Goal: Task Accomplishment & Management: Use online tool/utility

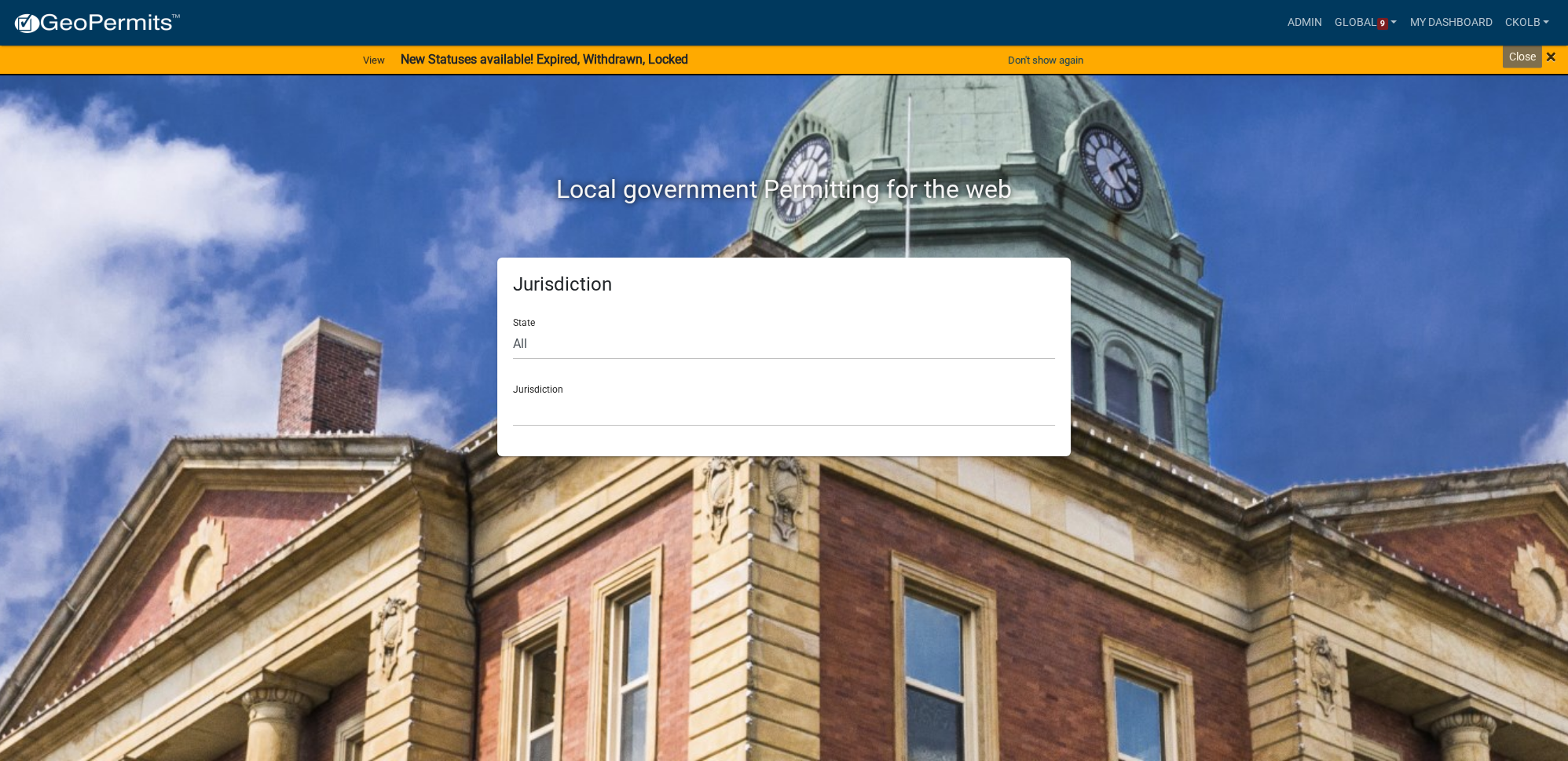
click at [1549, 56] on span "×" at bounding box center [1551, 56] width 10 height 22
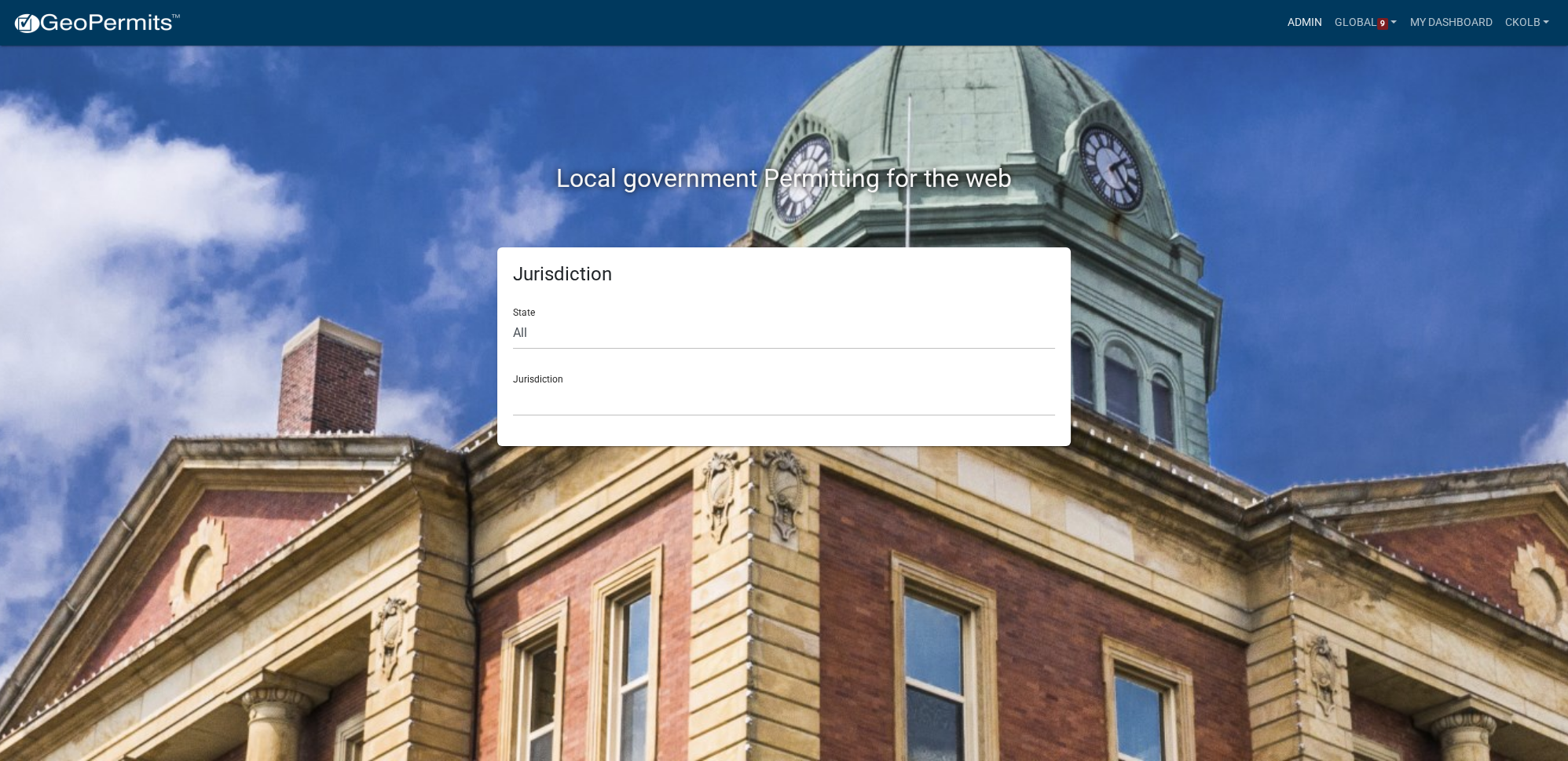
click at [1296, 18] on link "Admin" at bounding box center [1305, 23] width 47 height 30
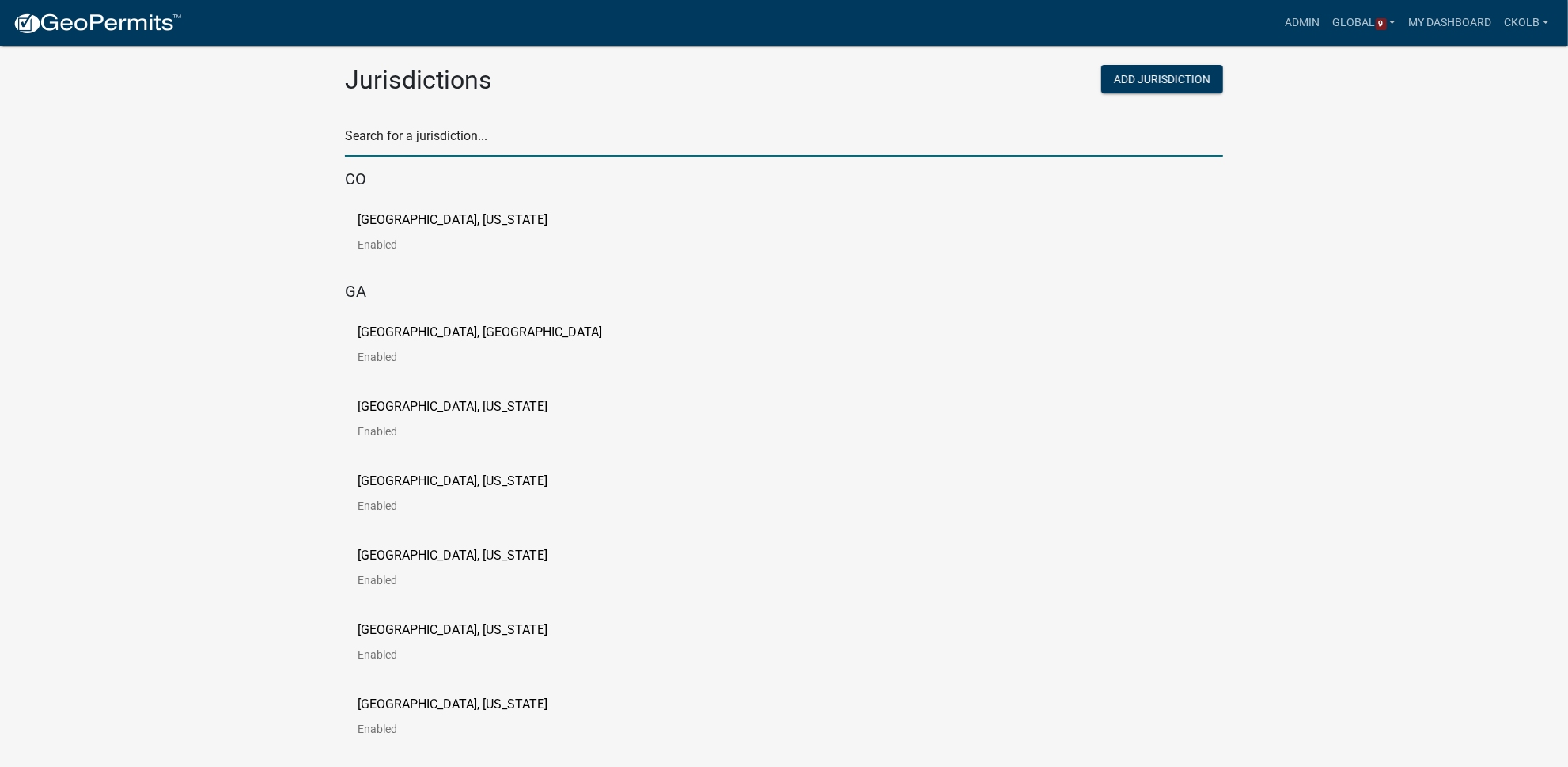
click at [423, 136] on input "text" at bounding box center [784, 140] width 878 height 32
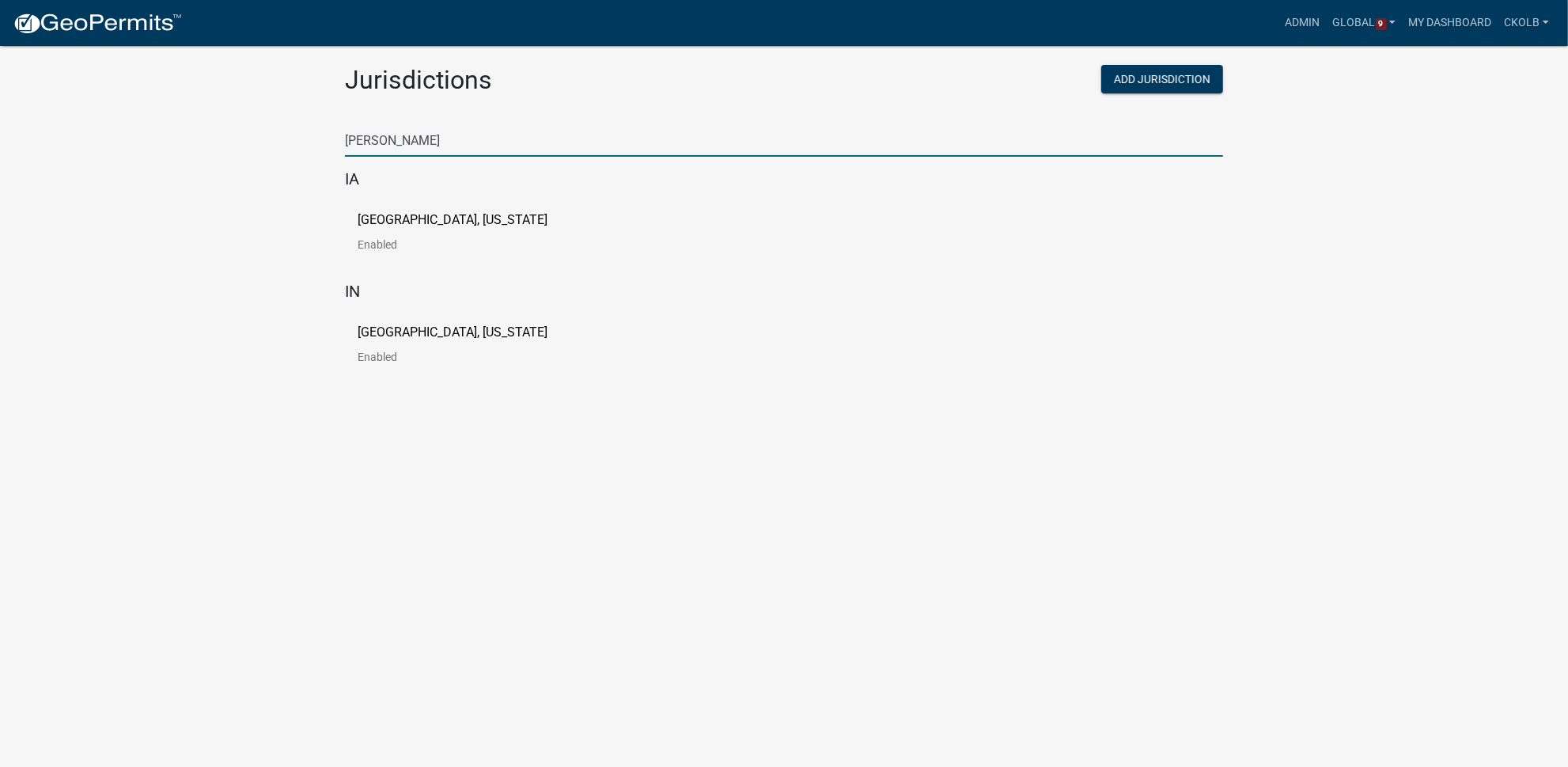
type input "newton"
click at [388, 331] on p "[GEOGRAPHIC_DATA], [US_STATE]" at bounding box center [453, 333] width 190 height 12
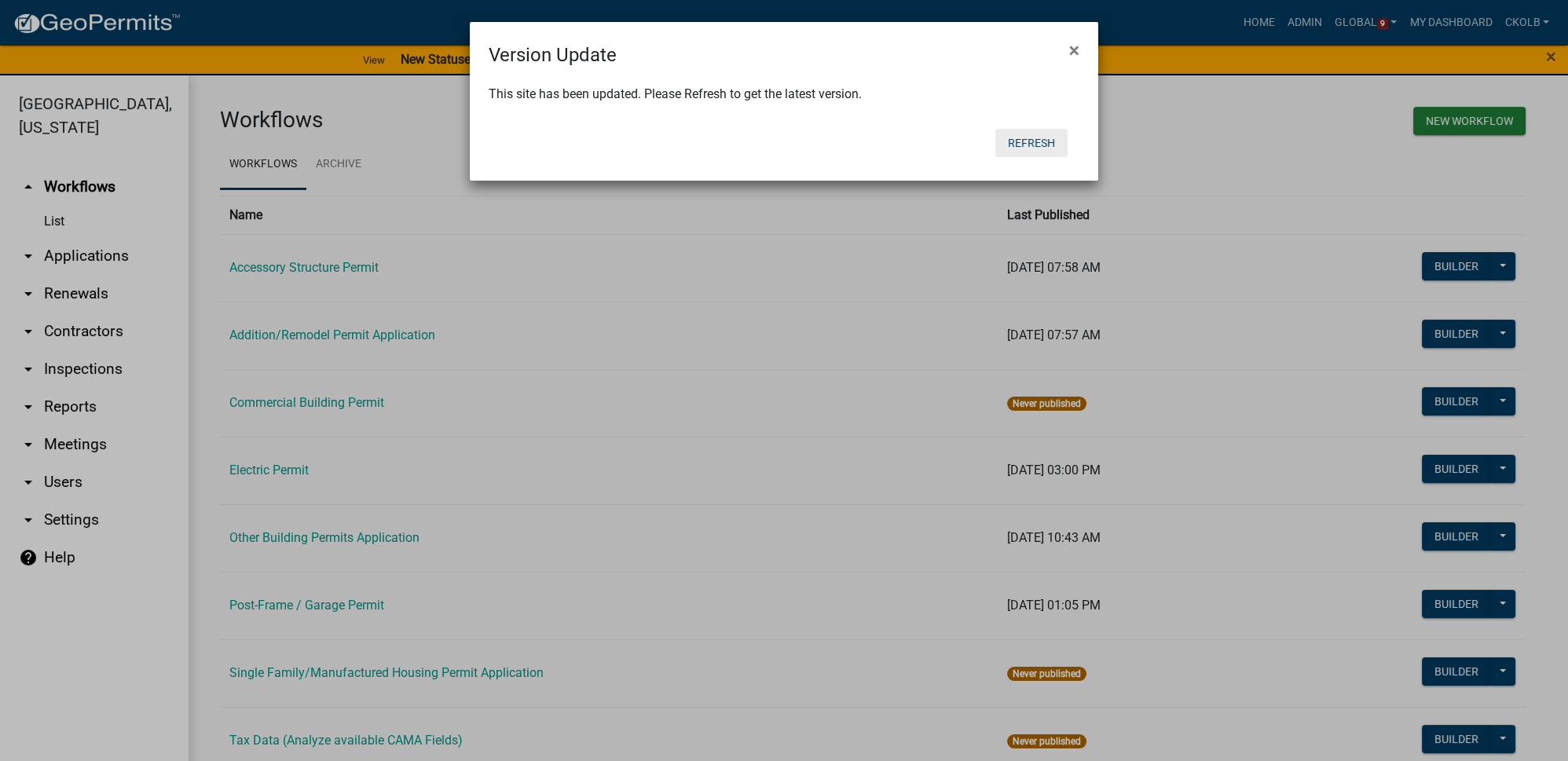
click at [1038, 140] on button "Refresh" at bounding box center [1031, 143] width 72 height 28
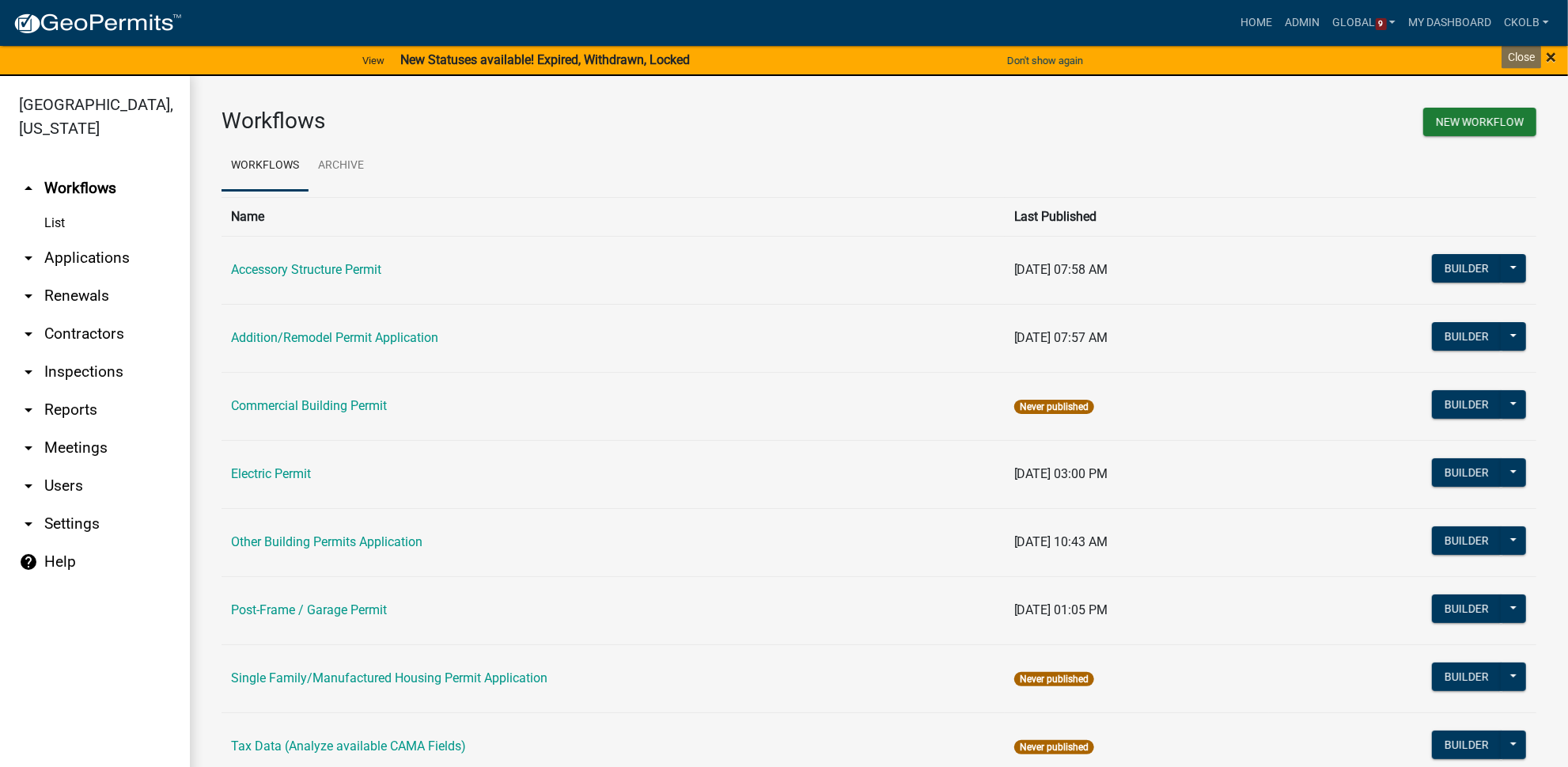
click at [1548, 53] on span "×" at bounding box center [1551, 56] width 11 height 22
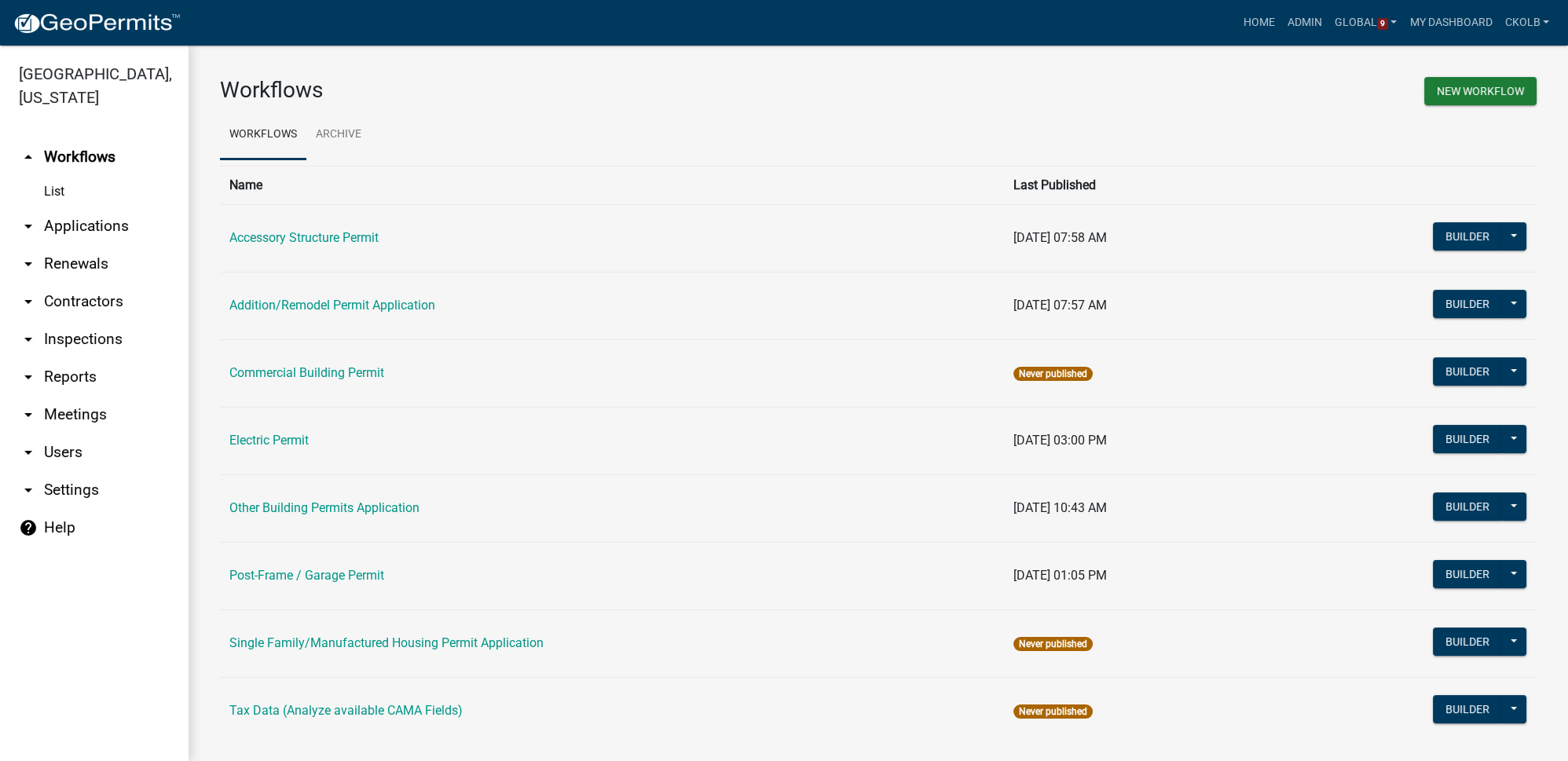
scroll to position [24, 0]
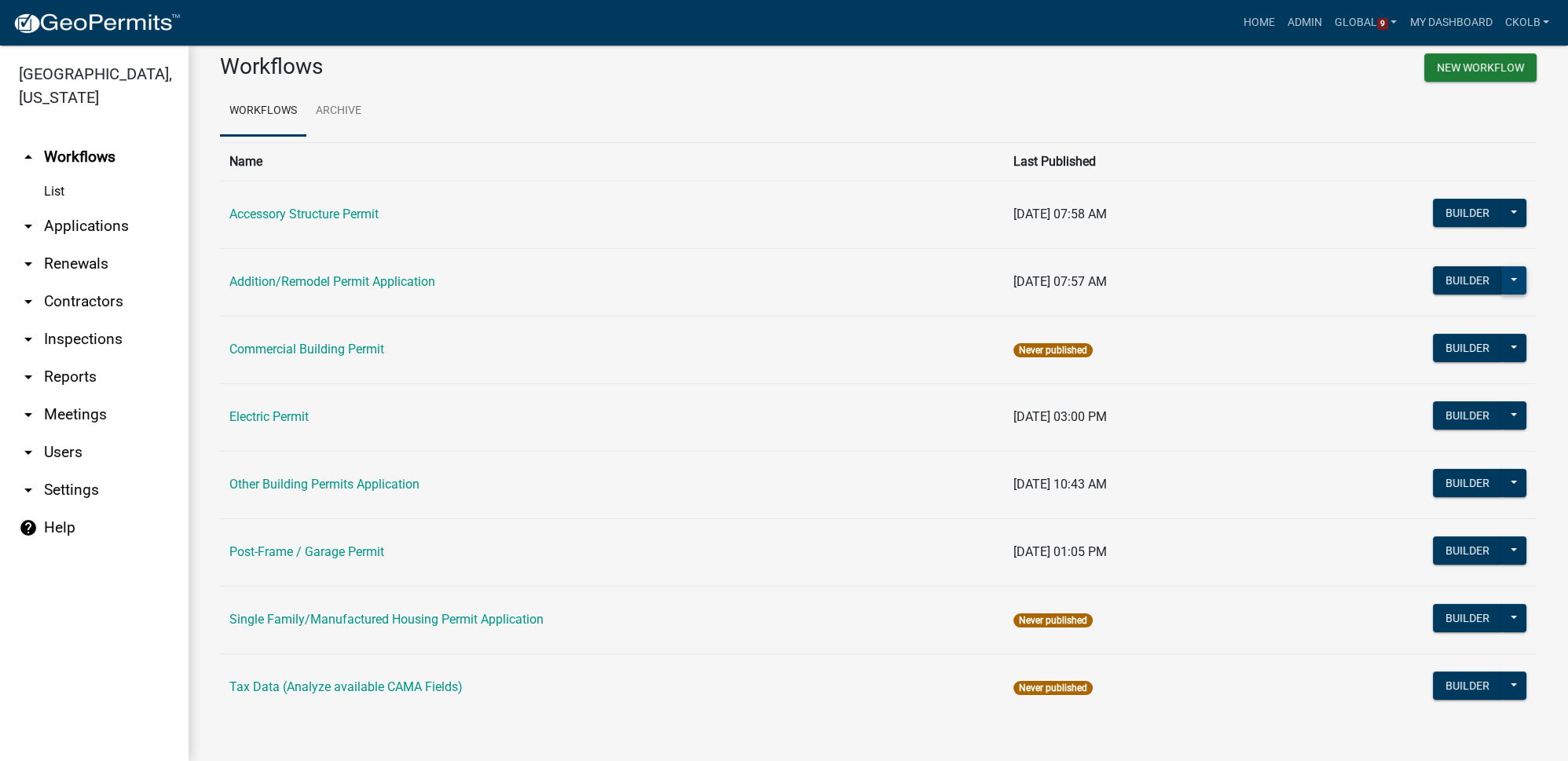
click at [1513, 283] on button at bounding box center [1513, 280] width 25 height 28
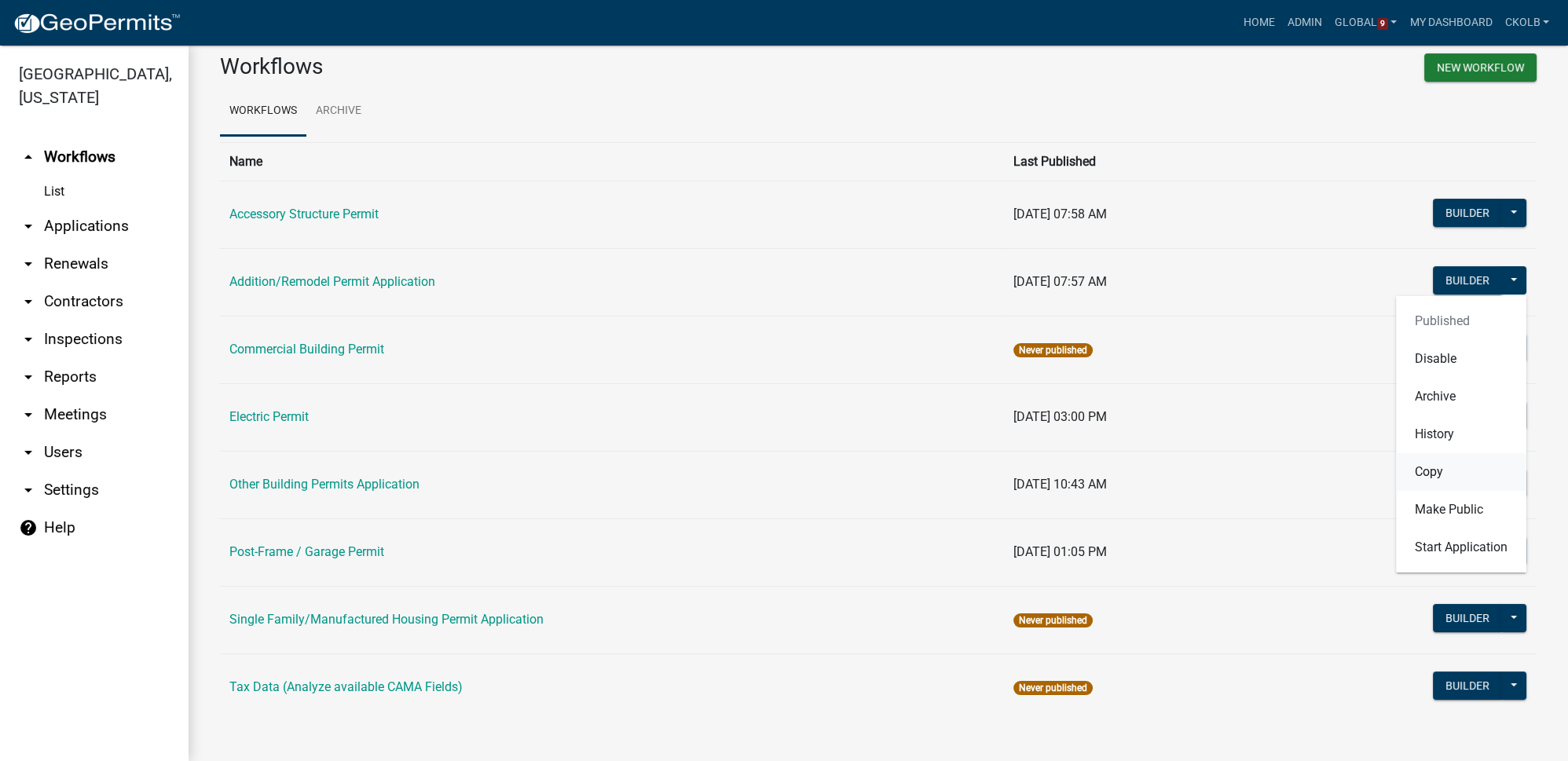
click at [1416, 474] on button "Copy" at bounding box center [1461, 471] width 131 height 37
select select "29eea604-e16a-4ecb-883b-99c442ee8d1d"
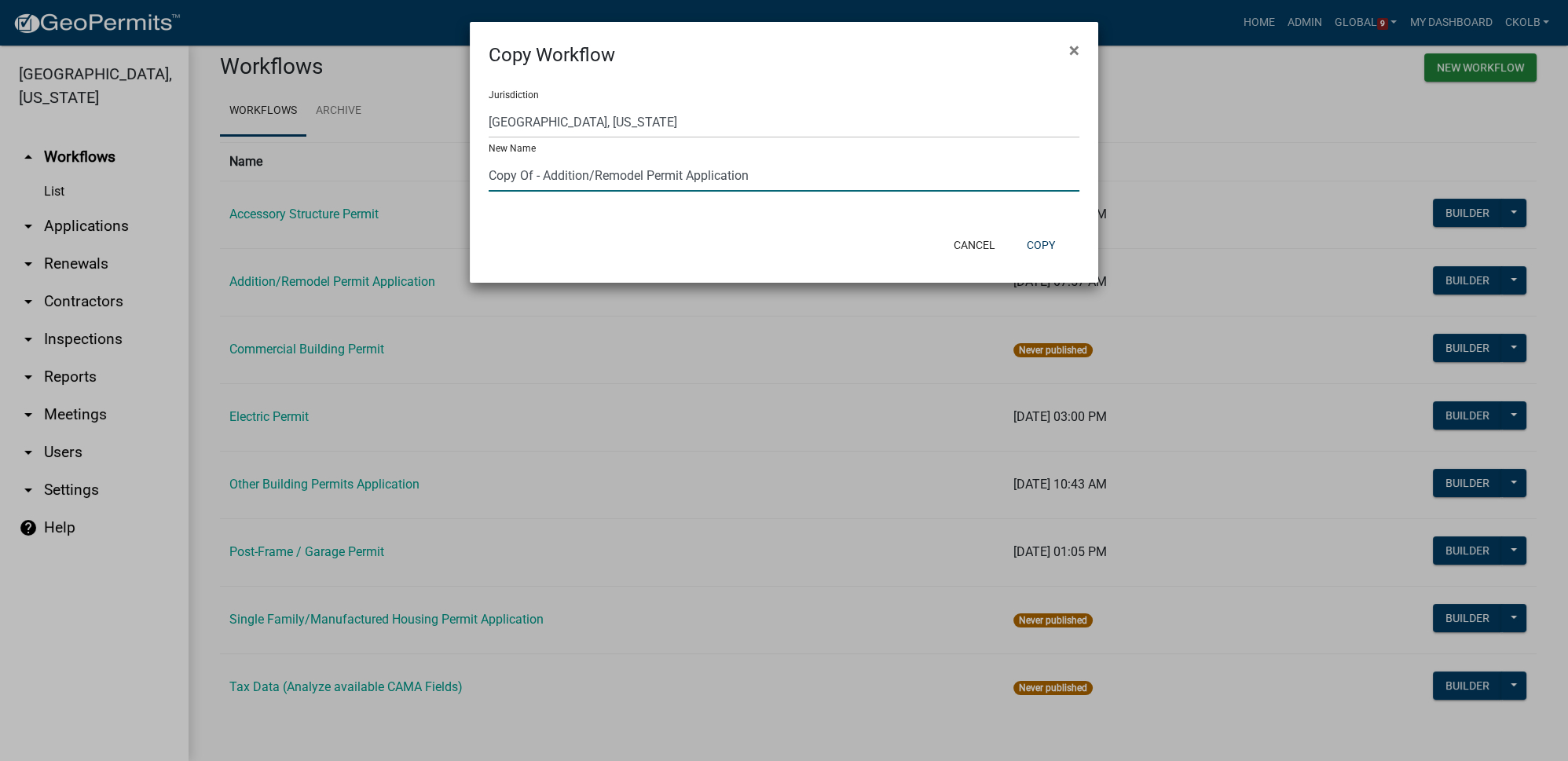
drag, startPoint x: 643, startPoint y: 176, endPoint x: 491, endPoint y: 184, distance: 152.2
click at [491, 184] on input "Copy Of - Addition/Remodel Permit Application" at bounding box center [784, 175] width 591 height 32
click at [916, 184] on input "Manufactured Housing Permit Application" at bounding box center [784, 175] width 591 height 32
type input "Manufactured Housing Permit Application"
click at [1030, 246] on button "Copy" at bounding box center [1040, 245] width 53 height 28
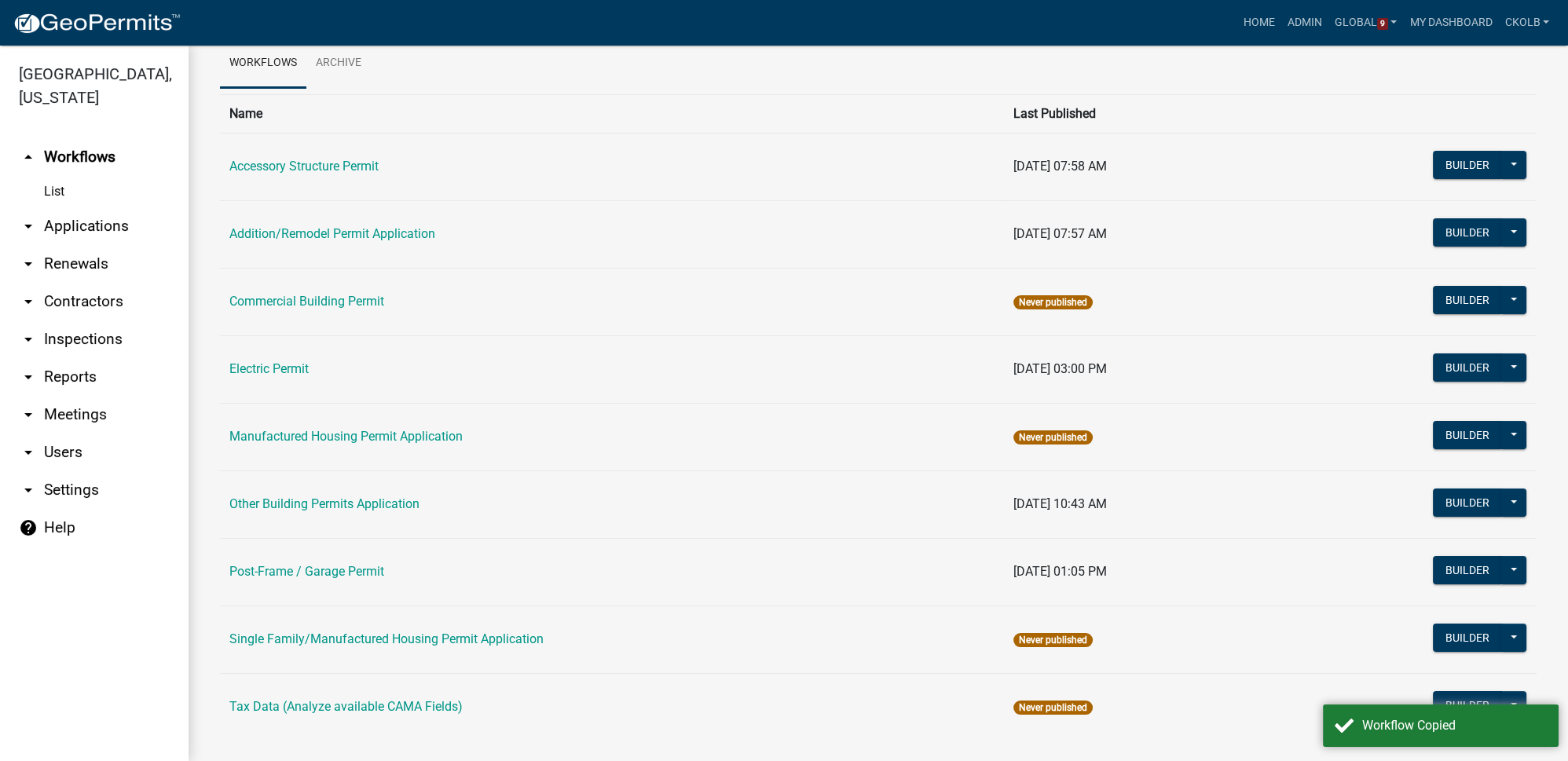
scroll to position [91, 0]
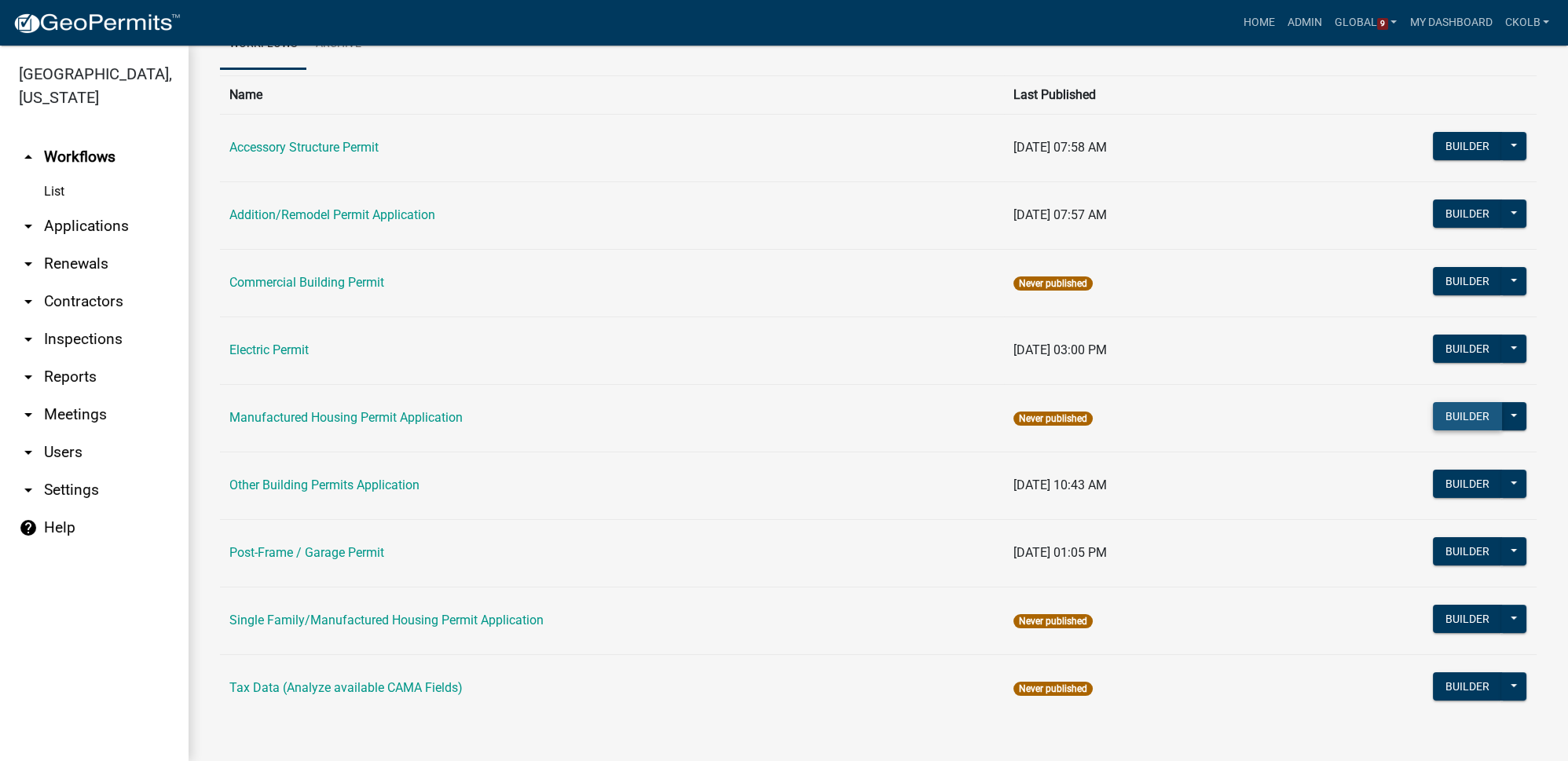
click at [1465, 411] on button "Builder" at bounding box center [1467, 416] width 69 height 28
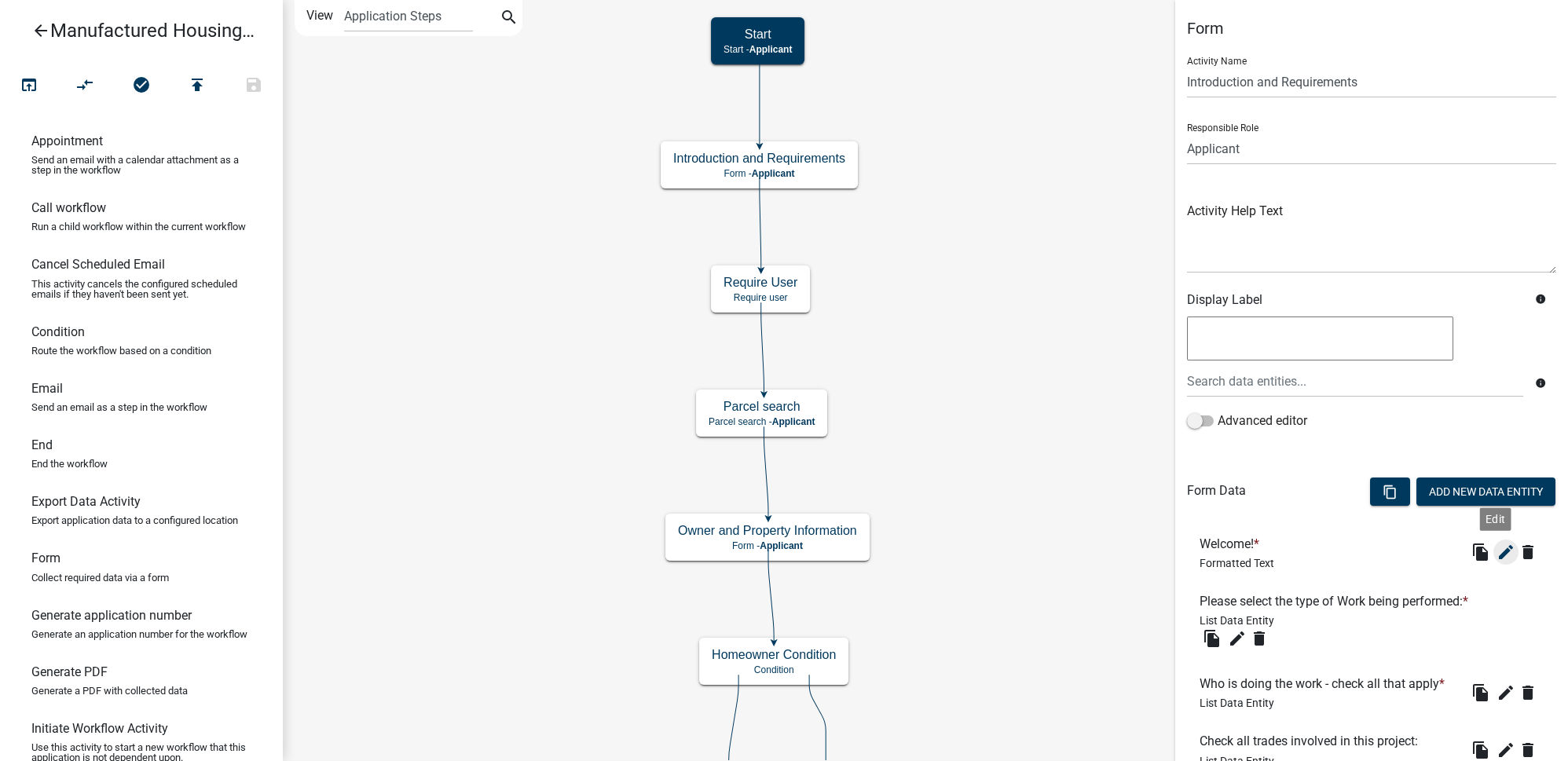
click at [1497, 546] on icon "edit" at bounding box center [1506, 552] width 19 height 19
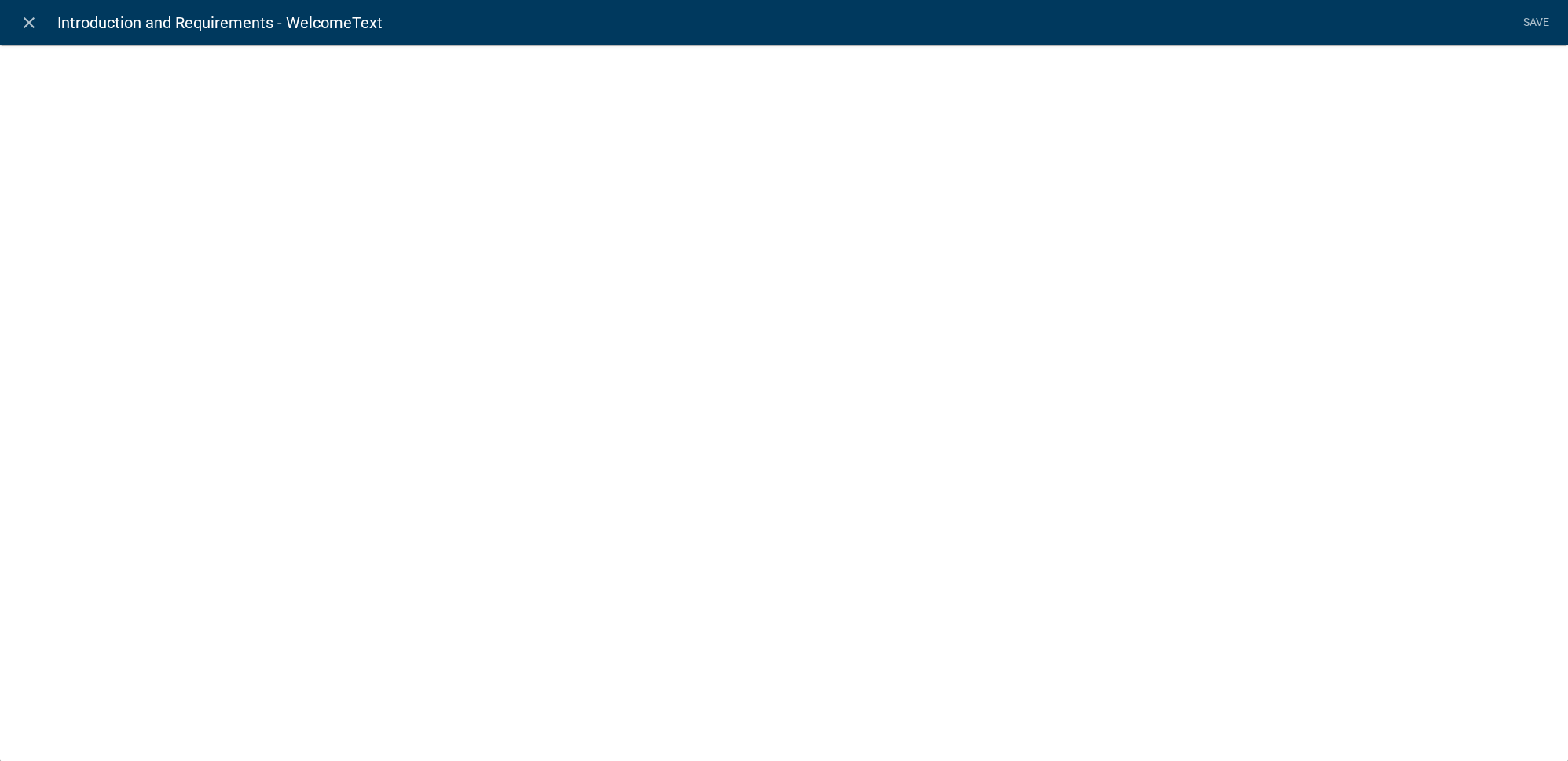
select select "rich-text"
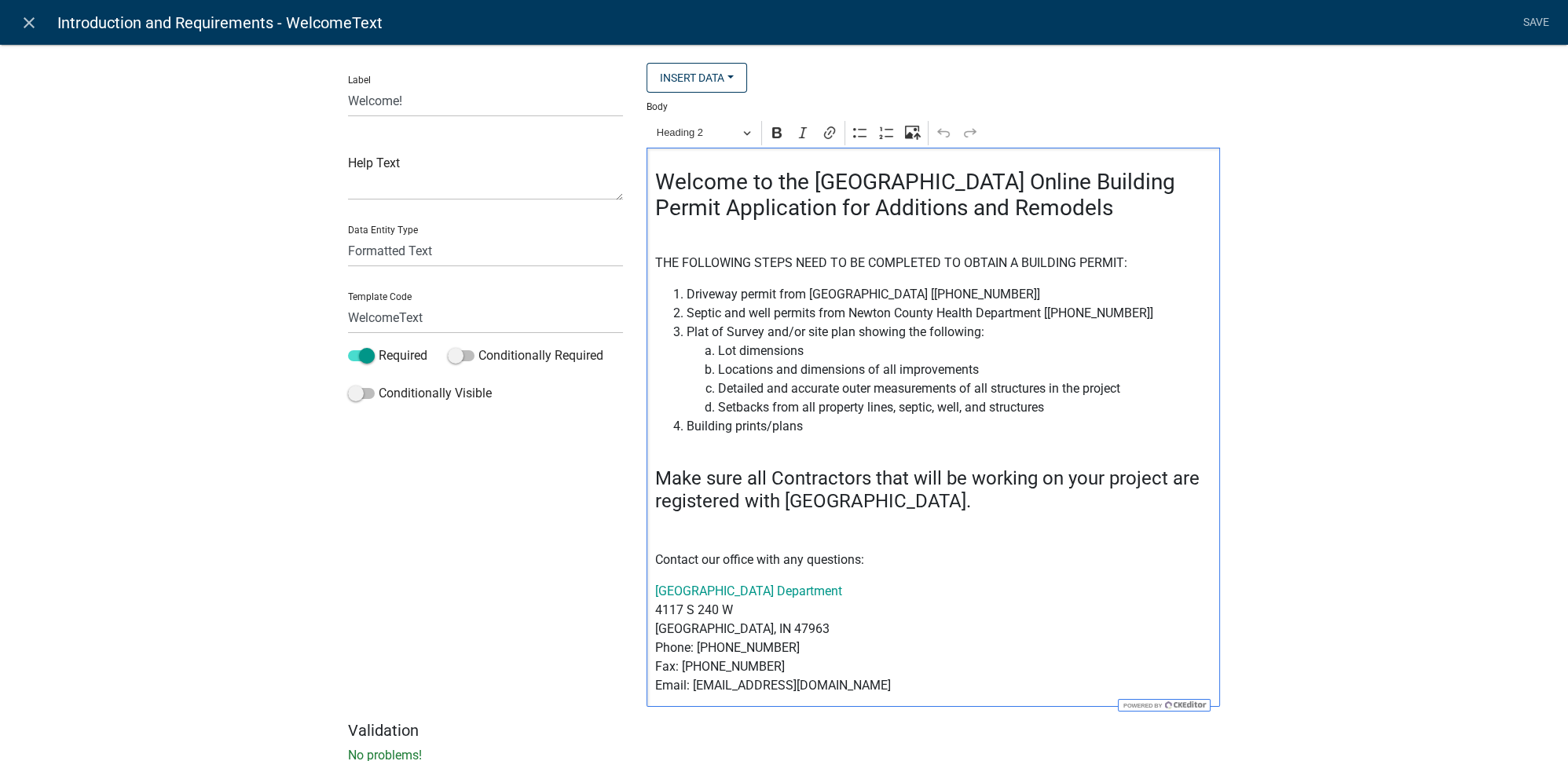
drag, startPoint x: 651, startPoint y: 173, endPoint x: 896, endPoint y: 684, distance: 566.7
click at [896, 684] on div "Welcome to the [GEOGRAPHIC_DATA] Online Building Permit Application for Additio…" at bounding box center [933, 428] width 573 height 559
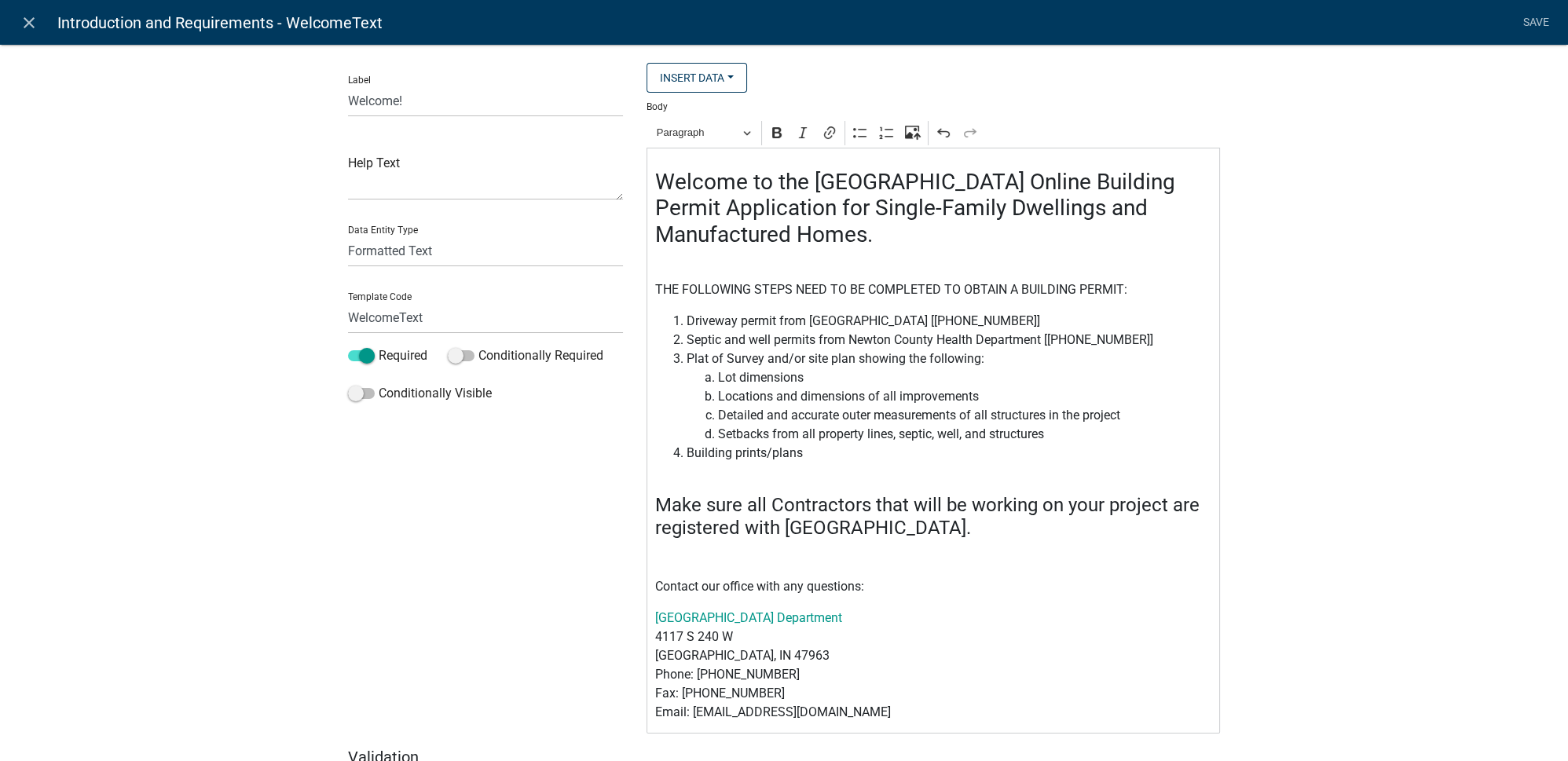
click at [1261, 348] on div "Label Welcome! Help Text Data Entity Type Free Form Text Document Display Entit…" at bounding box center [784, 421] width 1568 height 805
click at [1543, 26] on link "Save" at bounding box center [1535, 23] width 39 height 30
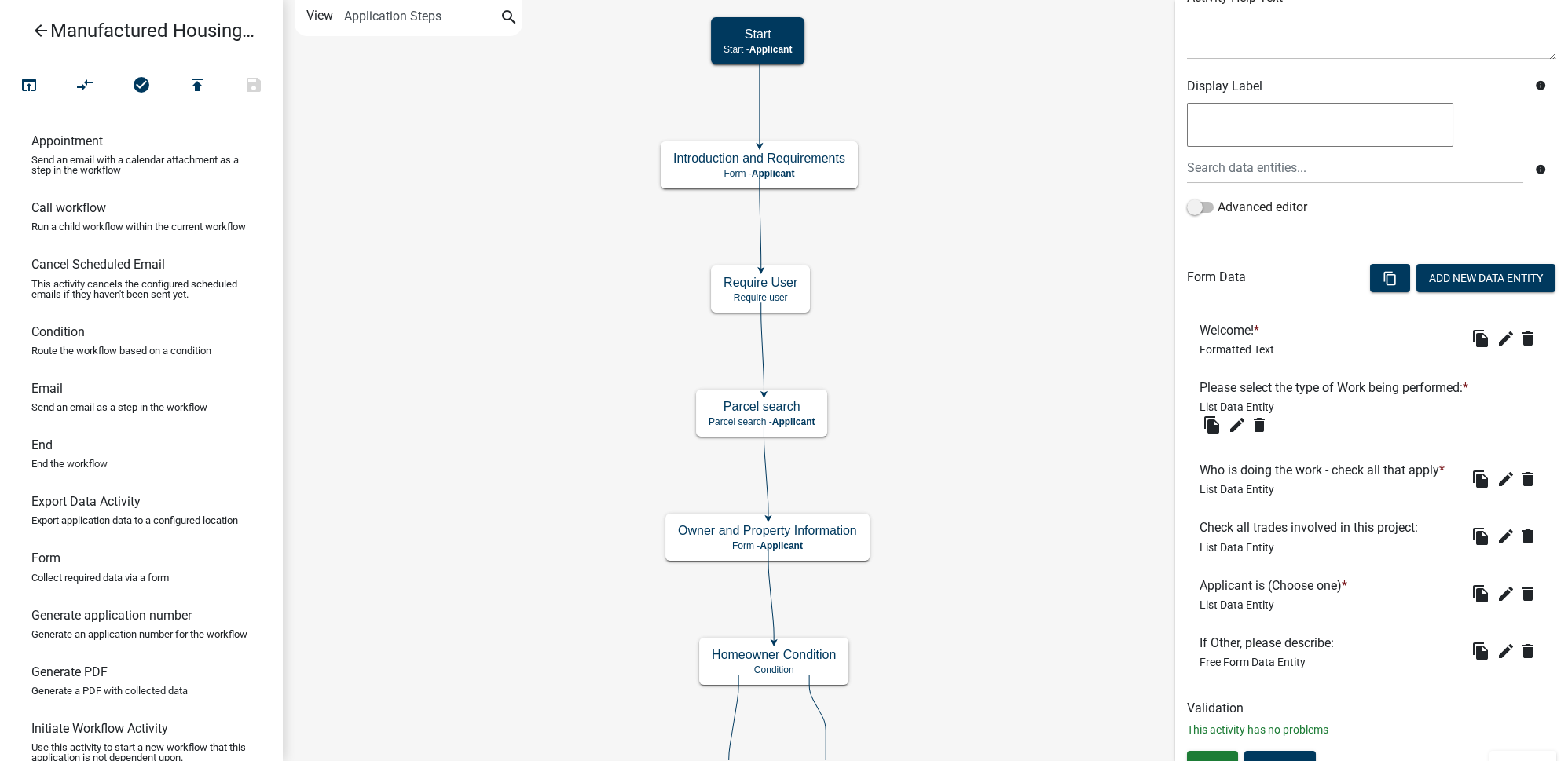
scroll to position [234, 0]
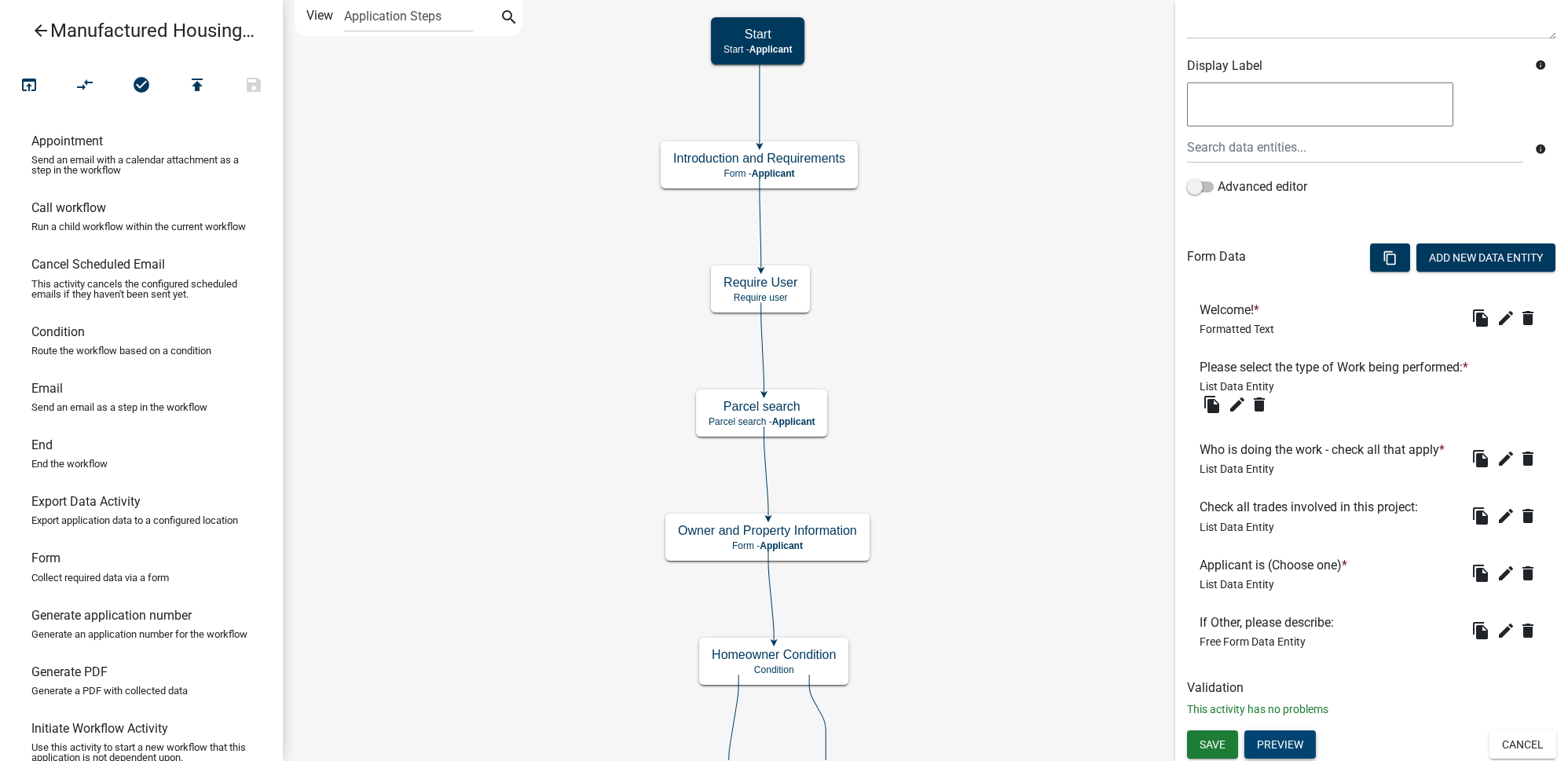
click at [1281, 740] on button "Preview" at bounding box center [1280, 744] width 71 height 28
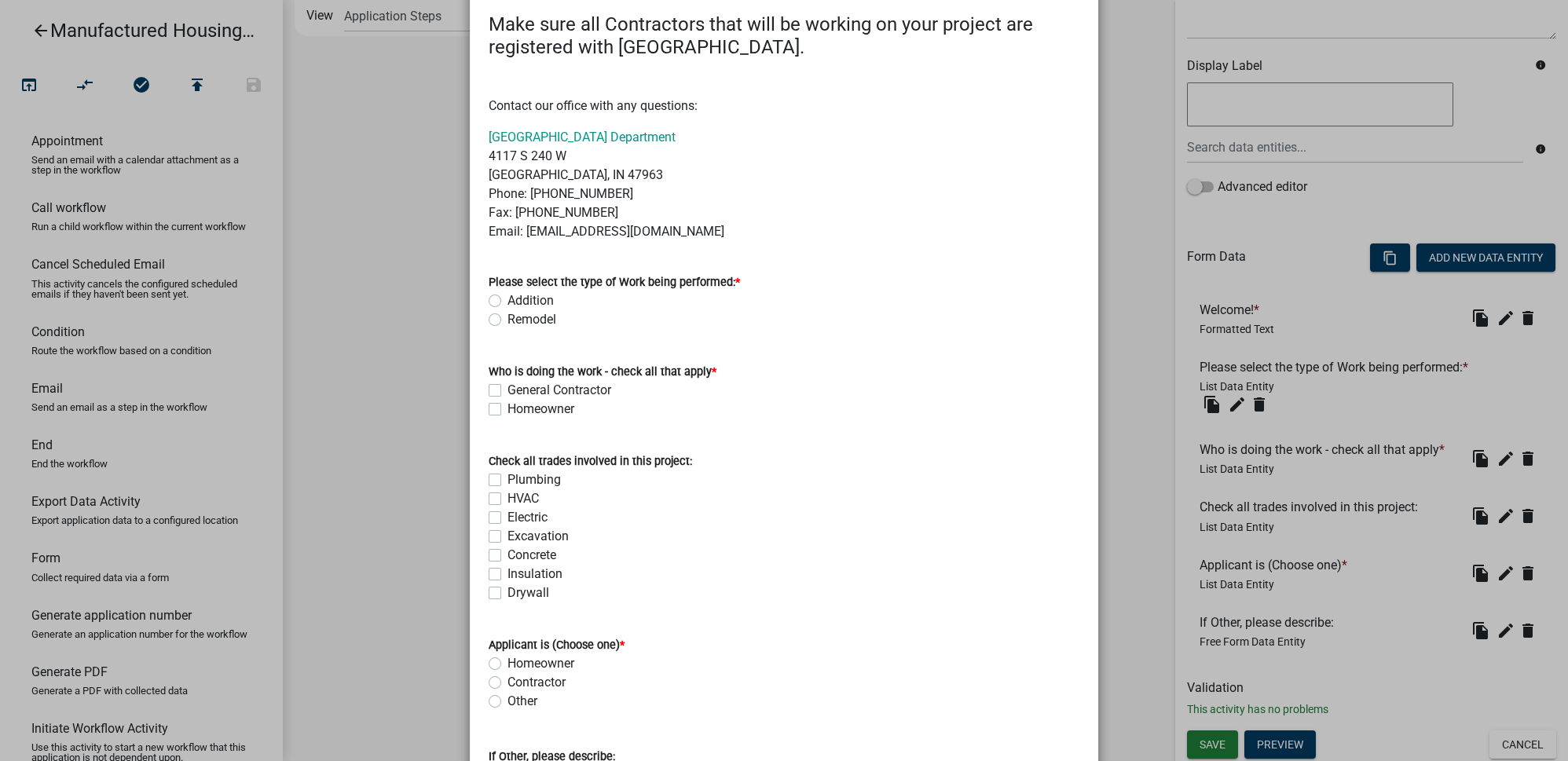
scroll to position [611, 0]
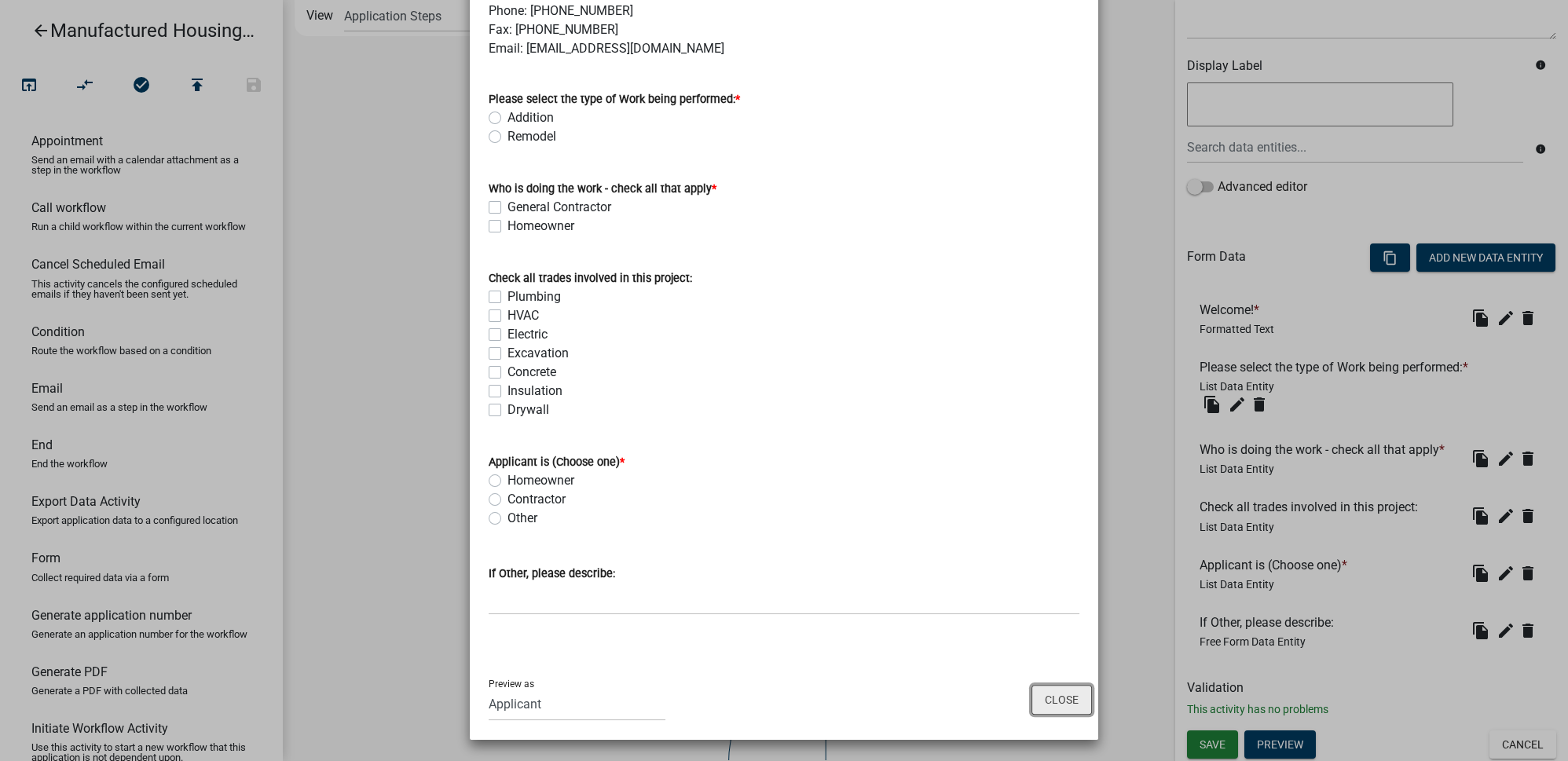
drag, startPoint x: 1058, startPoint y: 699, endPoint x: 1120, endPoint y: 677, distance: 65.8
click at [1059, 699] on button "Close" at bounding box center [1061, 699] width 60 height 30
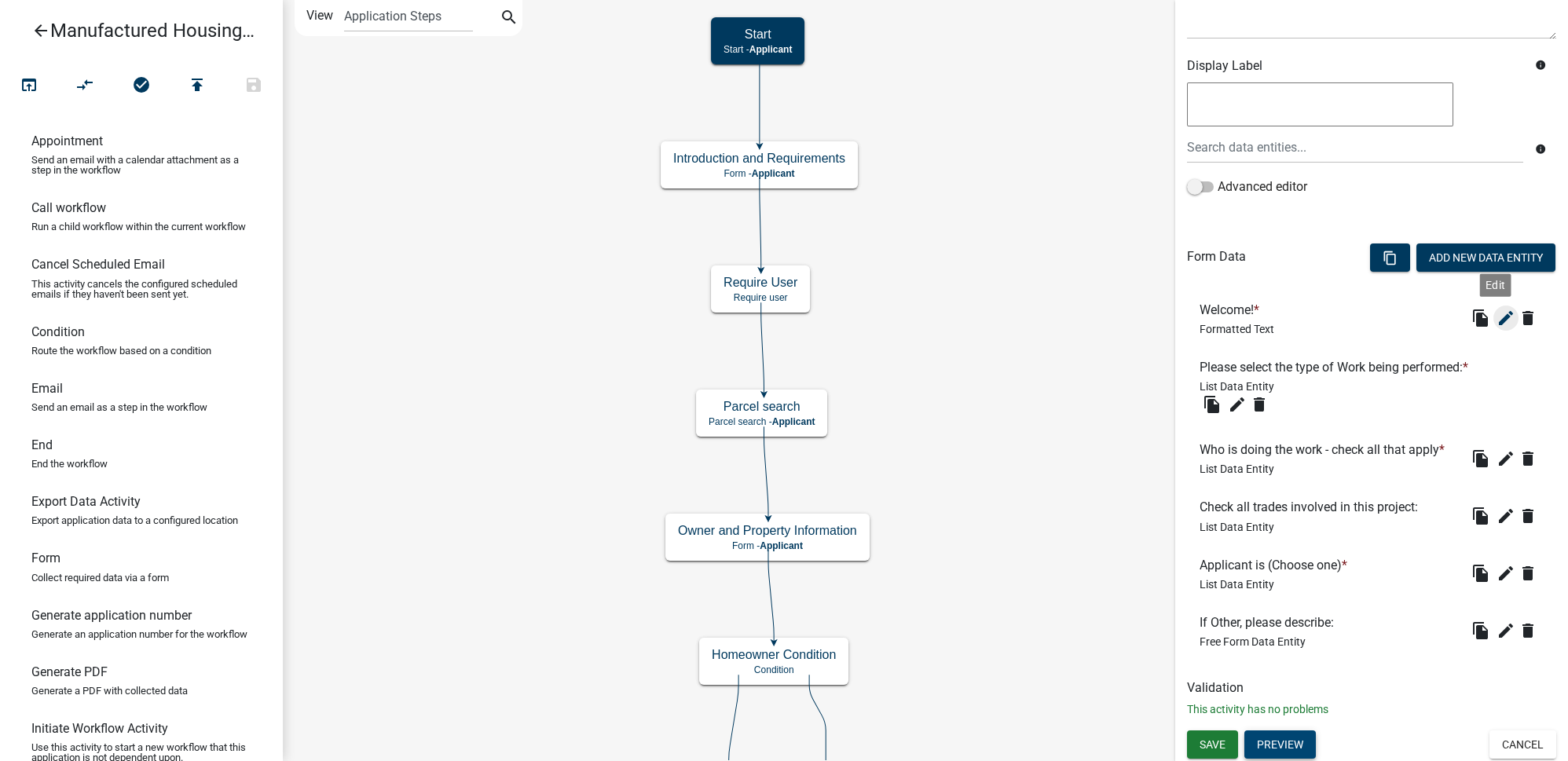
click at [1497, 312] on icon "edit" at bounding box center [1506, 318] width 19 height 19
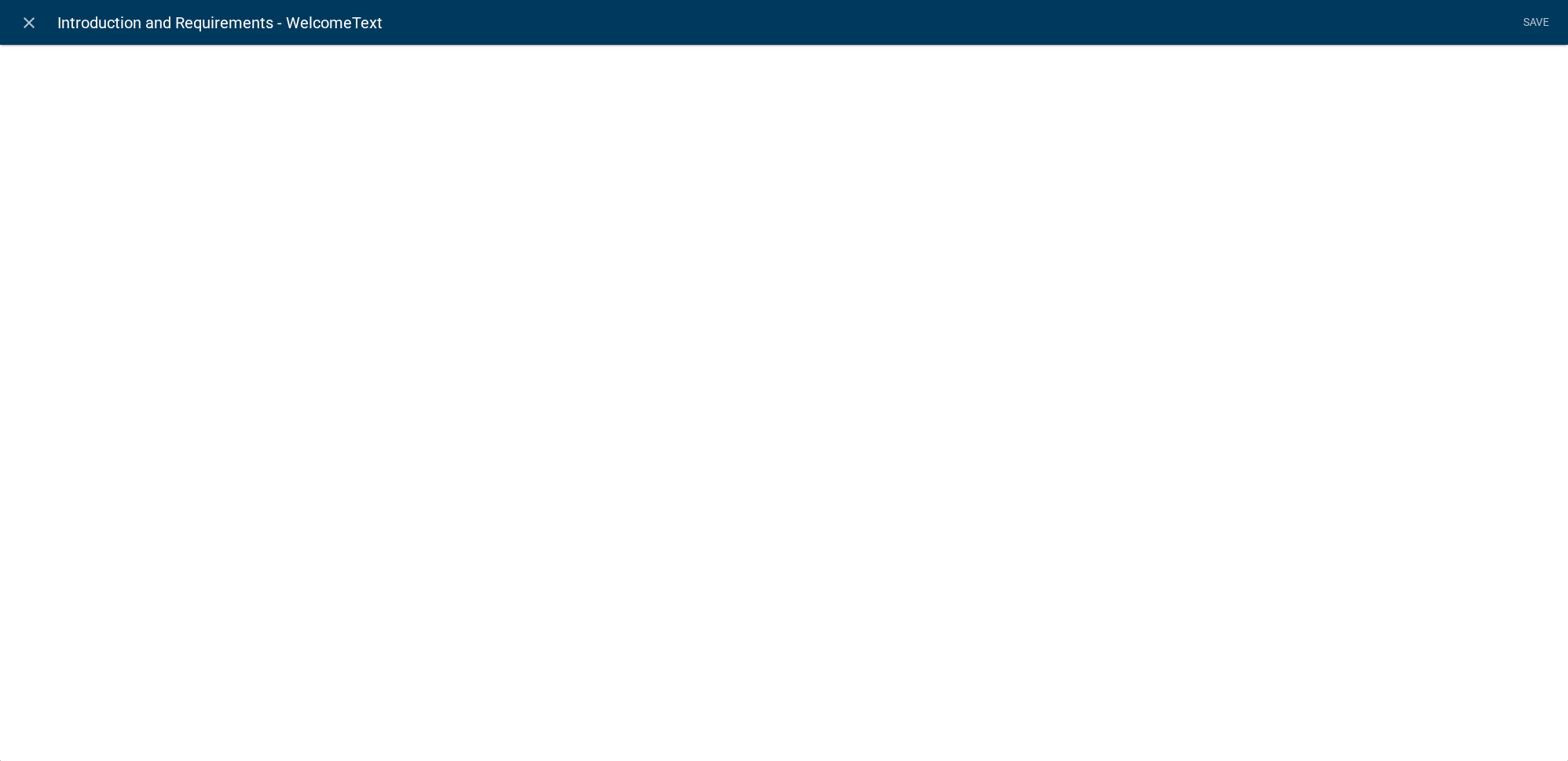
select select "rich-text"
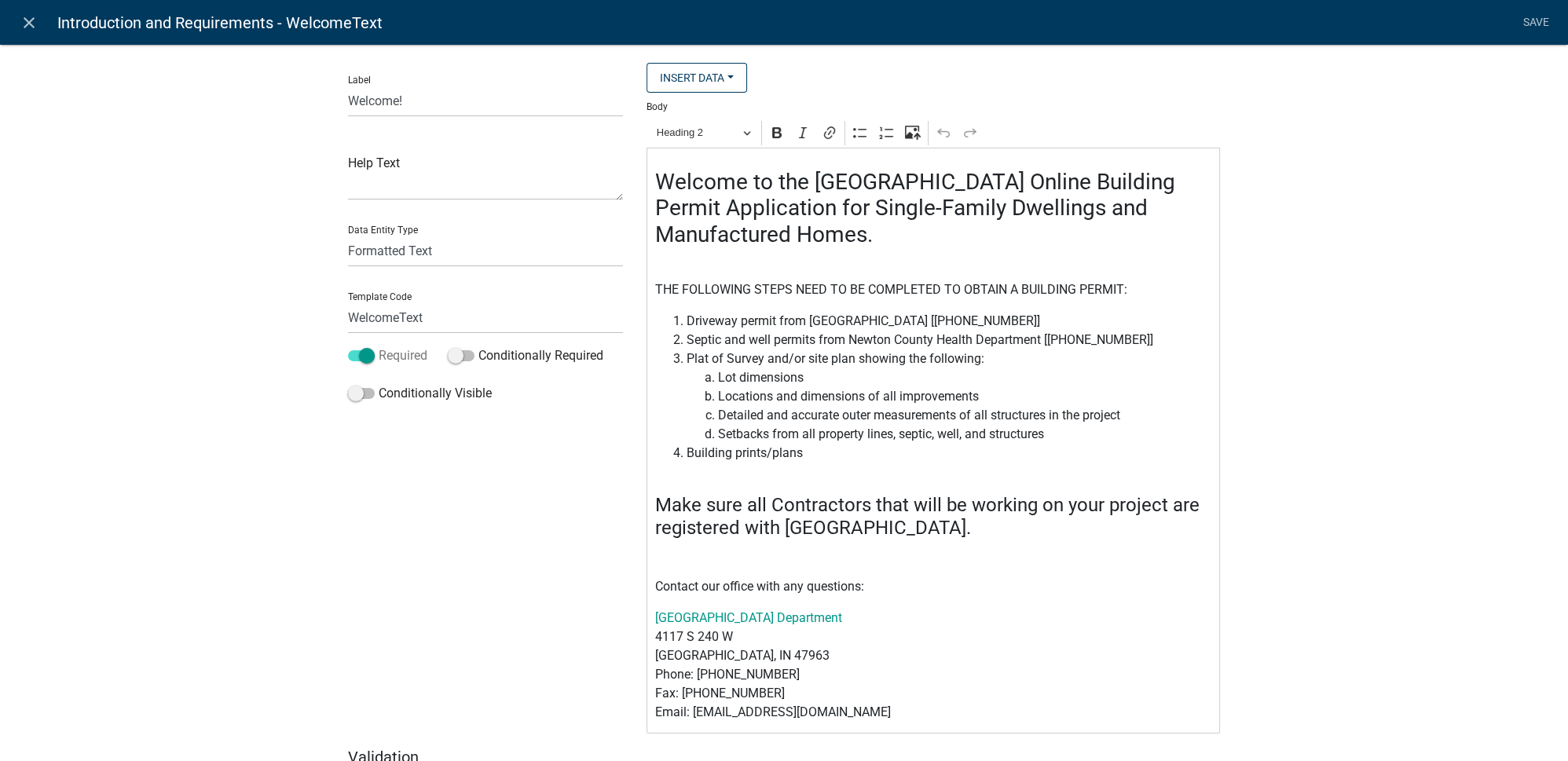
click at [359, 355] on span at bounding box center [361, 355] width 27 height 11
click at [379, 347] on input "Required" at bounding box center [379, 347] width 0 height 0
click at [1544, 24] on link "Save" at bounding box center [1535, 23] width 39 height 30
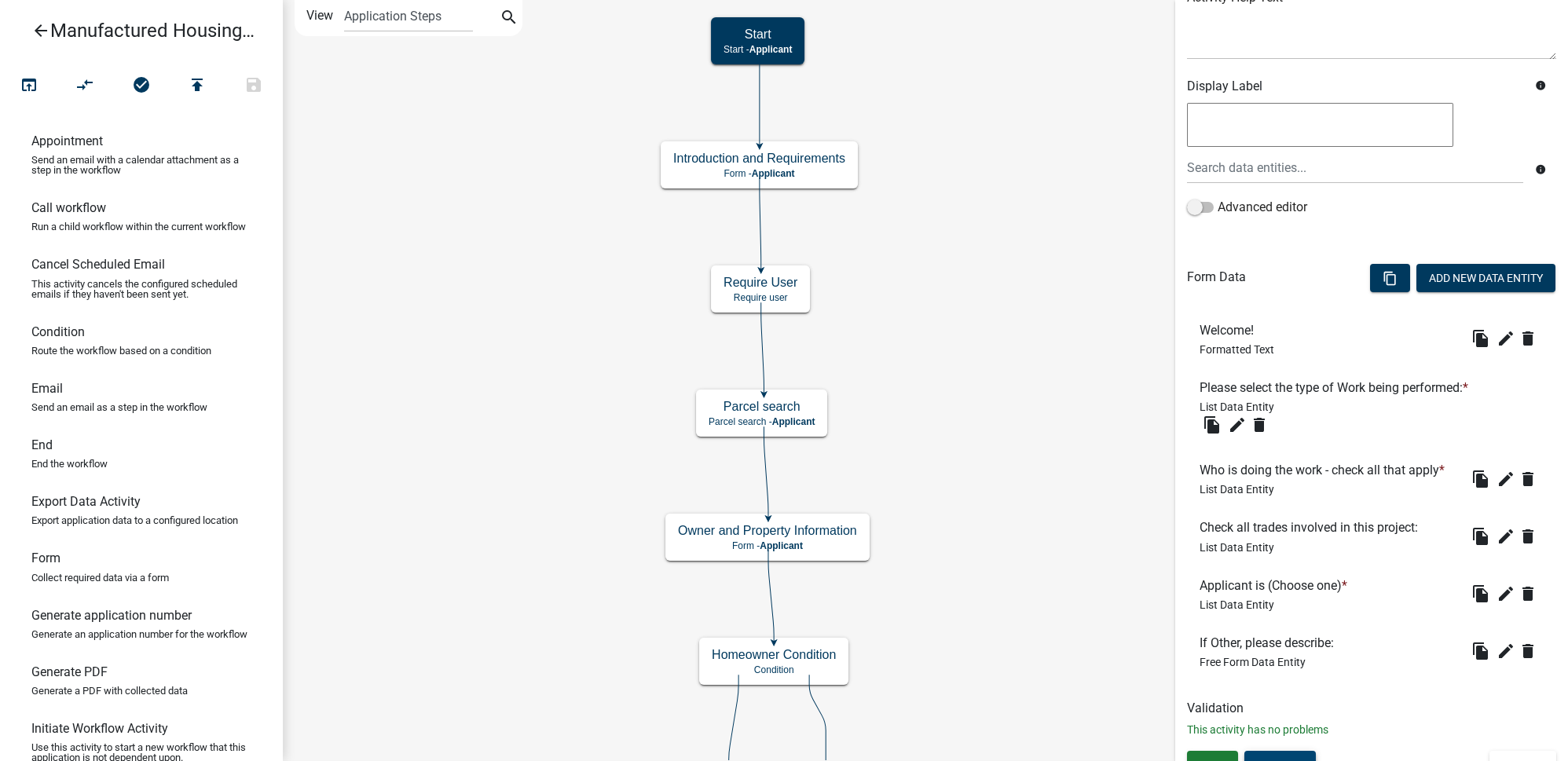
scroll to position [234, 0]
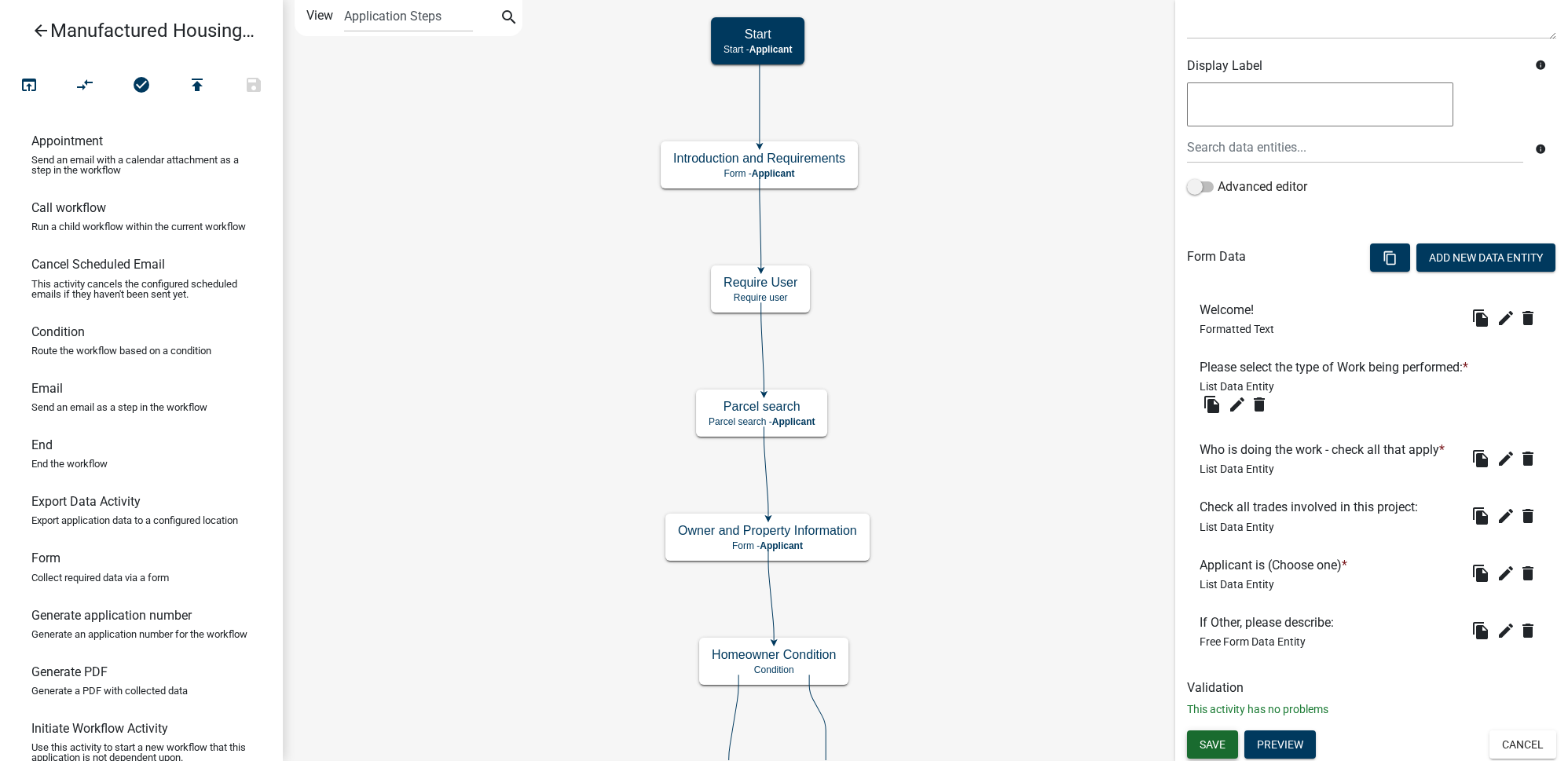
click at [1212, 744] on span "Save" at bounding box center [1213, 744] width 26 height 12
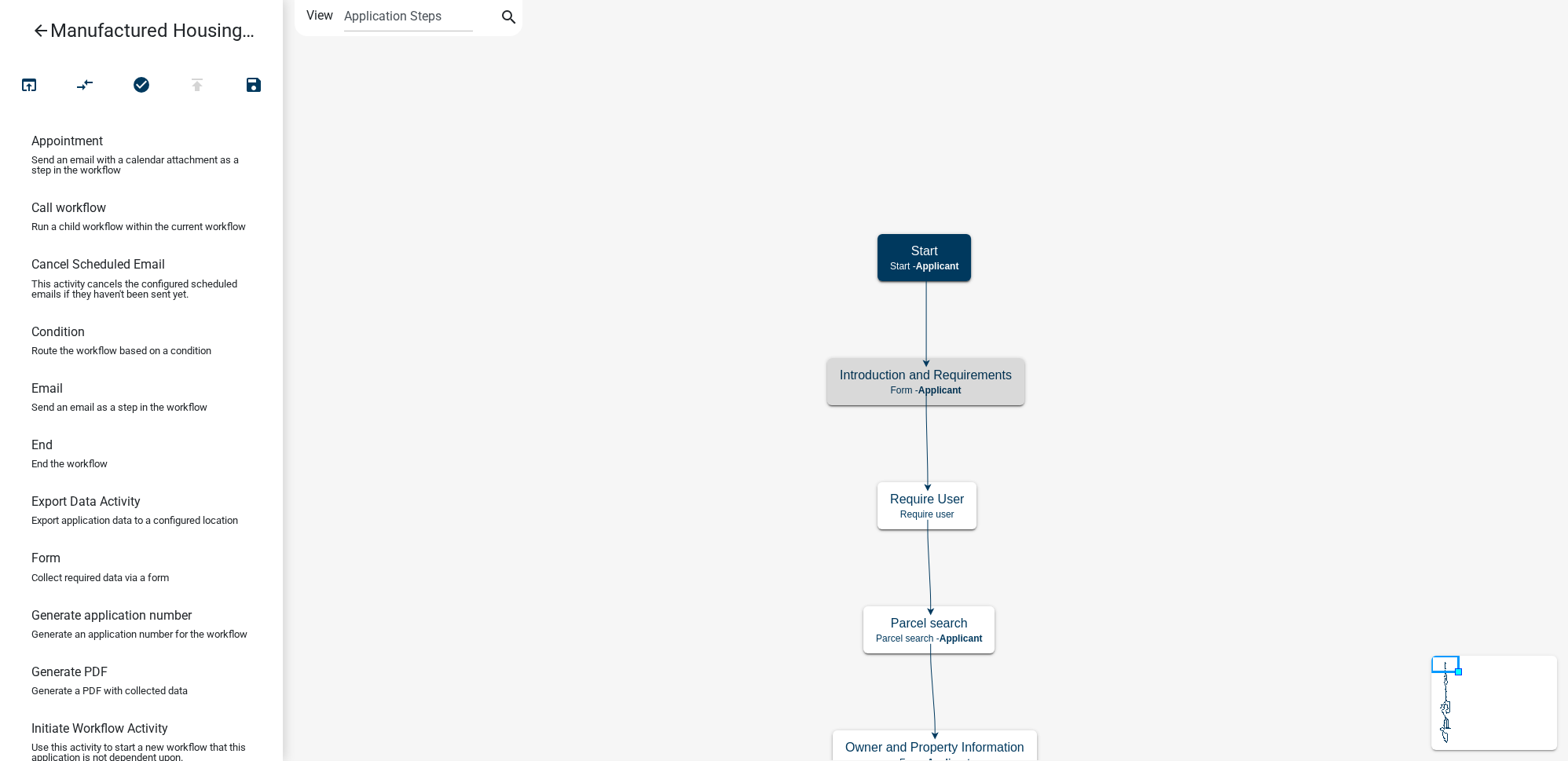
scroll to position [0, 0]
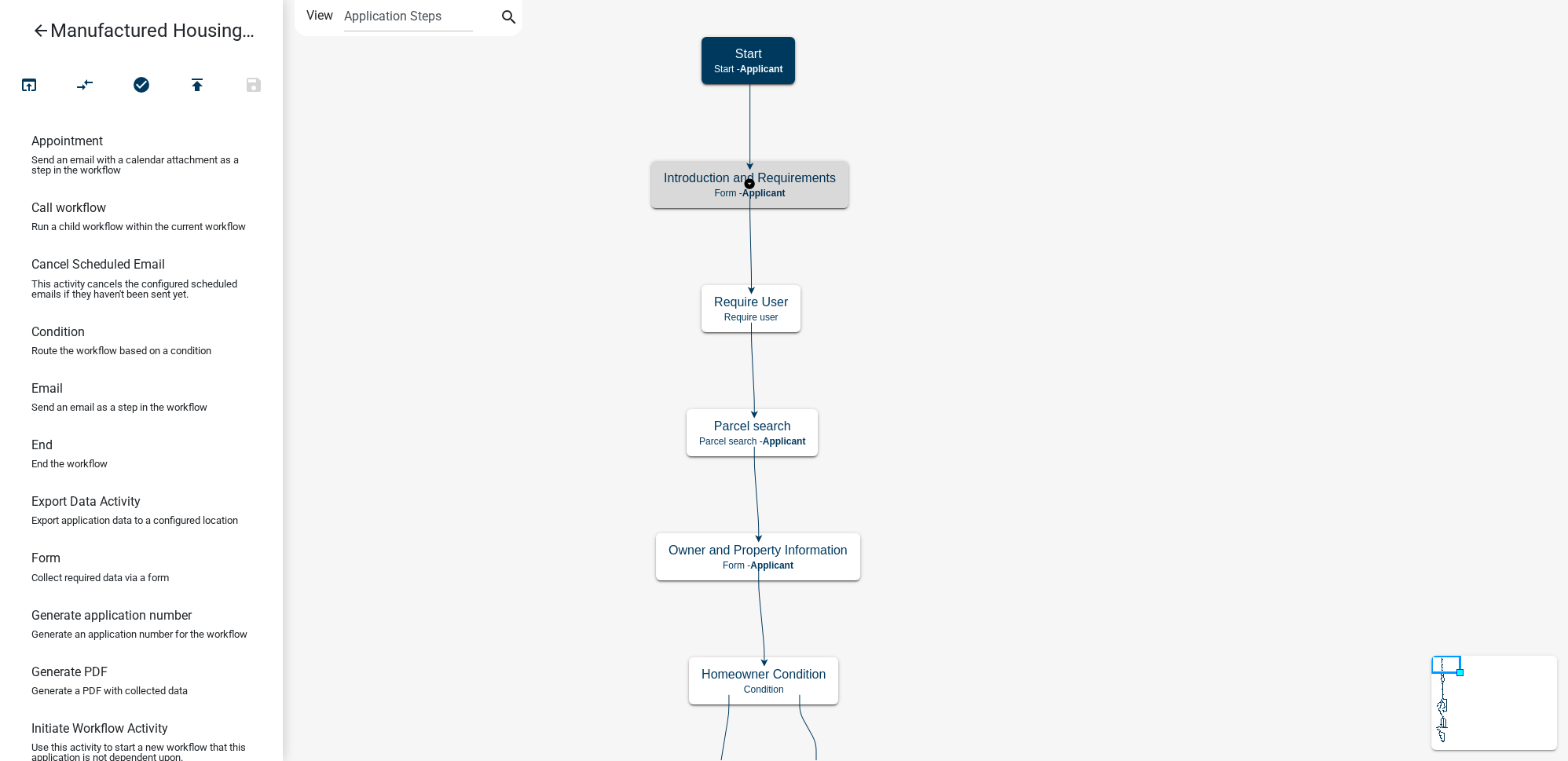
click at [817, 181] on h5 "Introduction and Requirements" at bounding box center [749, 178] width 172 height 15
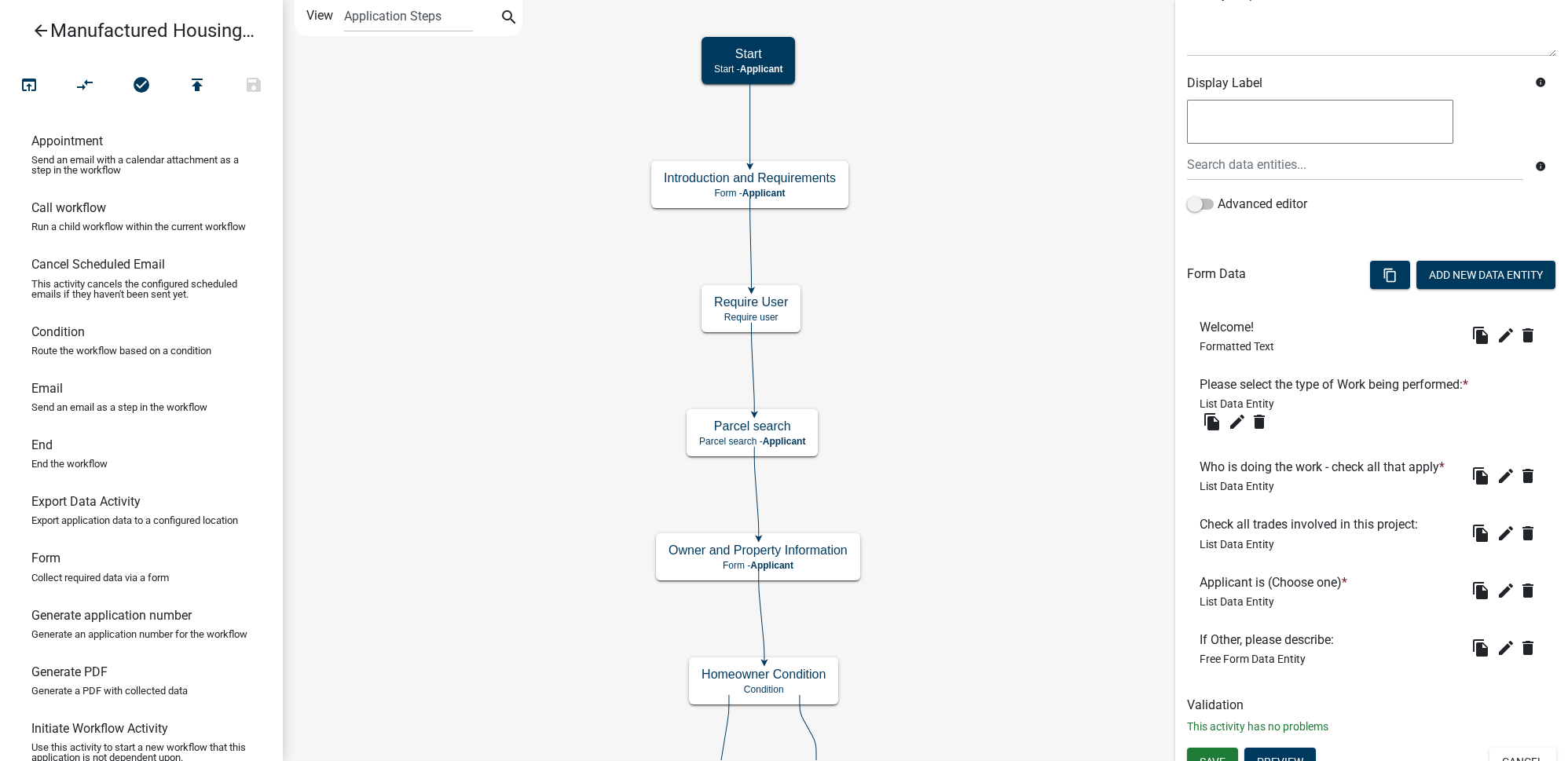
scroll to position [234, 0]
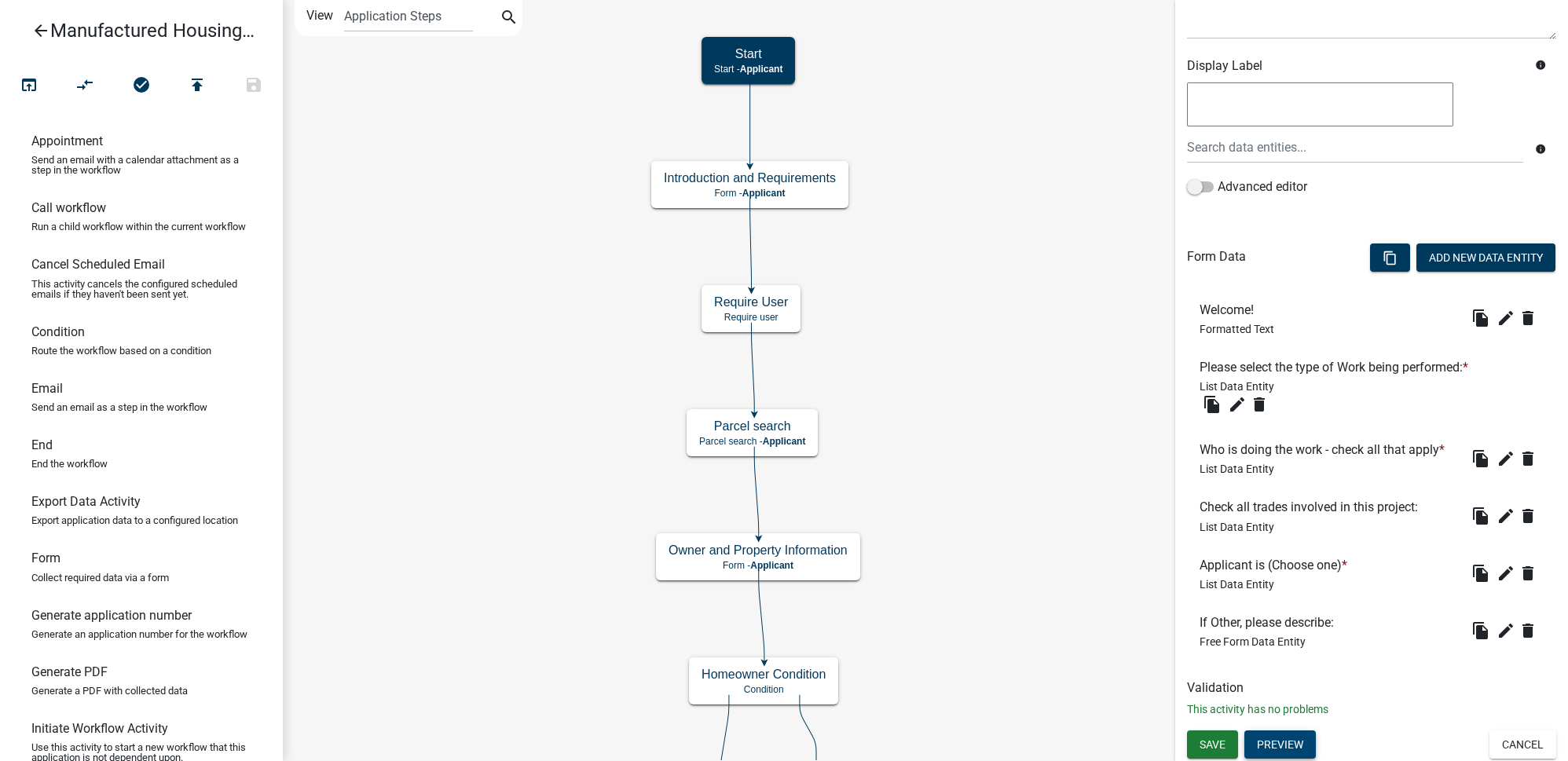
click at [1289, 736] on button "Preview" at bounding box center [1280, 744] width 71 height 28
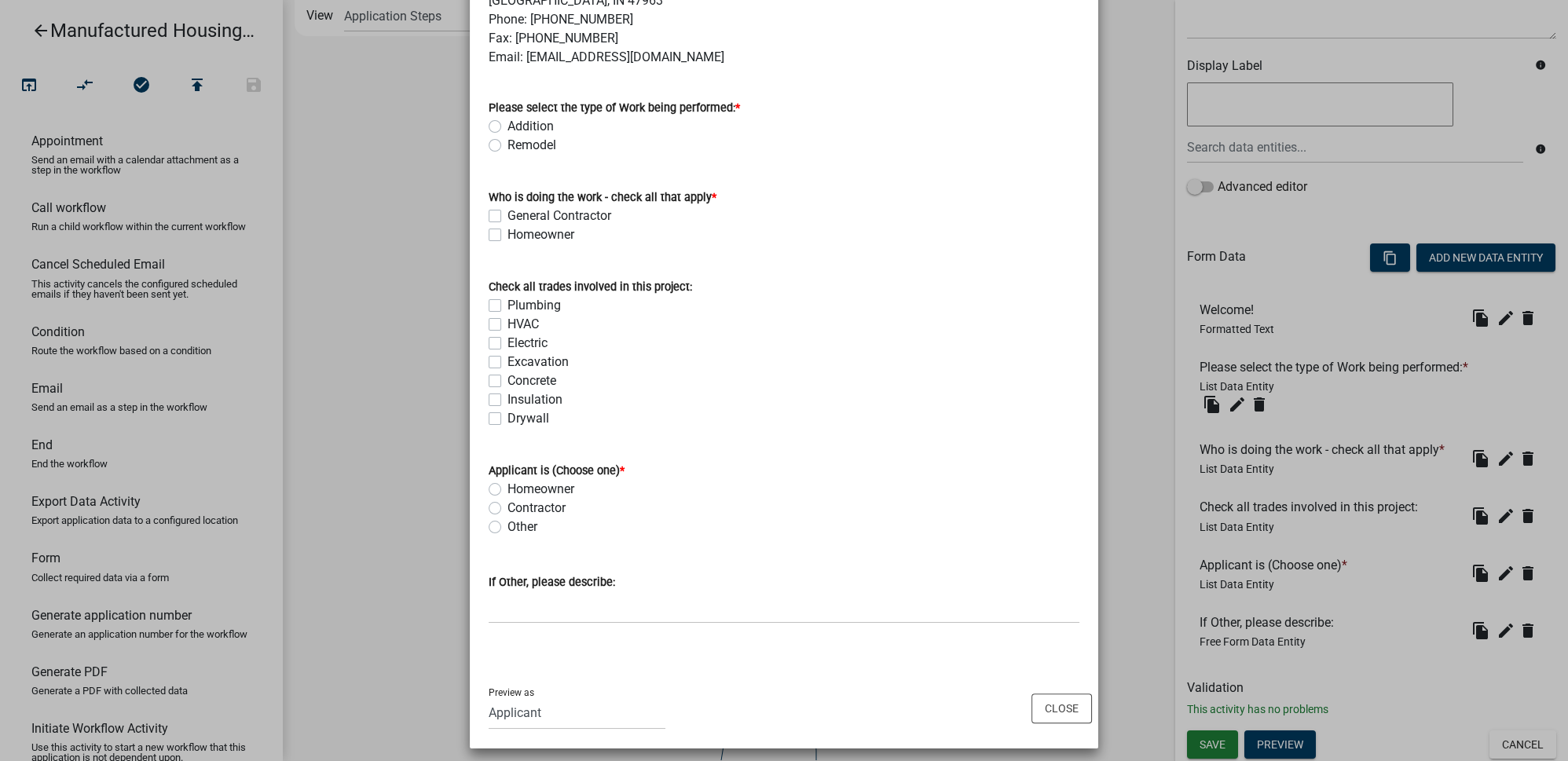
scroll to position [611, 0]
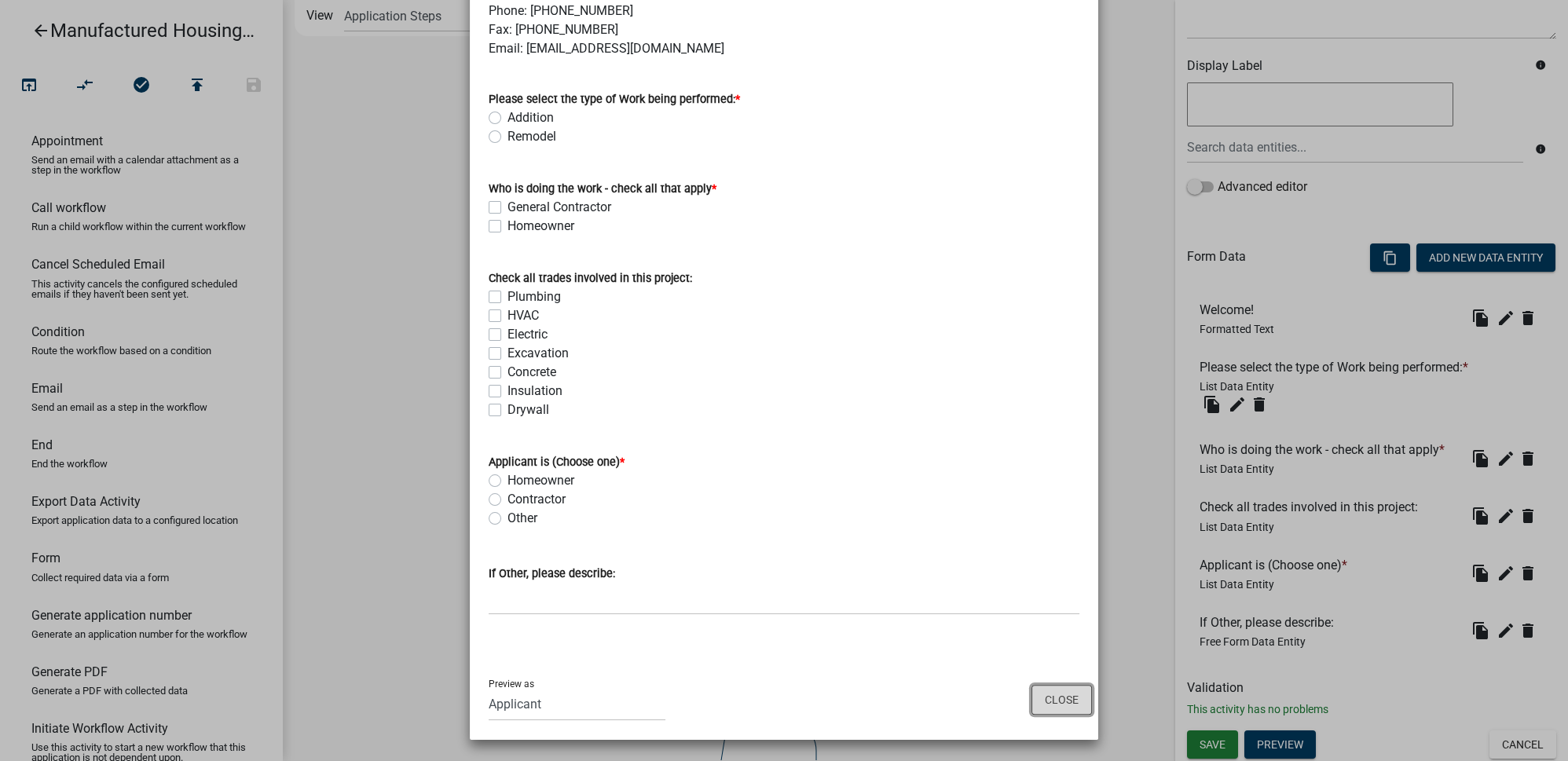
click at [1053, 704] on button "Close" at bounding box center [1061, 699] width 60 height 30
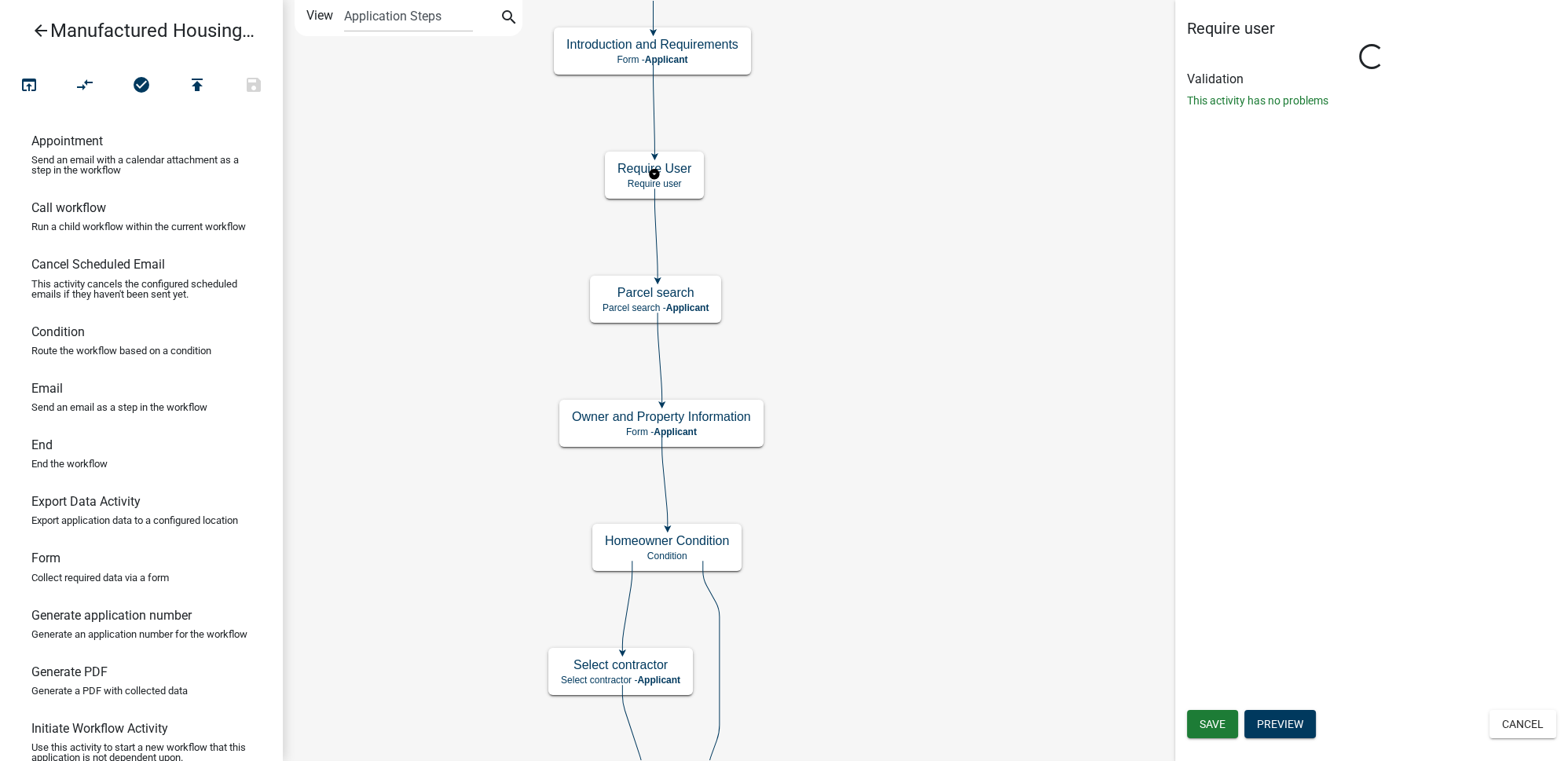
scroll to position [0, 0]
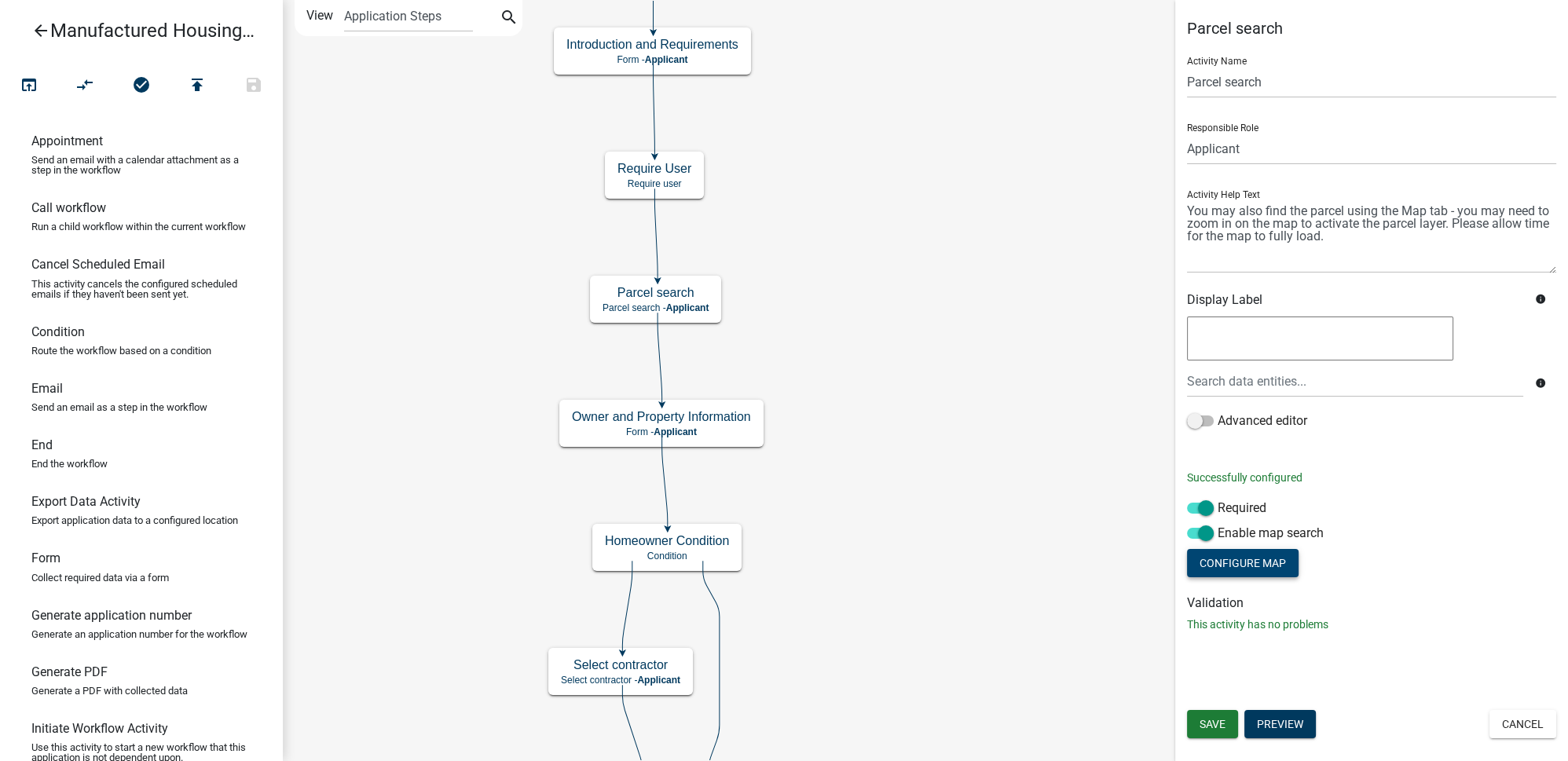
click at [1266, 565] on button "Configure Map" at bounding box center [1243, 562] width 112 height 28
select select "satellite"
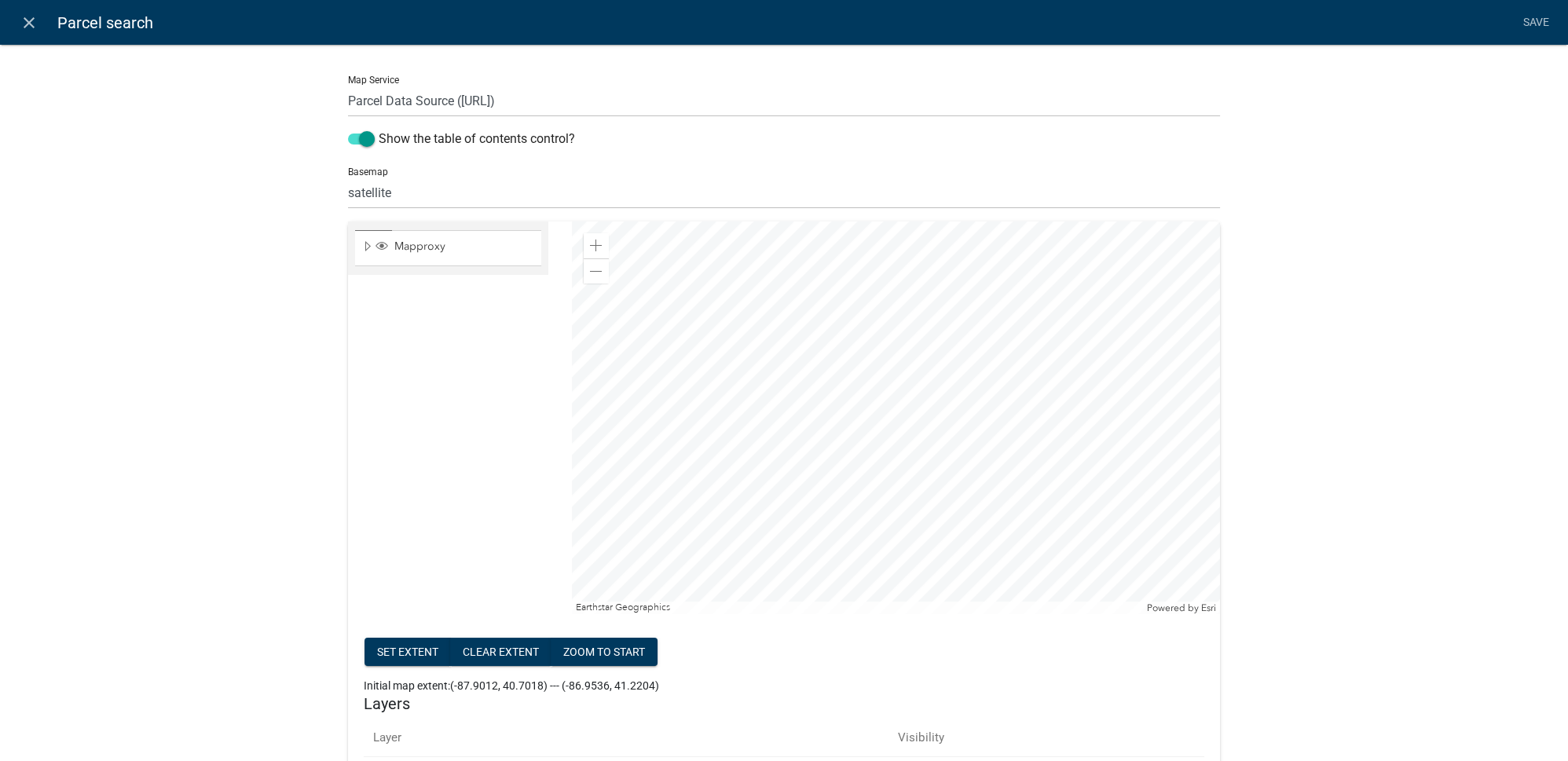
click at [1369, 434] on div "Map Service Parcel Data Source ([URL]) Show the table of contents control? Base…" at bounding box center [784, 725] width 1568 height 1412
click at [33, 28] on icon "close" at bounding box center [30, 23] width 19 height 19
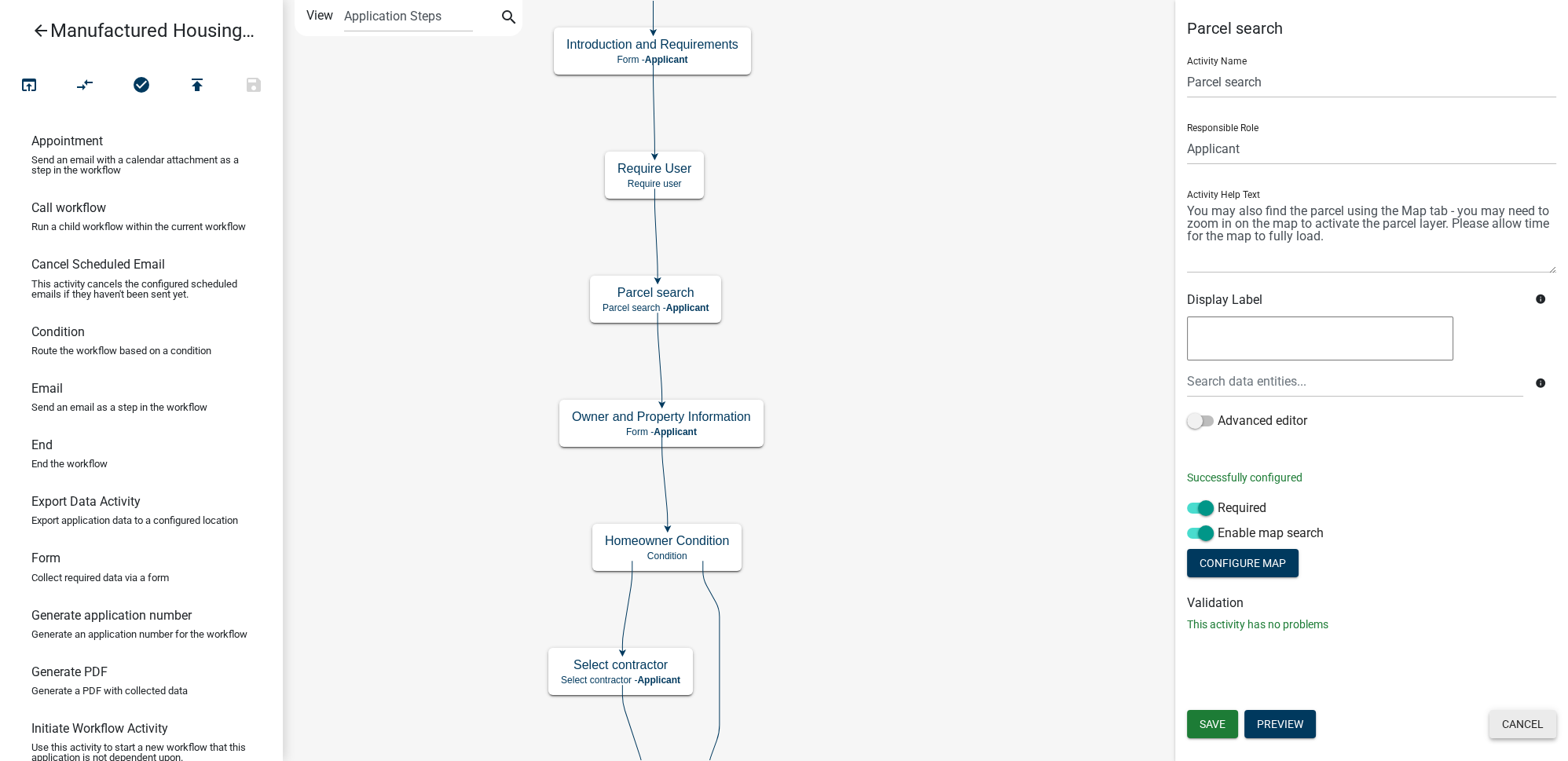
click at [1506, 725] on button "Cancel" at bounding box center [1523, 724] width 67 height 28
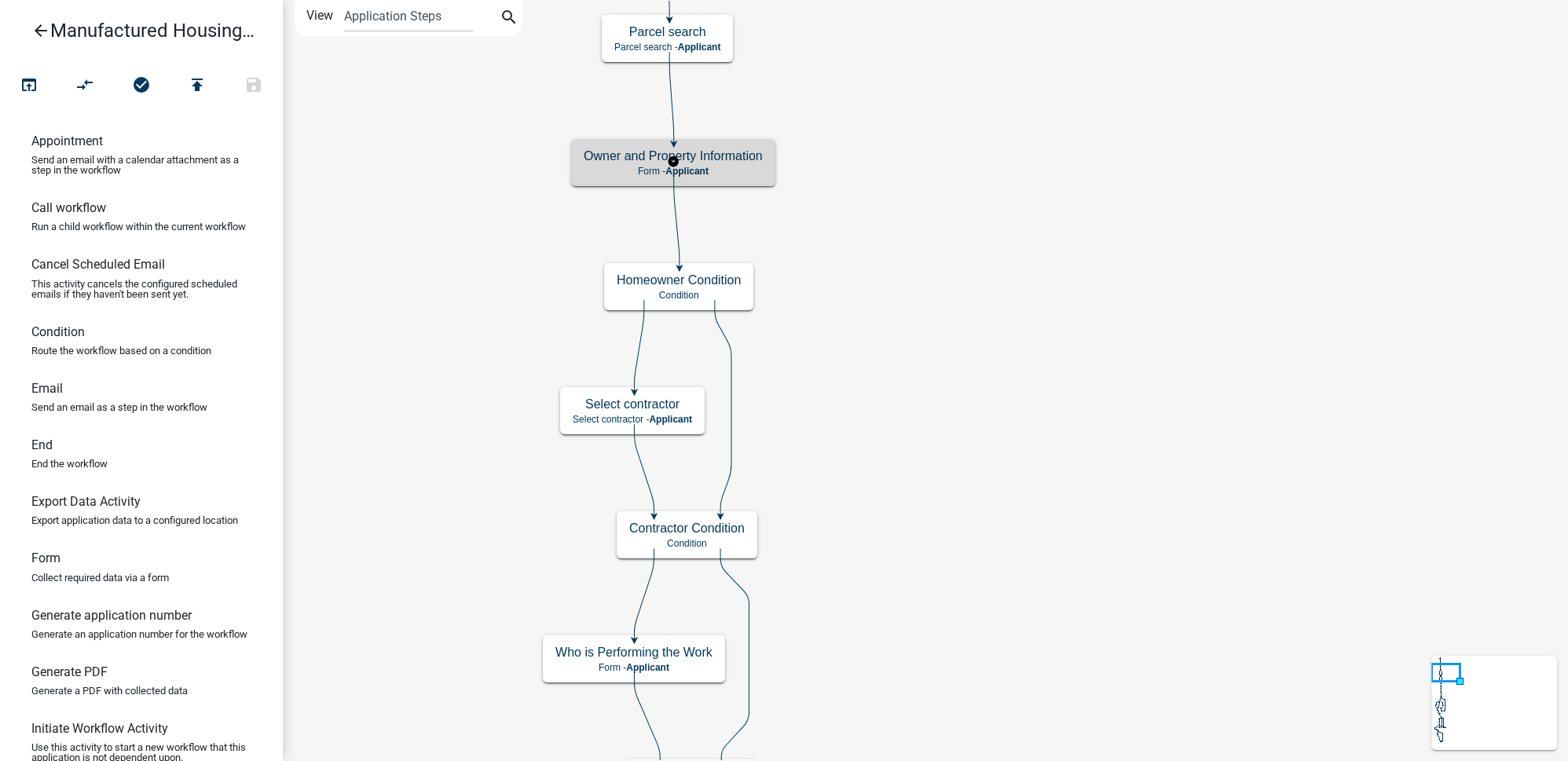
click at [747, 153] on h5 "Owner and Property Information" at bounding box center [673, 155] width 179 height 15
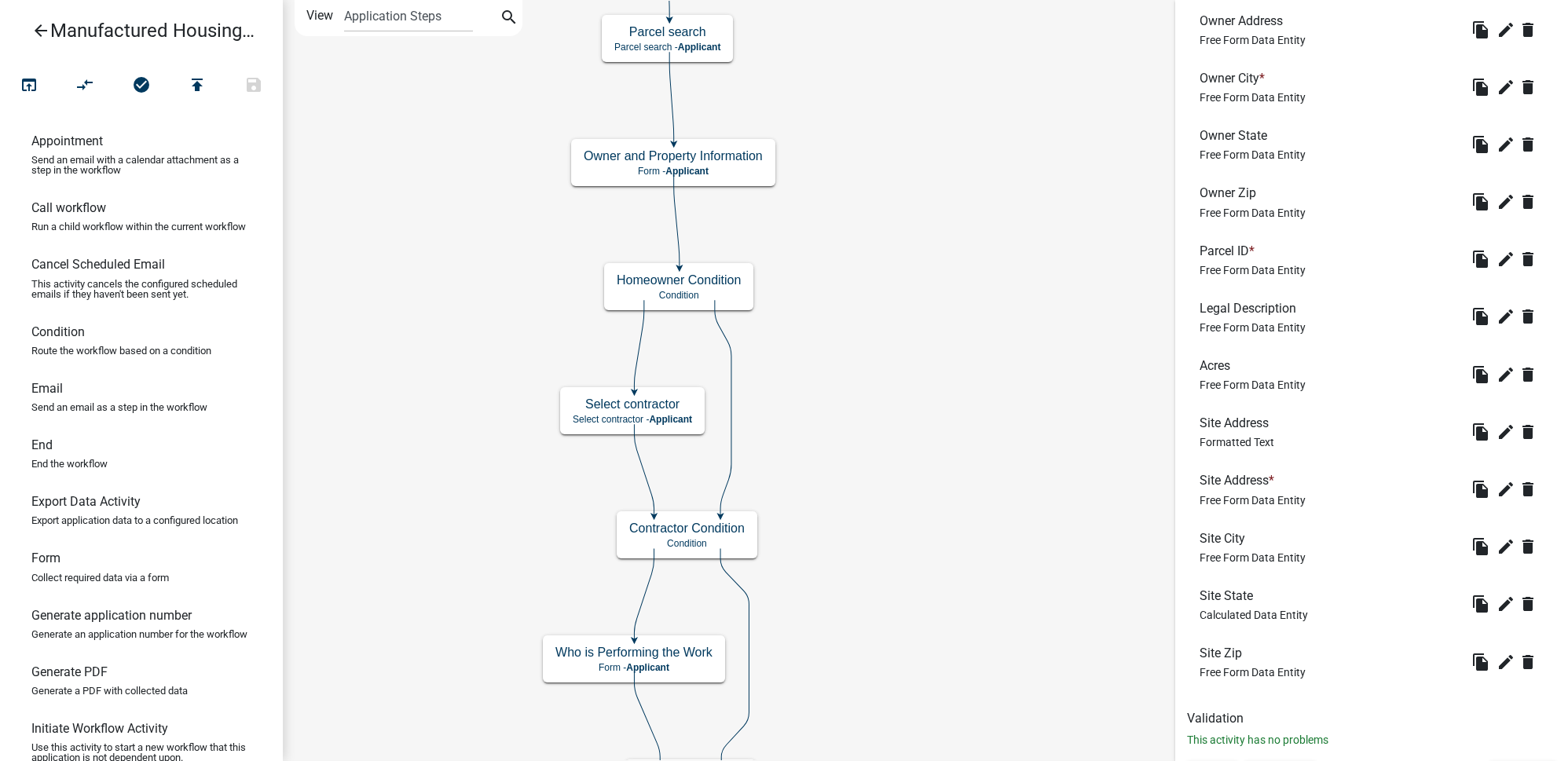
scroll to position [899, 0]
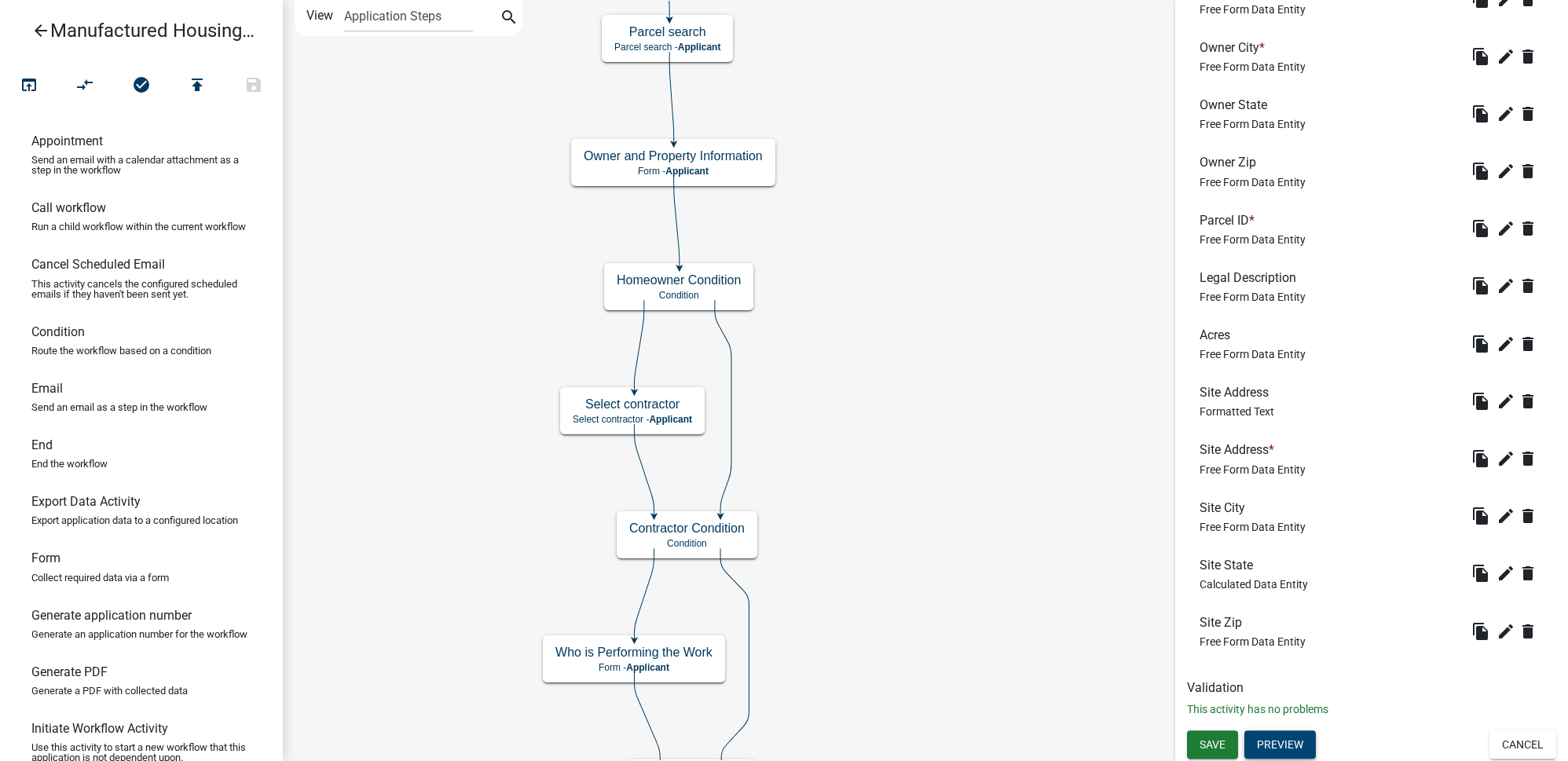
click at [1295, 749] on button "Preview" at bounding box center [1280, 744] width 71 height 28
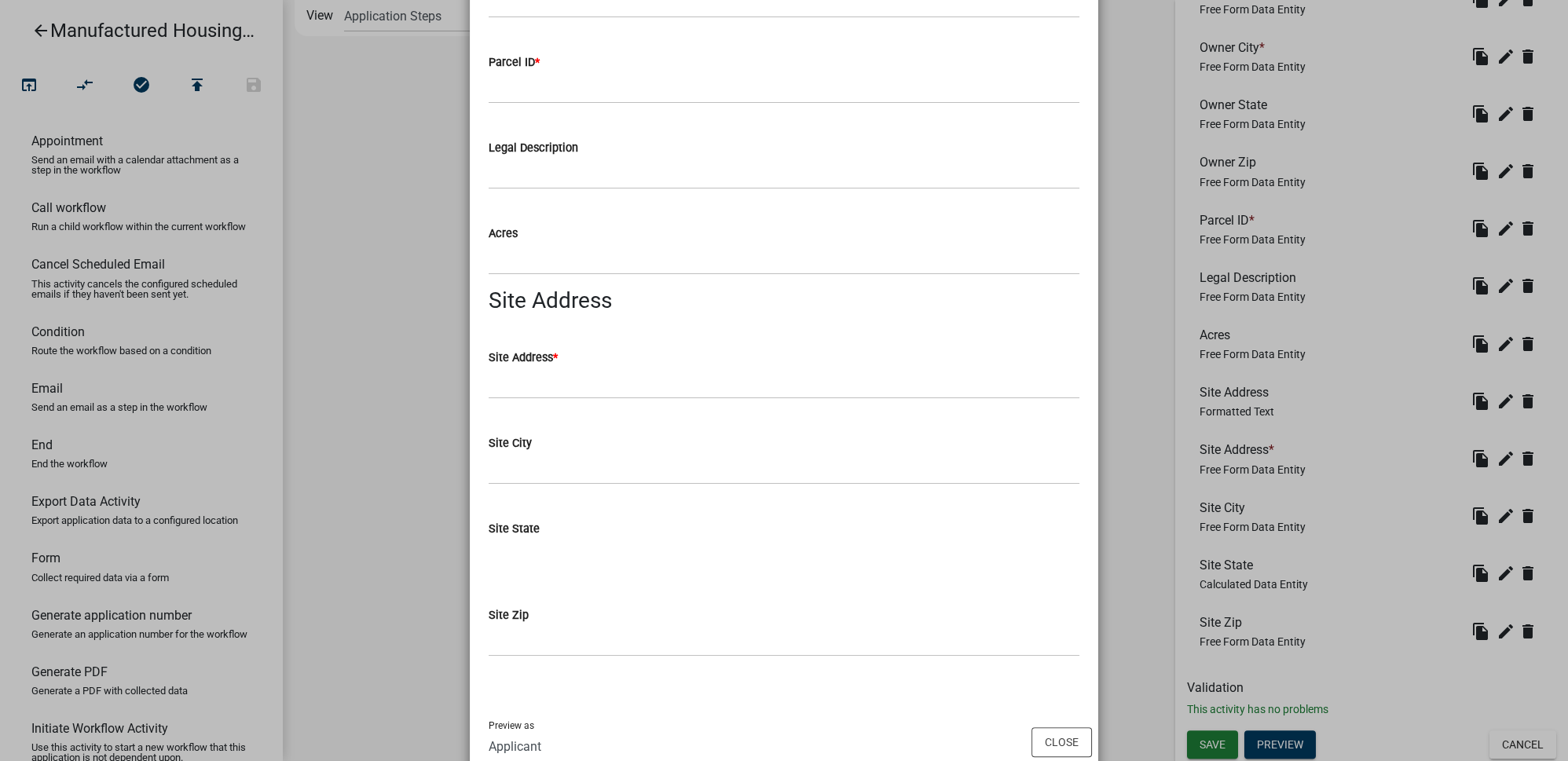
scroll to position [938, 0]
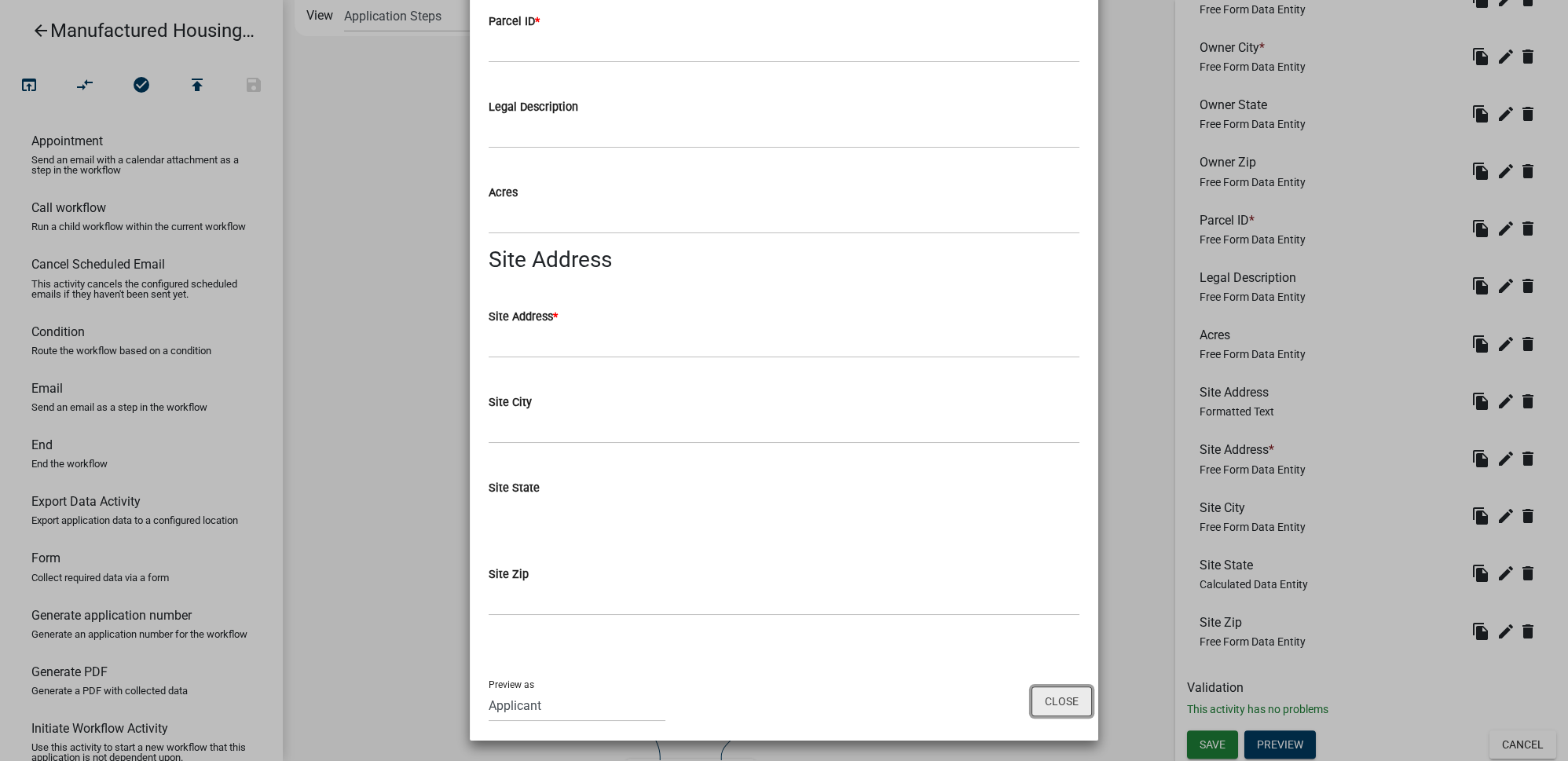
click at [1056, 693] on button "Close" at bounding box center [1061, 701] width 60 height 30
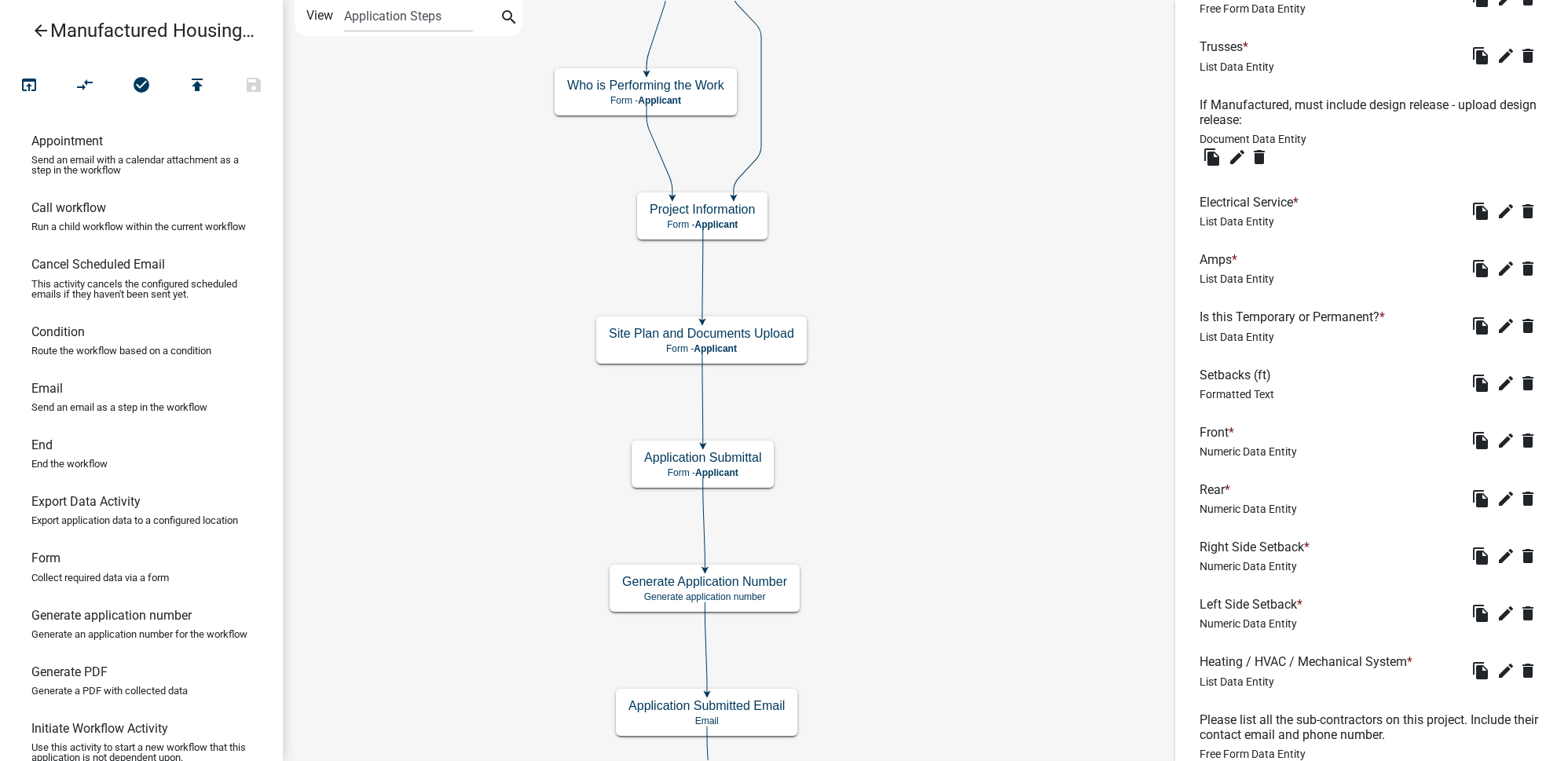
scroll to position [1438, 0]
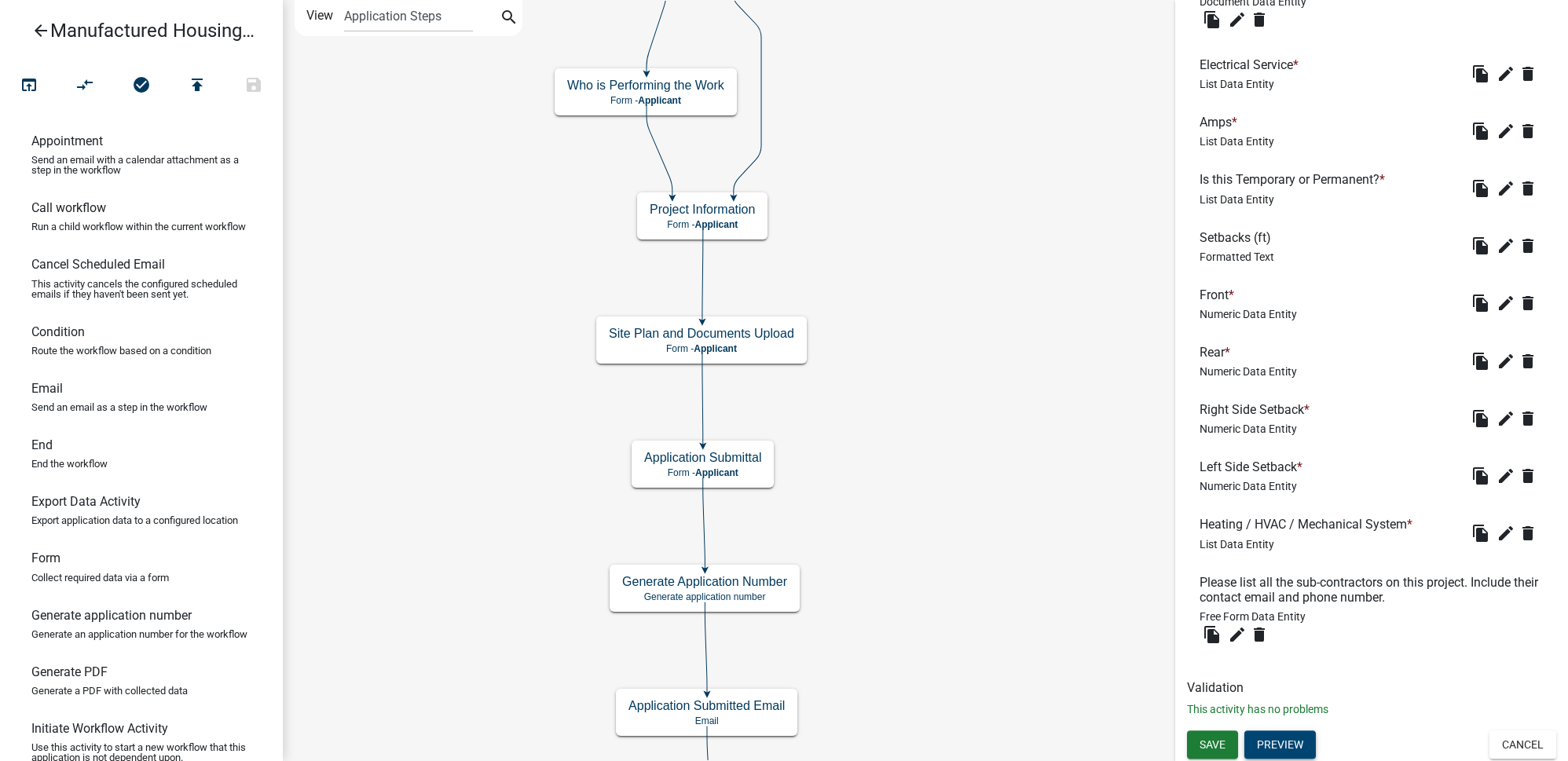
click at [1282, 746] on button "Preview" at bounding box center [1280, 744] width 71 height 28
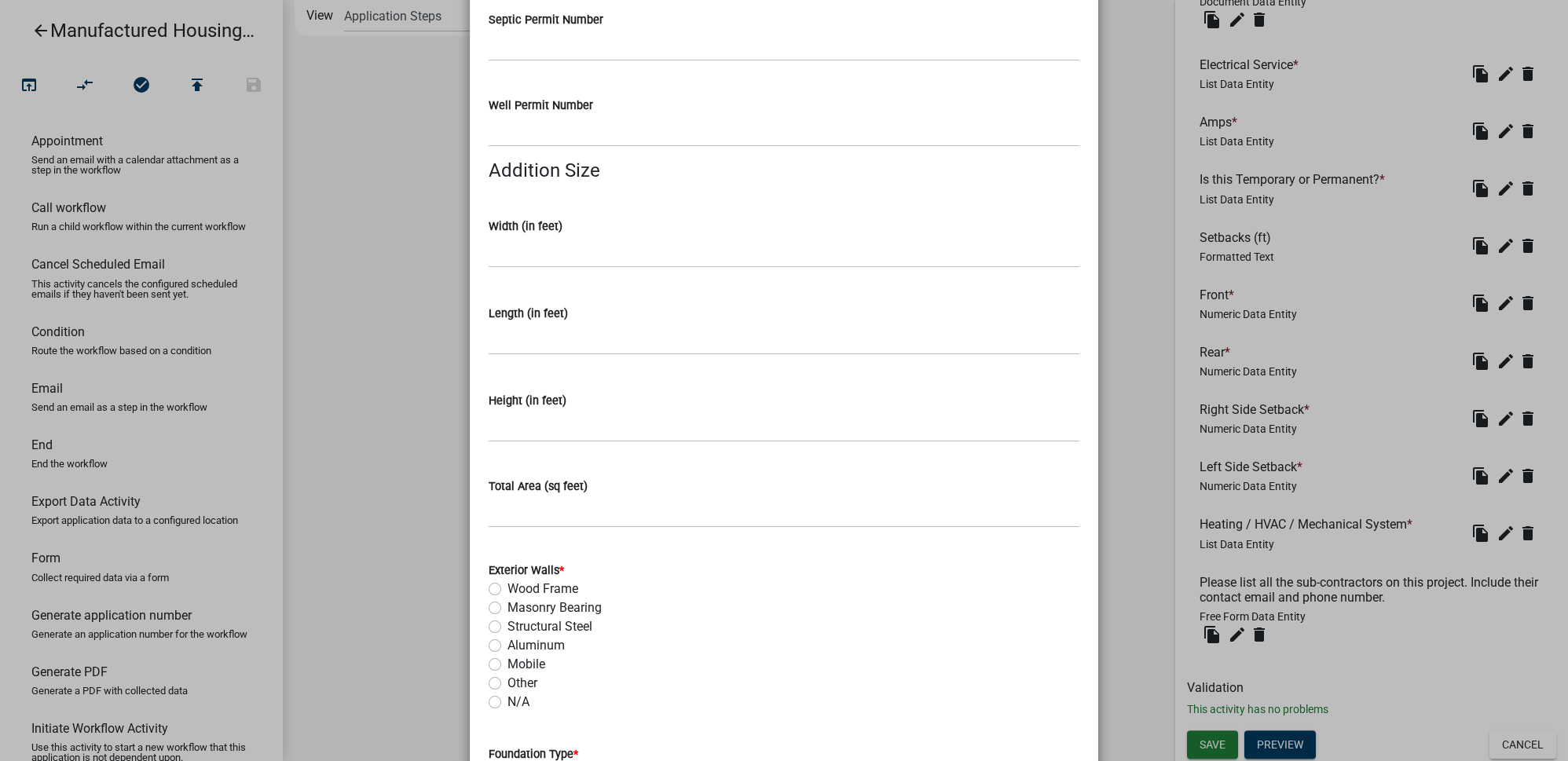
scroll to position [428, 0]
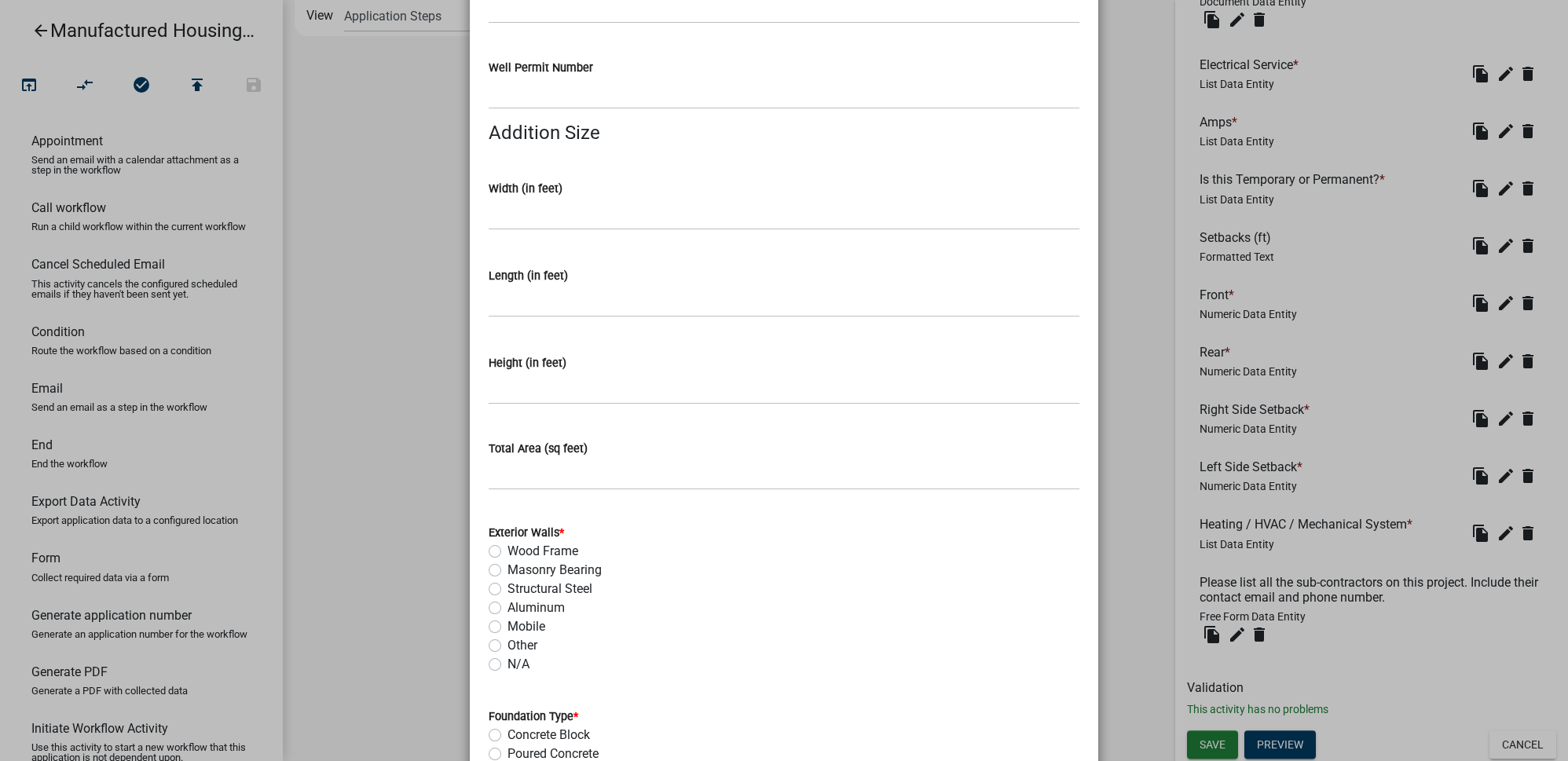
click at [1165, 364] on ngb-modal-window "Activity Preview : Project Information × Please briefly describe the project: *…" at bounding box center [784, 380] width 1568 height 761
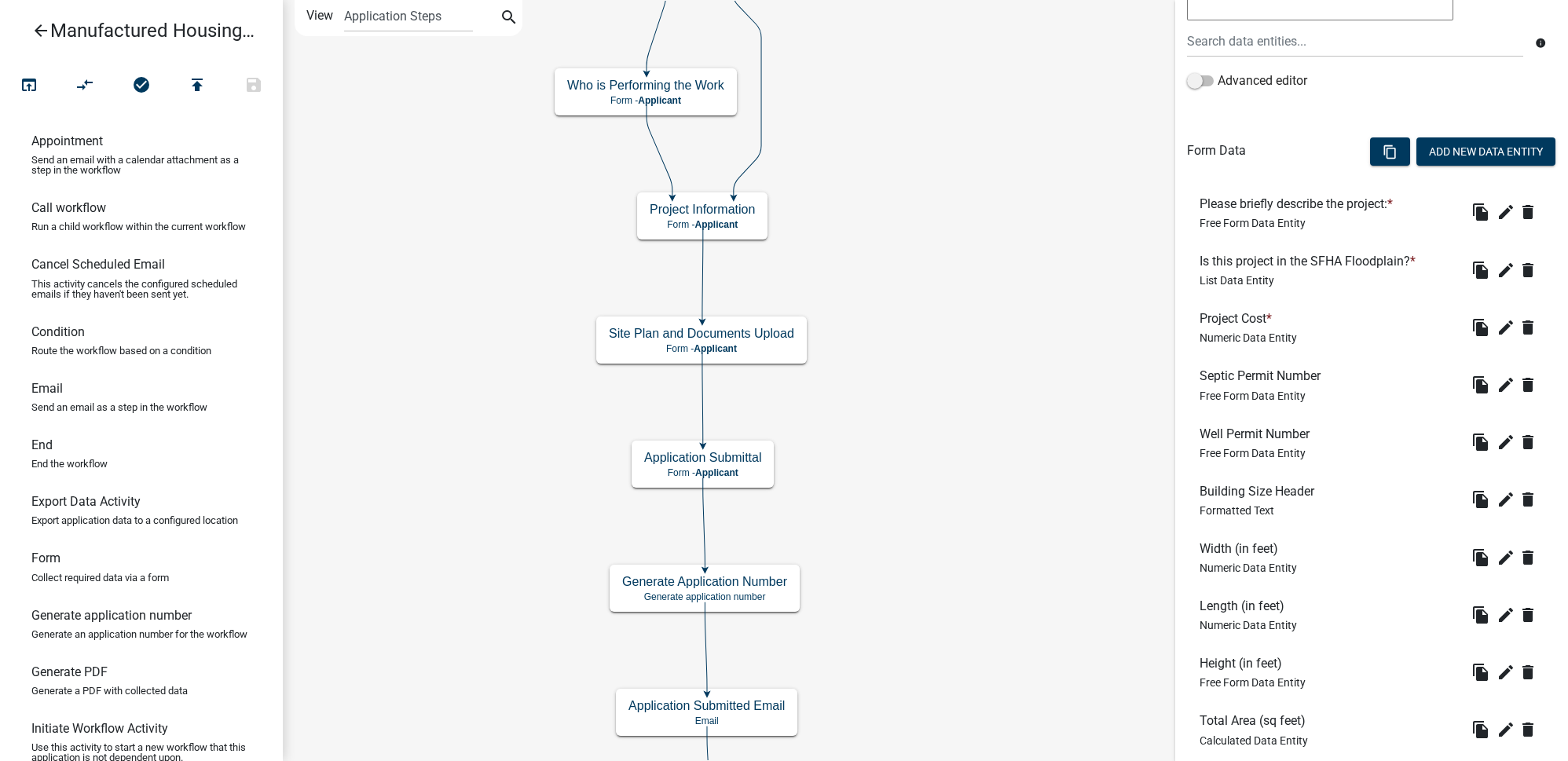
scroll to position [356, 0]
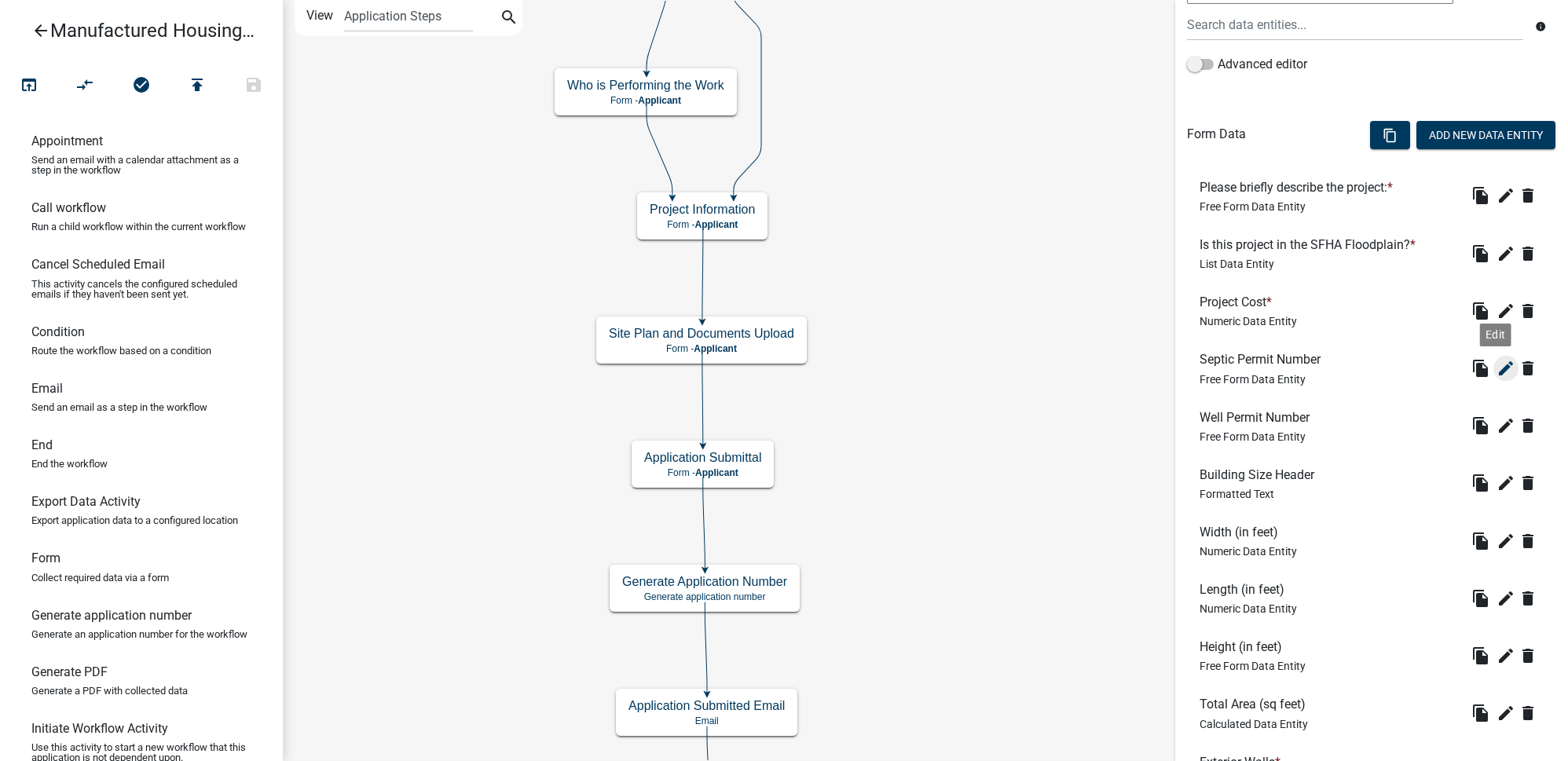
click at [1497, 371] on icon "edit" at bounding box center [1506, 368] width 19 height 19
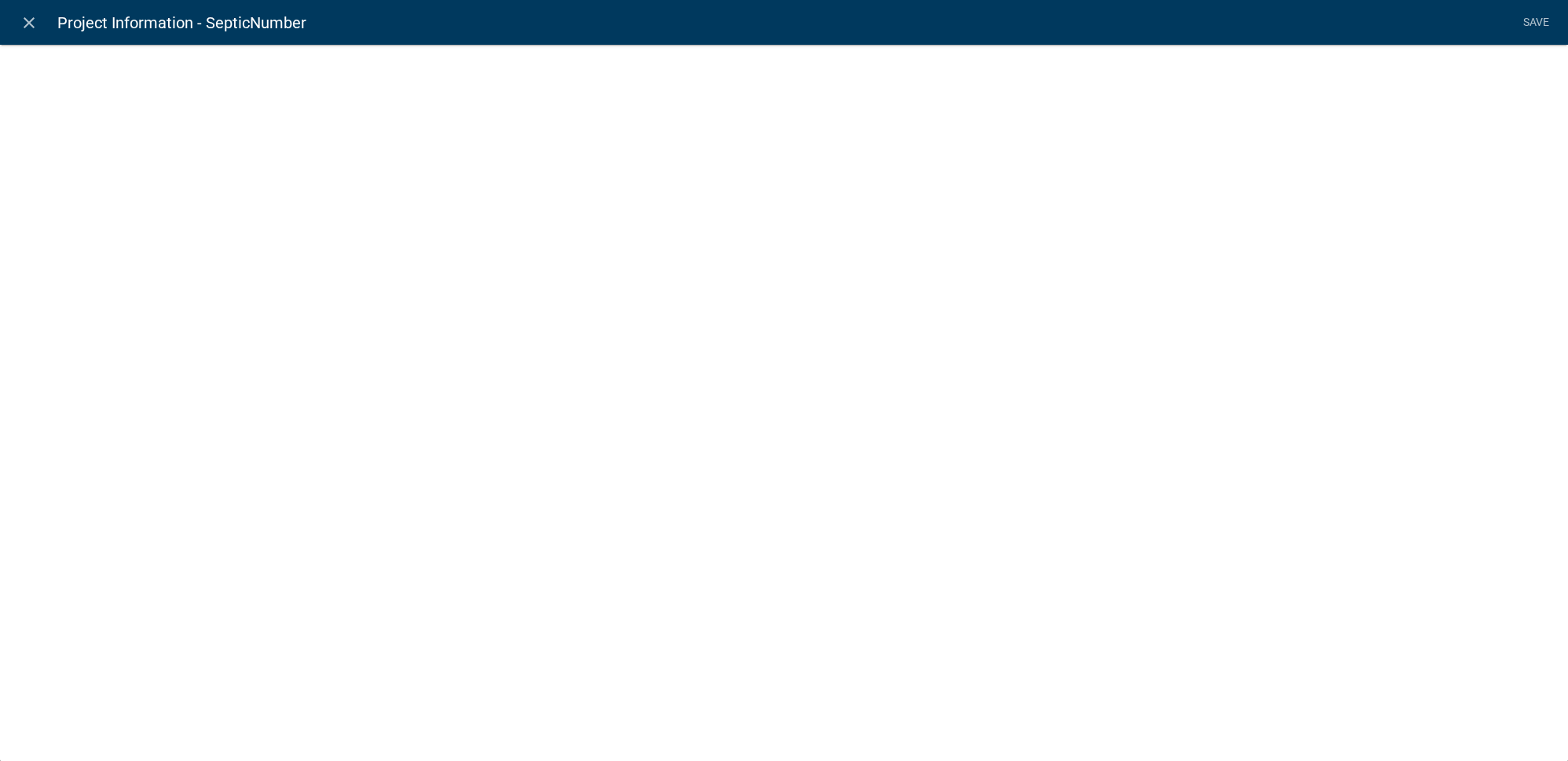
select select
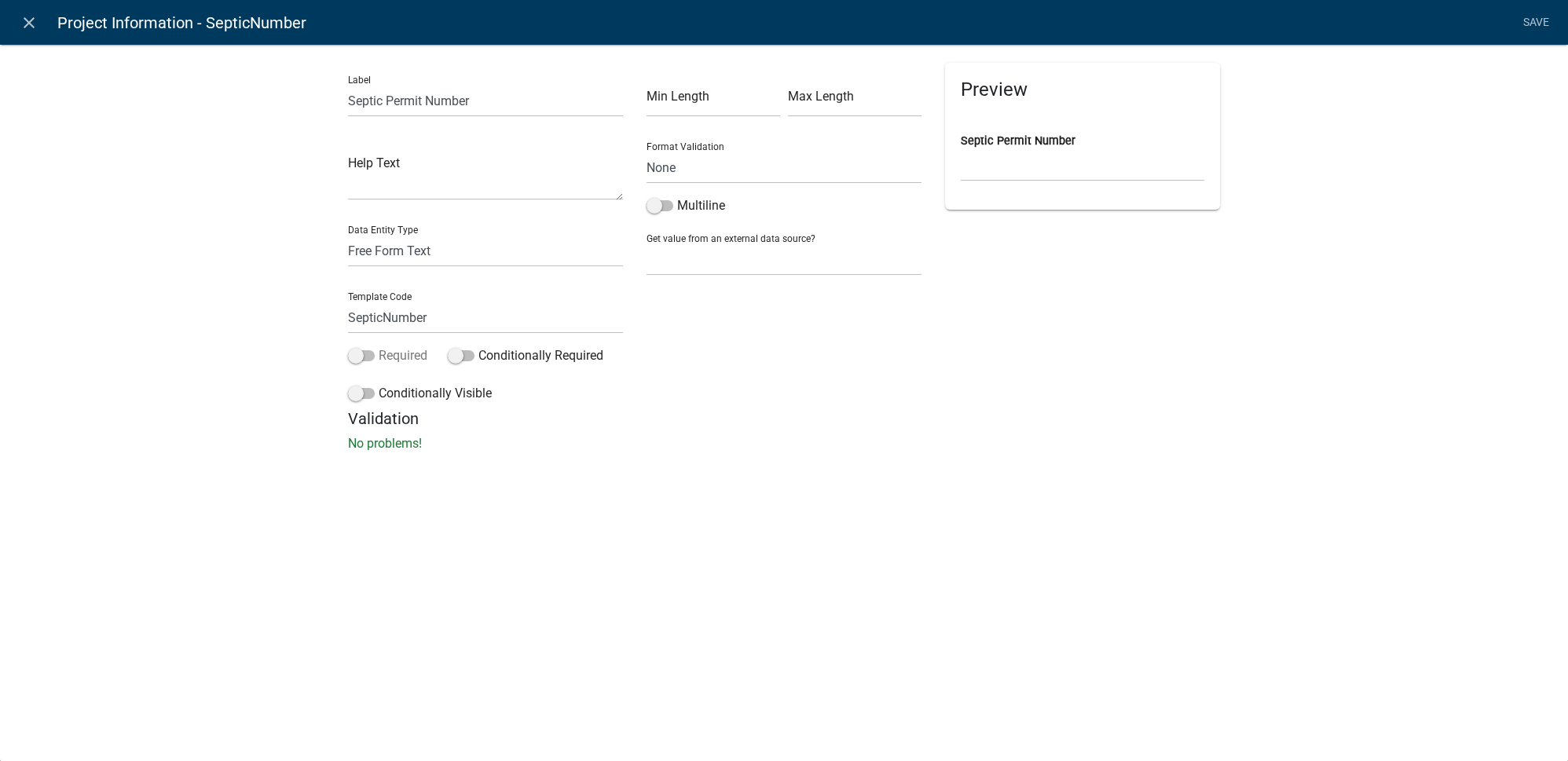
click at [365, 360] on span at bounding box center [361, 355] width 27 height 11
click at [379, 347] on input "Required" at bounding box center [379, 347] width 0 height 0
click at [1531, 28] on li "Save" at bounding box center [1535, 23] width 39 height 30
click at [1536, 21] on link "Save" at bounding box center [1535, 23] width 39 height 30
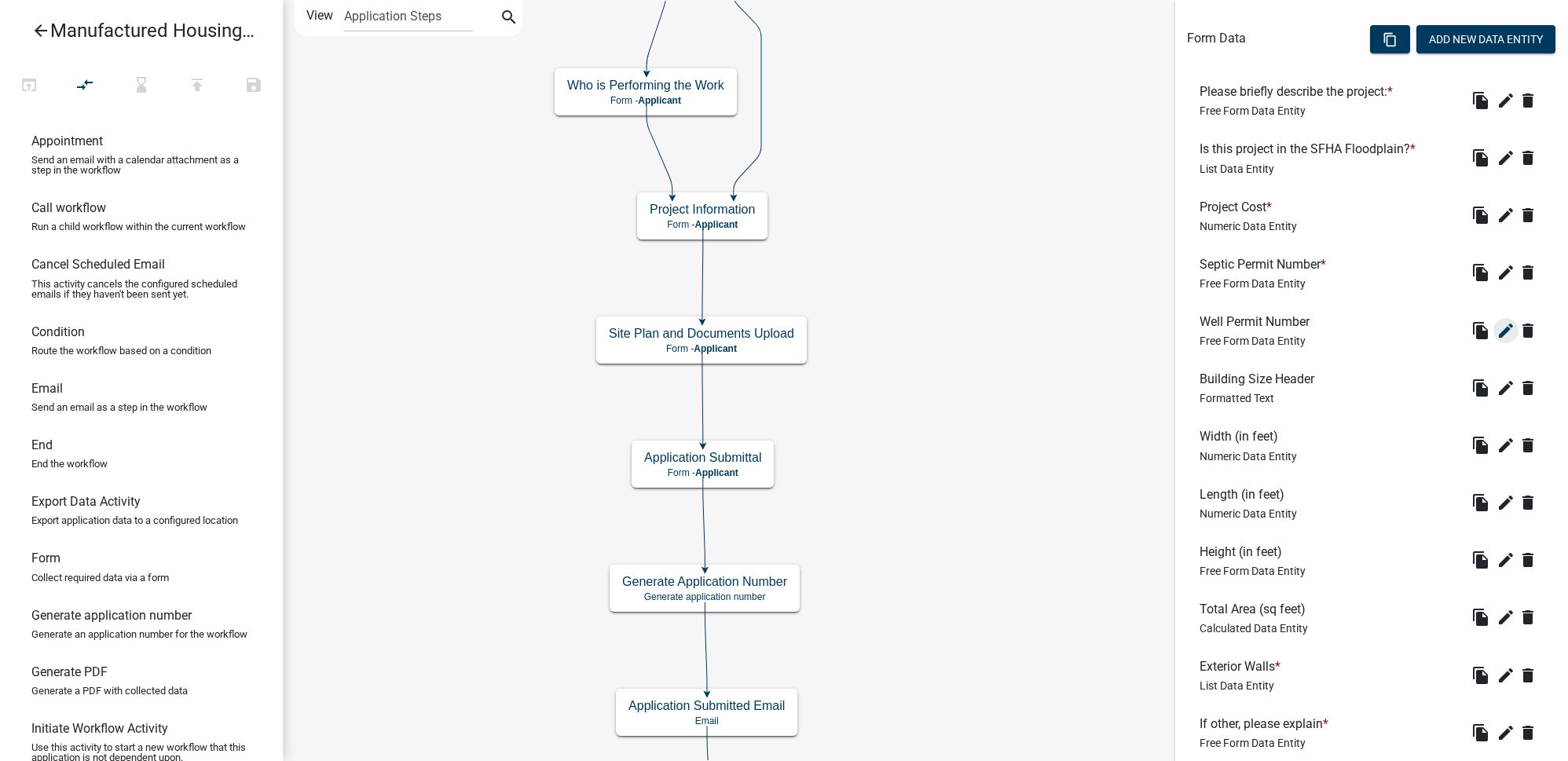
click at [1497, 331] on icon "edit" at bounding box center [1506, 331] width 19 height 19
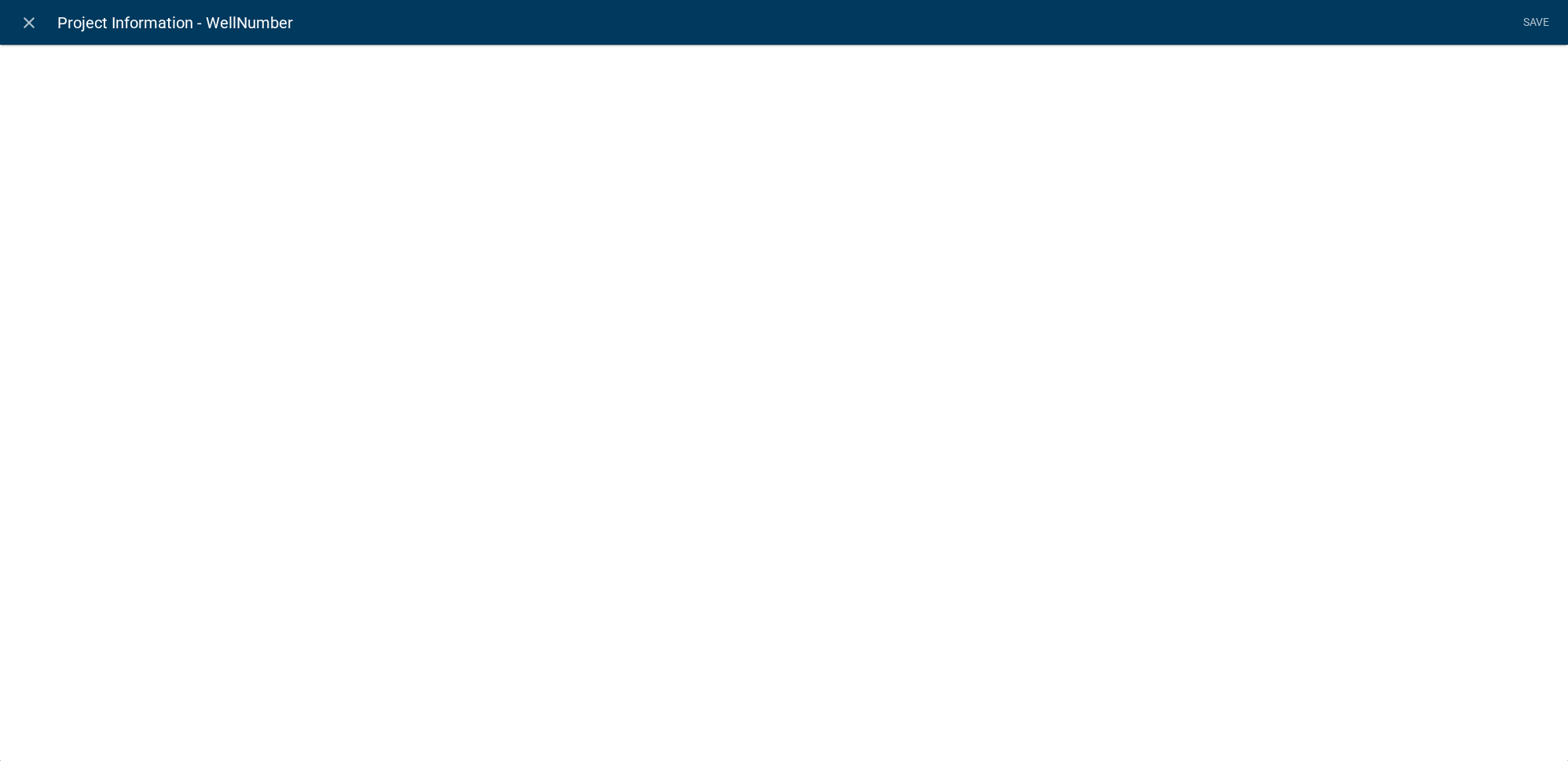
select select
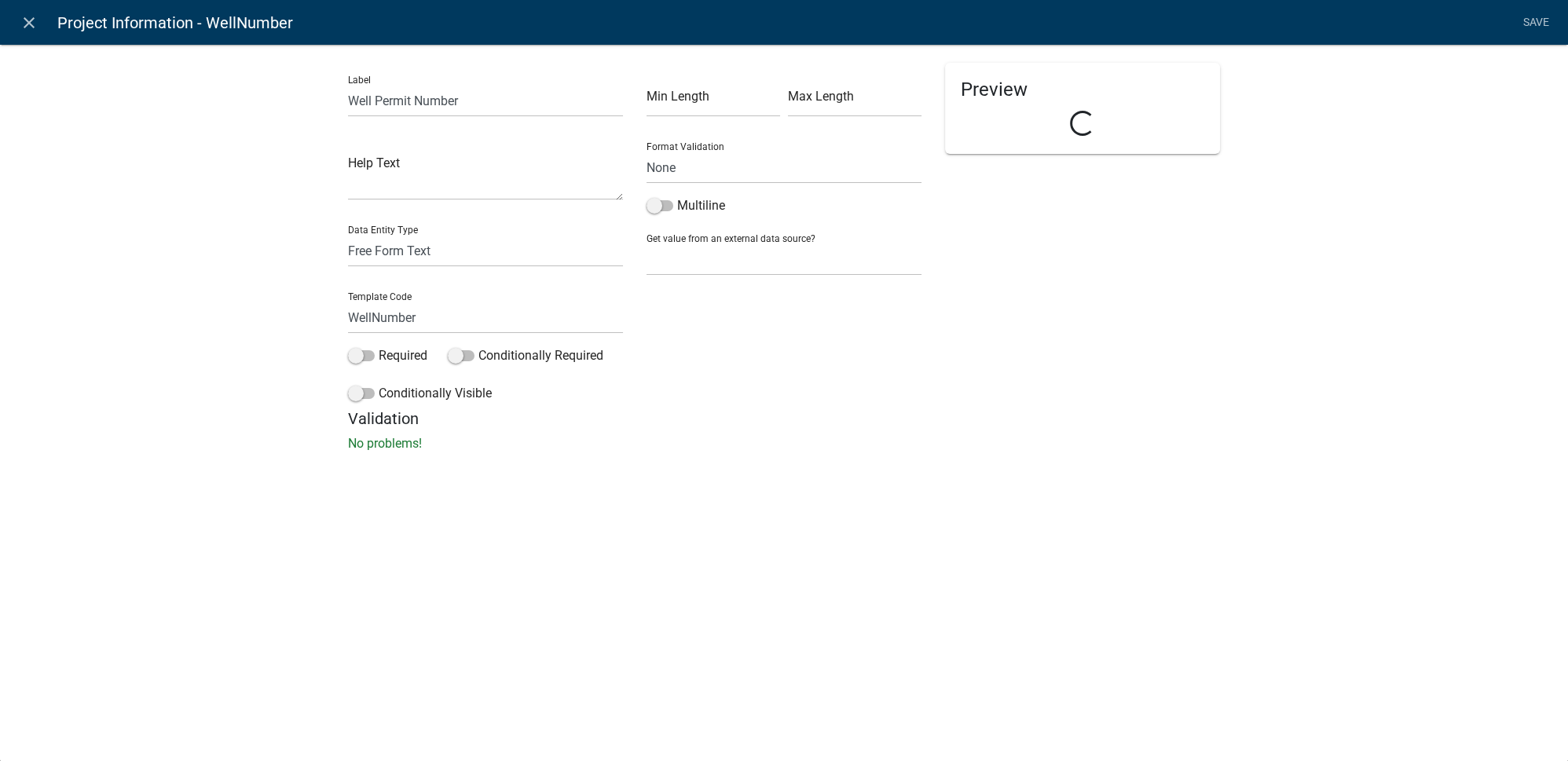
scroll to position [452, 0]
click at [368, 360] on span at bounding box center [361, 355] width 27 height 11
click at [379, 347] on input "Required" at bounding box center [379, 347] width 0 height 0
click at [1526, 22] on link "Save" at bounding box center [1535, 23] width 39 height 30
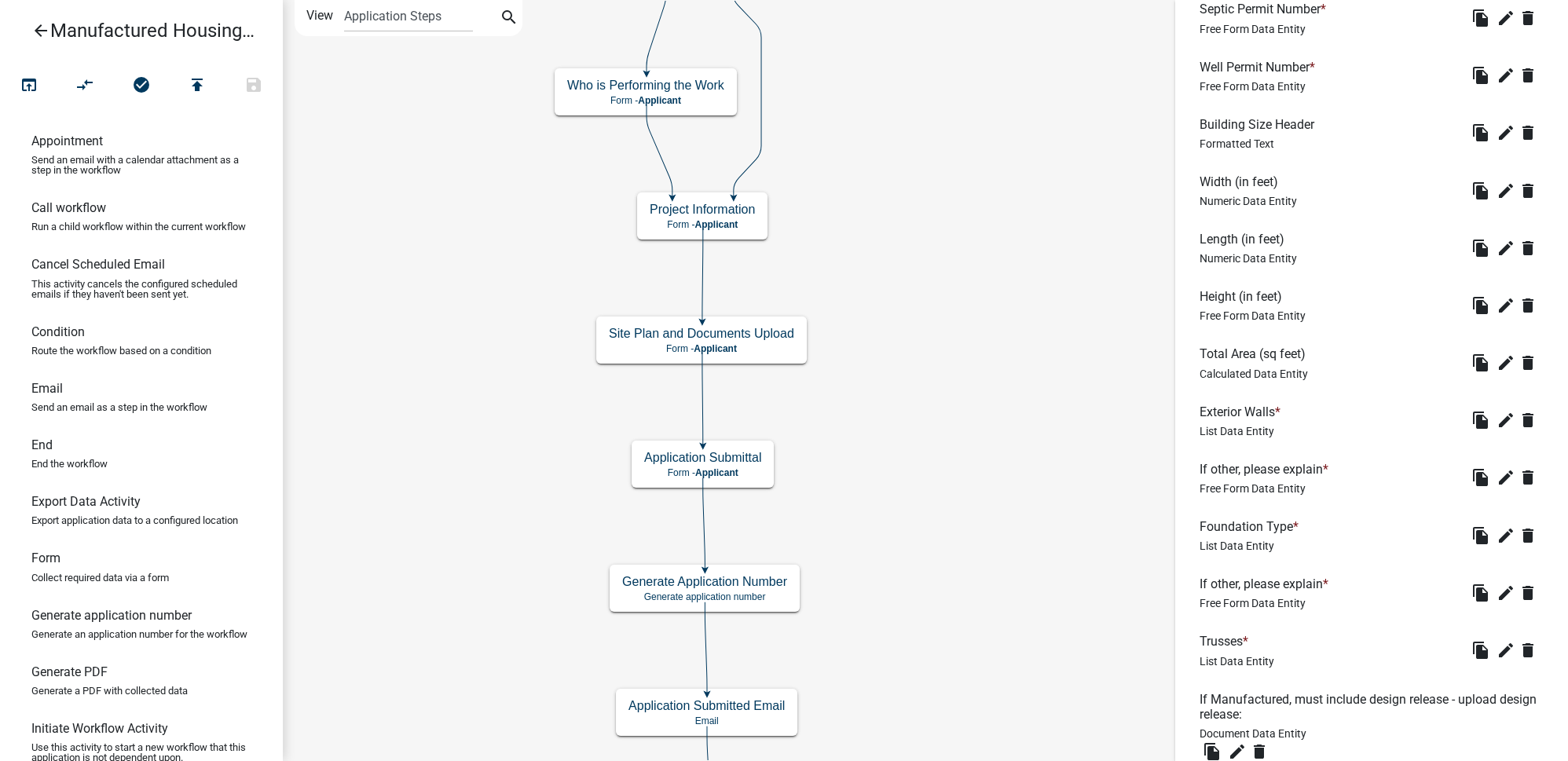
scroll to position [737, 0]
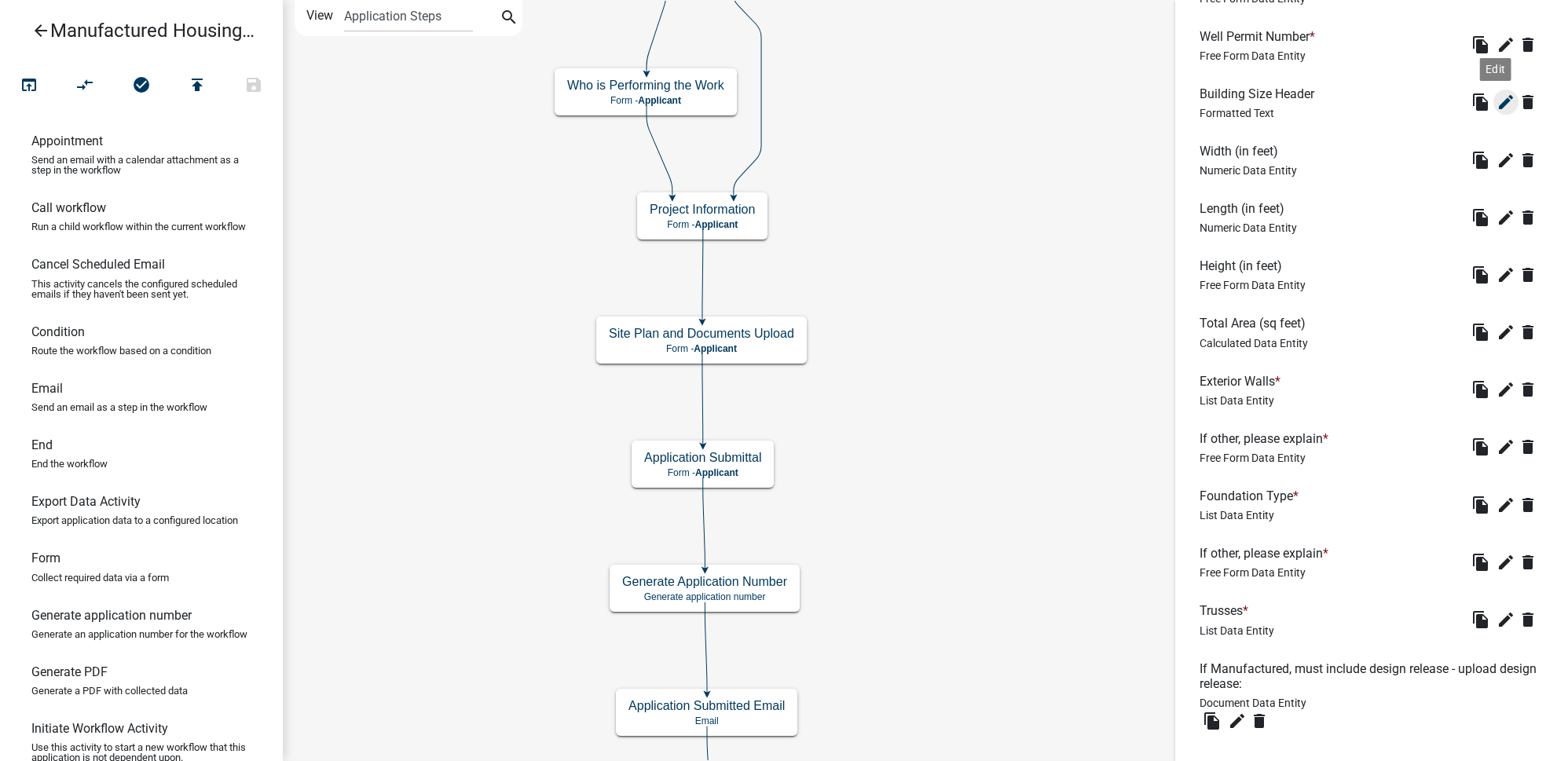
click at [1497, 108] on icon "edit" at bounding box center [1506, 102] width 19 height 19
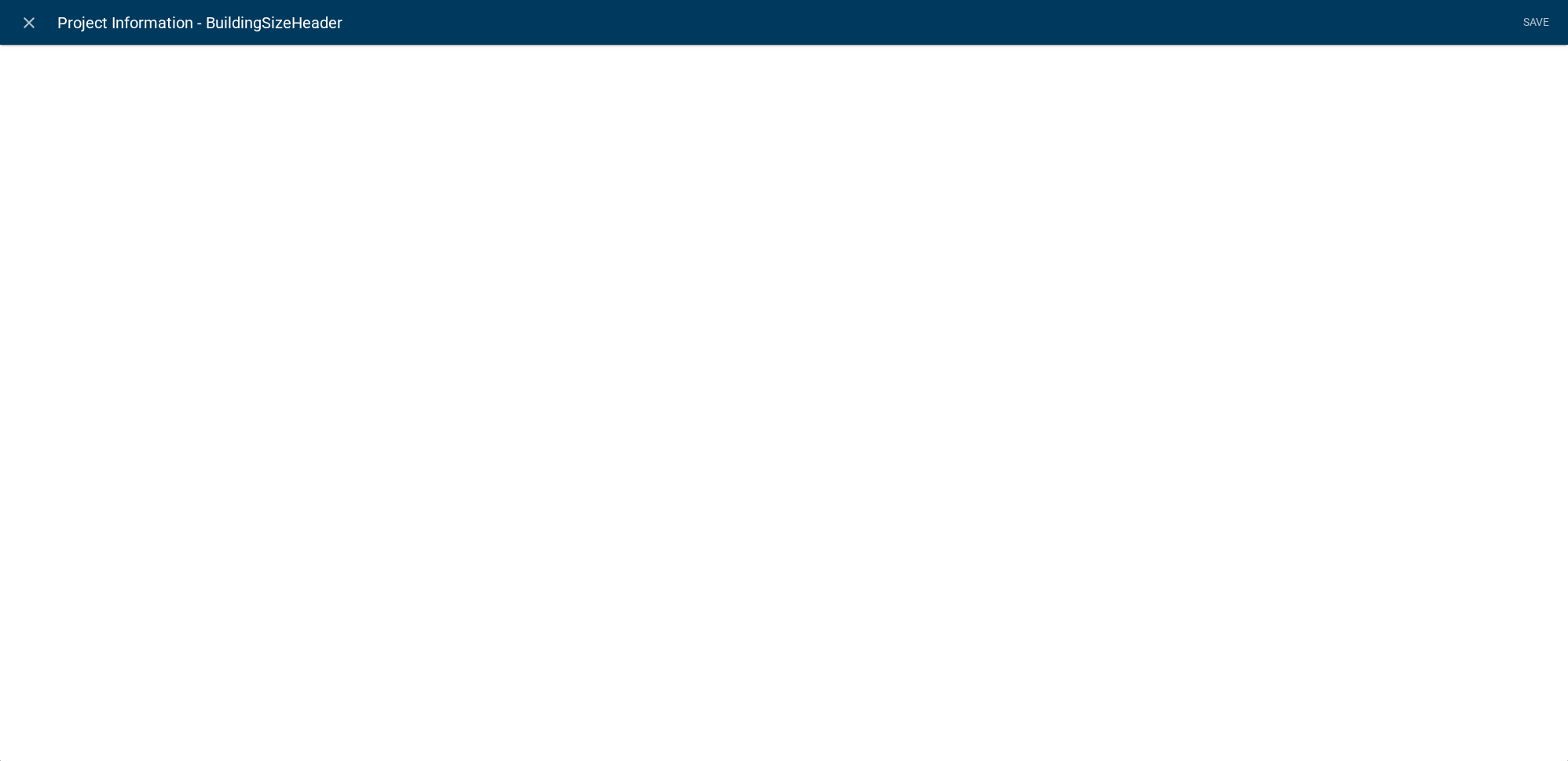
select select "rich-text"
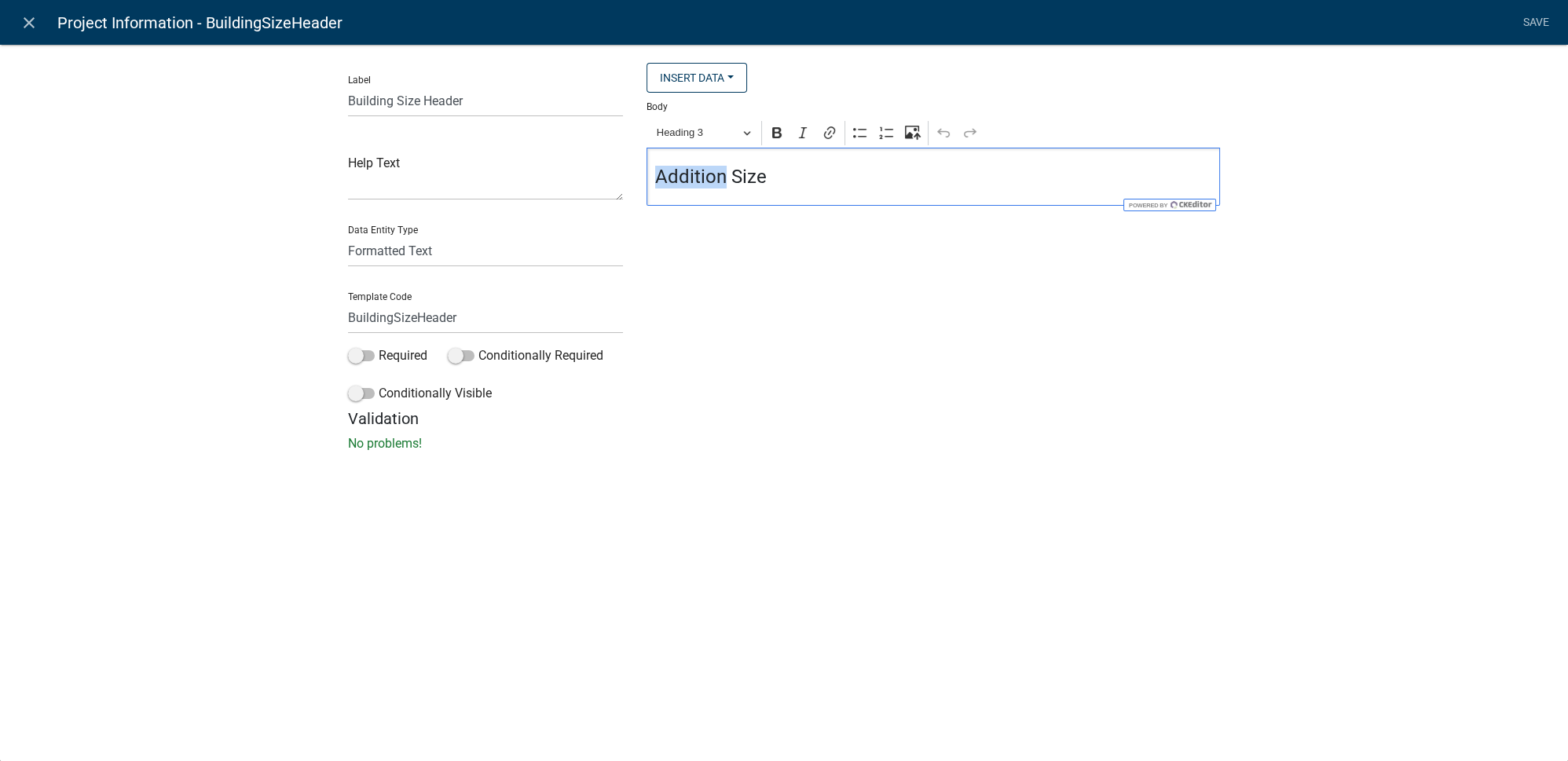
drag, startPoint x: 724, startPoint y: 176, endPoint x: 605, endPoint y: 181, distance: 119.1
click at [605, 181] on div "Label Building Size Header Help Text Data Entity Type Free Form Text Document D…" at bounding box center [784, 236] width 896 height 347
drag, startPoint x: 1443, startPoint y: 122, endPoint x: 1551, endPoint y: 63, distance: 123.1
click at [1445, 121] on div "Label Building Size Header Help Text Data Entity Type Free Form Text Document D…" at bounding box center [784, 253] width 1568 height 468
click at [1545, 26] on link "Save" at bounding box center [1535, 23] width 39 height 30
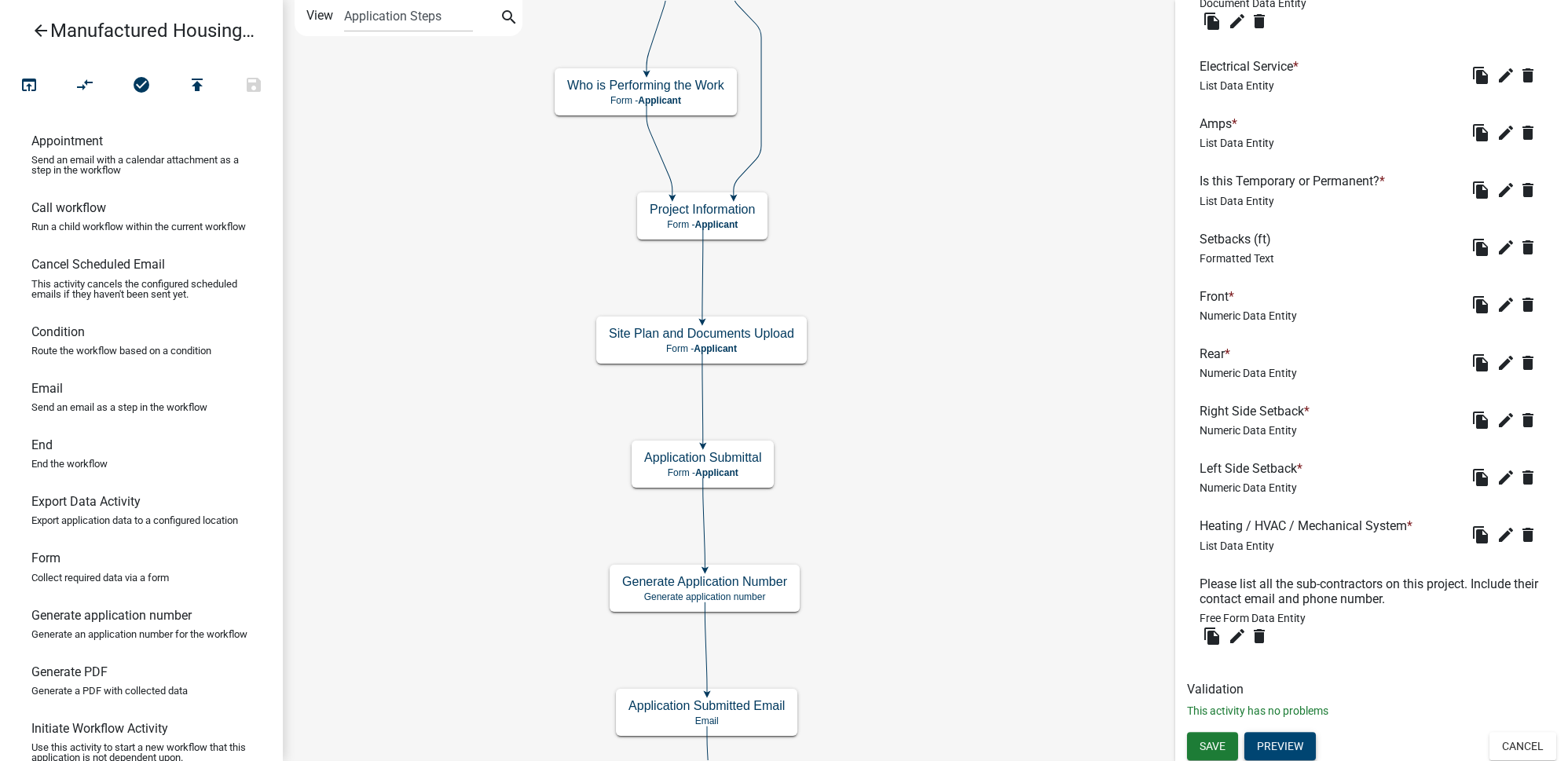
scroll to position [1438, 0]
click at [1229, 743] on button "Save" at bounding box center [1213, 744] width 51 height 28
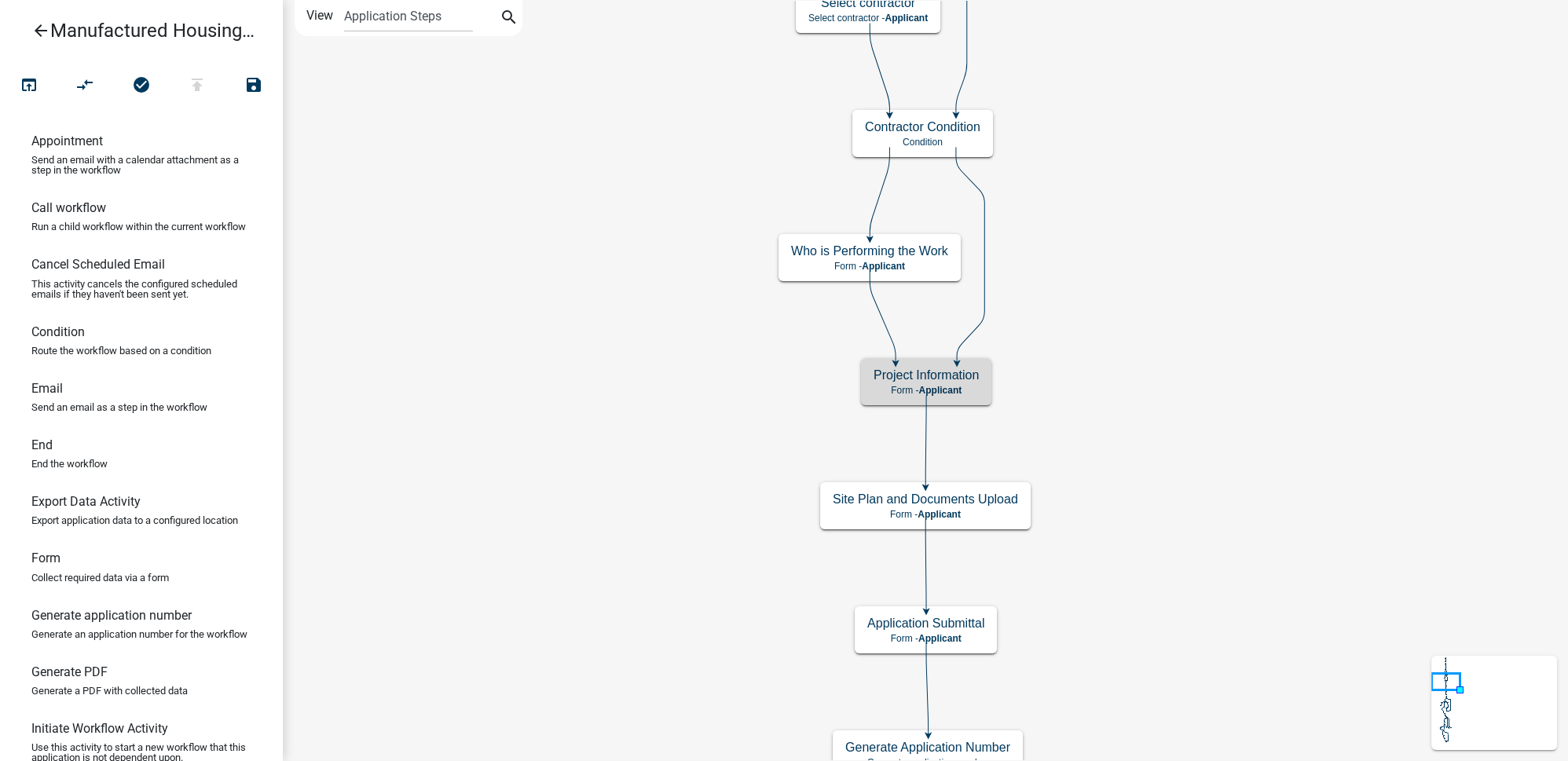
scroll to position [0, 0]
click at [978, 383] on div "Project Information Form - Applicant" at bounding box center [926, 381] width 131 height 47
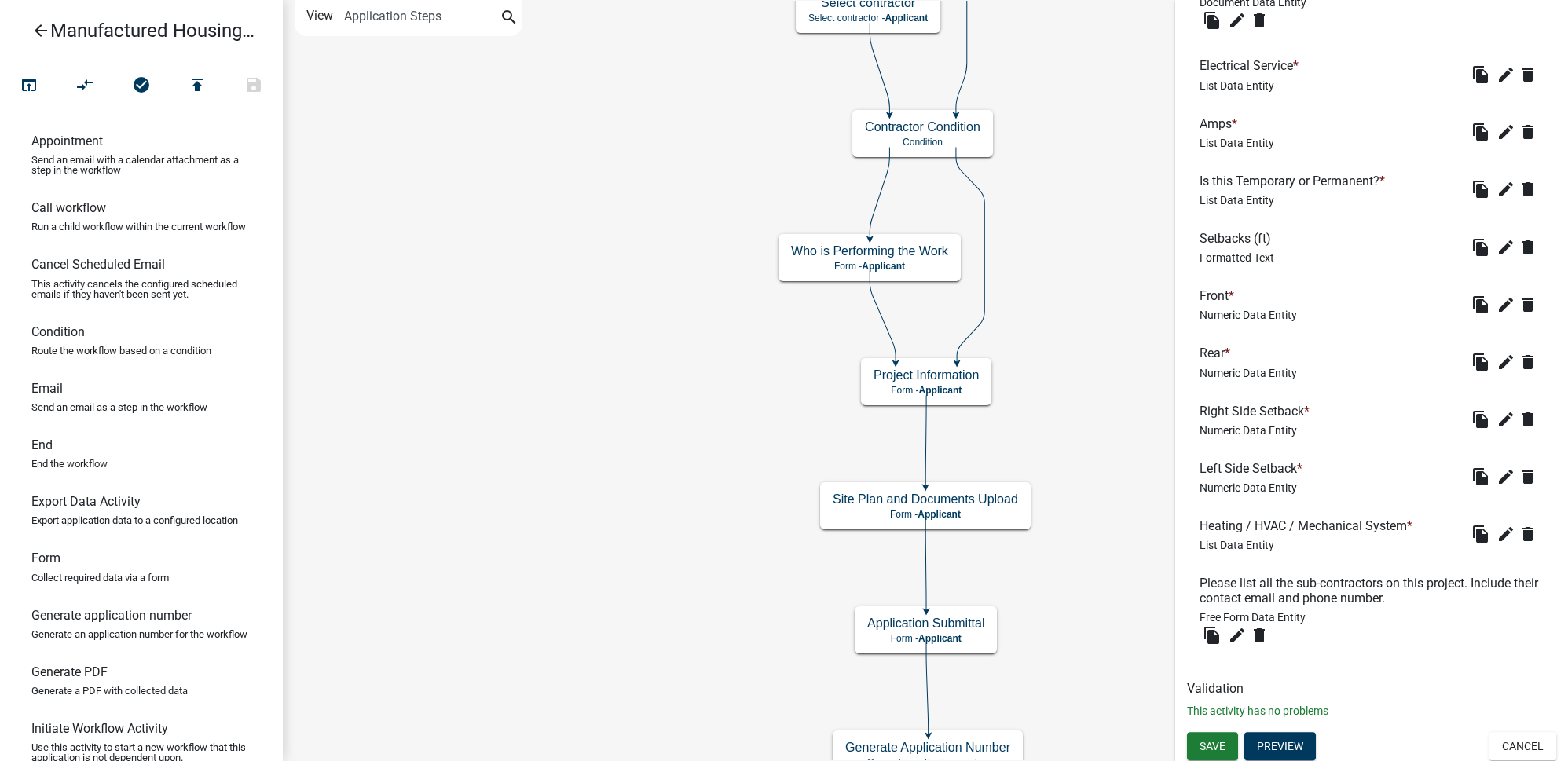
scroll to position [1344, 0]
click at [1293, 747] on button "Preview" at bounding box center [1280, 744] width 71 height 28
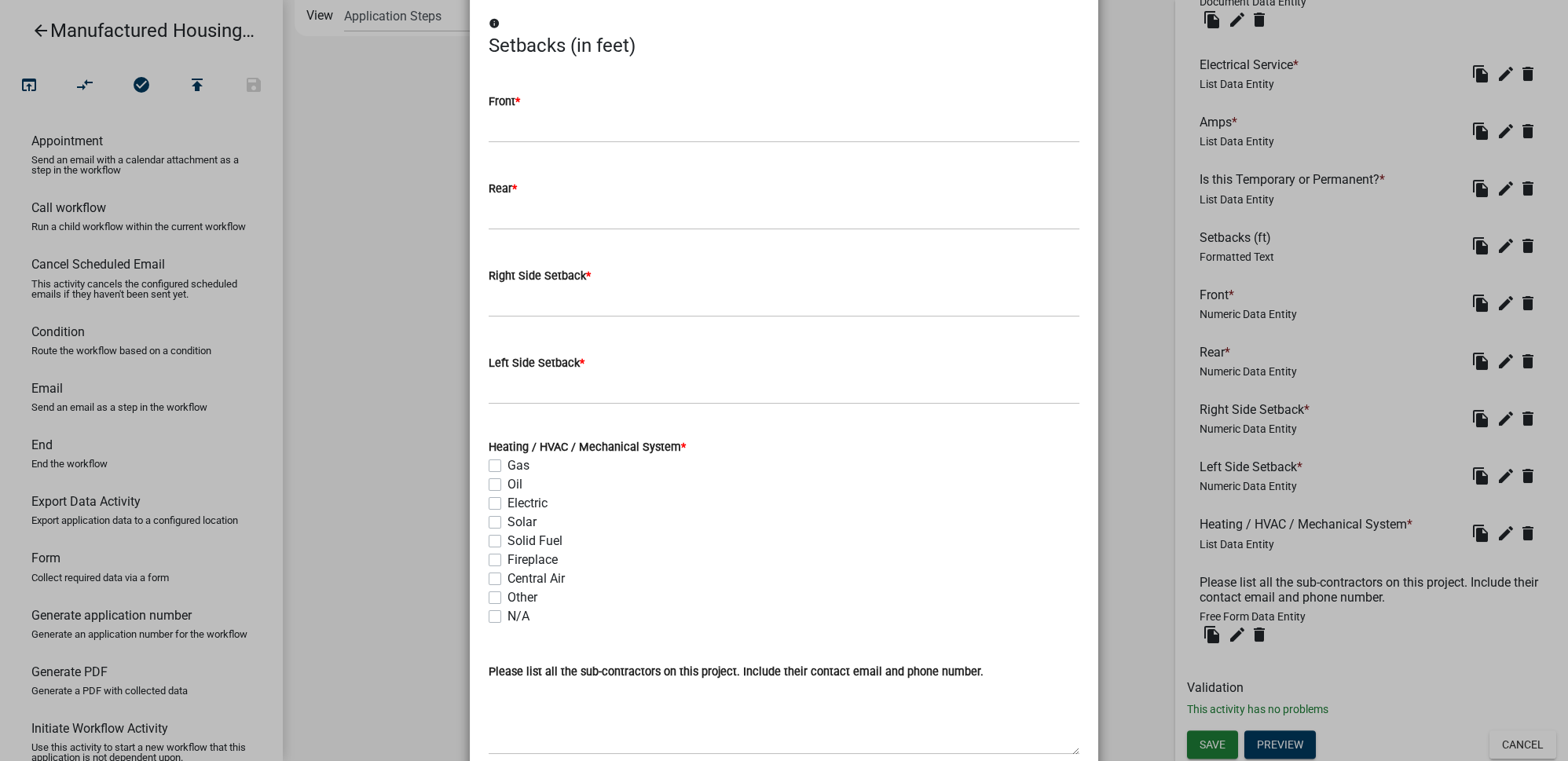
scroll to position [2066, 0]
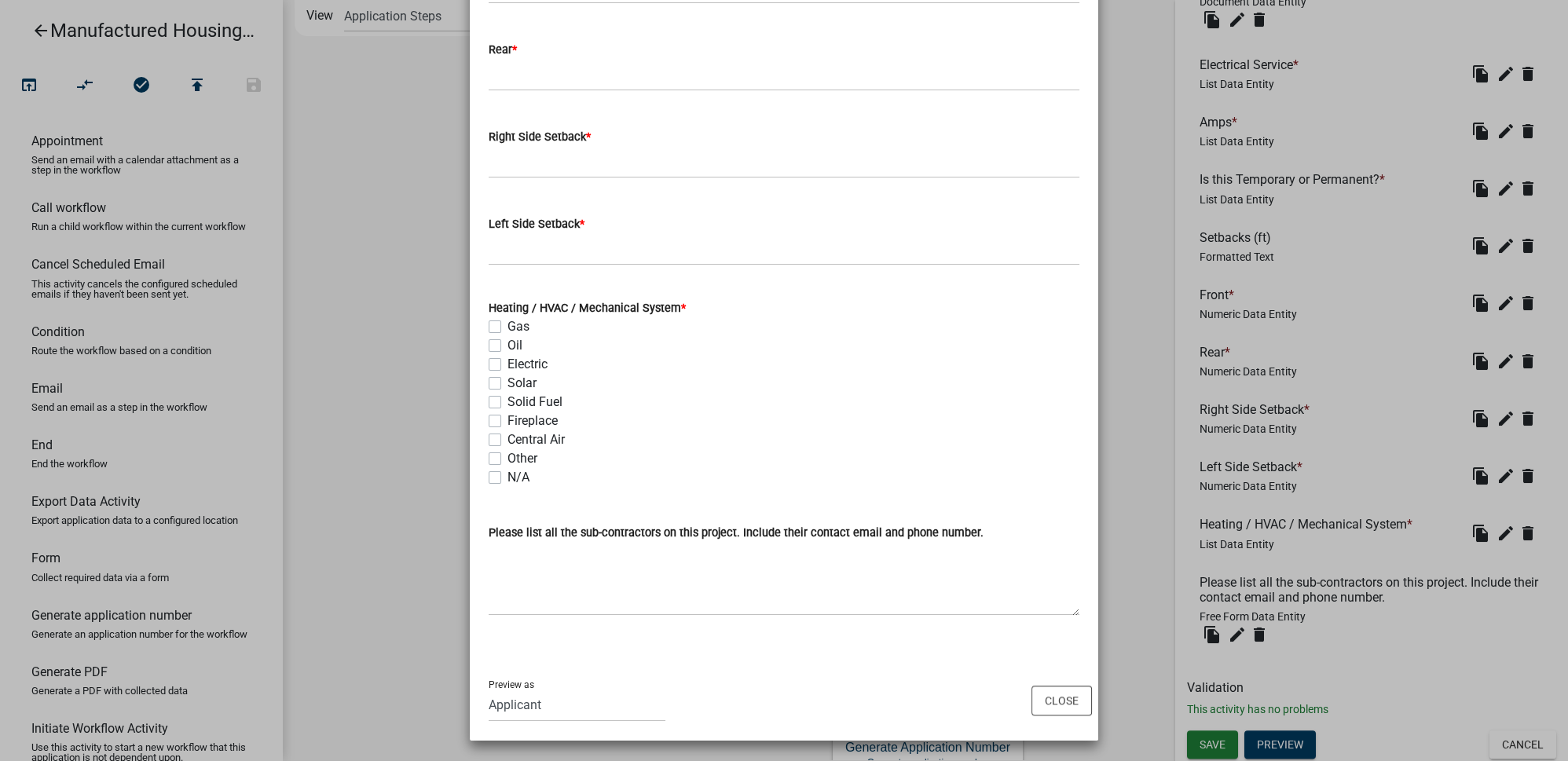
click at [508, 457] on label "Other" at bounding box center [523, 459] width 30 height 19
click at [508, 457] on input "Other" at bounding box center [513, 455] width 10 height 10
checkbox input "true"
checkbox input "false"
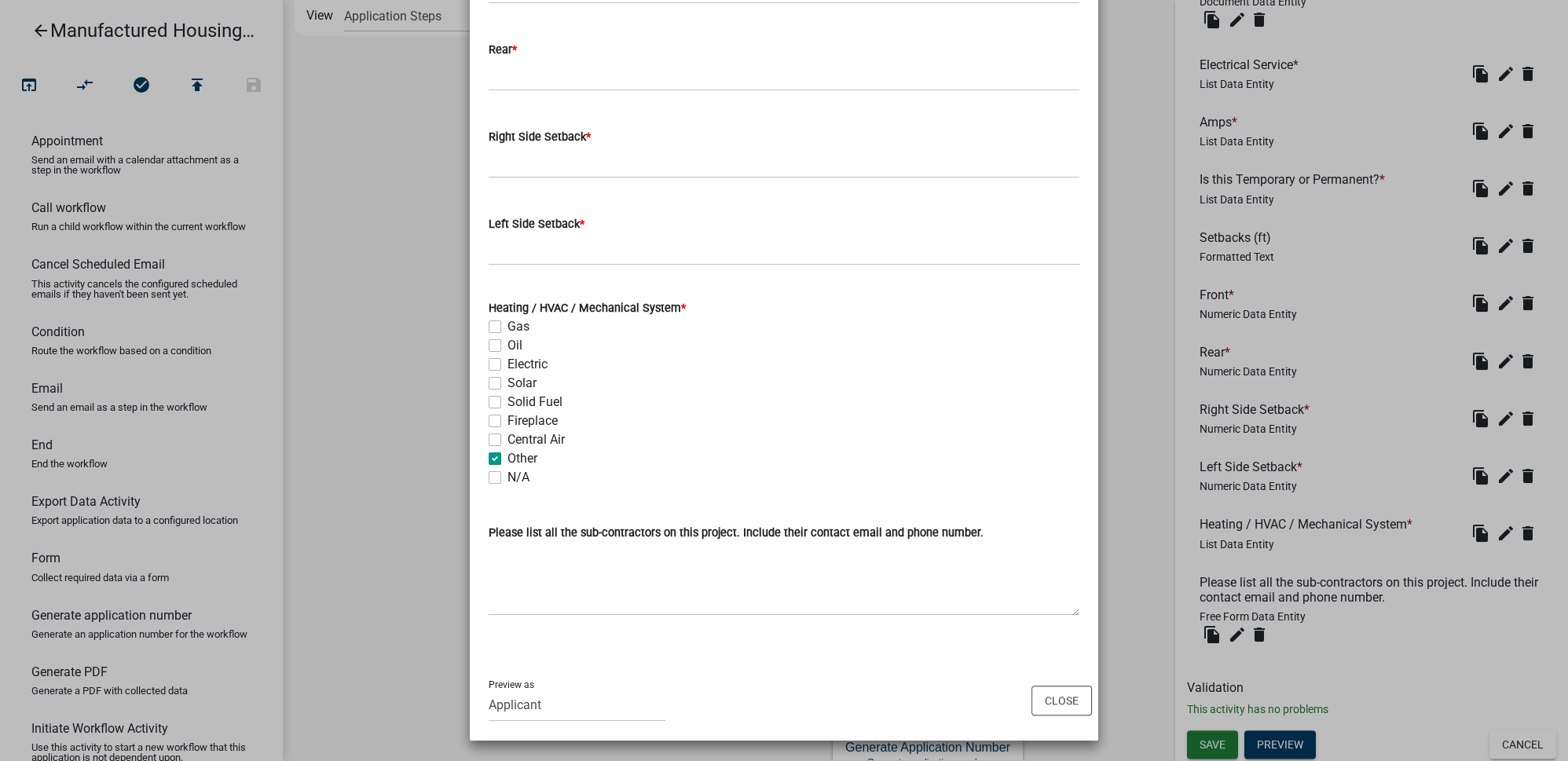
checkbox input "false"
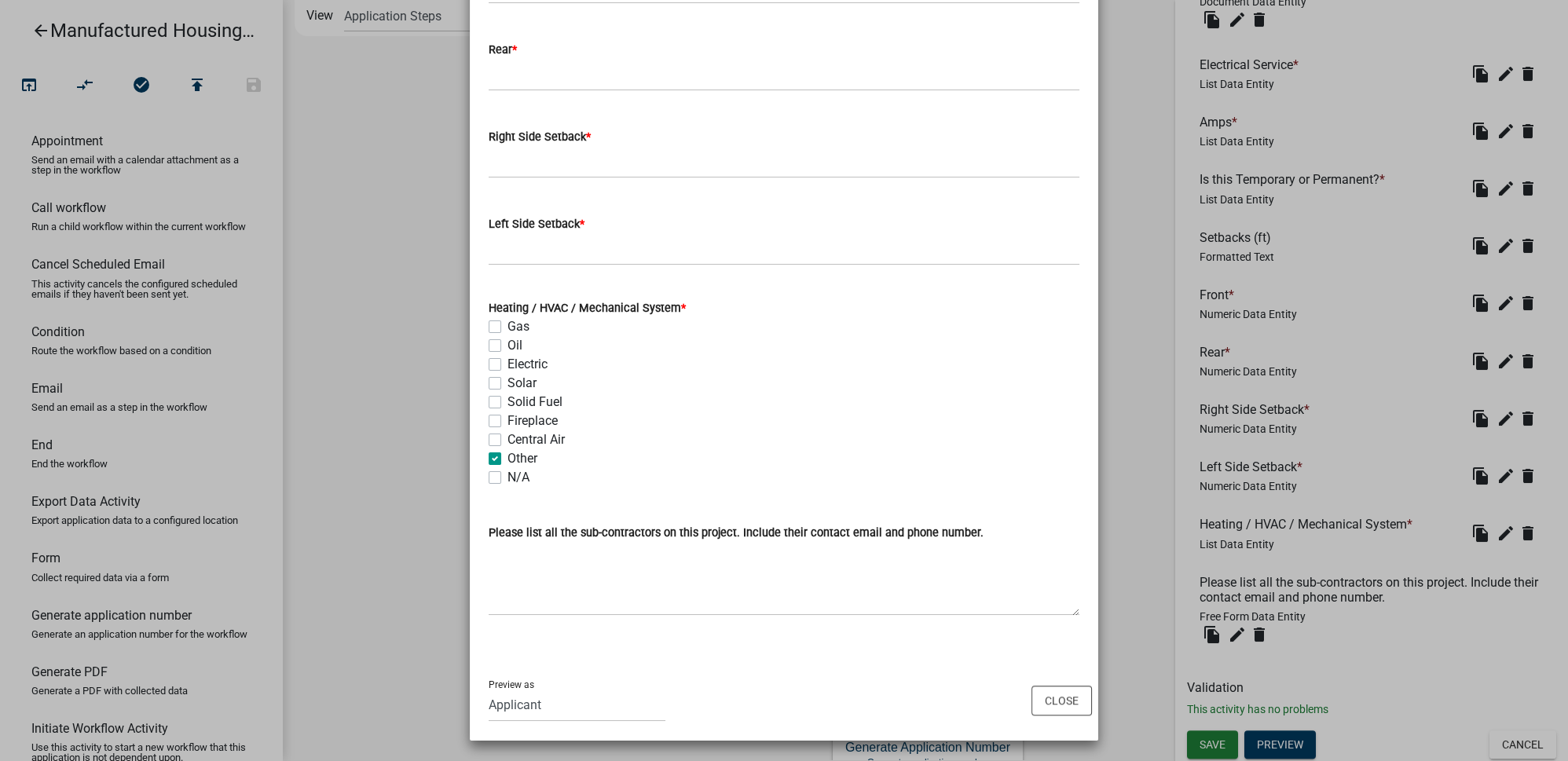
checkbox input "true"
checkbox input "false"
drag, startPoint x: 493, startPoint y: 452, endPoint x: 597, endPoint y: 453, distance: 104.0
click at [508, 453] on label "Other" at bounding box center [523, 459] width 30 height 19
click at [508, 453] on input "Other" at bounding box center [513, 455] width 10 height 10
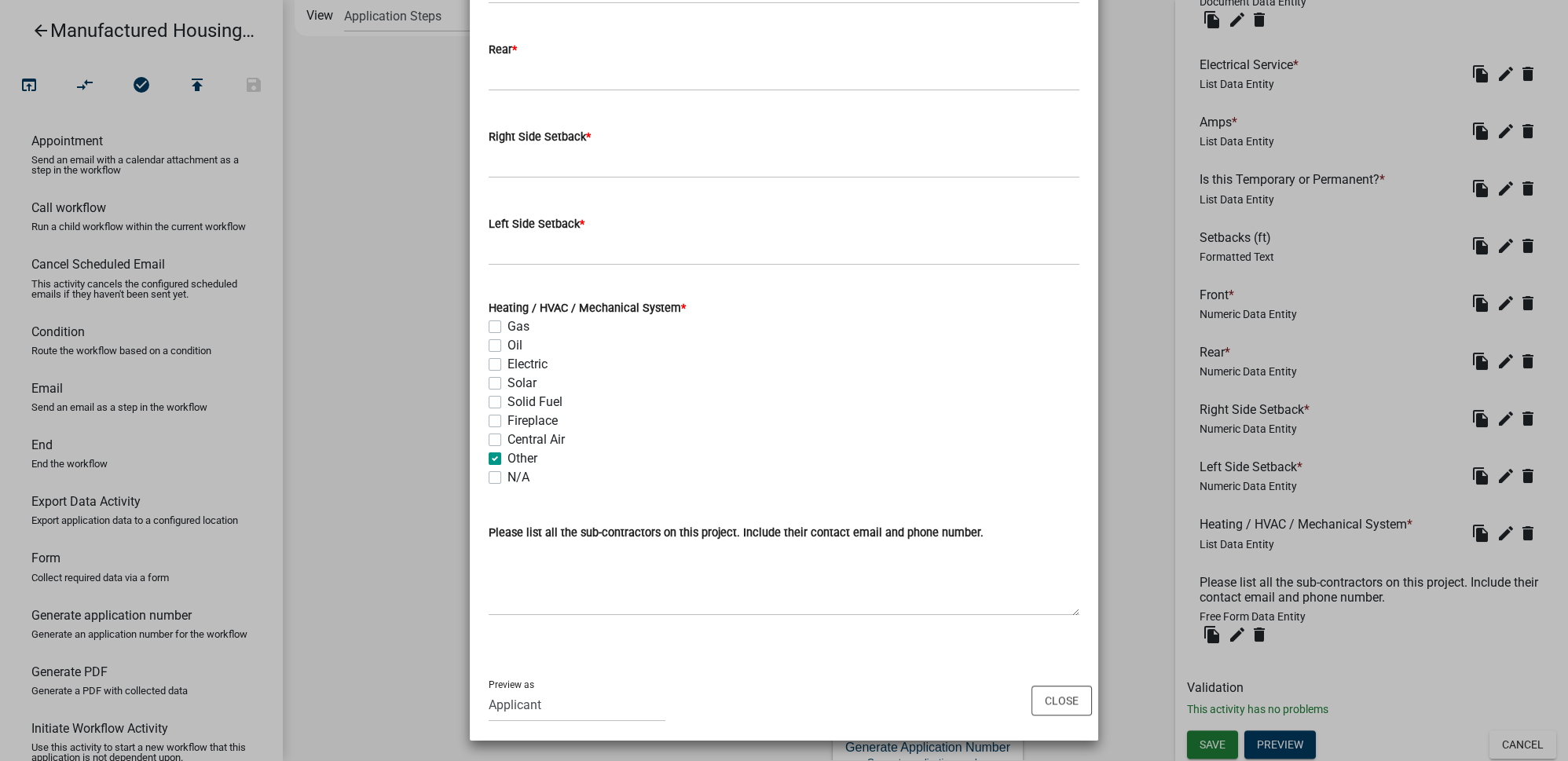
checkbox input "false"
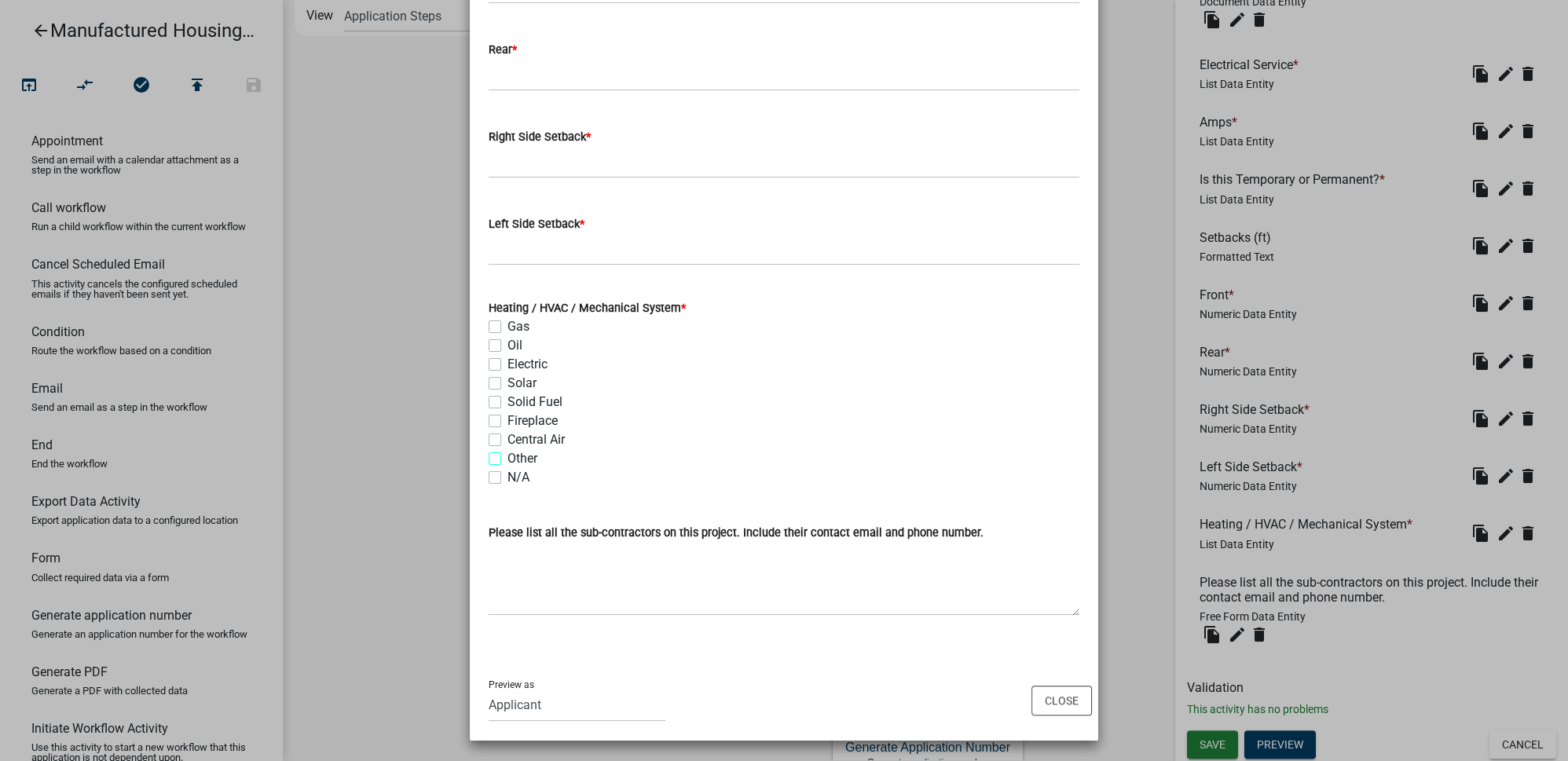
checkbox input "false"
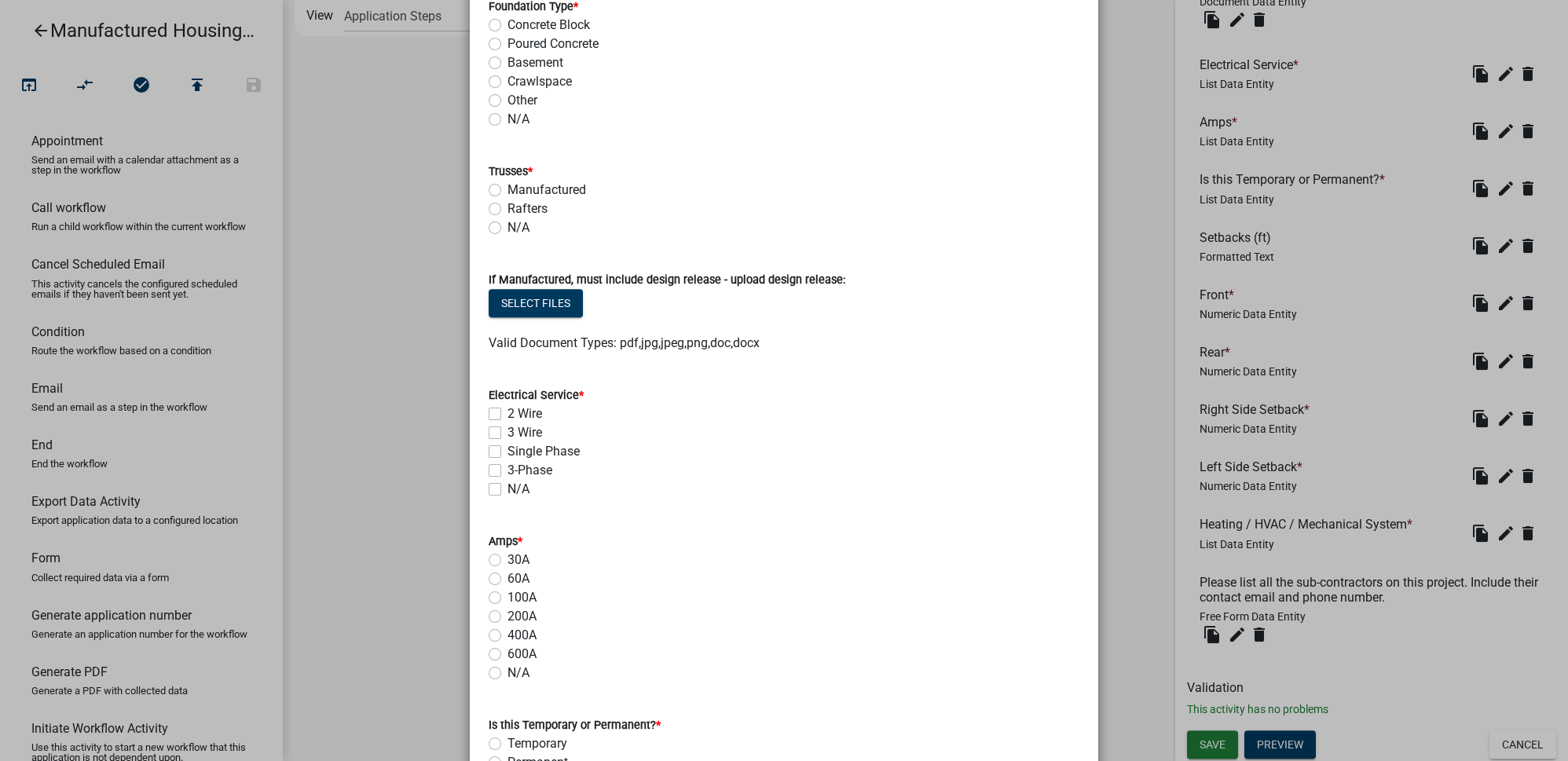
scroll to position [924, 0]
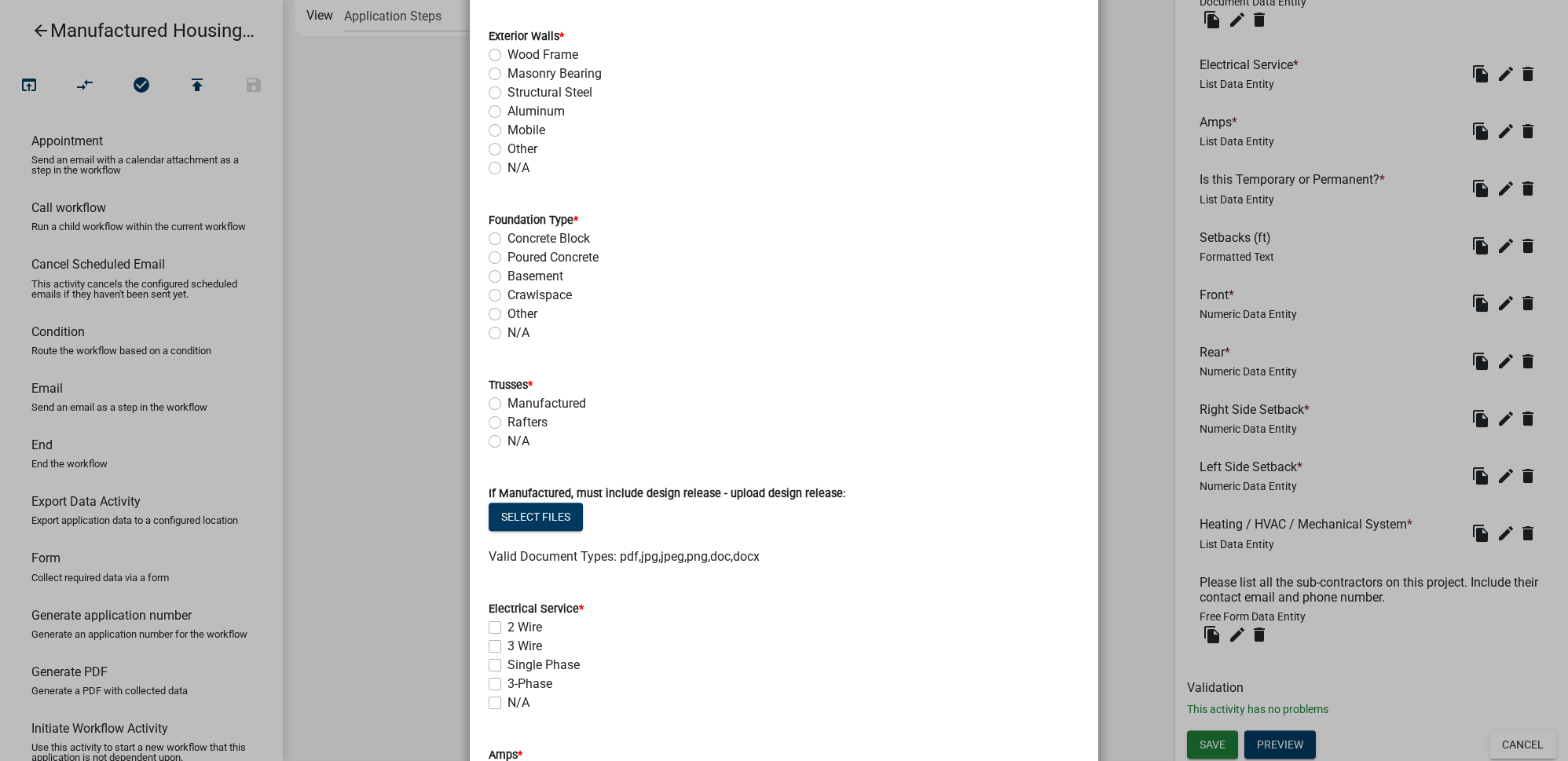
click at [508, 311] on label "Other" at bounding box center [523, 314] width 30 height 19
click at [508, 311] on input "Other" at bounding box center [513, 310] width 10 height 10
radio input "true"
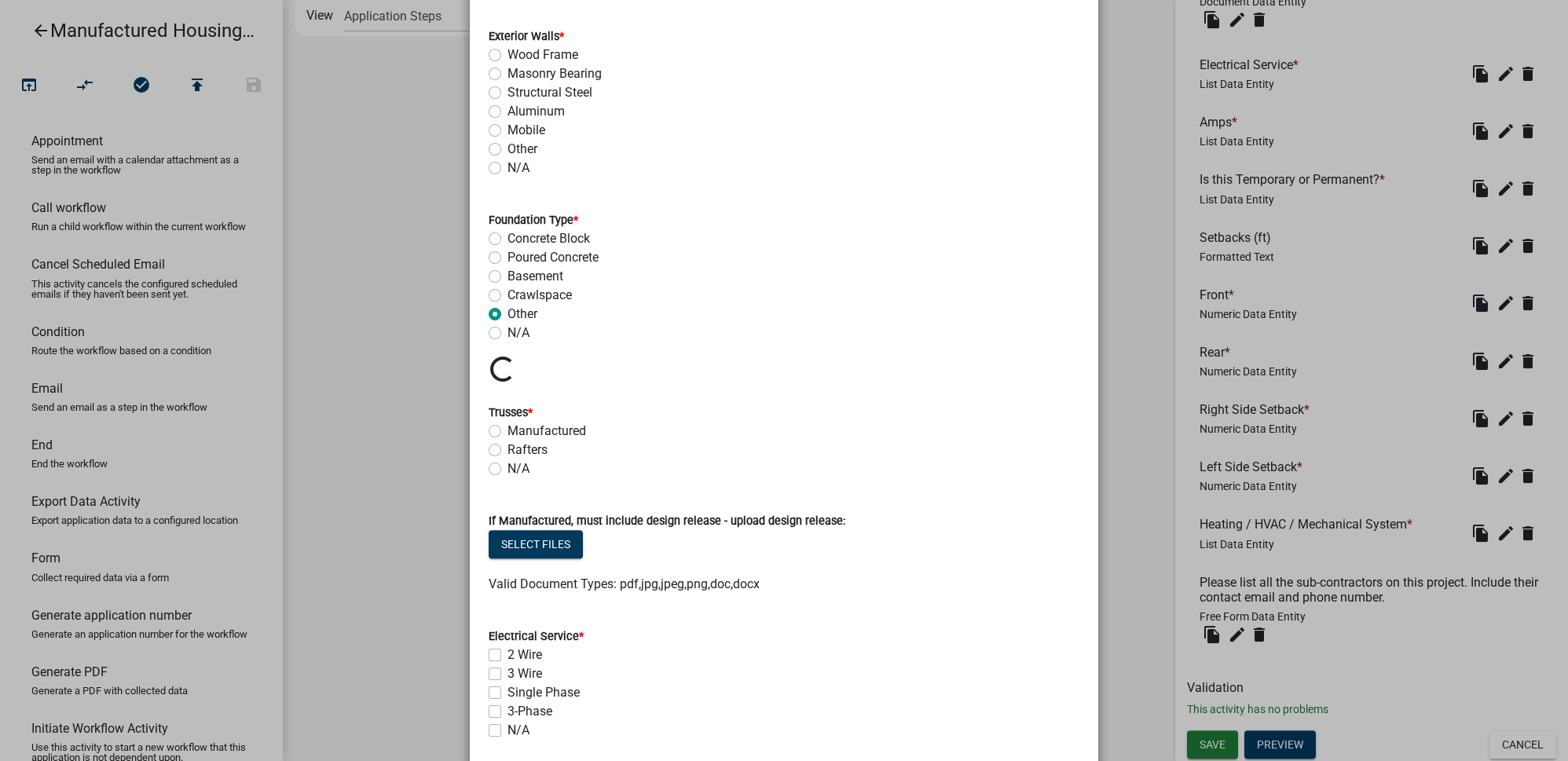
click at [1149, 423] on ngb-modal-window "Activity Preview : Project Information × Please briefly describe the project: *…" at bounding box center [784, 380] width 1568 height 761
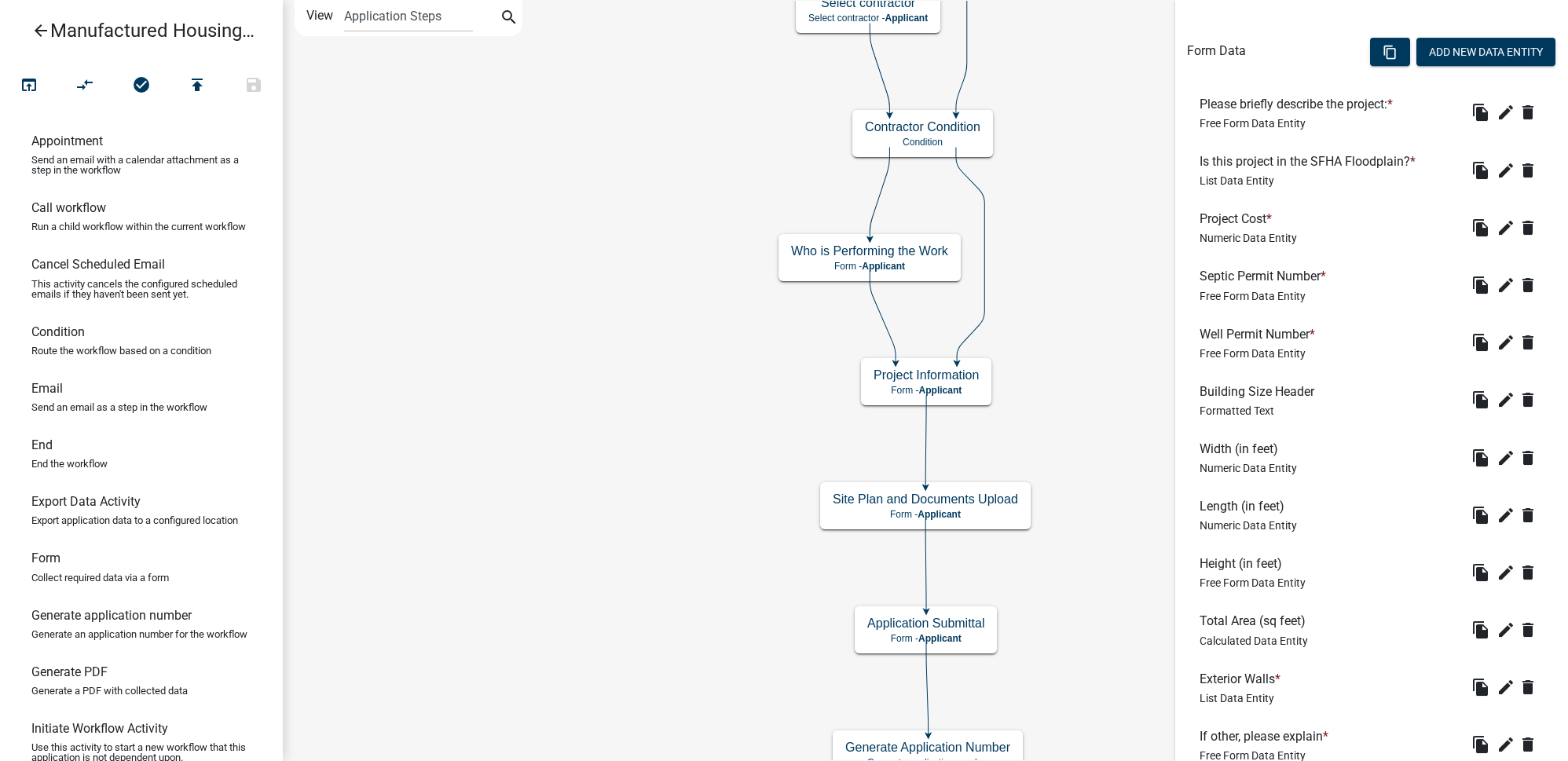
scroll to position [582, 0]
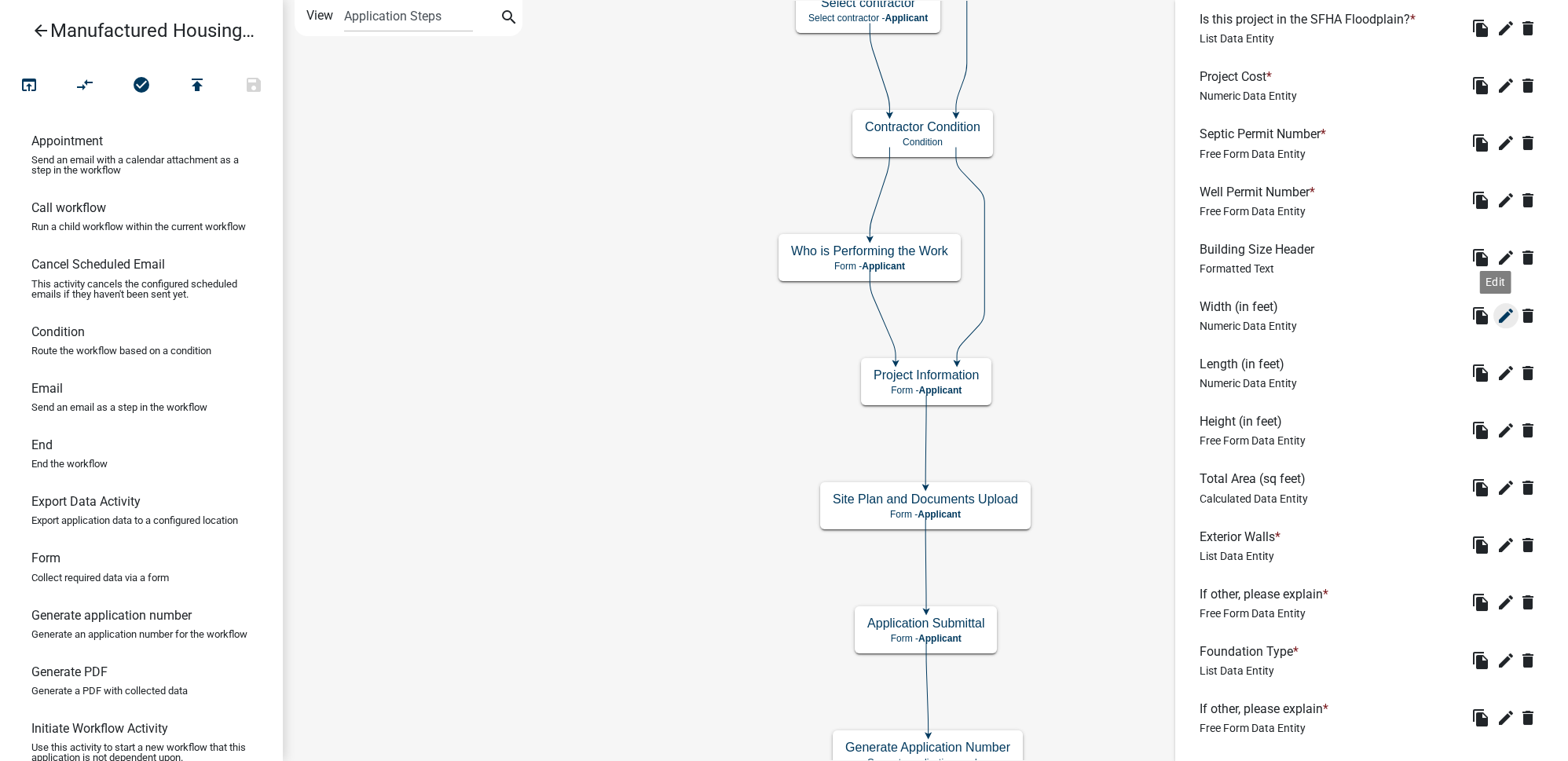
click at [1497, 314] on icon "edit" at bounding box center [1506, 316] width 19 height 19
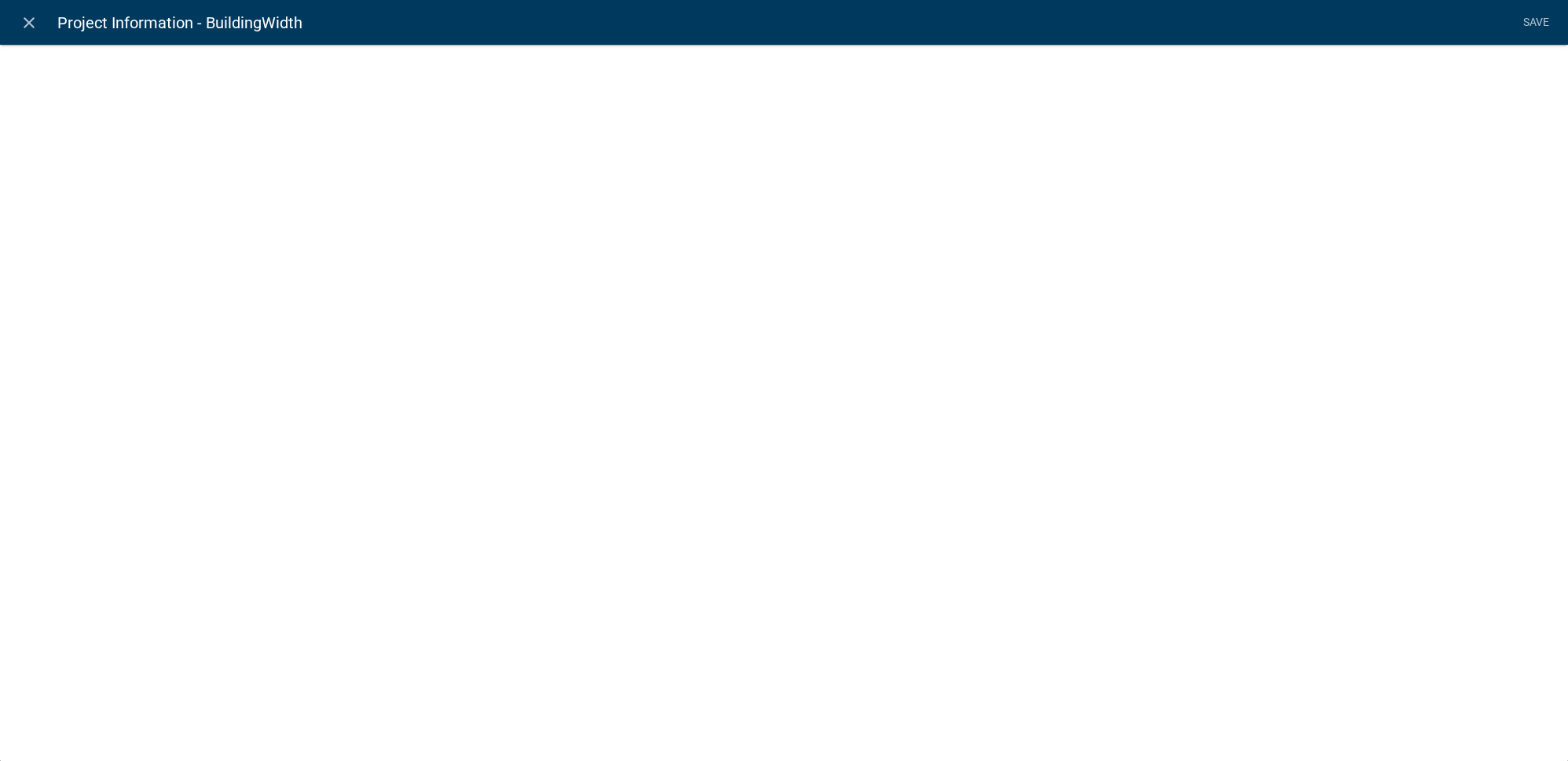
select select "numeric-data"
select select
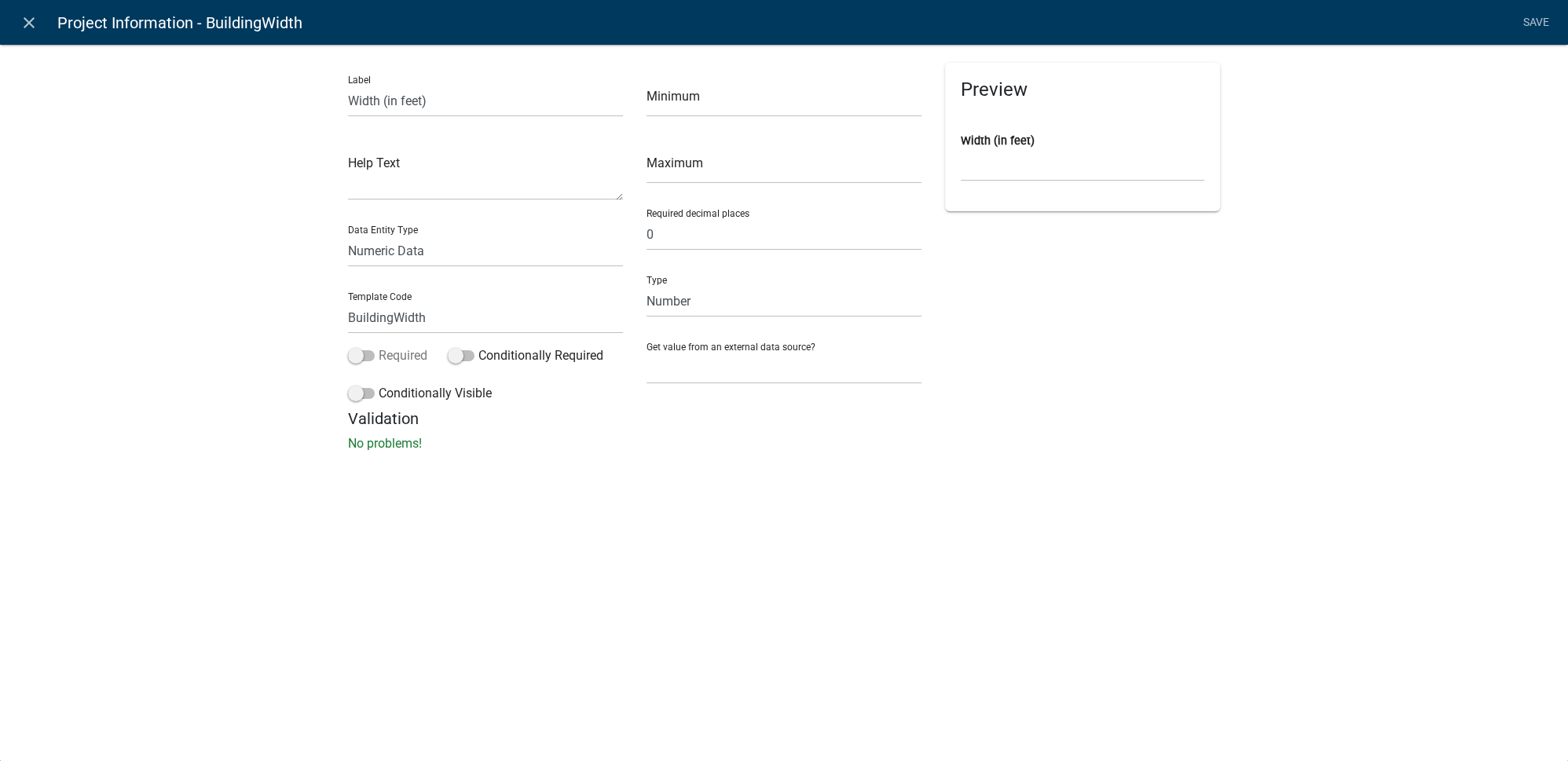
click at [368, 354] on span at bounding box center [361, 355] width 27 height 11
click at [379, 347] on input "Required" at bounding box center [379, 347] width 0 height 0
click at [1544, 17] on li "Save" at bounding box center [1535, 23] width 39 height 30
click at [1544, 17] on link "Save" at bounding box center [1535, 23] width 39 height 30
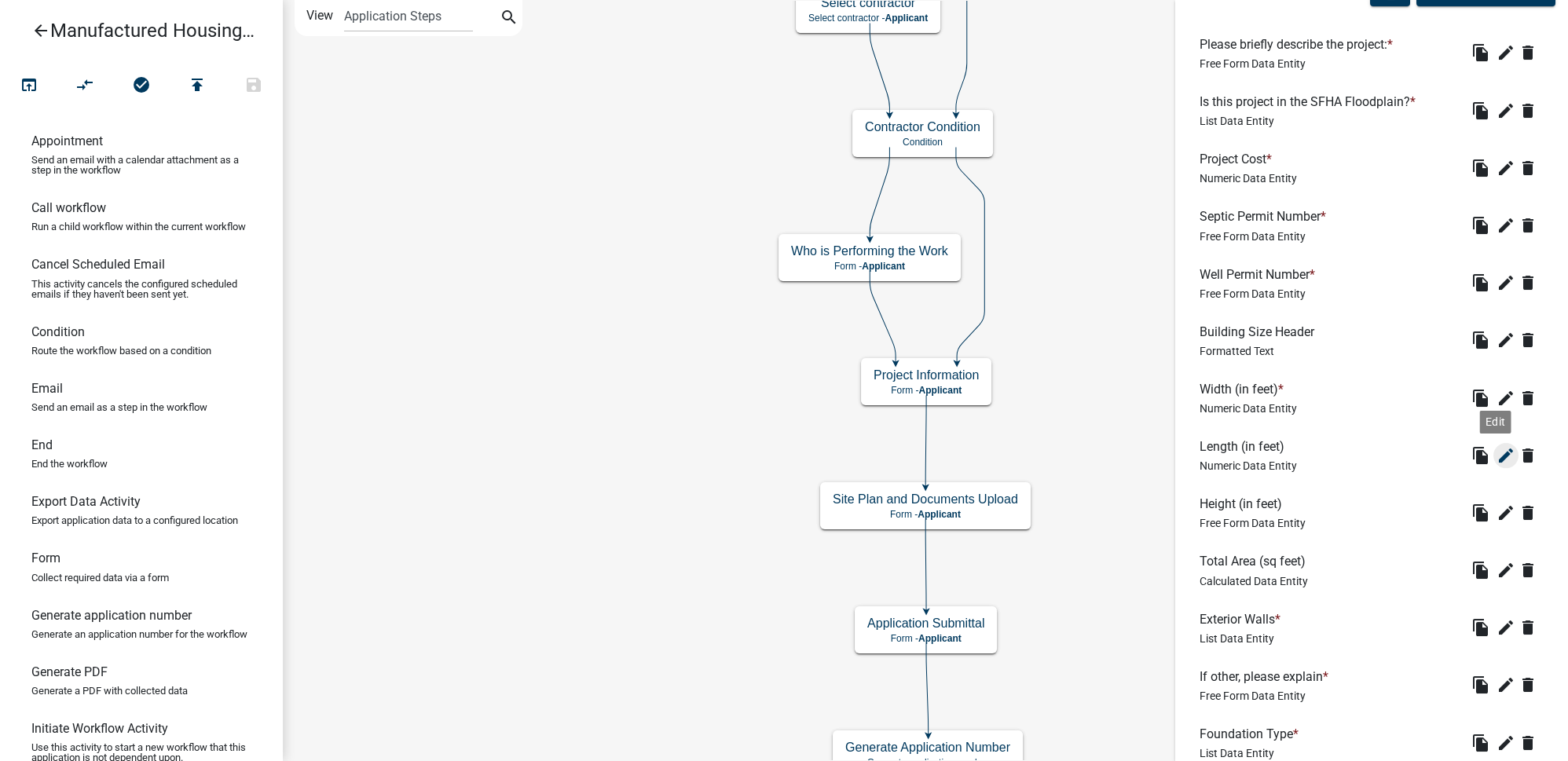
scroll to position [595, 0]
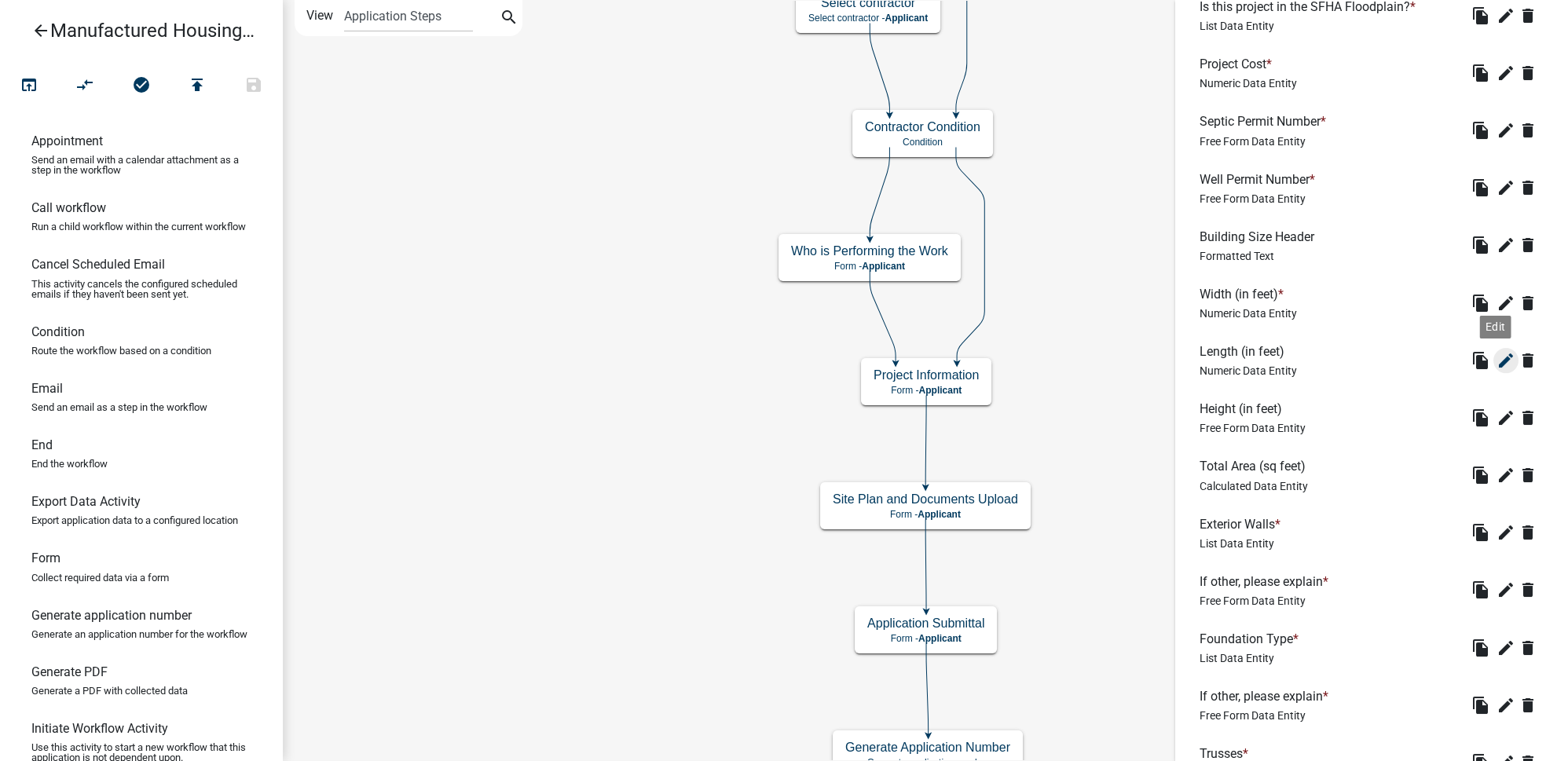
click at [1498, 359] on icon "edit" at bounding box center [1506, 360] width 19 height 19
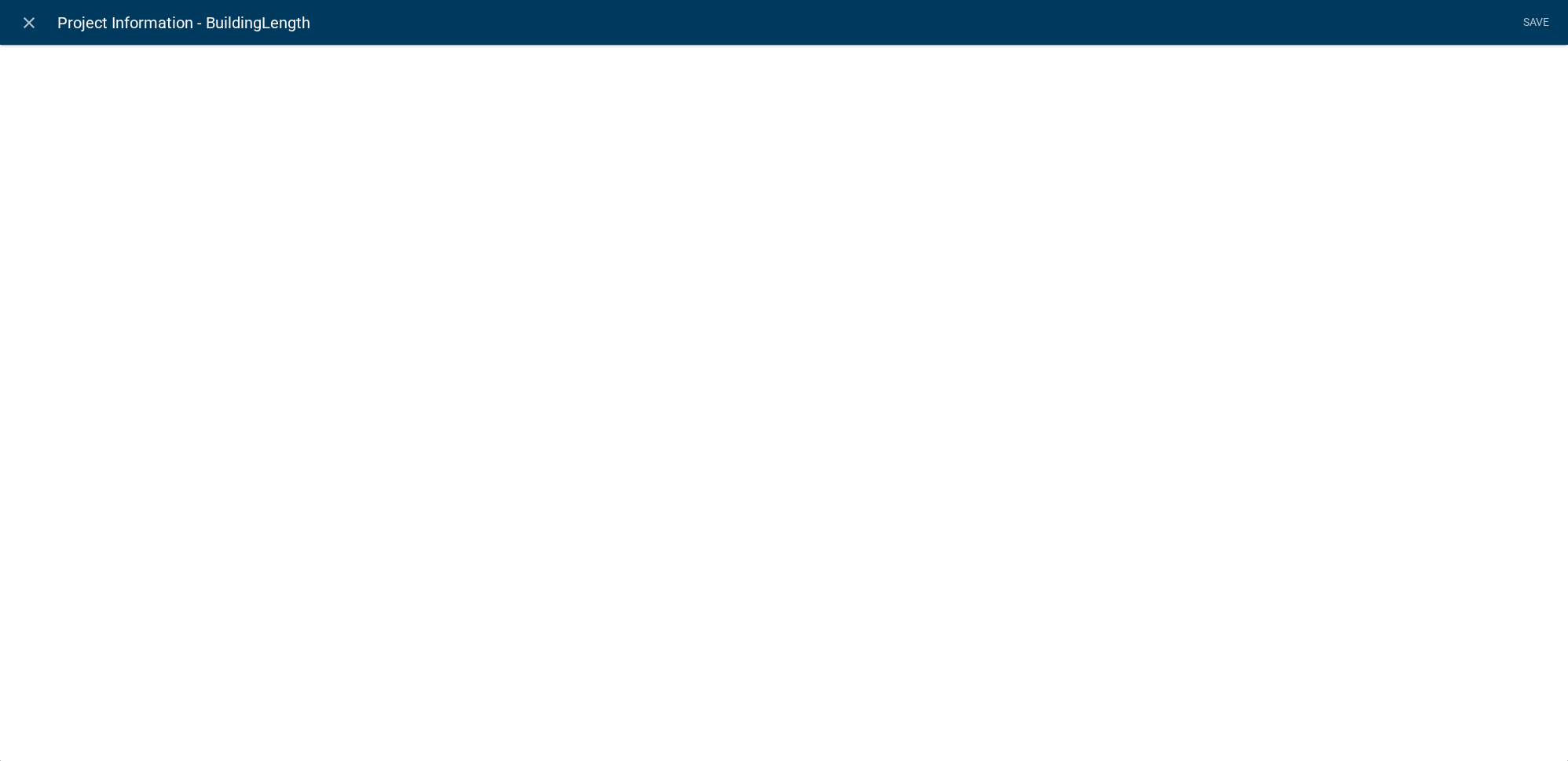
select select "numeric-data"
select select
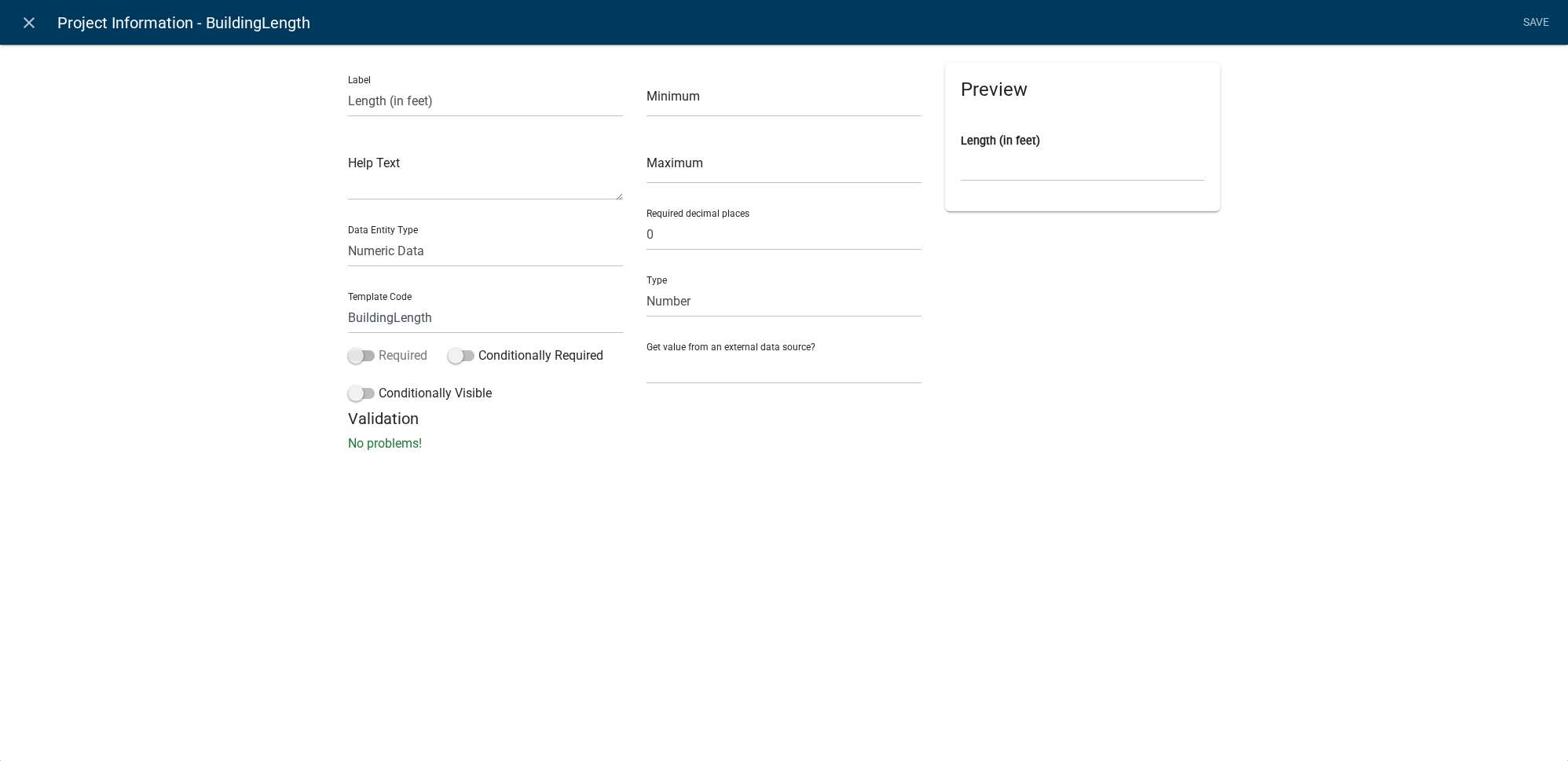
click at [364, 351] on span at bounding box center [361, 355] width 27 height 11
click at [379, 347] on input "Required" at bounding box center [379, 347] width 0 height 0
click at [1531, 24] on li "Save" at bounding box center [1535, 23] width 39 height 30
click at [1538, 20] on link "Save" at bounding box center [1535, 23] width 39 height 30
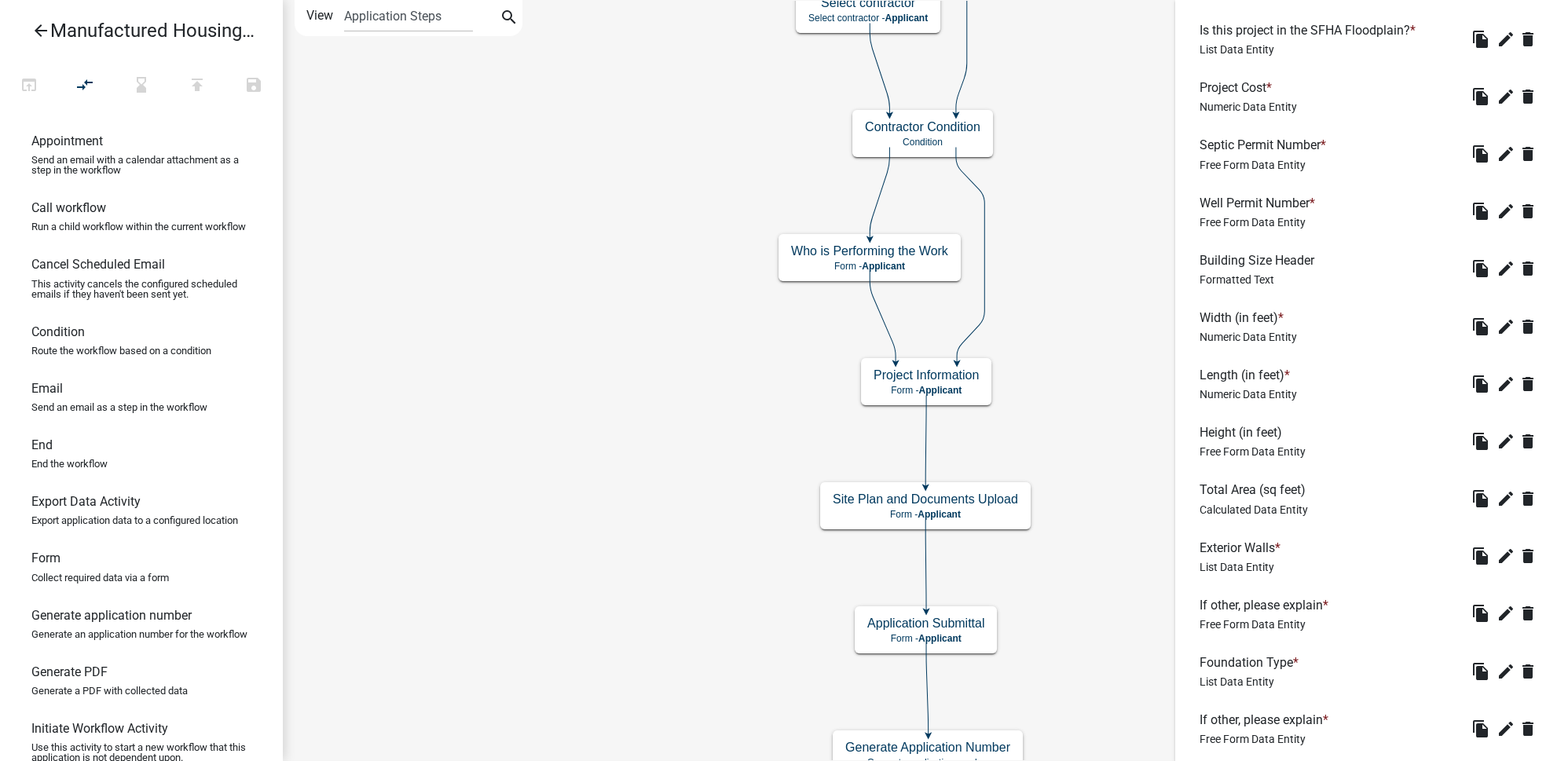
scroll to position [666, 0]
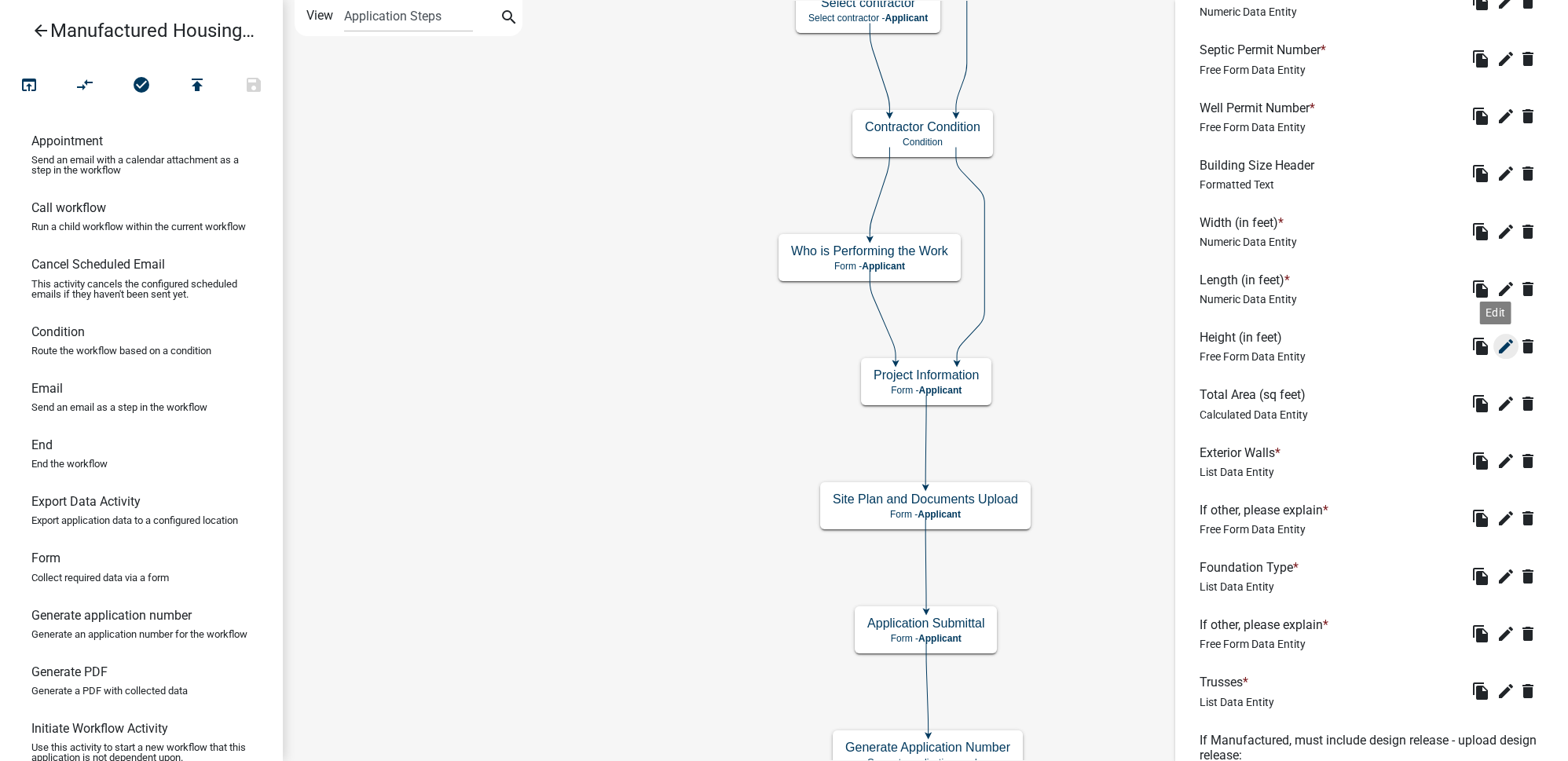
click at [1497, 346] on icon "edit" at bounding box center [1506, 347] width 19 height 19
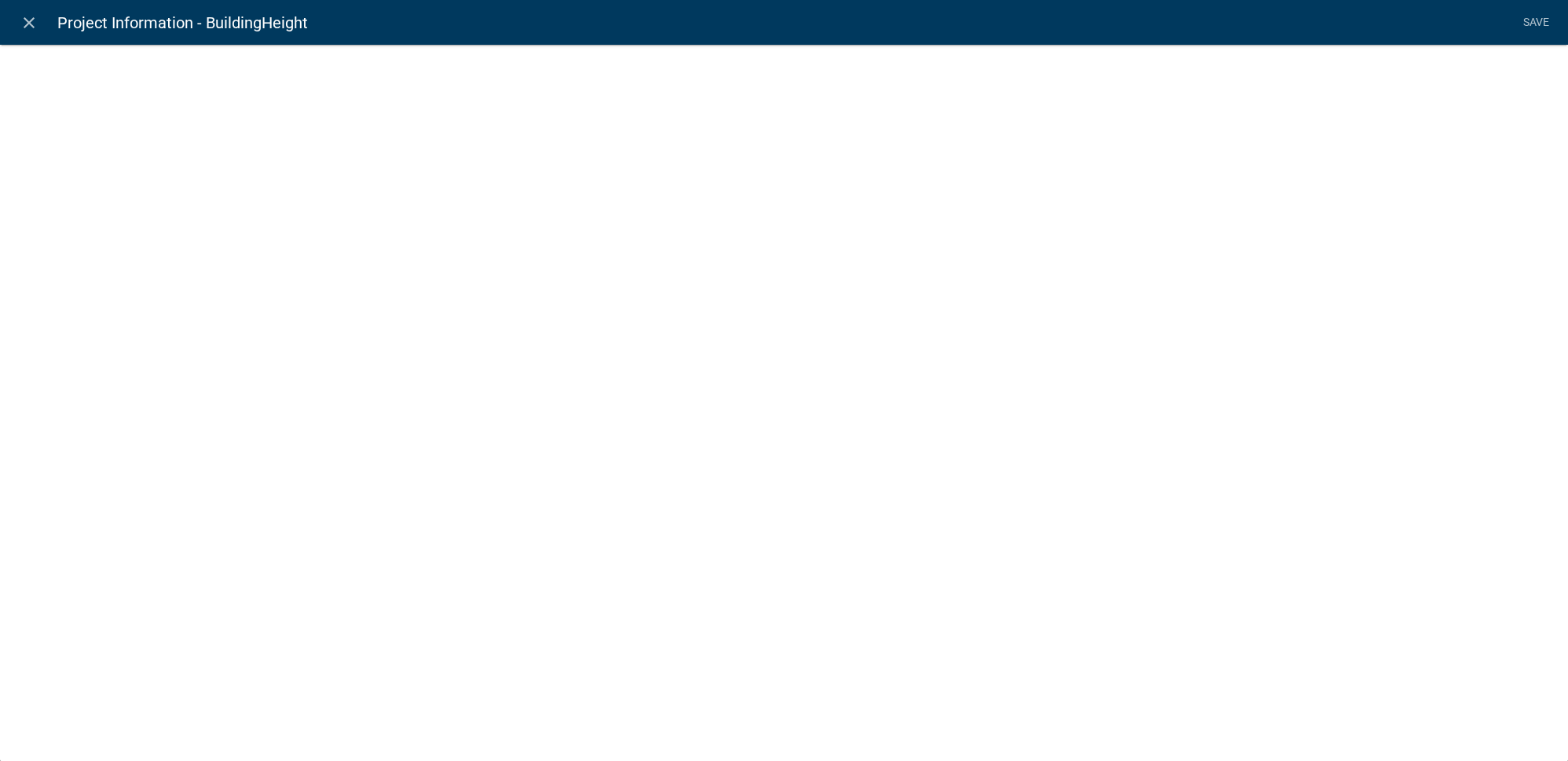
select select
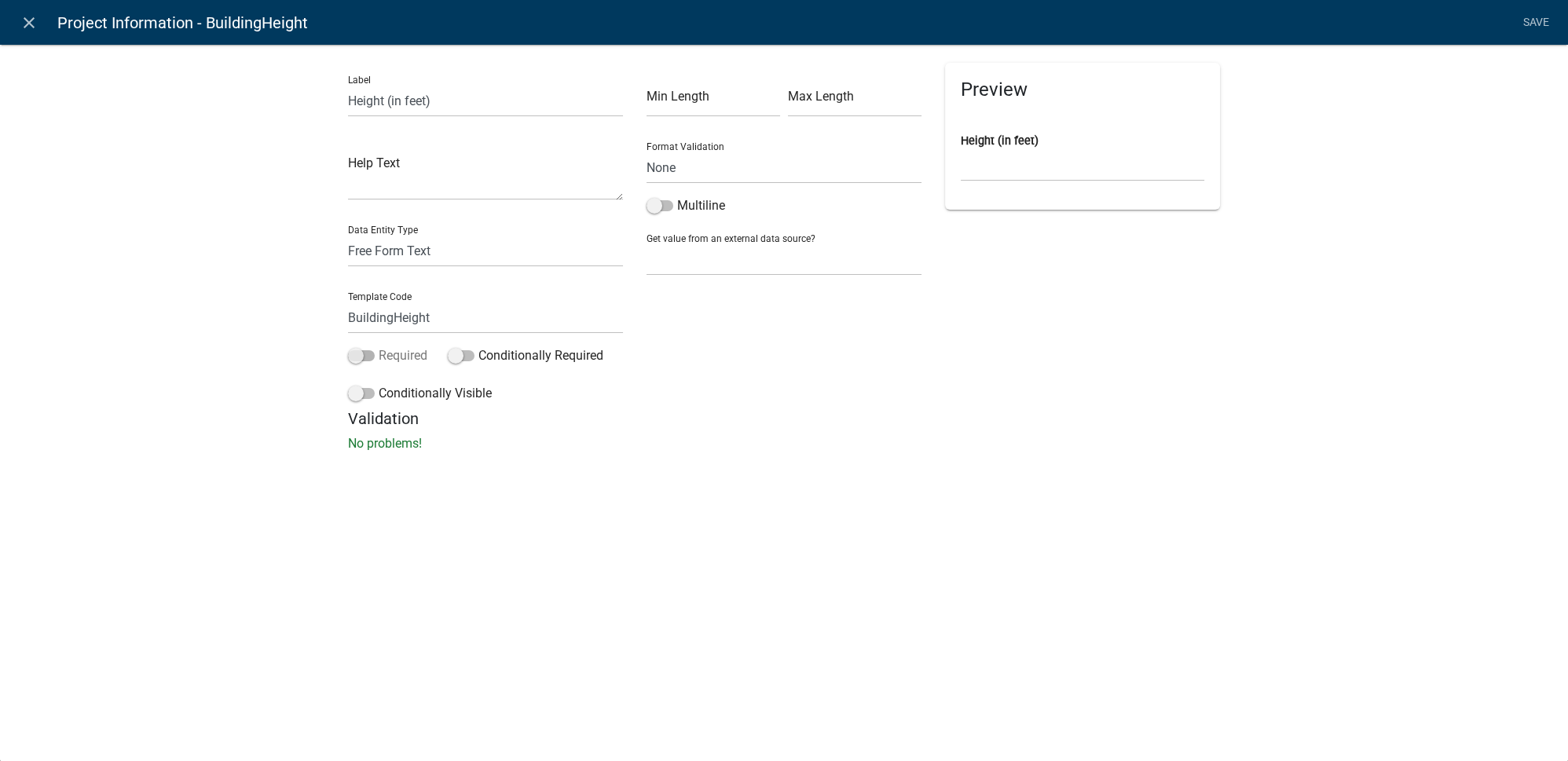
click at [372, 360] on label "Required" at bounding box center [387, 356] width 79 height 19
click at [365, 355] on span at bounding box center [361, 355] width 27 height 11
click at [379, 347] on input "Required" at bounding box center [379, 347] width 0 height 0
click at [931, 342] on div "Min Length Max Length Format Validation None Email PhoneNumber Multiline Get va…" at bounding box center [784, 236] width 299 height 347
click at [1533, 24] on link "Save" at bounding box center [1535, 23] width 39 height 30
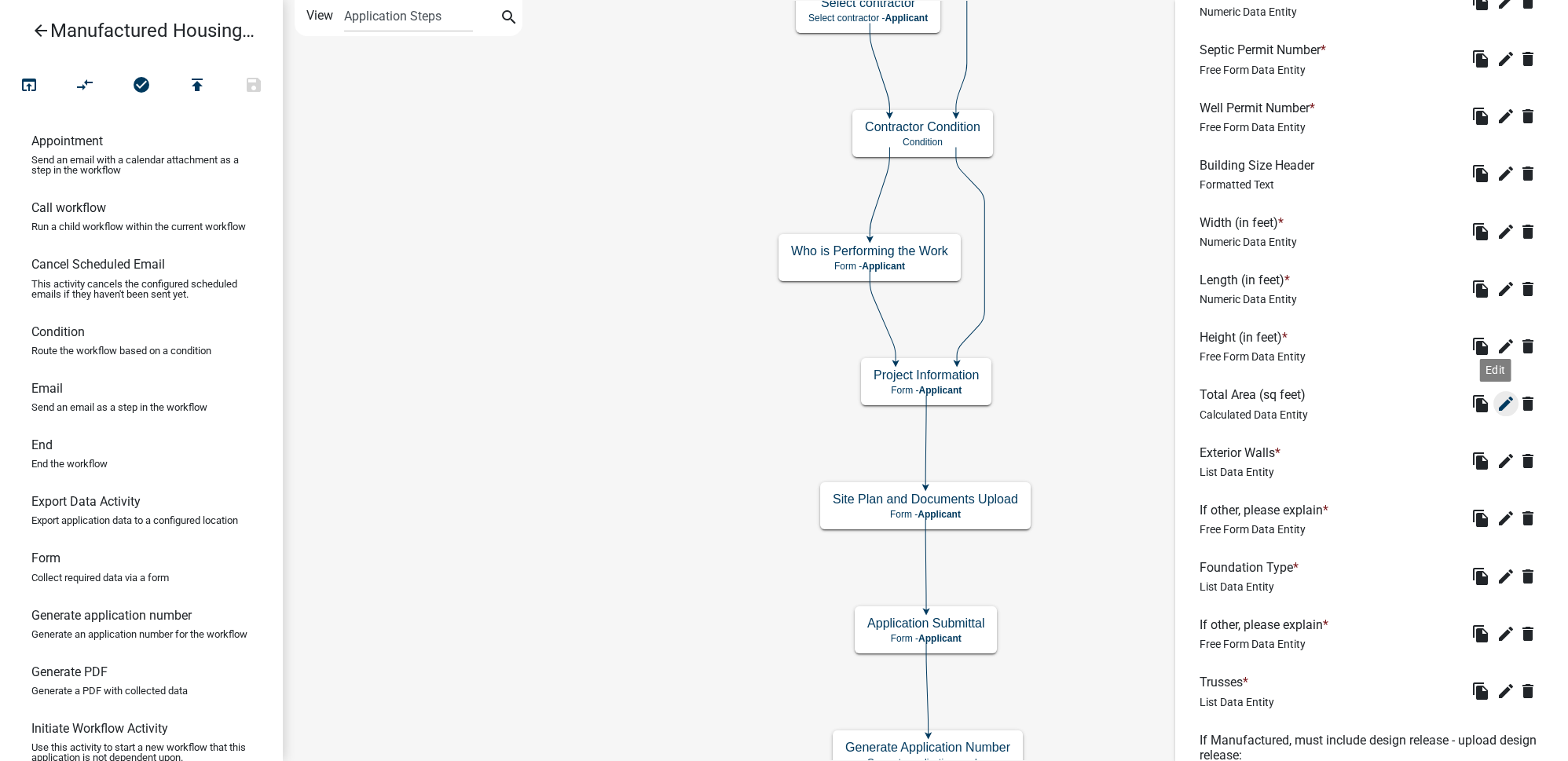
click at [1493, 412] on button "edit" at bounding box center [1505, 403] width 25 height 25
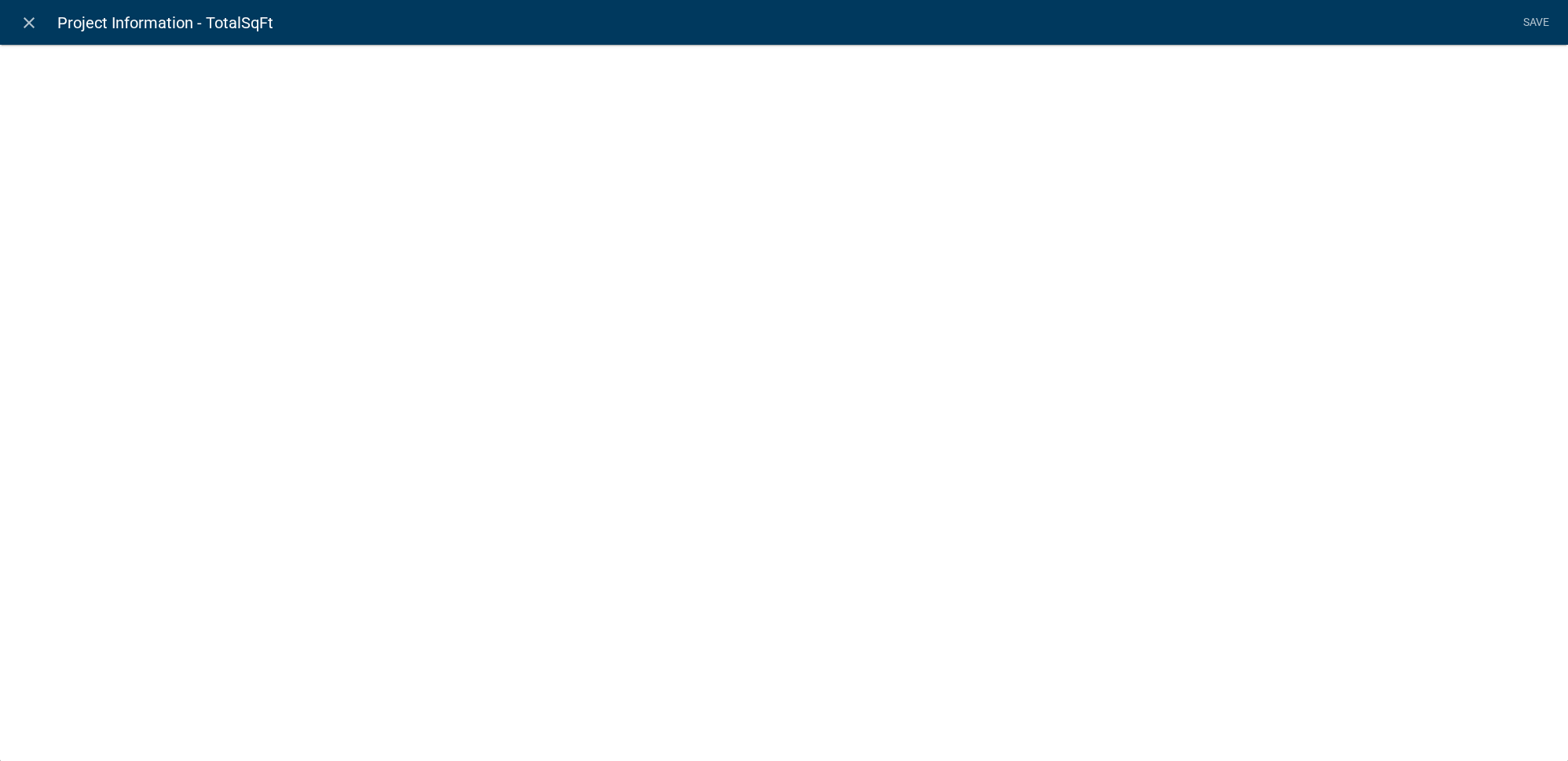
select select "calculated-value"
select select "2"
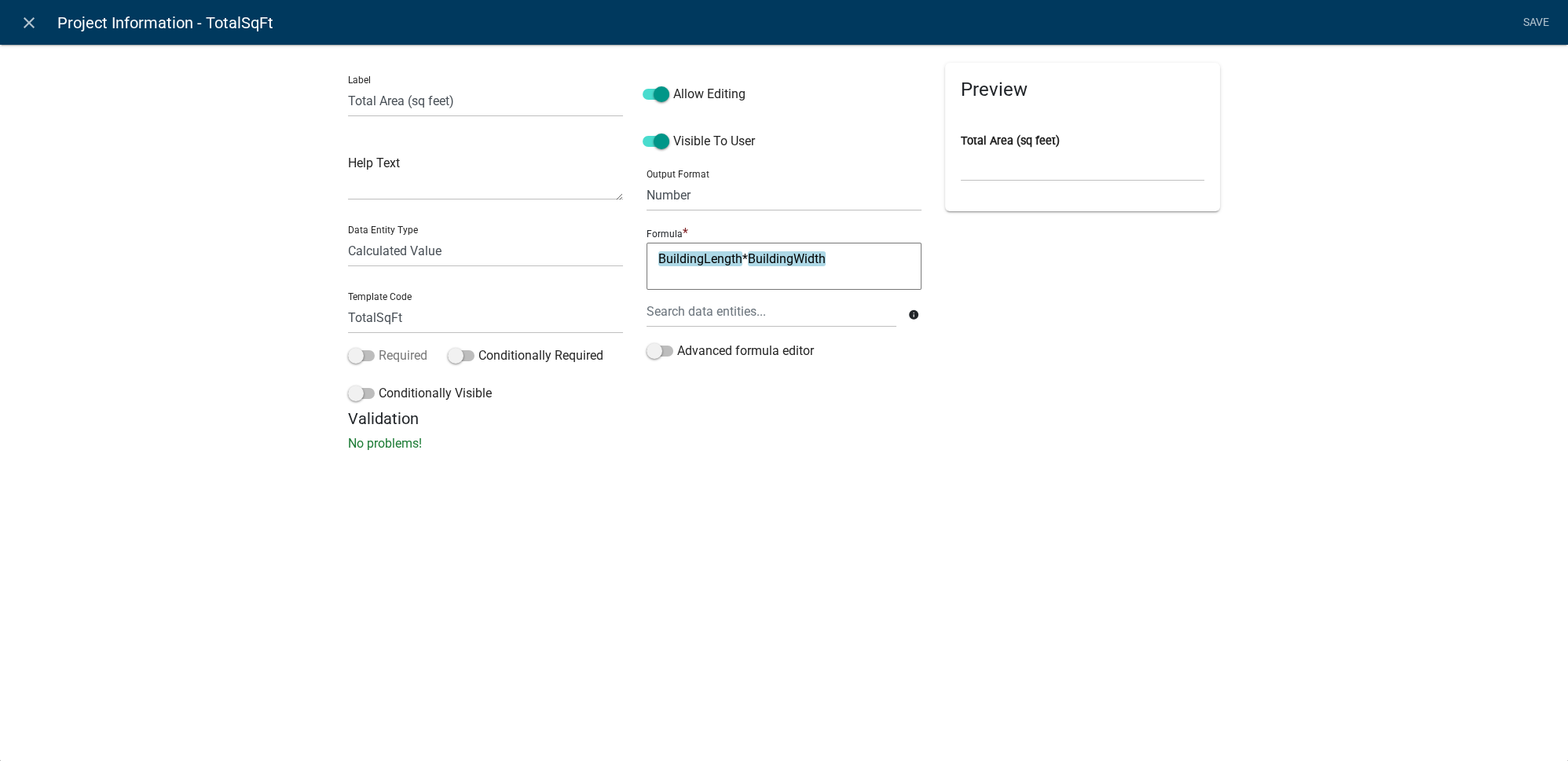
click at [370, 356] on span at bounding box center [361, 355] width 27 height 11
click at [379, 347] on input "Required" at bounding box center [379, 347] width 0 height 0
click at [1530, 29] on link "Save" at bounding box center [1535, 23] width 39 height 30
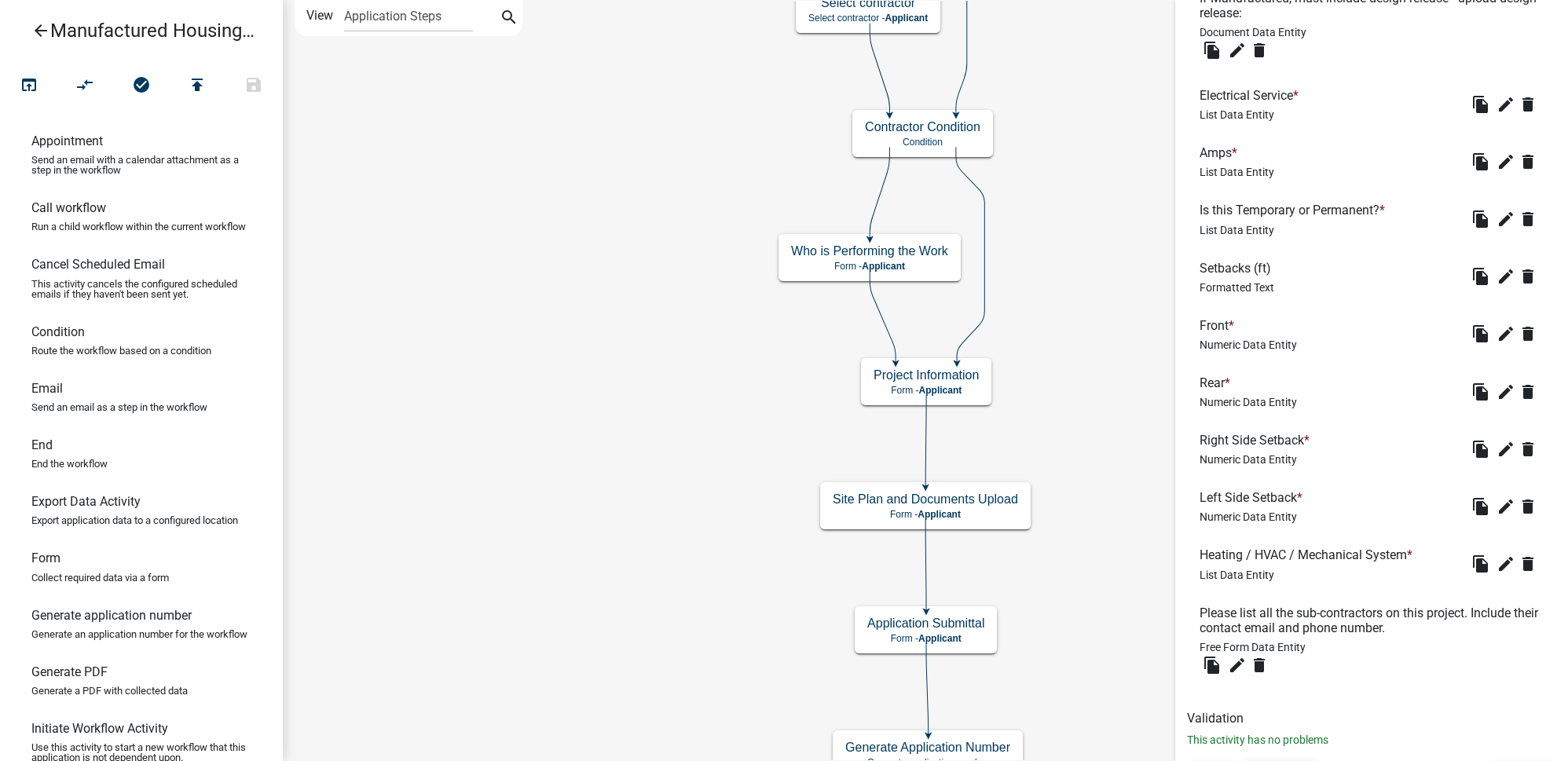
scroll to position [1438, 0]
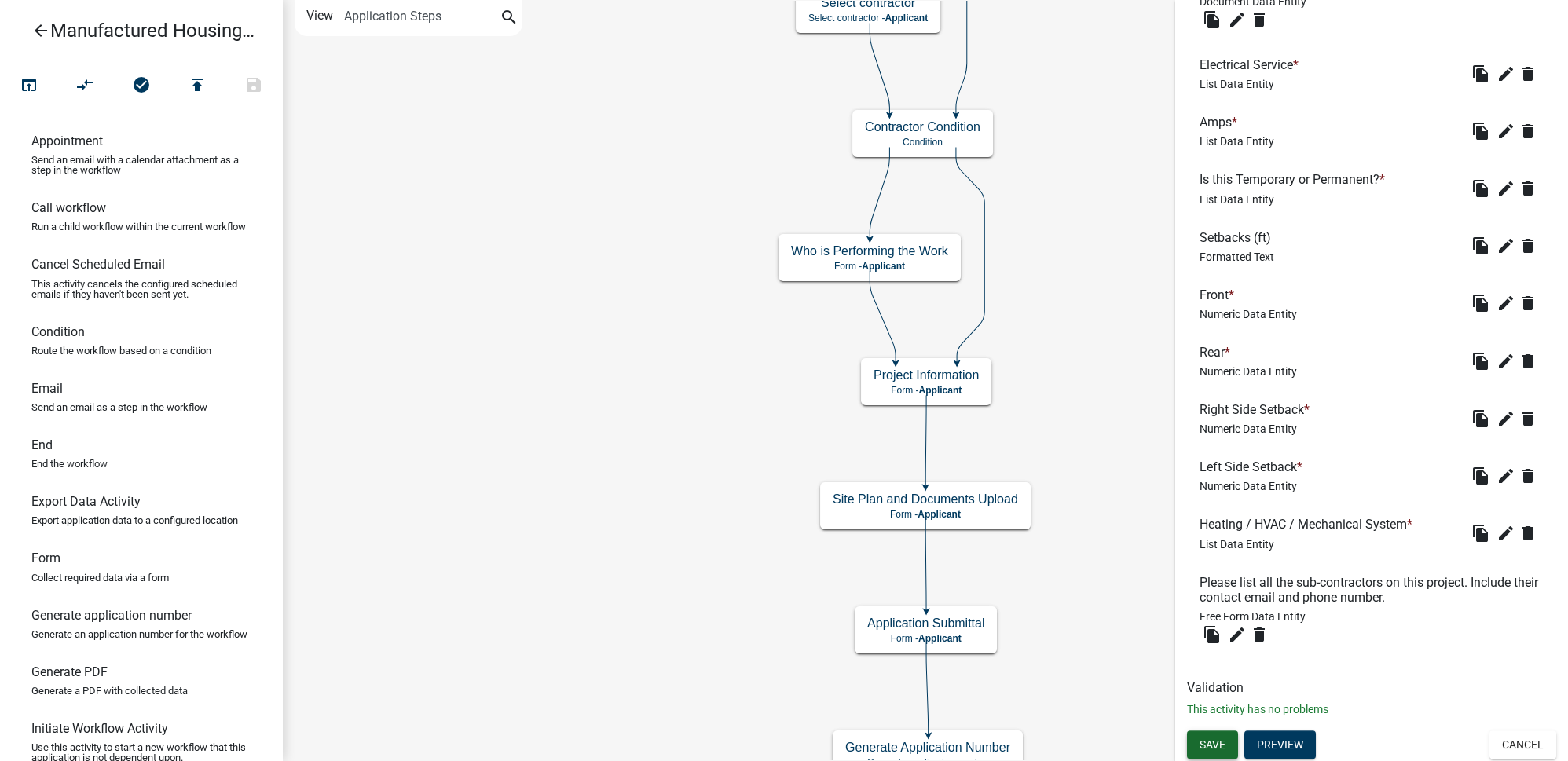
click at [1215, 739] on span "Save" at bounding box center [1213, 744] width 26 height 12
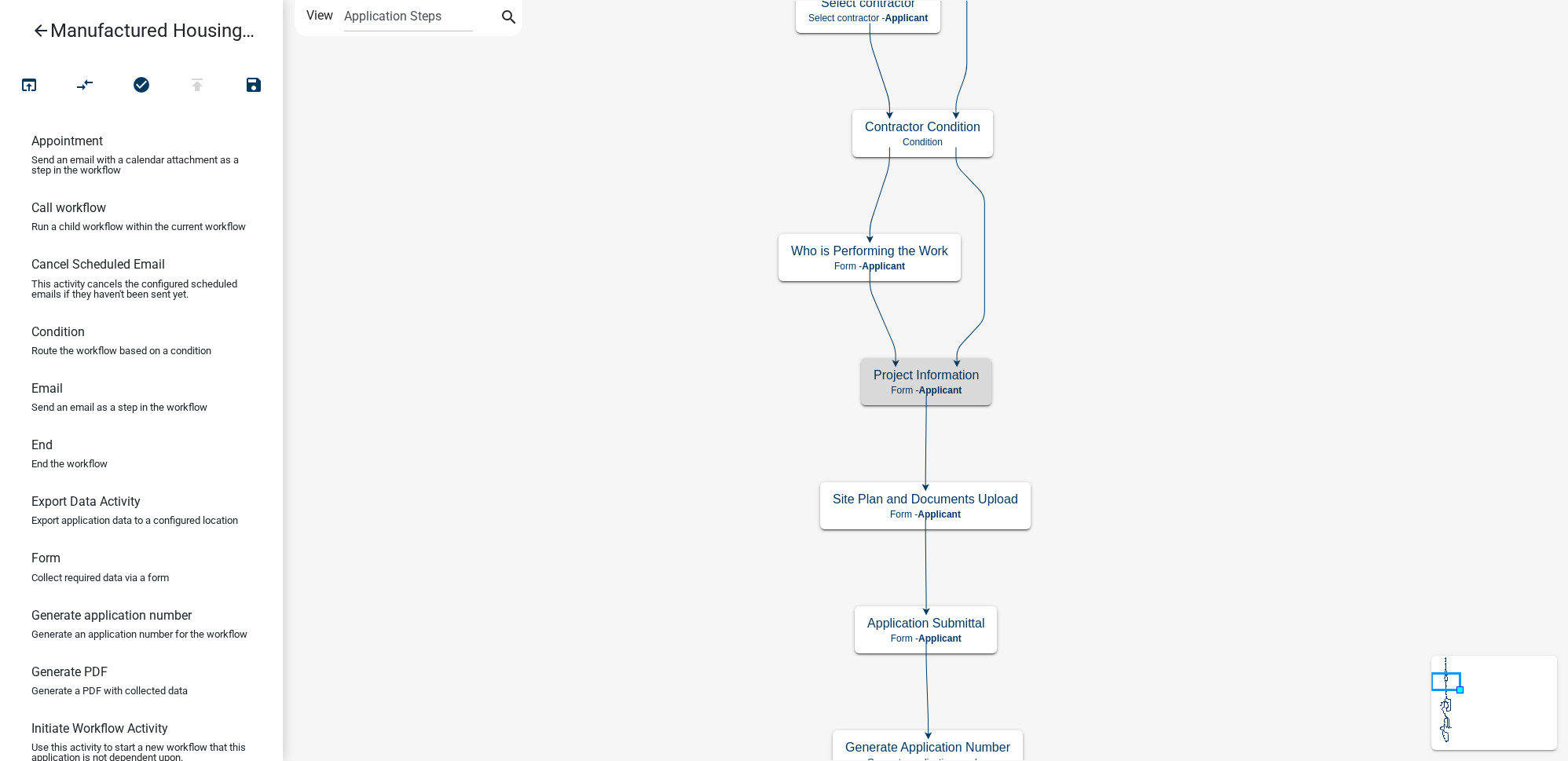
scroll to position [0, 0]
click at [974, 386] on p "Form - Applicant" at bounding box center [926, 390] width 105 height 11
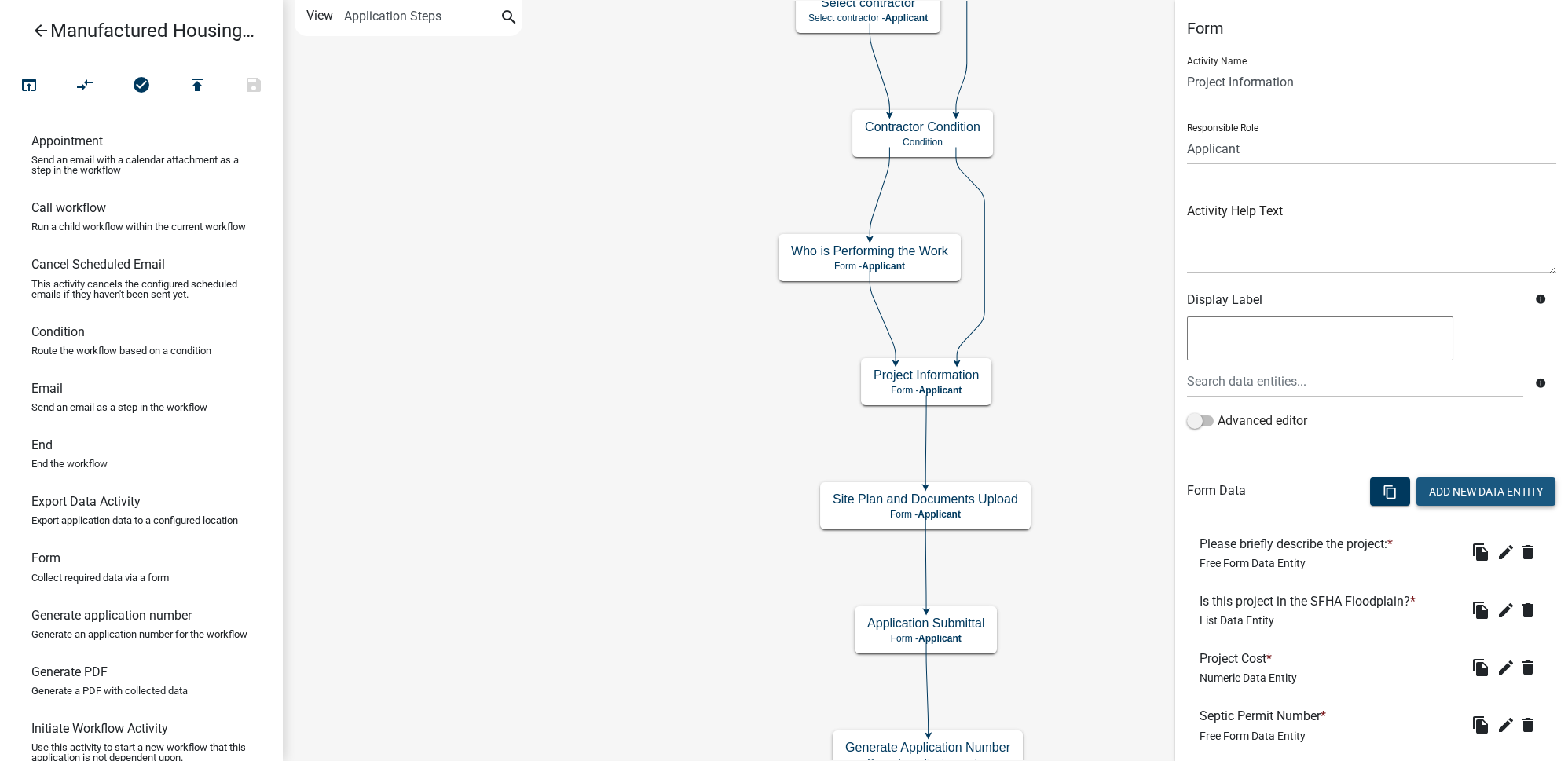
click at [1485, 487] on button "Add New Data Entity" at bounding box center [1486, 491] width 139 height 28
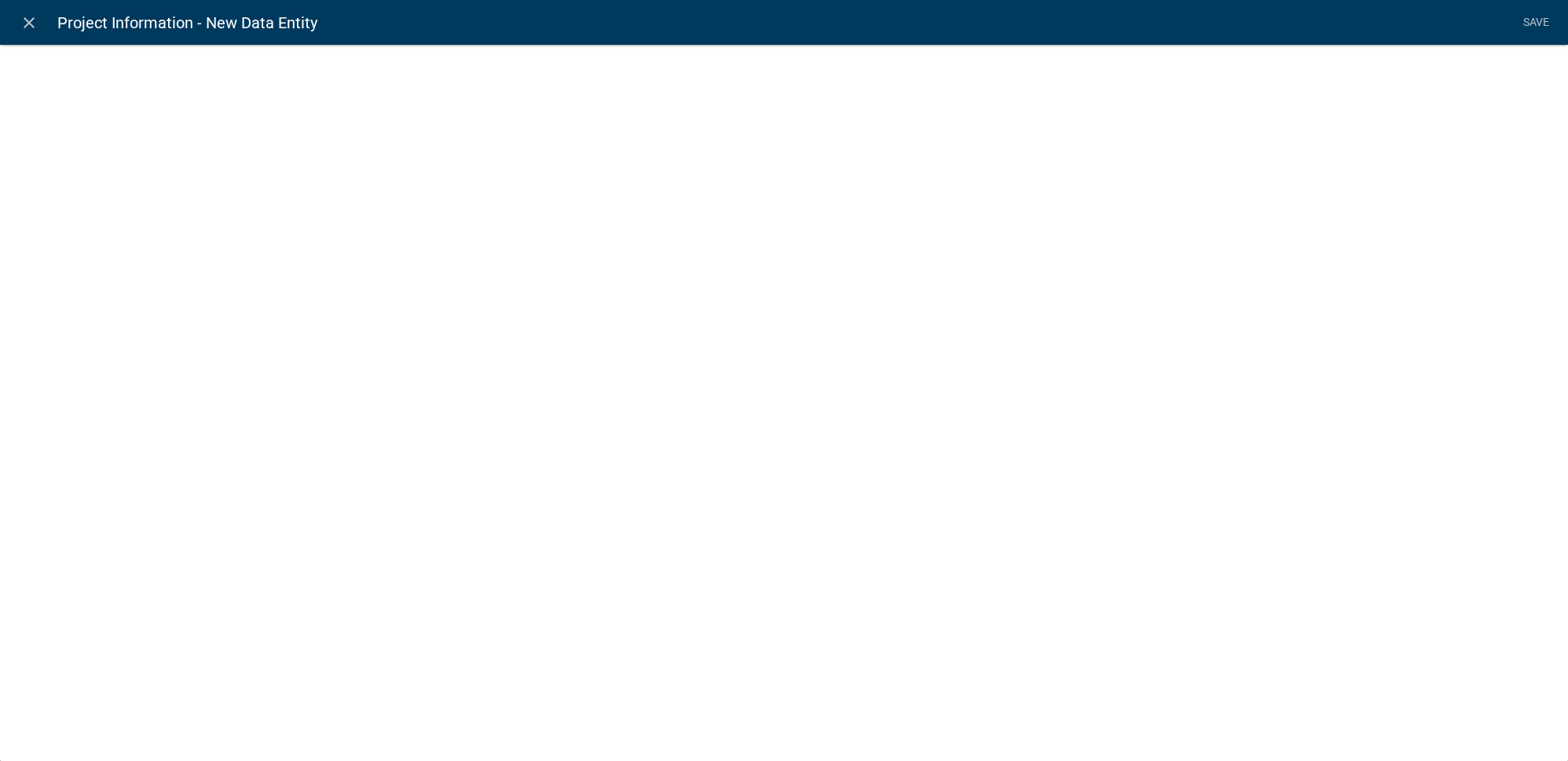
select select
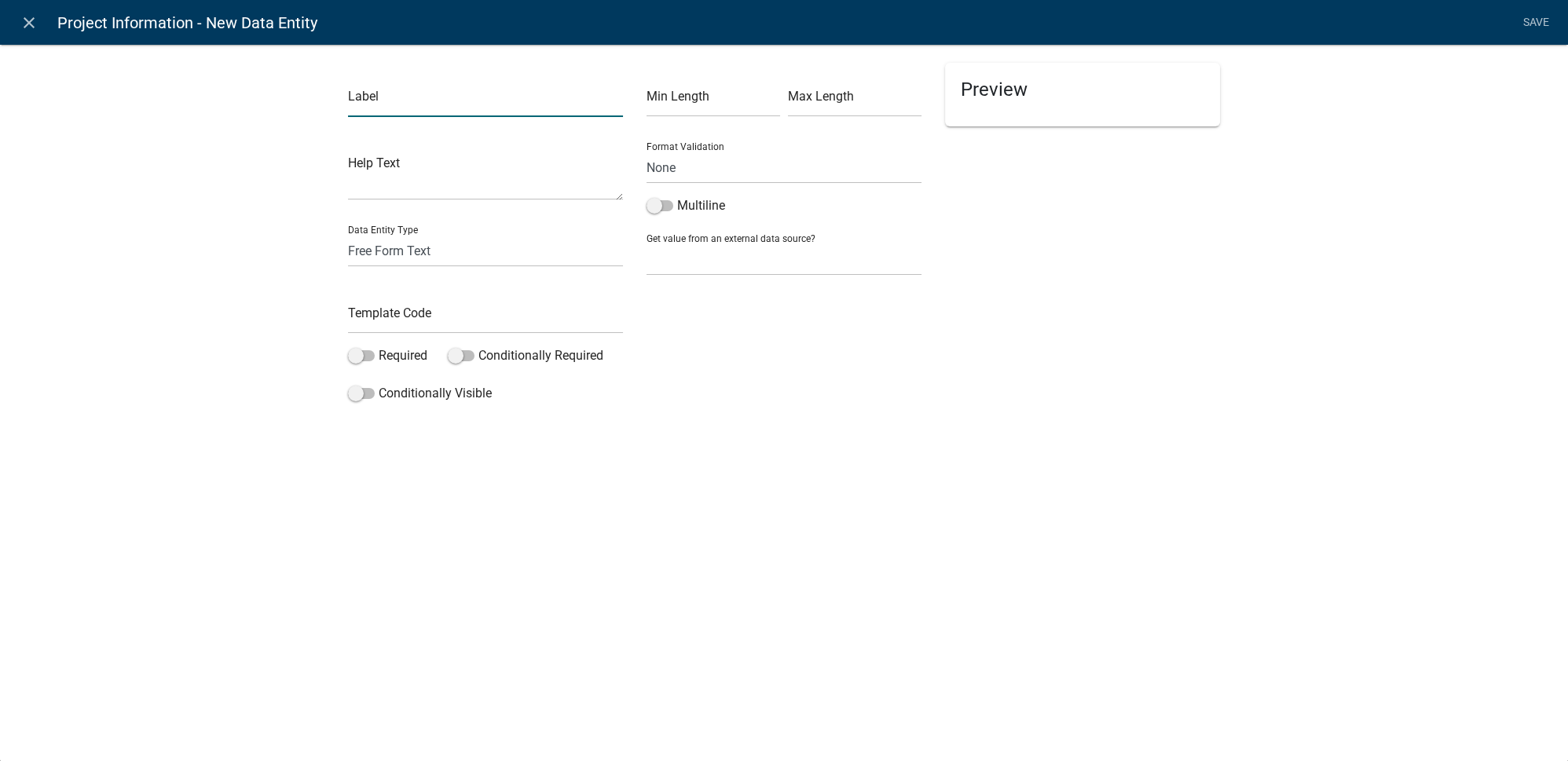
click at [381, 108] on input "text" at bounding box center [485, 100] width 275 height 32
type input "Residential Details"
click at [395, 251] on select "Free Form Text Document Display Entity Value Fee Numeric Data Date Map Sketch D…" at bounding box center [485, 251] width 275 height 32
select select "rich-text"
click at [348, 235] on select "Free Form Text Document Display Entity Value Fee Numeric Data Date Map Sketch D…" at bounding box center [485, 251] width 275 height 32
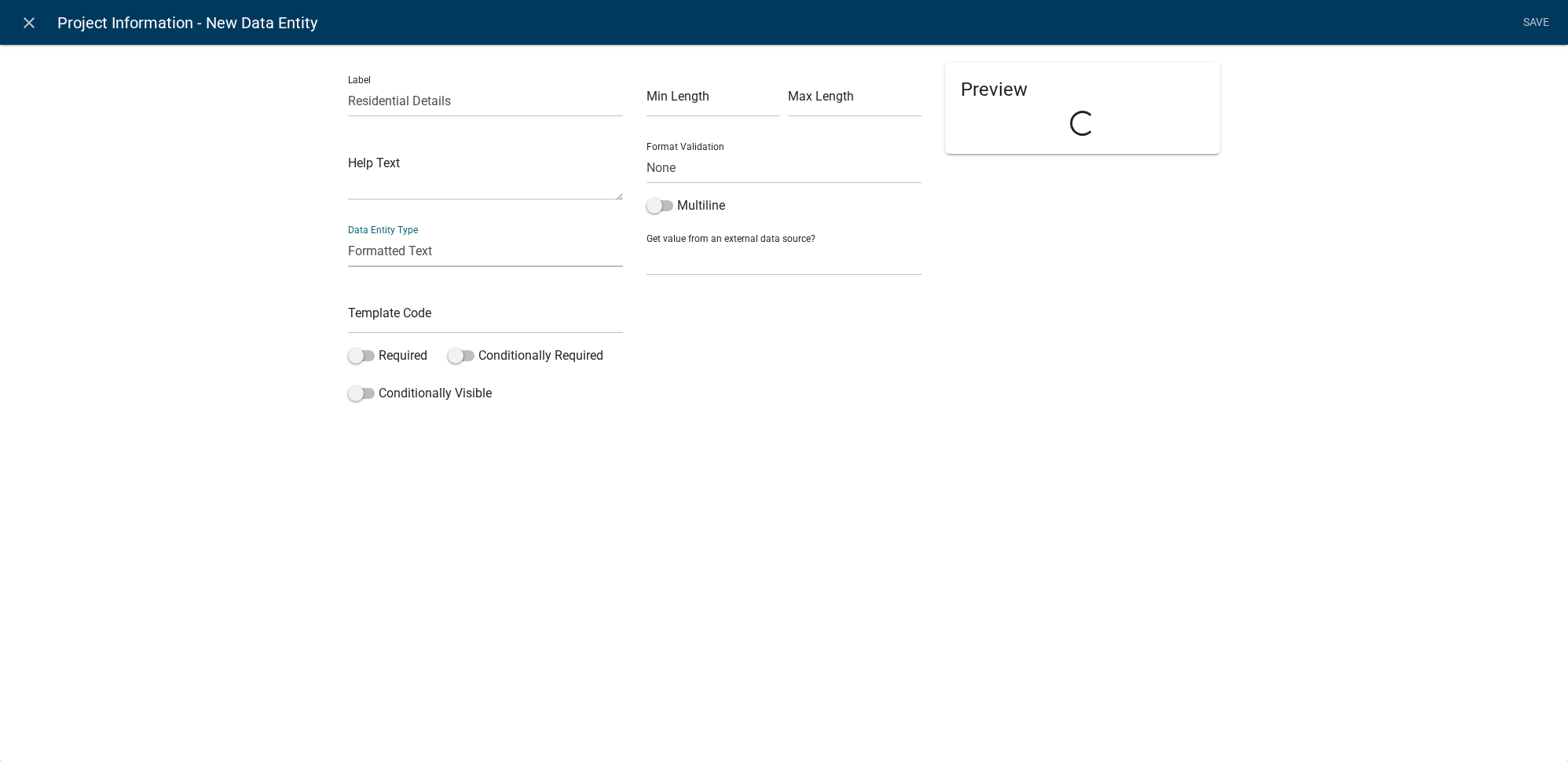
click at [214, 343] on div "Label Residential Details Help Text Data Entity Type Free Form Text Document Di…" at bounding box center [784, 231] width 1568 height 423
select select "rich-text"
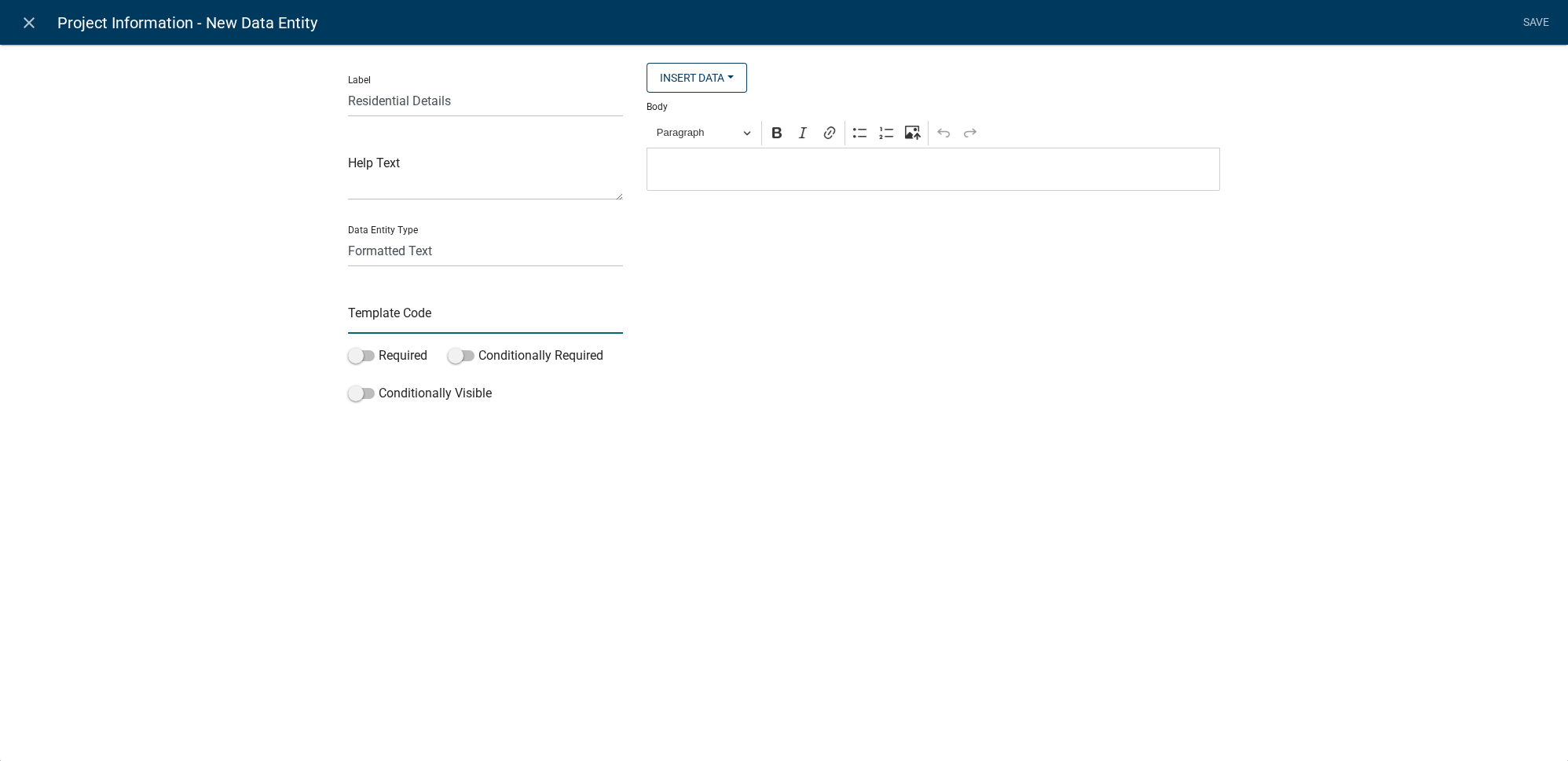
click at [410, 307] on input "text" at bounding box center [485, 317] width 275 height 32
paste input "ResidentialDetailsHeader"
type input "ResidentialDetailsHeader"
click at [237, 337] on div "Label Residential Details Help Text Data Entity Type Free Form Text Document Di…" at bounding box center [784, 253] width 1568 height 468
click at [758, 166] on p "Editor editing area: main. Press Alt+0 for help." at bounding box center [933, 170] width 557 height 19
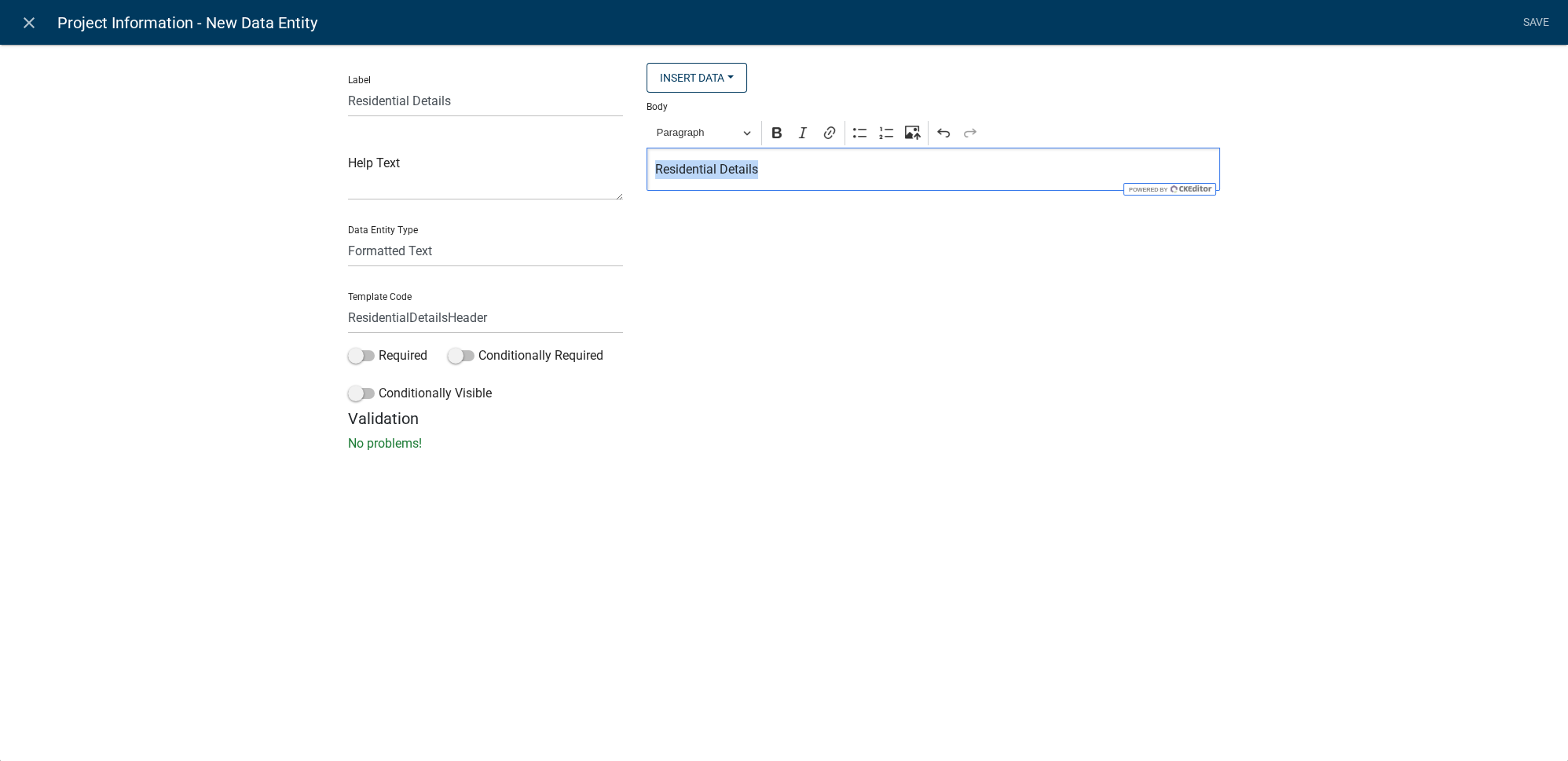
click at [527, 197] on div "Label Residential Details Help Text Data Entity Type Free Form Text Document Di…" at bounding box center [784, 236] width 896 height 347
click at [749, 129] on button "Paragraph" at bounding box center [704, 133] width 108 height 24
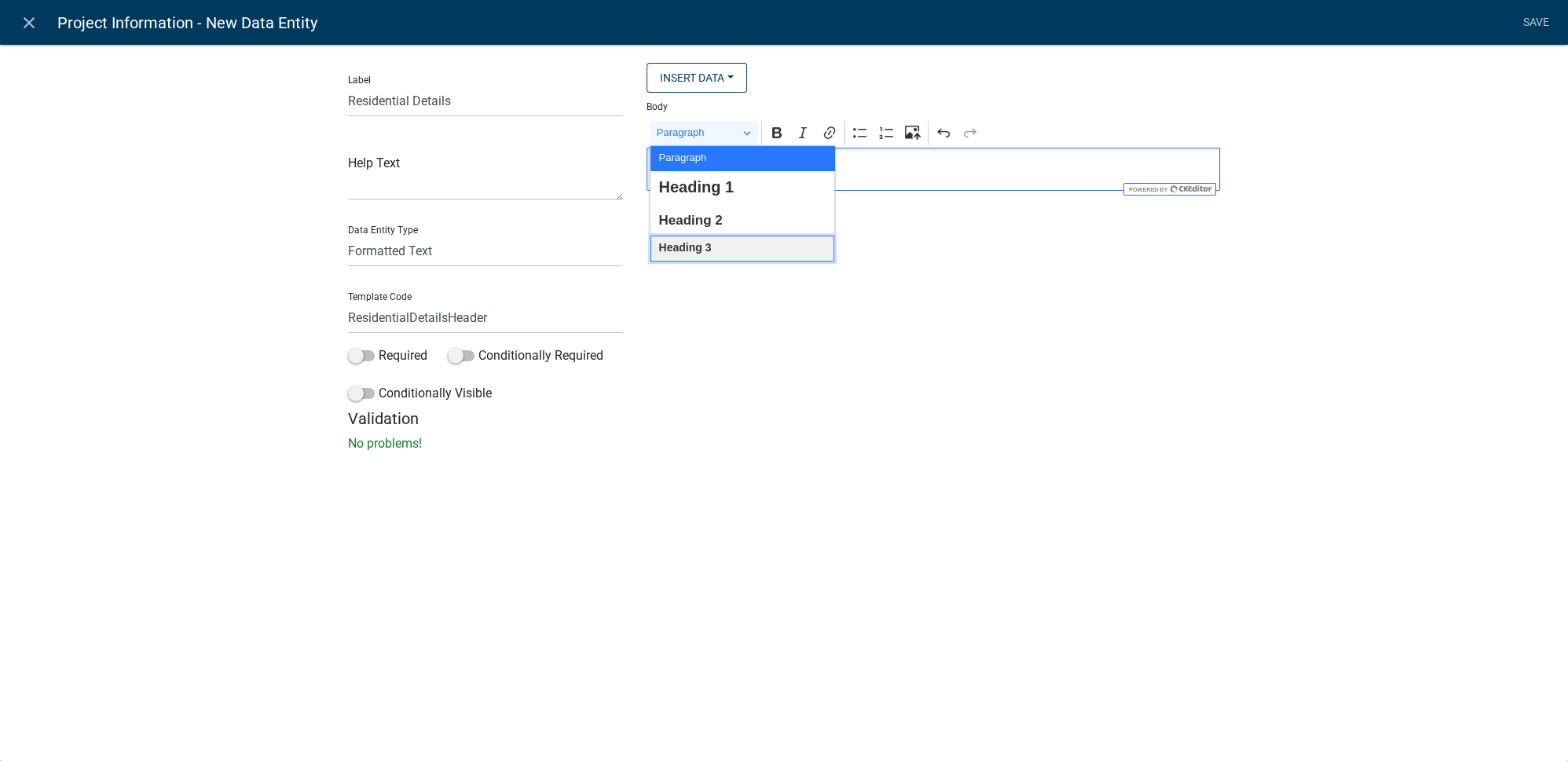
click at [716, 240] on button "Heading 3" at bounding box center [742, 249] width 184 height 26
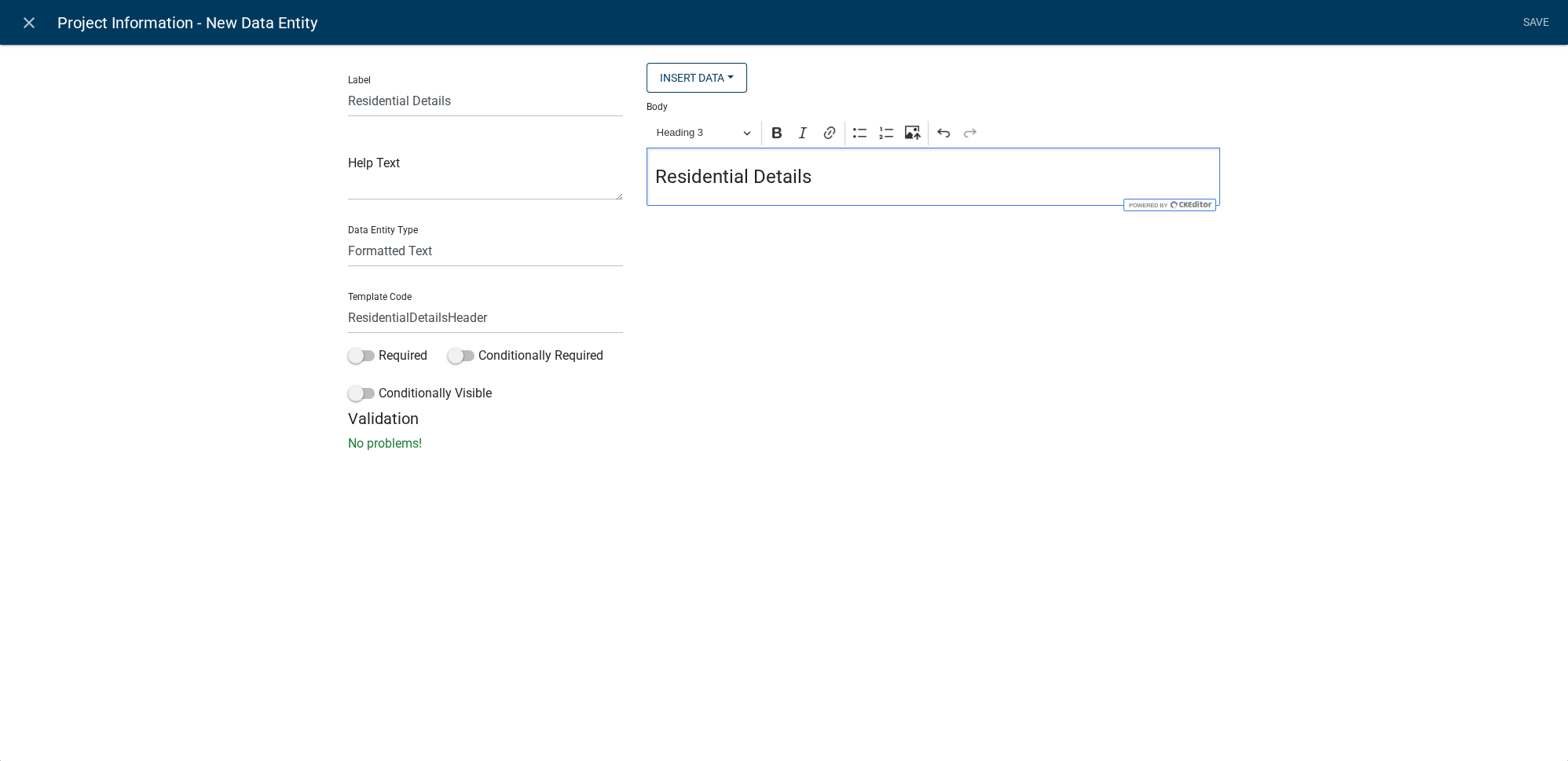
click at [782, 355] on div "Insert Data Acres Fee Recipients Amps City Email Address Full Name Phone Number…" at bounding box center [933, 236] width 597 height 347
click at [1543, 24] on link "Save" at bounding box center [1535, 23] width 39 height 30
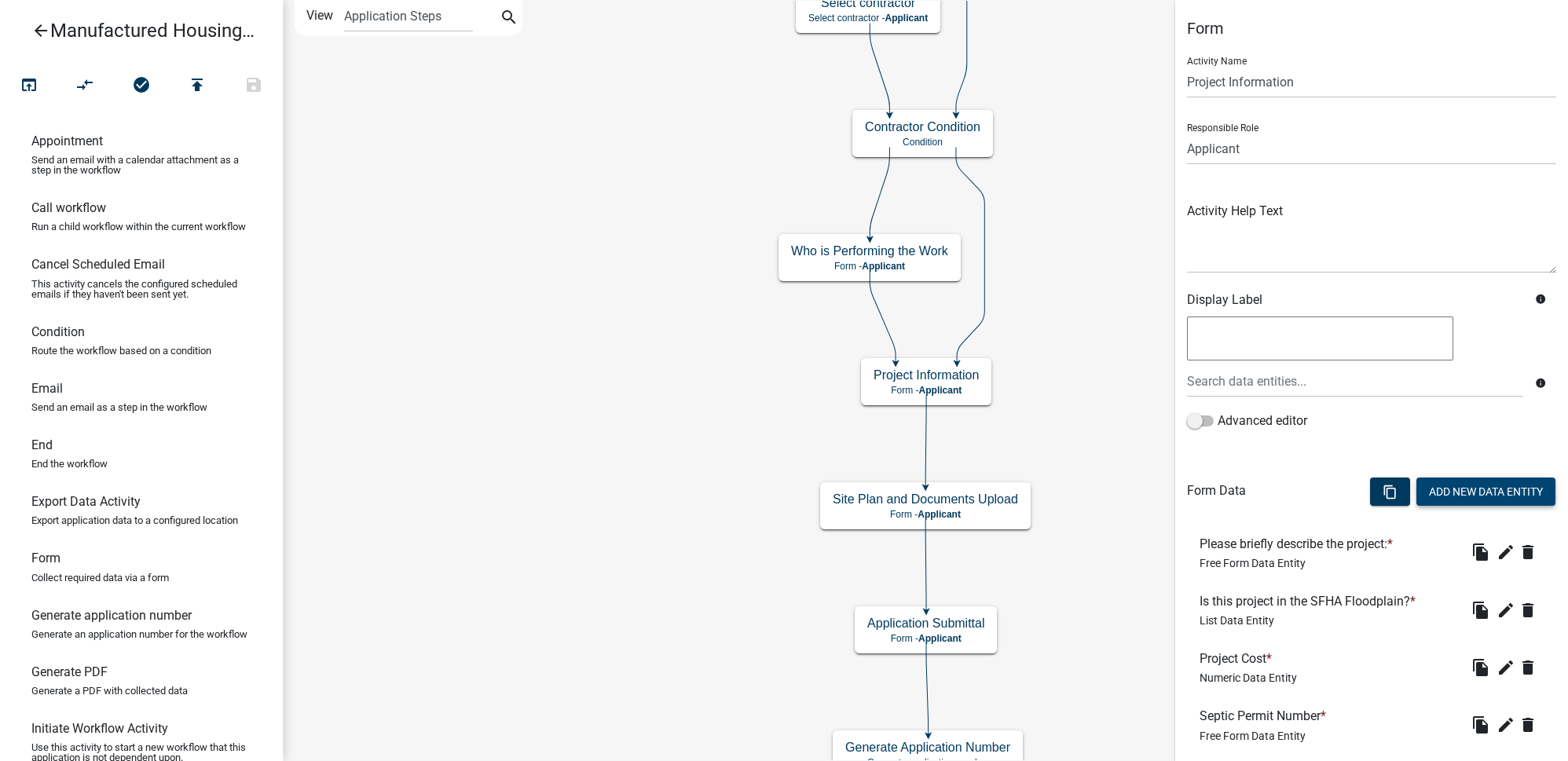
click at [1481, 482] on button "Add New Data Entity" at bounding box center [1486, 491] width 139 height 28
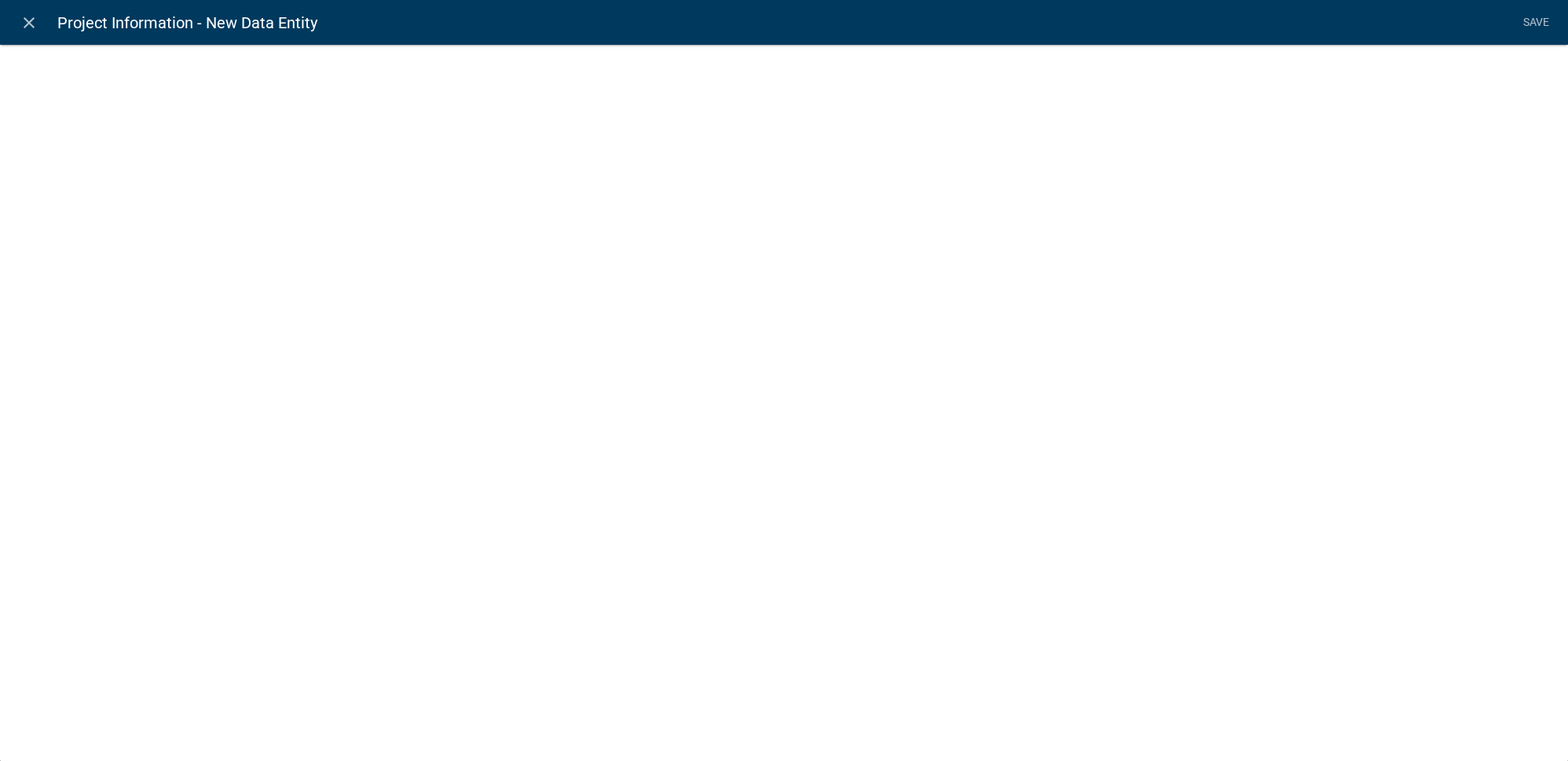
select select
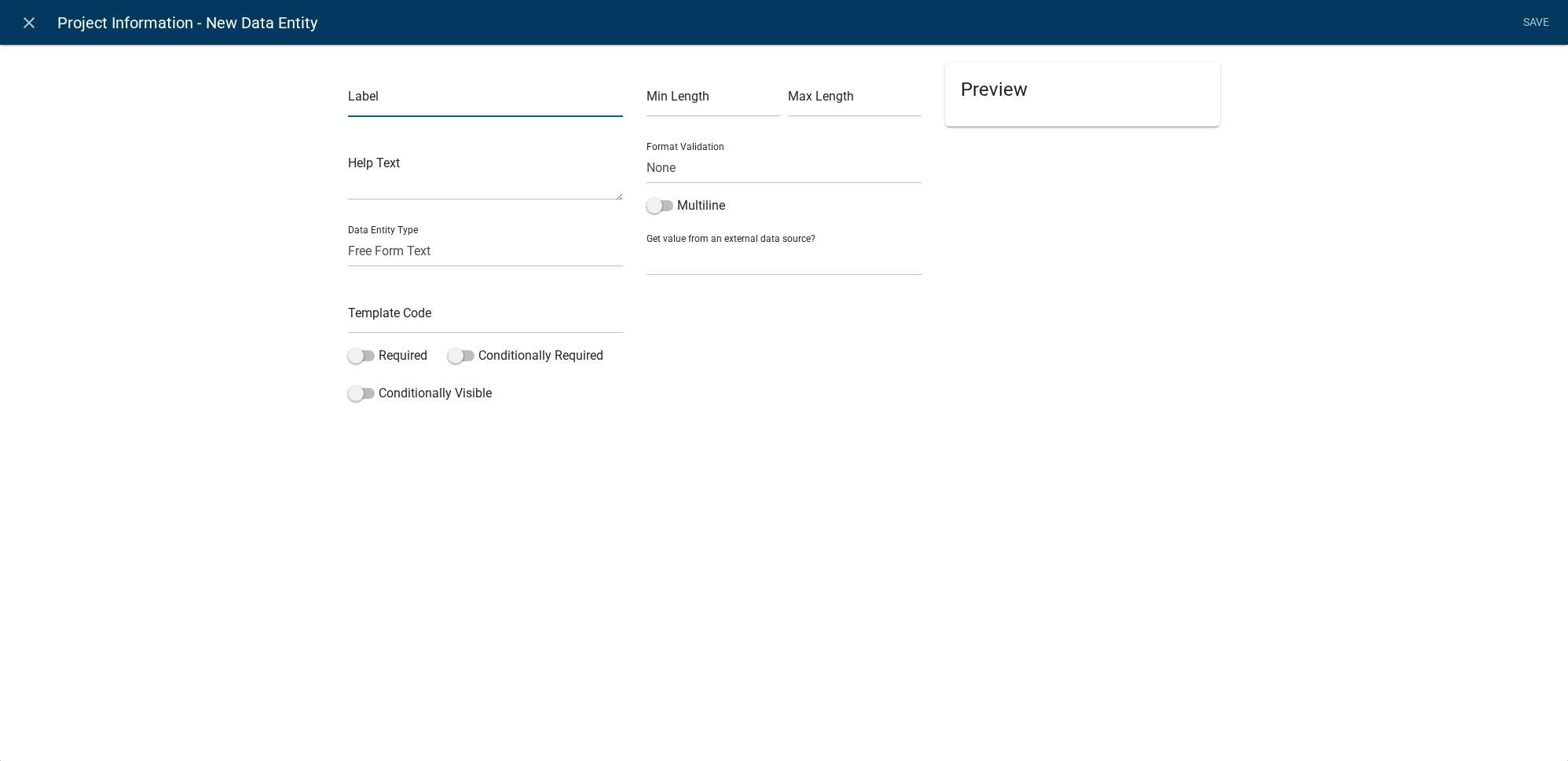
click at [378, 102] on input "text" at bounding box center [485, 100] width 275 height 32
paste input "Number of Bedrooms"
type input "Number of Bedrooms"
click at [416, 302] on input "text" at bounding box center [485, 317] width 275 height 32
paste input "NumberBedrooms"
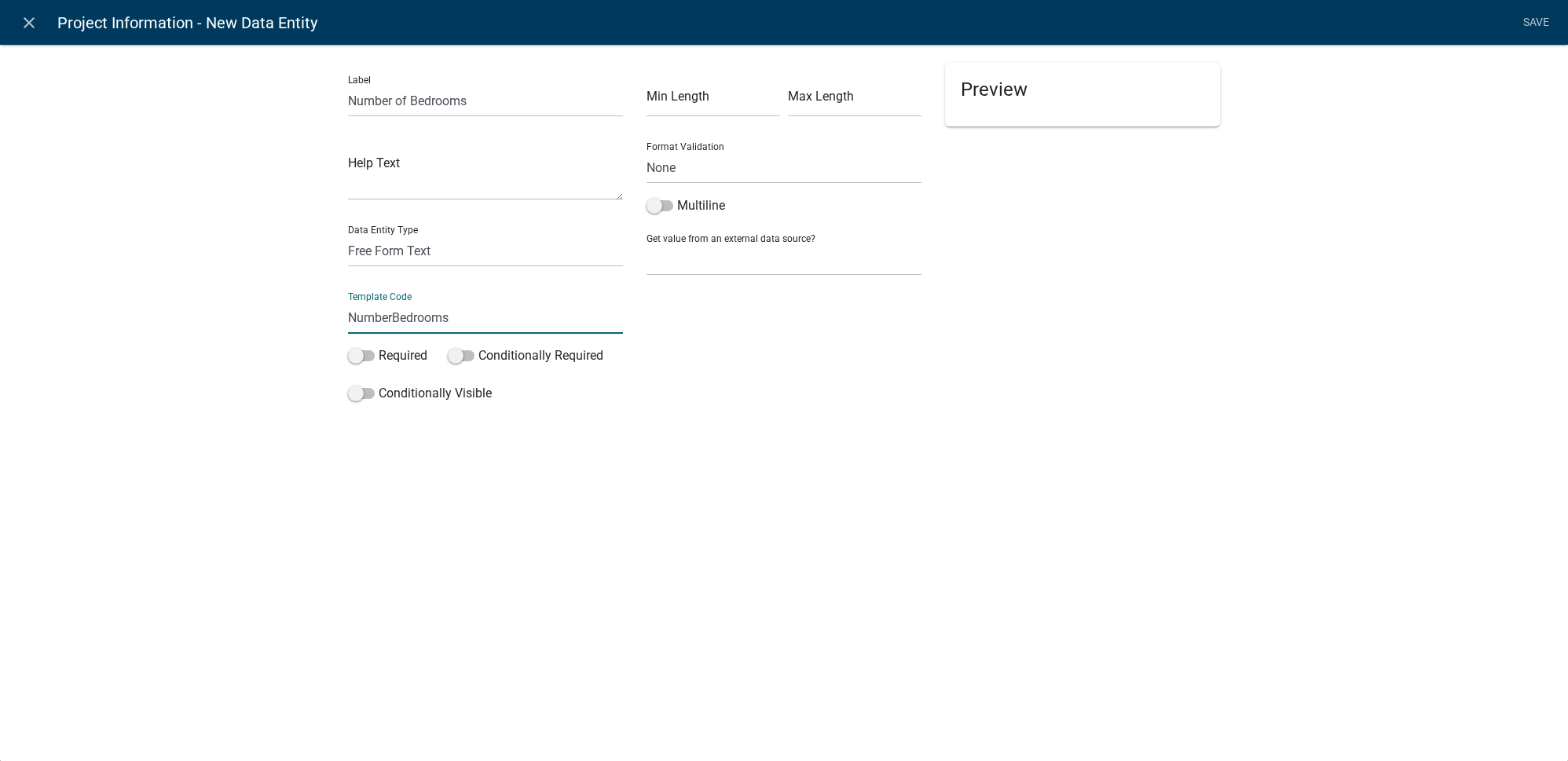
type input "NumberBedrooms"
click at [317, 492] on div "close Project Information - New Data Entity Save Label Number of Bedrooms Help …" at bounding box center [784, 380] width 1568 height 761
click at [357, 354] on span at bounding box center [361, 355] width 27 height 11
click at [379, 347] on input "Required" at bounding box center [379, 347] width 0 height 0
drag, startPoint x: 1249, startPoint y: 375, endPoint x: 1291, endPoint y: 326, distance: 64.5
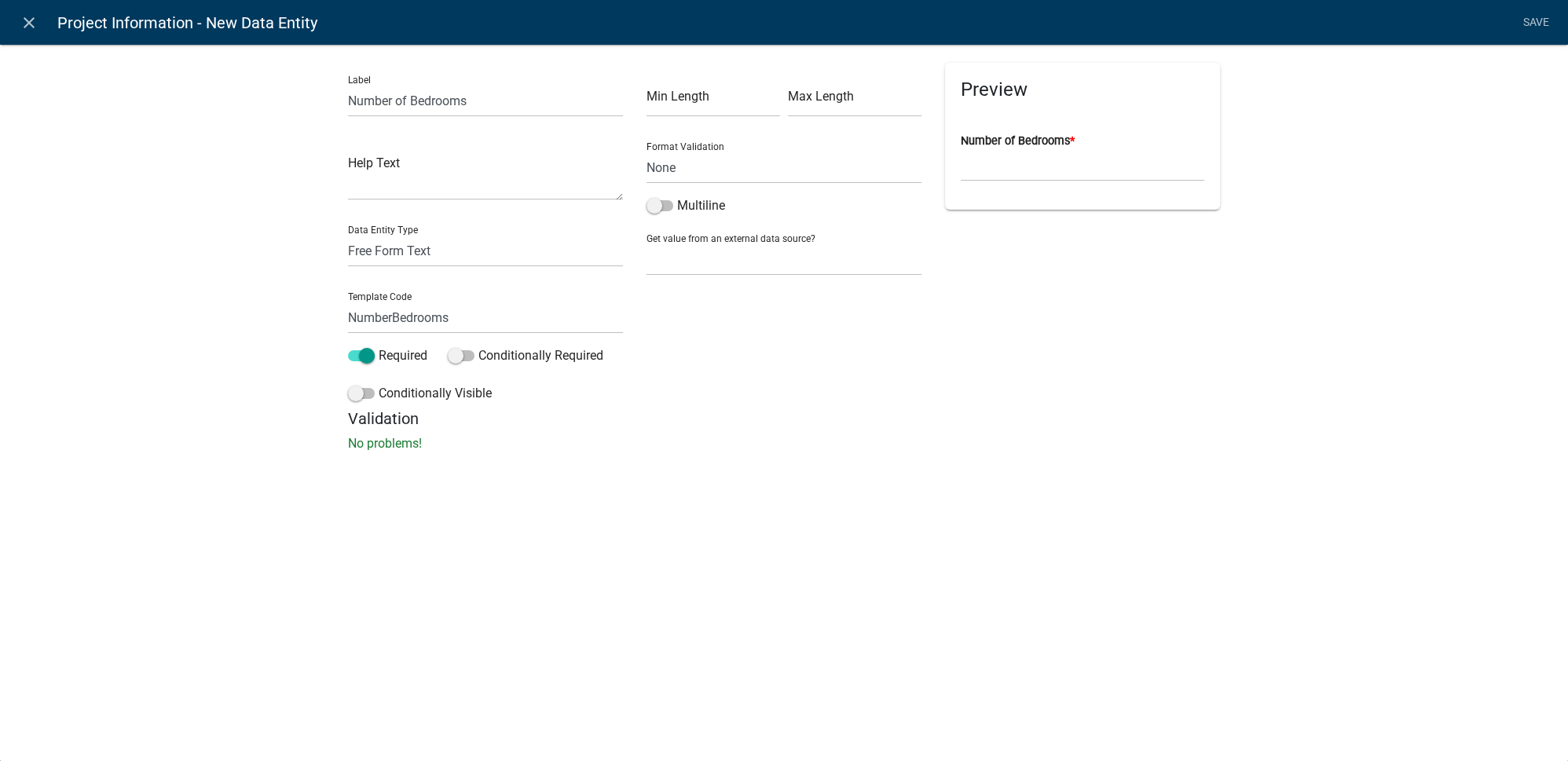
click at [1246, 380] on div "Label Number of Bedrooms Help Text Data Entity Type Free Form Text Document Dis…" at bounding box center [784, 253] width 1568 height 468
click at [1535, 17] on link "Save" at bounding box center [1535, 23] width 39 height 30
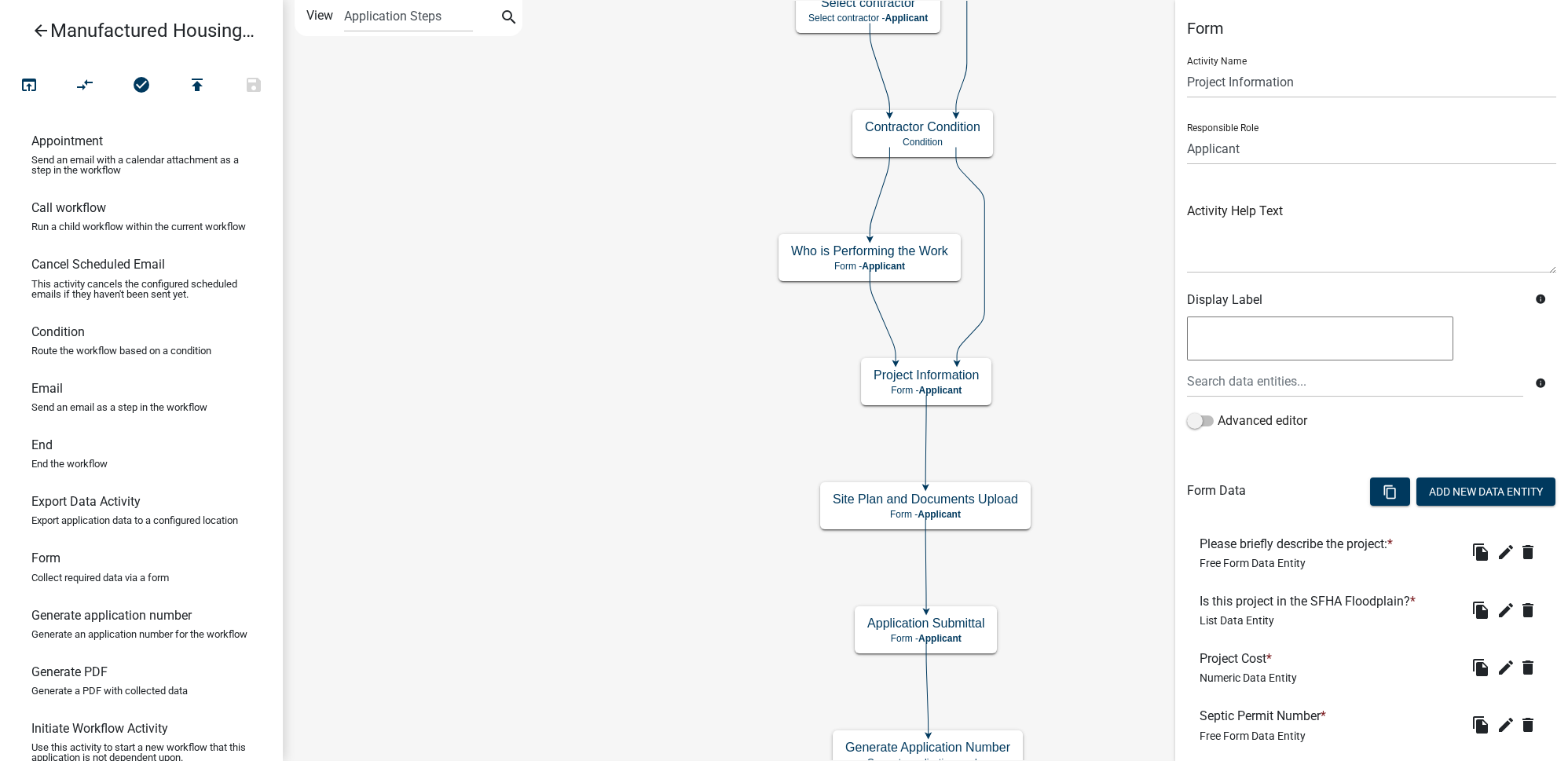
scroll to position [142, 0]
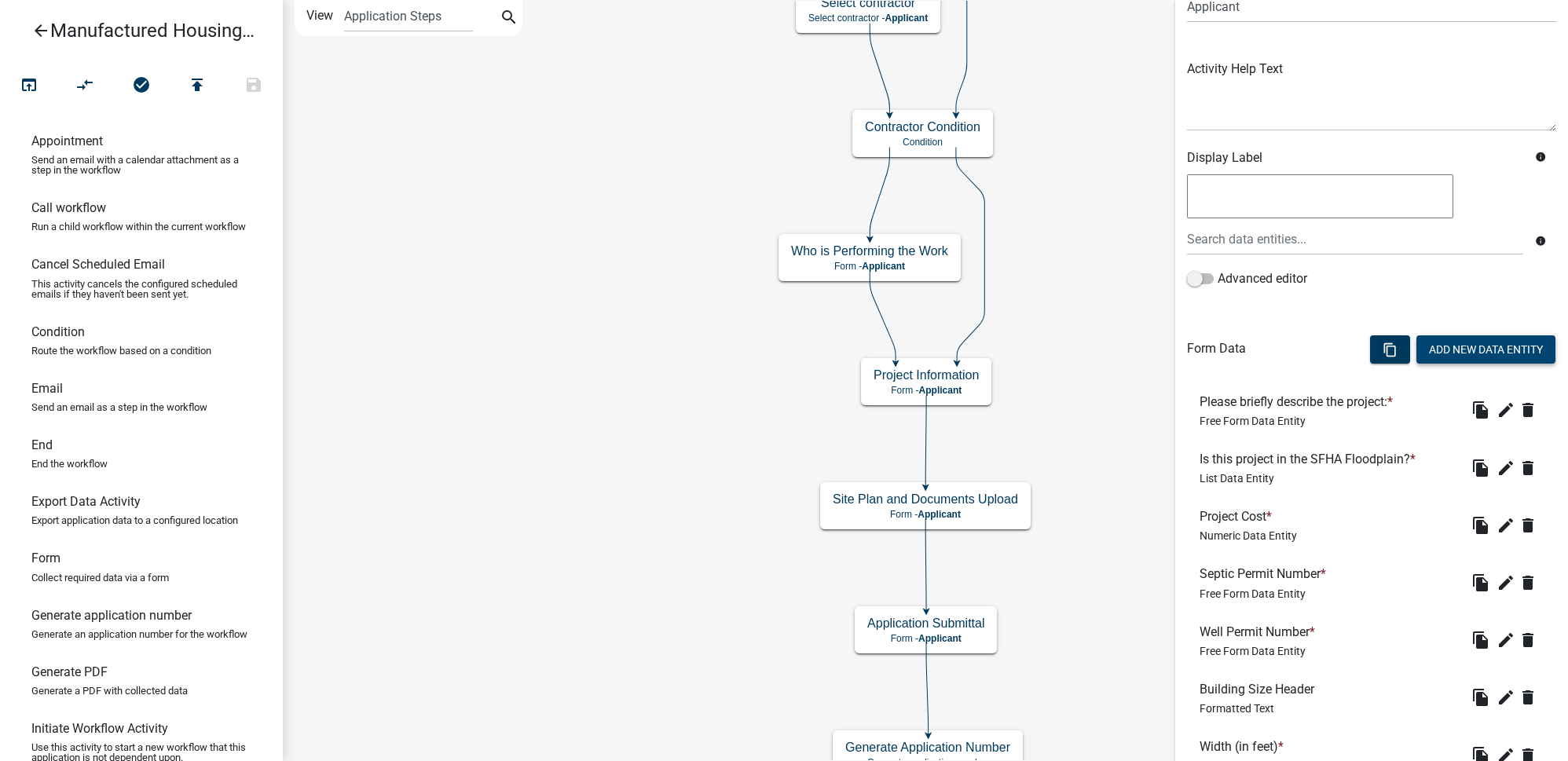
click at [1510, 354] on button "Add New Data Entity" at bounding box center [1486, 349] width 139 height 28
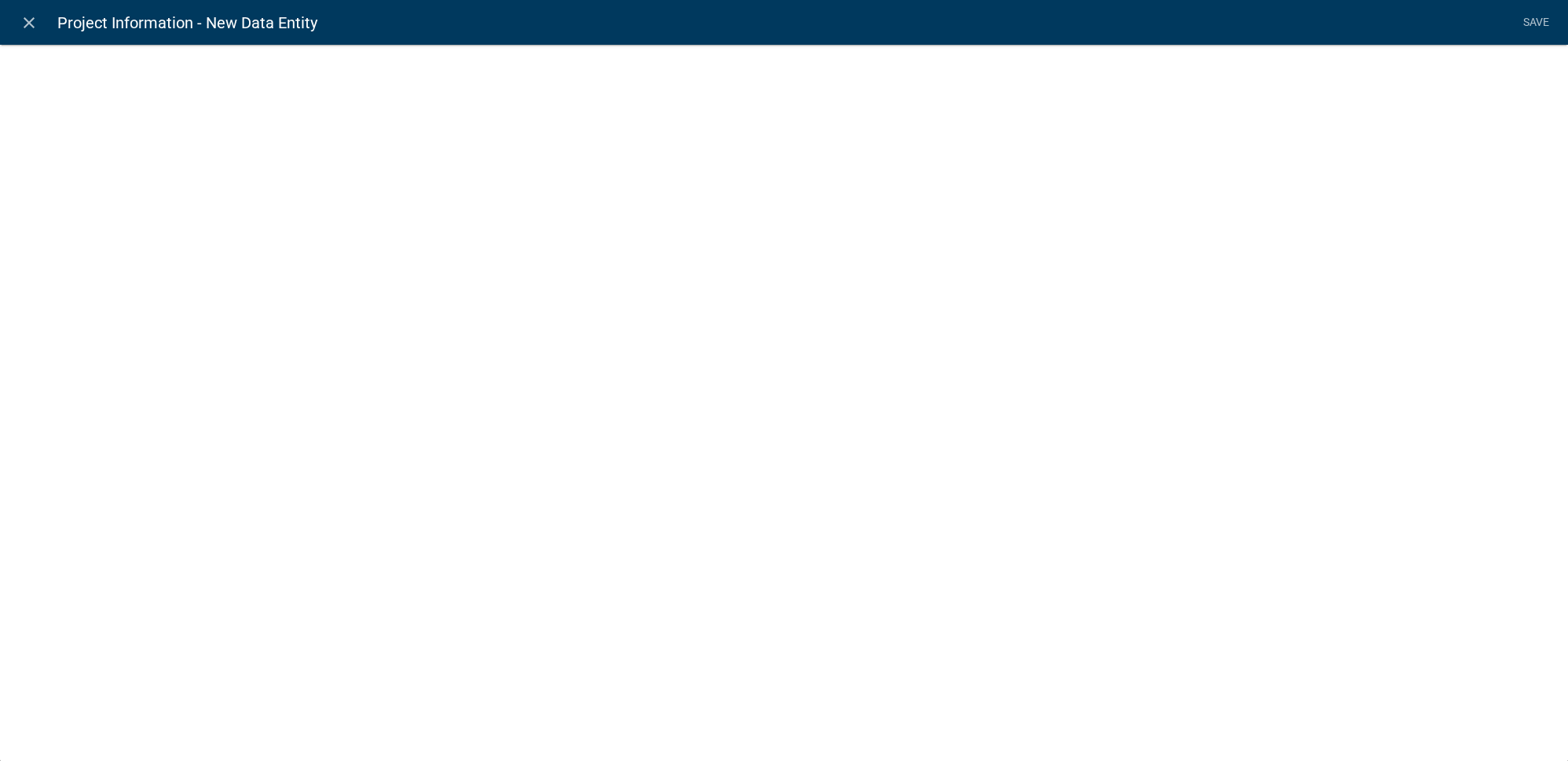
select select
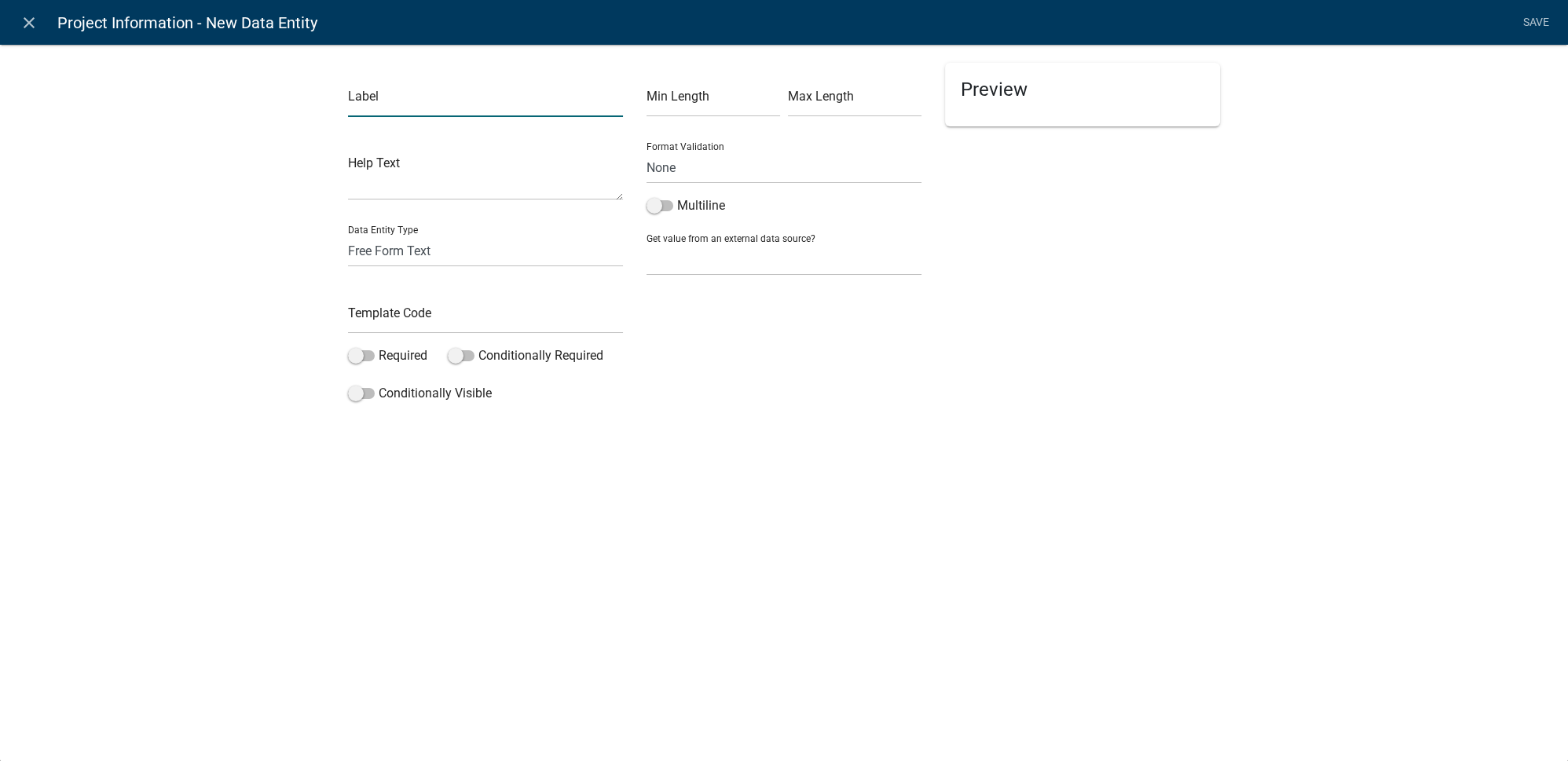
click at [541, 104] on input "text" at bounding box center [485, 100] width 275 height 32
paste input "Number of Bathrooms"
type input "Number of Bathrooms"
click at [395, 319] on input "text" at bounding box center [485, 317] width 275 height 32
paste input "NumberBathrooms"
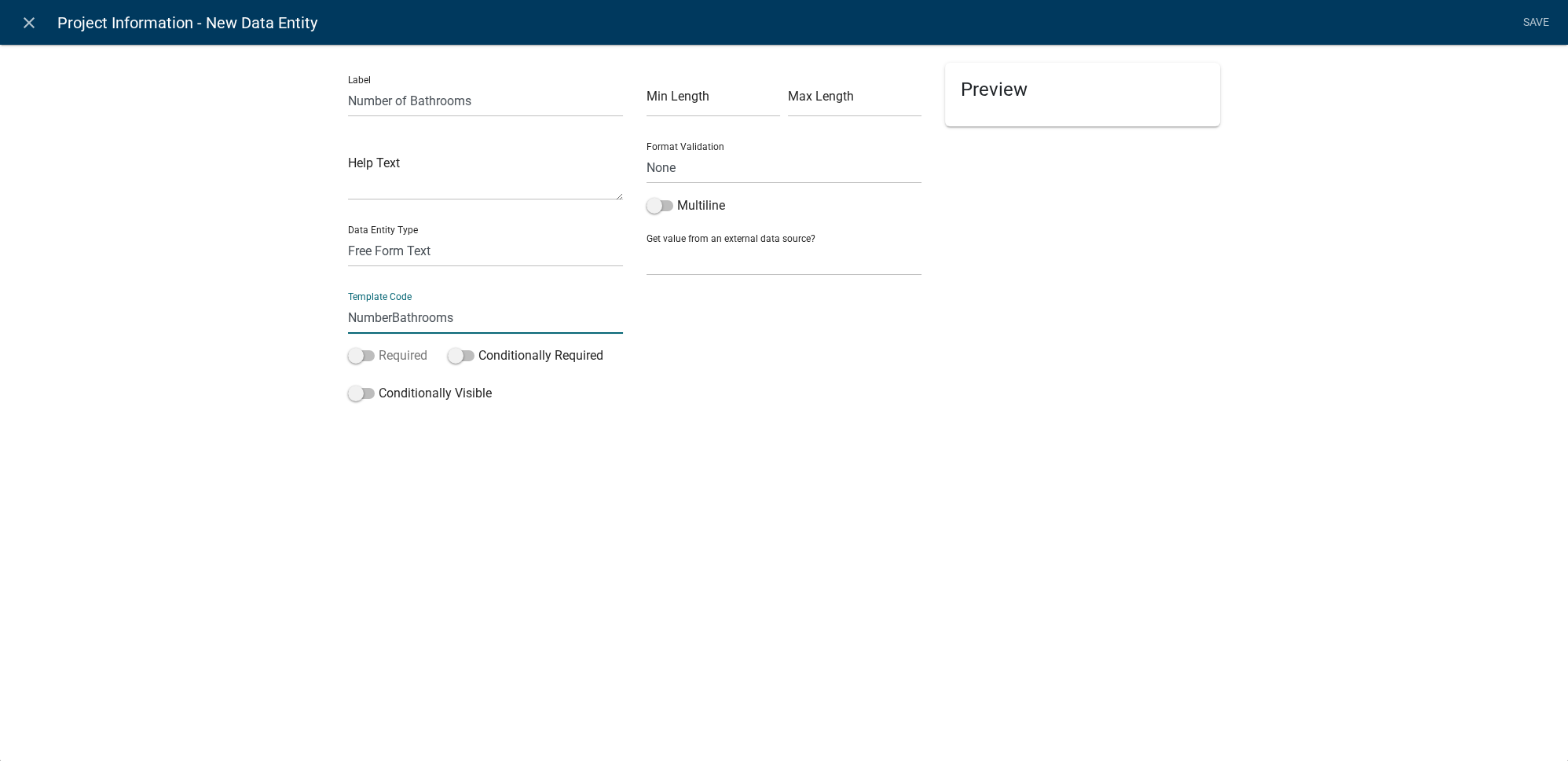
type input "NumberBathrooms"
click at [355, 354] on span at bounding box center [361, 355] width 27 height 11
click at [379, 347] on input "Required" at bounding box center [379, 347] width 0 height 0
click at [309, 511] on div "close Project Information - New Data Entity Save Label Number of Bathrooms Help…" at bounding box center [784, 380] width 1568 height 761
click at [1069, 412] on h5 "Validation" at bounding box center [783, 419] width 872 height 19
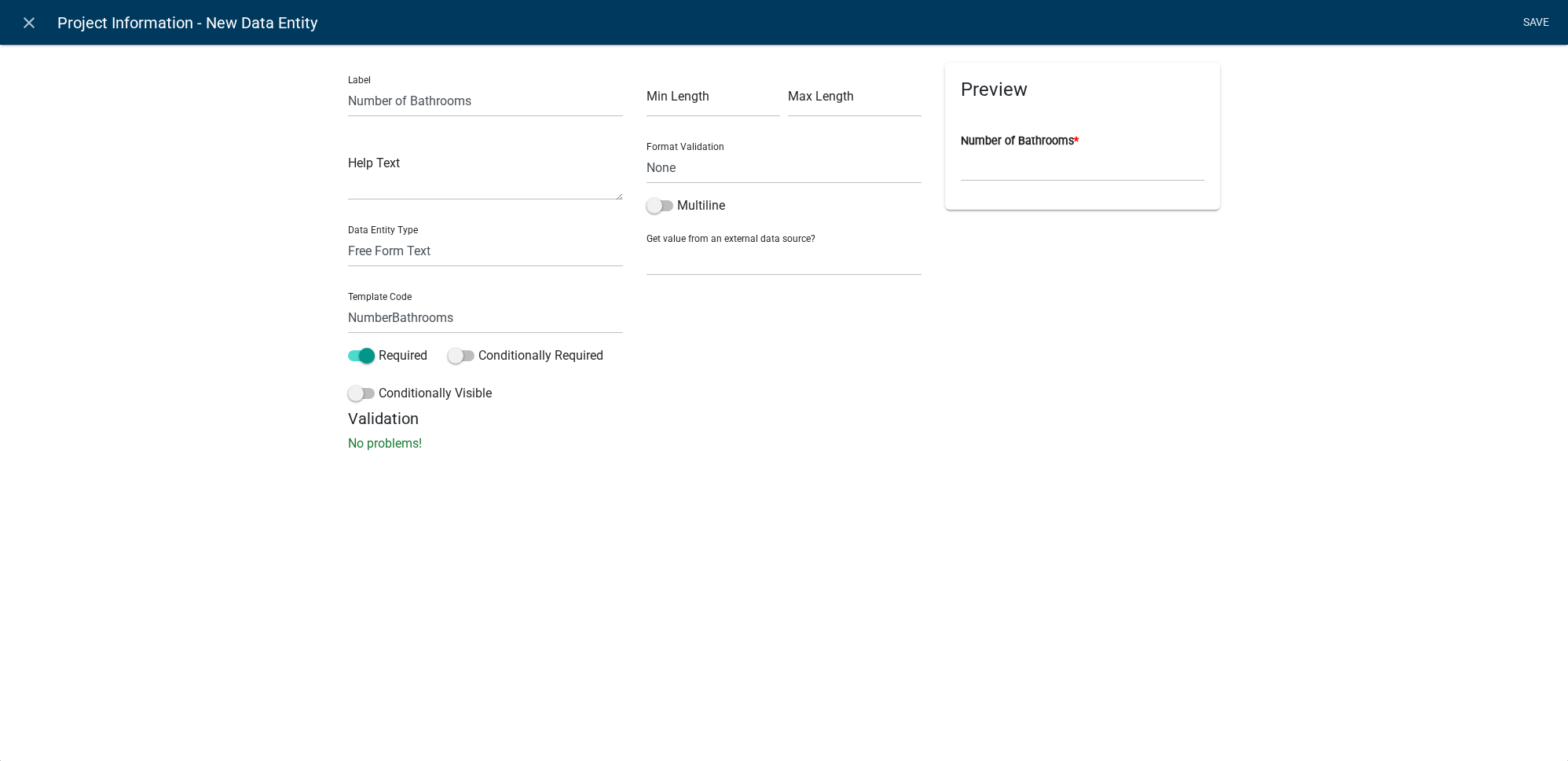
click at [1531, 23] on link "Save" at bounding box center [1535, 23] width 39 height 30
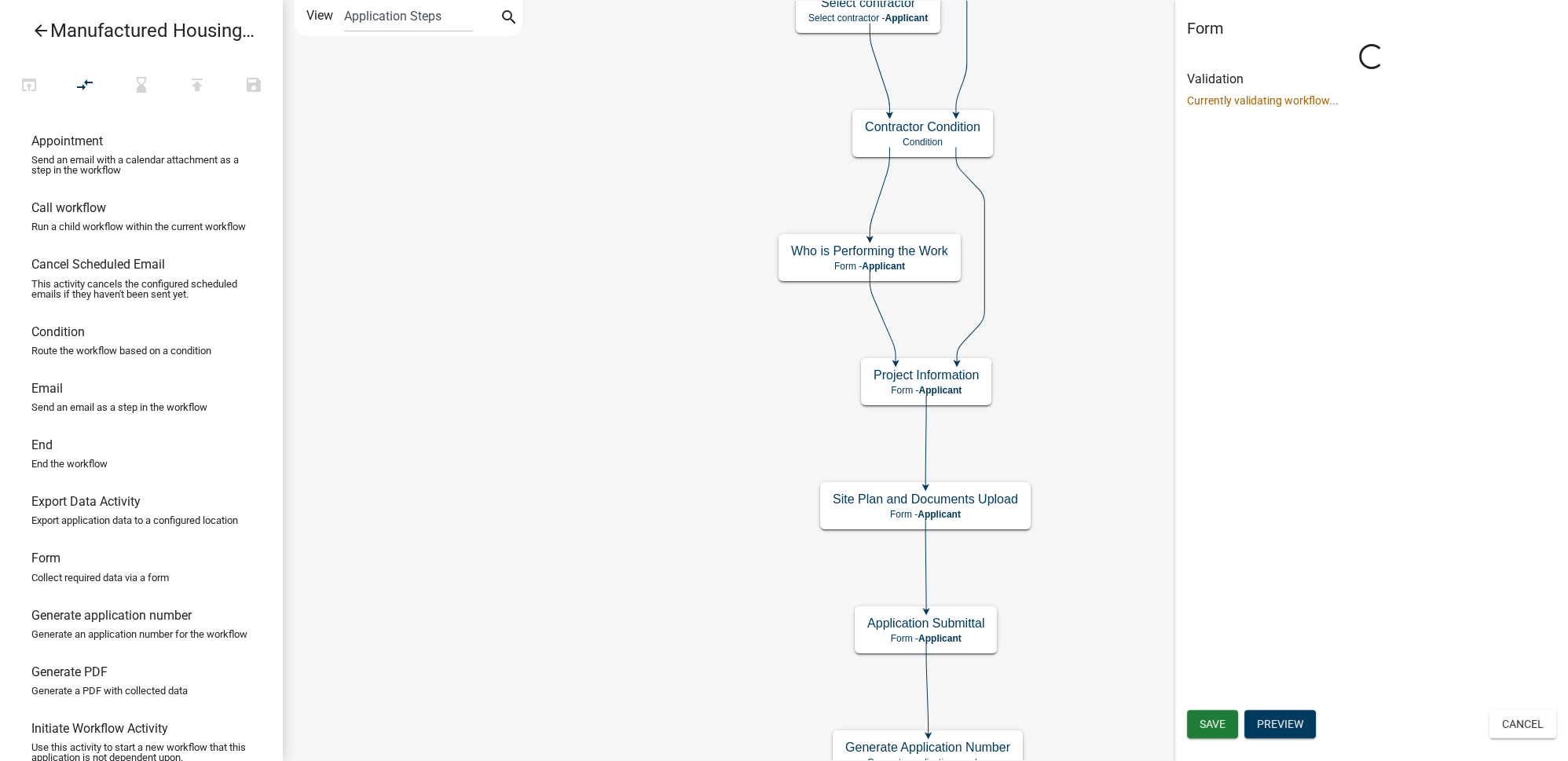
scroll to position [0, 0]
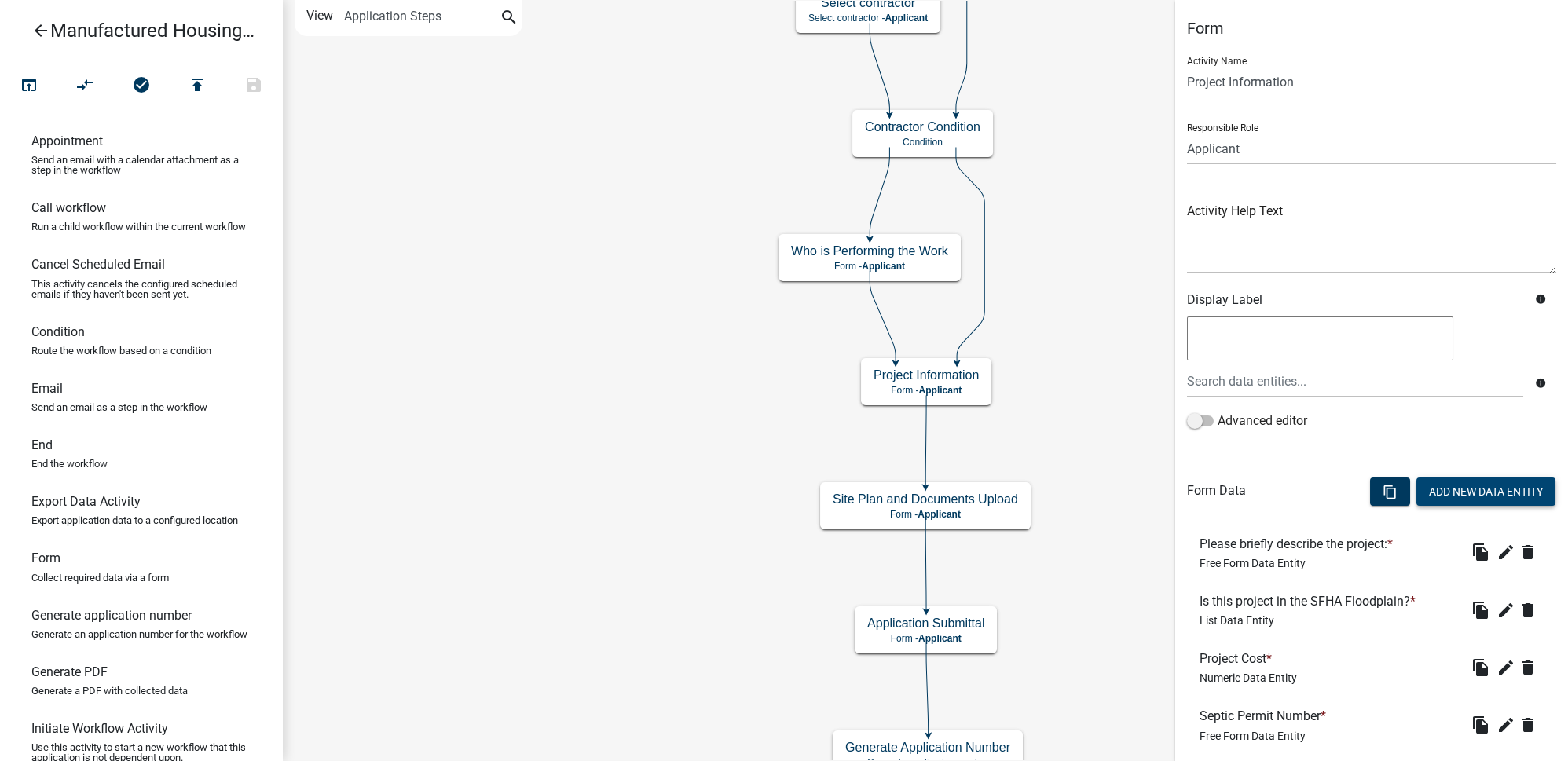
click at [1459, 486] on button "Add New Data Entity" at bounding box center [1486, 491] width 139 height 28
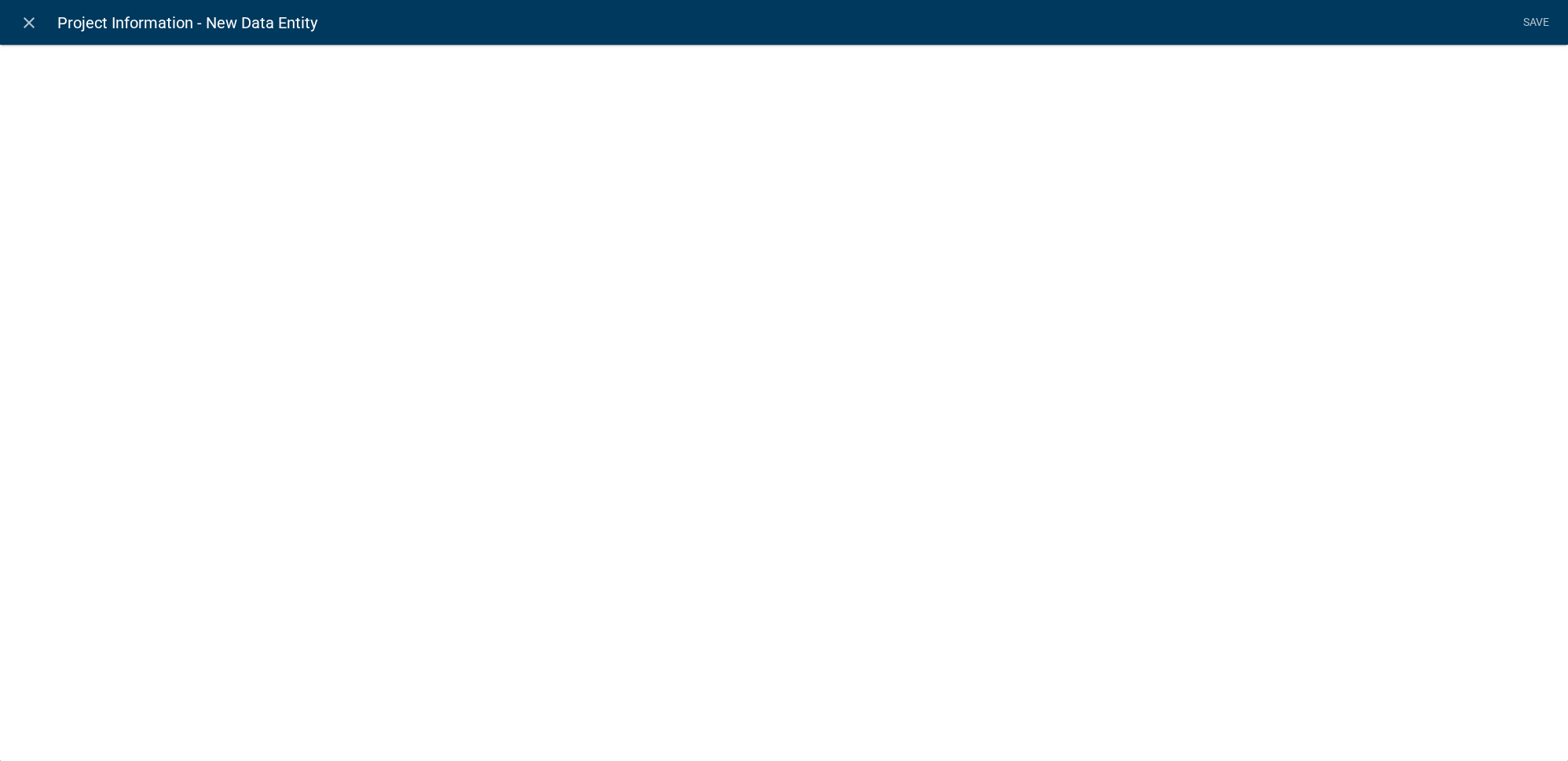
select select
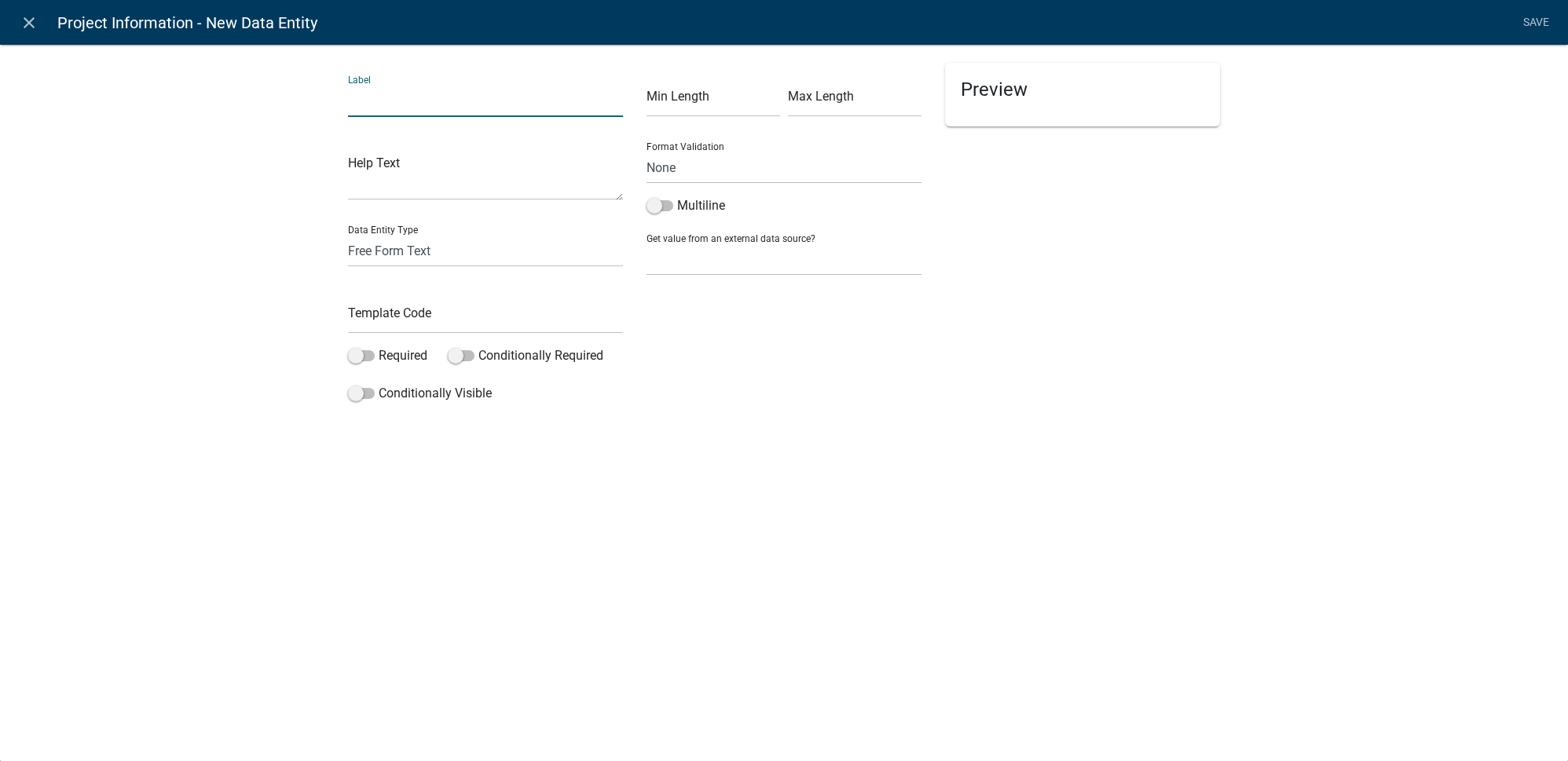
click at [396, 97] on input "text" at bounding box center [485, 100] width 275 height 32
paste input "Total Rooms"
type input "Total Rooms"
click at [382, 313] on input "text" at bounding box center [485, 317] width 275 height 32
paste input "TotalRooms"
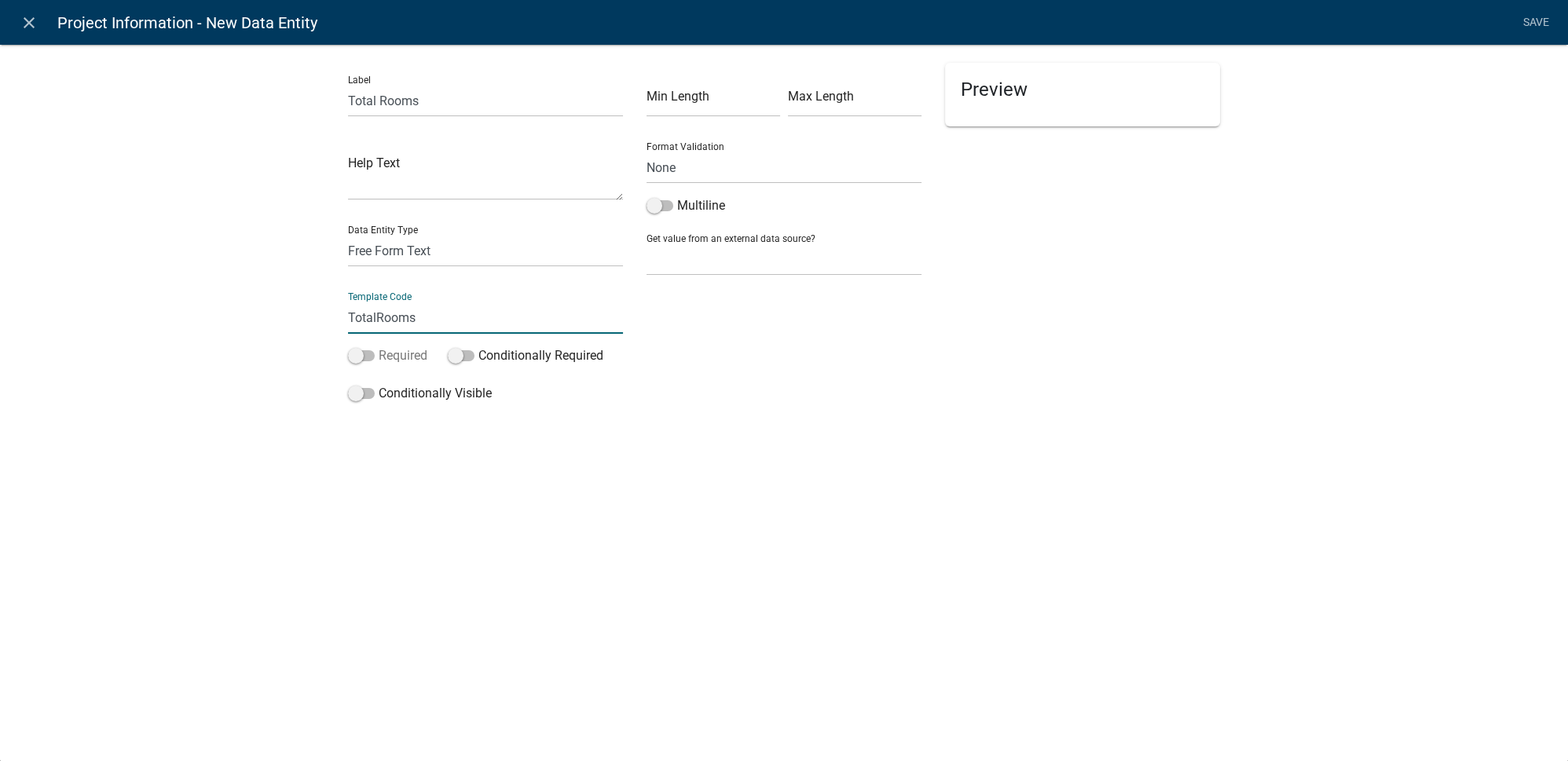
type input "TotalRooms"
click at [368, 355] on span at bounding box center [361, 355] width 27 height 11
click at [379, 347] on input "Required" at bounding box center [379, 347] width 0 height 0
click at [989, 355] on div "Preview Total Rooms *" at bounding box center [1082, 236] width 299 height 347
click at [1541, 23] on link "Save" at bounding box center [1535, 23] width 39 height 30
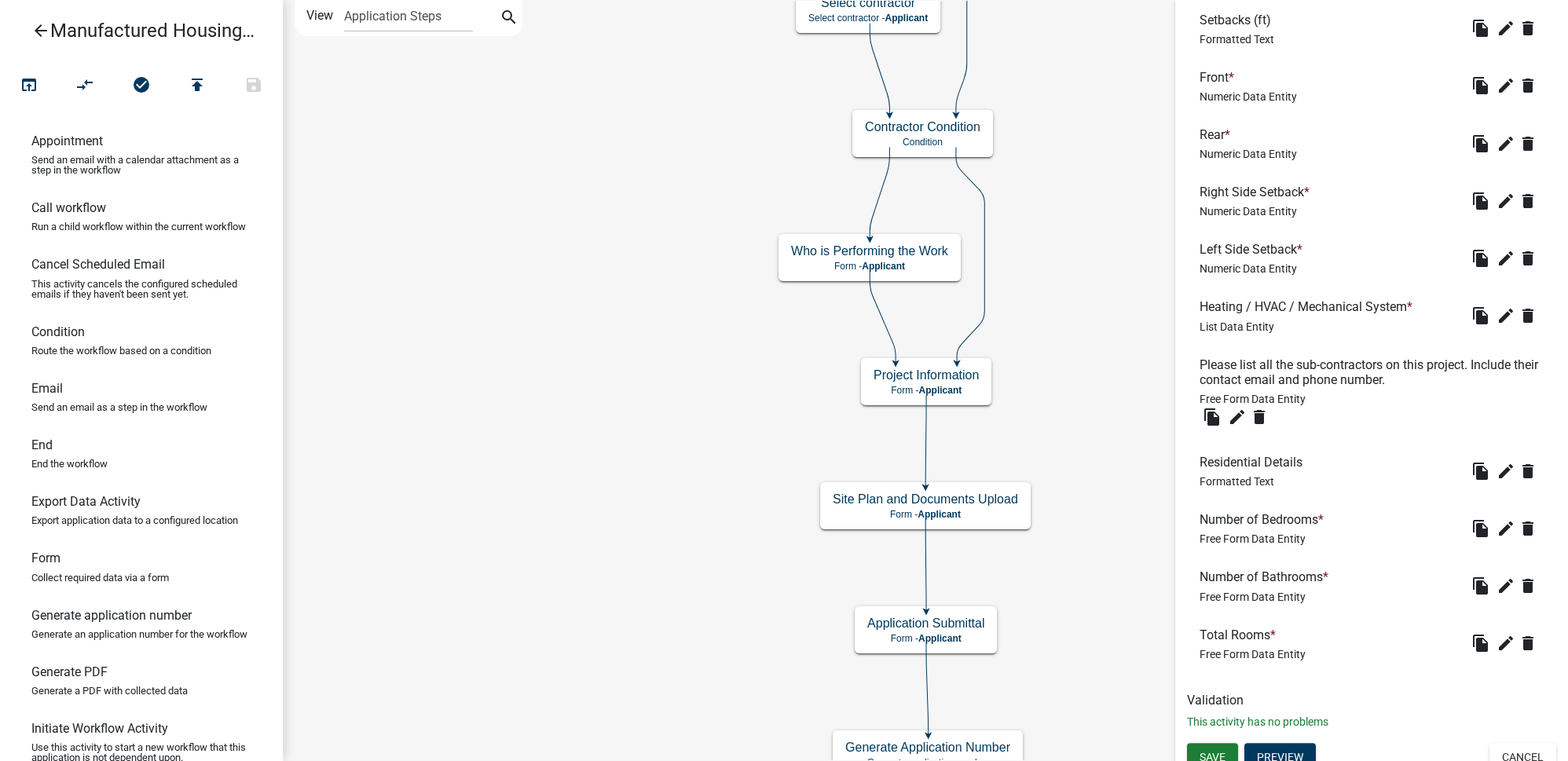
scroll to position [1668, 0]
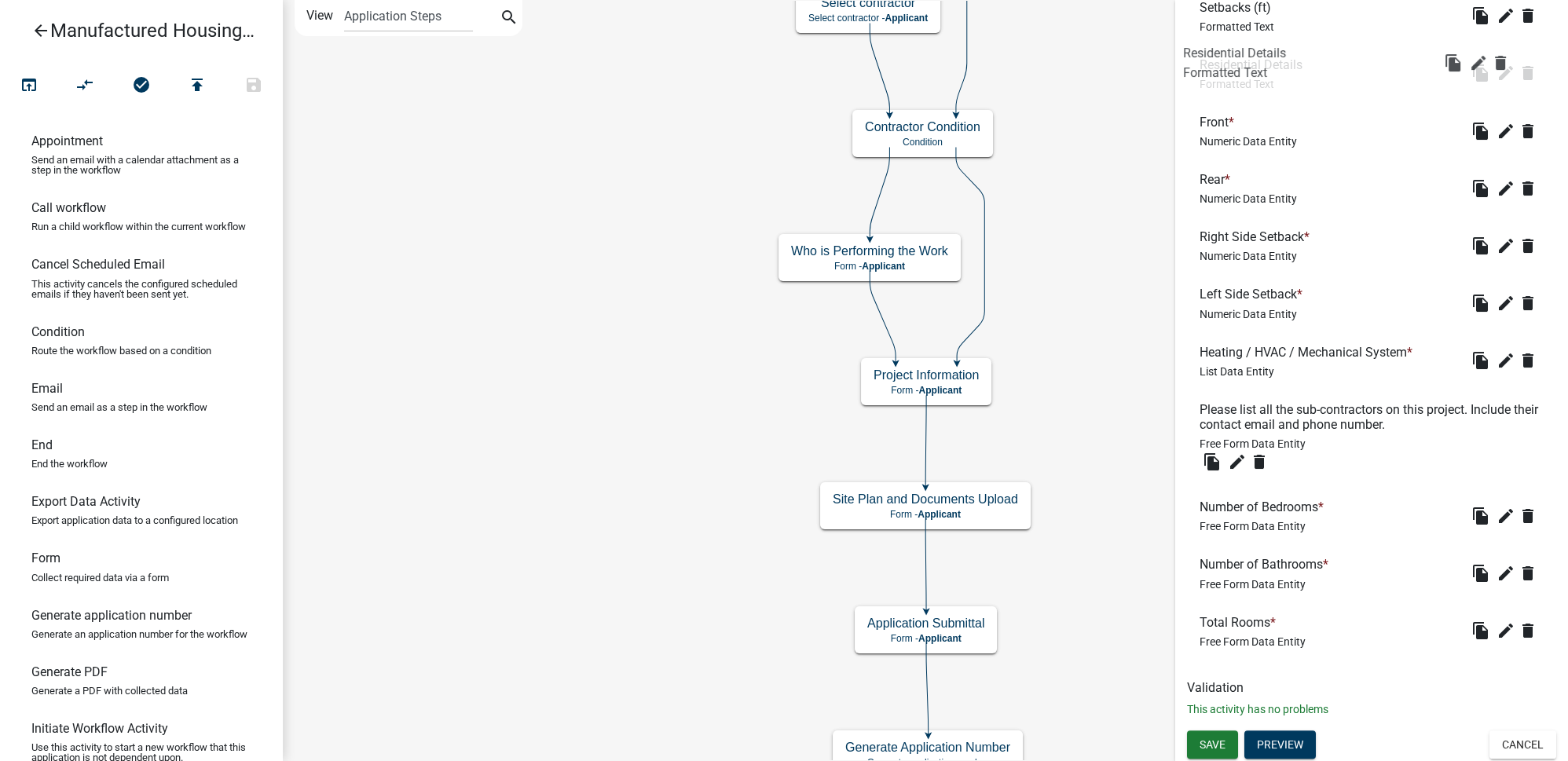
drag, startPoint x: 1259, startPoint y: 450, endPoint x: 1243, endPoint y: 53, distance: 397.3
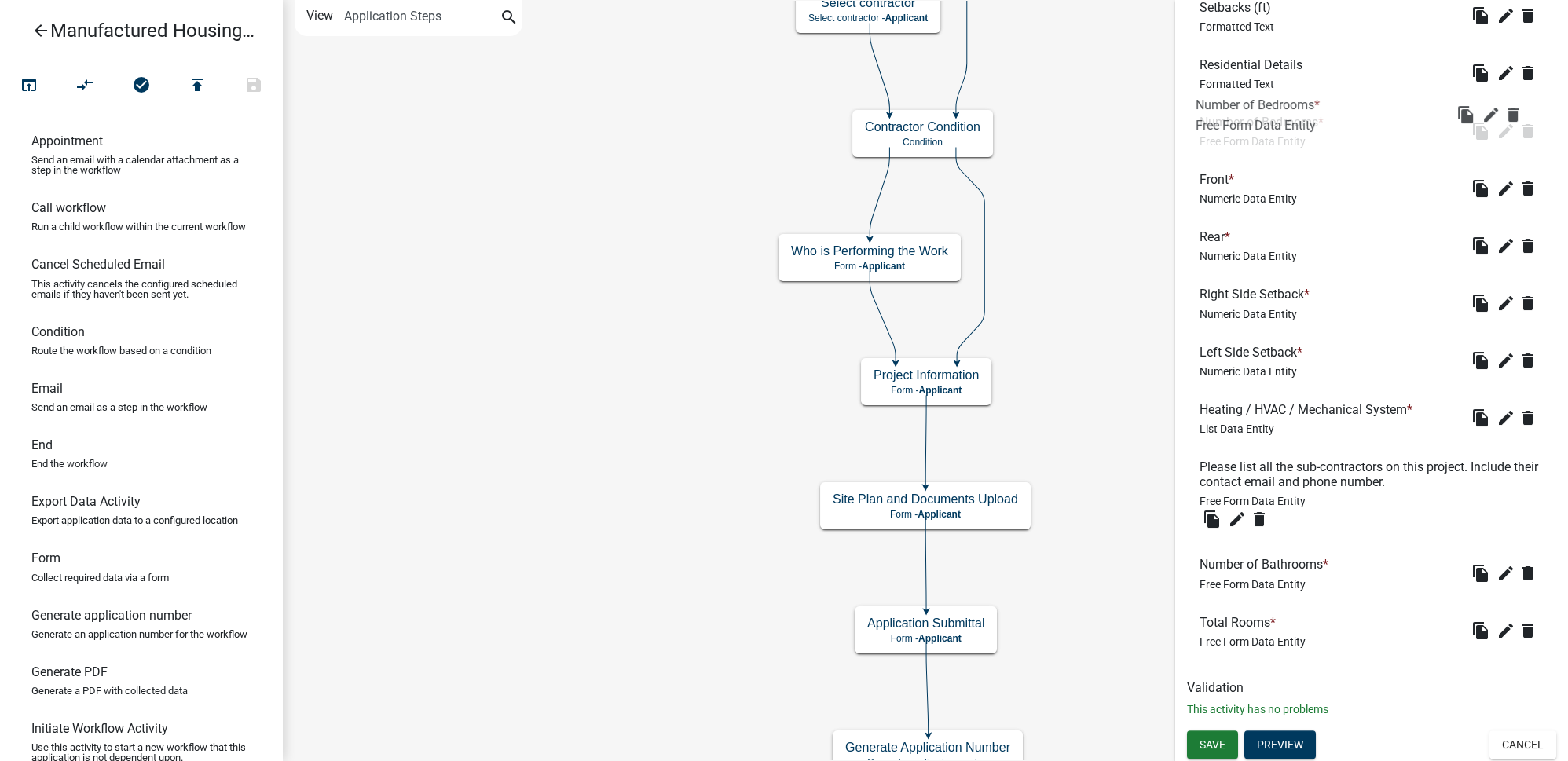
drag, startPoint x: 1254, startPoint y: 508, endPoint x: 1252, endPoint y: 105, distance: 403.0
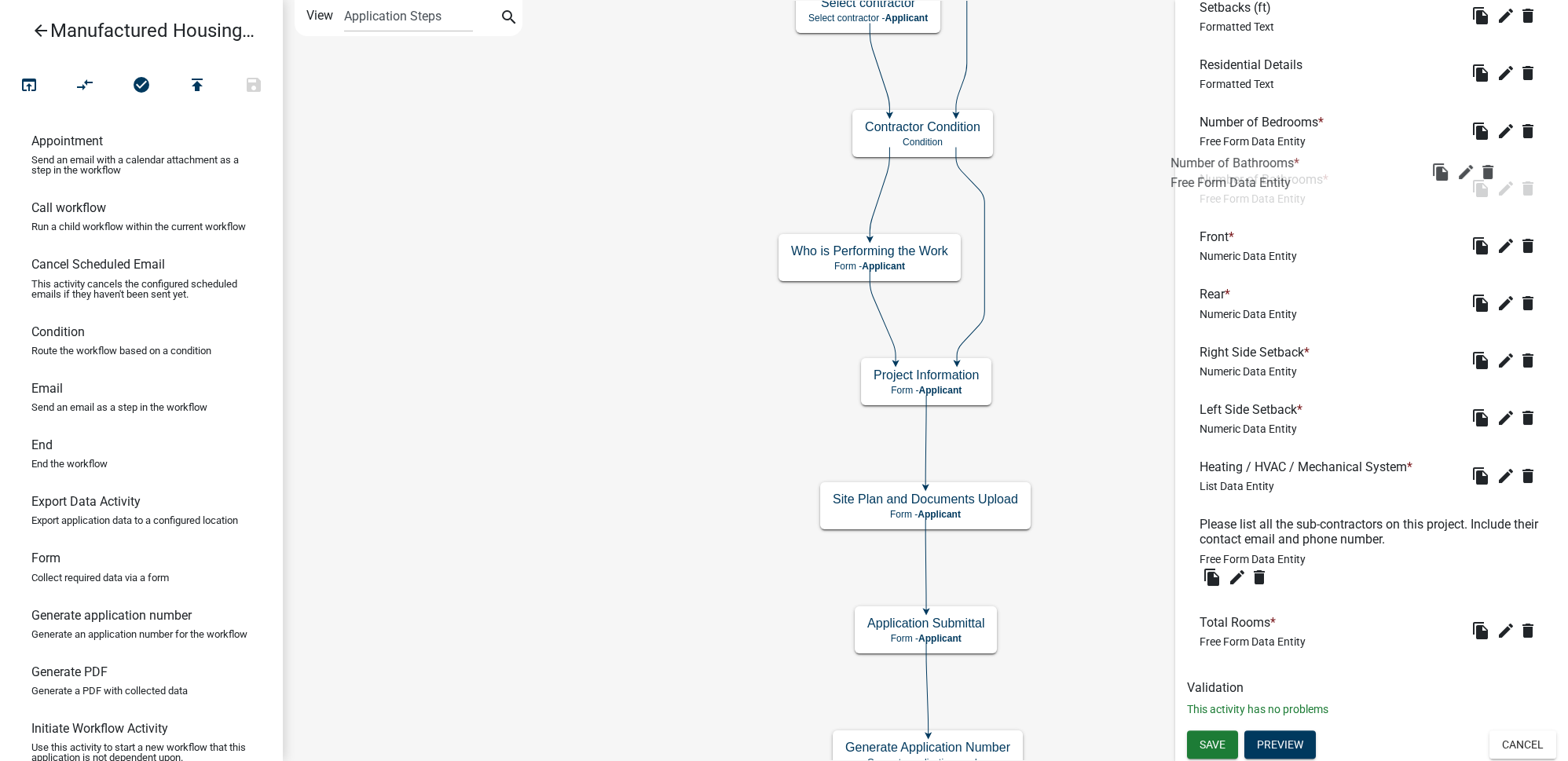
drag, startPoint x: 1272, startPoint y: 574, endPoint x: 1243, endPoint y: 161, distance: 414.0
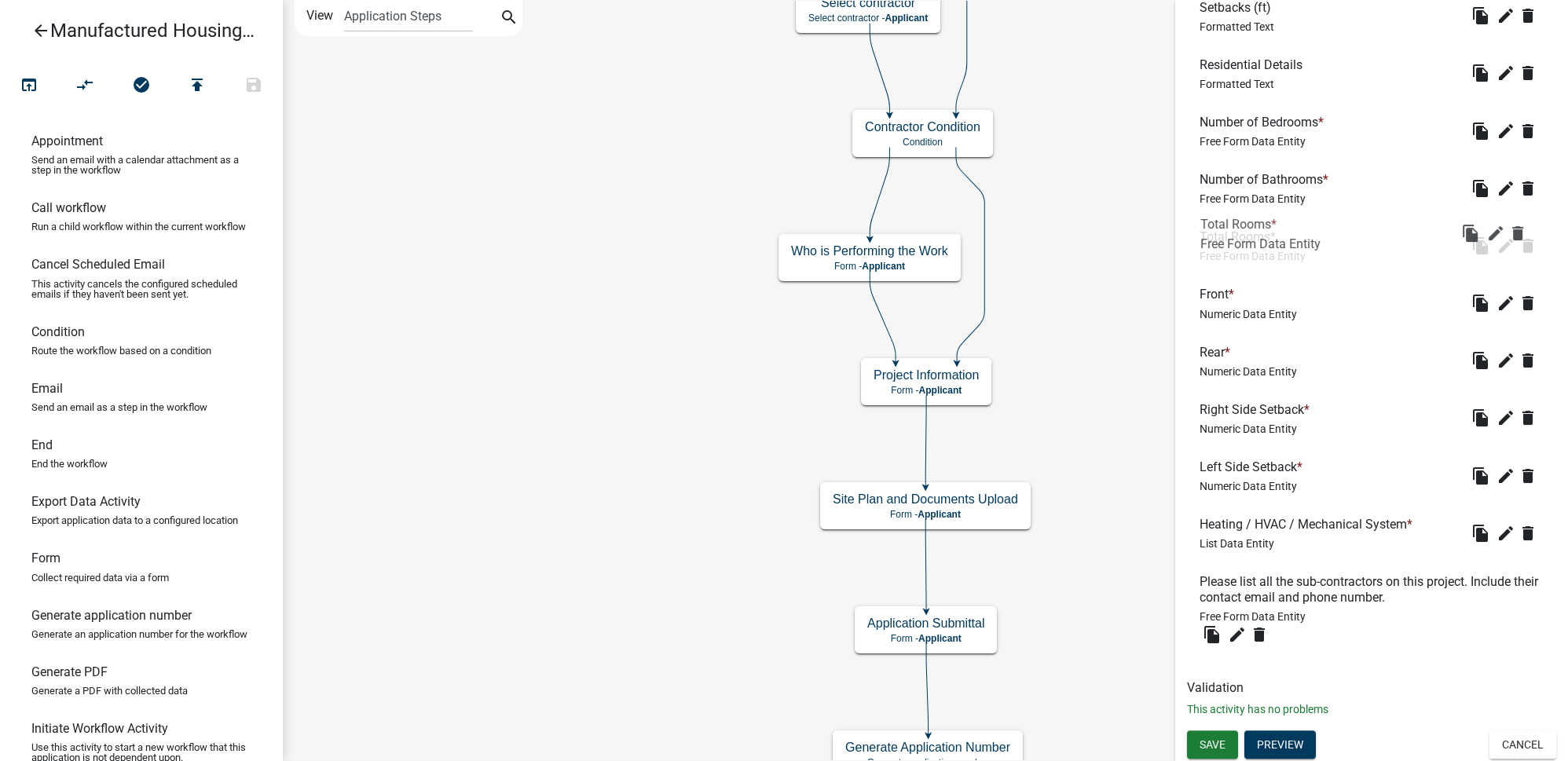
drag, startPoint x: 1247, startPoint y: 619, endPoint x: 1247, endPoint y: 222, distance: 397.0
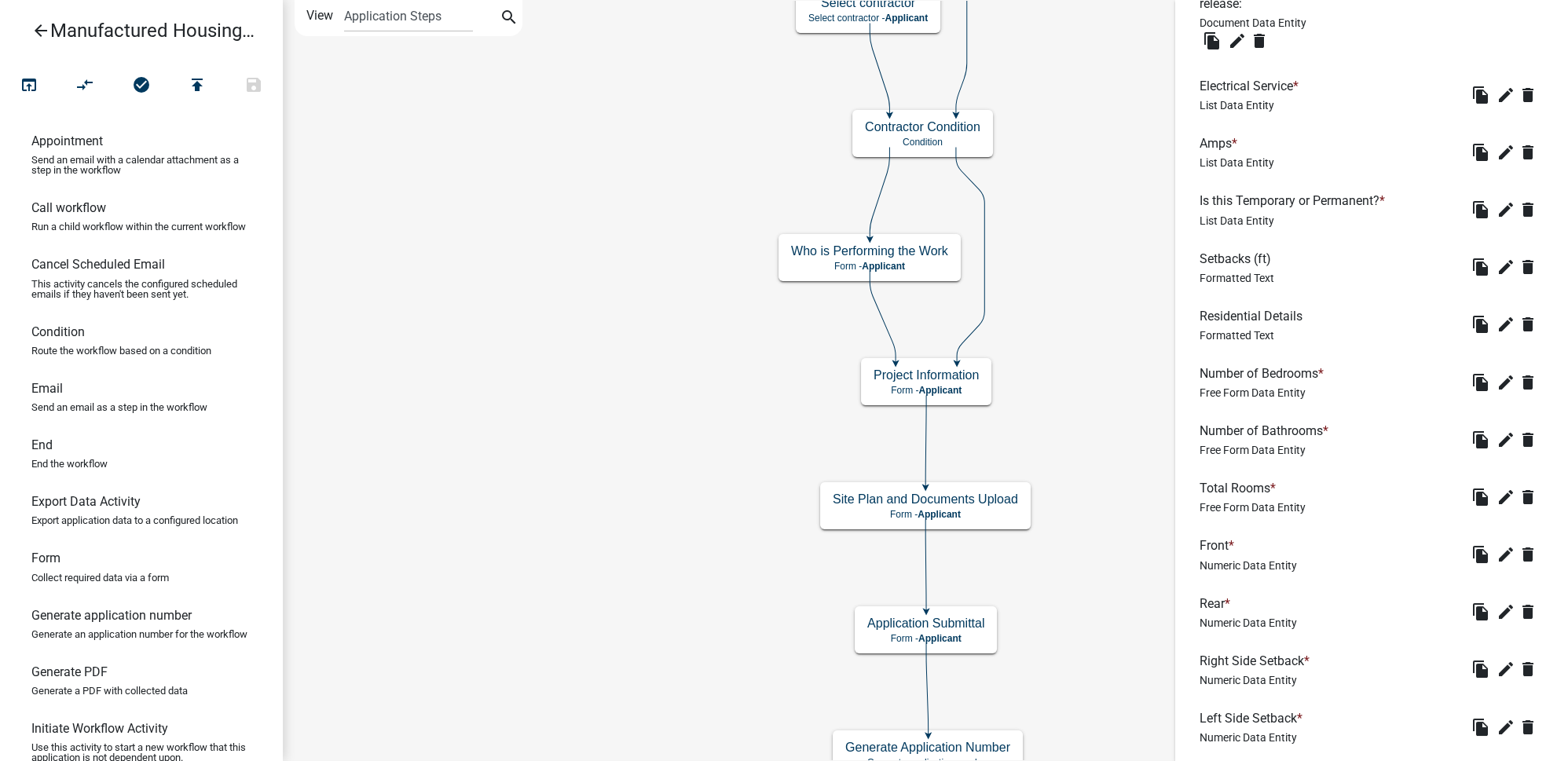
scroll to position [1454, 0]
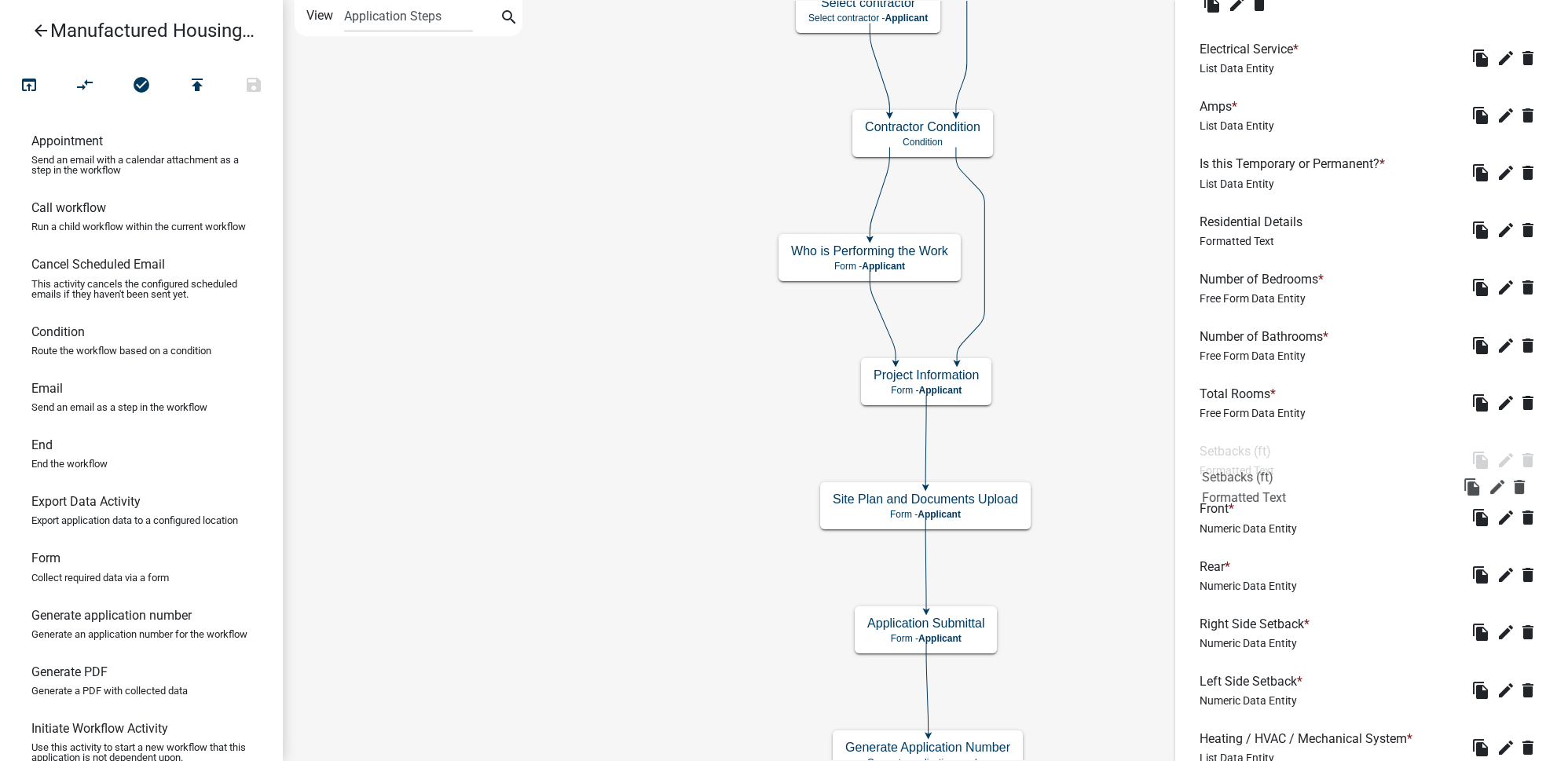
drag, startPoint x: 1243, startPoint y: 226, endPoint x: 1242, endPoint y: 483, distance: 257.0
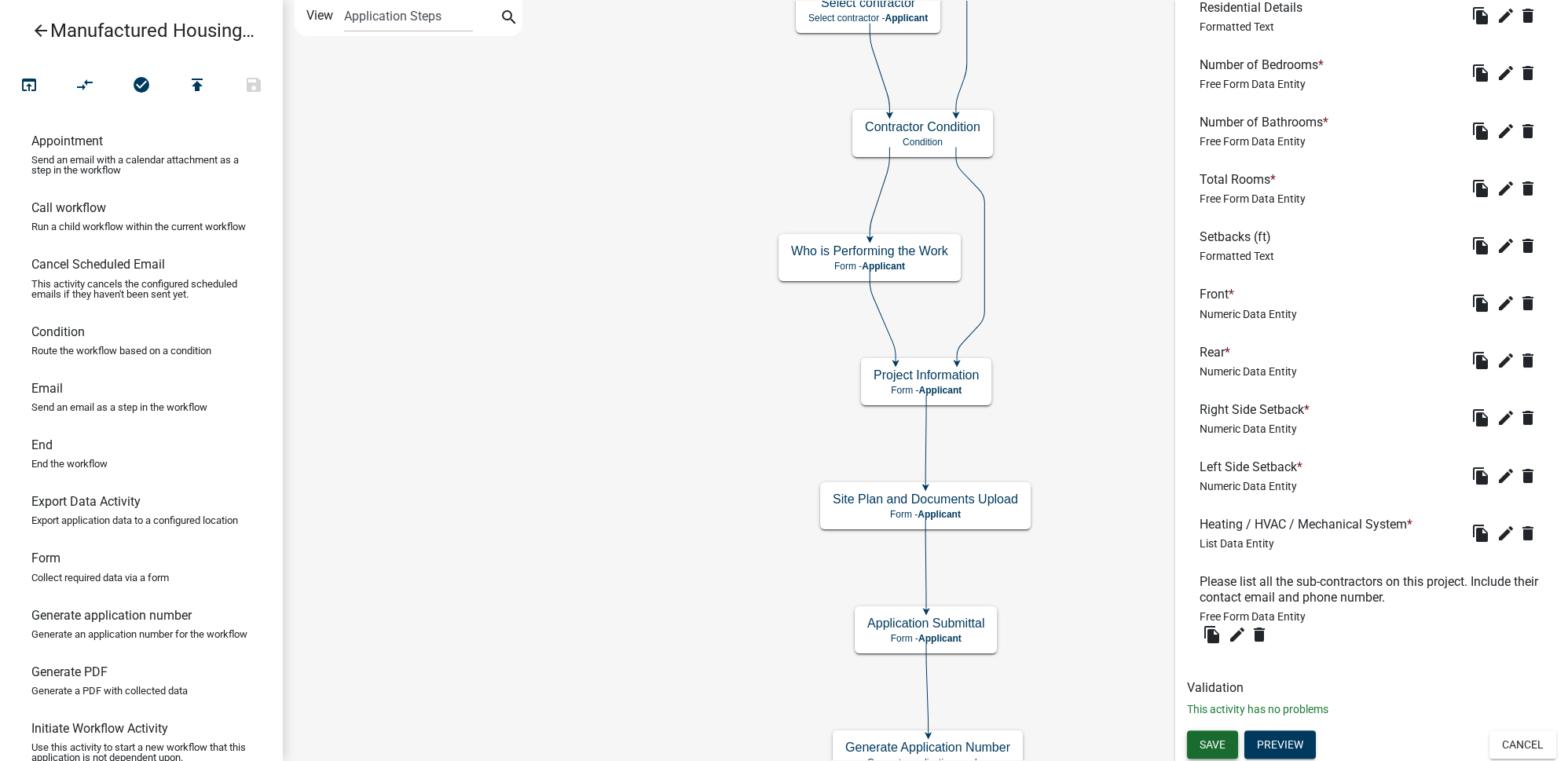
click at [1218, 750] on button "Save" at bounding box center [1213, 744] width 51 height 28
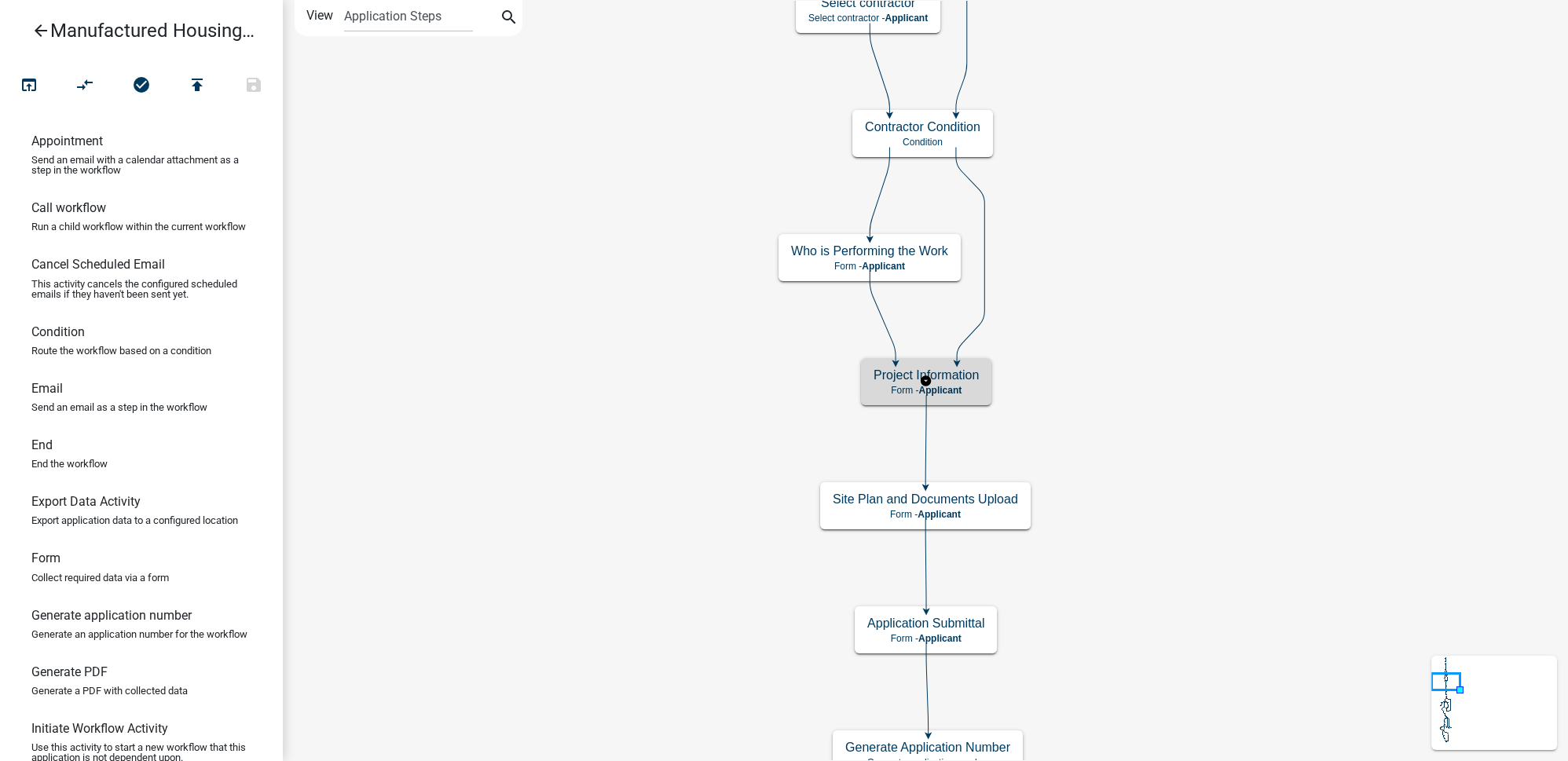
click at [948, 382] on div "Project Information Form - Applicant" at bounding box center [926, 381] width 131 height 47
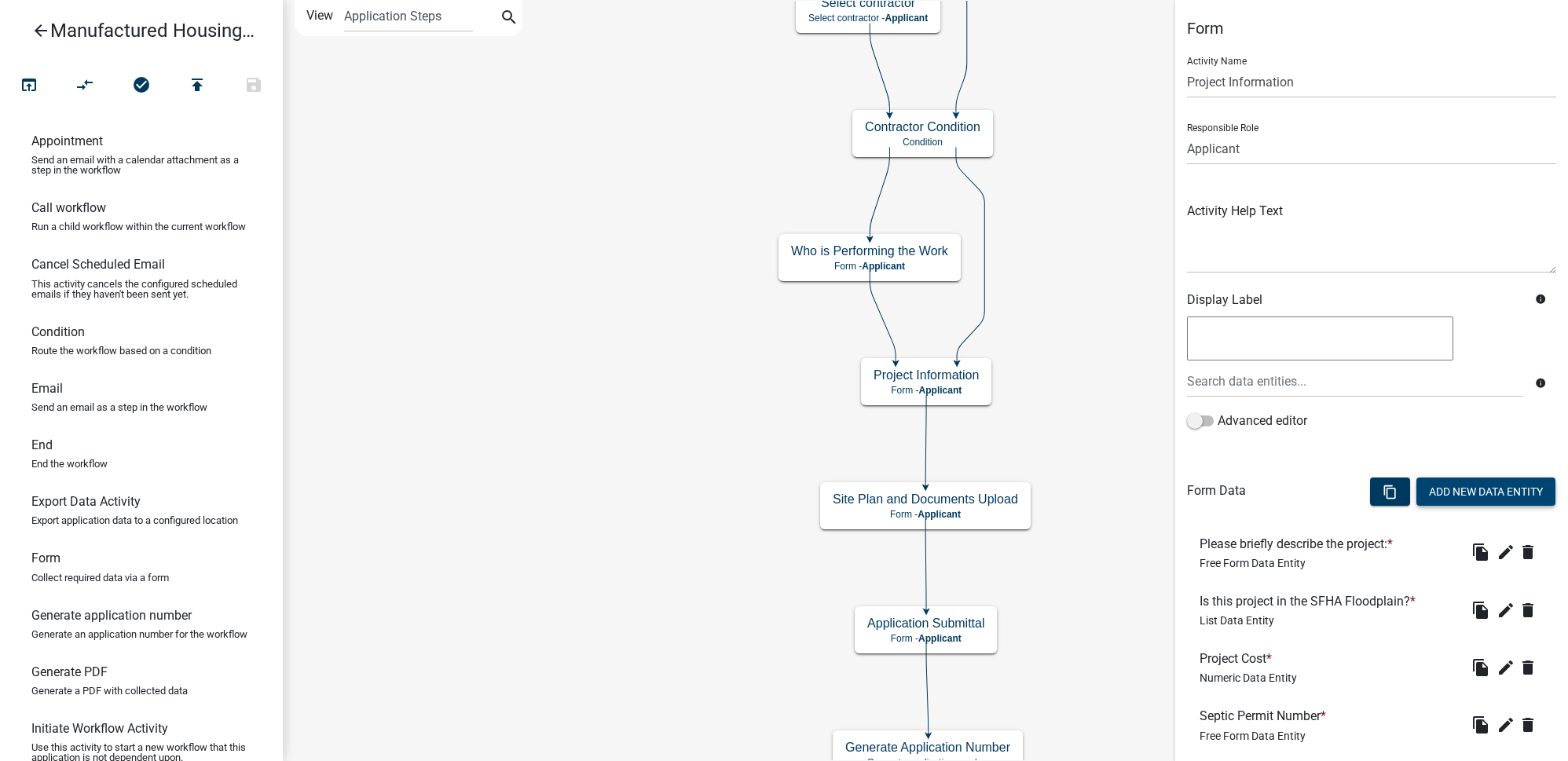
click at [1491, 490] on button "Add New Data Entity" at bounding box center [1486, 491] width 139 height 28
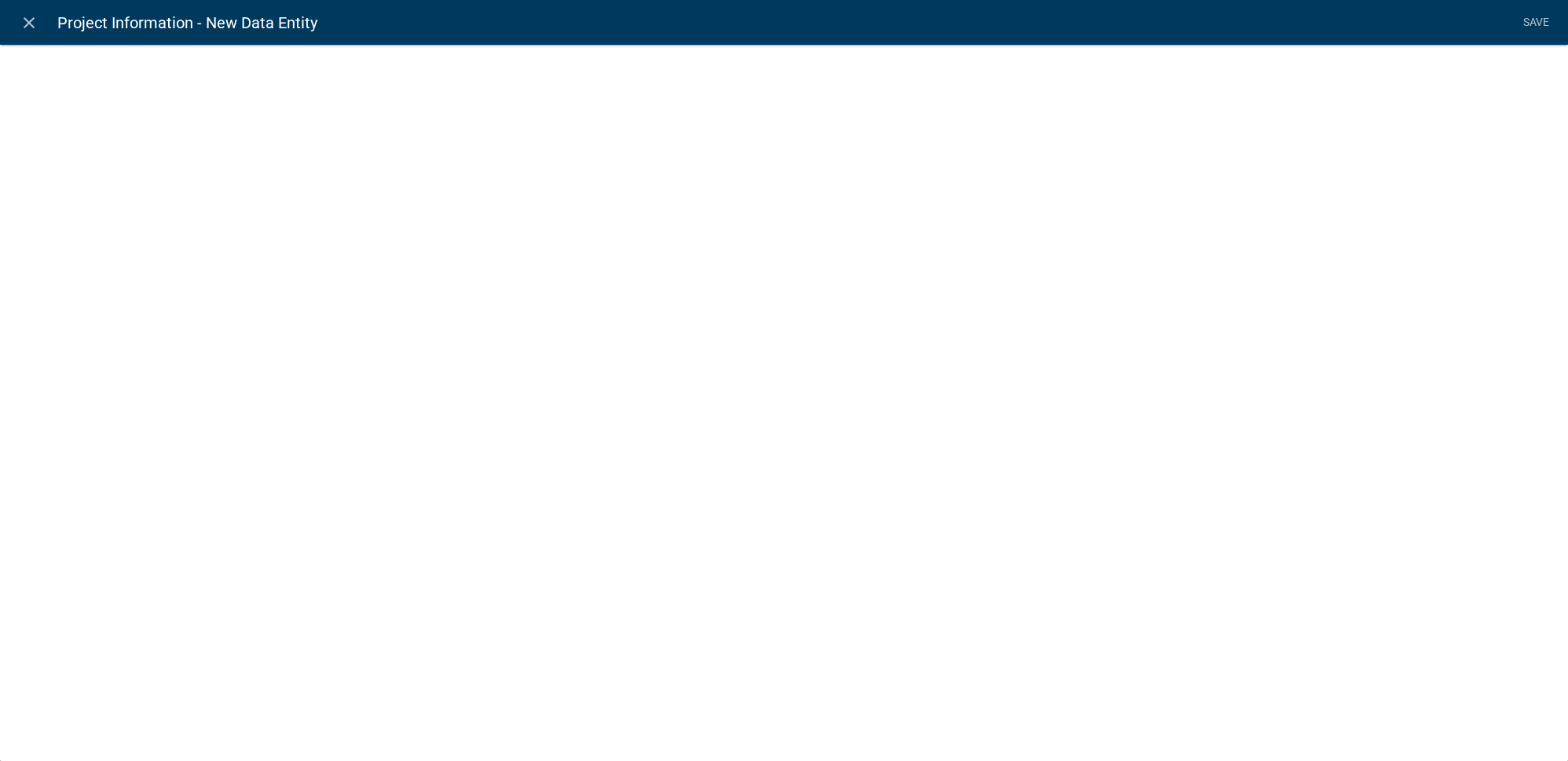
select select
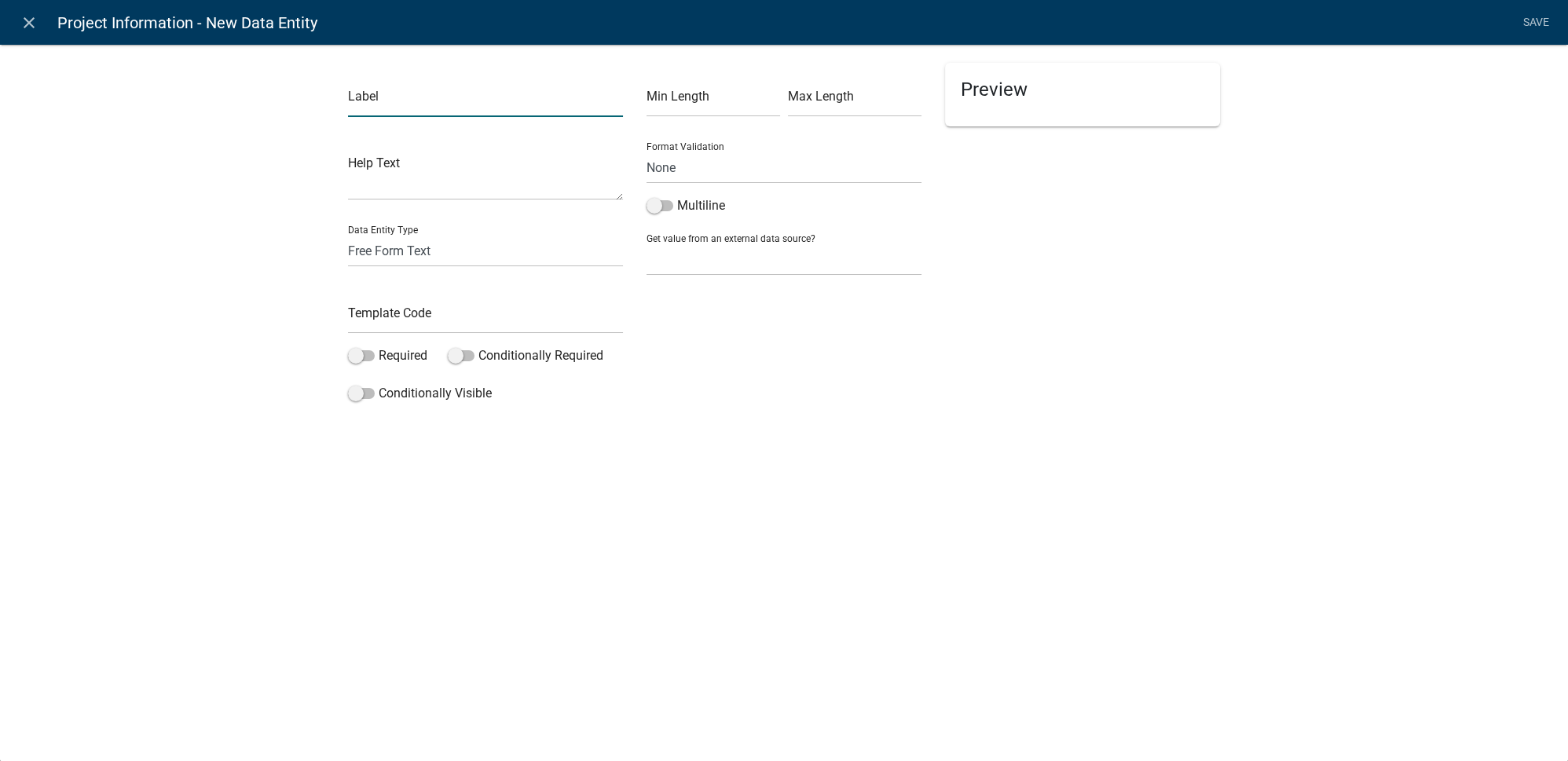
click at [395, 104] on input "text" at bounding box center [485, 100] width 275 height 32
paste input "Fireplace"
type input "Fireplace"
click at [409, 320] on input "text" at bounding box center [485, 317] width 275 height 32
paste input "Fireplace"
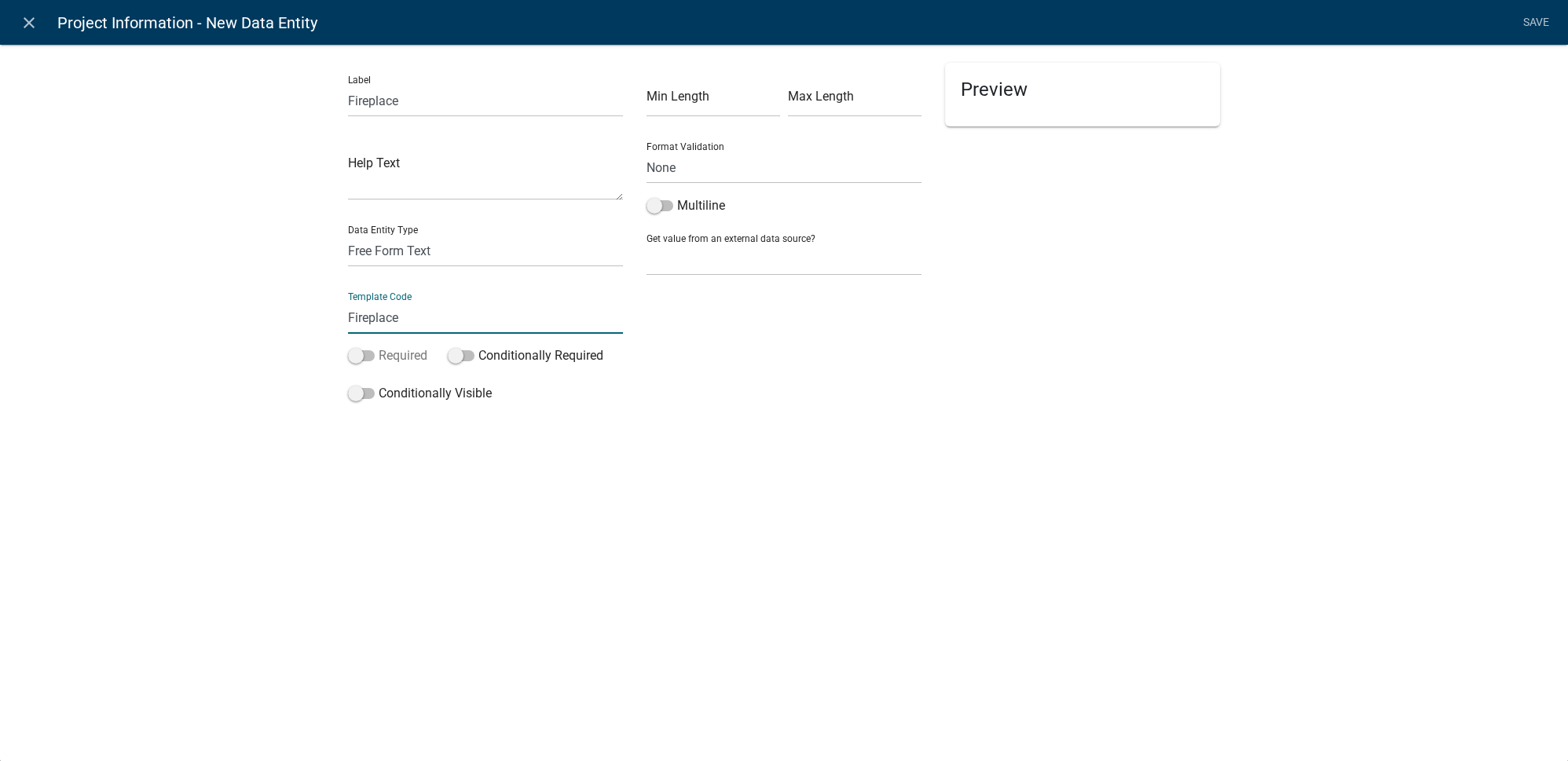
type input "Fireplace"
click at [355, 354] on span at bounding box center [361, 355] width 27 height 11
click at [379, 347] on input "Required" at bounding box center [379, 347] width 0 height 0
click at [431, 253] on select "Free Form Text Document Display Entity Value Fee Numeric Data Date Map Sketch D…" at bounding box center [485, 251] width 275 height 32
select select "list-data"
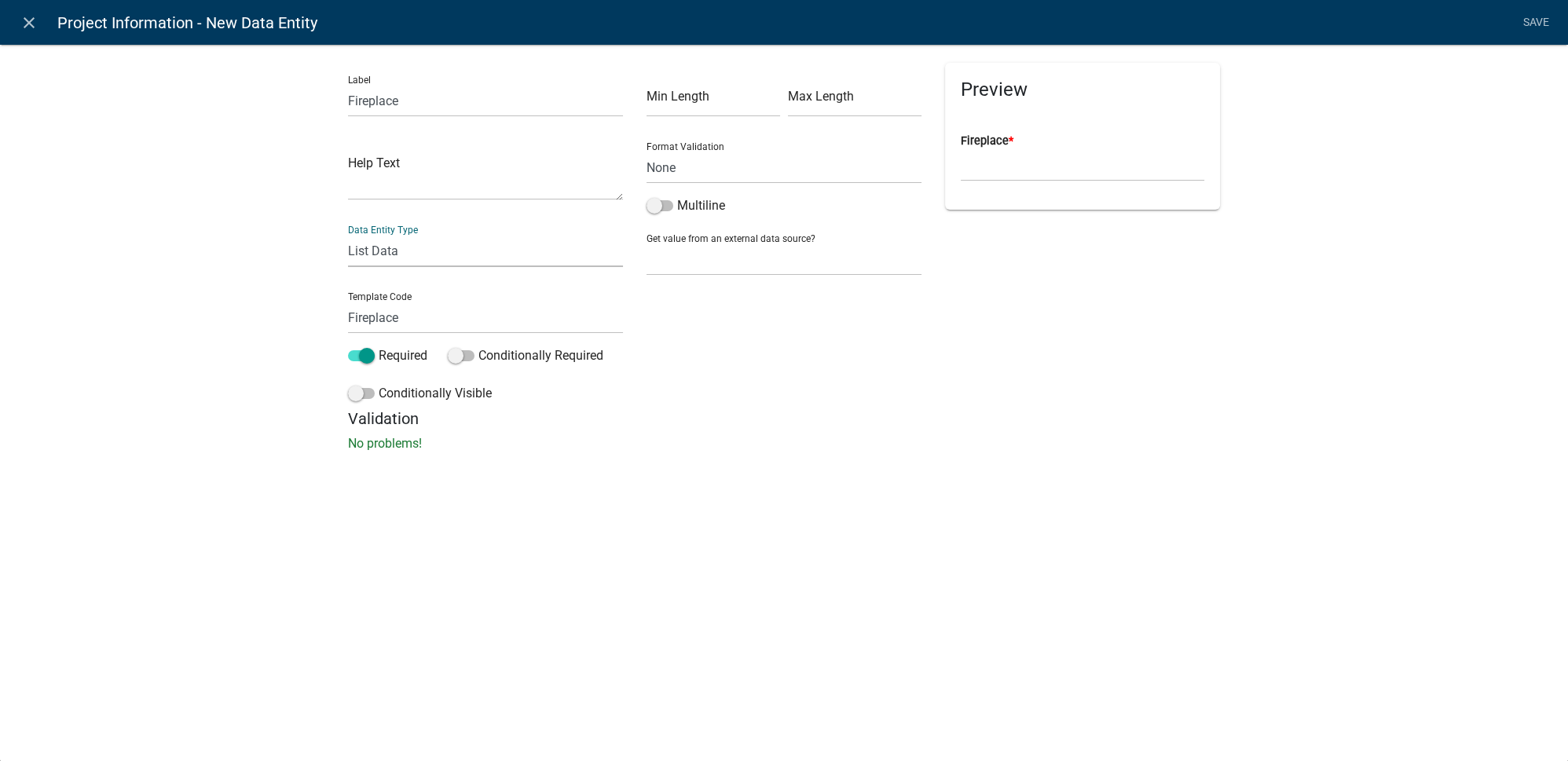
click at [348, 235] on select "Free Form Text Document Display Entity Value Fee Numeric Data Date Map Sketch D…" at bounding box center [485, 251] width 275 height 32
select select "list-data"
select select
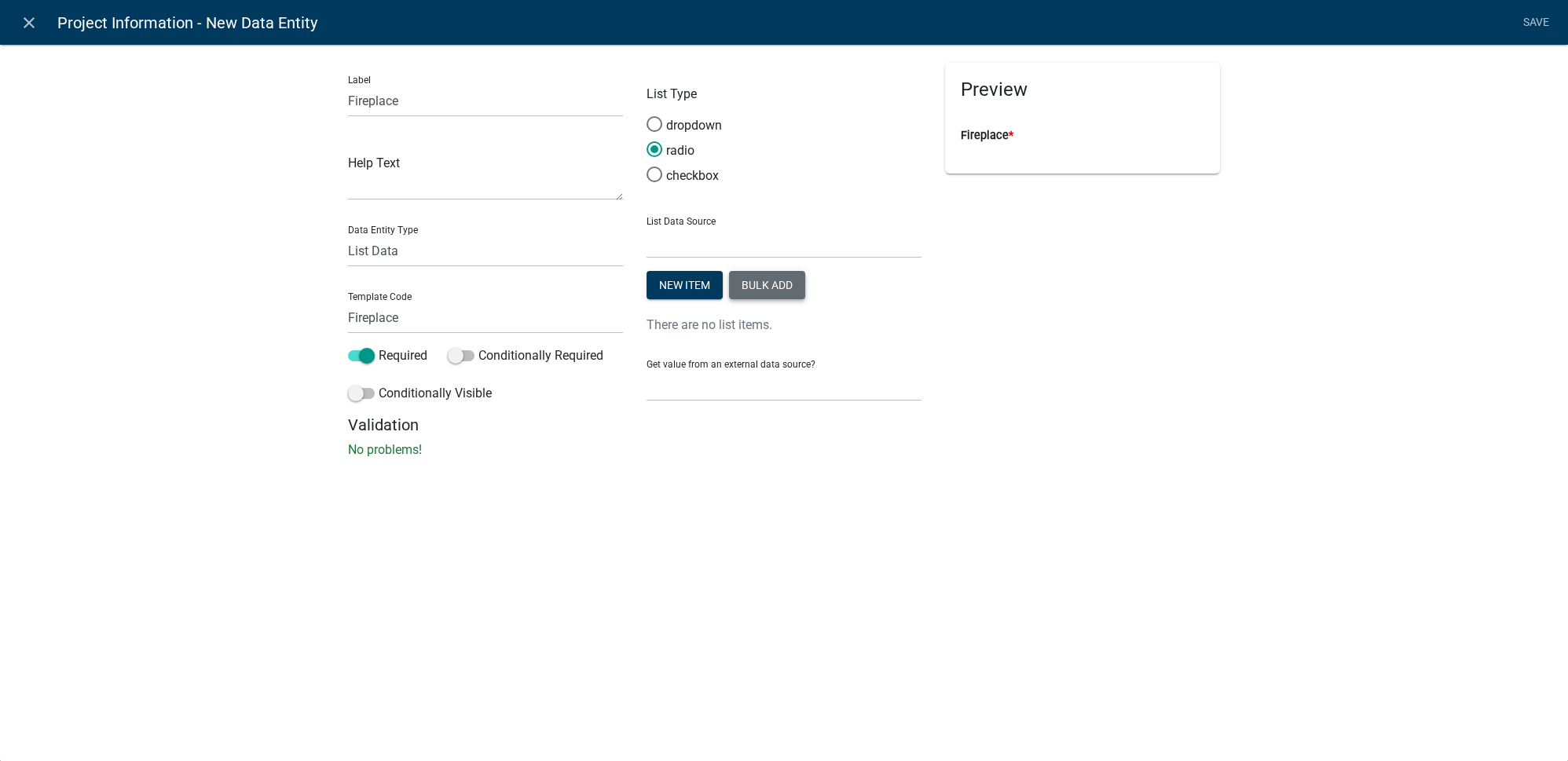
click at [750, 287] on button "Bulk add" at bounding box center [767, 285] width 76 height 28
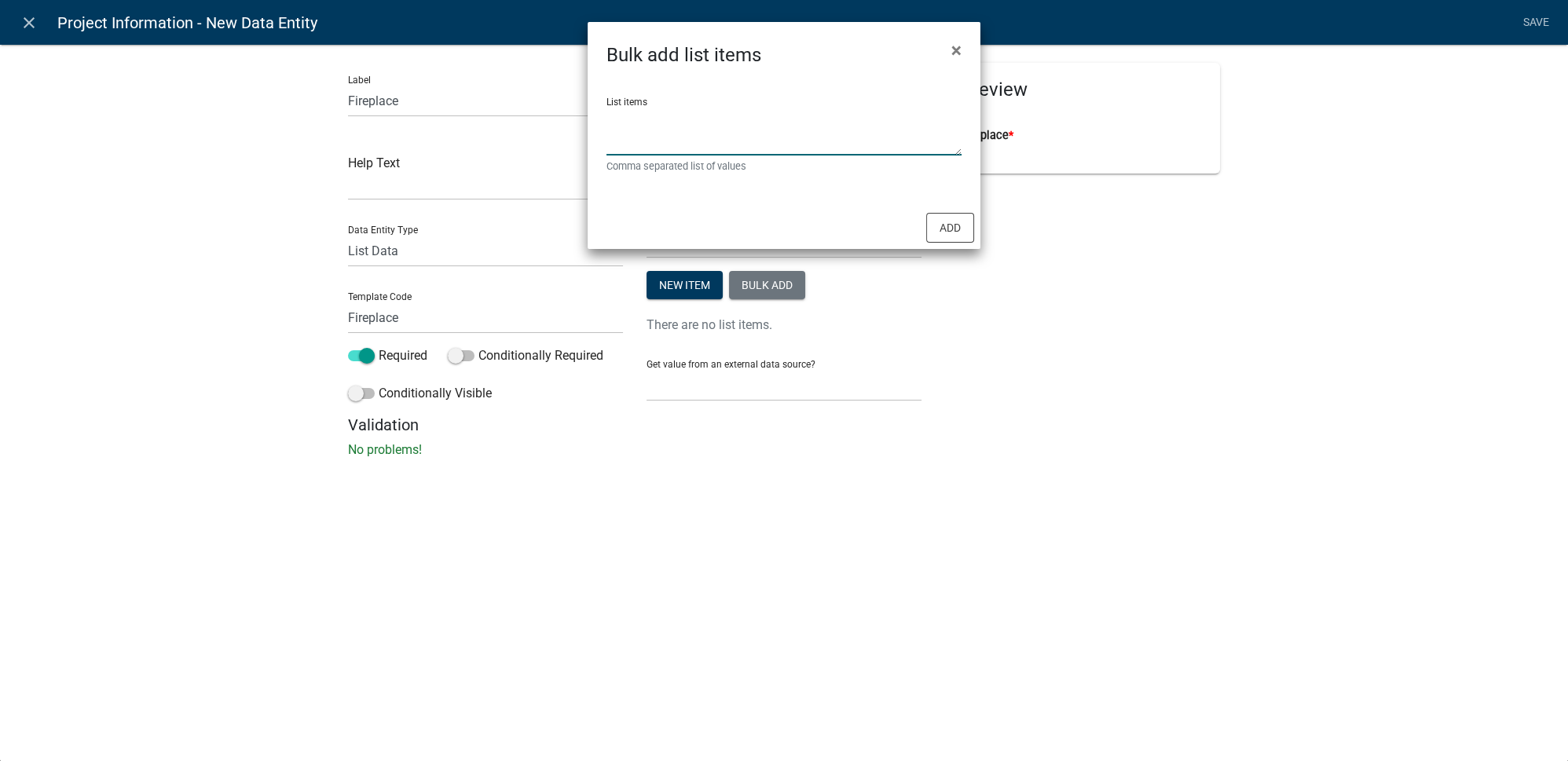
click at [654, 134] on textarea "List items" at bounding box center [784, 131] width 355 height 49
type textarea "Chimney/Permanent,Insert,N/A"
click at [961, 228] on button "Add" at bounding box center [950, 227] width 48 height 30
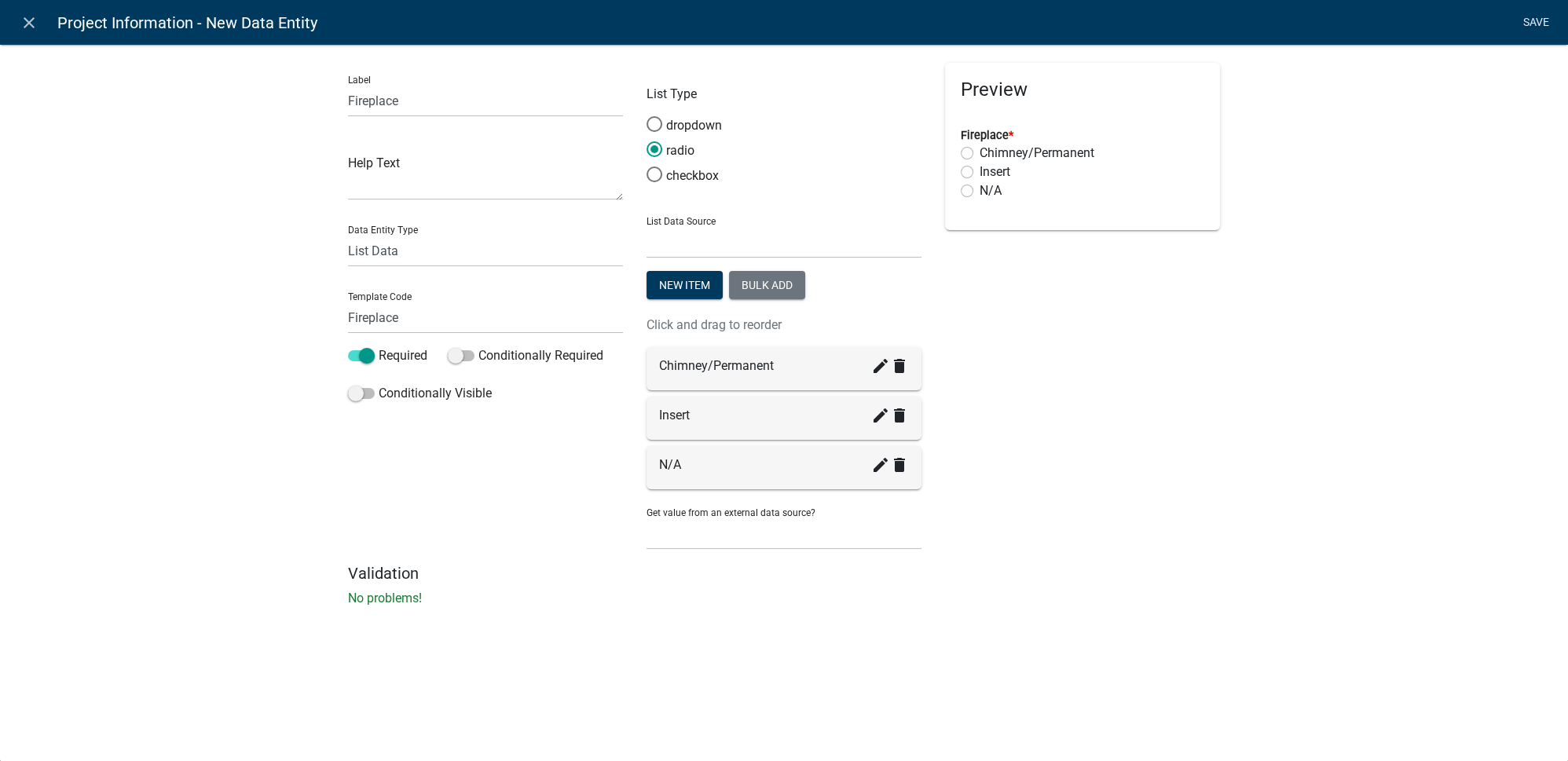
click at [1535, 22] on link "Save" at bounding box center [1535, 23] width 39 height 30
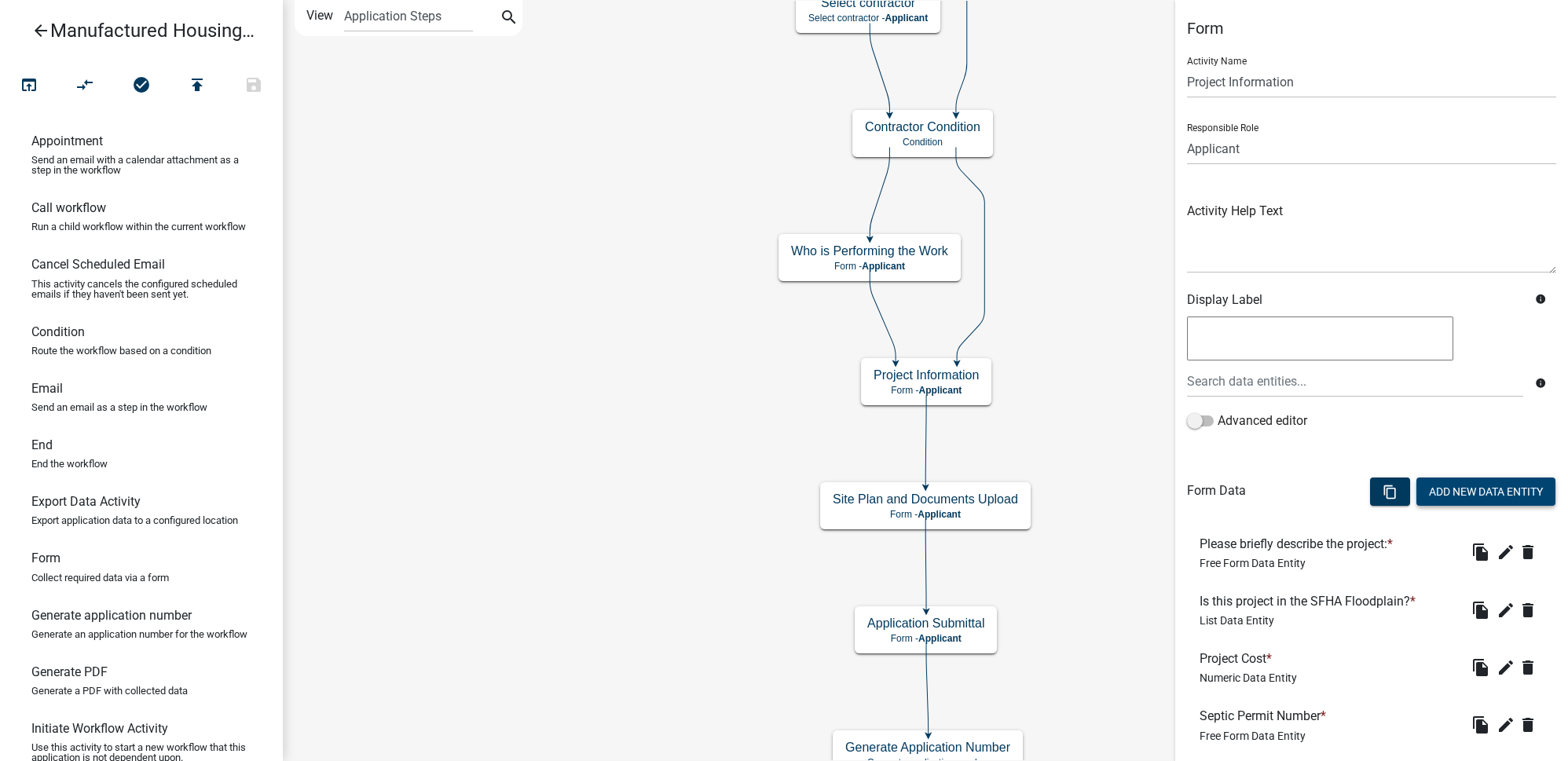
click at [1474, 493] on button "Add New Data Entity" at bounding box center [1486, 491] width 139 height 28
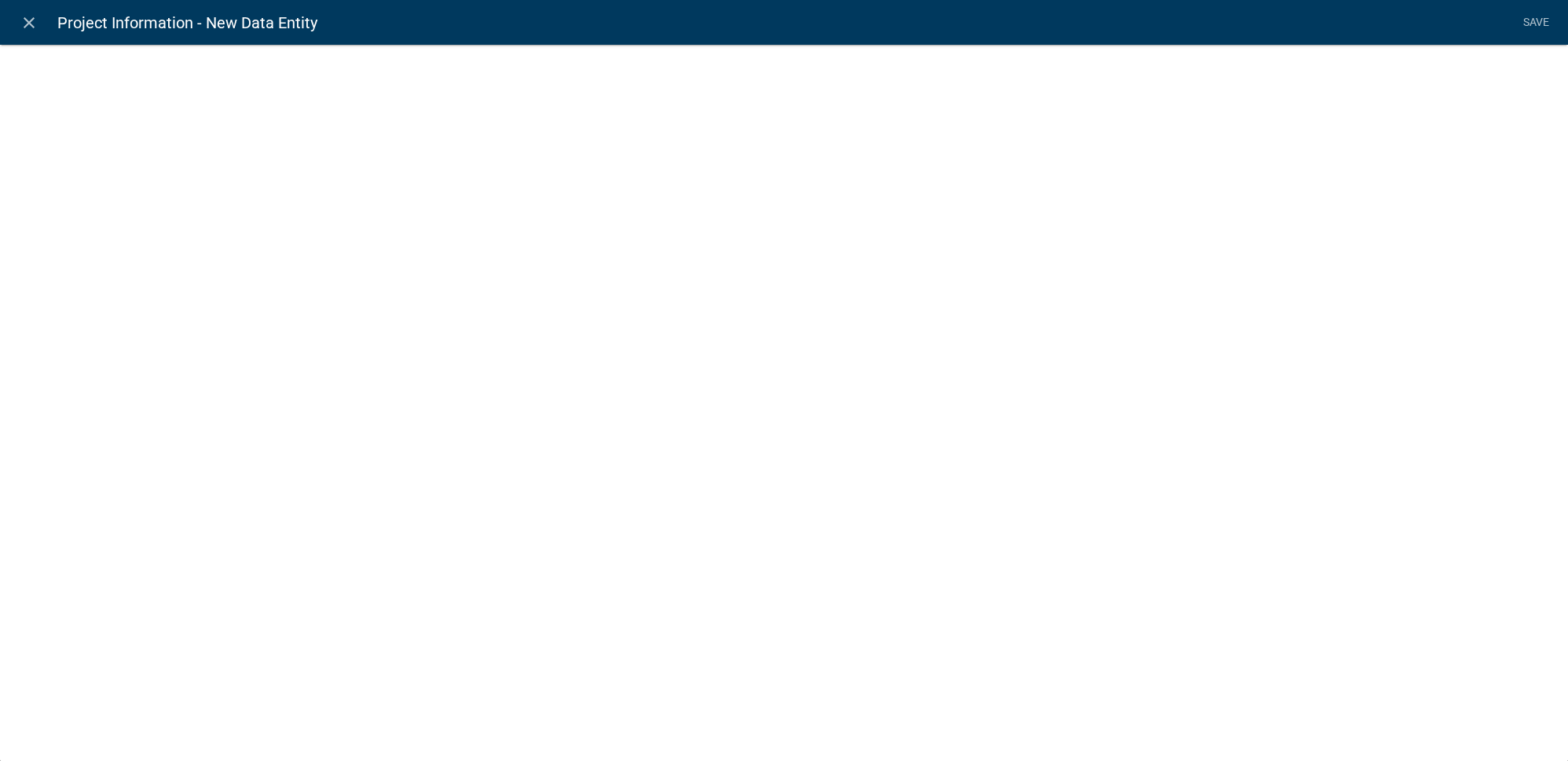
select select
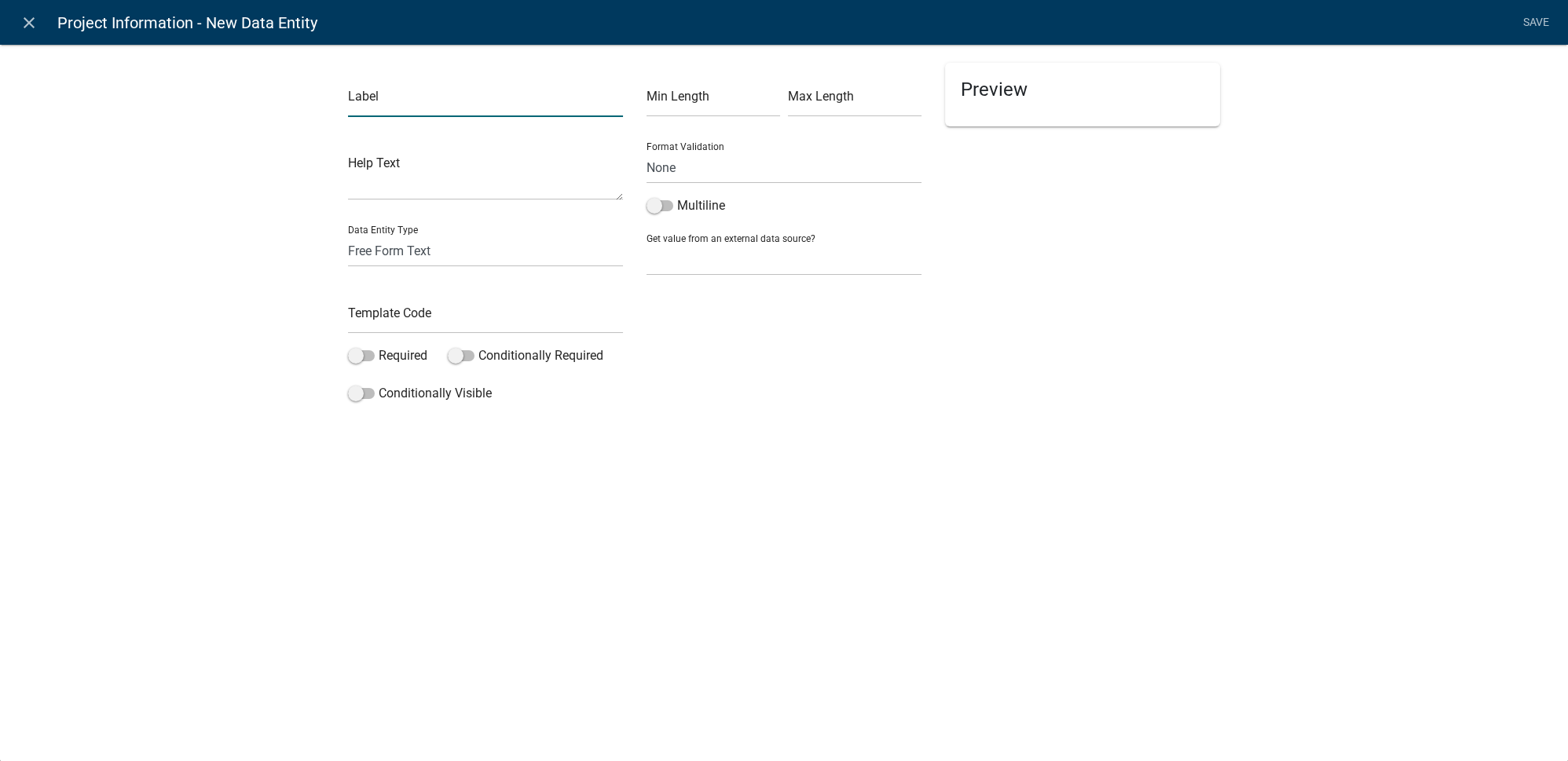
click at [372, 104] on input "text" at bounding box center [485, 100] width 275 height 32
paste input "Total Number of Water Fixtures"
type input "Total Number of Water Fixtures"
click at [384, 253] on select "Free Form Text Document Display Entity Value Fee Numeric Data Date Map Sketch D…" at bounding box center [485, 251] width 275 height 32
select select "numeric-data"
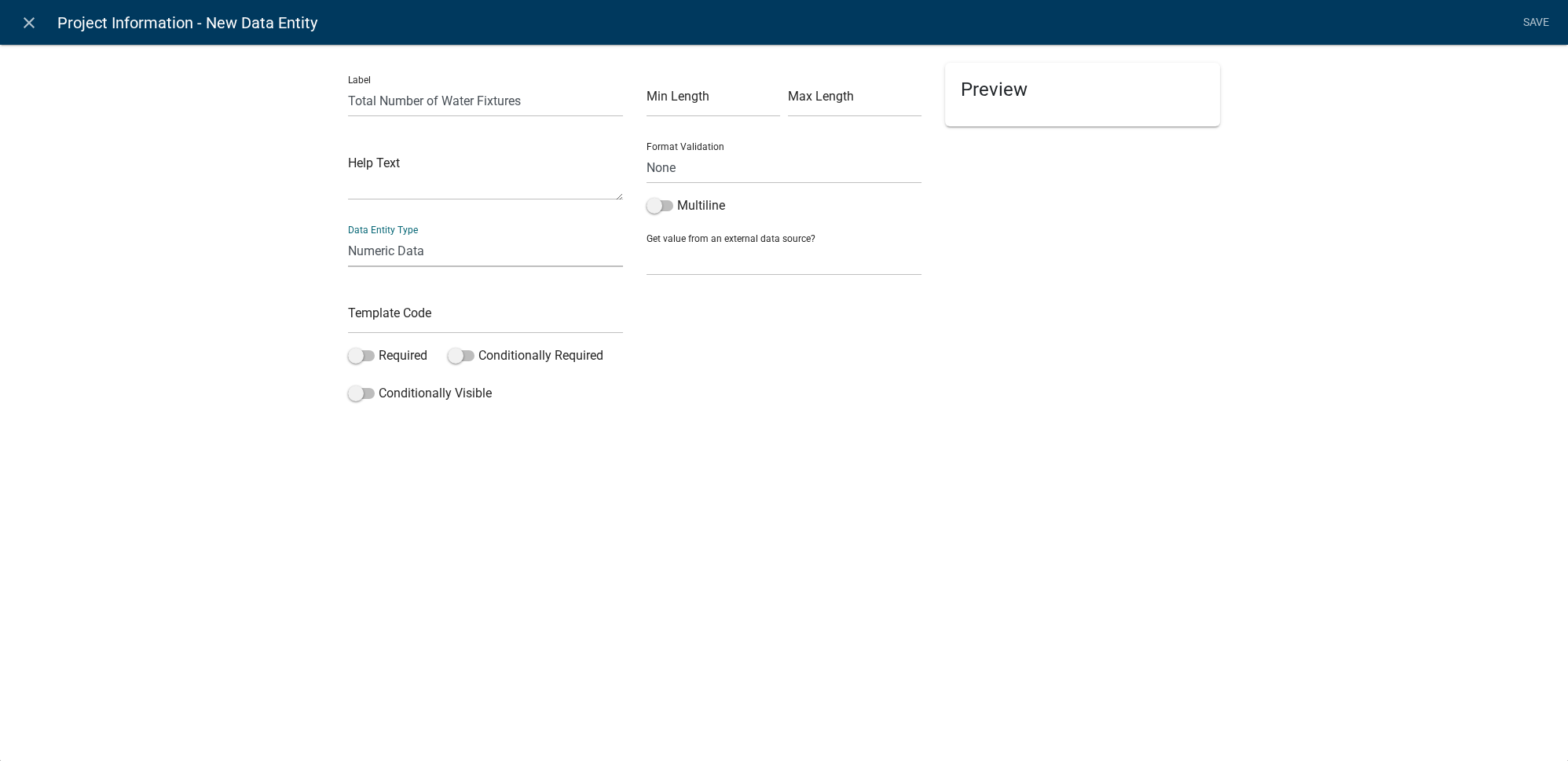
click at [348, 235] on select "Free Form Text Document Display Entity Value Fee Numeric Data Date Map Sketch D…" at bounding box center [485, 251] width 275 height 32
select select "numeric-data"
select select
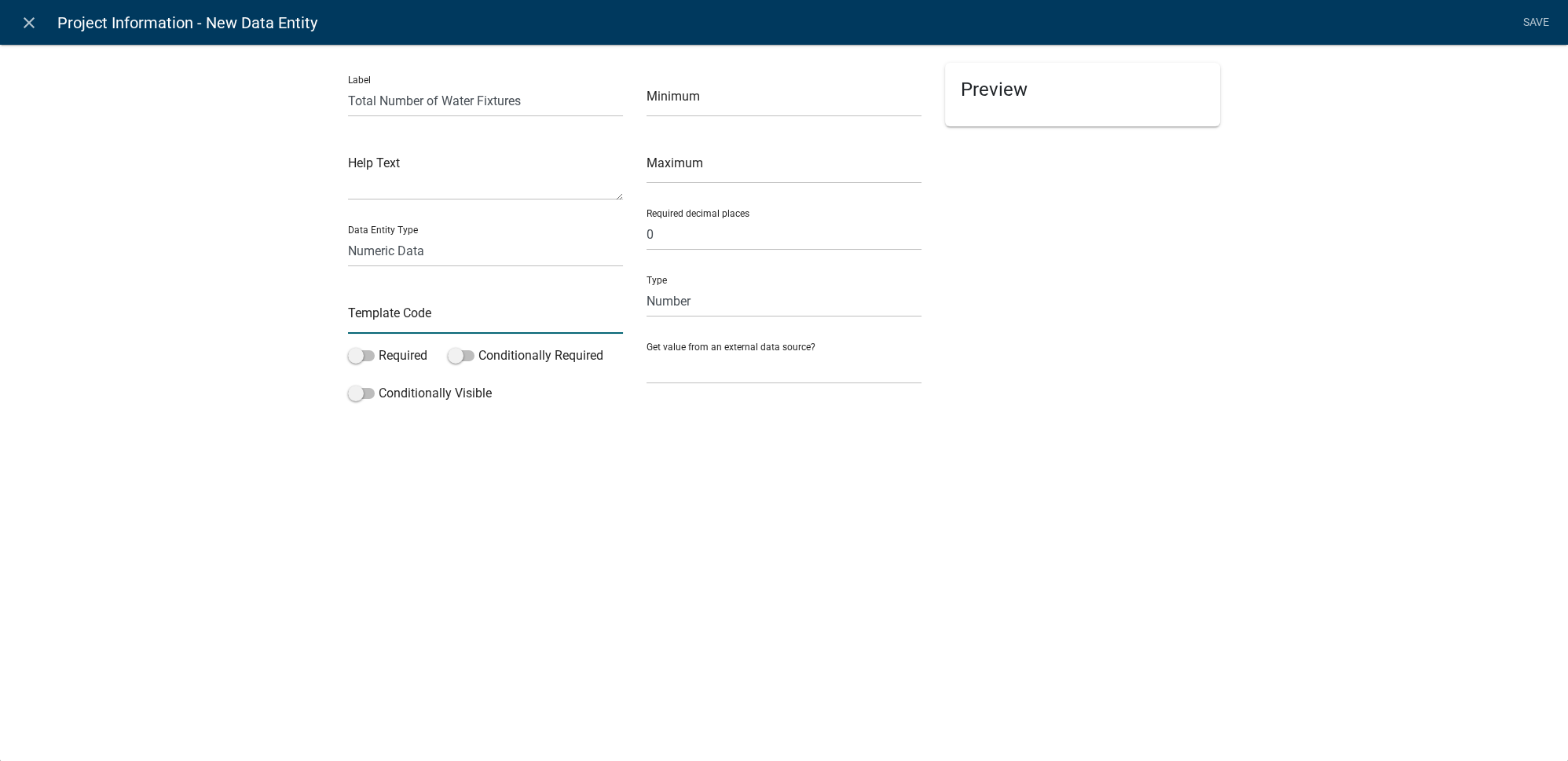
click at [375, 324] on input "text" at bounding box center [485, 317] width 275 height 32
paste input "WaterFixturesTotal"
type input "WaterFixturesTotal"
click at [260, 362] on div "Label Total Number of Water Fixtures Help Text Data Entity Type Free Form Text …" at bounding box center [784, 253] width 1568 height 468
click at [356, 358] on span at bounding box center [361, 355] width 27 height 11
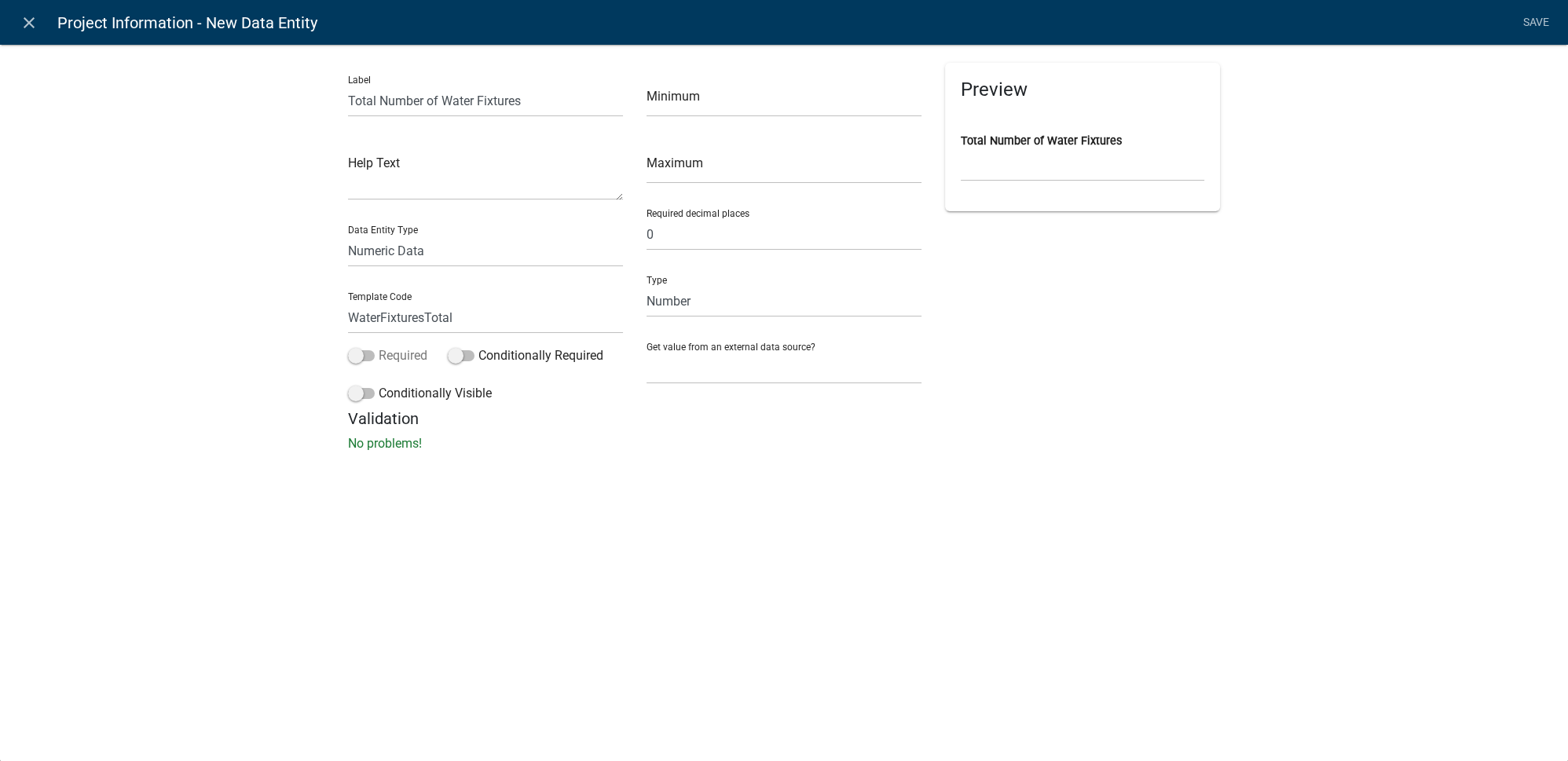
click at [379, 347] on input "Required" at bounding box center [379, 347] width 0 height 0
click at [256, 394] on div "Label Total Number of Water Fixtures Help Text Data Entity Type Free Form Text …" at bounding box center [784, 253] width 1568 height 468
click at [1543, 27] on link "Save" at bounding box center [1535, 23] width 39 height 30
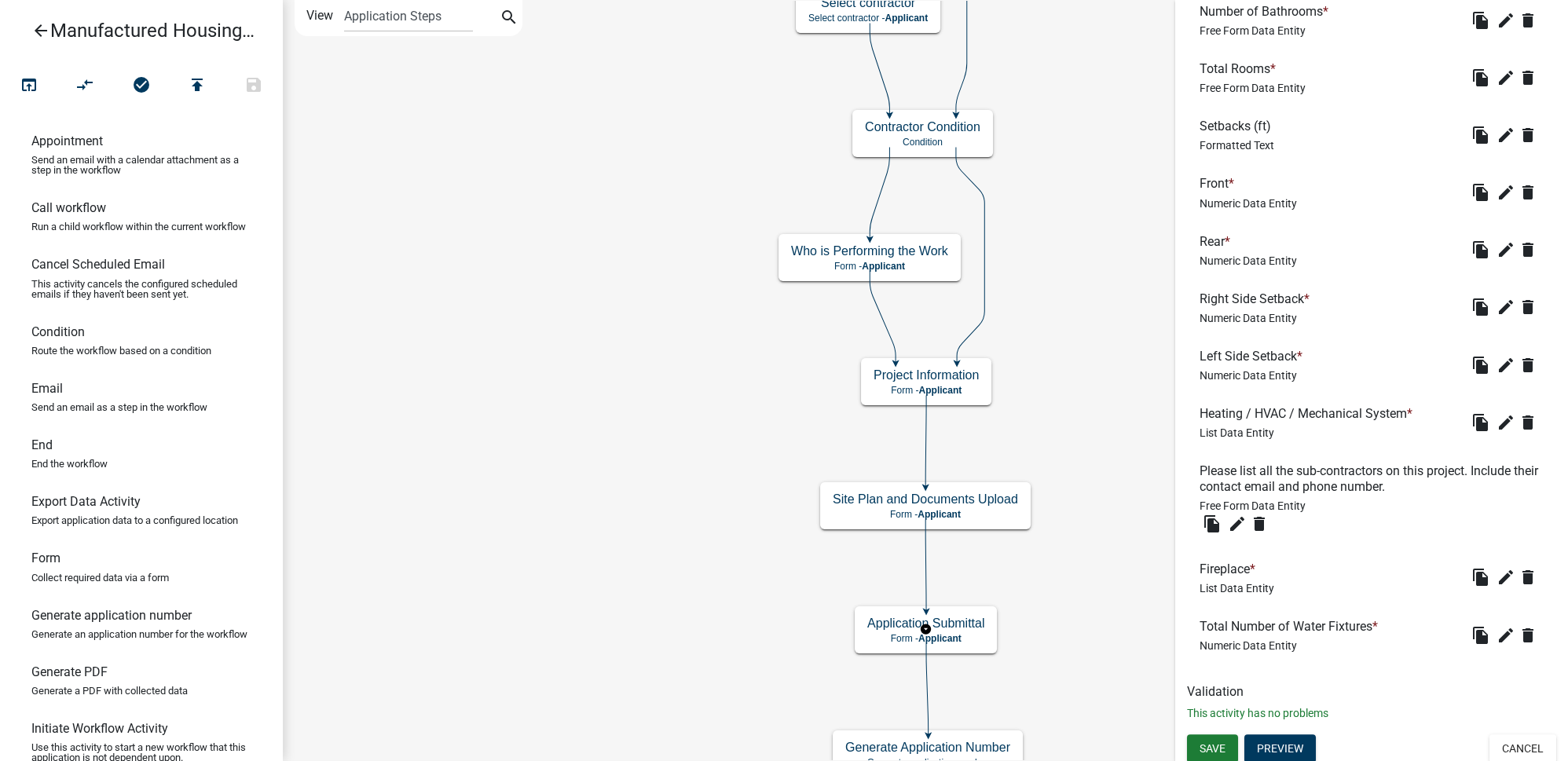
scroll to position [1783, 0]
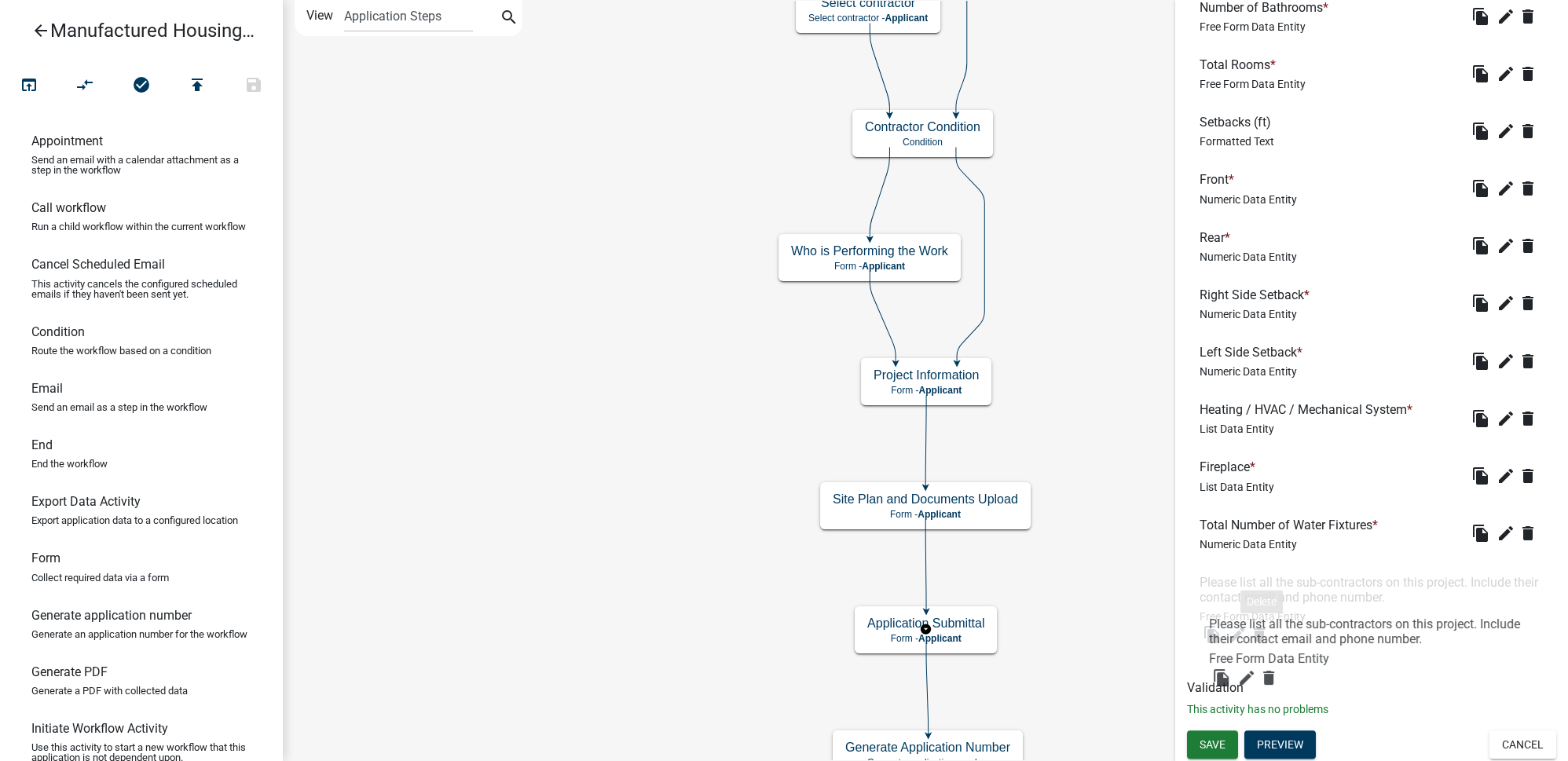
drag, startPoint x: 1243, startPoint y: 472, endPoint x: 1254, endPoint y: 604, distance: 132.5
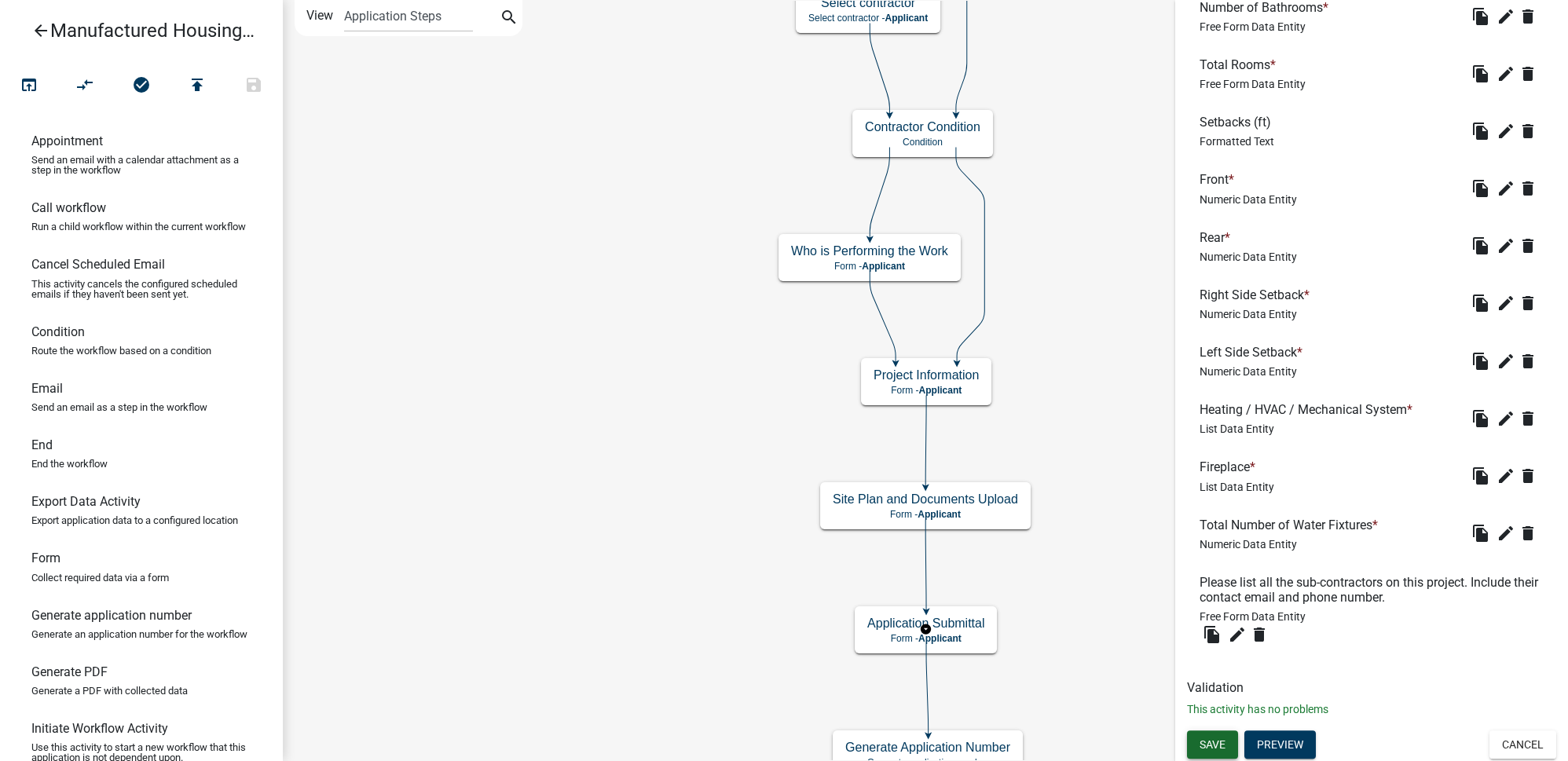
click at [1226, 747] on span "Save" at bounding box center [1213, 744] width 26 height 12
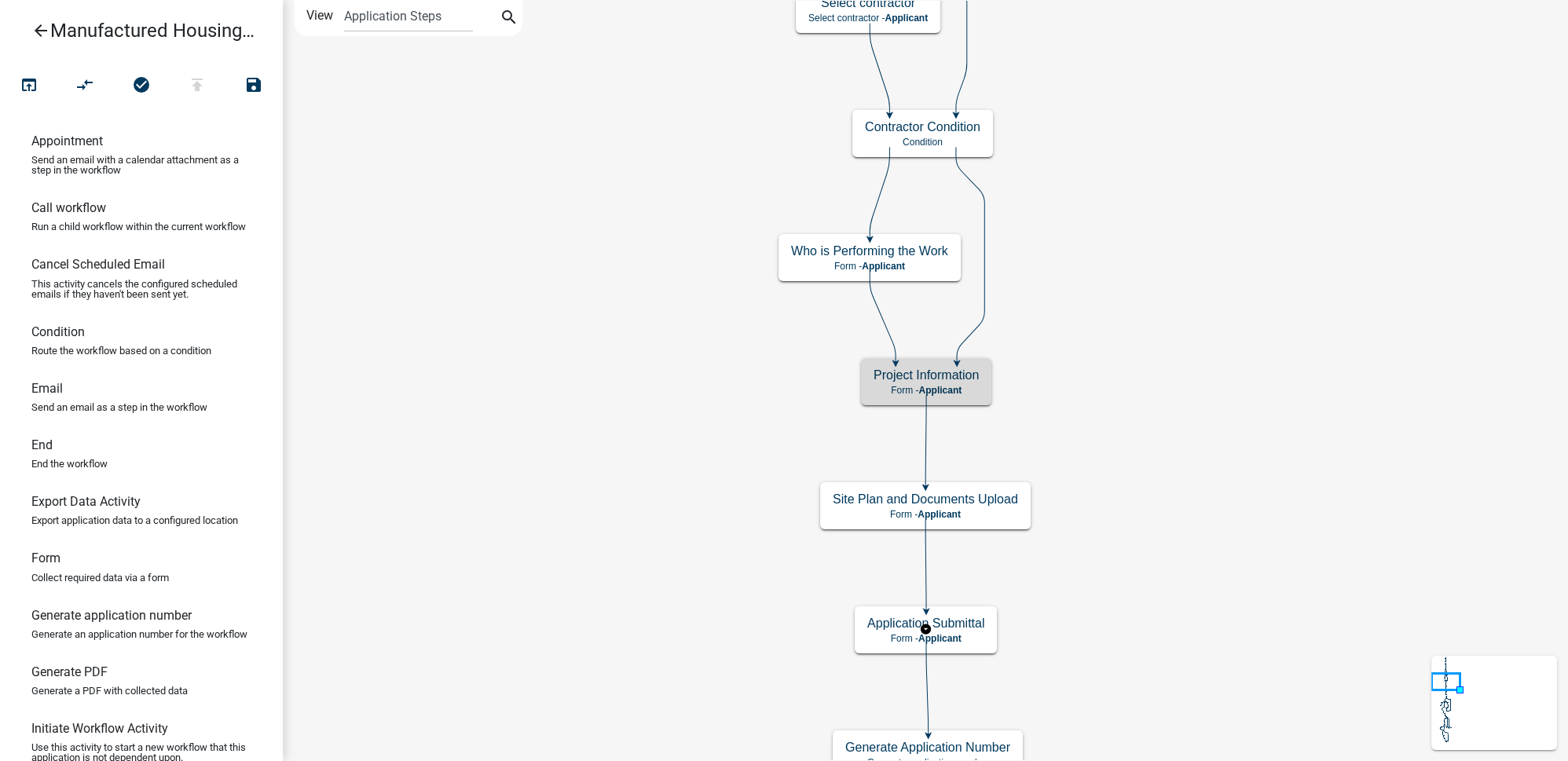
scroll to position [0, 0]
click at [970, 381] on div "Project Information Form - Applicant" at bounding box center [926, 381] width 131 height 47
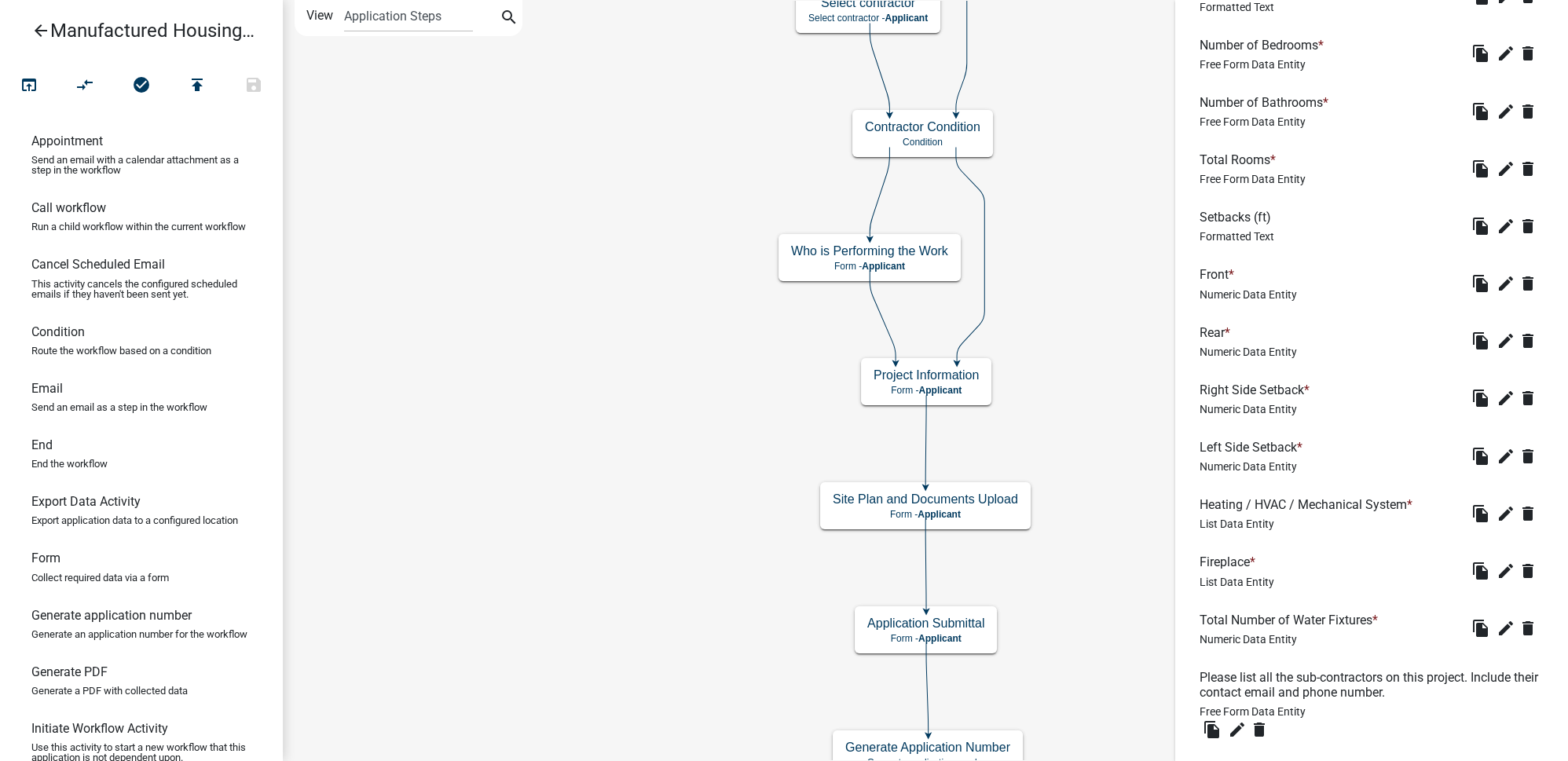
scroll to position [1783, 0]
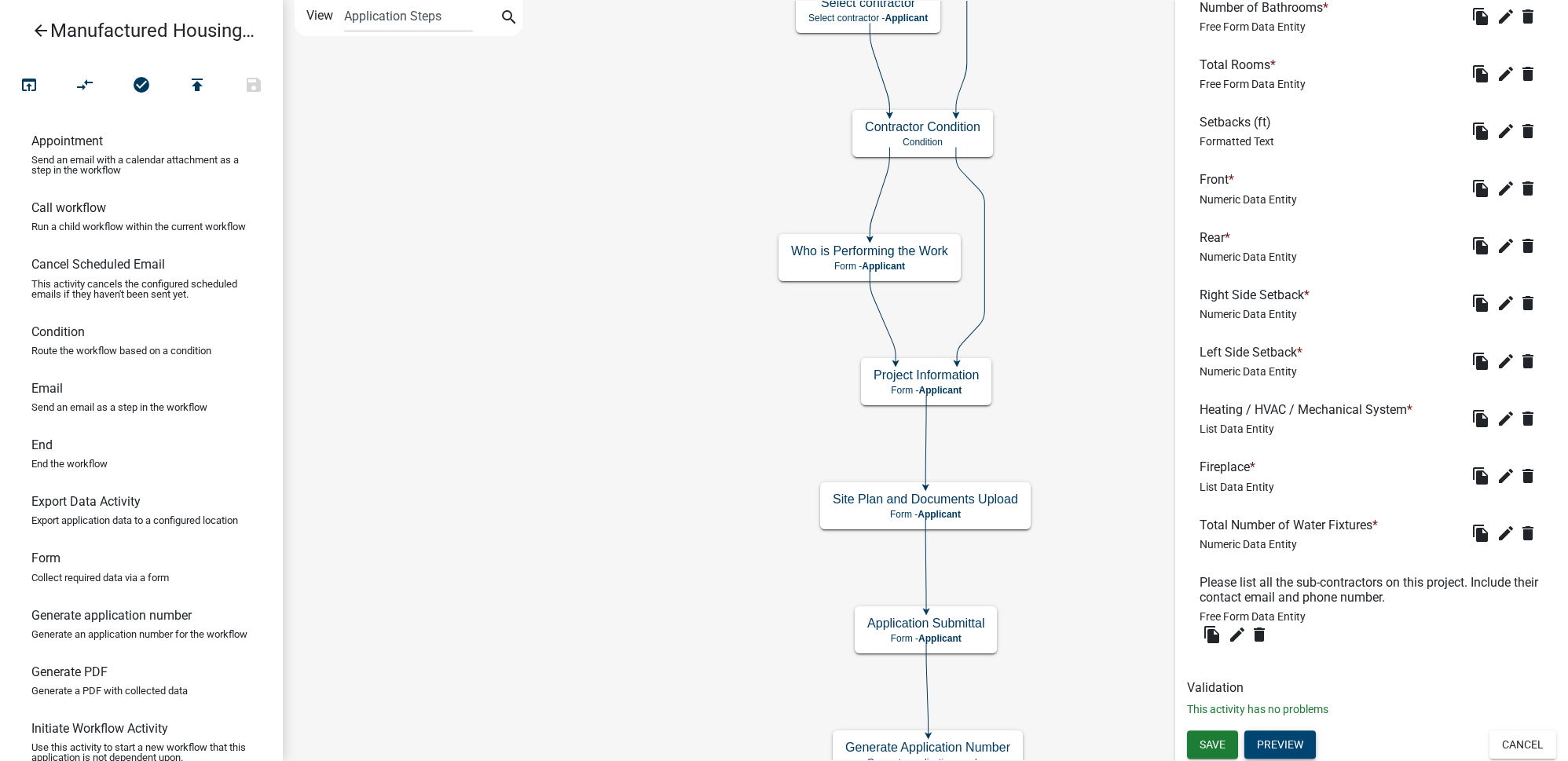
click at [1305, 748] on button "Preview" at bounding box center [1280, 744] width 71 height 28
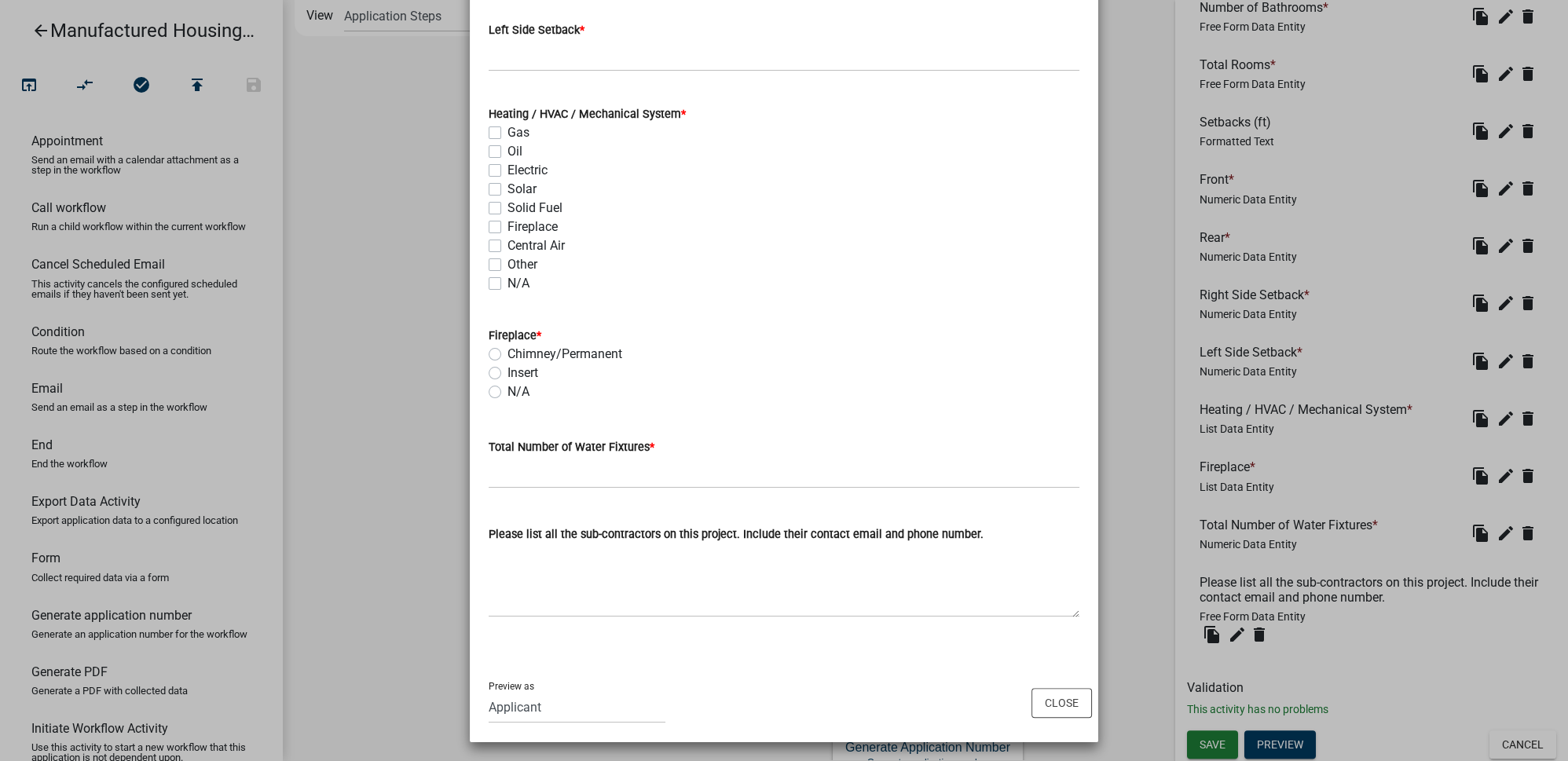
scroll to position [2553, 0]
click at [1043, 699] on button "Close" at bounding box center [1061, 701] width 60 height 30
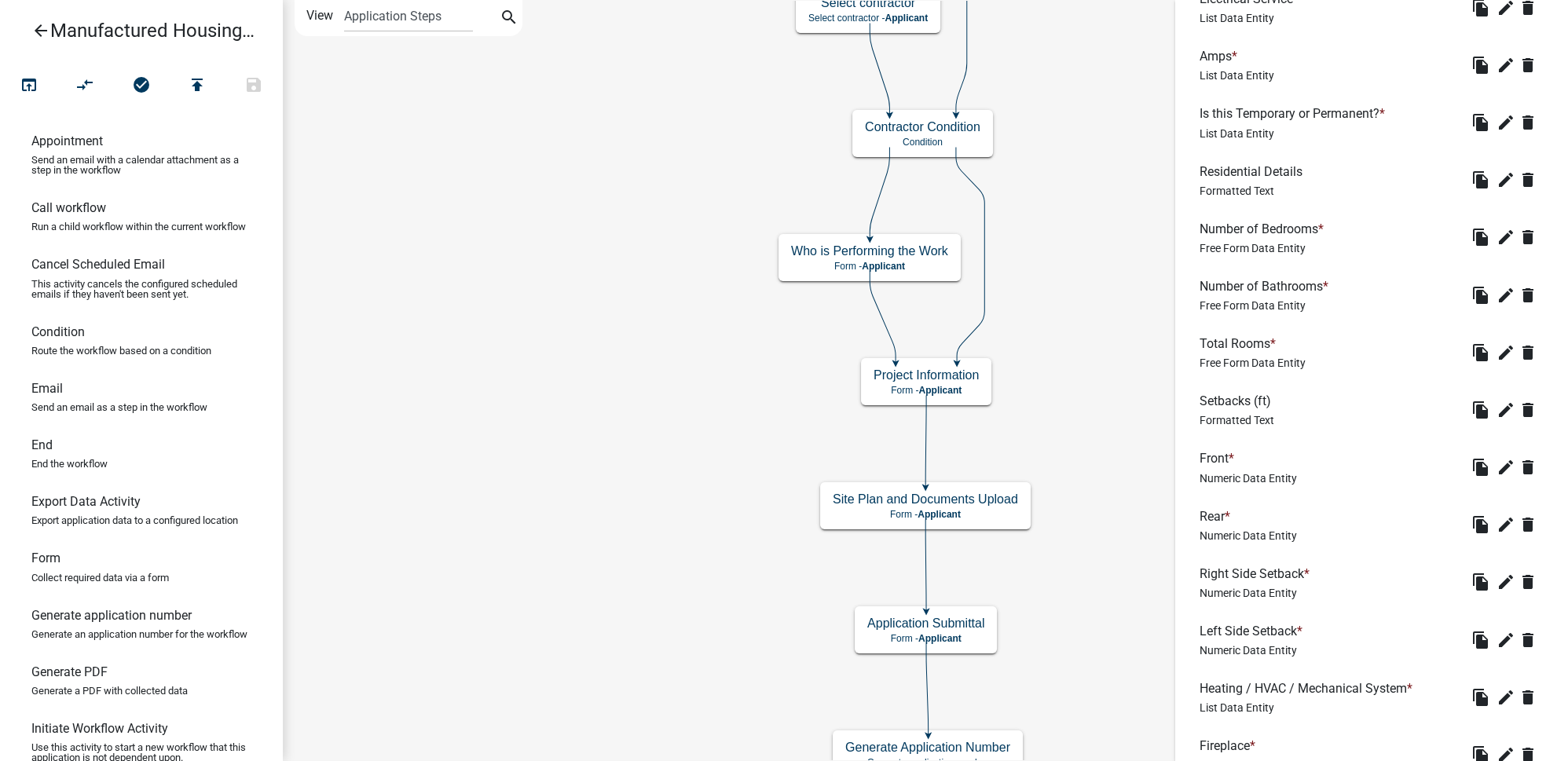
scroll to position [1498, 0]
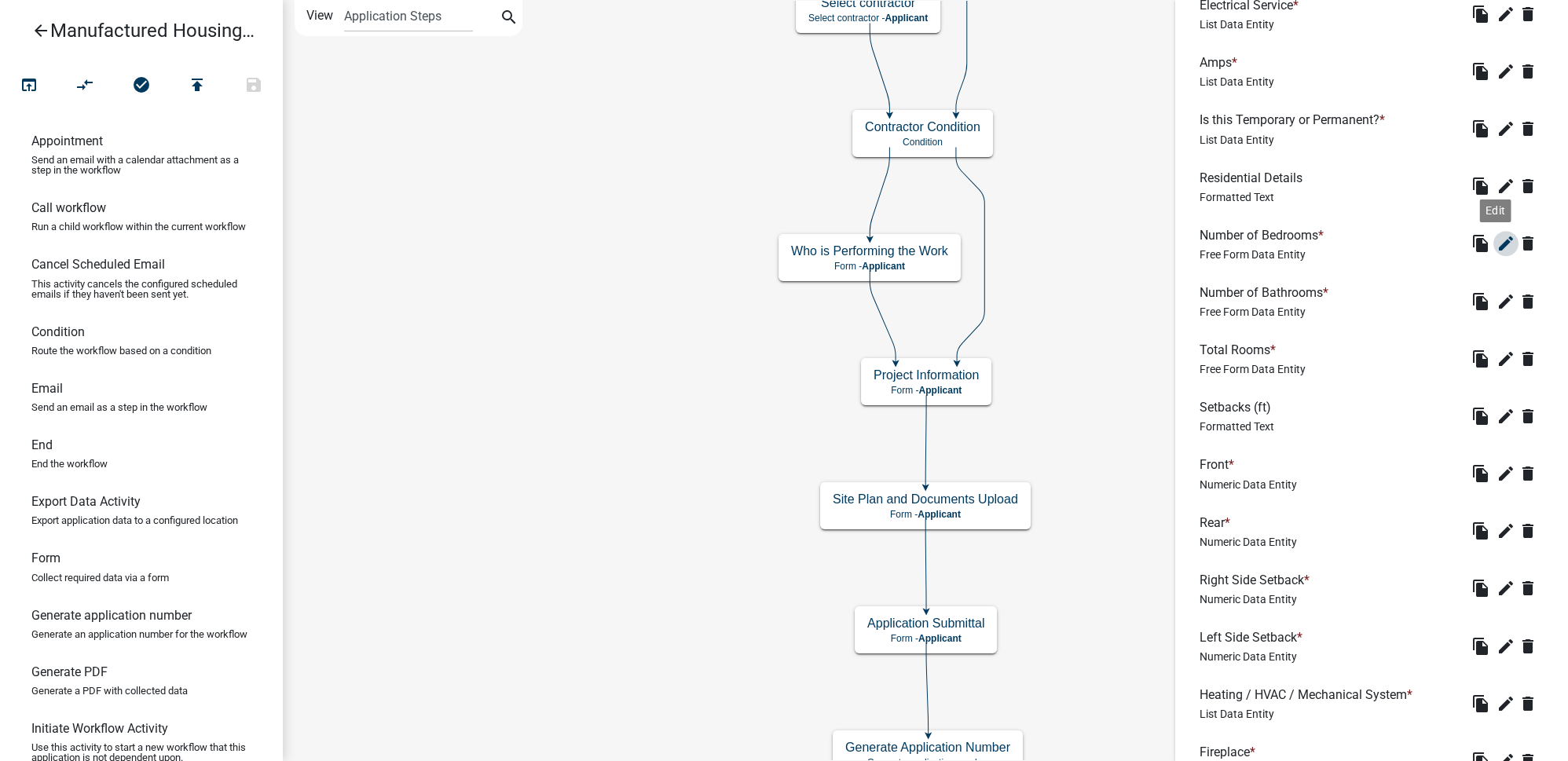
click at [1497, 243] on icon "edit" at bounding box center [1506, 244] width 19 height 19
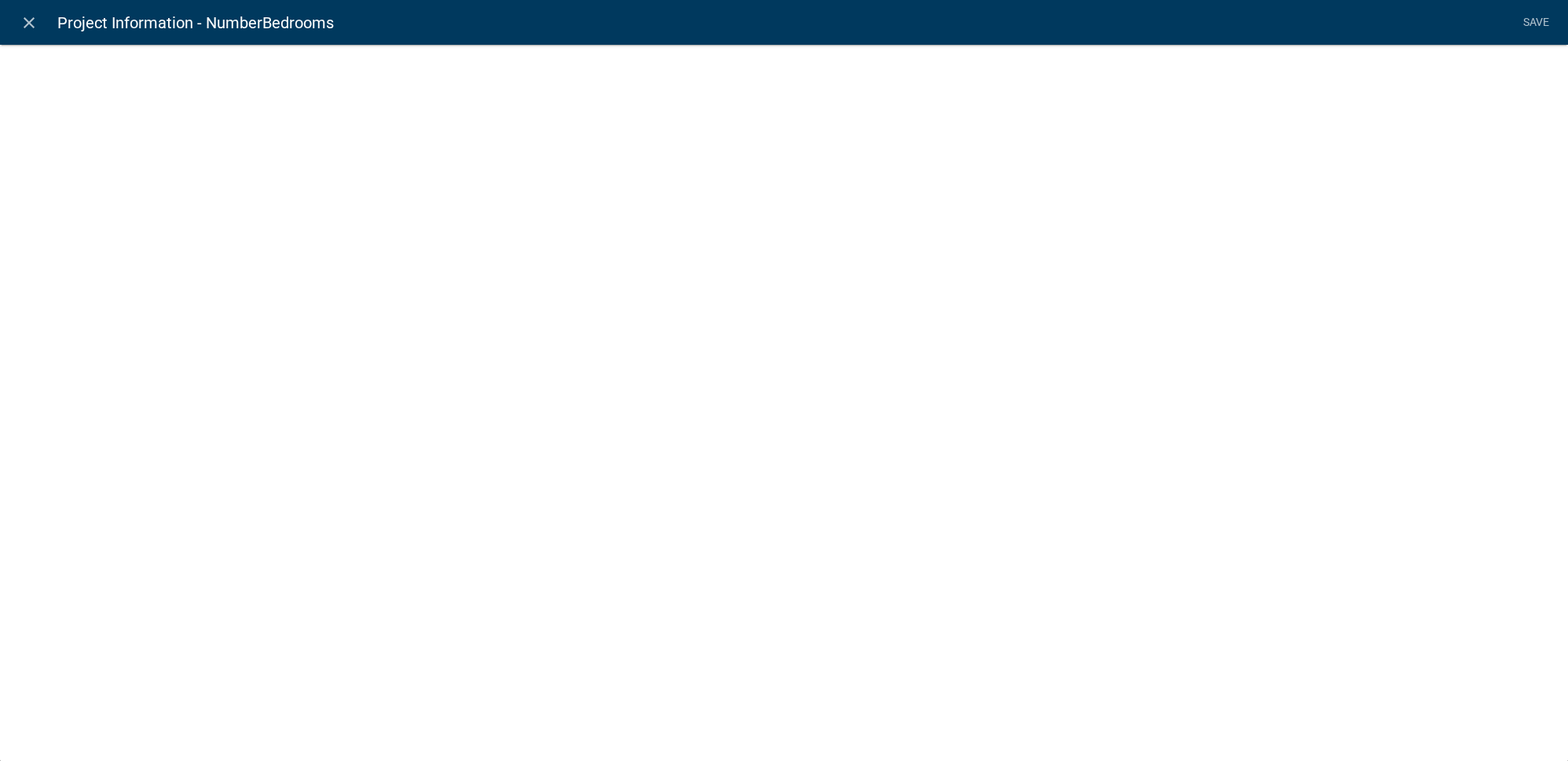
select select
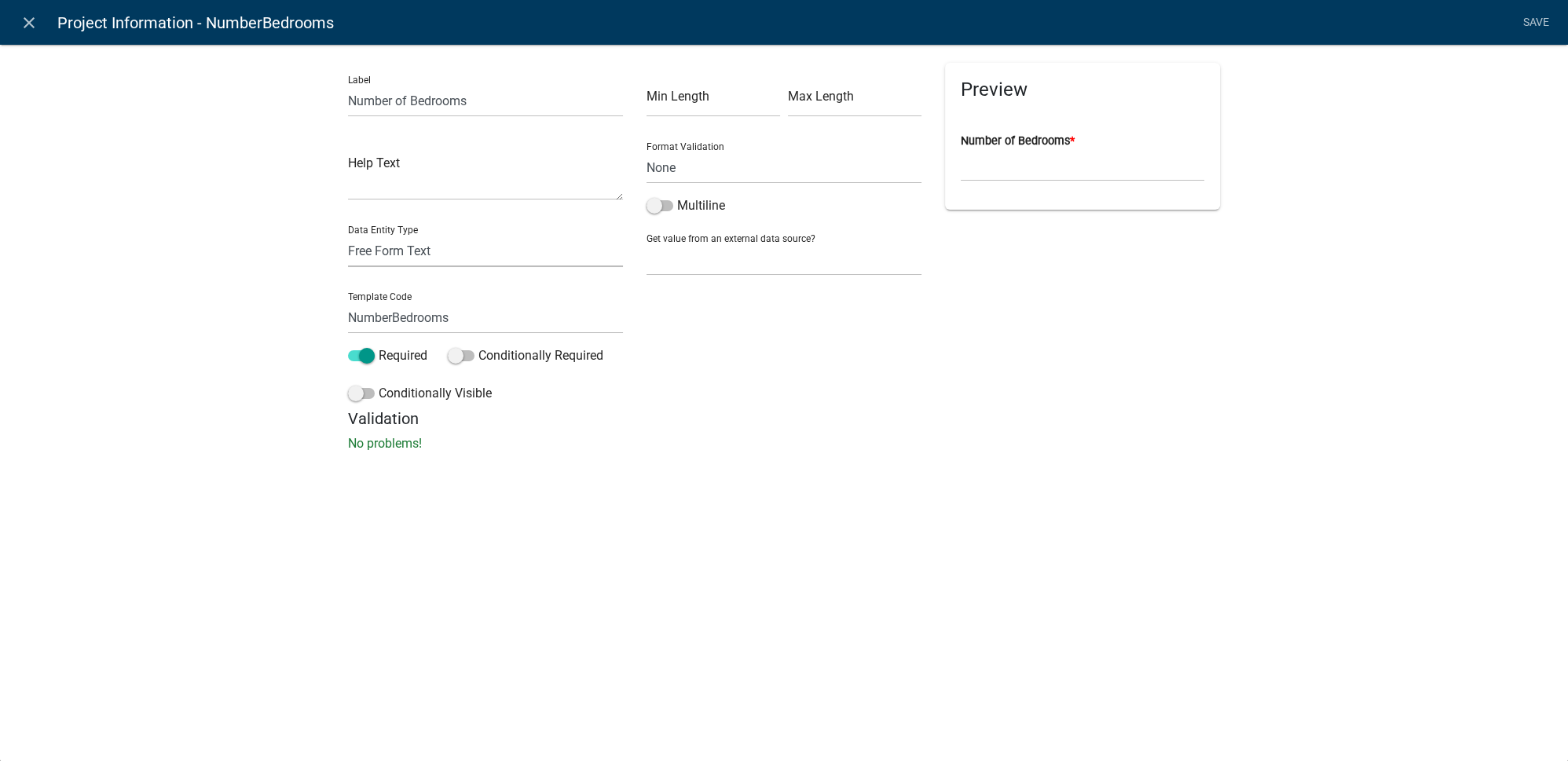
click at [421, 245] on select "Free Form Text Document Display Entity Value Fee Numeric Data Date Map Sketch D…" at bounding box center [485, 251] width 275 height 32
select select "numeric-data"
click at [348, 235] on select "Free Form Text Document Display Entity Value Fee Numeric Data Date Map Sketch D…" at bounding box center [485, 251] width 275 height 32
click at [932, 454] on div "Label Number of Bedrooms Help Text Data Entity Type Free Form Text Document Dis…" at bounding box center [784, 253] width 1568 height 468
select select "numeric-data"
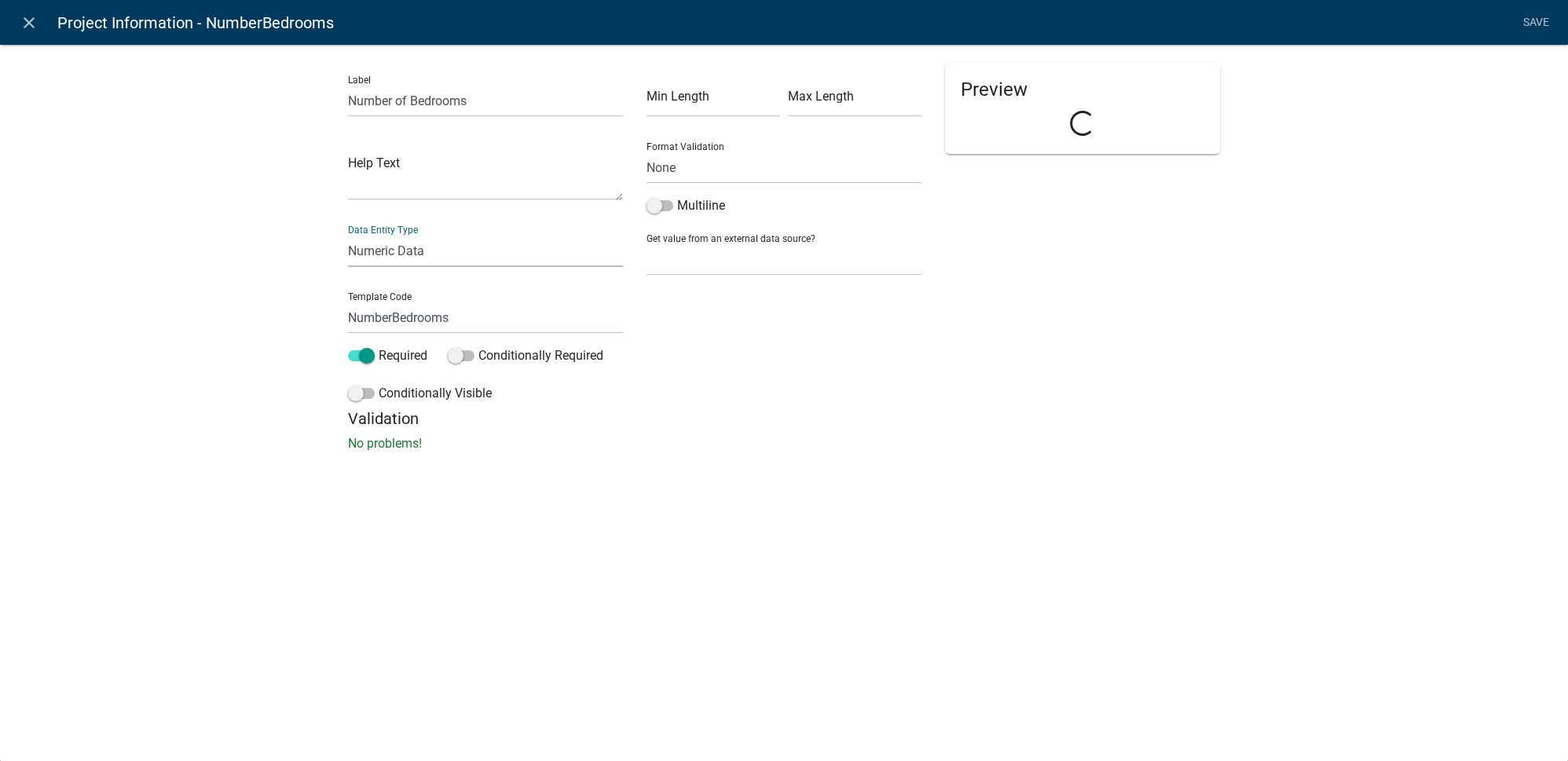
select select
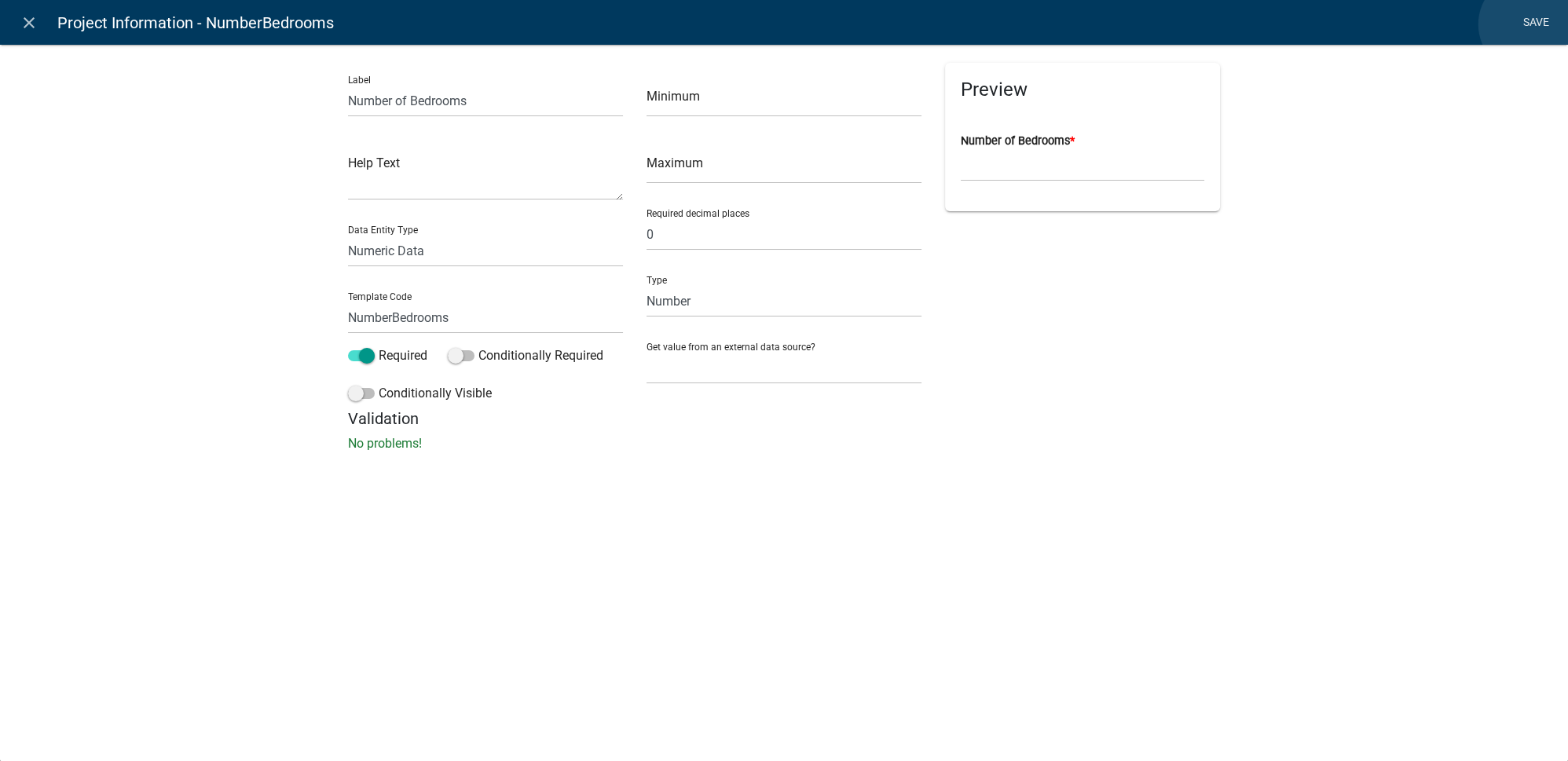
click at [1528, 24] on link "Save" at bounding box center [1535, 23] width 39 height 30
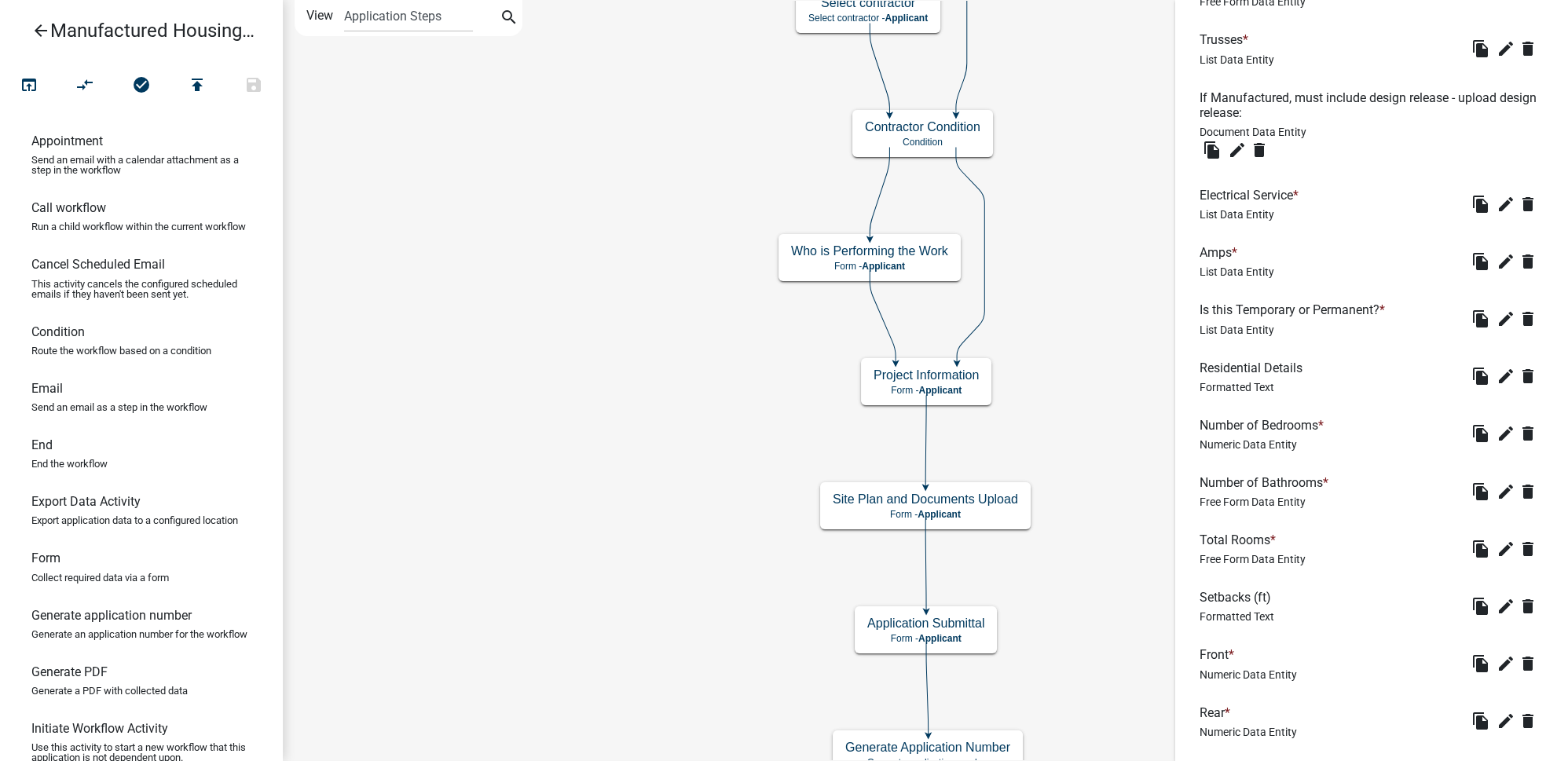
scroll to position [1451, 0]
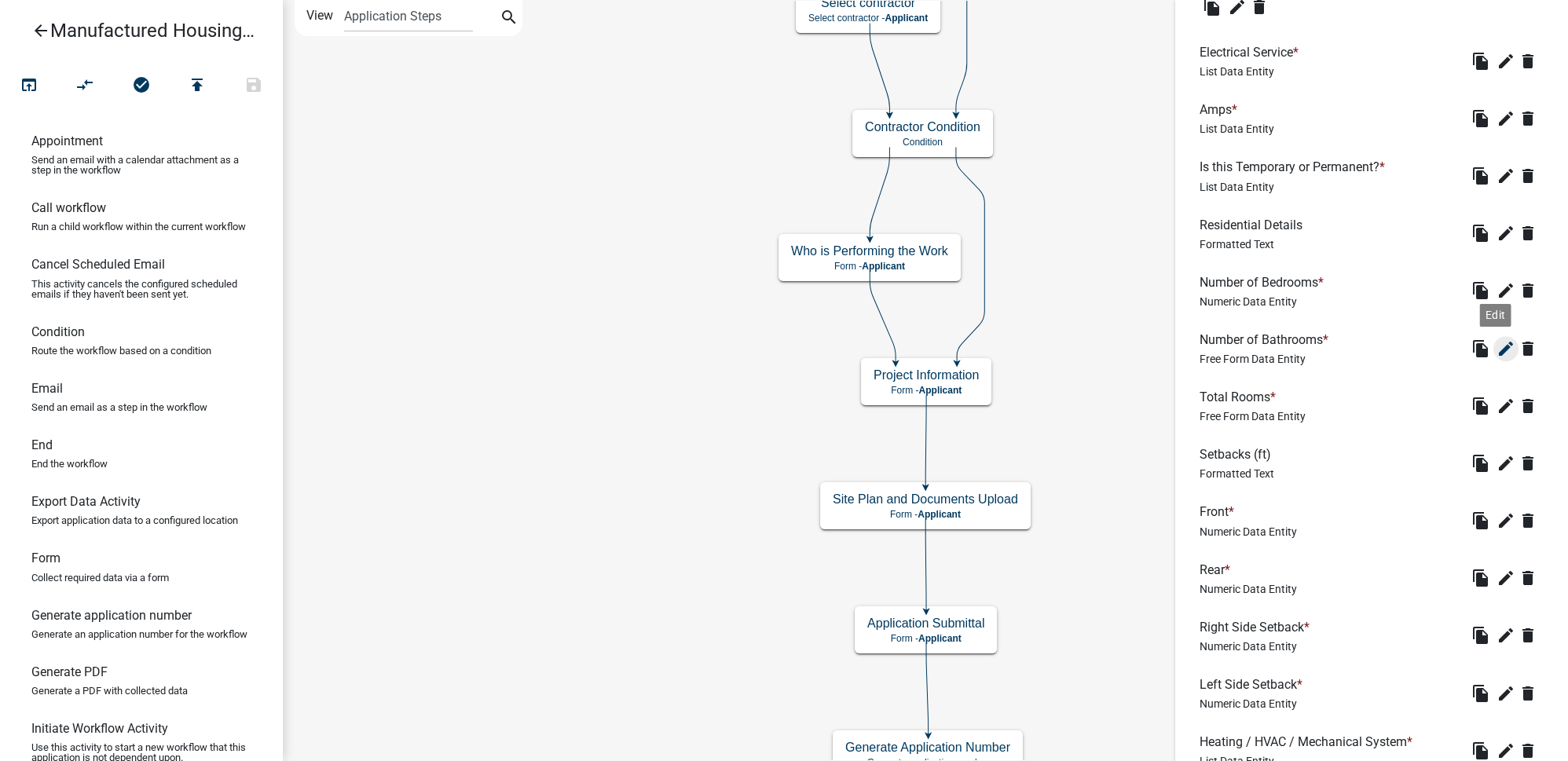
click at [1499, 350] on icon "edit" at bounding box center [1506, 349] width 19 height 19
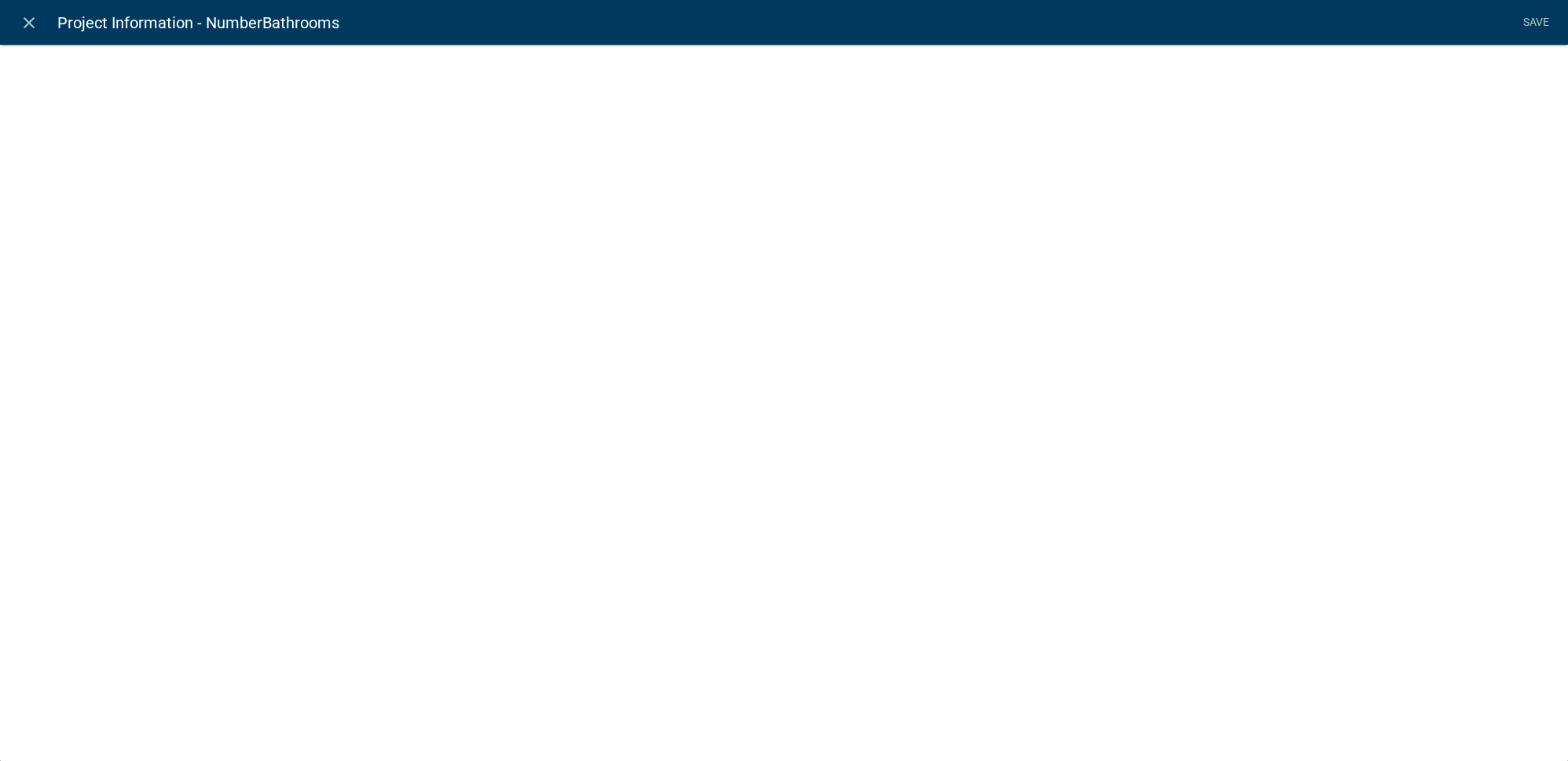
select select
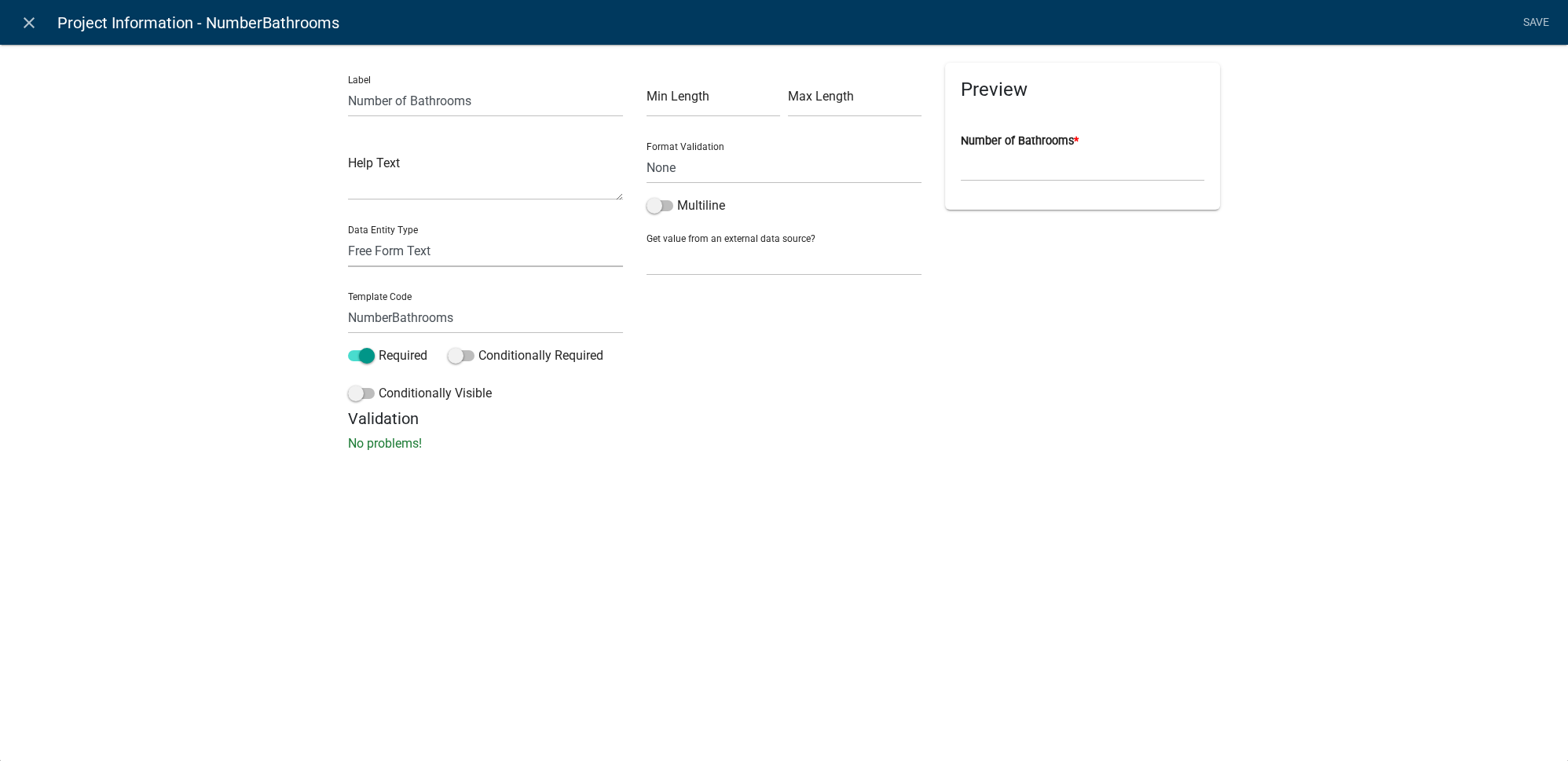
click at [396, 245] on select "Free Form Text Document Display Entity Value Fee Numeric Data Date Map Sketch D…" at bounding box center [485, 251] width 275 height 32
select select "numeric-data"
click at [348, 235] on select "Free Form Text Document Display Entity Value Fee Numeric Data Date Map Sketch D…" at bounding box center [485, 251] width 275 height 32
select select "numeric-data"
select select
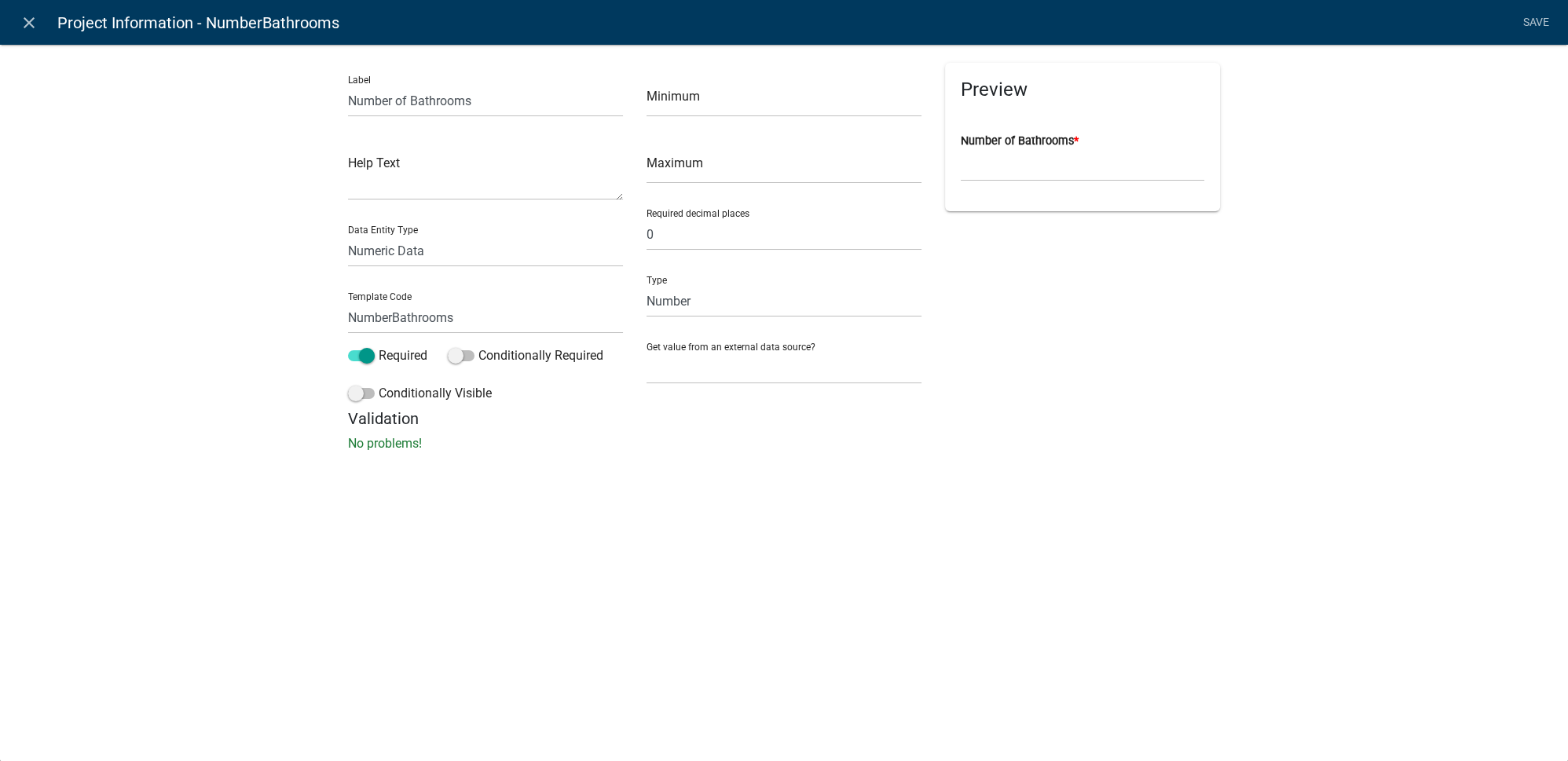
click at [1163, 307] on div "Preview Number of Bathrooms *" at bounding box center [1082, 236] width 299 height 347
click at [1531, 24] on link "Save" at bounding box center [1535, 23] width 39 height 30
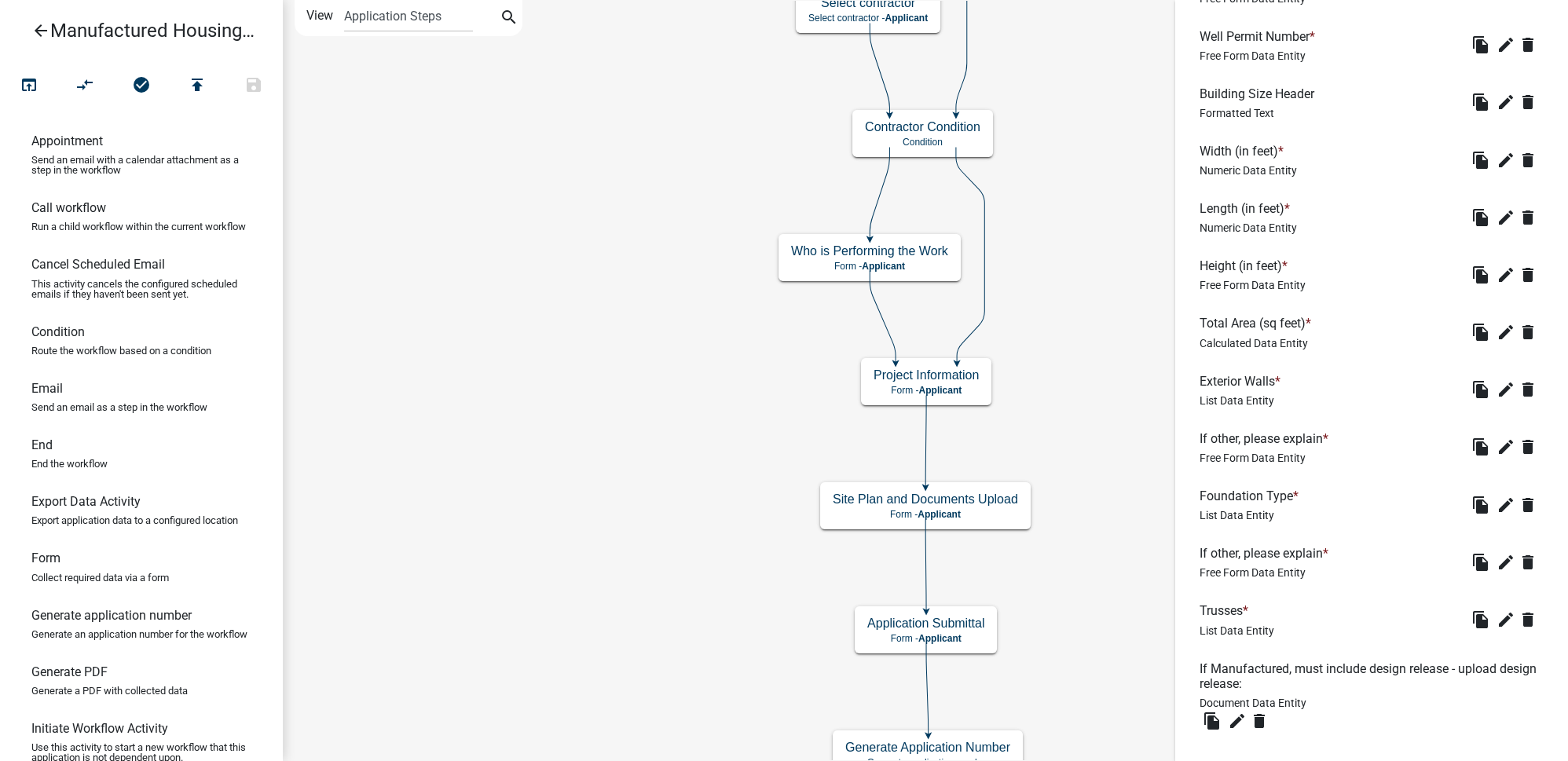
scroll to position [809, 0]
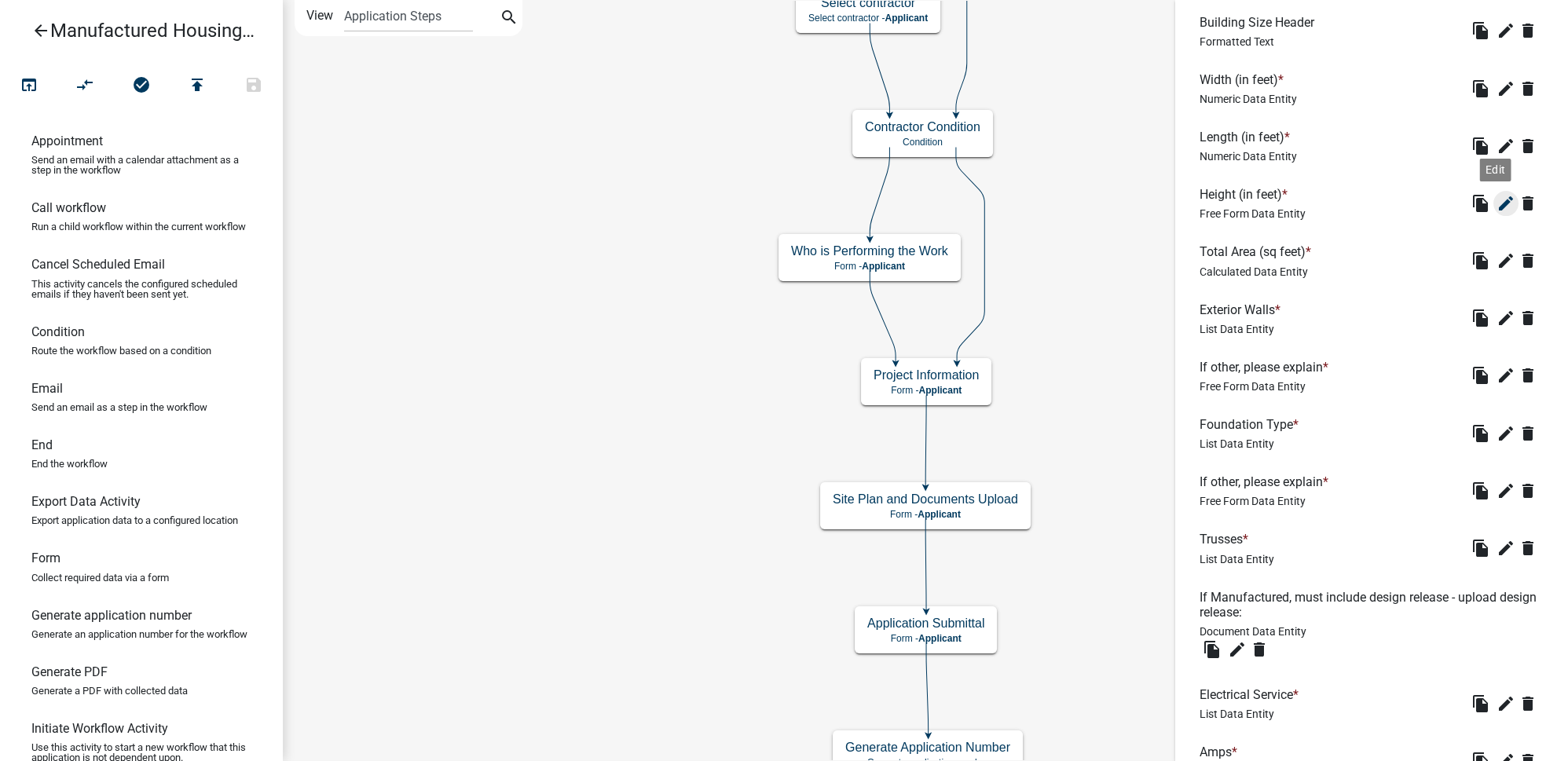
click at [1497, 204] on icon "edit" at bounding box center [1506, 204] width 19 height 19
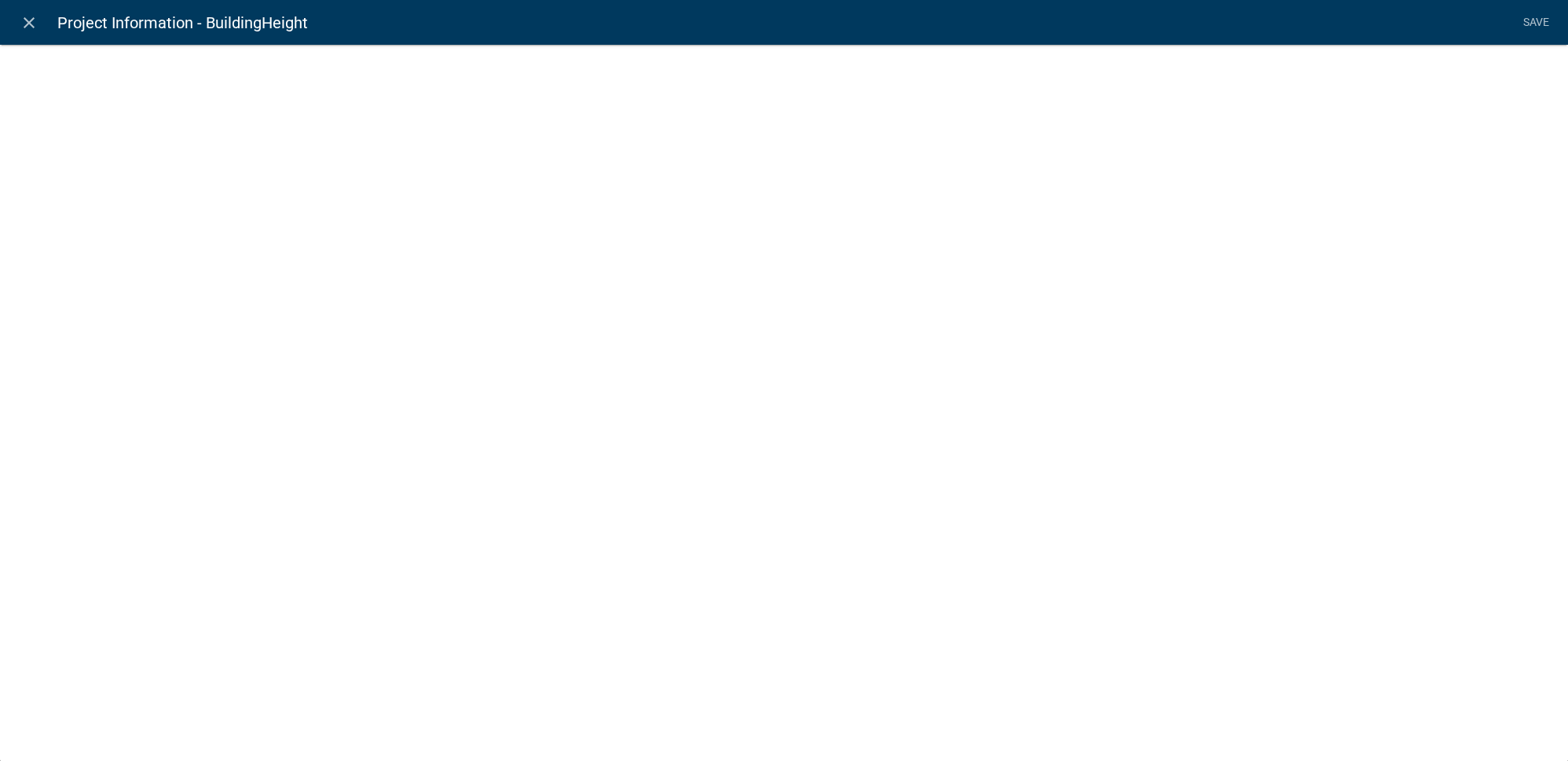
select select
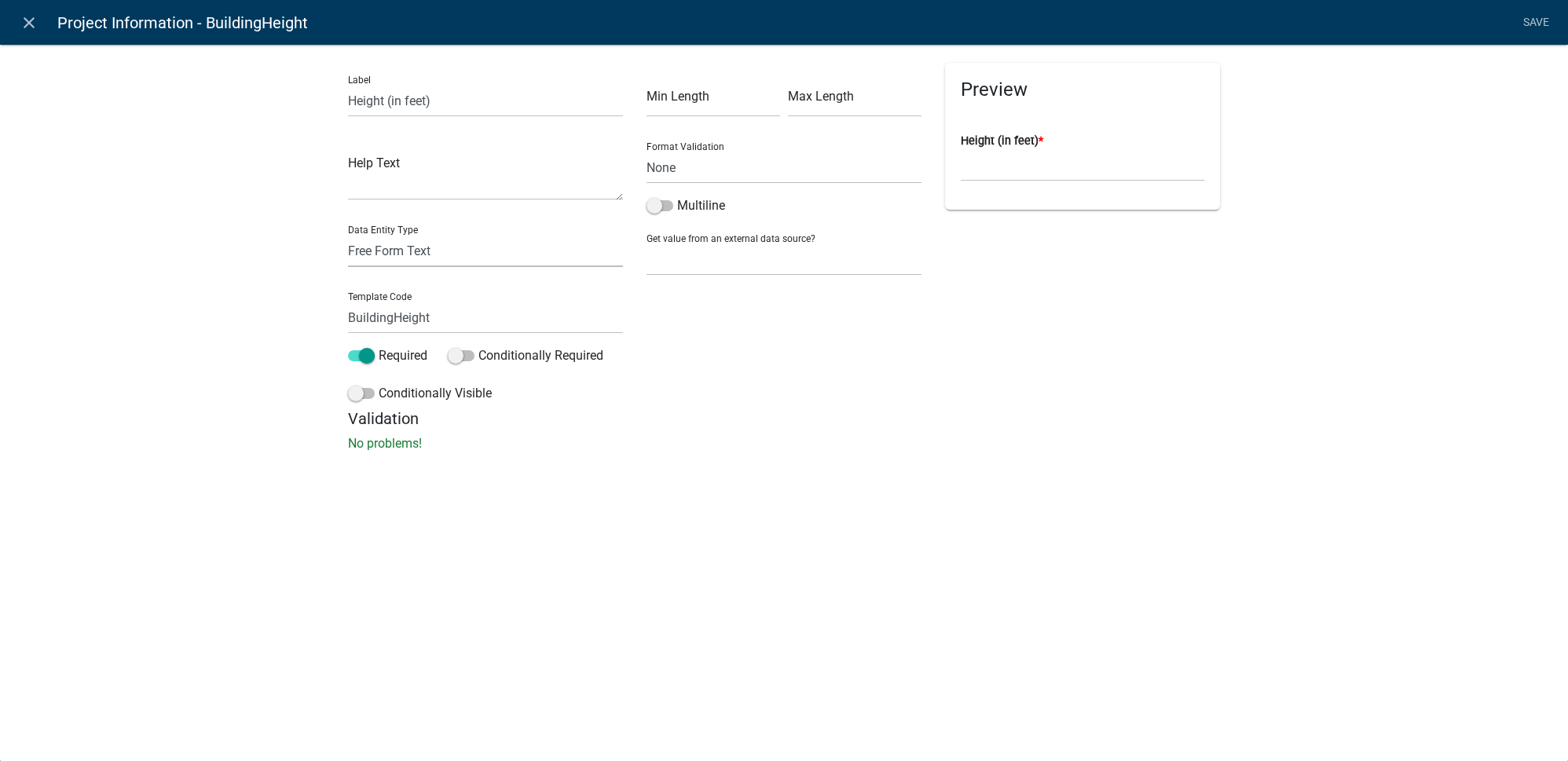
click at [434, 253] on select "Free Form Text Document Display Entity Value Fee Numeric Data Date Map Sketch D…" at bounding box center [485, 251] width 275 height 32
select select "numeric-data"
click at [348, 235] on select "Free Form Text Document Display Entity Value Fee Numeric Data Date Map Sketch D…" at bounding box center [485, 251] width 275 height 32
select select "numeric-data"
select select
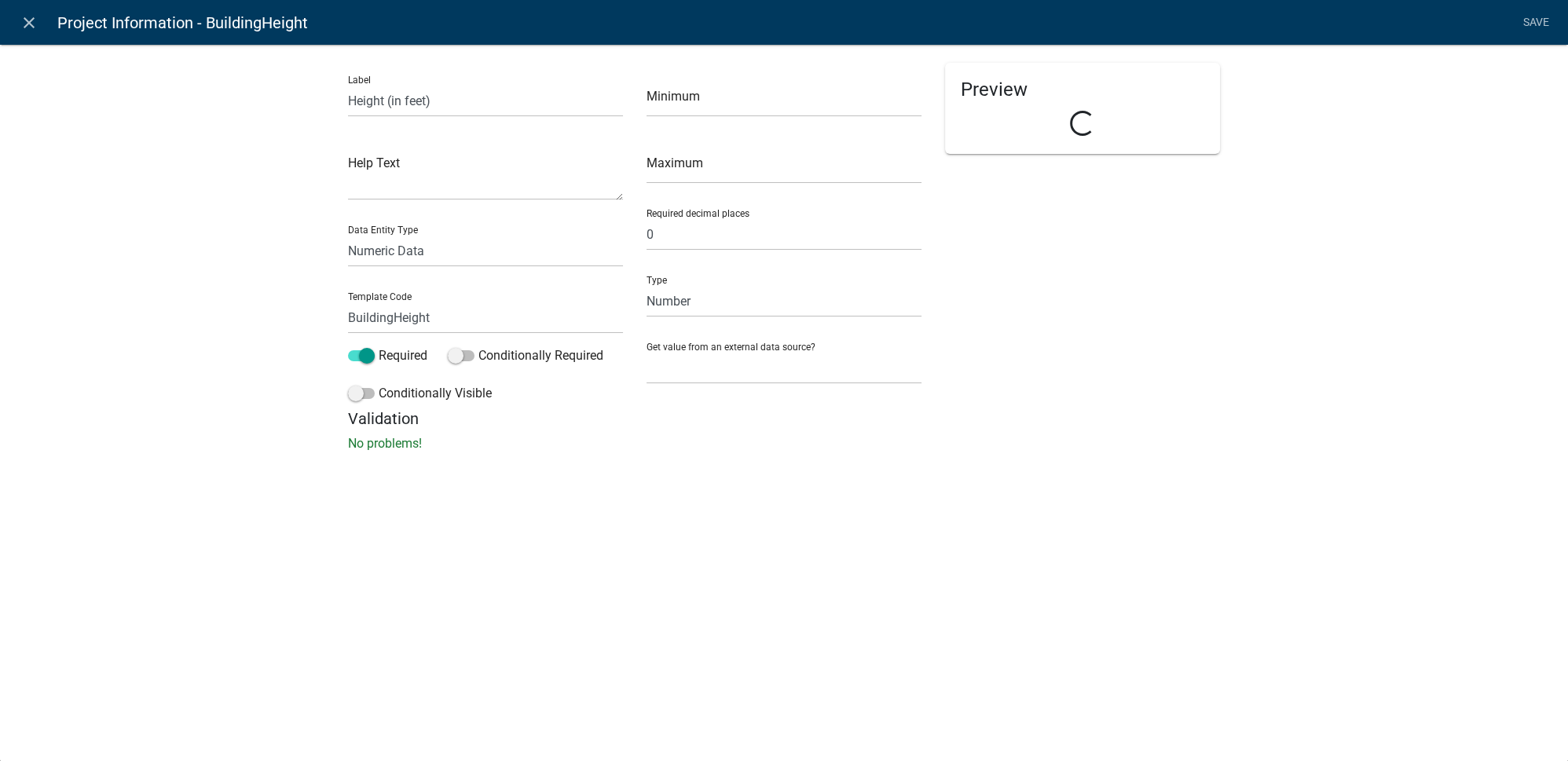
click at [927, 394] on div "Minimum Maximum Required decimal places 0 Type Number Currency Get value from a…" at bounding box center [784, 236] width 299 height 347
click at [1539, 20] on link "Save" at bounding box center [1535, 23] width 39 height 30
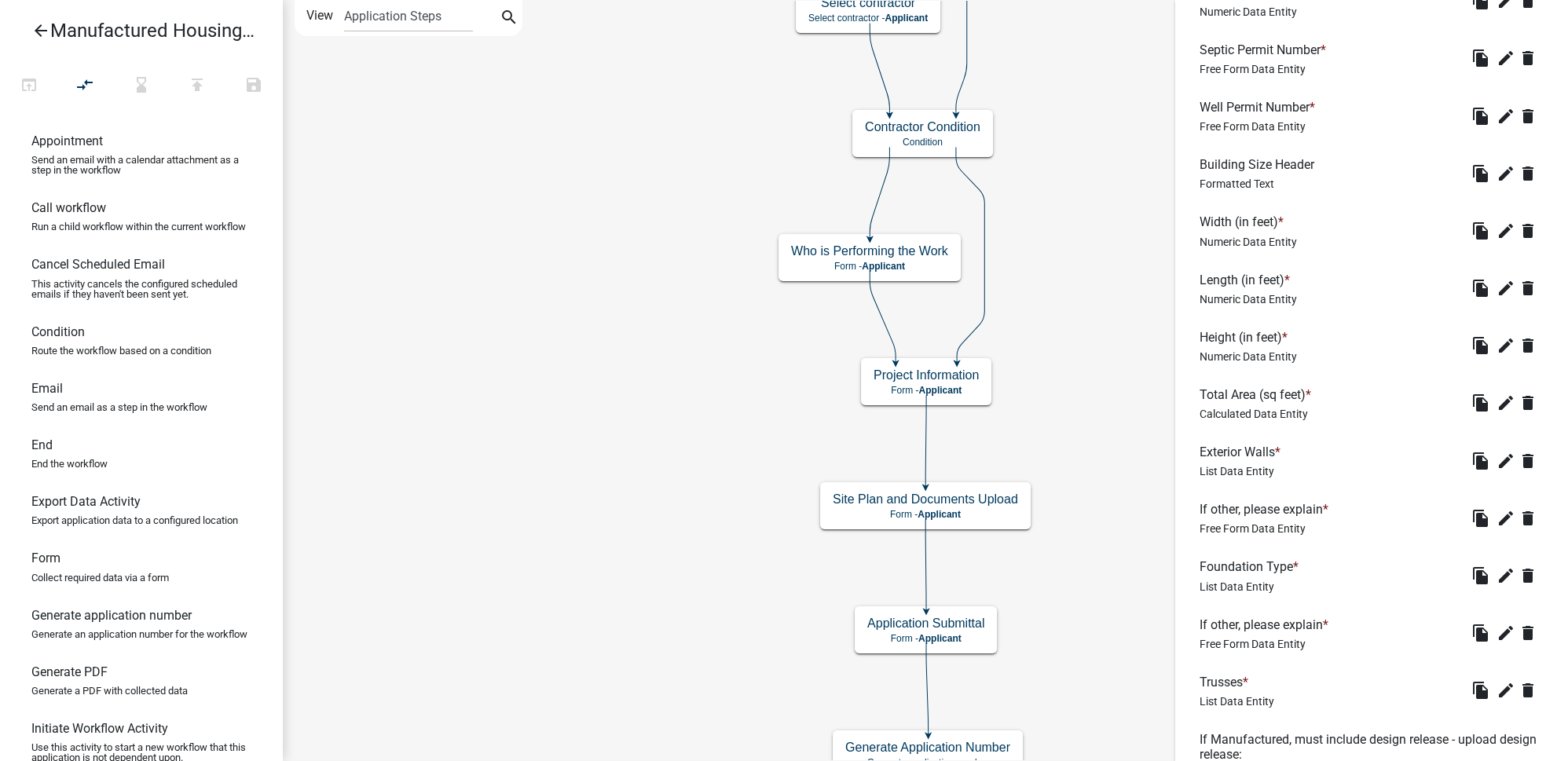
scroll to position [666, 0]
click at [1498, 288] on icon "edit" at bounding box center [1506, 289] width 19 height 19
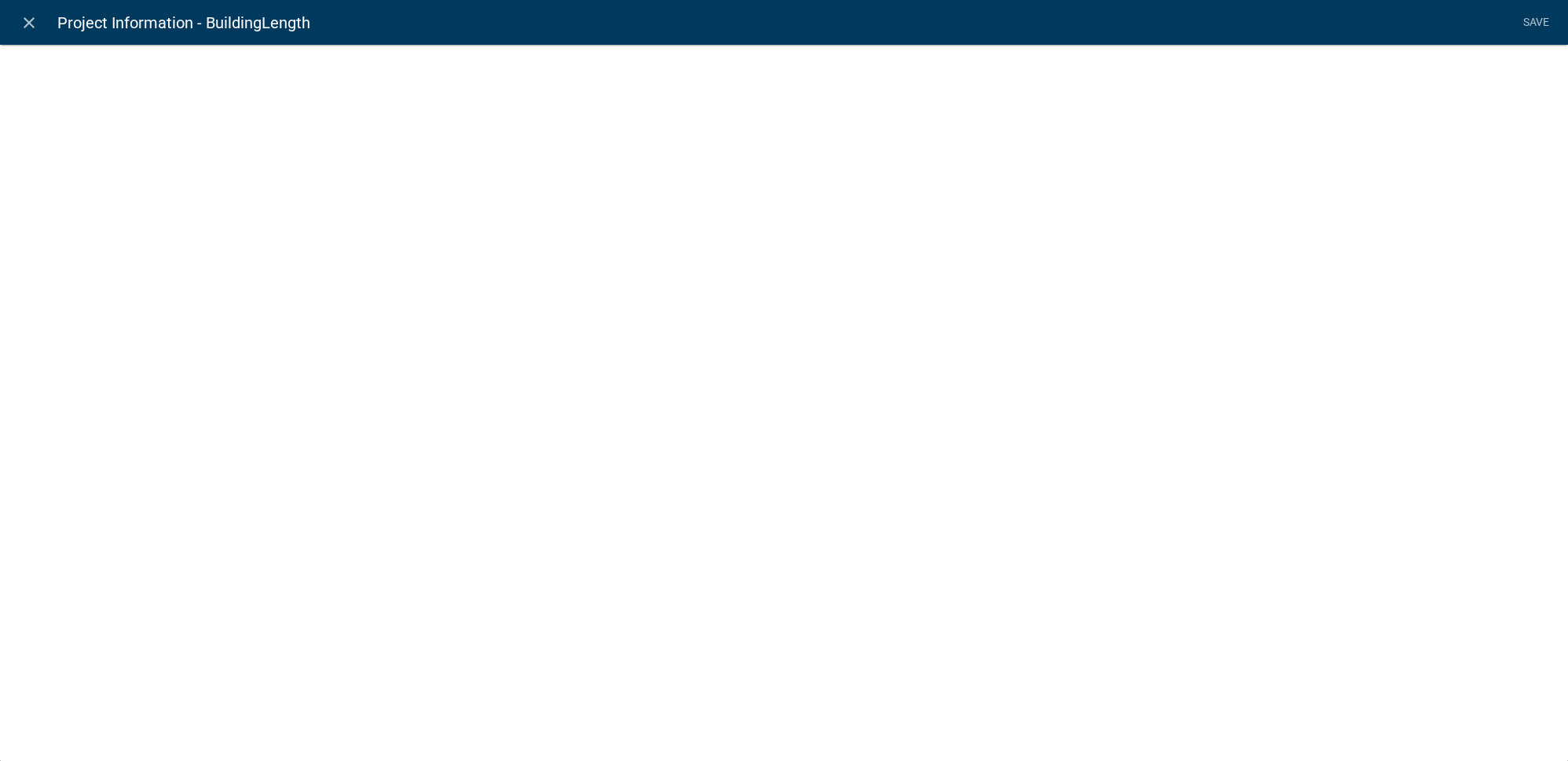
select select "numeric-data"
select select
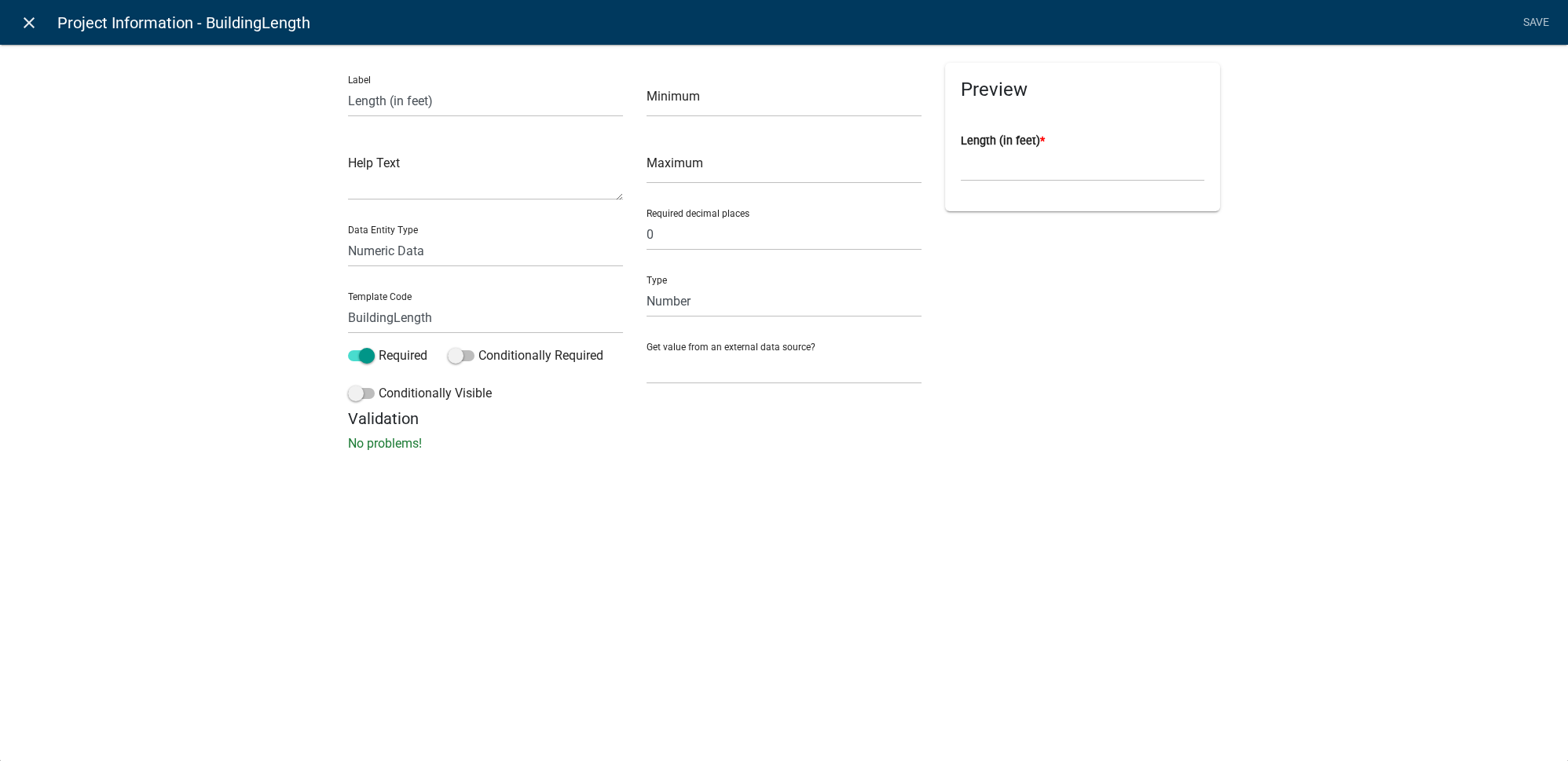
click at [41, 23] on link "close" at bounding box center [28, 22] width 32 height 32
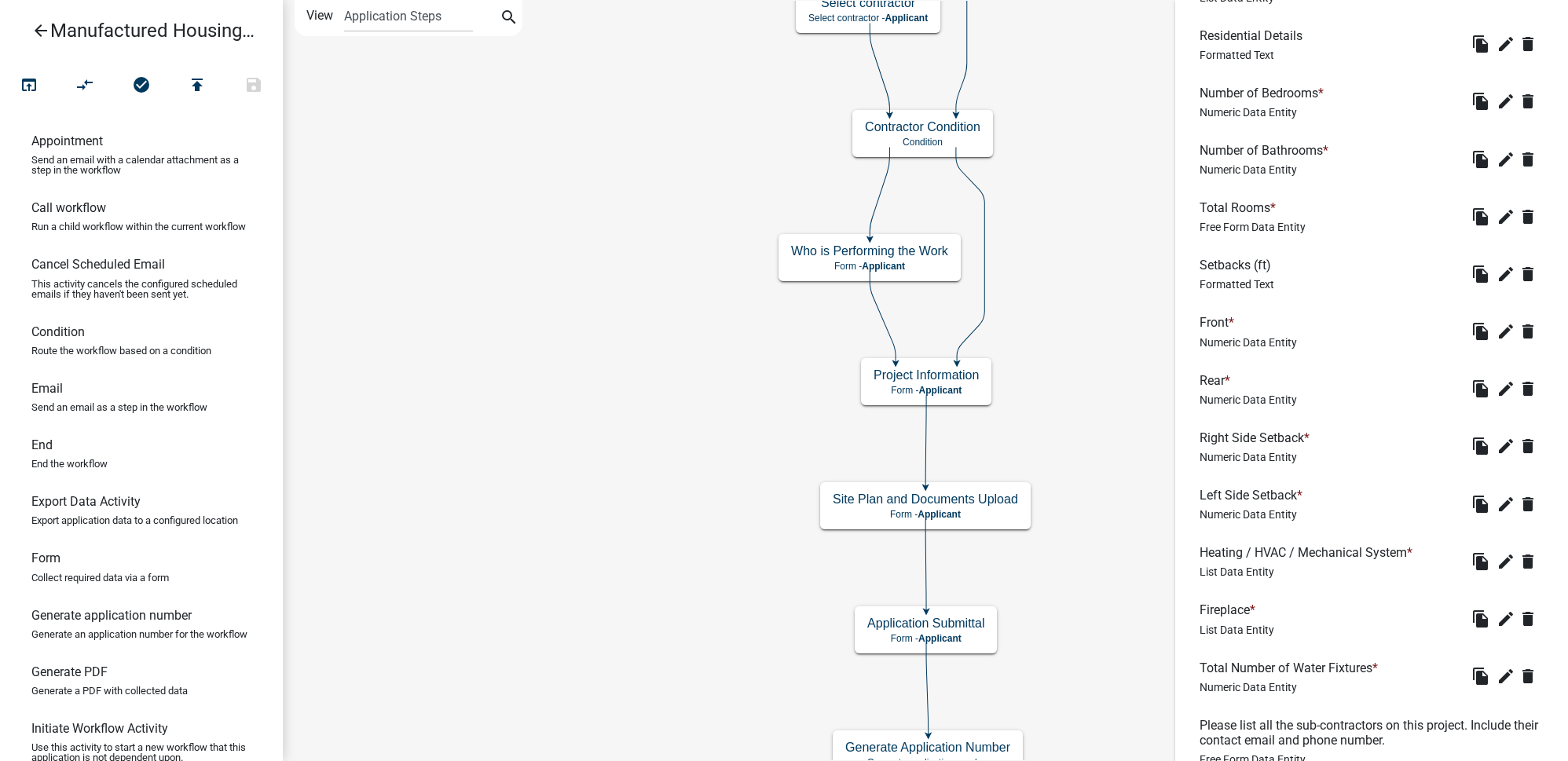
scroll to position [1498, 0]
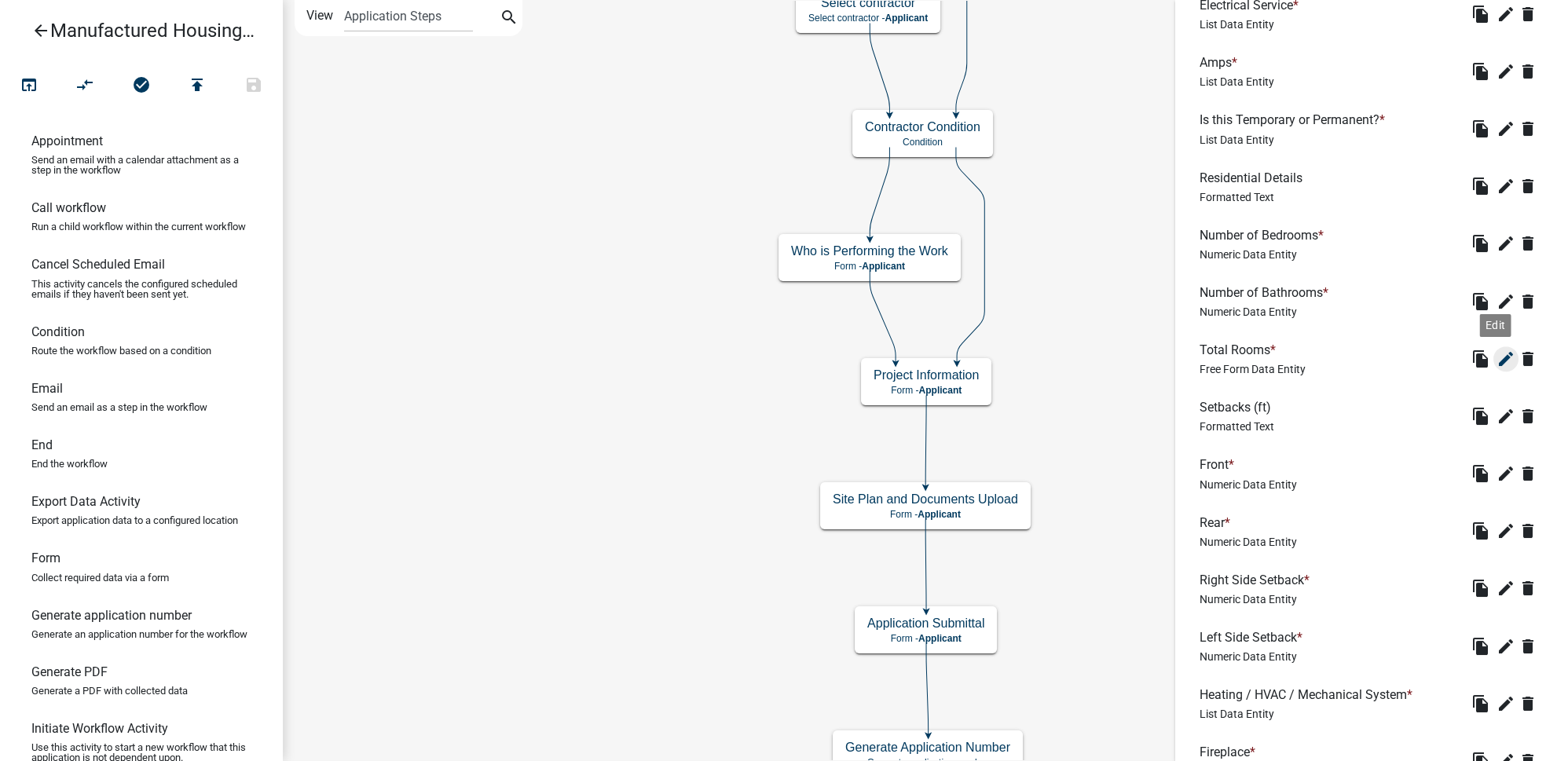
click at [1497, 360] on icon "edit" at bounding box center [1506, 359] width 19 height 19
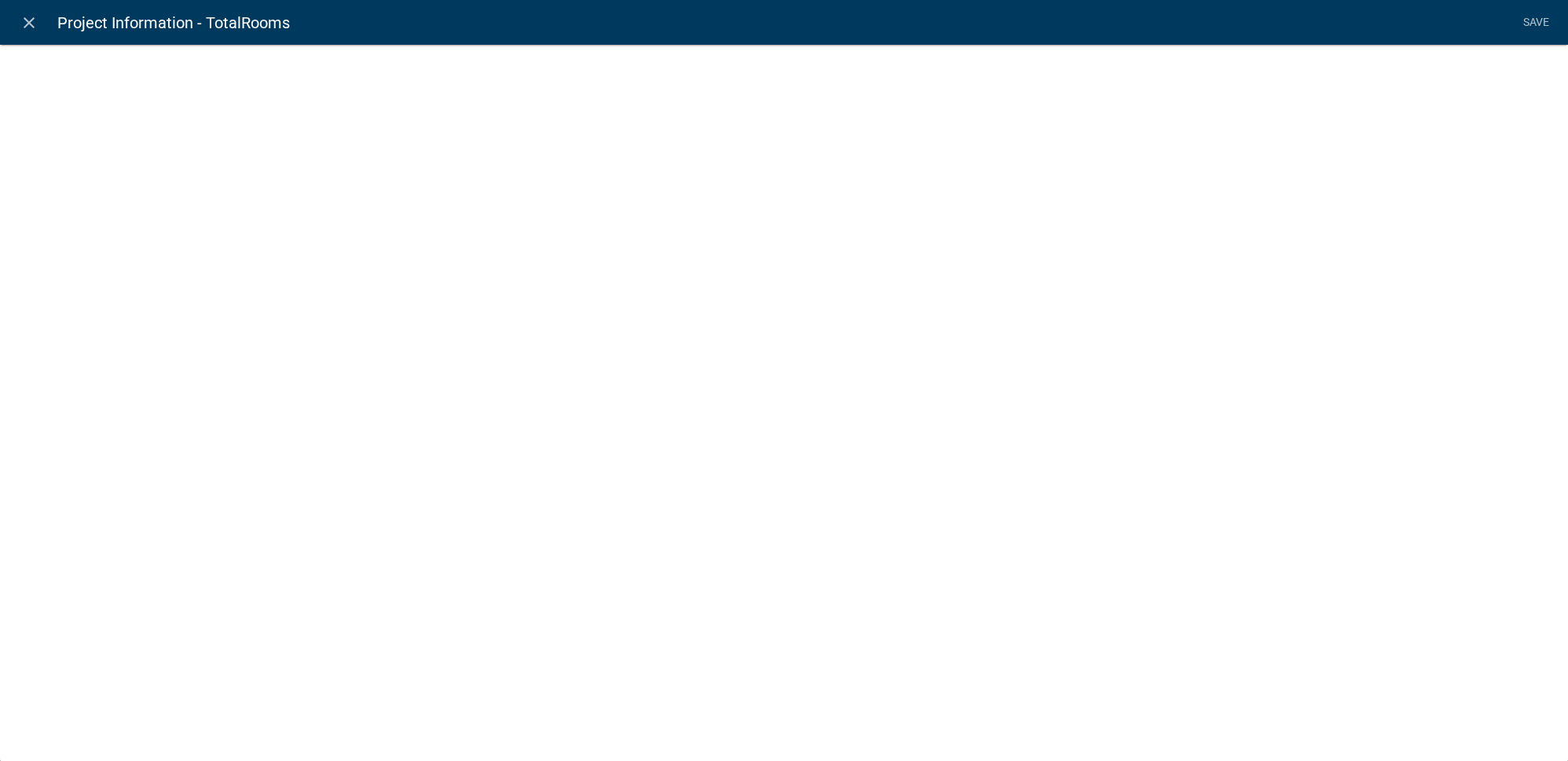
select select
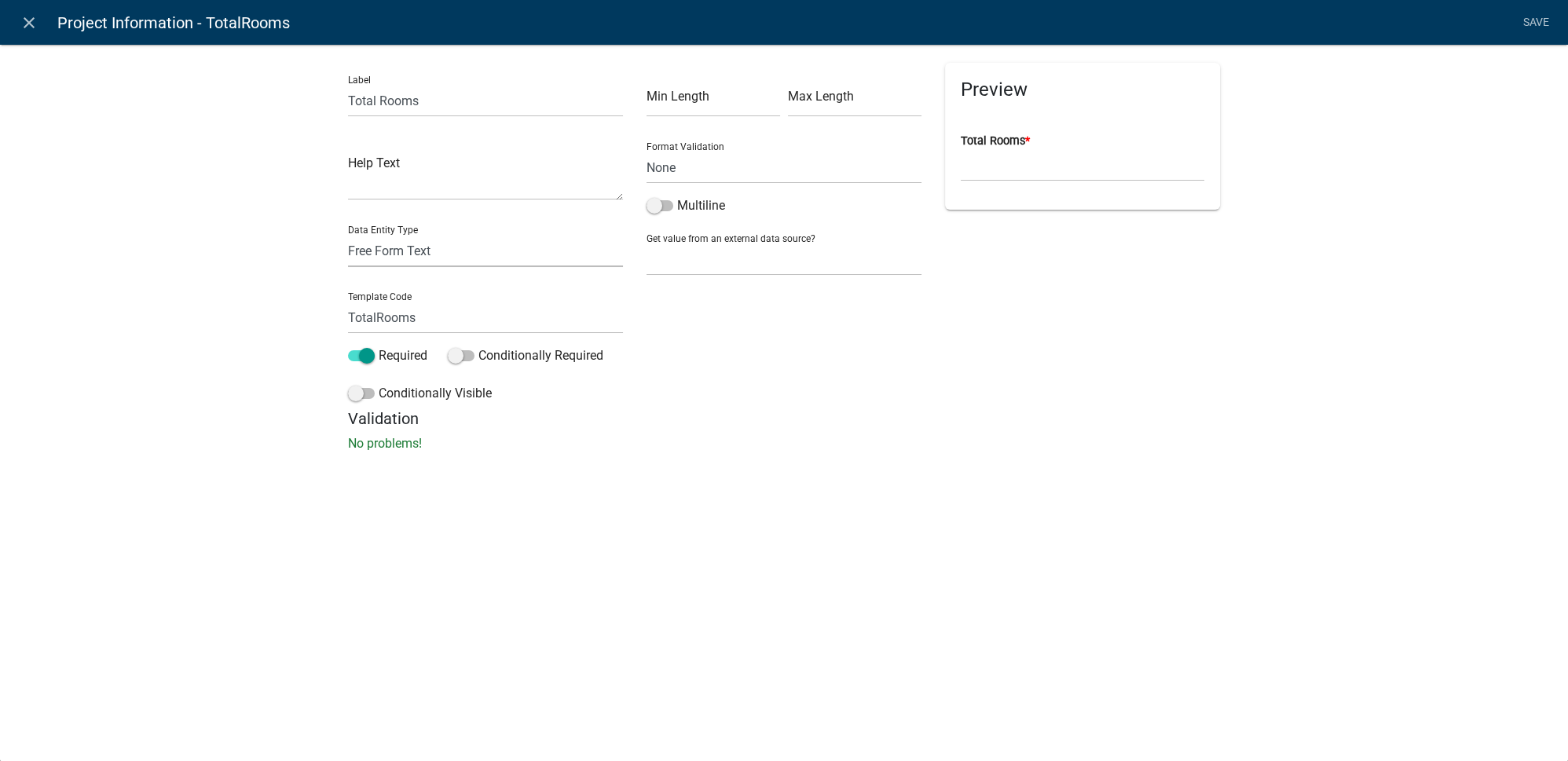
click at [392, 256] on select "Free Form Text Document Display Entity Value Fee Numeric Data Date Map Sketch D…" at bounding box center [485, 251] width 275 height 32
select select "numeric-data"
click at [348, 235] on select "Free Form Text Document Display Entity Value Fee Numeric Data Date Map Sketch D…" at bounding box center [485, 251] width 275 height 32
select select "numeric-data"
select select
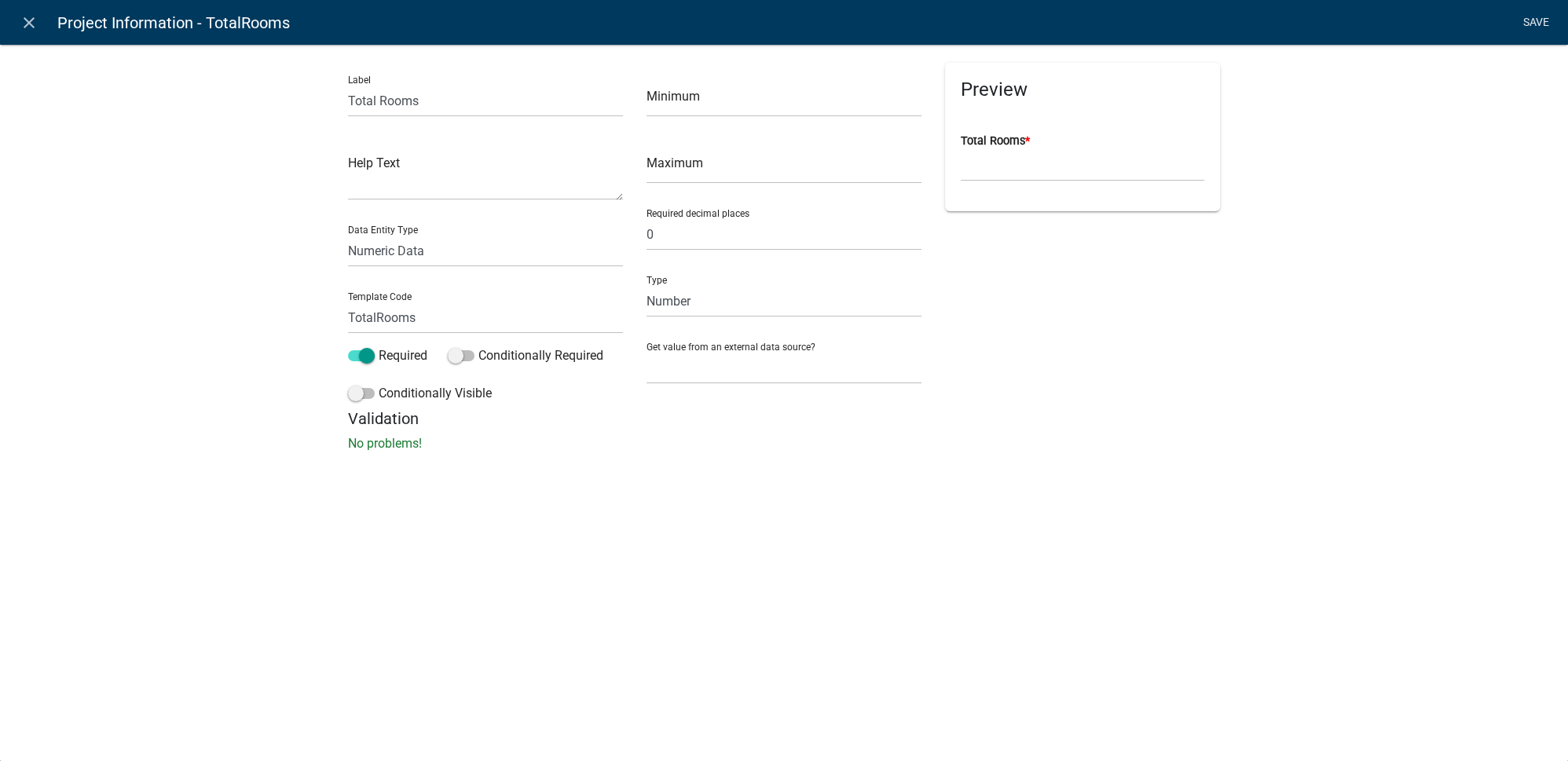
click at [1537, 15] on link "Save" at bounding box center [1535, 23] width 39 height 30
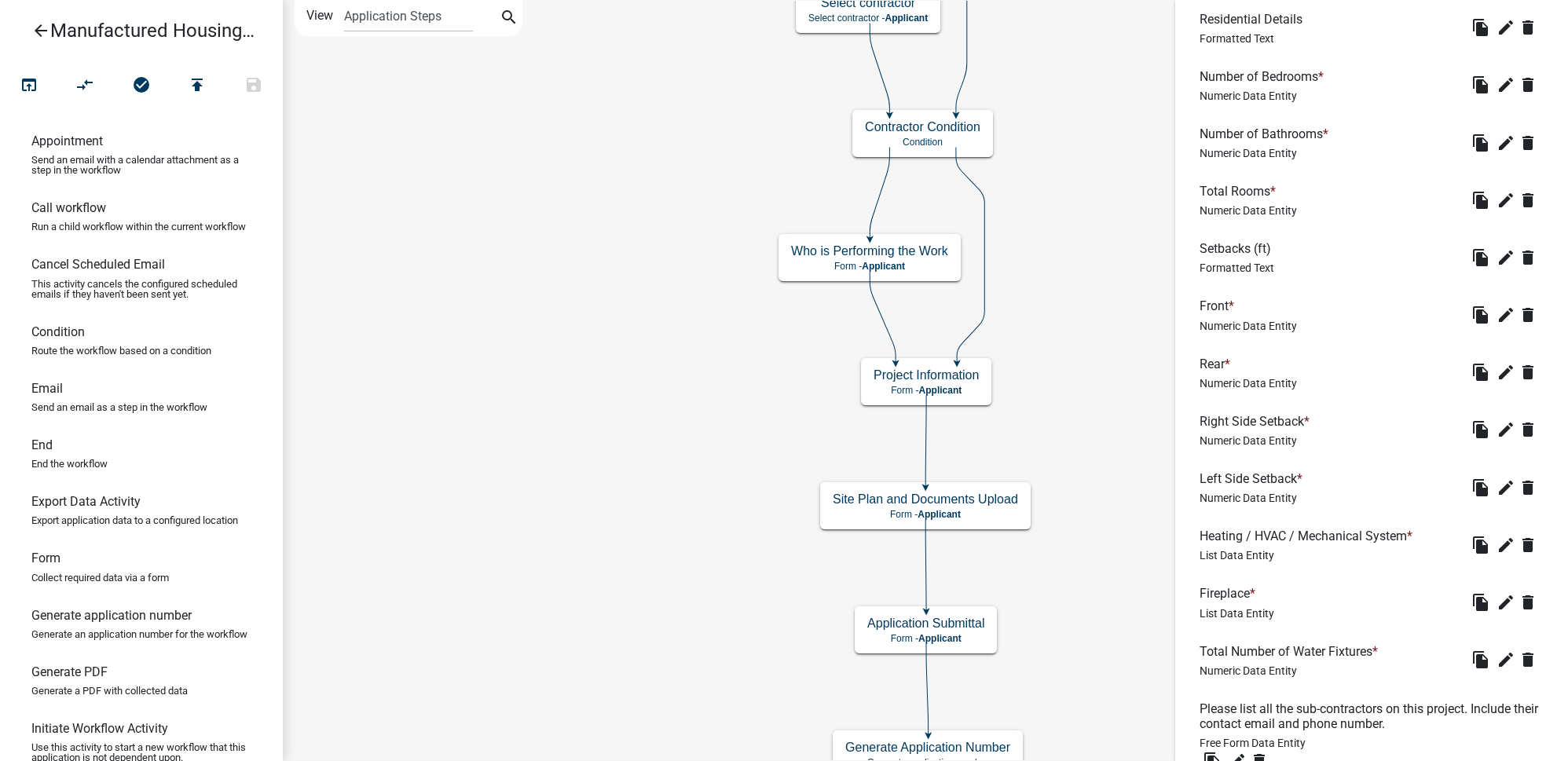
scroll to position [1783, 0]
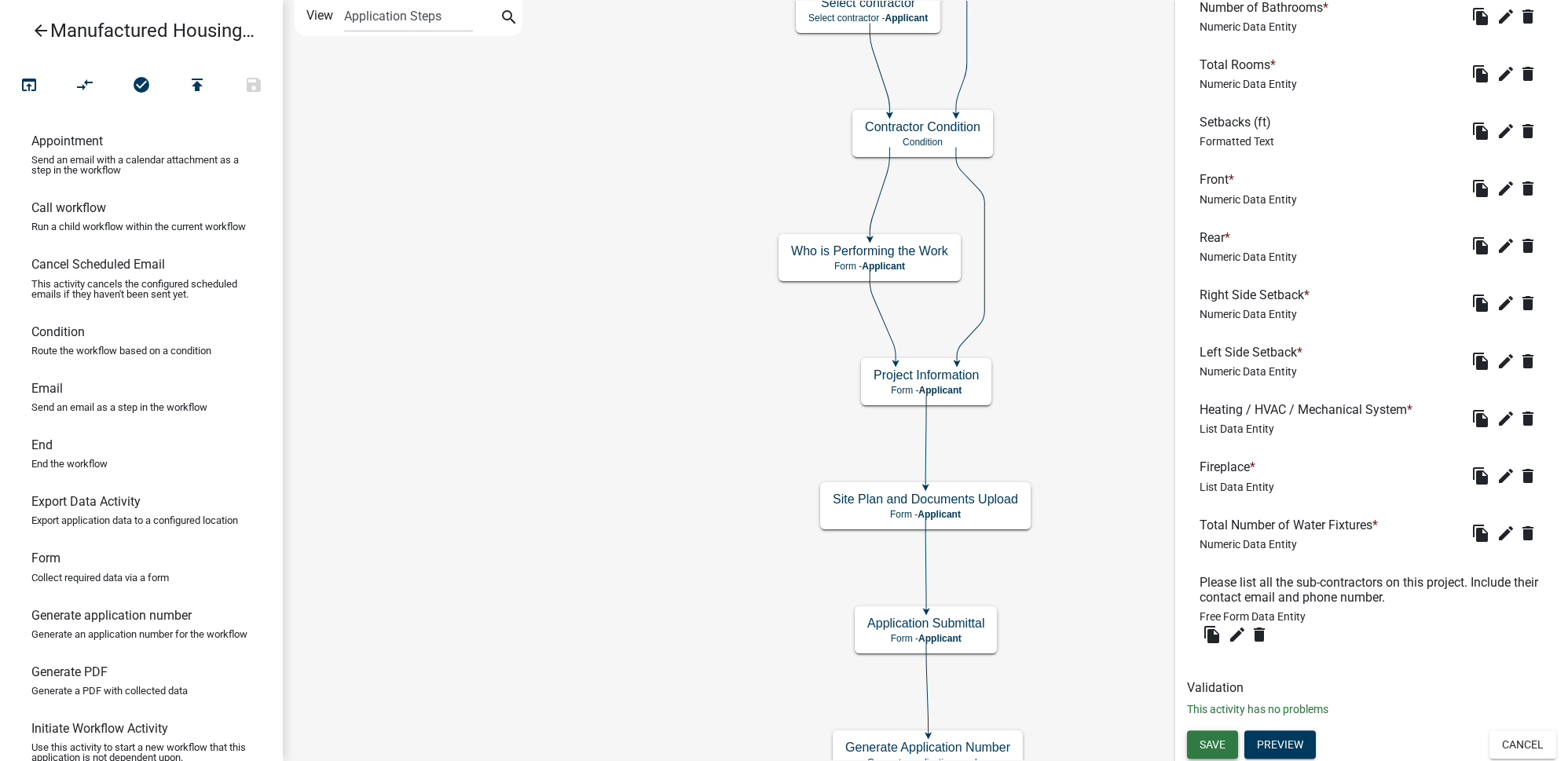
click at [1212, 738] on span "Save" at bounding box center [1213, 744] width 26 height 12
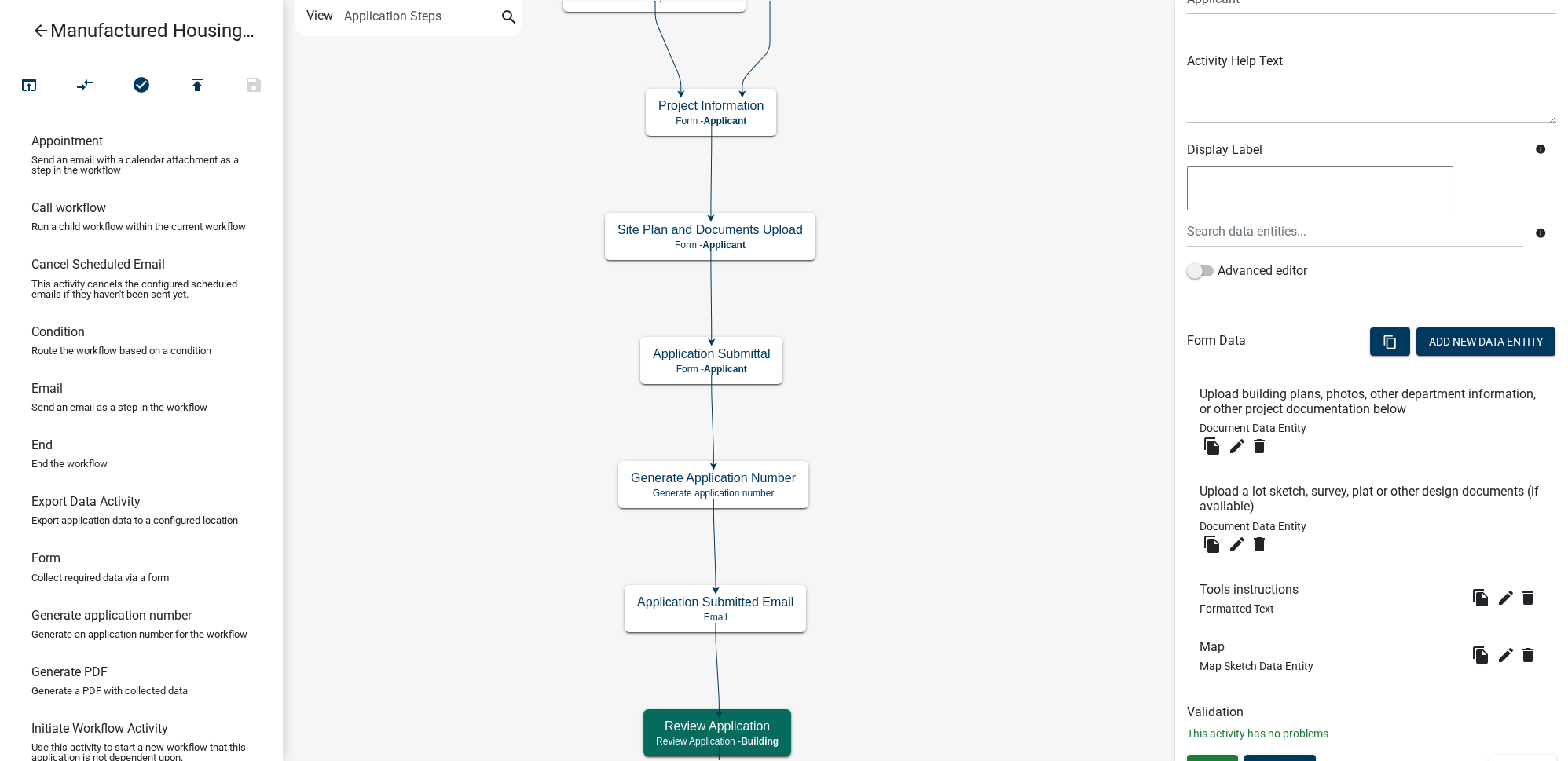
scroll to position [174, 0]
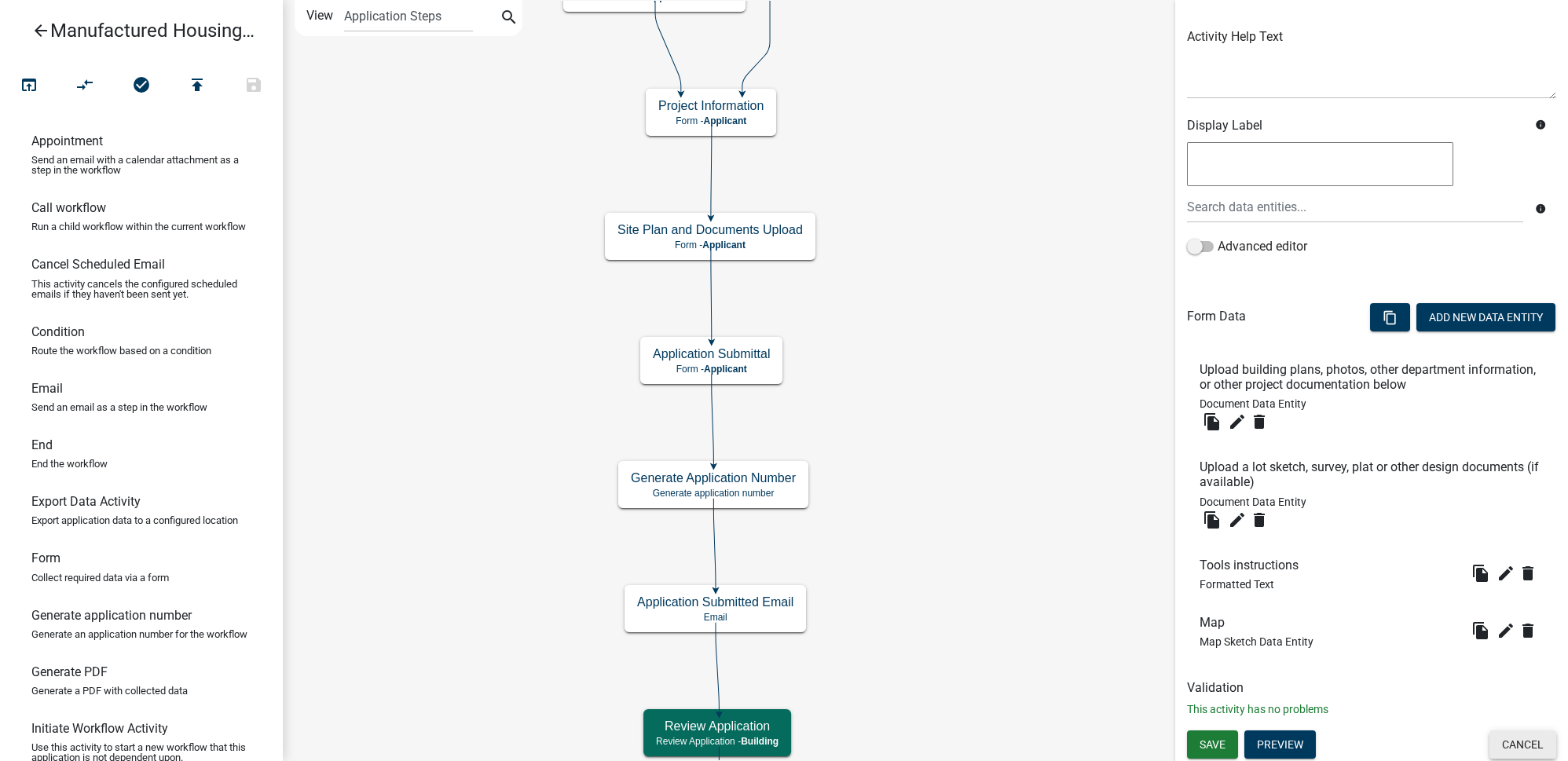
click at [1495, 737] on button "Cancel" at bounding box center [1523, 744] width 67 height 28
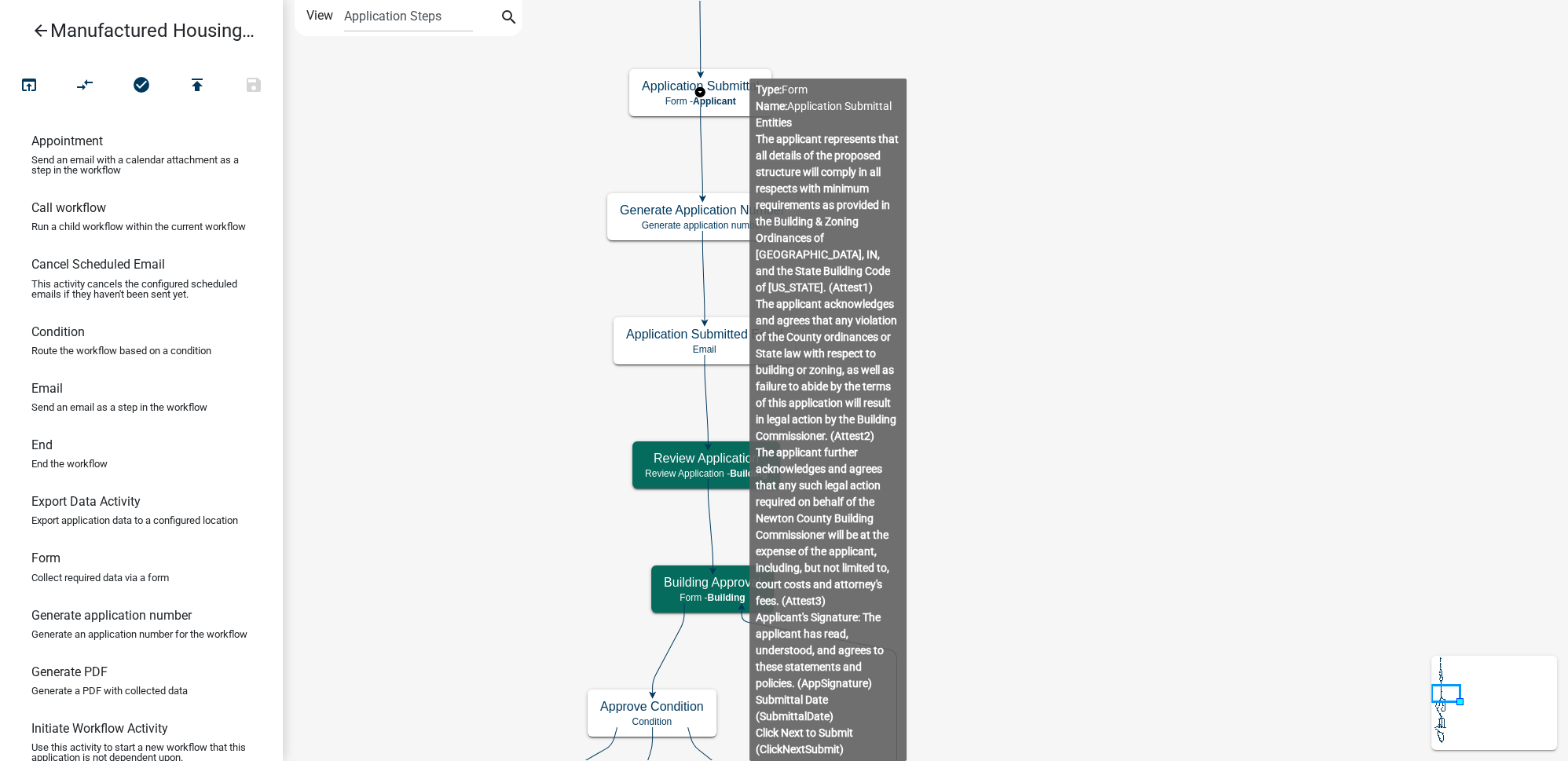
click at [749, 84] on body "Internet Explorer does NOT work with GeoPermits. Get a new browser for more sec…" at bounding box center [784, 380] width 1568 height 761
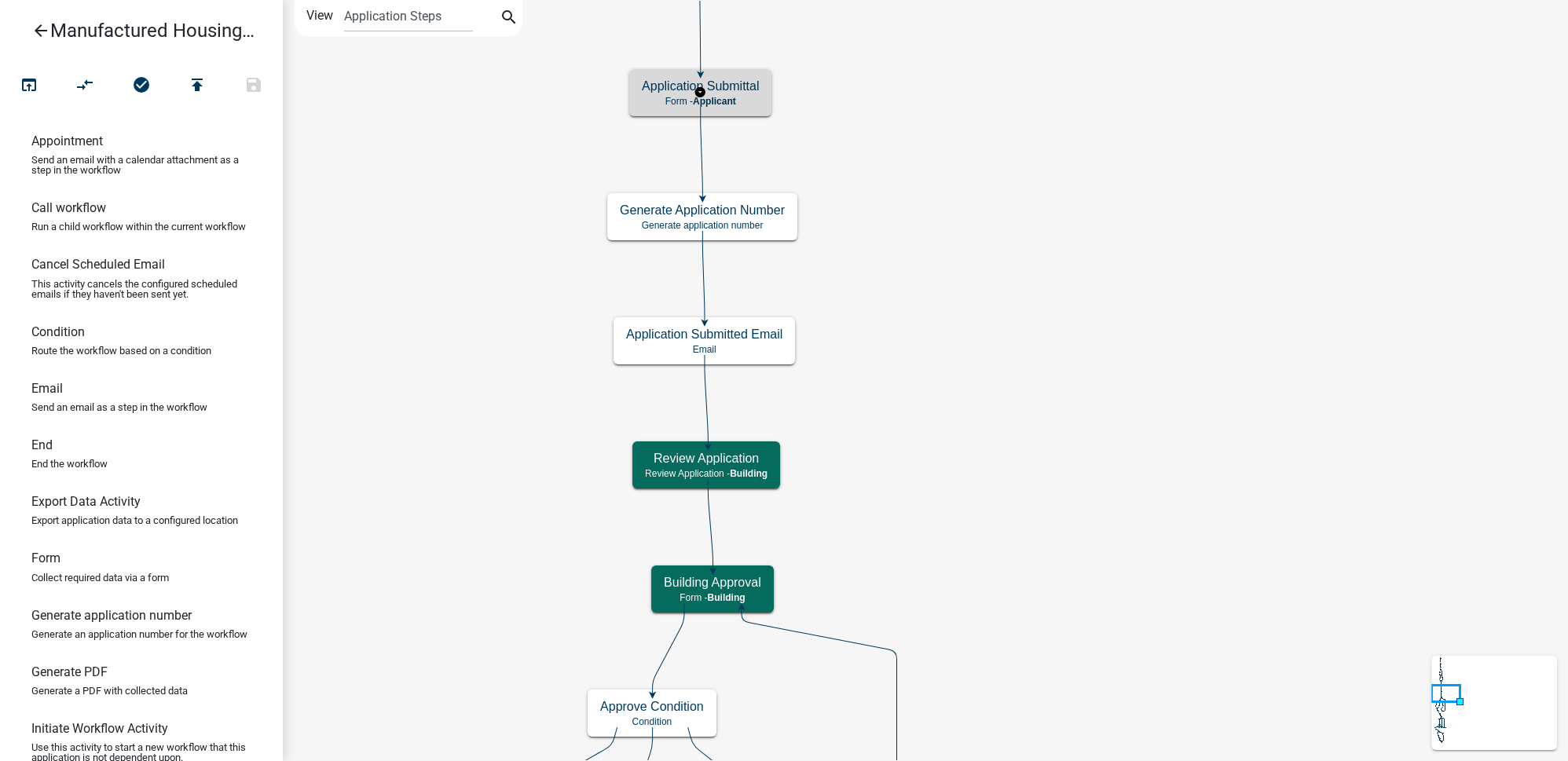
click at [740, 92] on h5 "Application Submittal" at bounding box center [700, 85] width 117 height 15
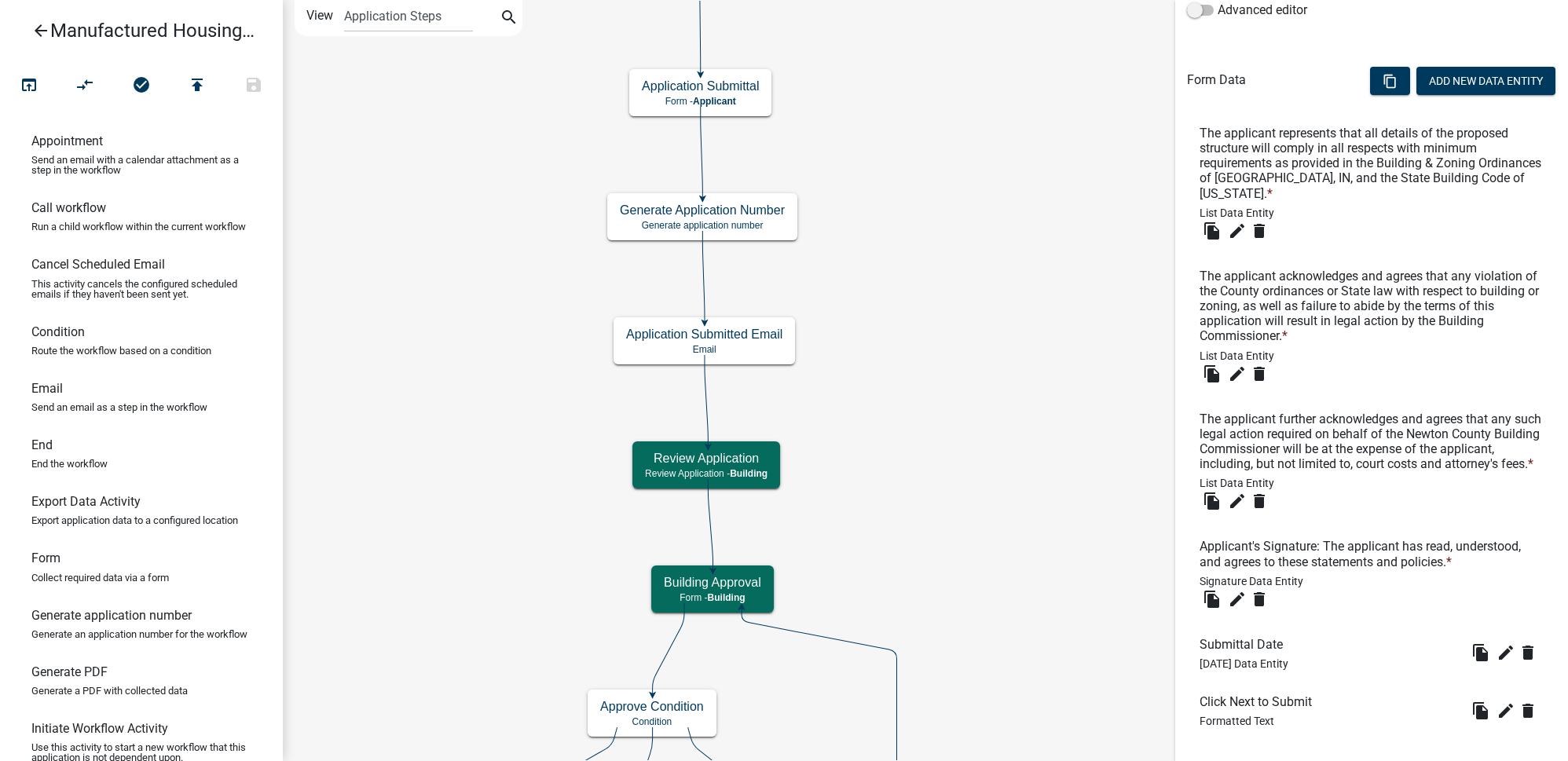
scroll to position [506, 0]
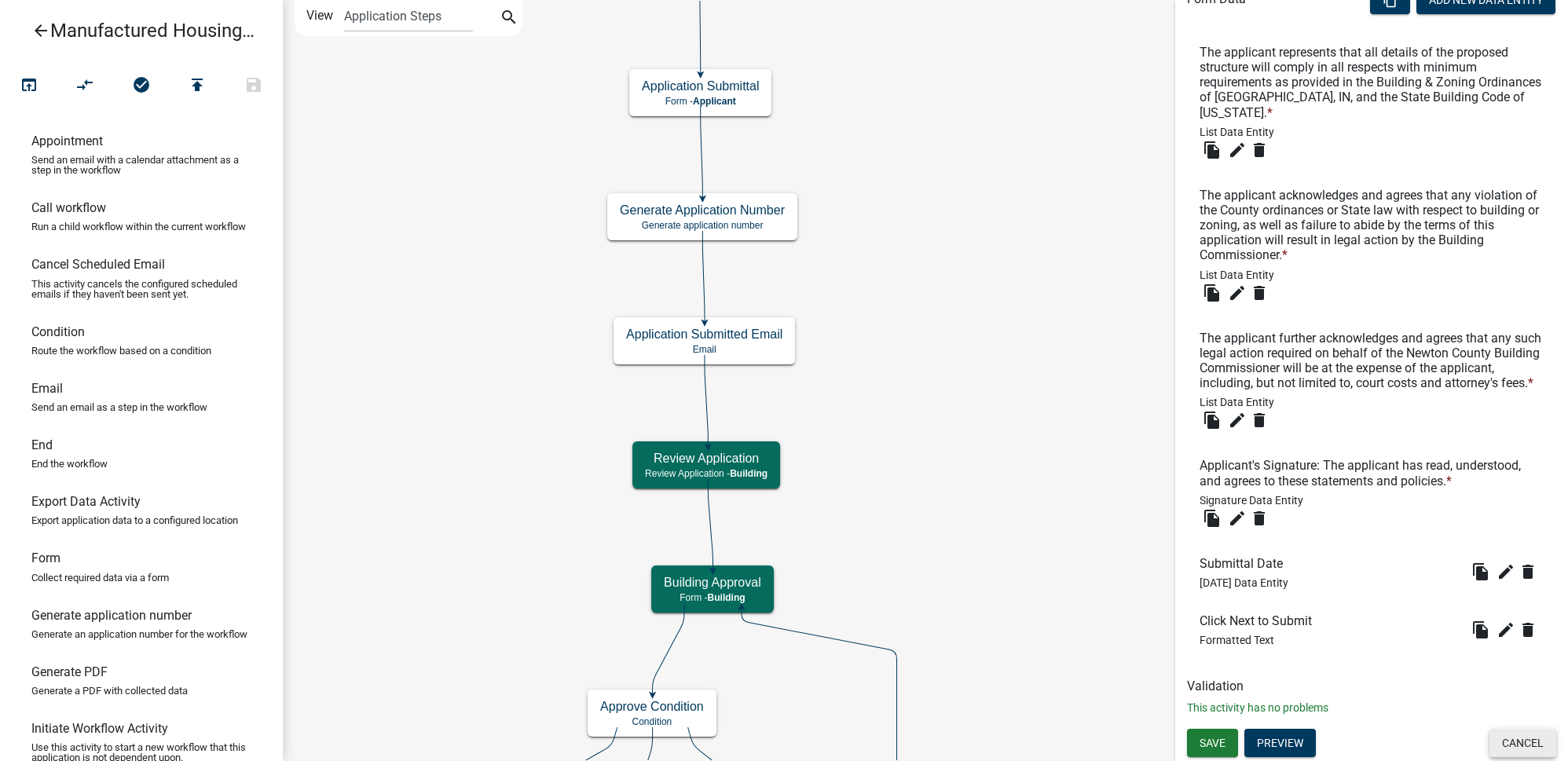
click at [1523, 744] on button "Cancel" at bounding box center [1523, 743] width 67 height 28
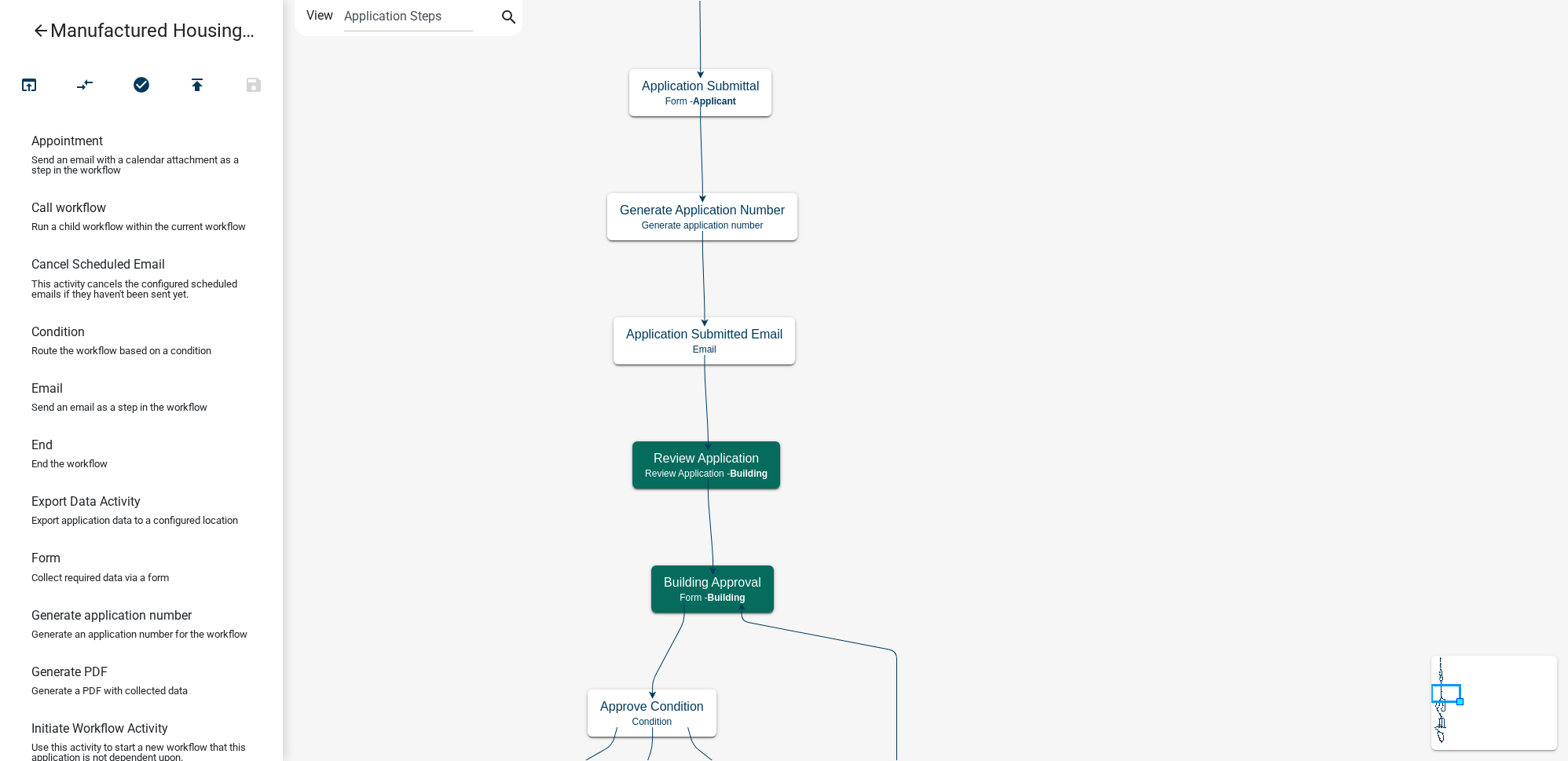
scroll to position [0, 0]
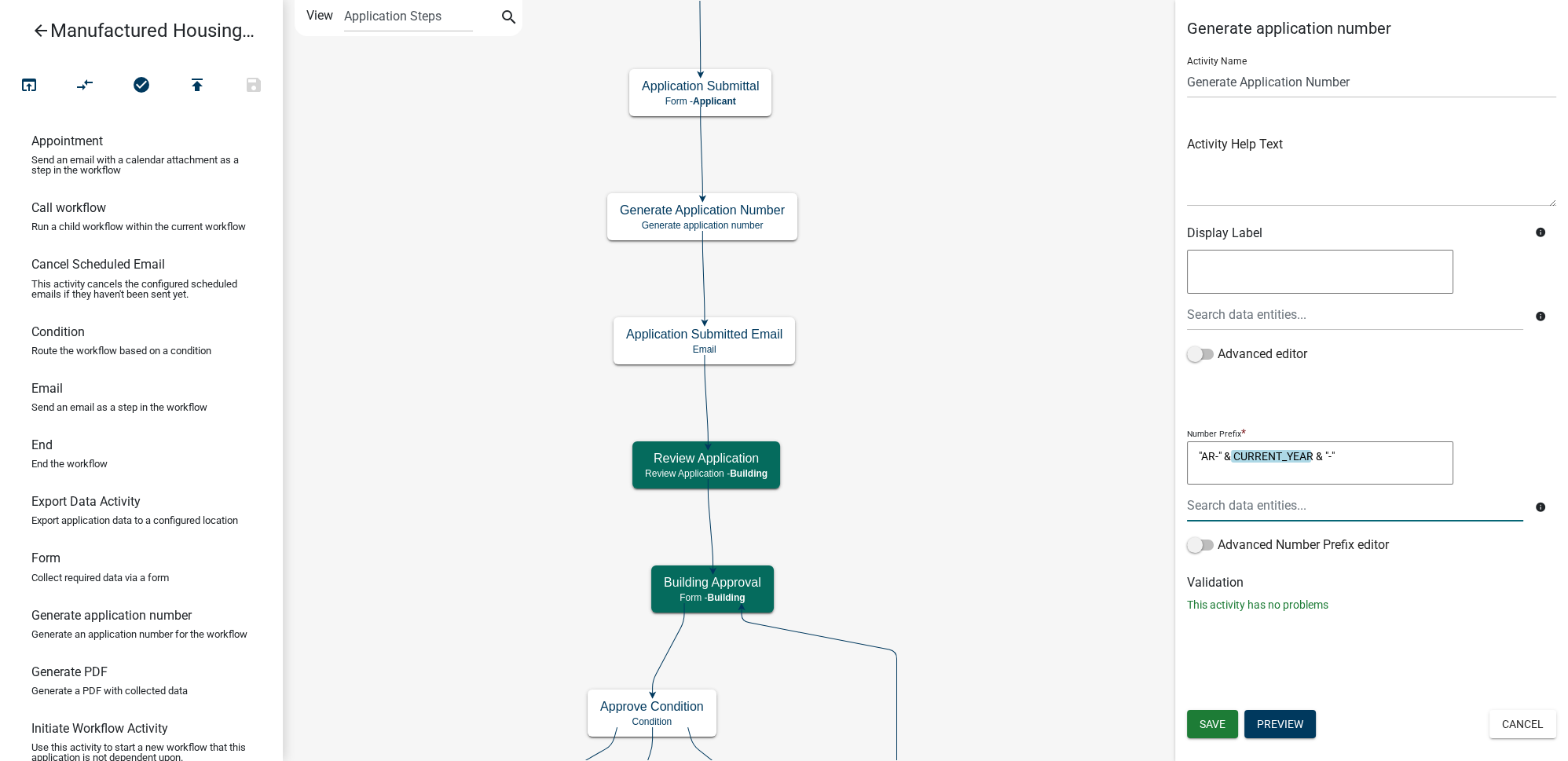
click at [1213, 458] on textarea ""AR-" & CURRENT_YEAR & "-"" at bounding box center [1321, 463] width 267 height 44
type textarea ""BP-" & CURRENT_YEAR & "-""
click at [1463, 617] on div "Generate application number Activity Name Generate Application Number Activity …" at bounding box center [1371, 322] width 393 height 607
click at [1206, 724] on span "Save" at bounding box center [1213, 724] width 26 height 12
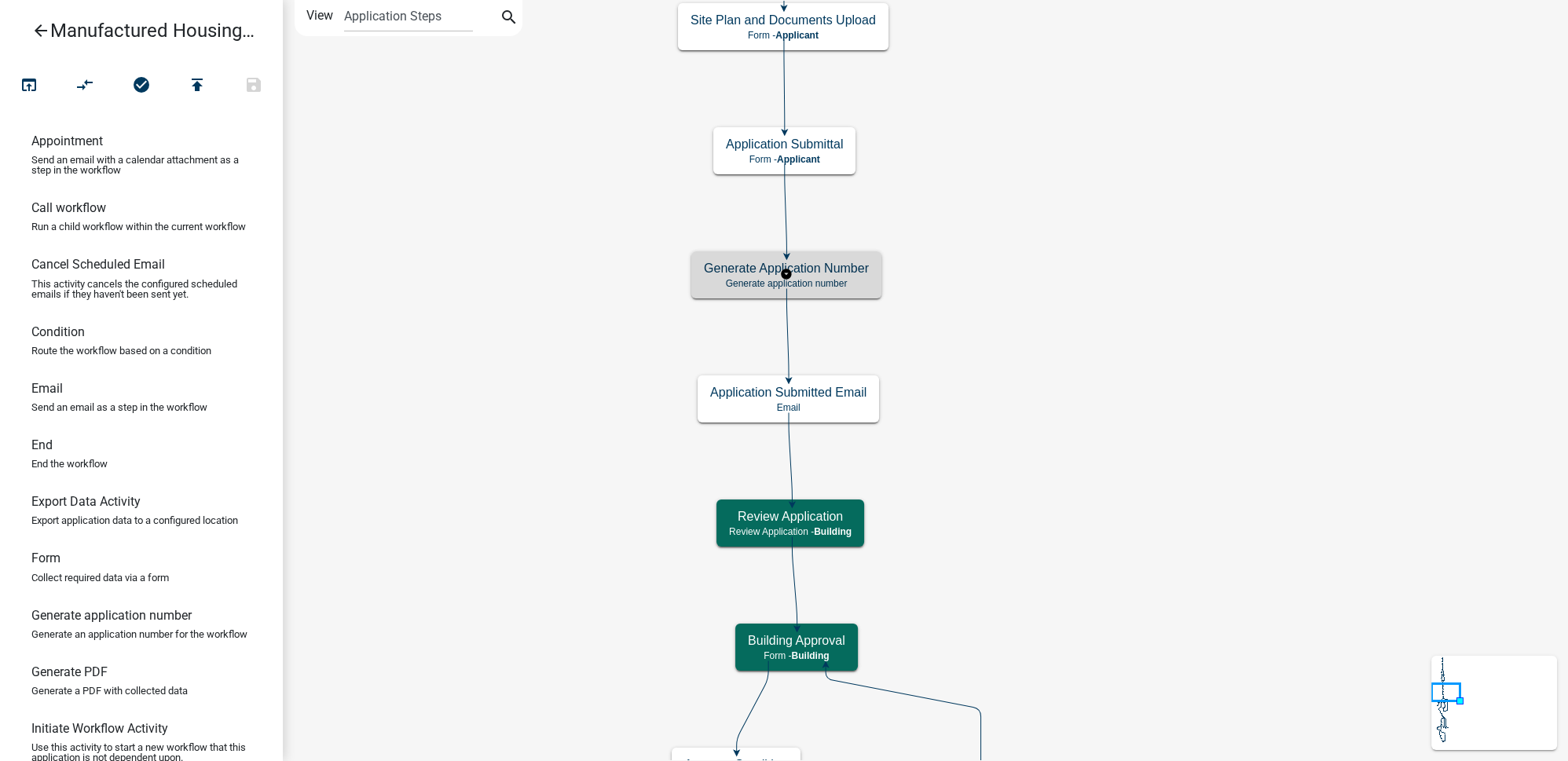
click at [853, 271] on h5 "Generate Application Number" at bounding box center [786, 267] width 165 height 15
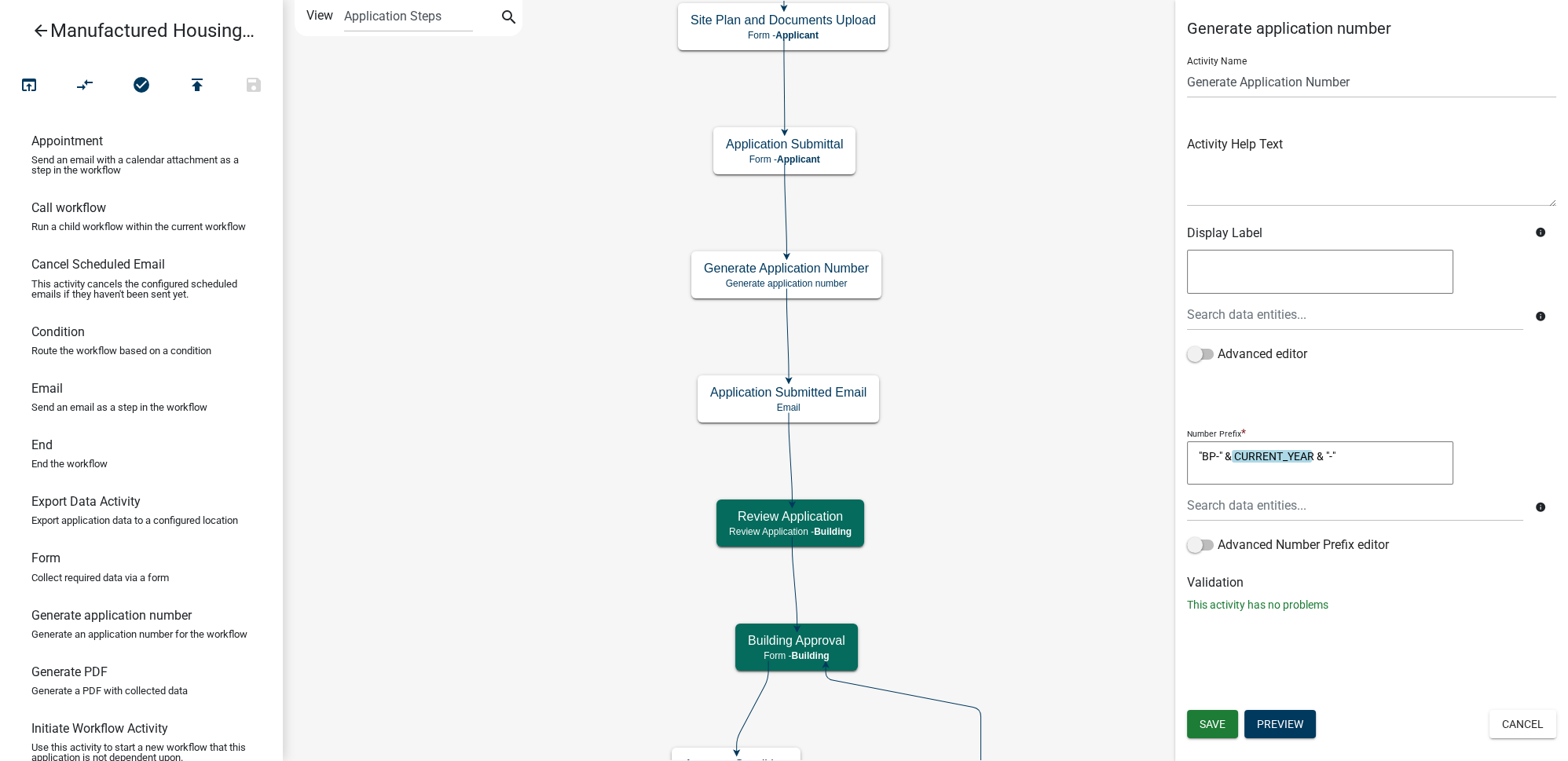
click at [1216, 455] on textarea ""BP-" & CURRENT_YEAR & "-"" at bounding box center [1321, 463] width 267 height 44
type textarea ""RBP-" & CURRENT_YEAR & "-""
click at [1473, 648] on div "Generate application number Activity Name Generate Application Number Activity …" at bounding box center [1371, 380] width 393 height 761
click at [1227, 723] on button "Save" at bounding box center [1213, 724] width 51 height 28
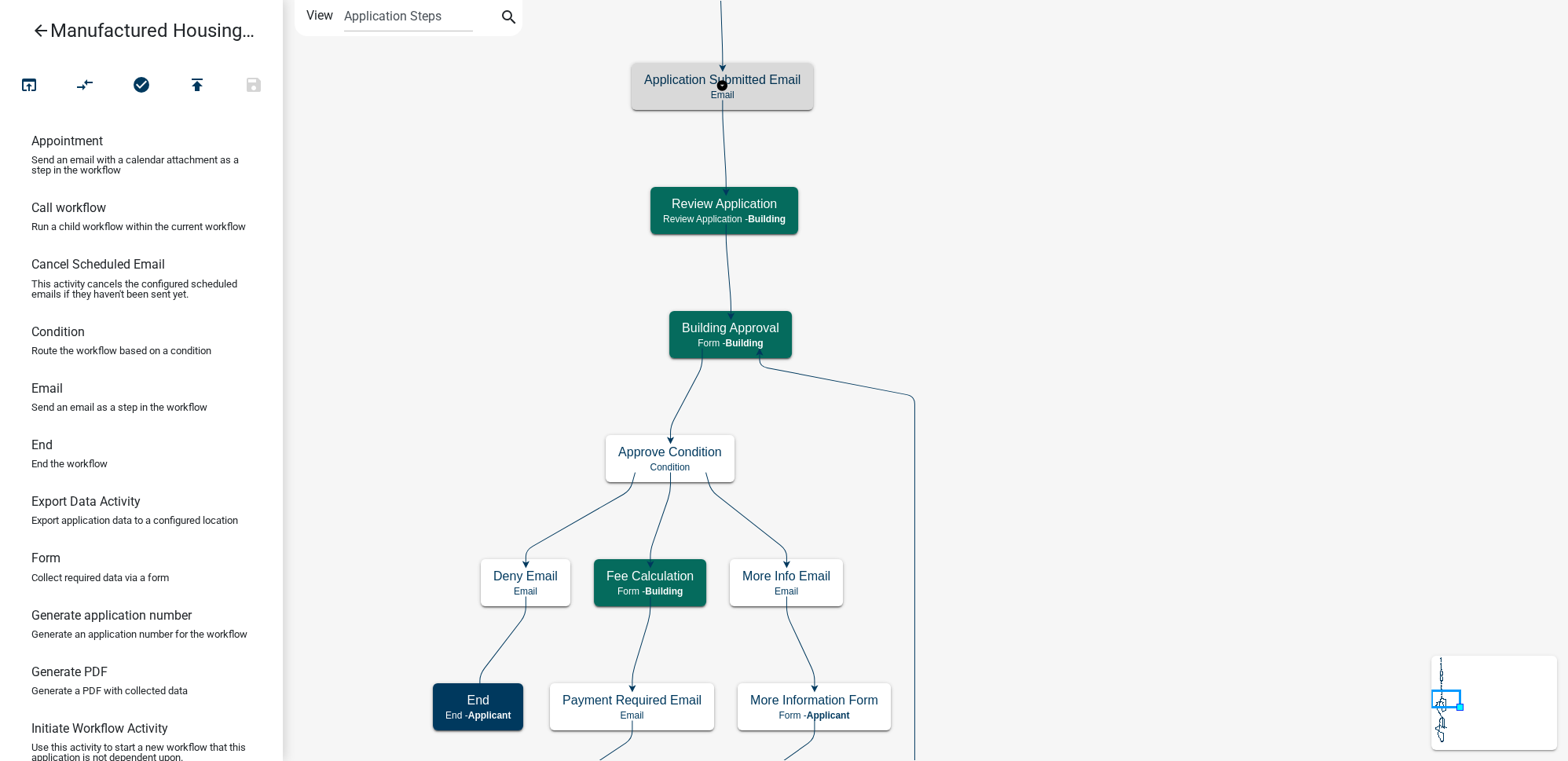
click at [776, 79] on h5 "Application Submitted Email" at bounding box center [721, 79] width 156 height 15
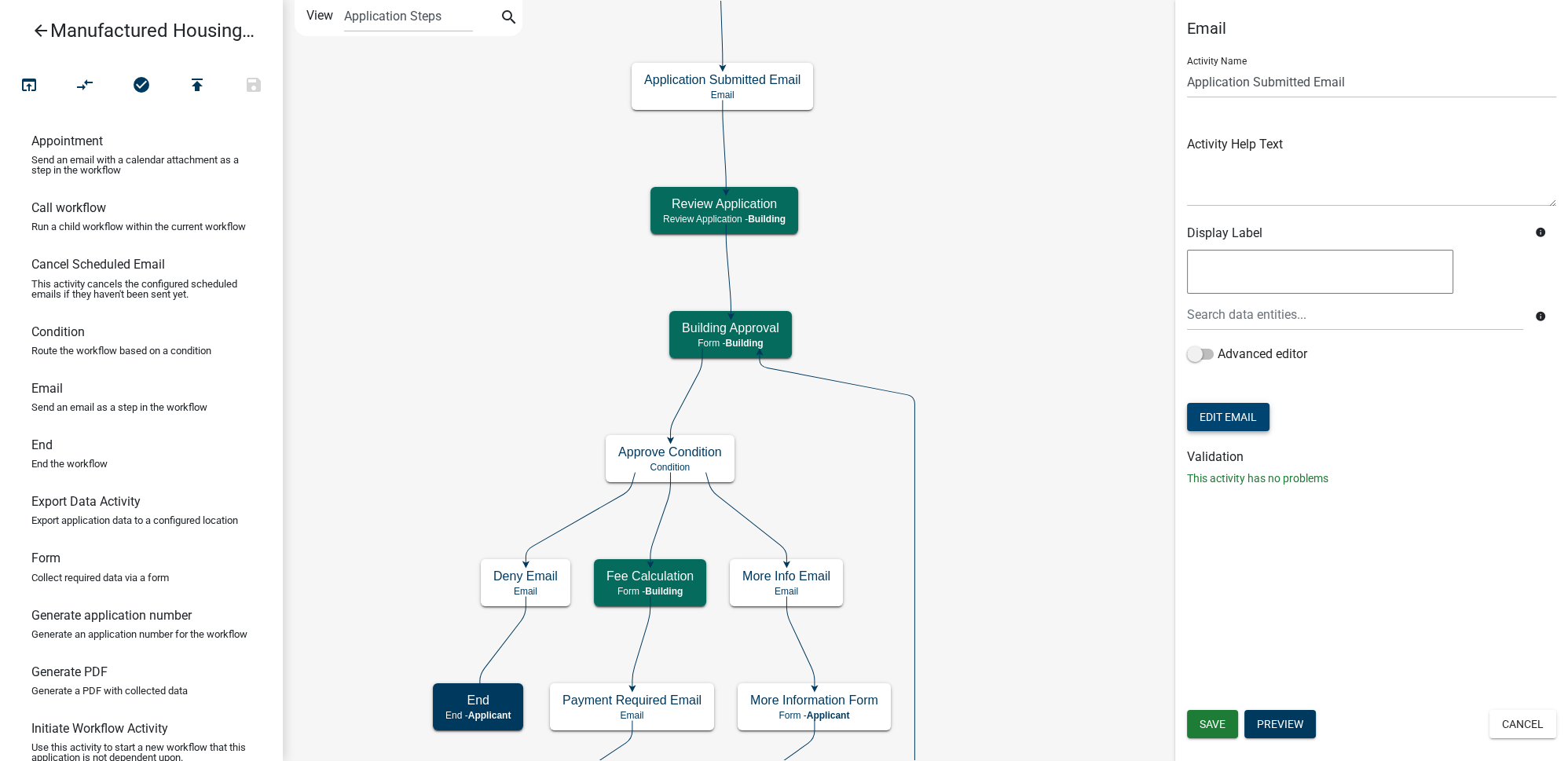
click at [1240, 412] on button "Edit Email" at bounding box center [1228, 417] width 83 height 28
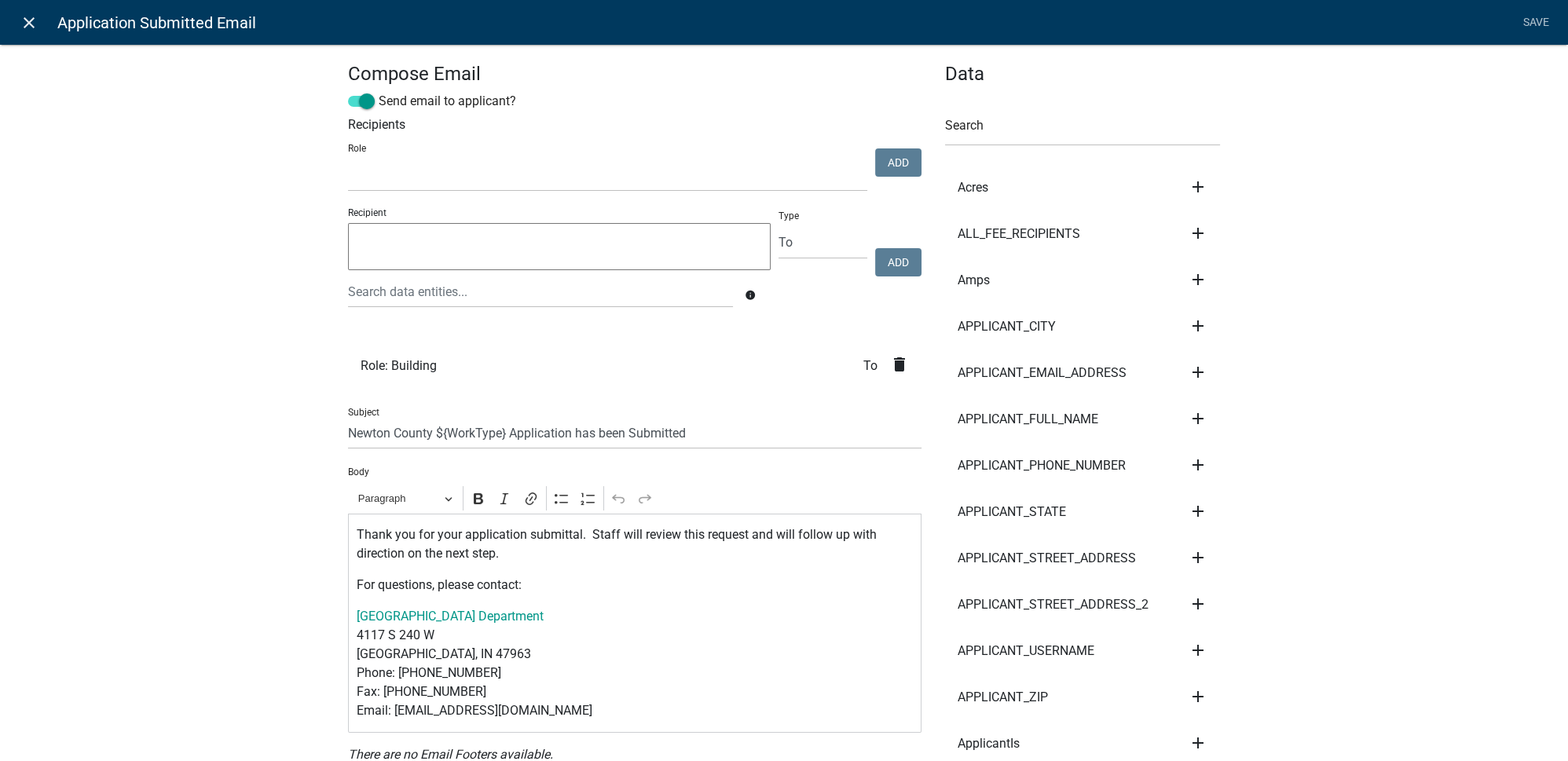
click at [26, 20] on icon "close" at bounding box center [30, 23] width 19 height 19
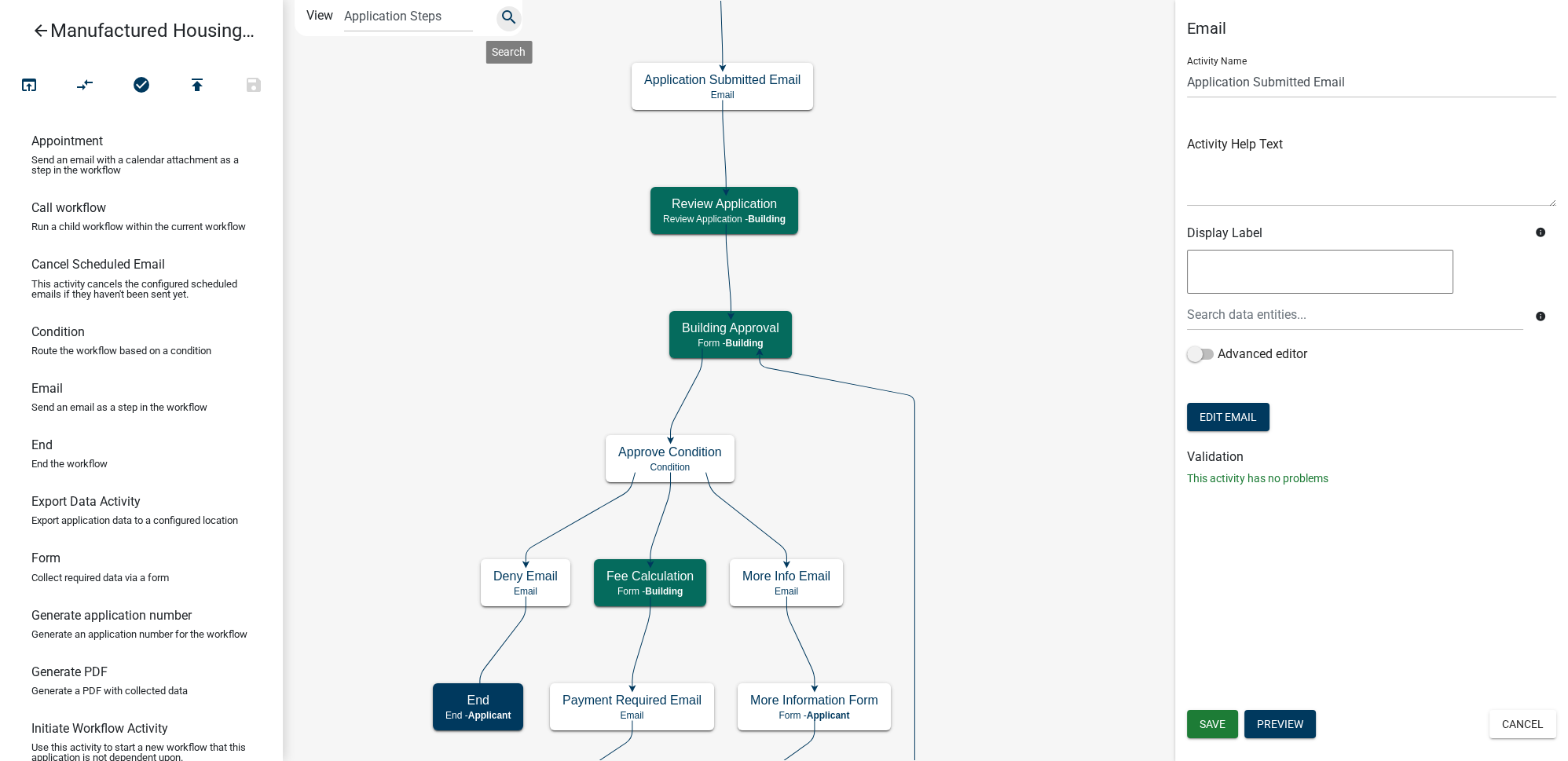
click at [508, 16] on icon "search" at bounding box center [510, 18] width 19 height 22
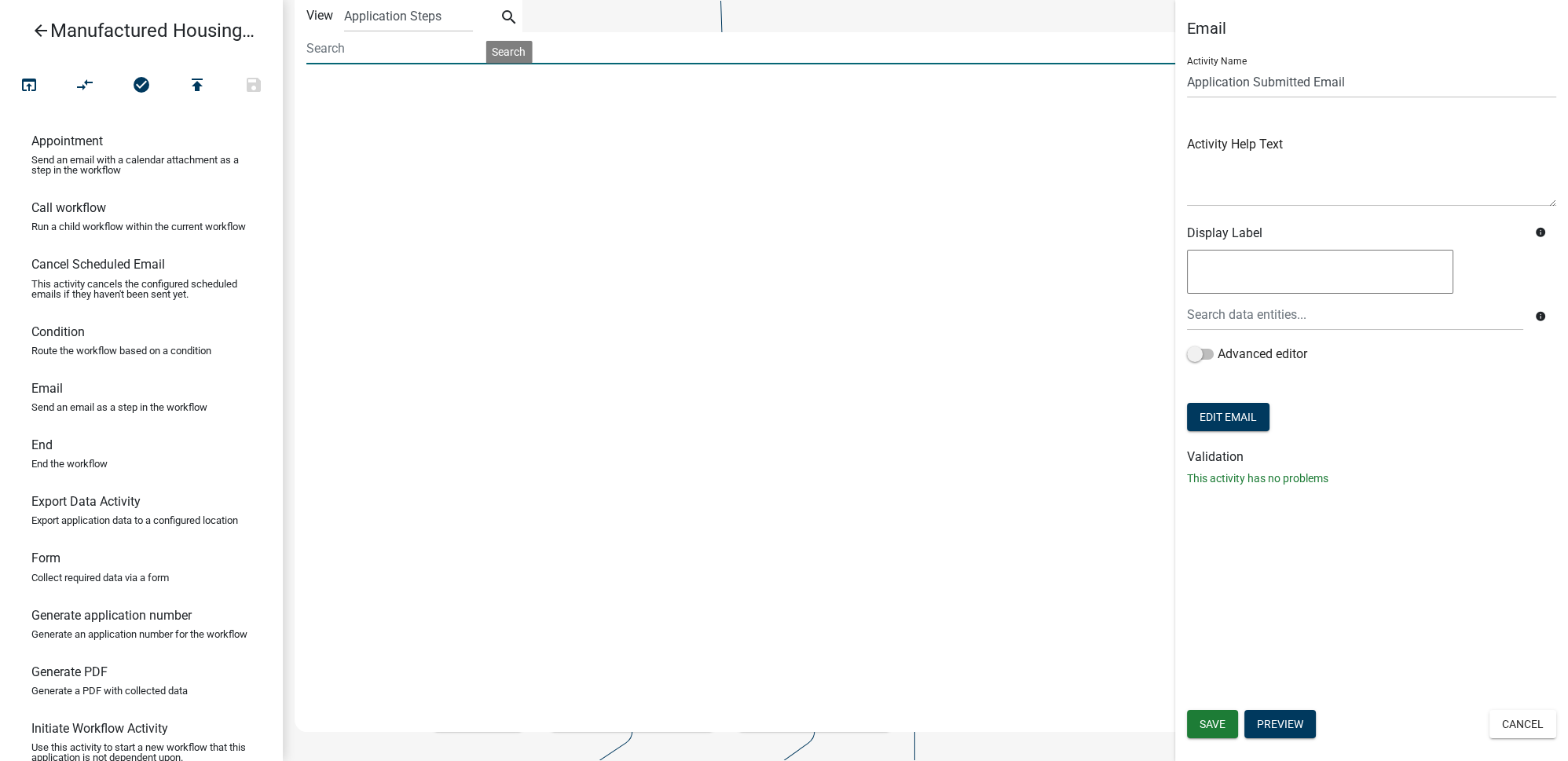
click at [370, 53] on input at bounding box center [744, 48] width 875 height 32
click at [377, 49] on input "work type" at bounding box center [744, 48] width 875 height 32
click at [1511, 725] on button "Cancel" at bounding box center [1523, 724] width 67 height 28
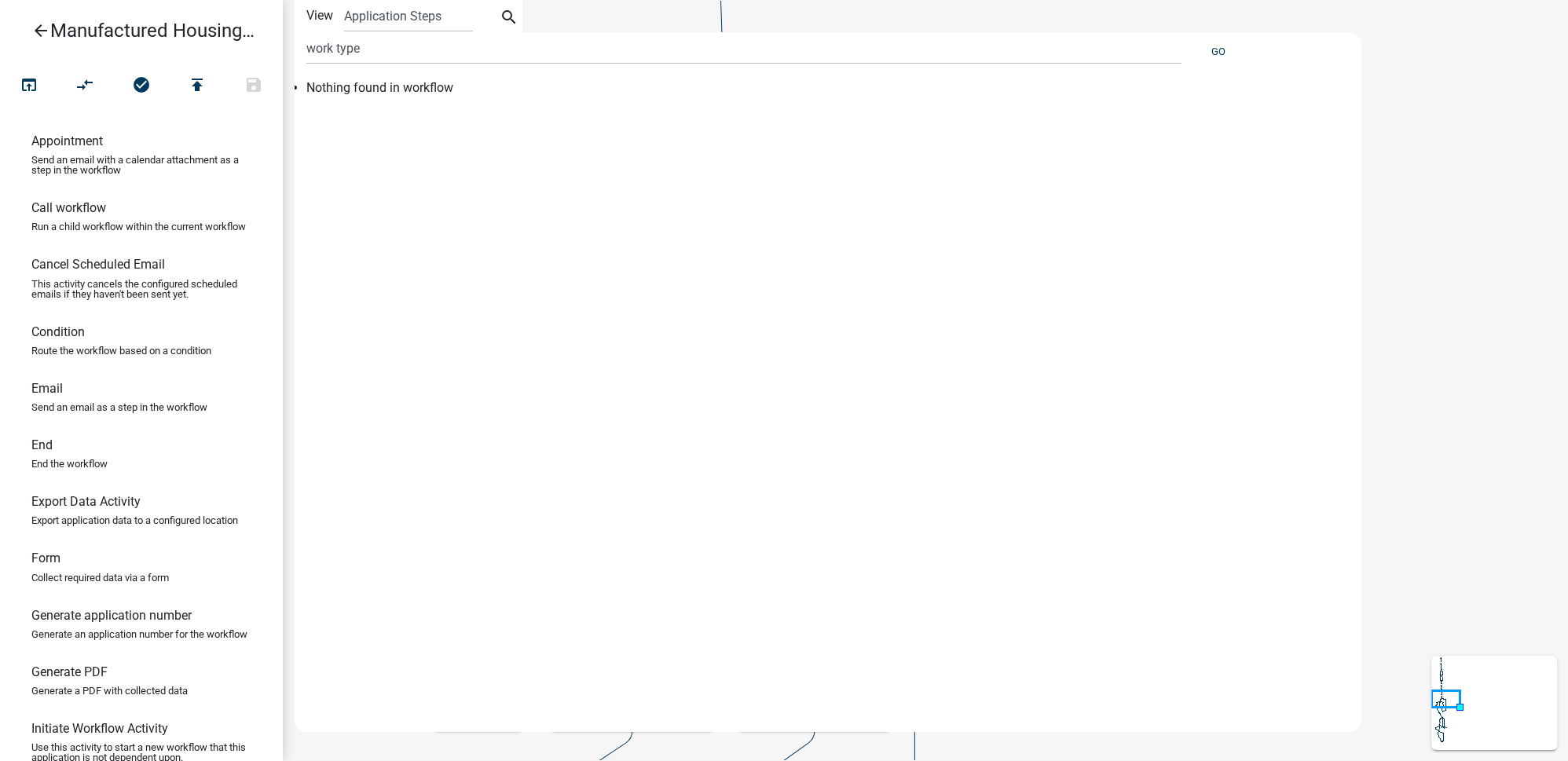
click at [400, 69] on div "work type" at bounding box center [744, 55] width 899 height 46
click at [375, 51] on input "work type" at bounding box center [744, 48] width 875 height 32
type input "work"
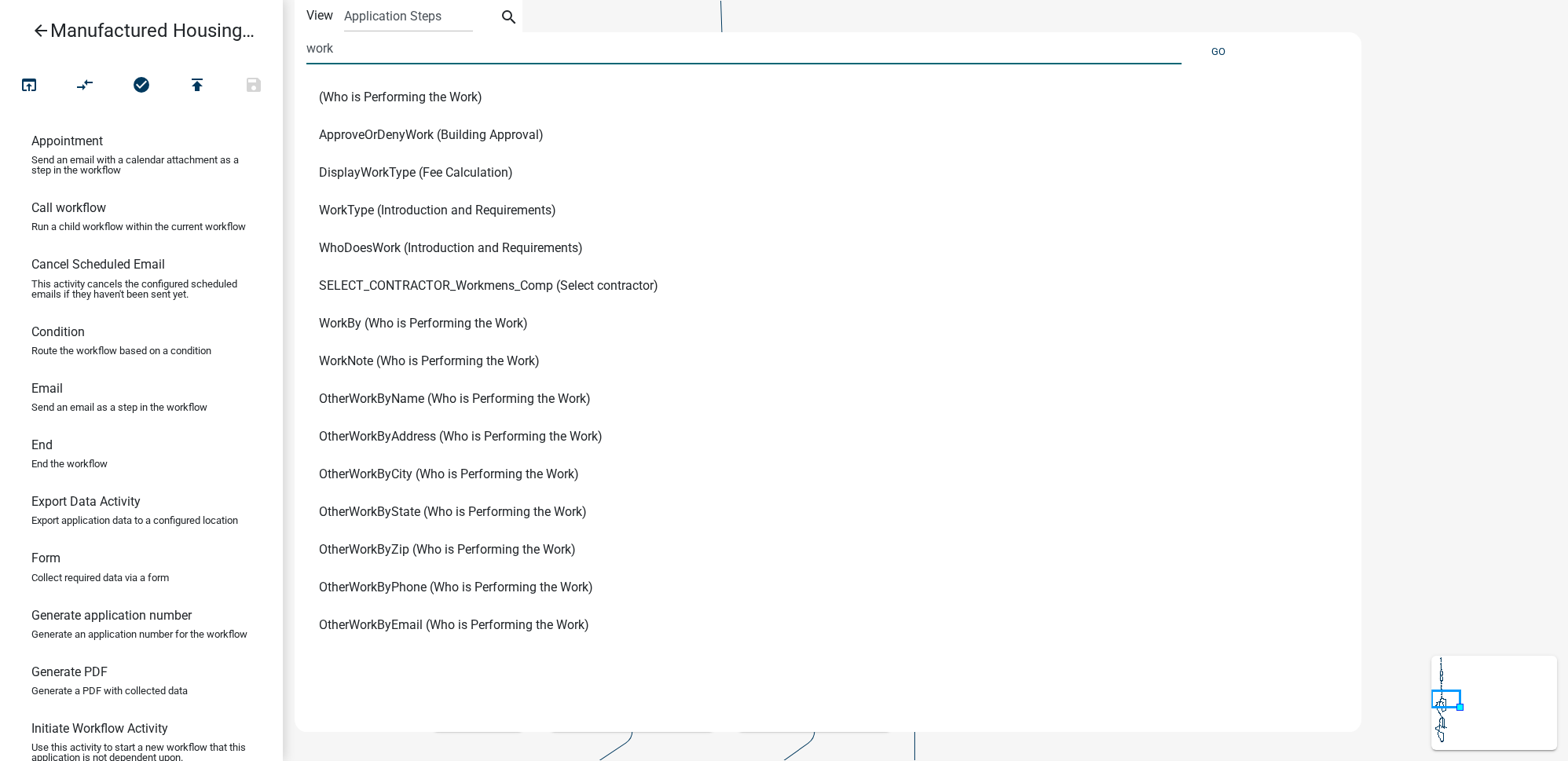
click at [415, 211] on span "WorkType (Introduction and Requirements)" at bounding box center [437, 210] width 237 height 12
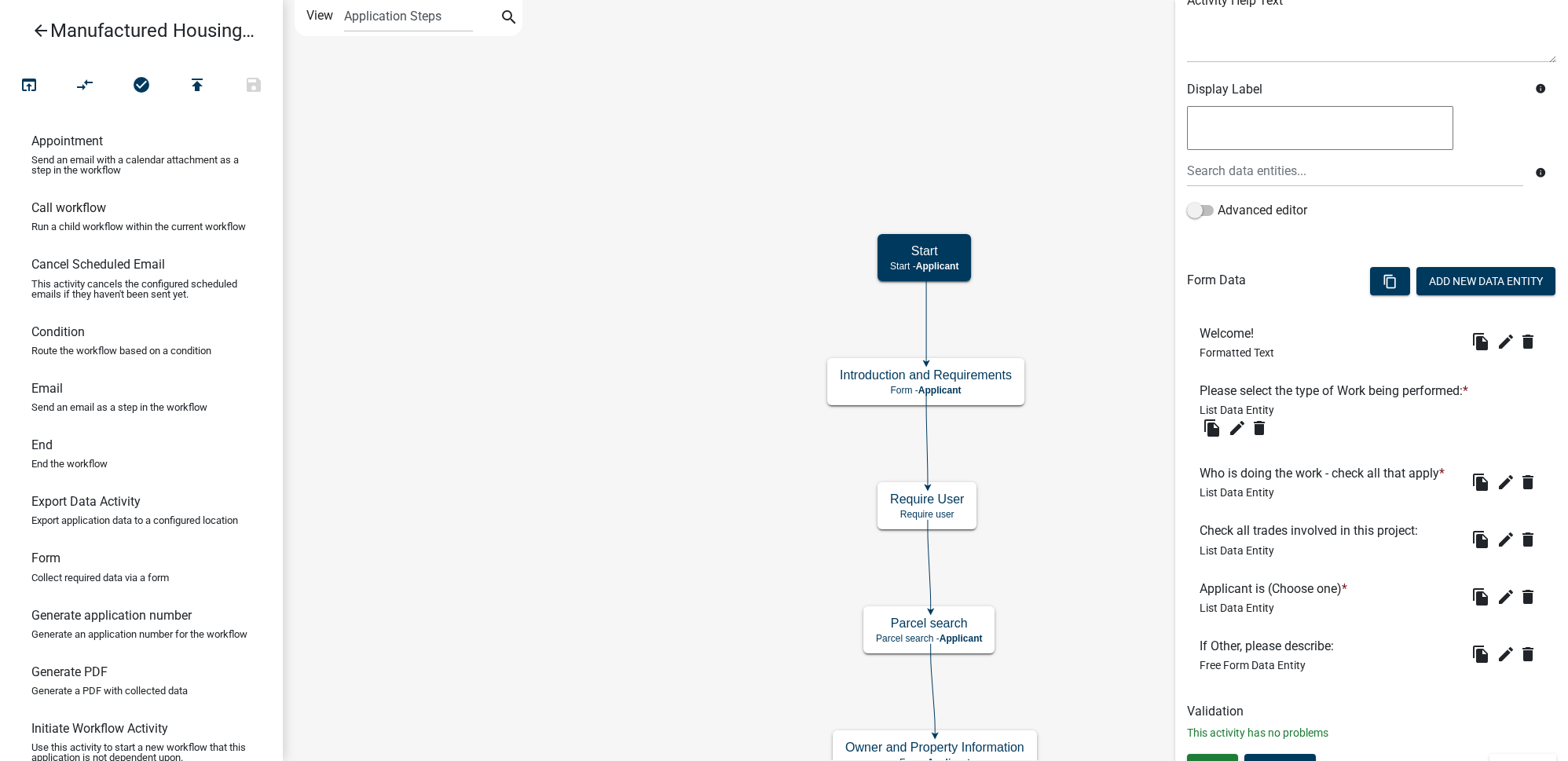
scroll to position [234, 0]
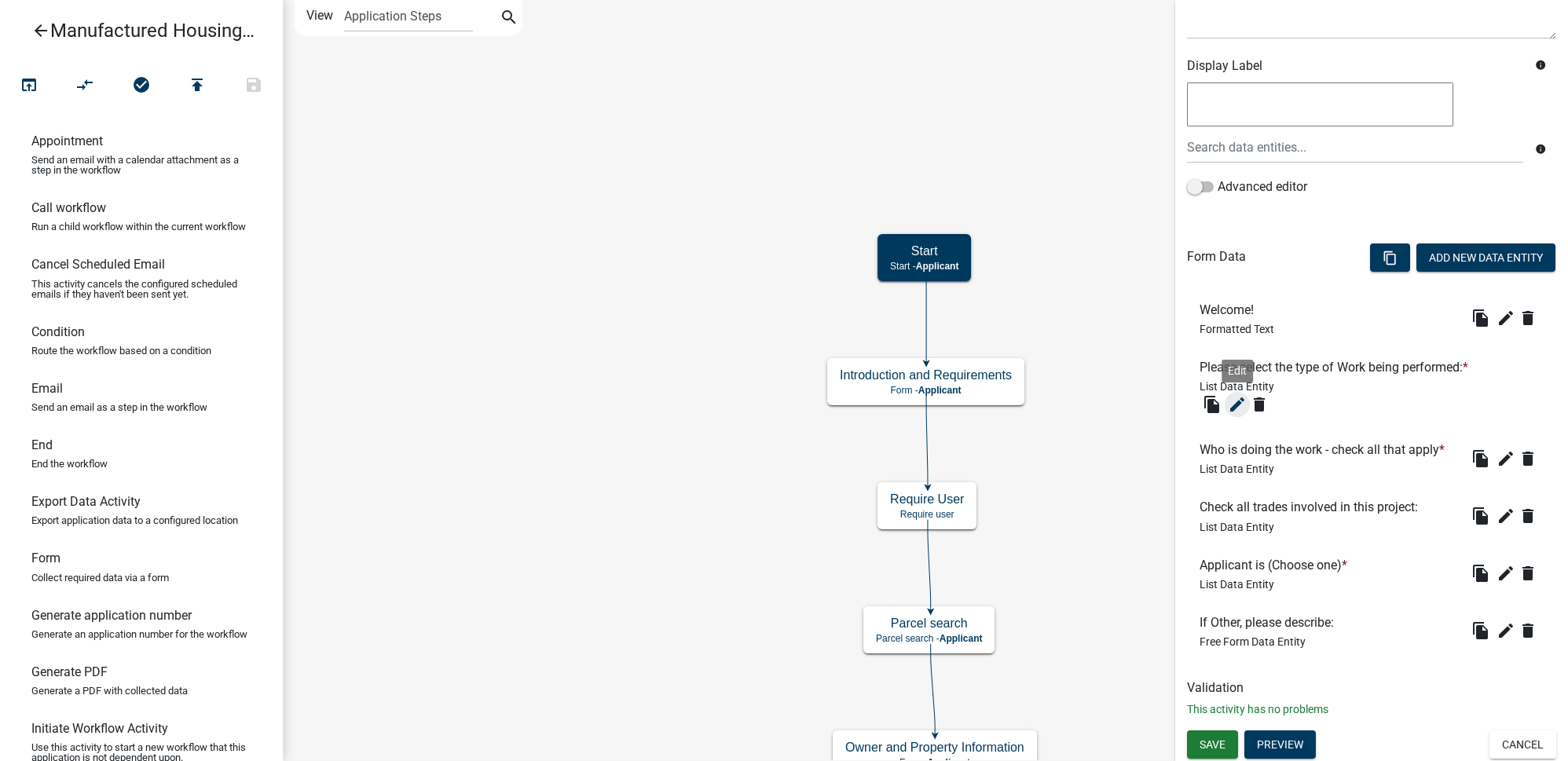
click at [1234, 409] on icon "edit" at bounding box center [1237, 405] width 19 height 19
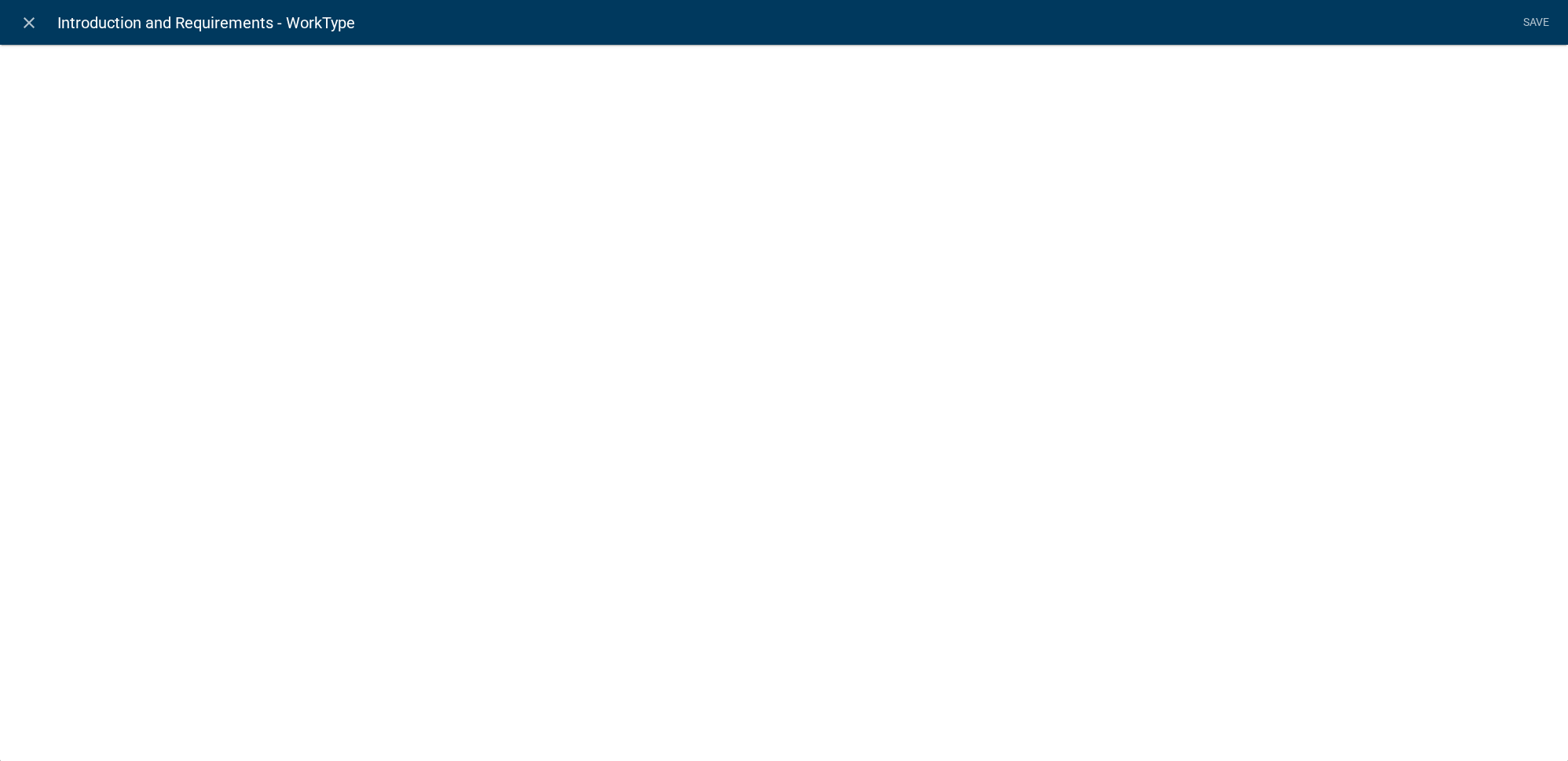
select select "list-data"
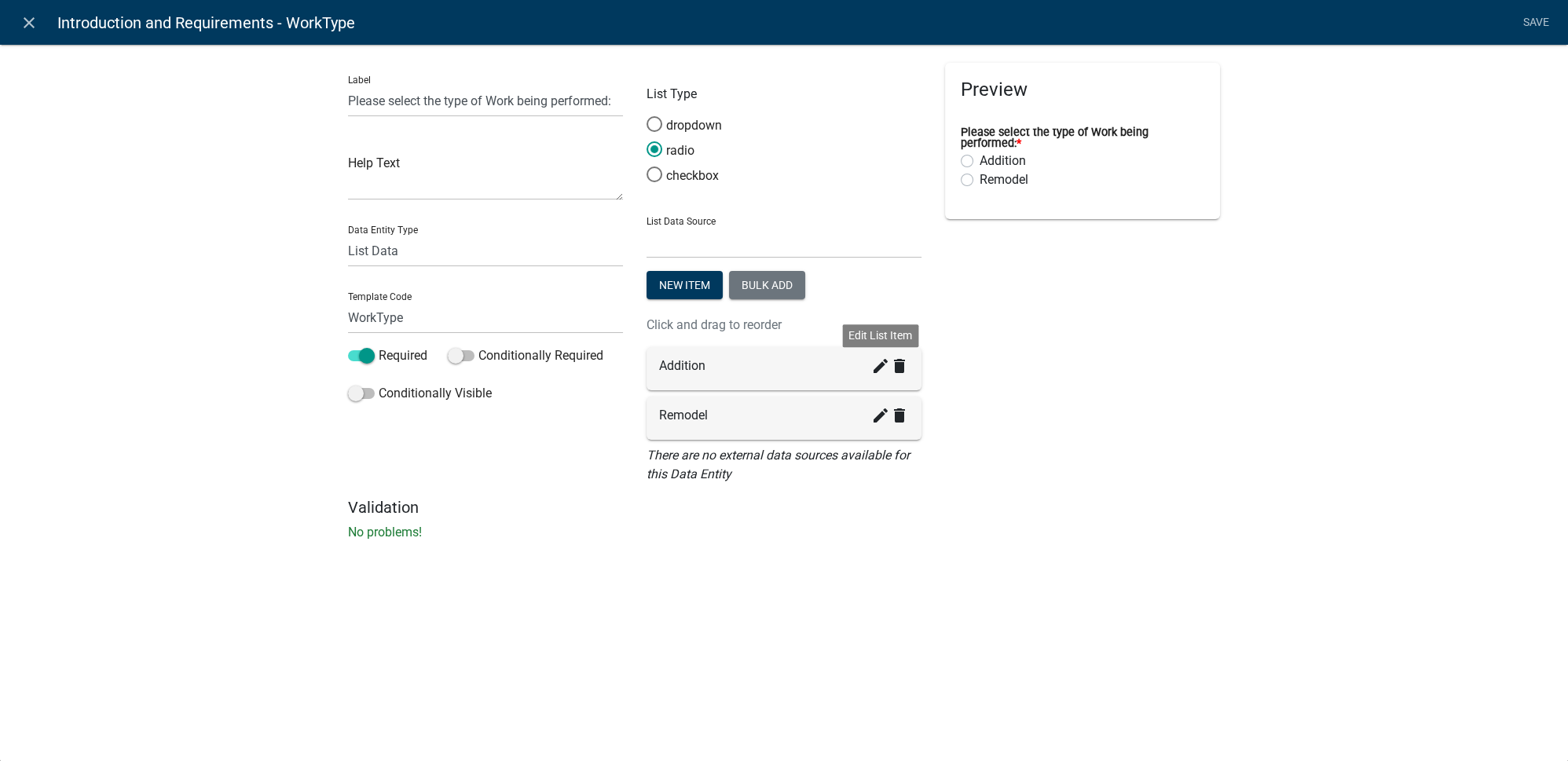
click at [882, 369] on icon "create" at bounding box center [881, 366] width 19 height 19
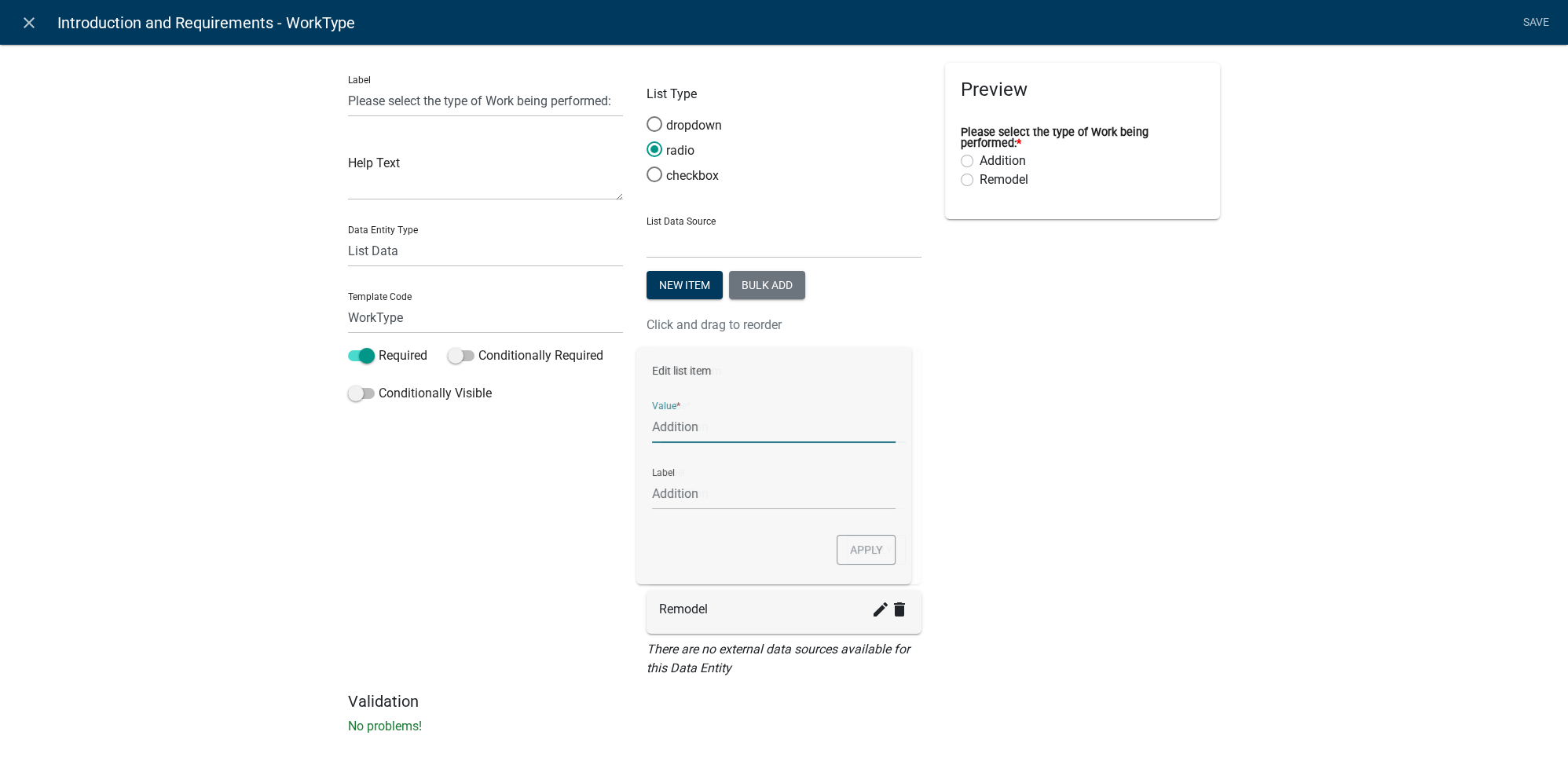
drag, startPoint x: 723, startPoint y: 429, endPoint x: 645, endPoint y: 432, distance: 78.1
click at [646, 432] on div "Edit list item Value * Addition Label Addition Apply" at bounding box center [784, 466] width 275 height 237
type input "Single Family Dwelling"
click at [897, 483] on input "Single Family Dwelling" at bounding box center [784, 493] width 244 height 32
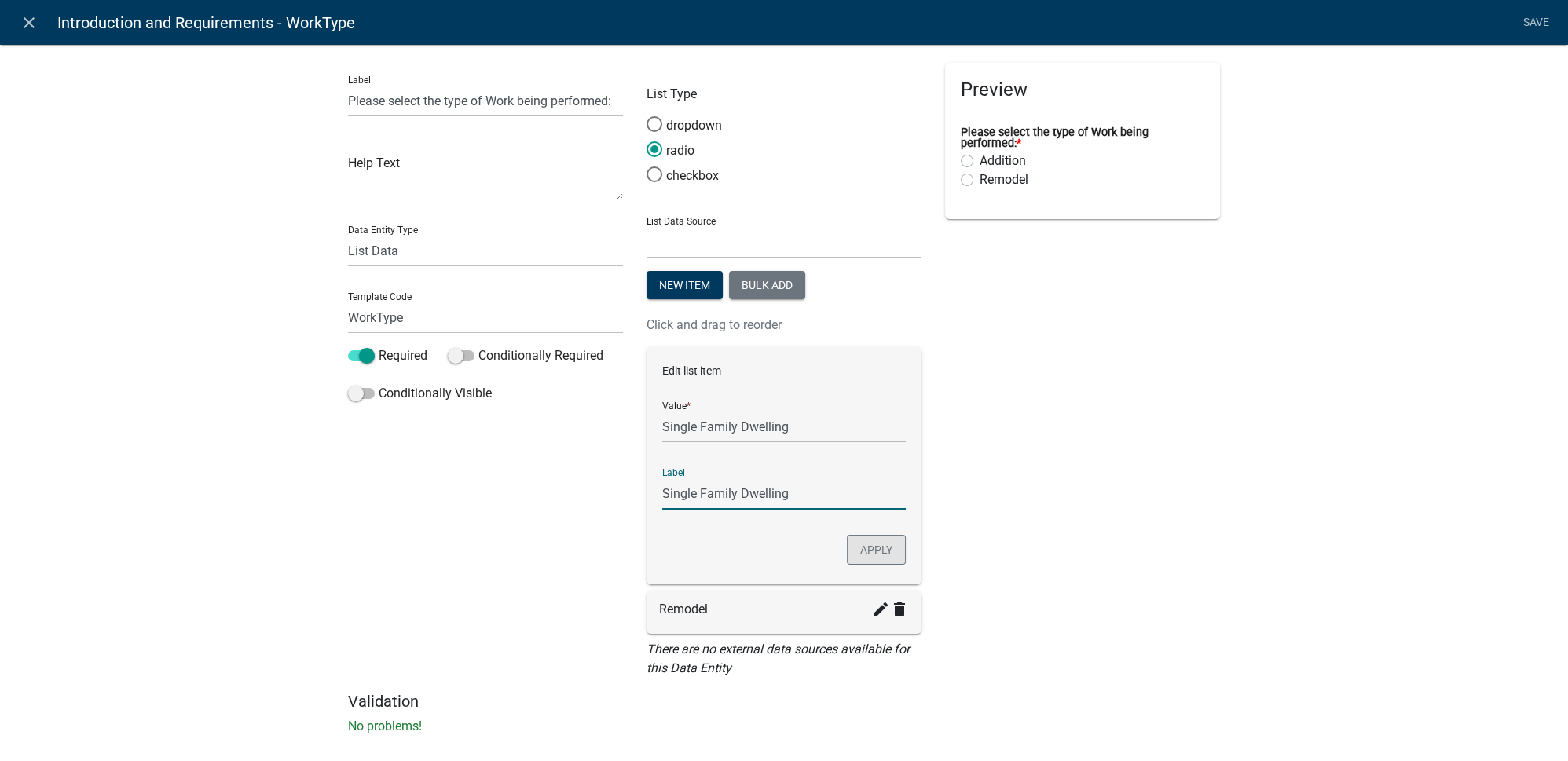
click at [880, 547] on button "Apply" at bounding box center [876, 549] width 59 height 30
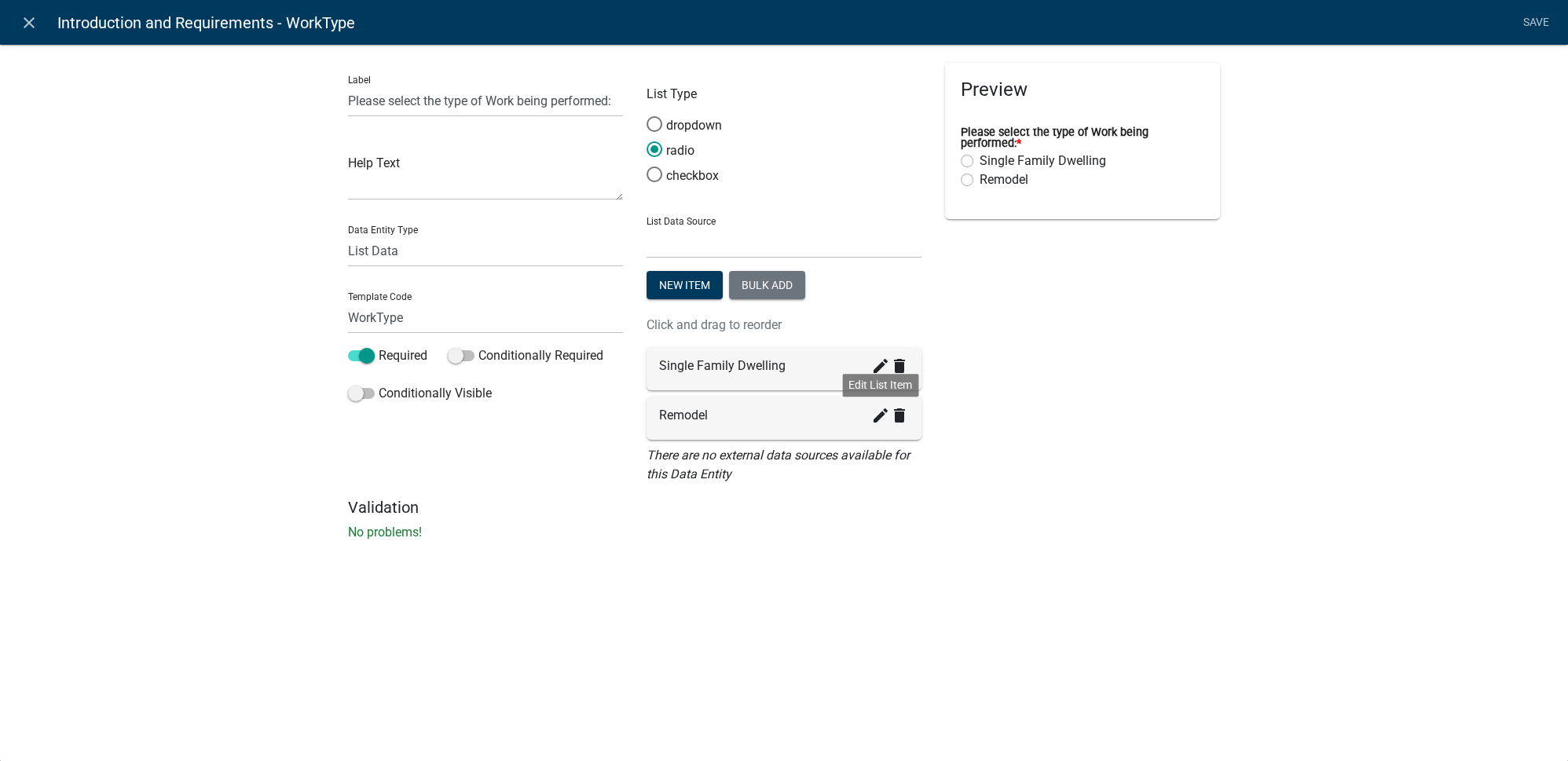
click at [874, 421] on icon "create" at bounding box center [881, 415] width 19 height 19
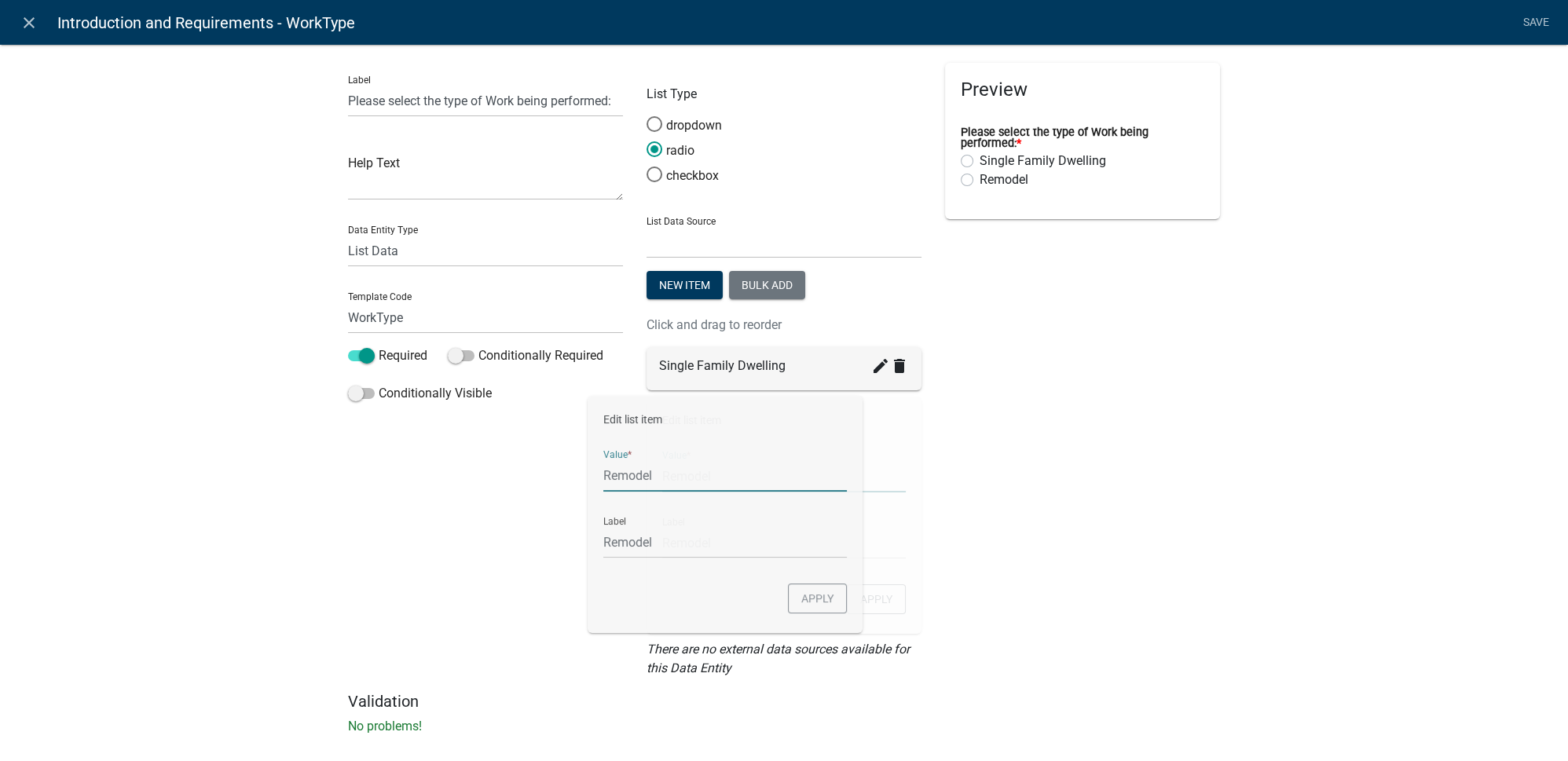
drag, startPoint x: 724, startPoint y: 474, endPoint x: 591, endPoint y: 473, distance: 133.0
click at [591, 473] on div "Label Please select the type of Work being performed: Help Text Data Entity Typ…" at bounding box center [784, 377] width 896 height 629
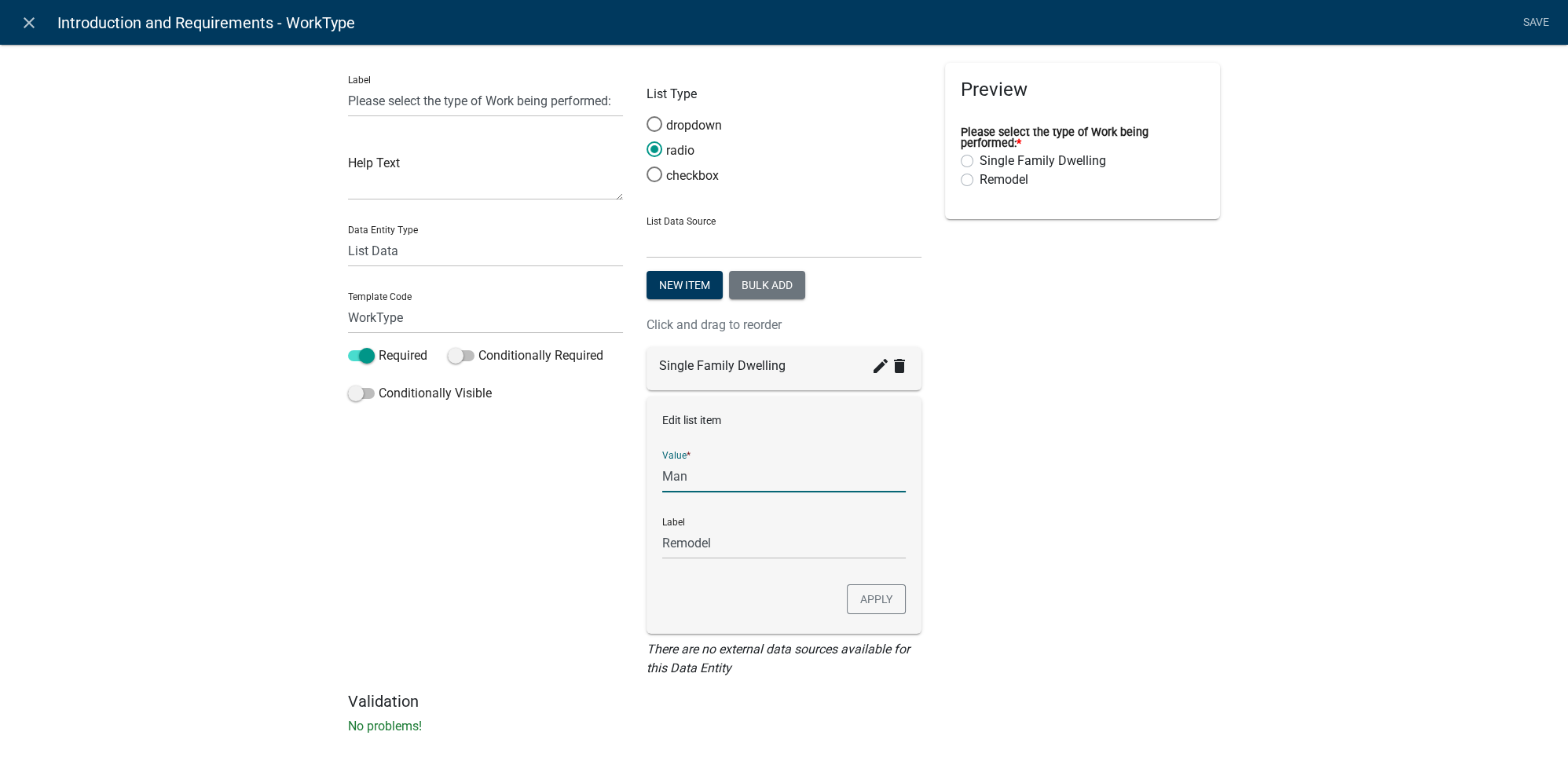
type input "Manufactured Housing"
click at [875, 603] on button "Apply" at bounding box center [876, 599] width 59 height 30
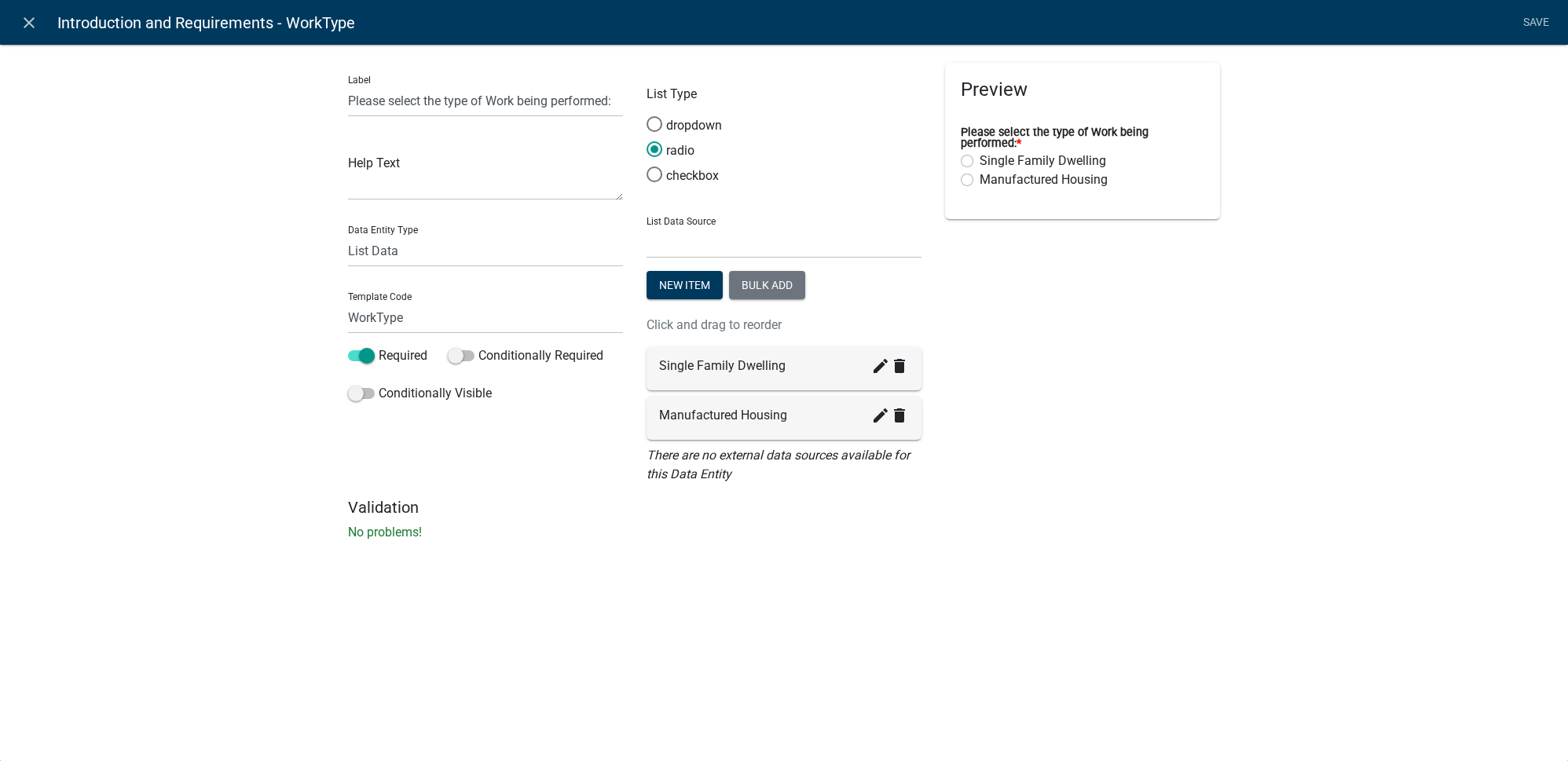
click at [1013, 452] on div "Preview Please select the type of Work being performed: * Single Family Dwellin…" at bounding box center [1082, 280] width 299 height 435
click at [1536, 17] on link "Save" at bounding box center [1535, 23] width 39 height 30
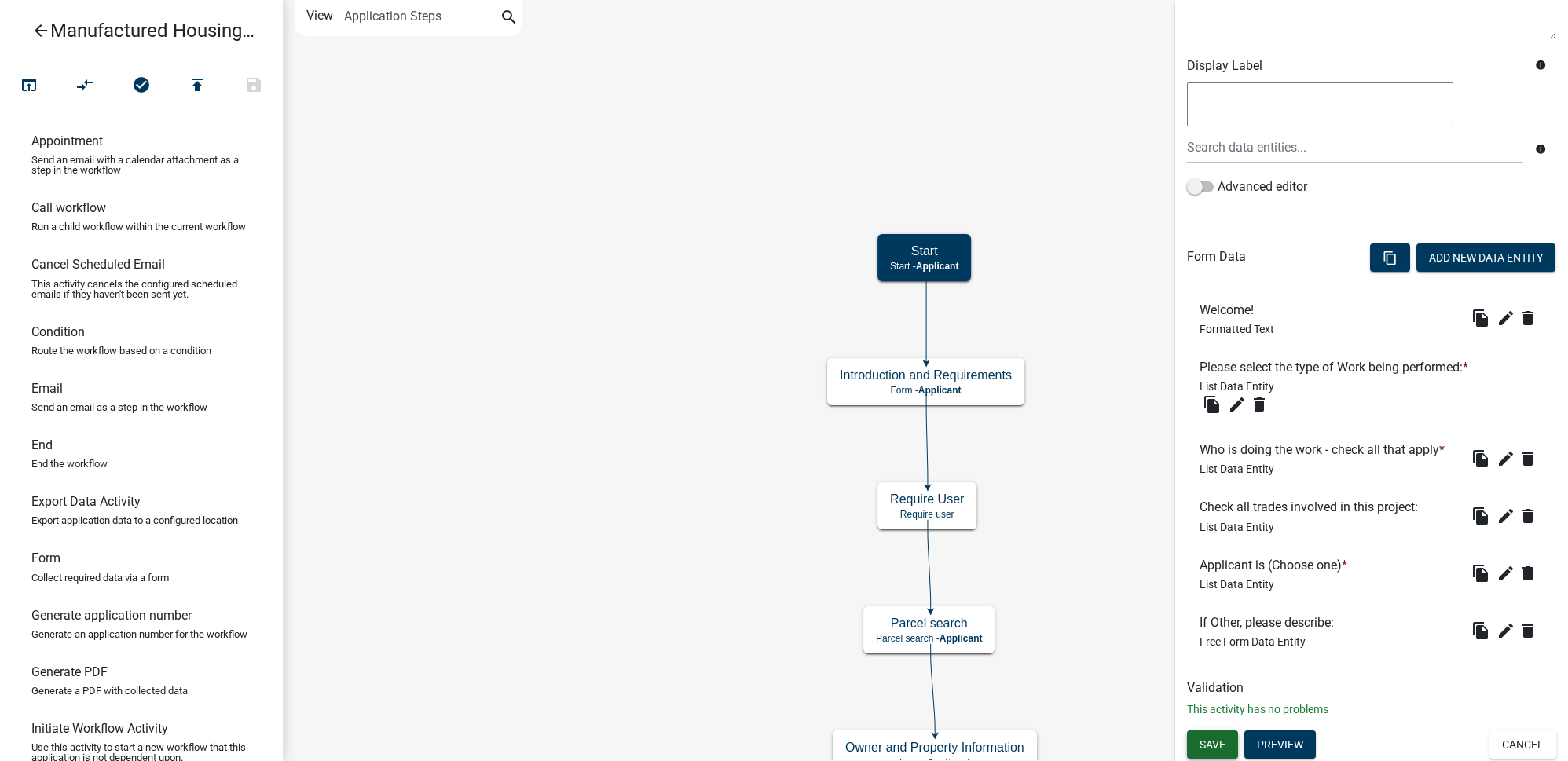
click at [1231, 741] on button "Save" at bounding box center [1213, 744] width 51 height 28
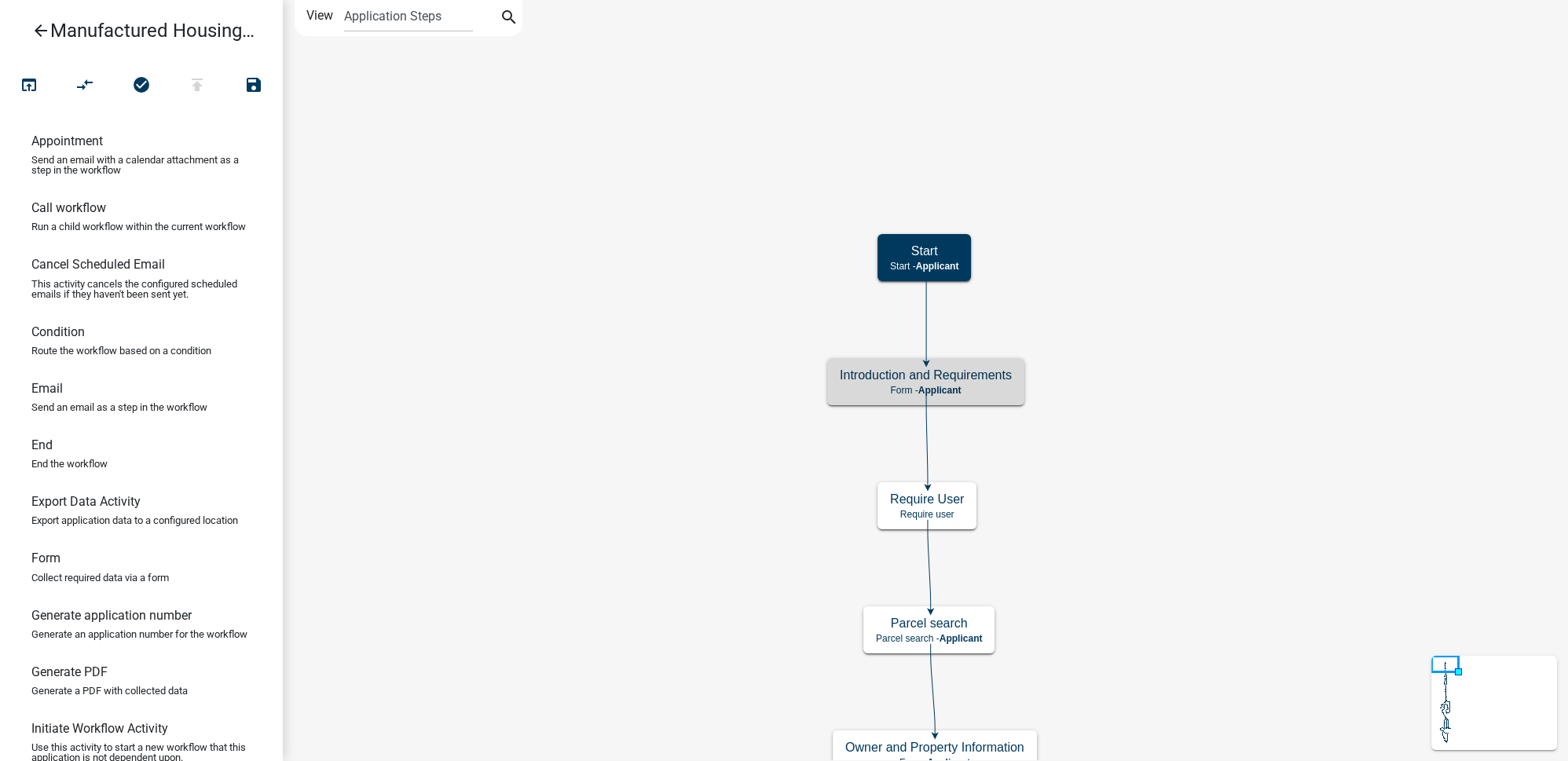
scroll to position [0, 0]
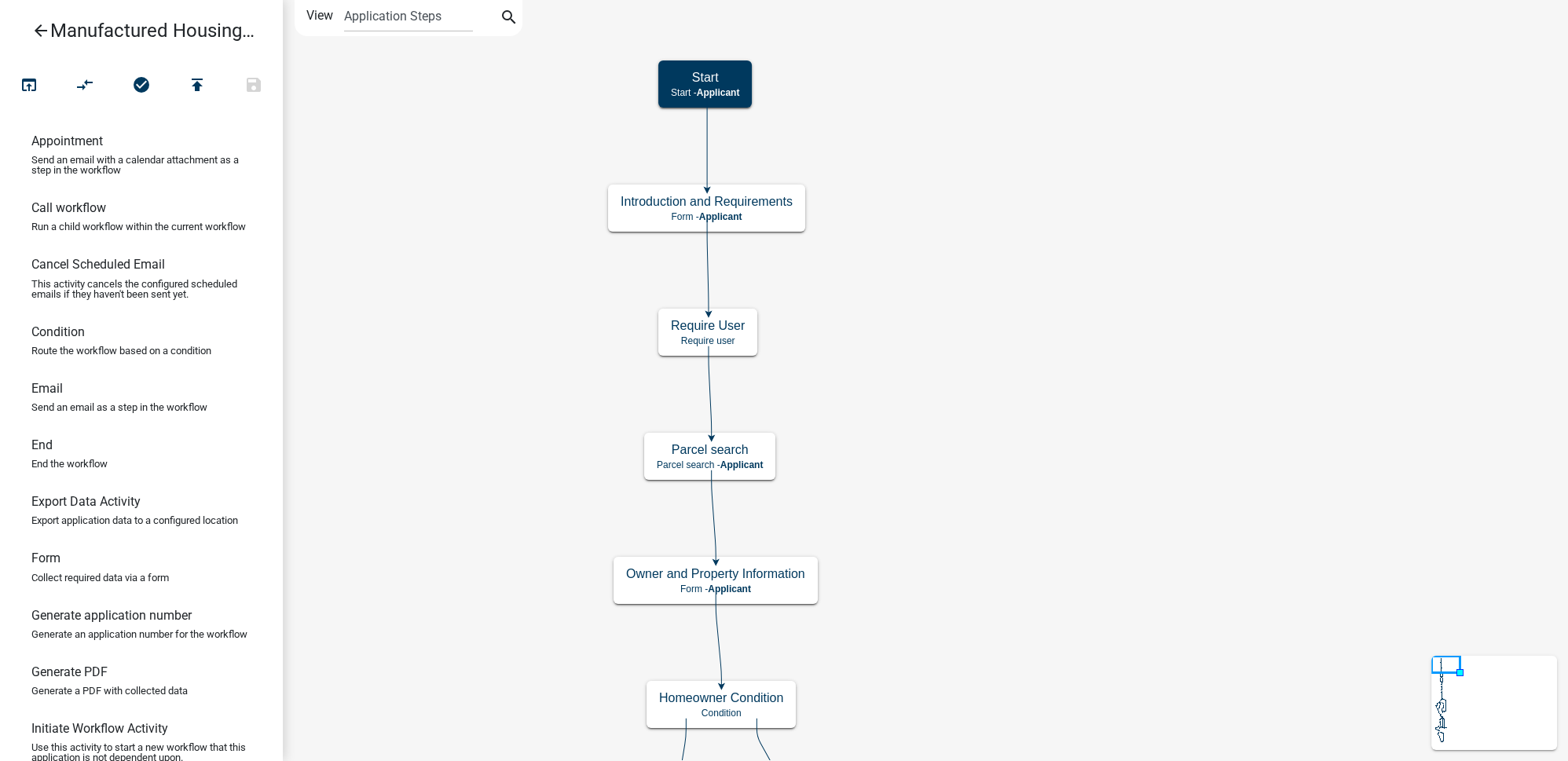
click at [37, 29] on icon "arrow_back" at bounding box center [41, 31] width 19 height 22
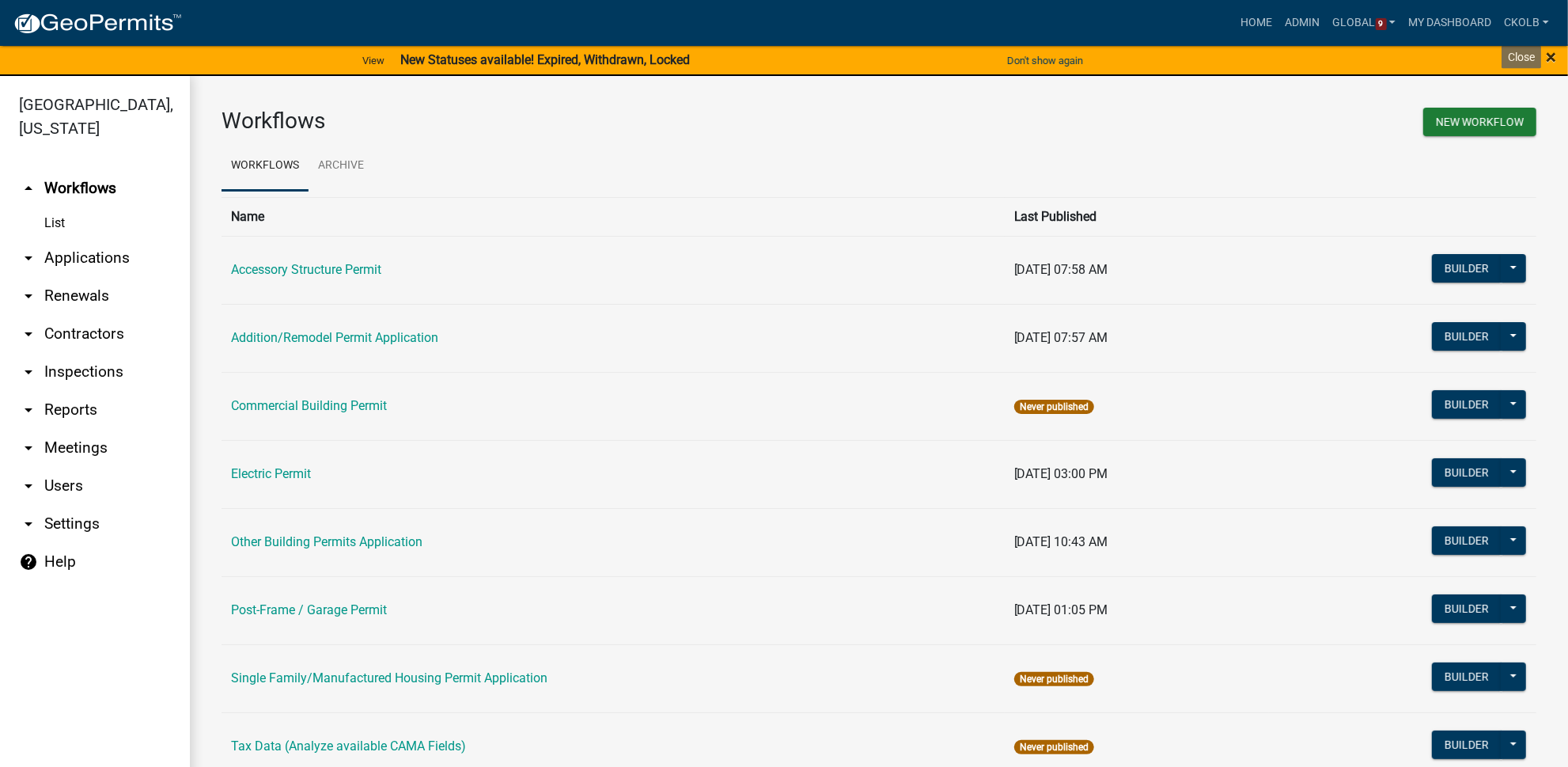
click at [1553, 59] on span "×" at bounding box center [1551, 56] width 11 height 22
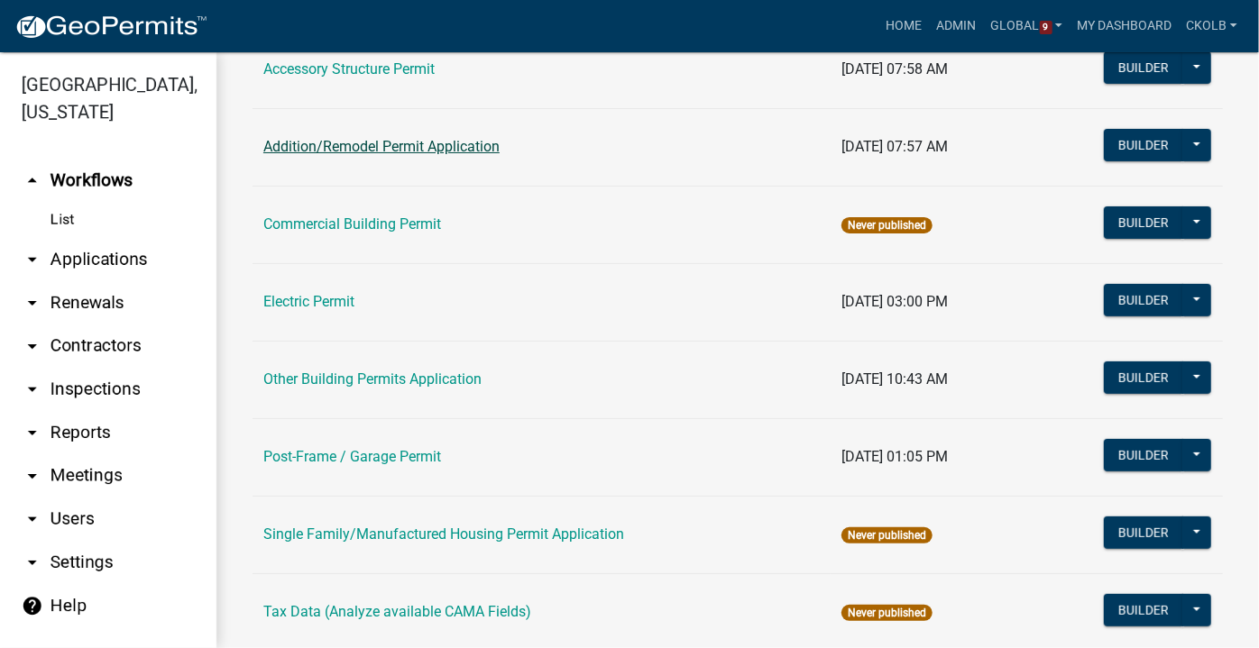
scroll to position [254, 0]
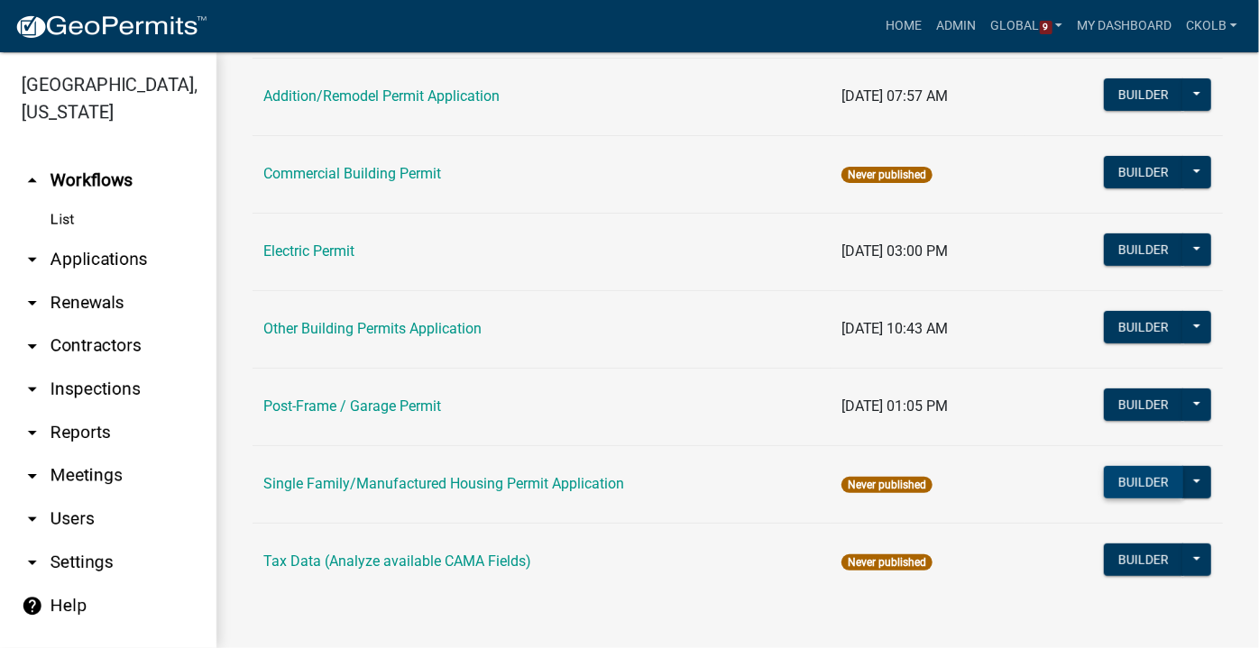
click at [1125, 483] on button "Builder" at bounding box center [1143, 482] width 79 height 32
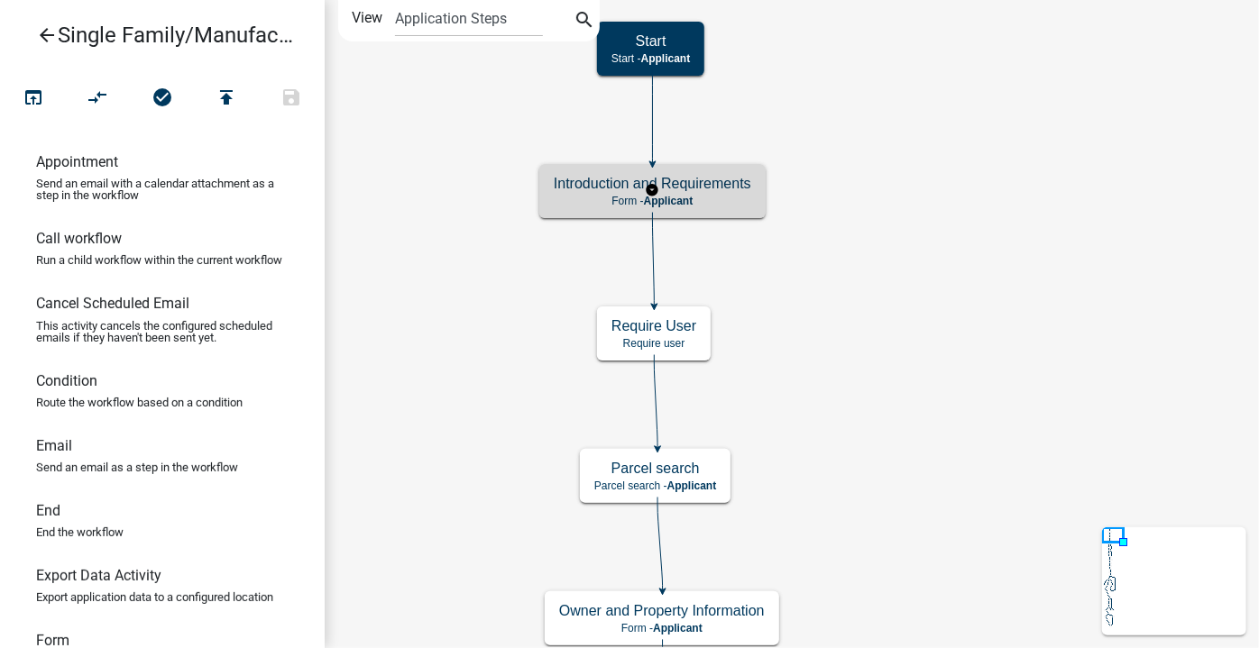
click at [726, 187] on h5 "Introduction and Requirements" at bounding box center [652, 183] width 197 height 17
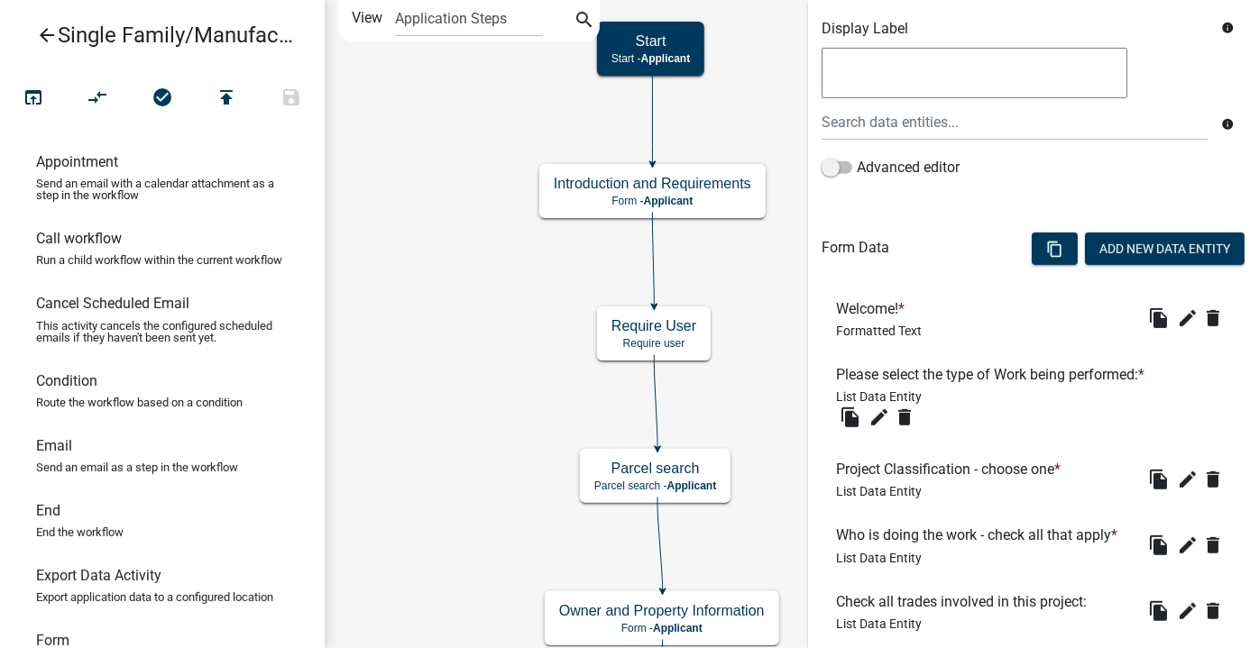
scroll to position [562, 0]
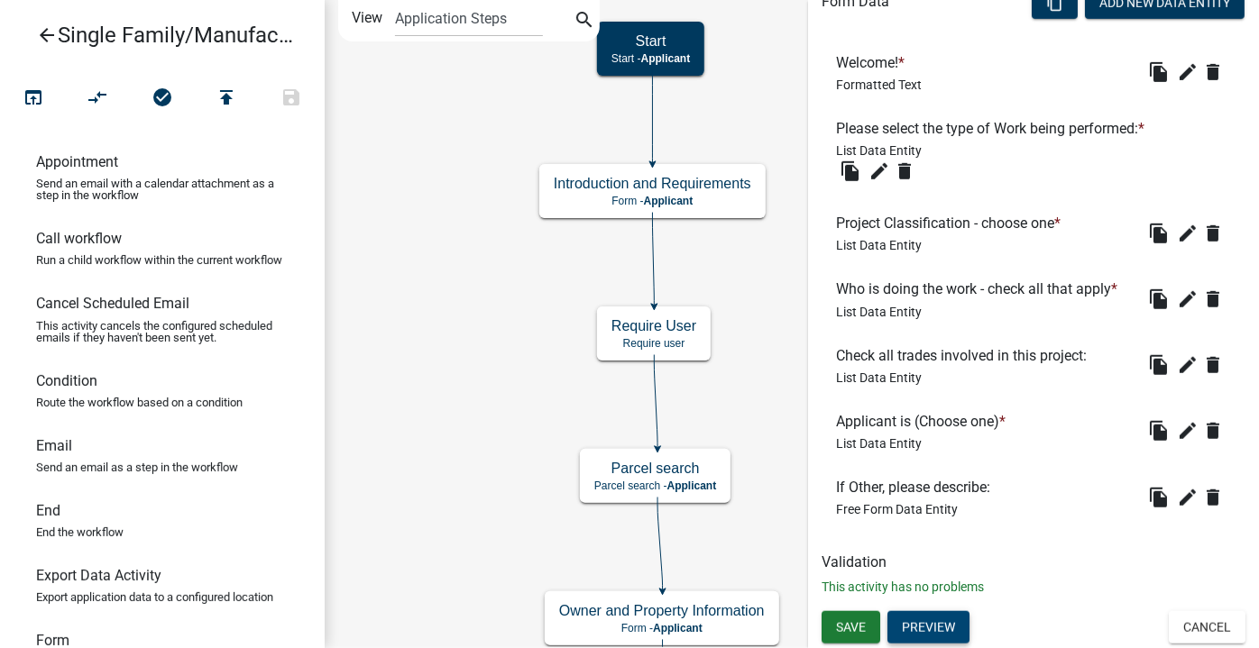
click at [919, 633] on button "Preview" at bounding box center [928, 627] width 82 height 32
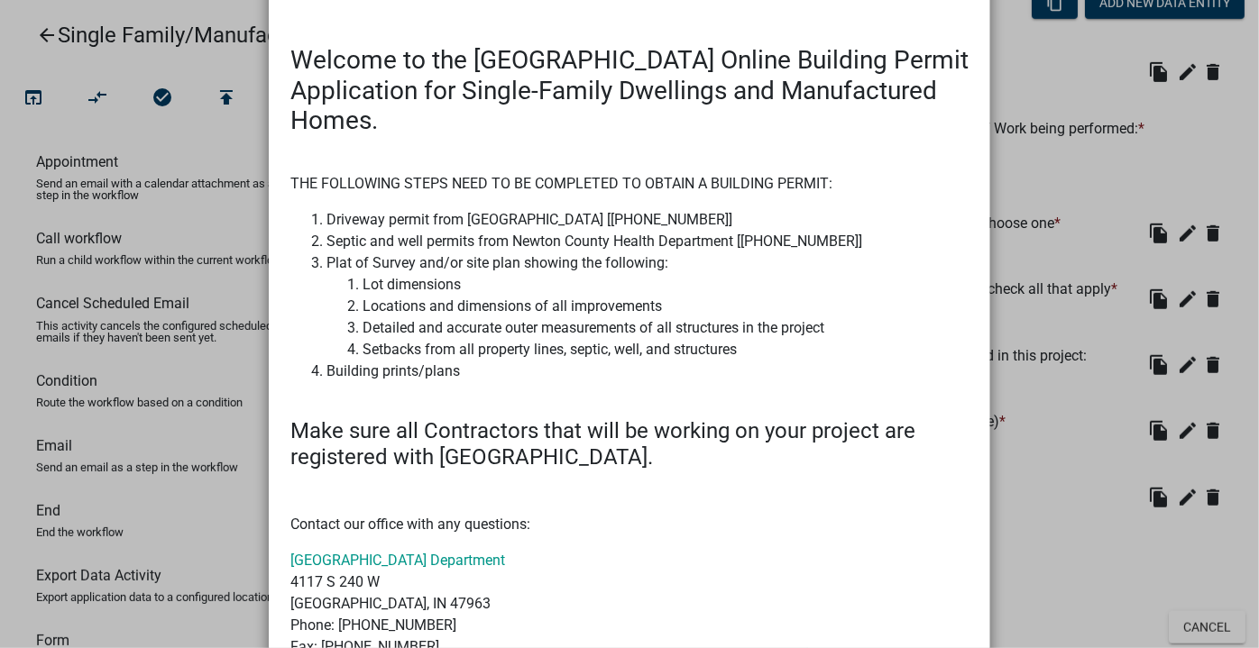
scroll to position [81, 0]
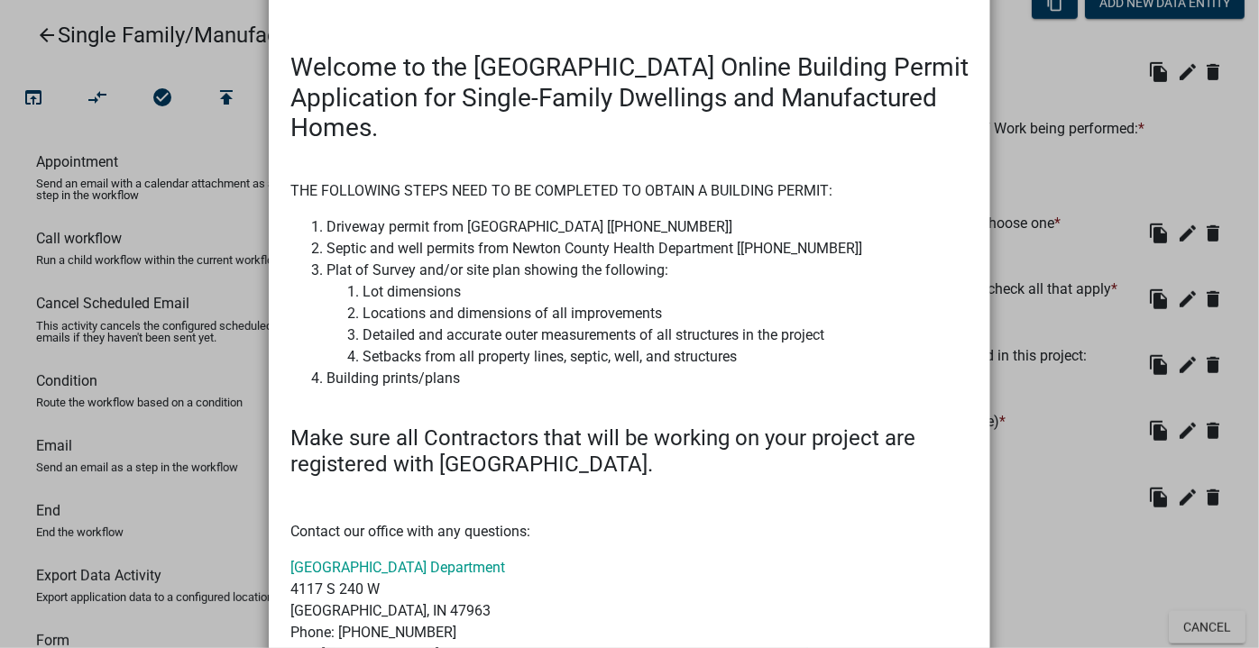
click at [1049, 71] on ngb-modal-window "Activity Preview : Introduction and Requirements × Welcome to the Newton County…" at bounding box center [629, 324] width 1259 height 648
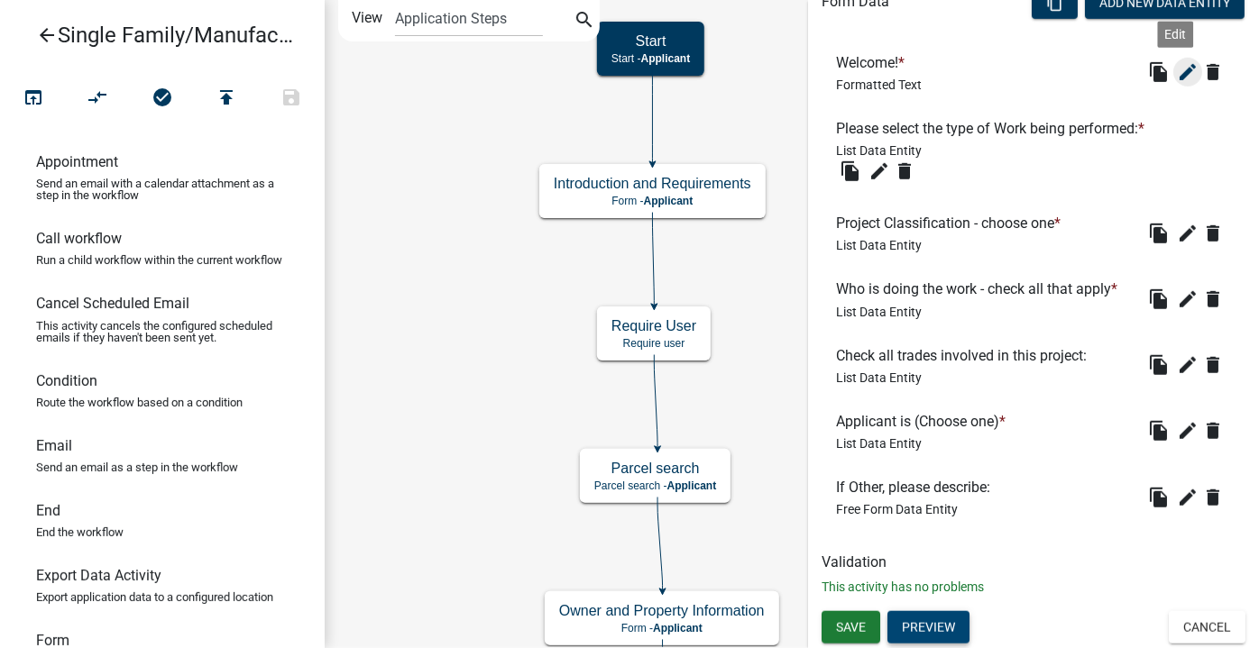
click at [1183, 78] on icon "edit" at bounding box center [1188, 72] width 22 height 22
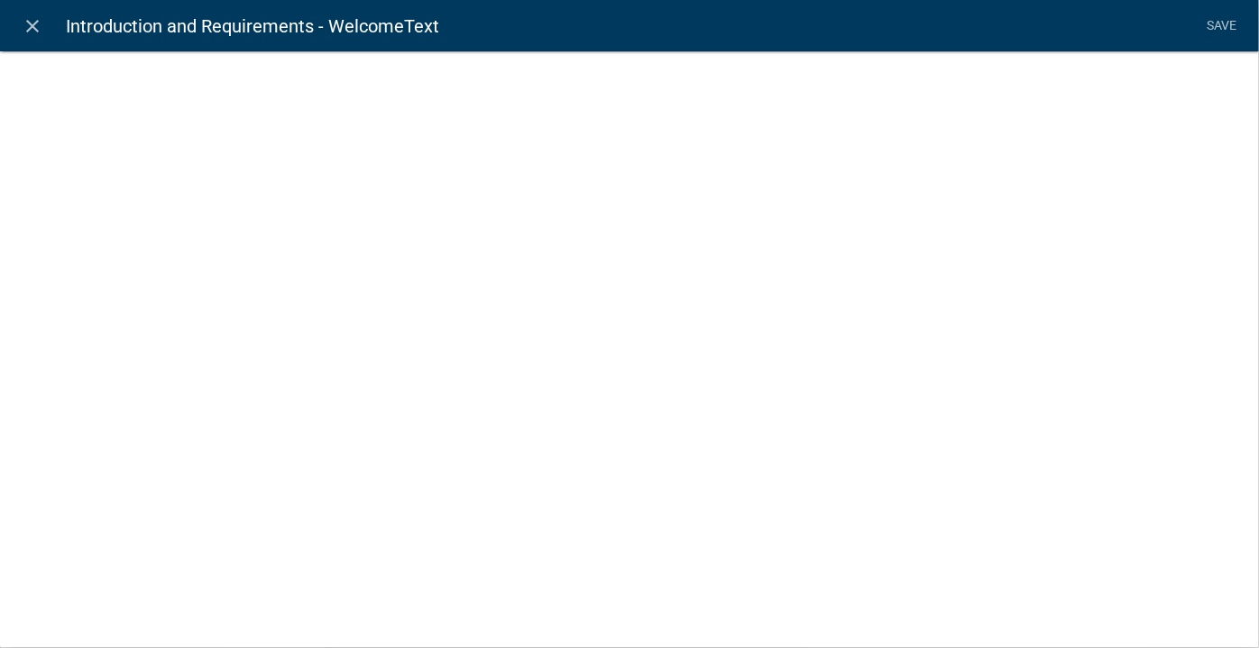
select select "rich-text"
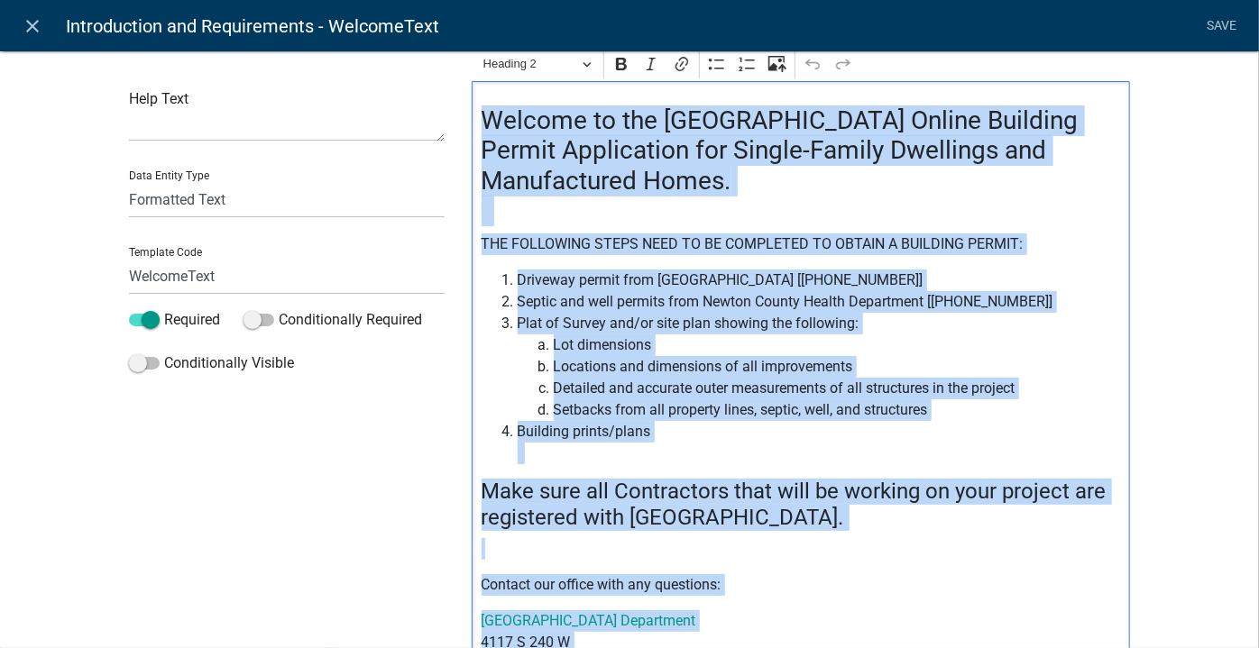
scroll to position [314, 0]
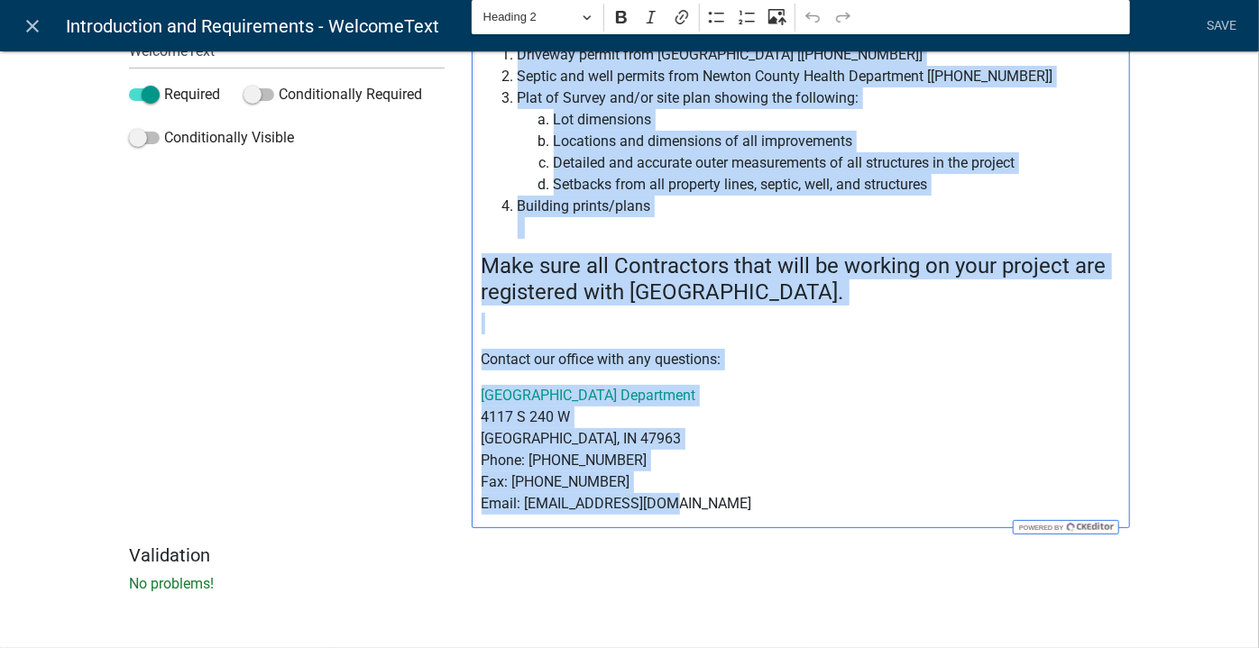
drag, startPoint x: 478, startPoint y: 201, endPoint x: 795, endPoint y: 509, distance: 442.6
click at [795, 509] on div "Welcome to the Newton County Online Building Permit Application for Single-Fami…" at bounding box center [801, 193] width 658 height 673
copy div "Welcome to the Newton County Online Building Permit Application for Single-Fami…"
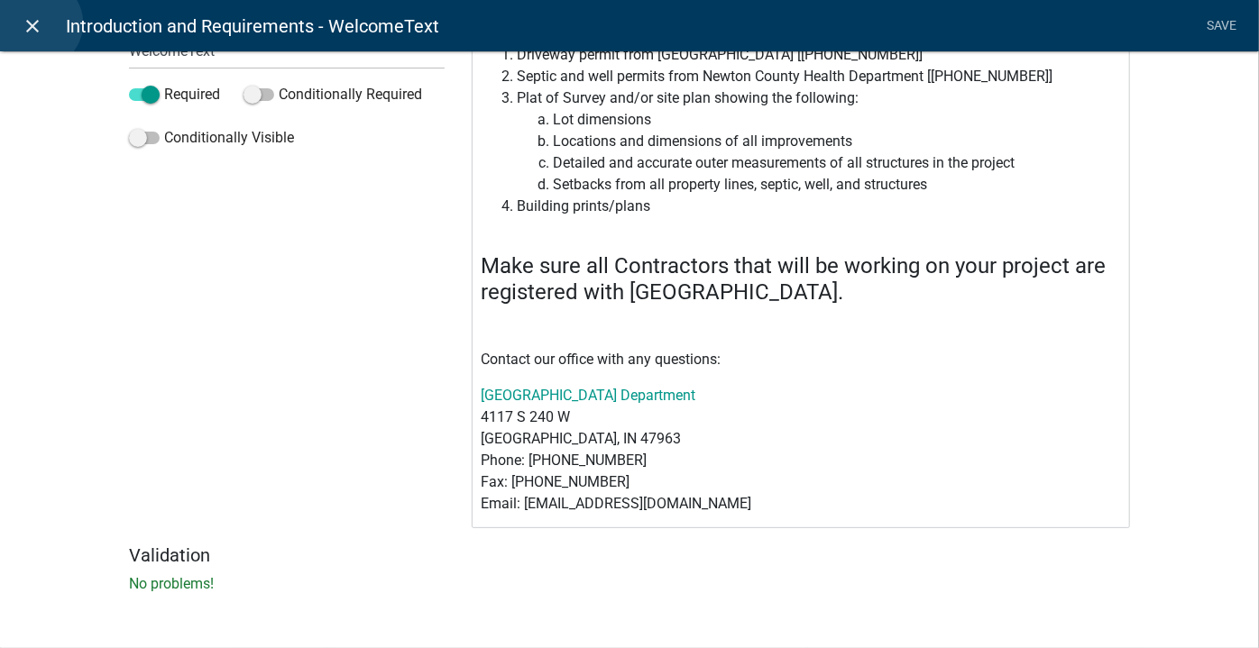
click at [37, 23] on icon "close" at bounding box center [34, 26] width 22 height 22
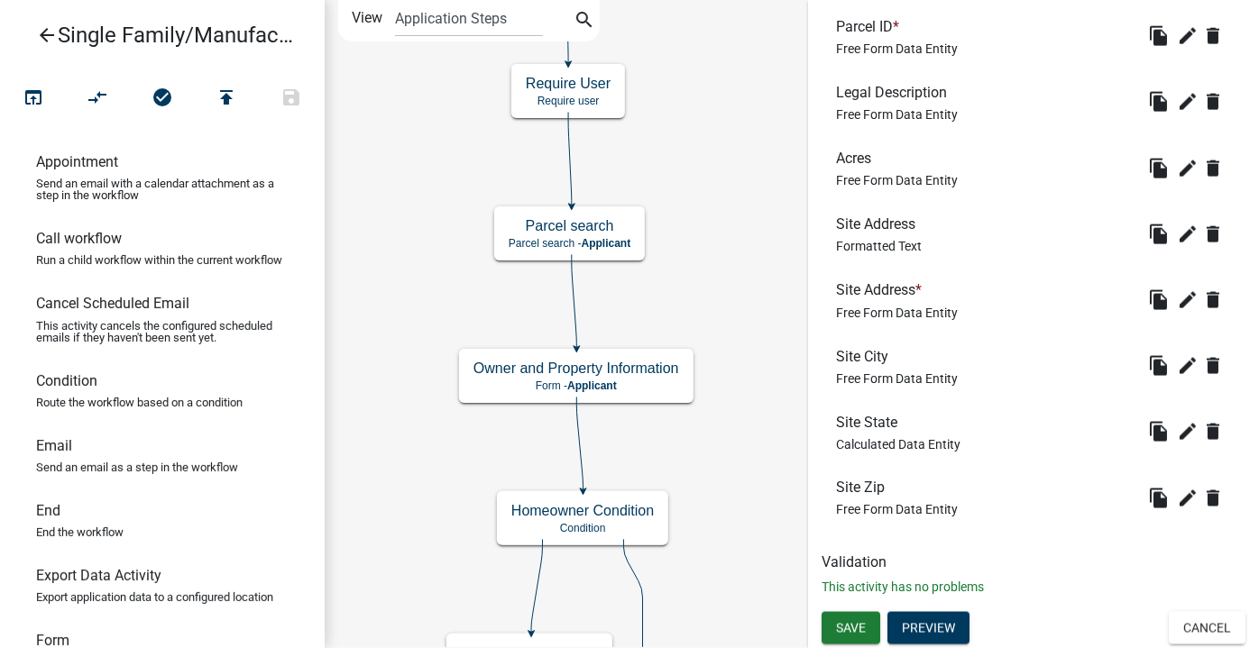
scroll to position [1259, 0]
click at [958, 621] on button "Preview" at bounding box center [928, 627] width 82 height 32
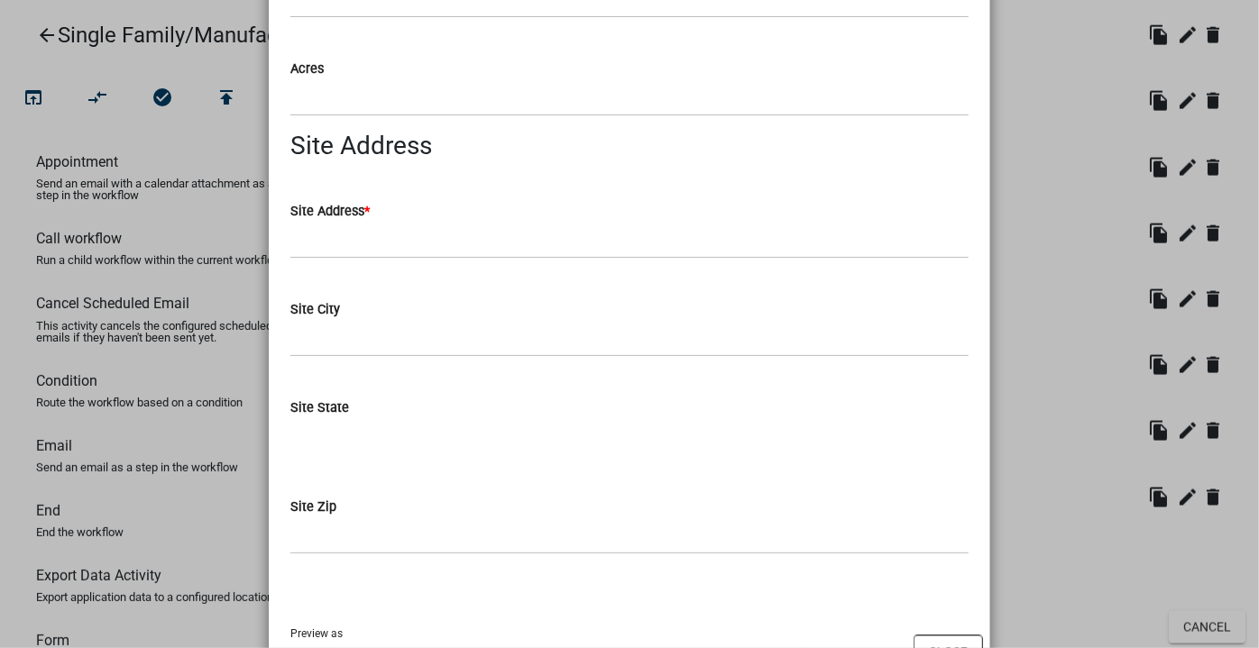
scroll to position [1303, 0]
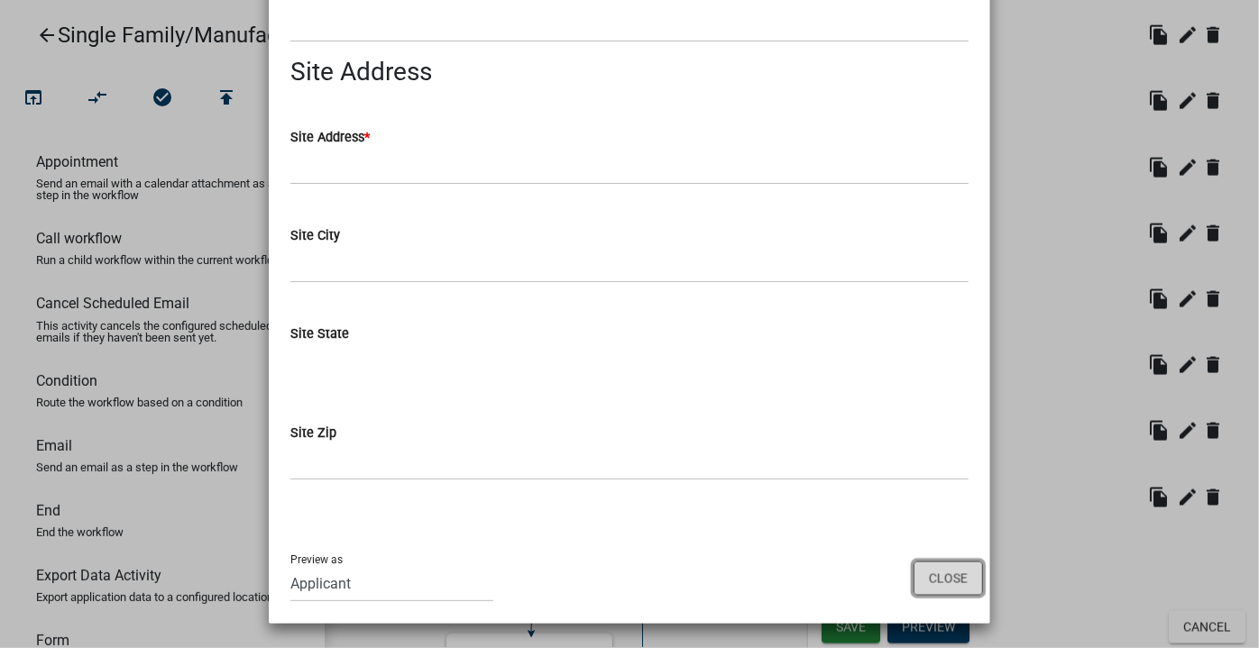
click at [954, 577] on button "Close" at bounding box center [947, 579] width 69 height 34
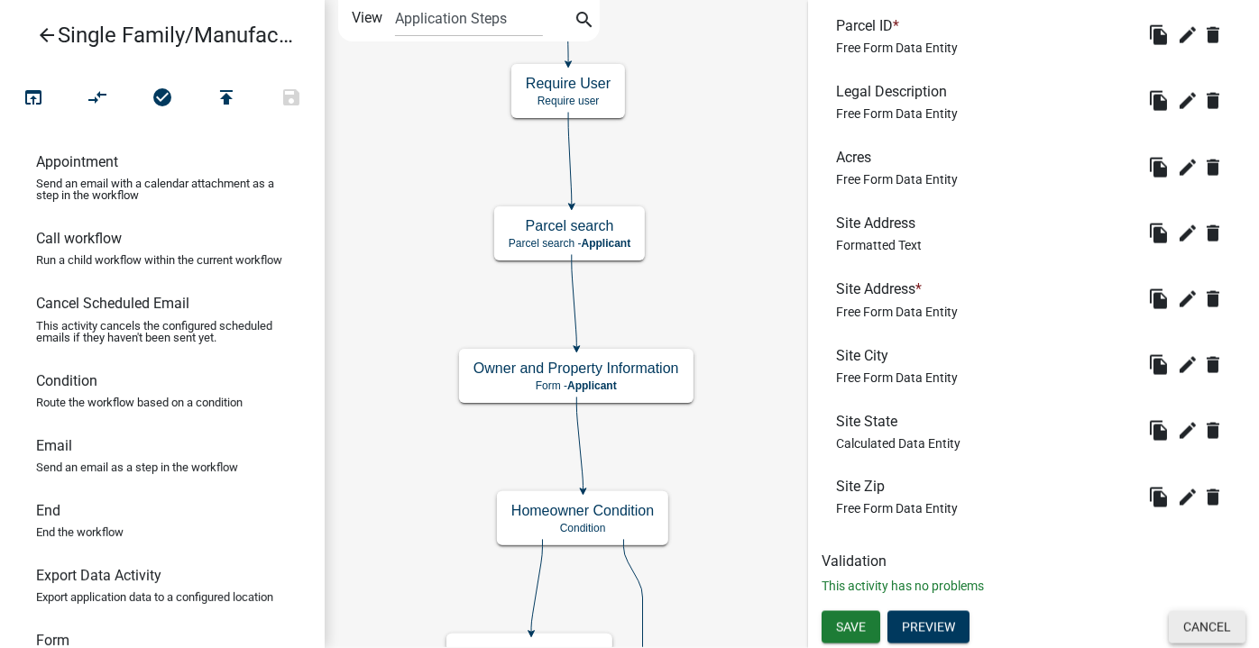
click at [1209, 634] on button "Cancel" at bounding box center [1207, 627] width 77 height 32
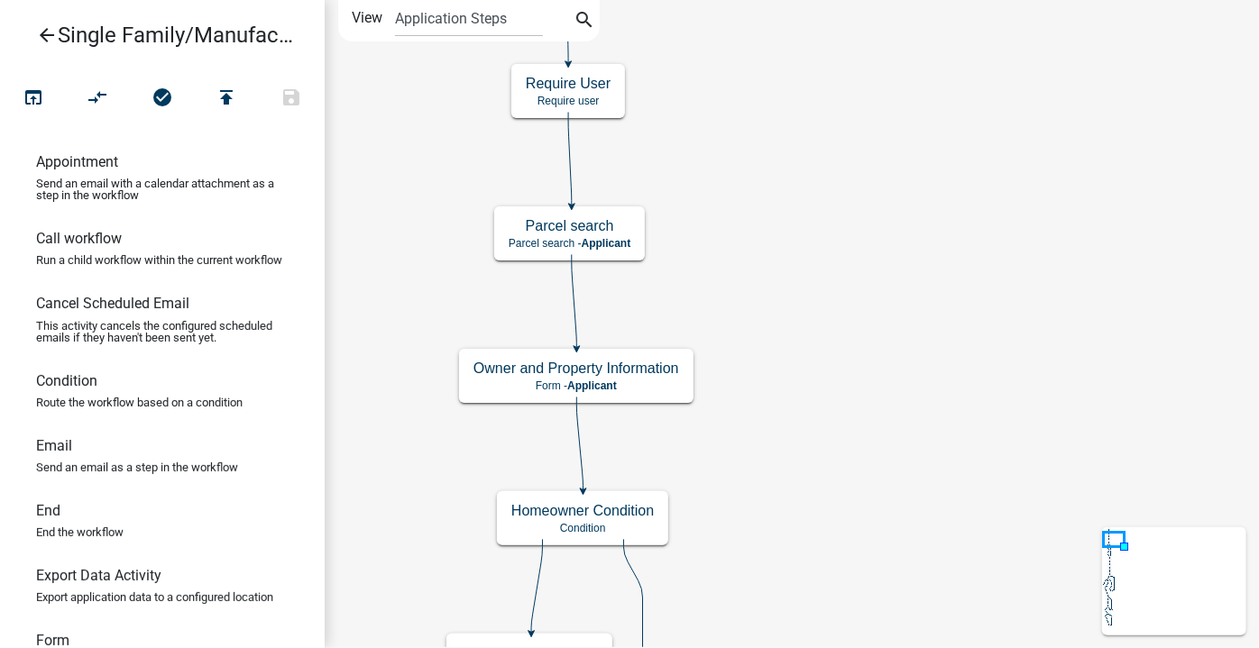
scroll to position [0, 0]
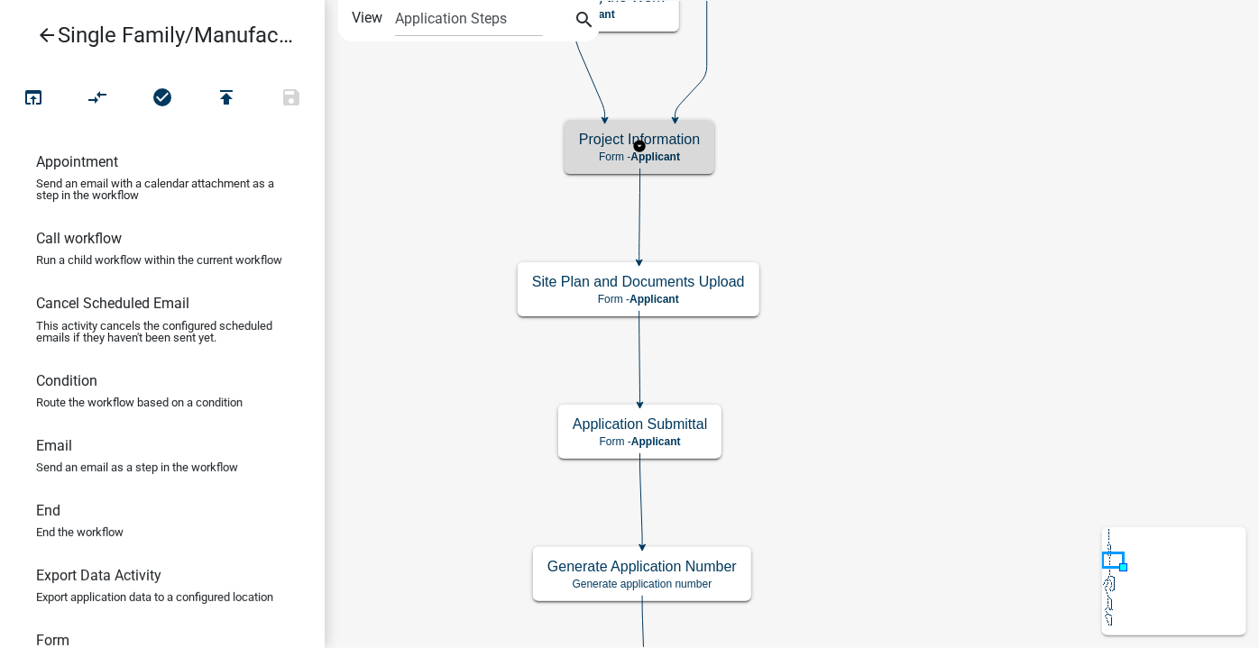
click at [701, 146] on div "Project Information Form - Applicant" at bounding box center [640, 147] width 150 height 54
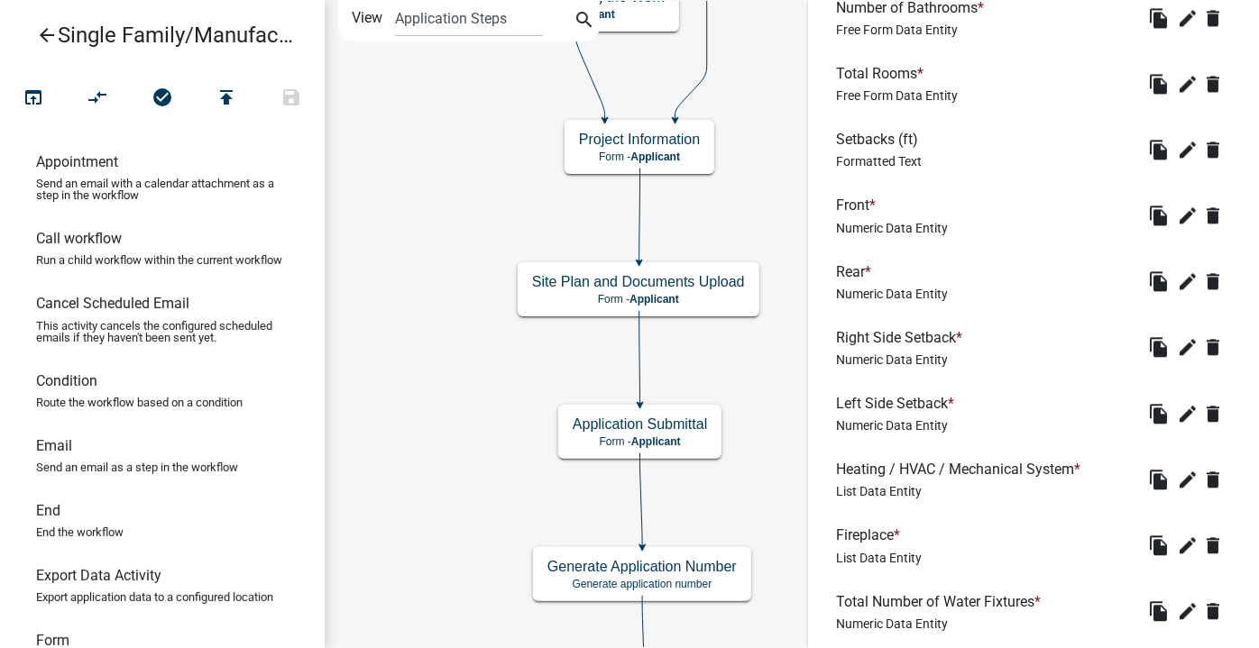
scroll to position [2274, 0]
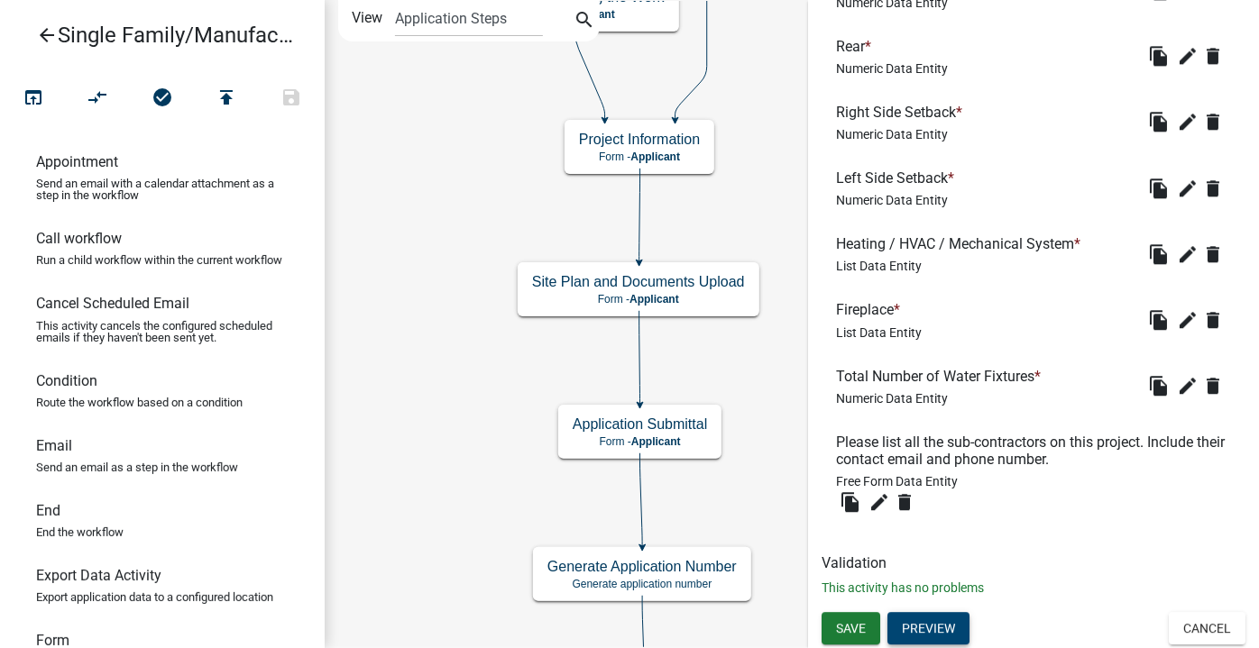
click at [954, 624] on button "Preview" at bounding box center [928, 628] width 82 height 32
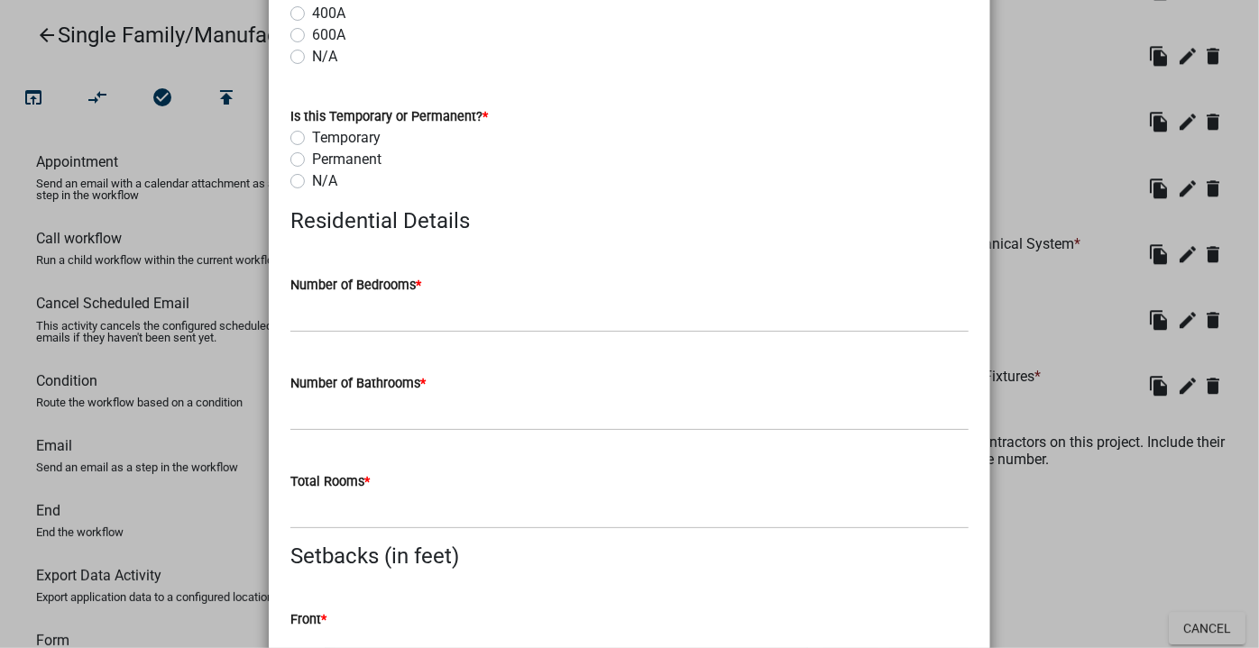
scroll to position [2213, 0]
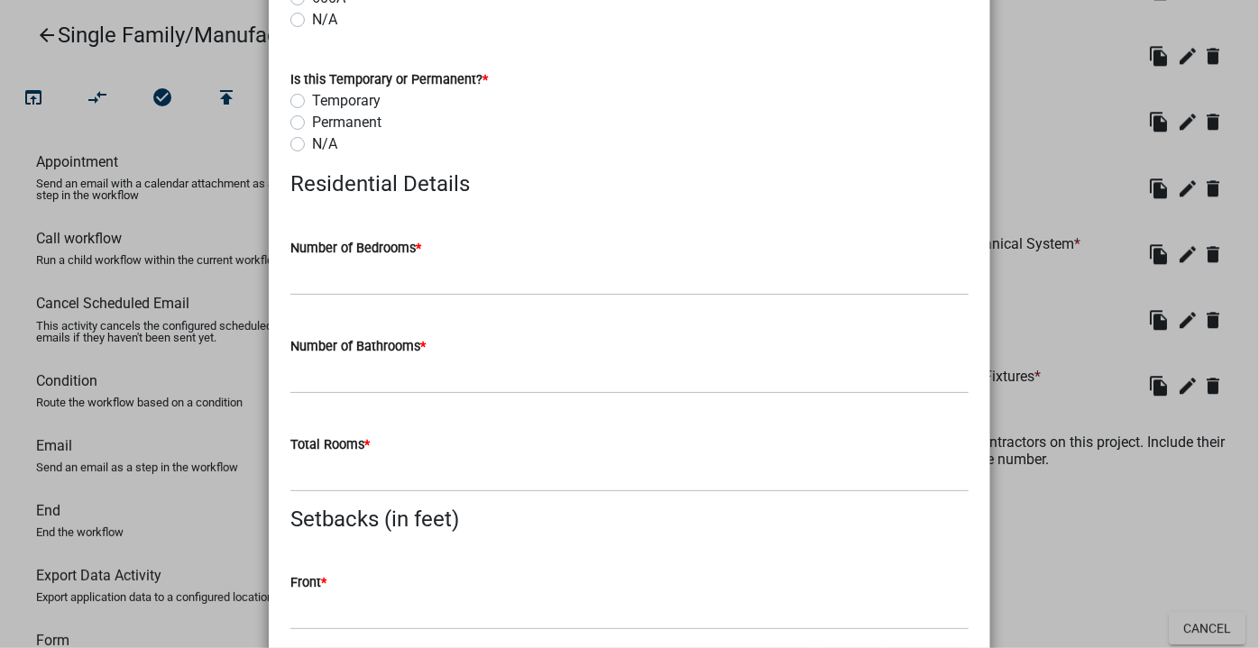
click at [1033, 119] on ngb-modal-window "Activity Preview : Project Information × Please briefly describe the project: *…" at bounding box center [629, 324] width 1259 height 648
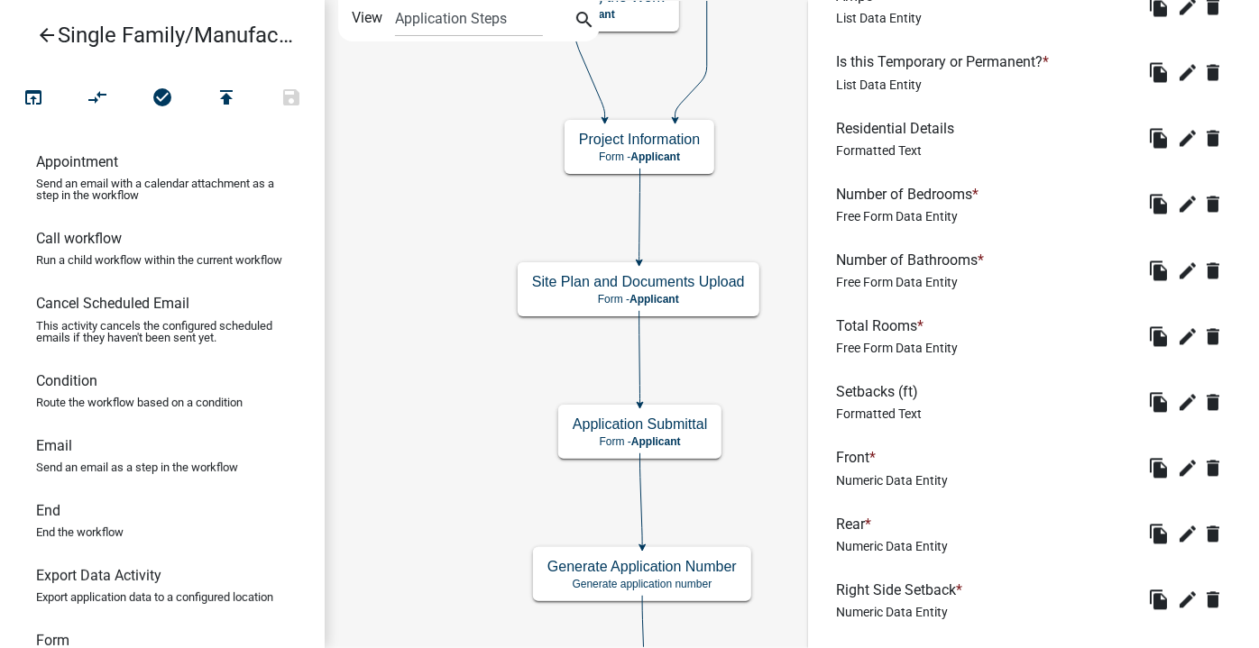
scroll to position [1701, 0]
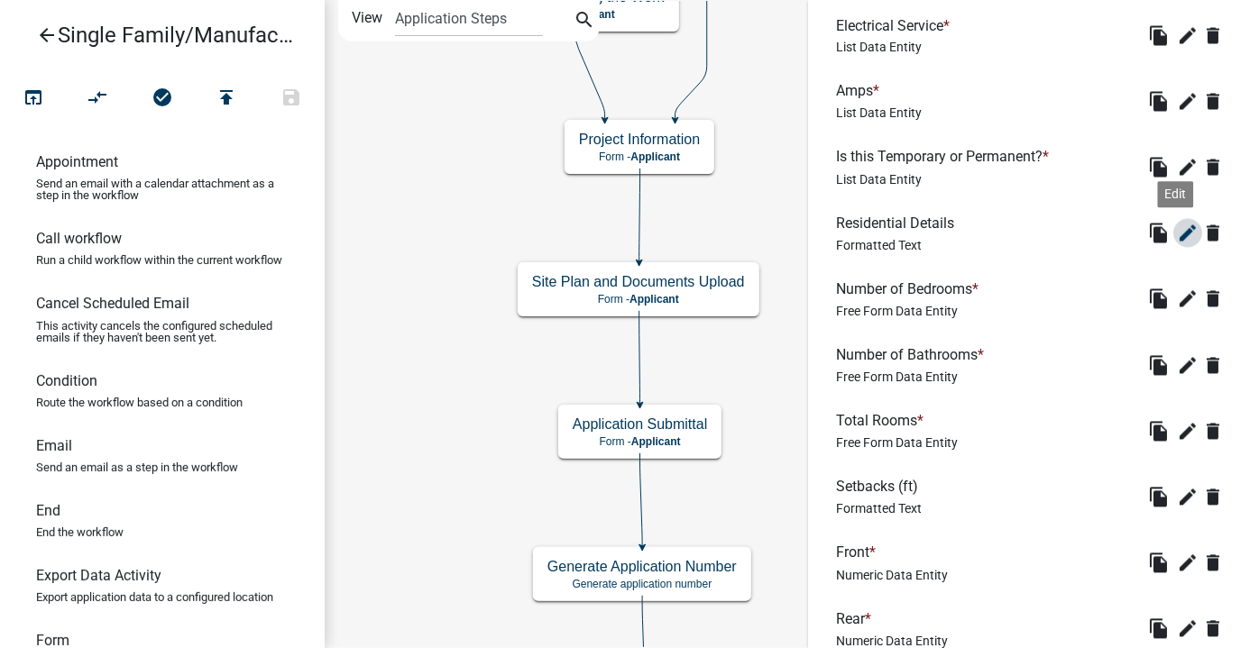
click at [1177, 236] on icon "edit" at bounding box center [1188, 234] width 22 height 22
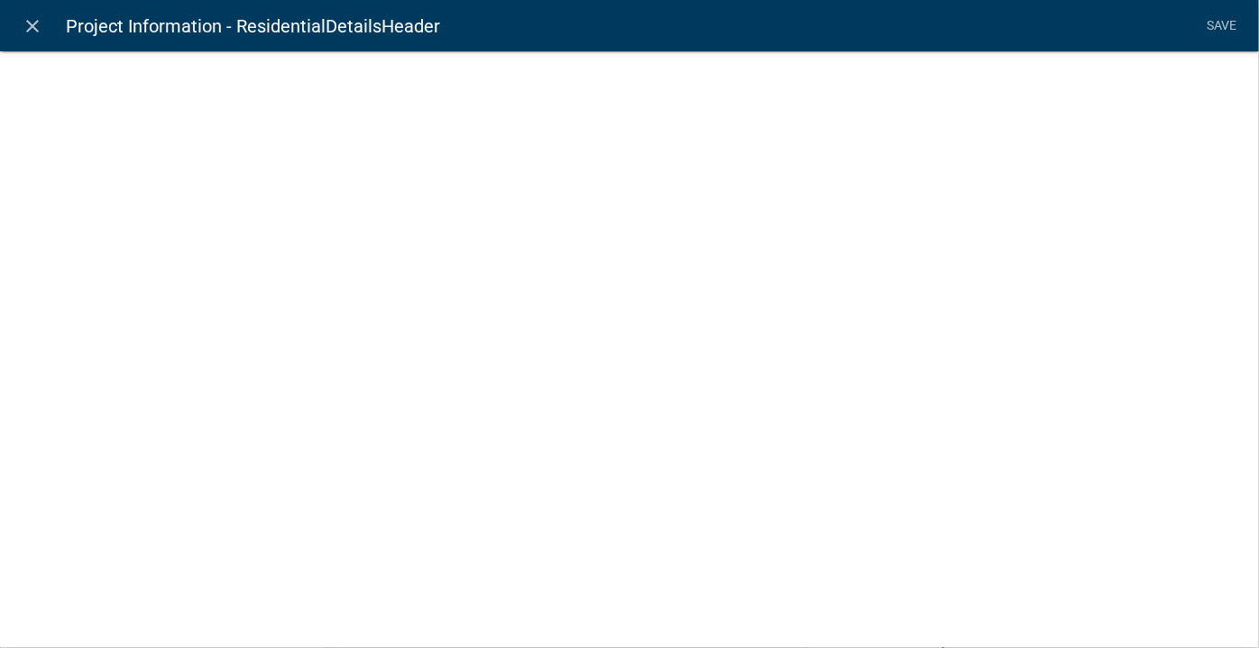
select select "rich-text"
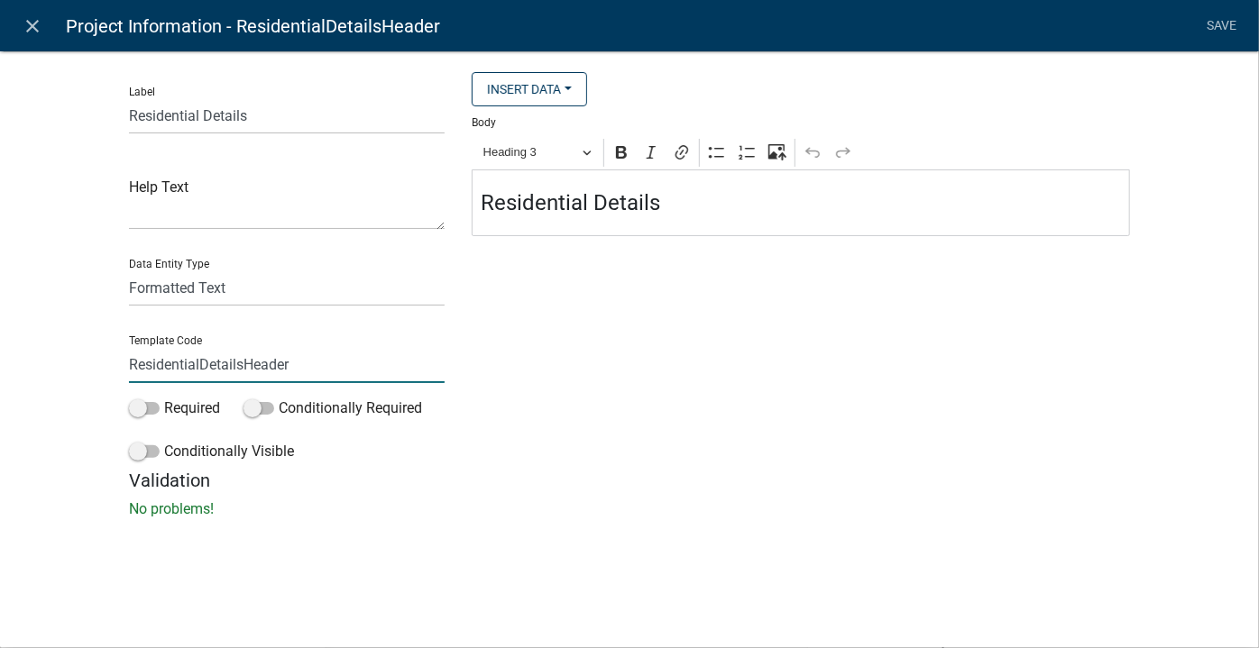
click at [190, 363] on input "ResidentialDetailsHeader" at bounding box center [287, 364] width 316 height 37
click at [543, 210] on h4 "Residential Details" at bounding box center [801, 203] width 639 height 26
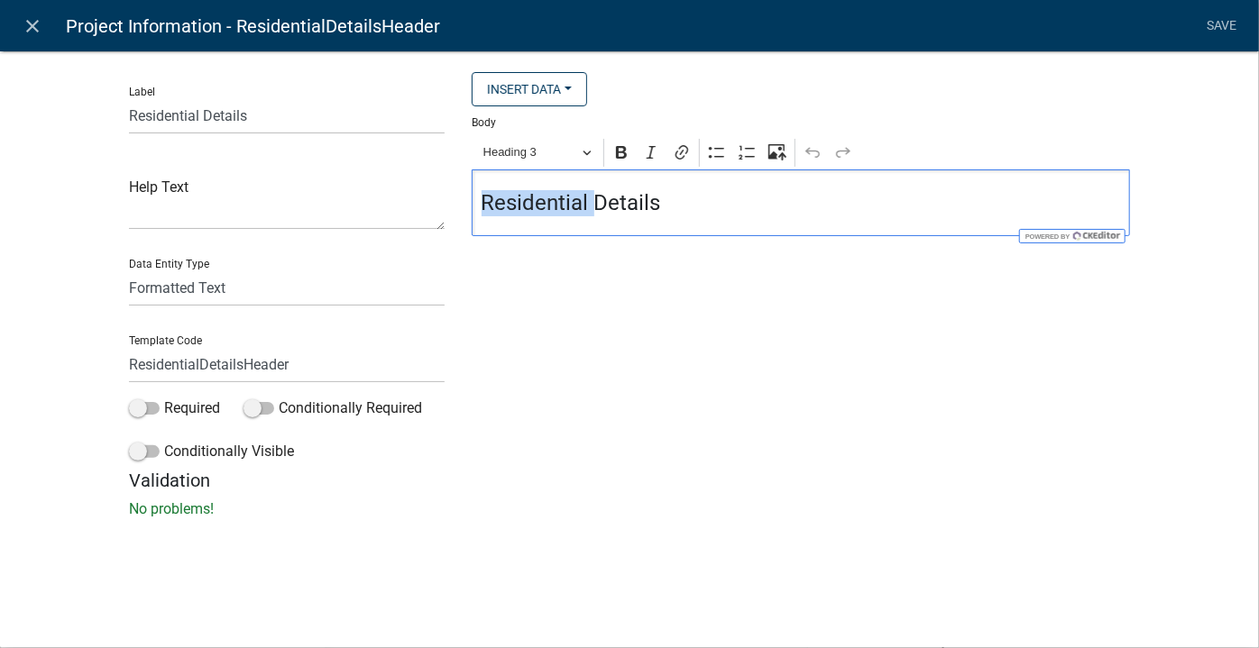
click at [543, 210] on h4 "Residential Details" at bounding box center [801, 203] width 639 height 26
copy h4 "Residential Details"
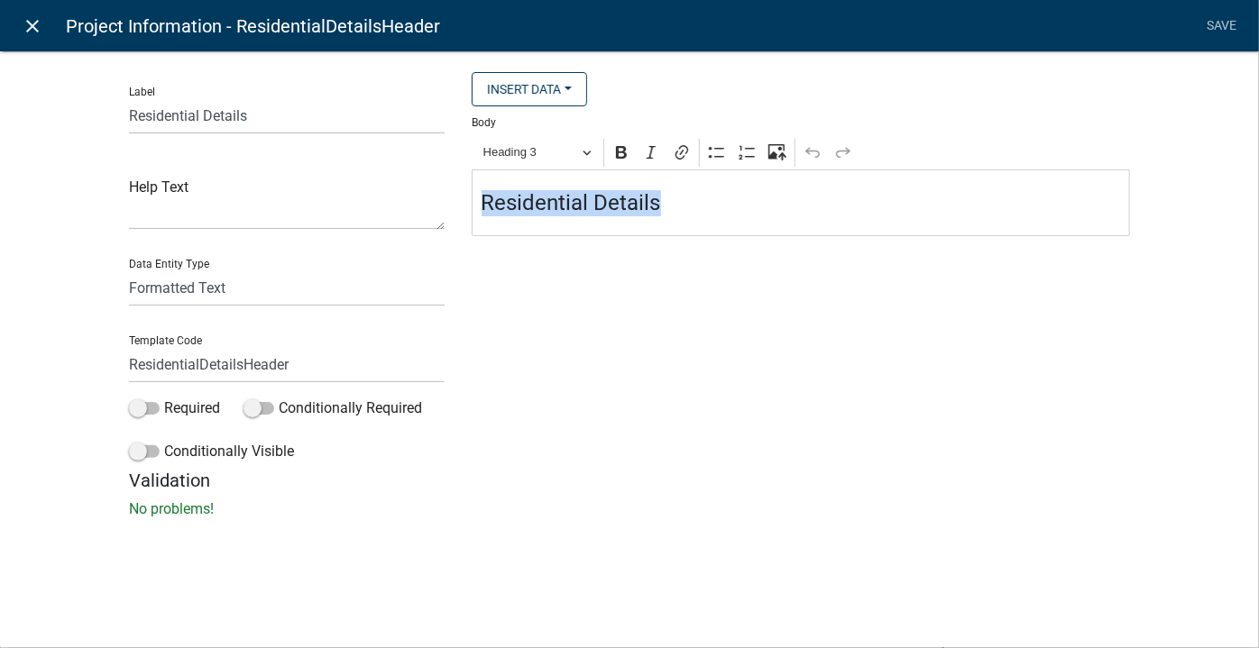
click at [26, 29] on icon "close" at bounding box center [34, 26] width 22 height 22
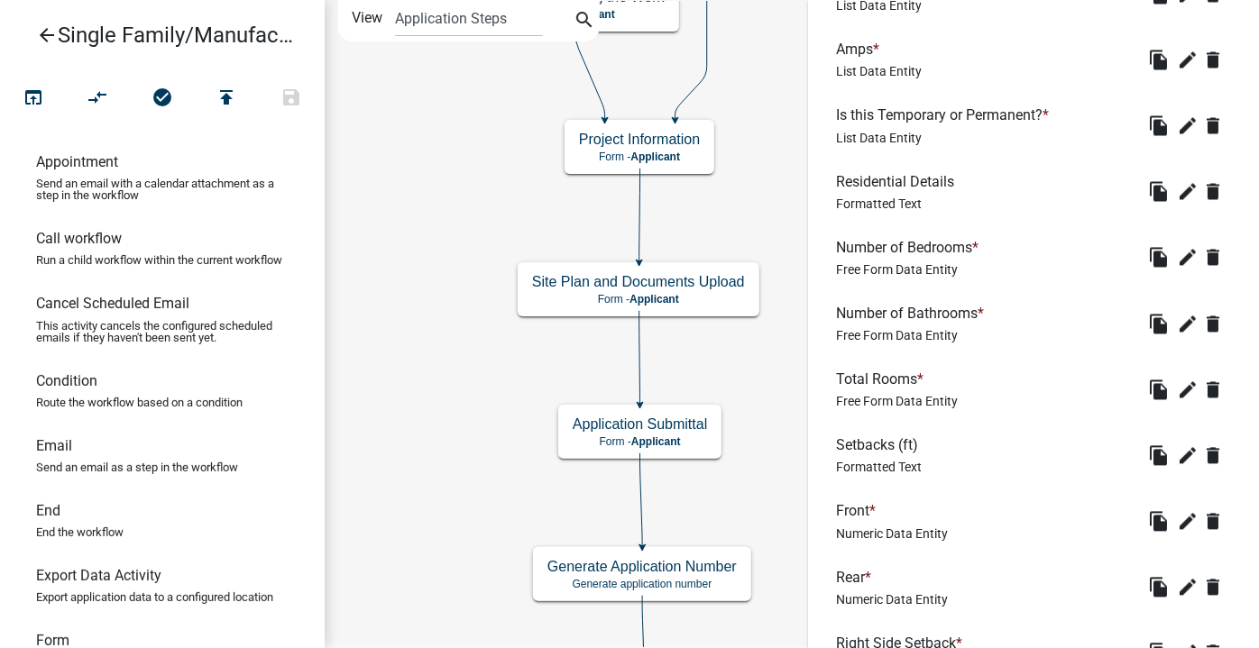
scroll to position [1783, 0]
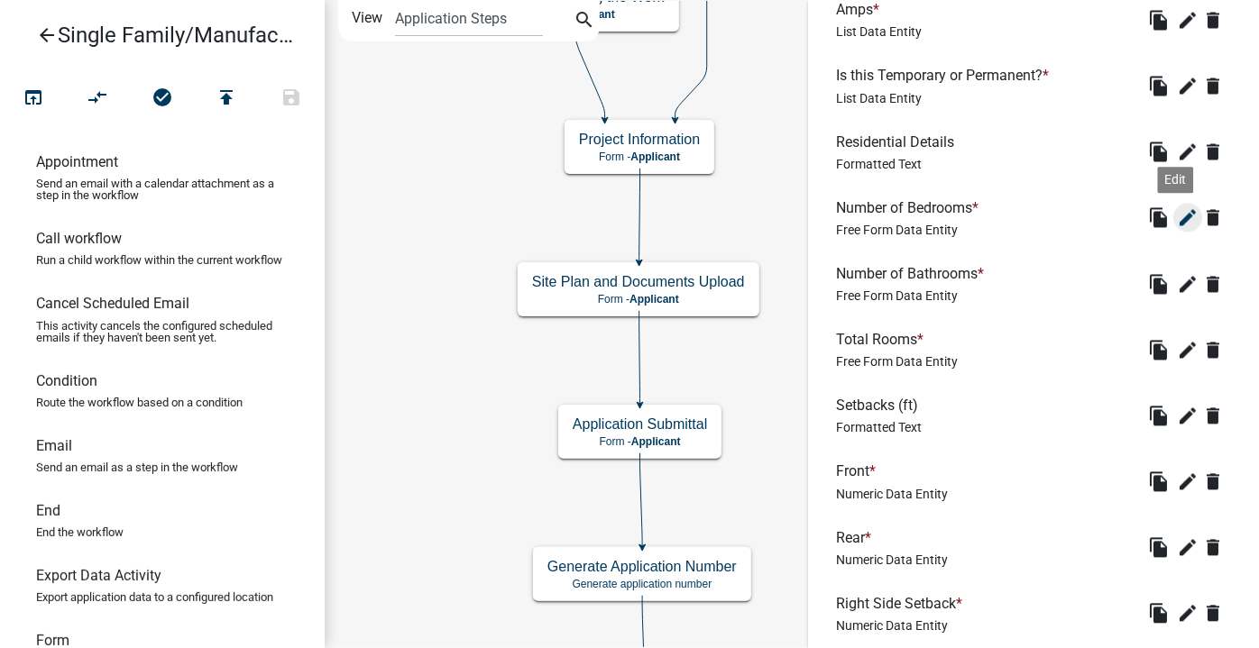
click at [1177, 221] on icon "edit" at bounding box center [1188, 218] width 22 height 22
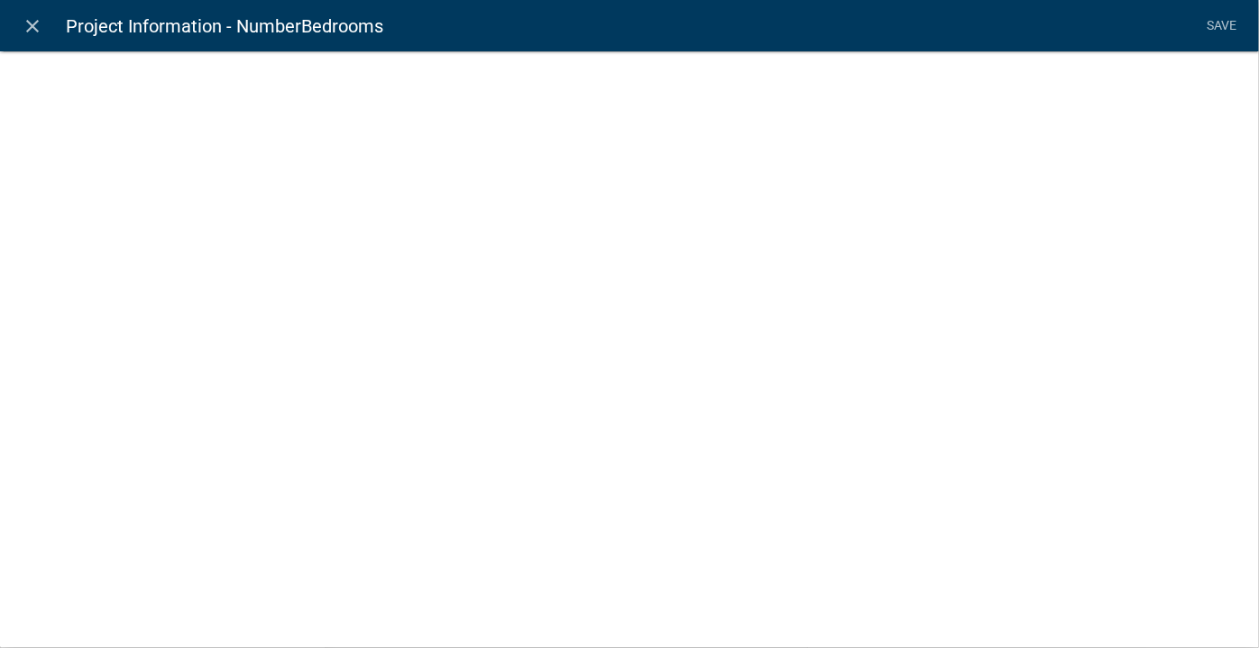
select select
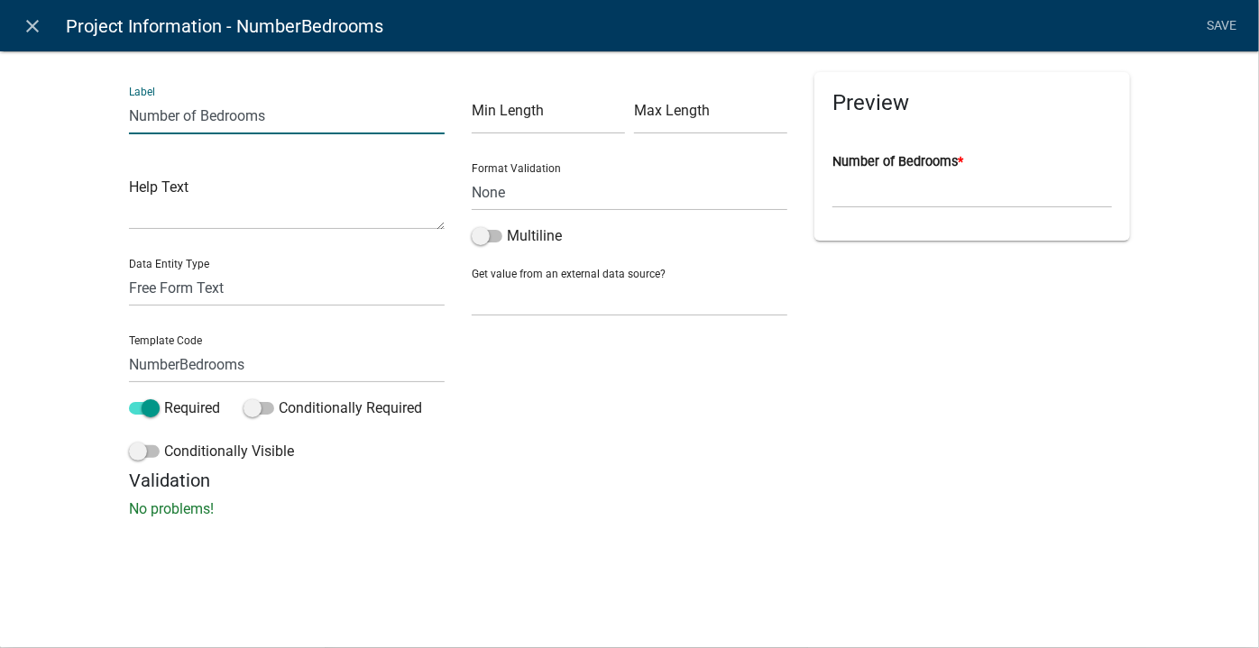
click at [151, 116] on input "Number of Bedrooms" at bounding box center [287, 115] width 316 height 37
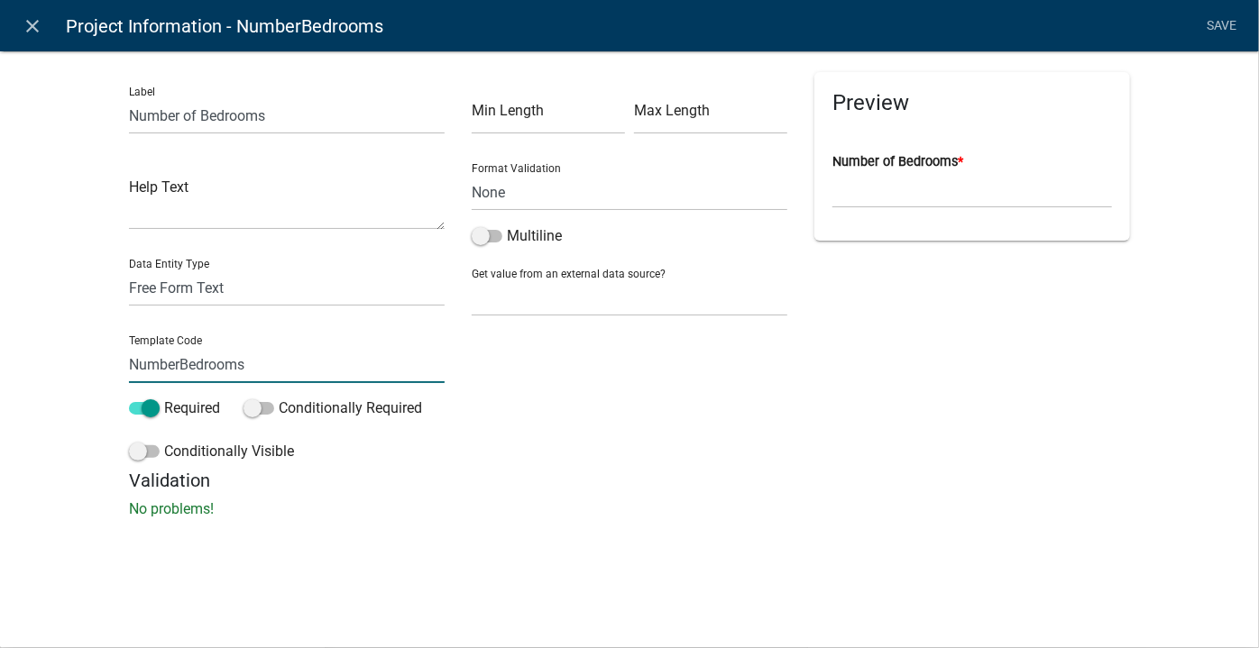
click at [151, 363] on input "NumberBedrooms" at bounding box center [287, 364] width 316 height 37
click at [38, 38] on link "close" at bounding box center [32, 25] width 37 height 37
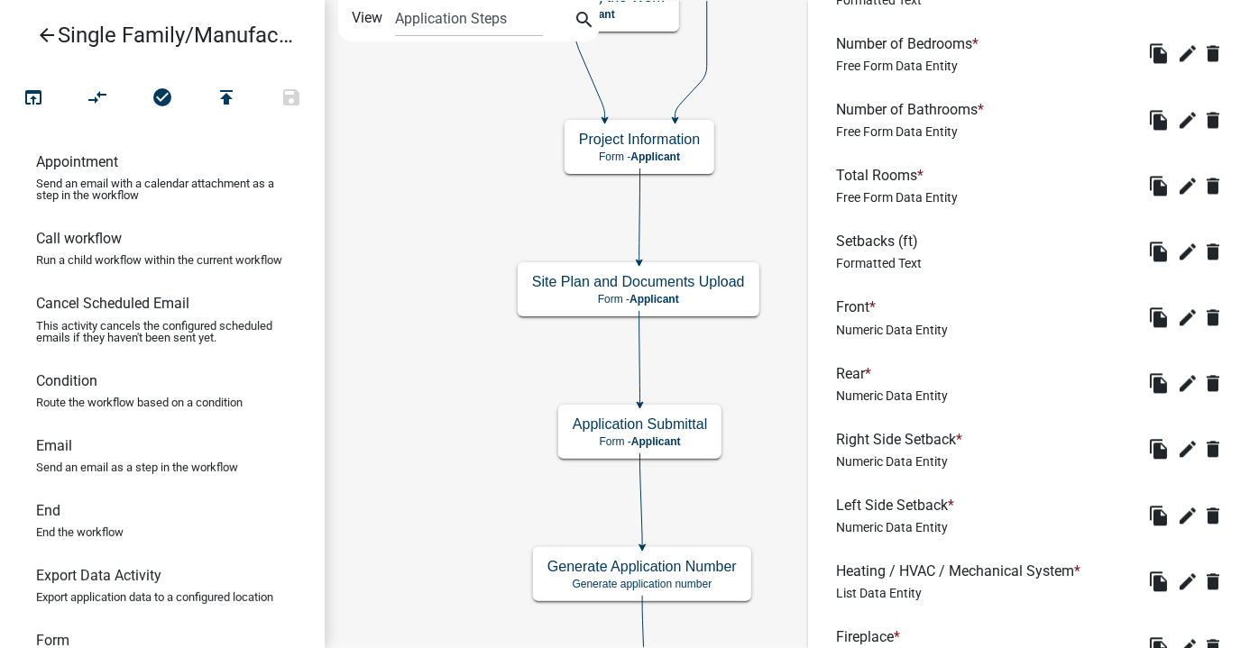
scroll to position [1865, 0]
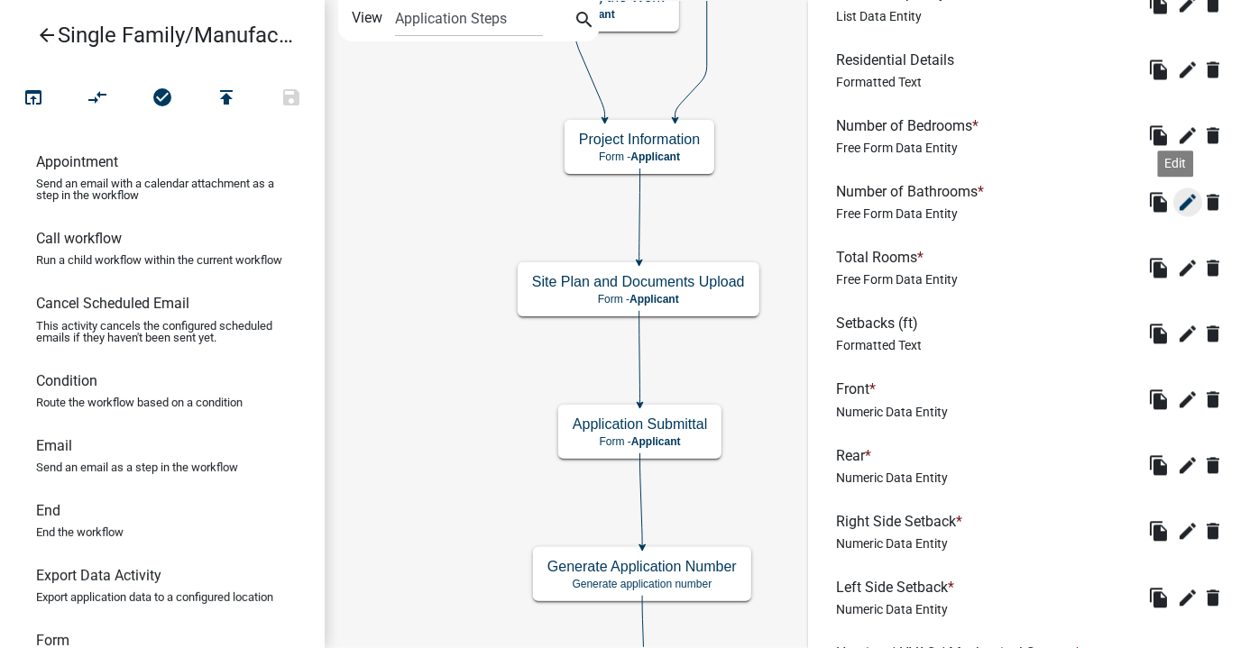
click at [1177, 200] on icon "edit" at bounding box center [1188, 202] width 22 height 22
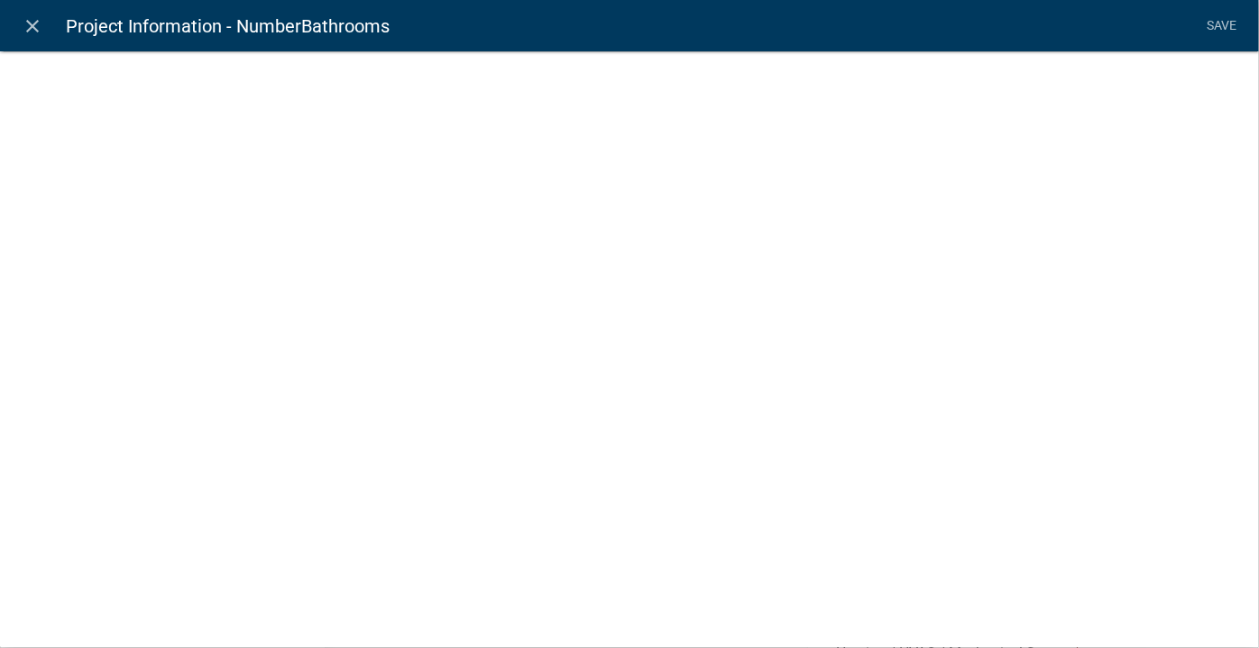
select select
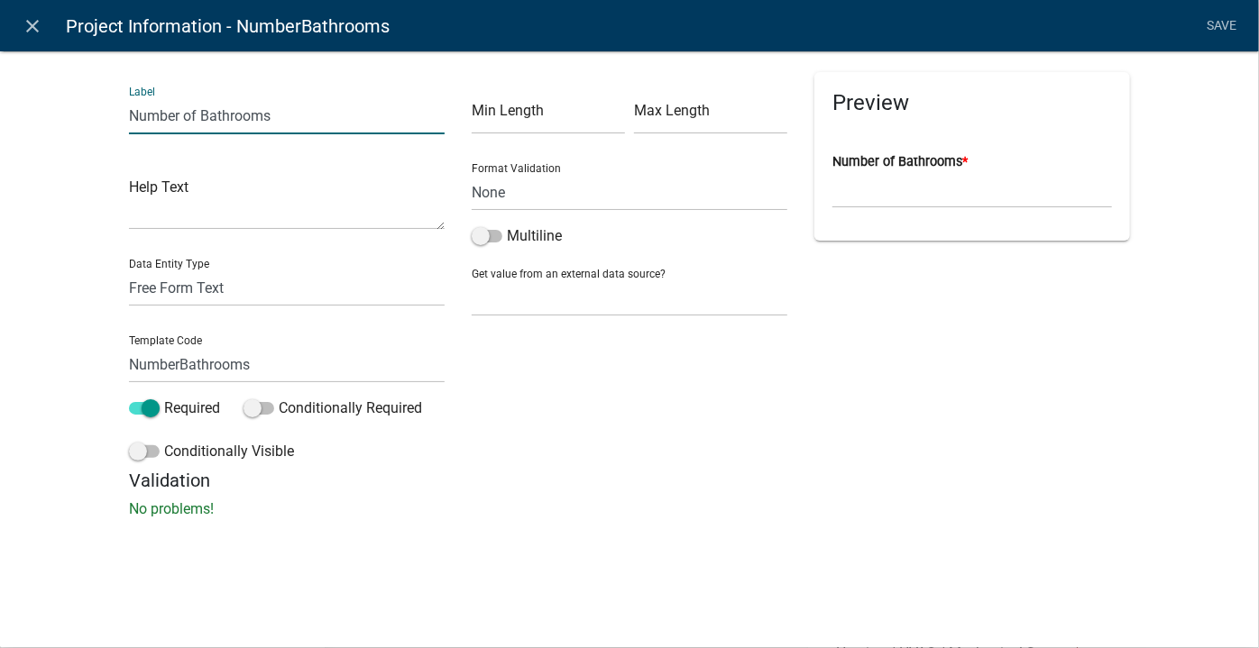
click at [149, 126] on input "Number of Bathrooms" at bounding box center [287, 115] width 316 height 37
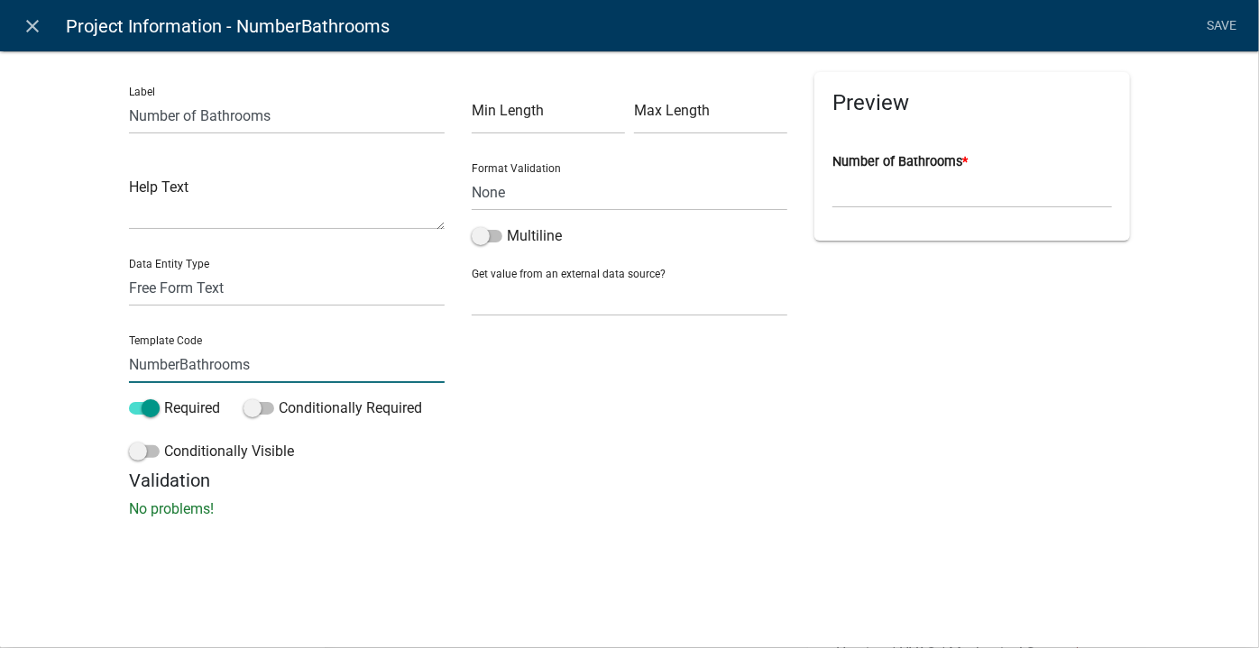
click at [175, 360] on input "NumberBathrooms" at bounding box center [287, 364] width 316 height 37
click at [35, 28] on icon "close" at bounding box center [34, 26] width 22 height 22
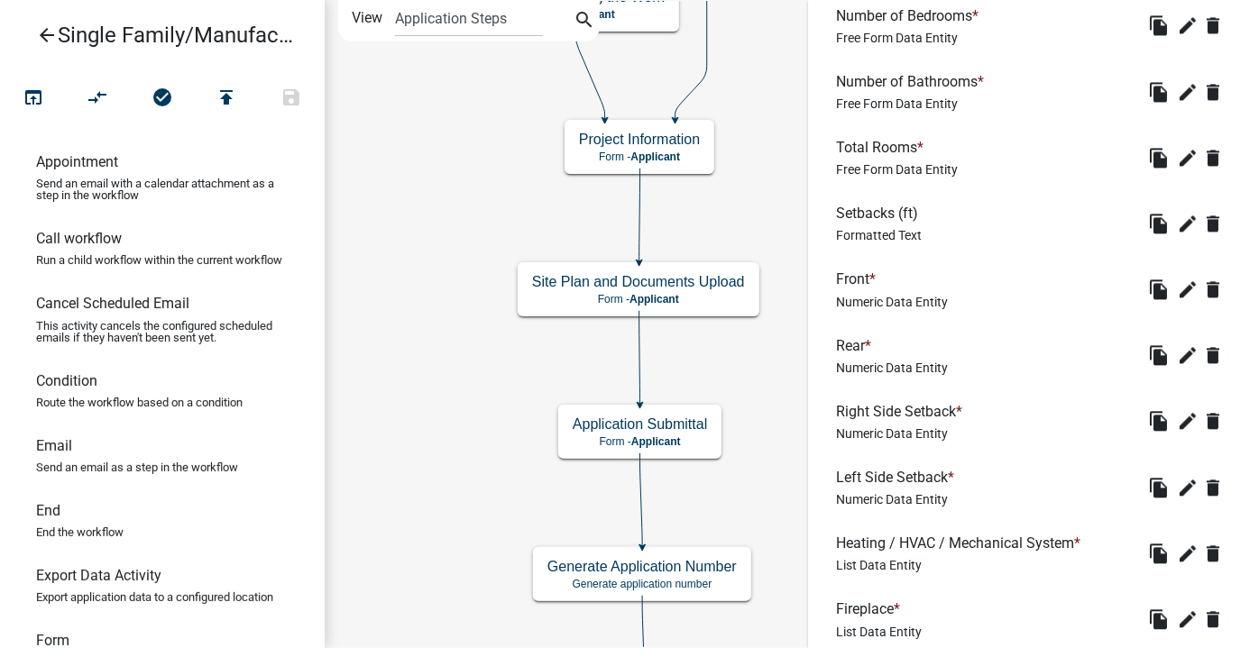
scroll to position [1947, 0]
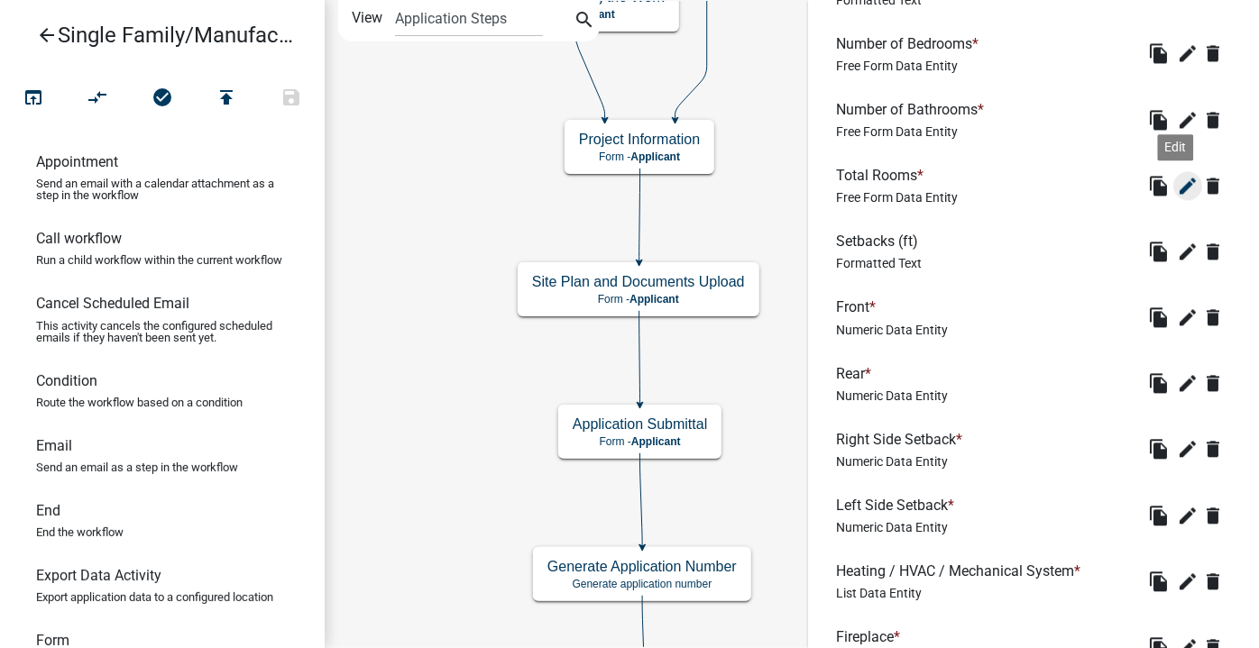
click at [1177, 186] on icon "edit" at bounding box center [1188, 186] width 22 height 22
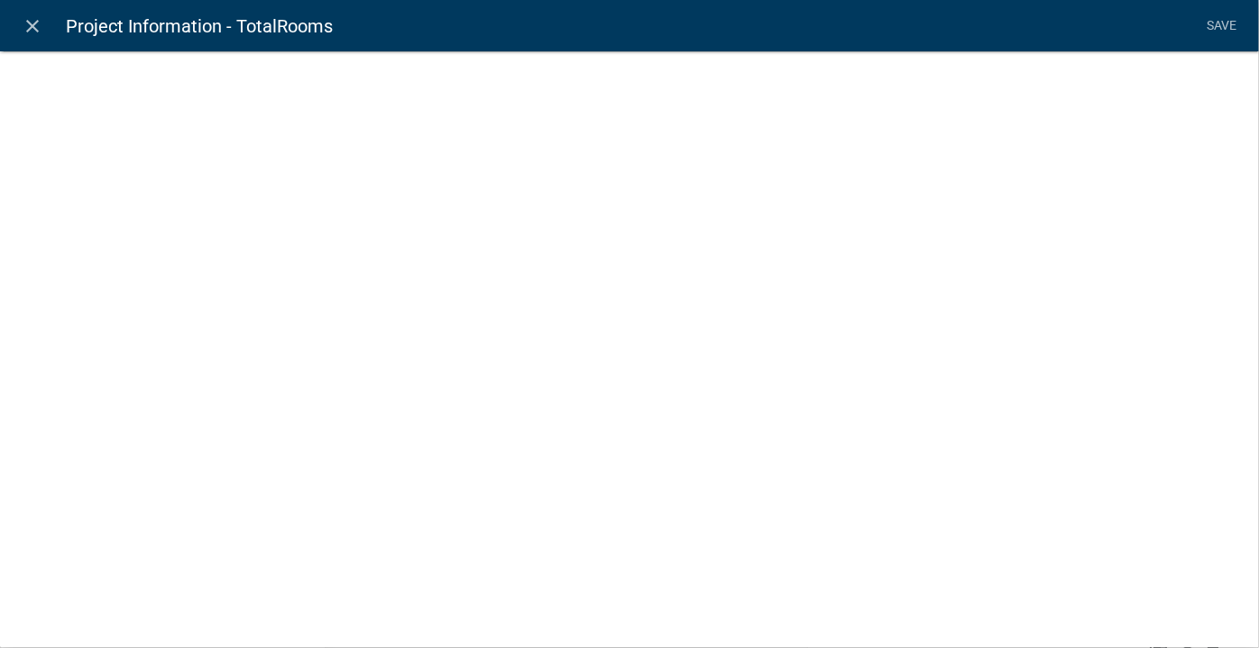
select select
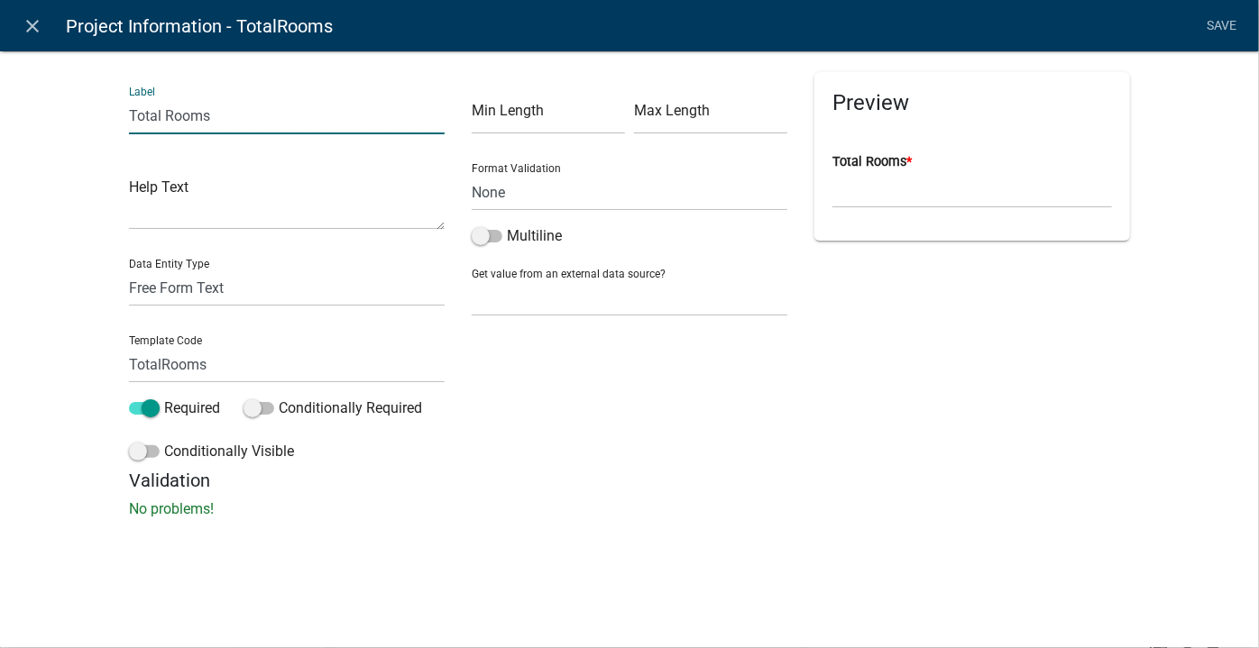
click at [149, 118] on input "Total Rooms" at bounding box center [287, 115] width 316 height 37
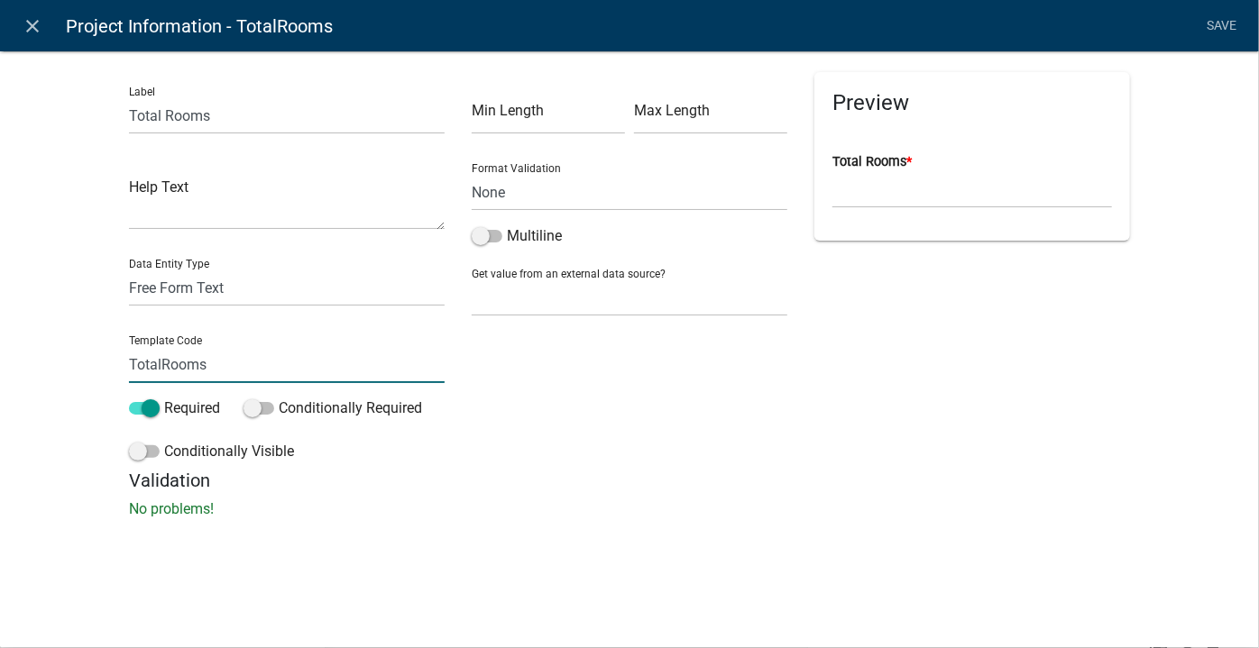
click at [180, 367] on input "TotalRooms" at bounding box center [287, 364] width 316 height 37
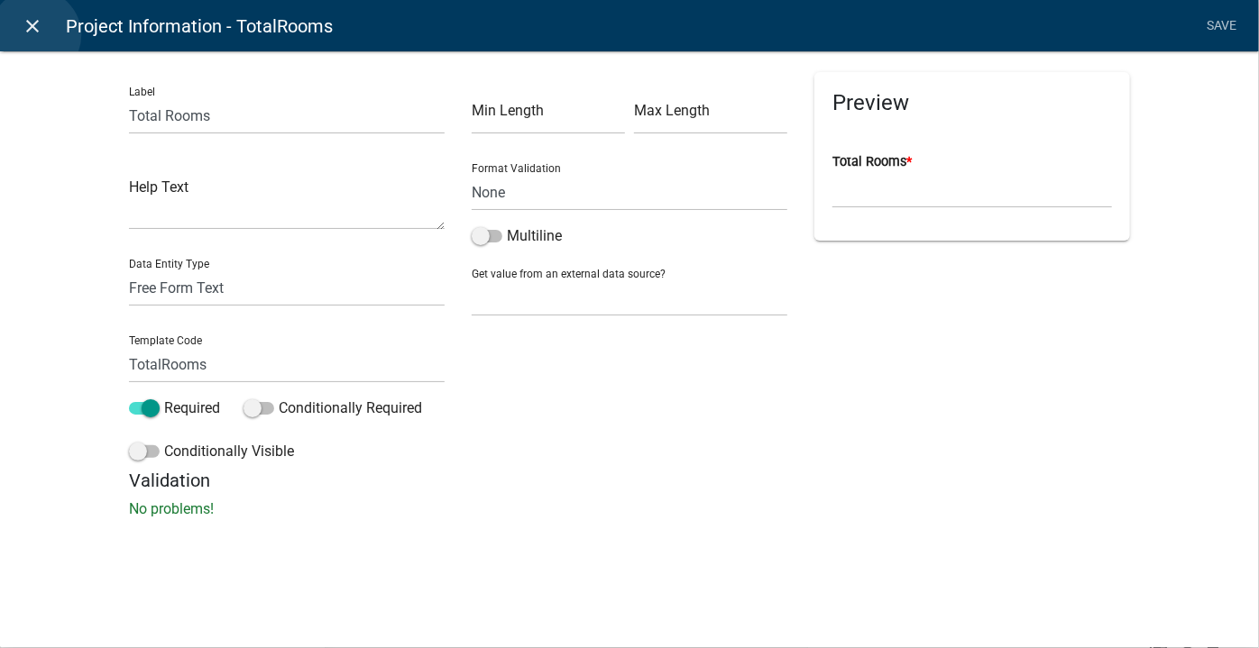
click at [35, 35] on icon "close" at bounding box center [34, 26] width 22 height 22
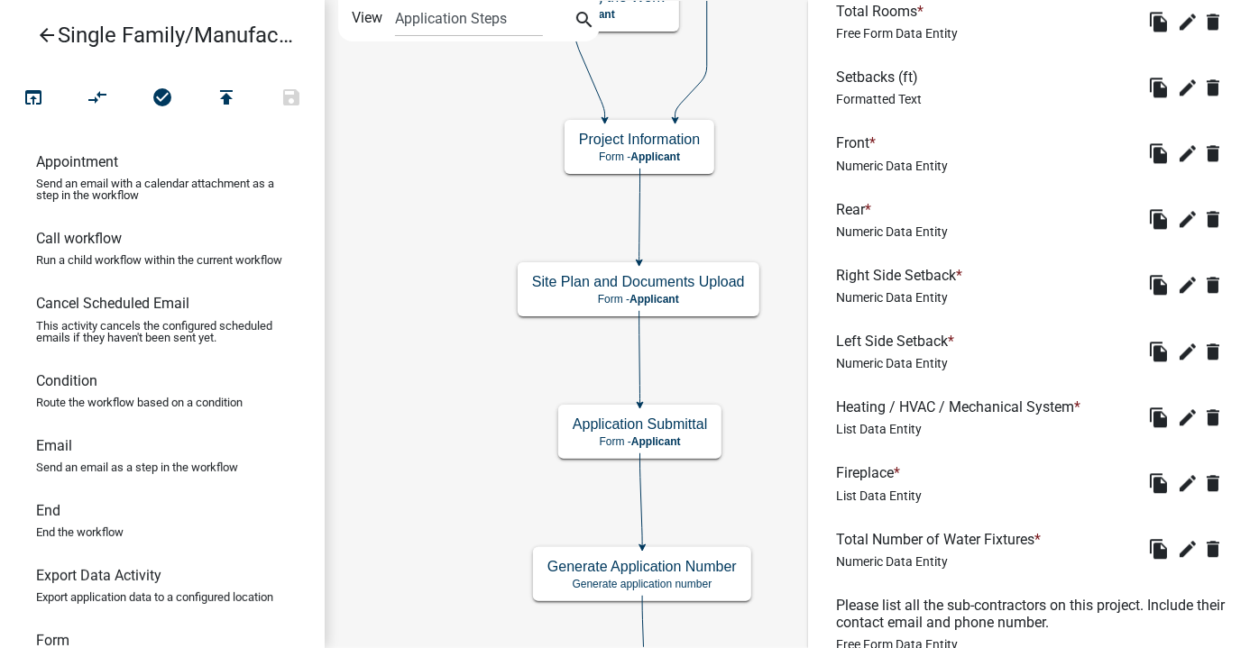
scroll to position [2274, 0]
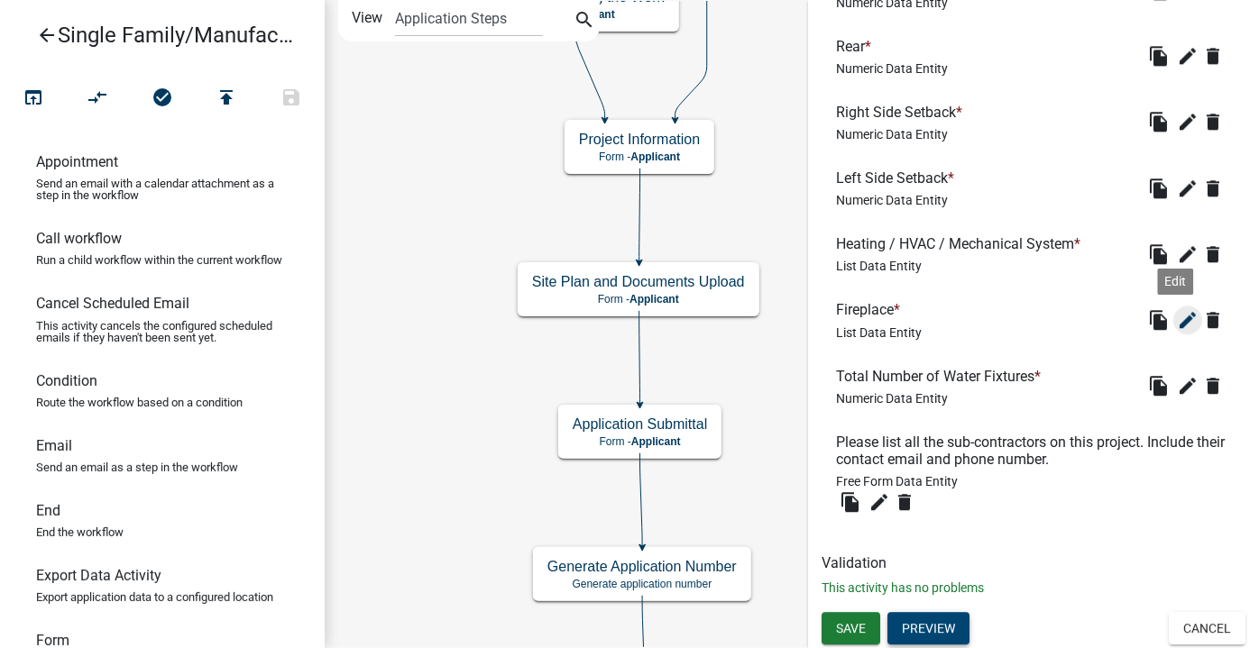
click at [1177, 326] on icon "edit" at bounding box center [1188, 320] width 22 height 22
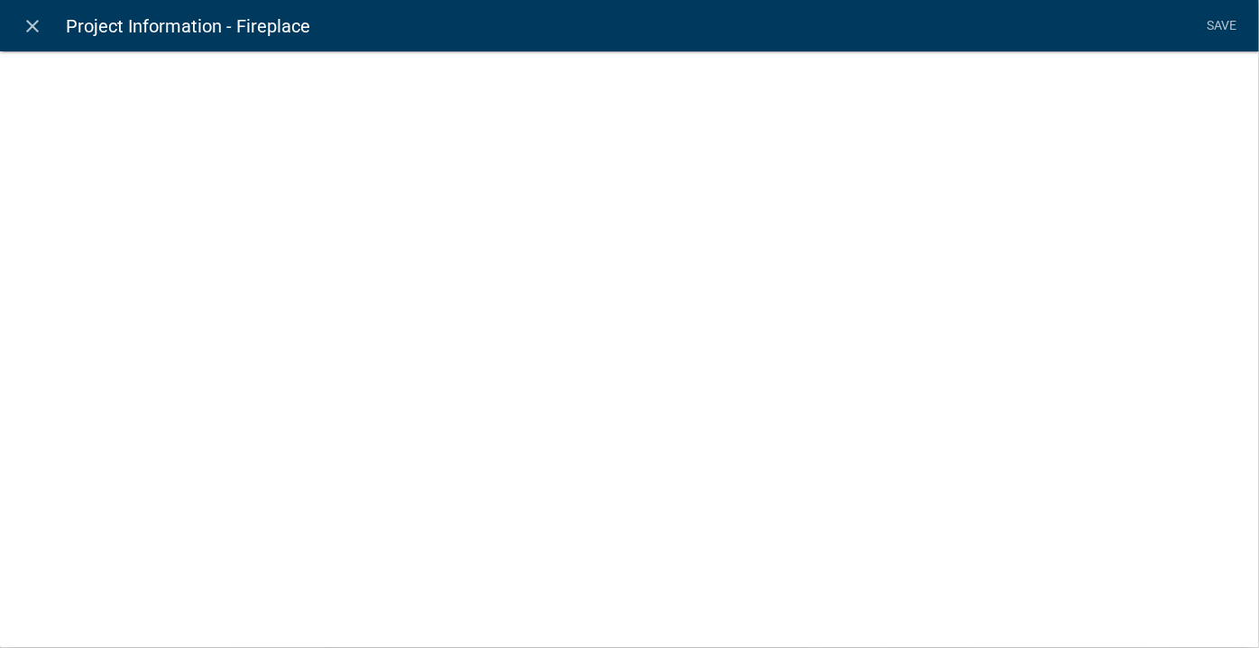
select select "list-data"
select select
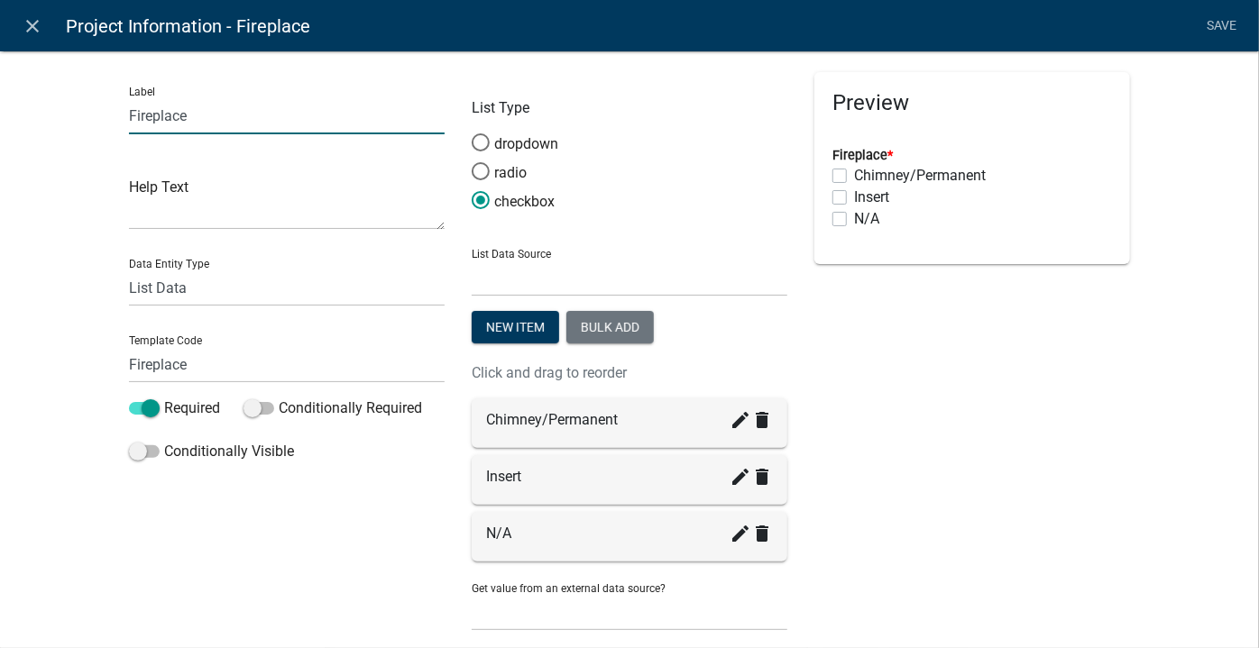
click at [147, 107] on input "Fireplace" at bounding box center [287, 115] width 316 height 37
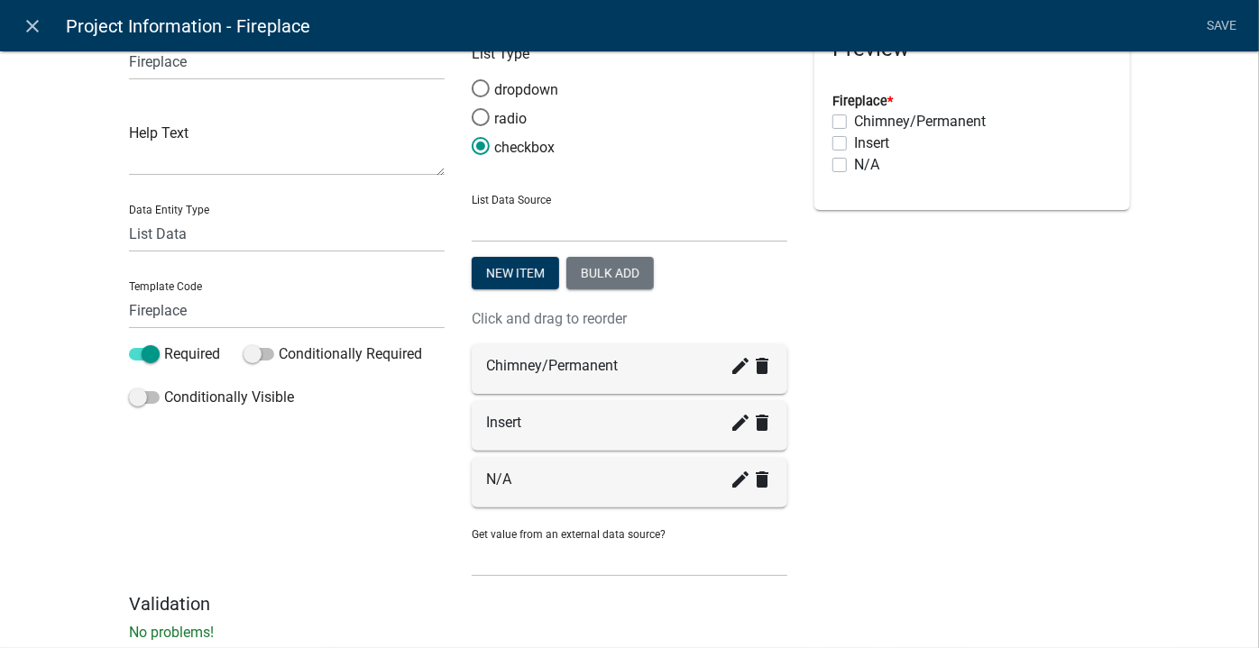
scroll to position [81, 0]
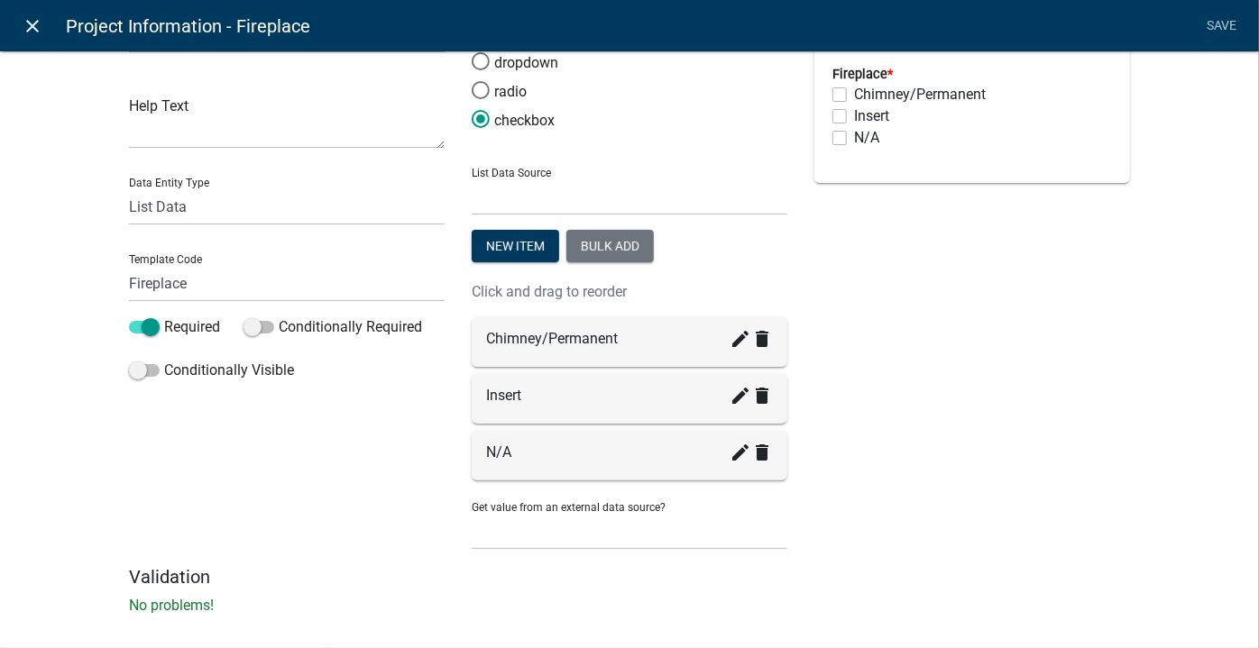
click at [21, 22] on link "close" at bounding box center [32, 25] width 37 height 37
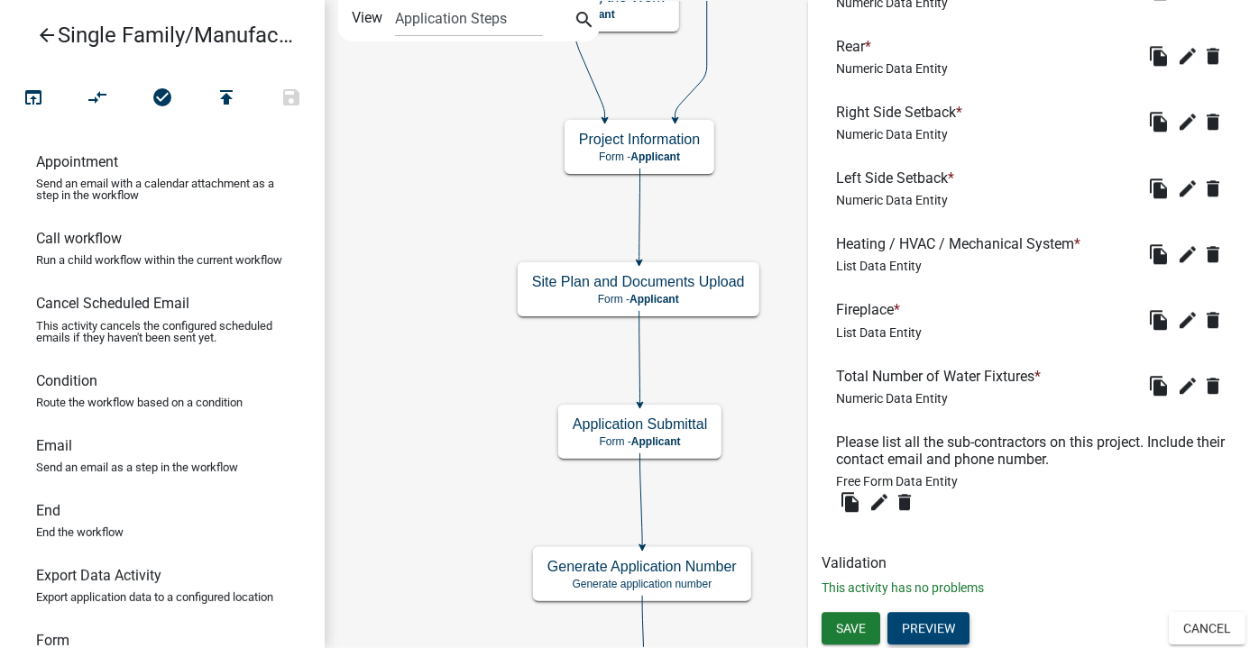
scroll to position [0, 0]
click at [1177, 386] on icon "edit" at bounding box center [1188, 386] width 22 height 22
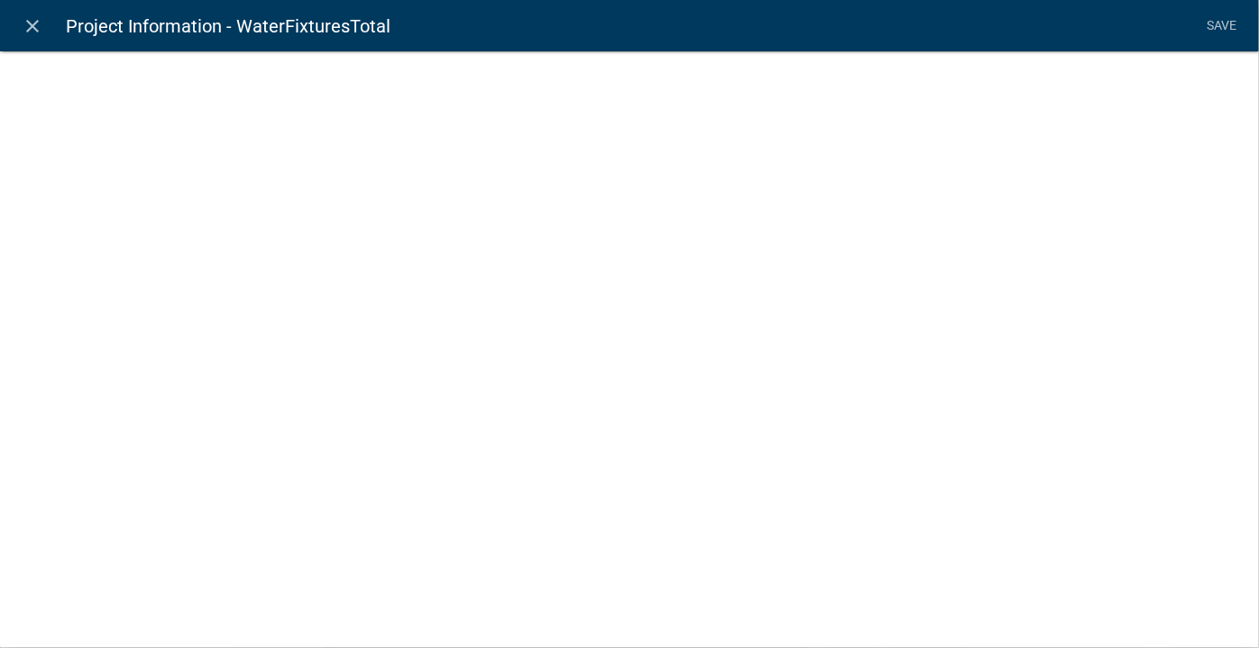
select select "numeric-data"
select select
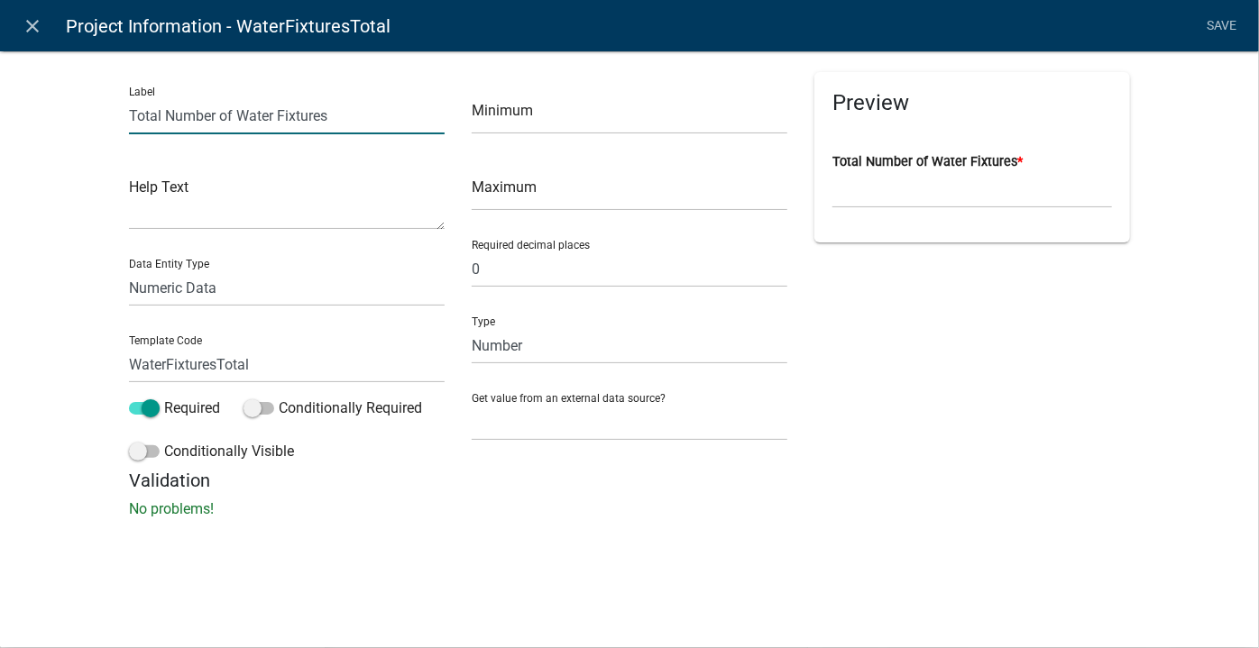
click at [197, 115] on input "Total Number of Water Fixtures" at bounding box center [287, 115] width 316 height 37
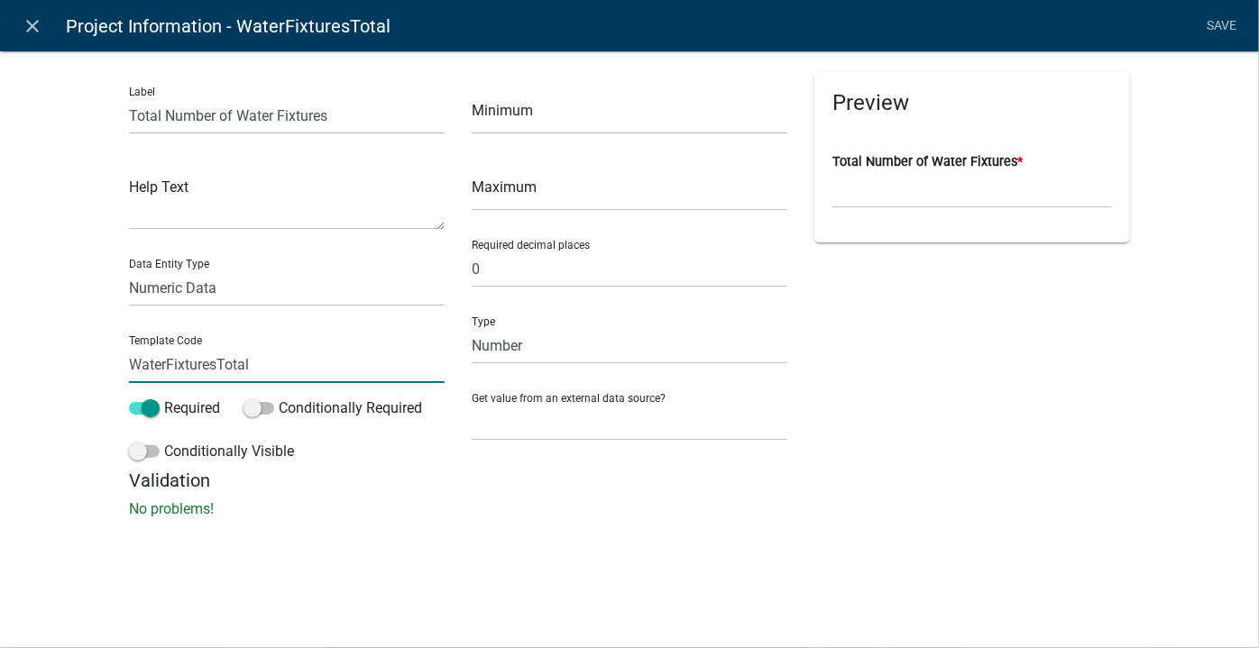
click at [193, 367] on input "WaterFixturesTotal" at bounding box center [287, 364] width 316 height 37
click at [43, 26] on icon "close" at bounding box center [34, 26] width 22 height 22
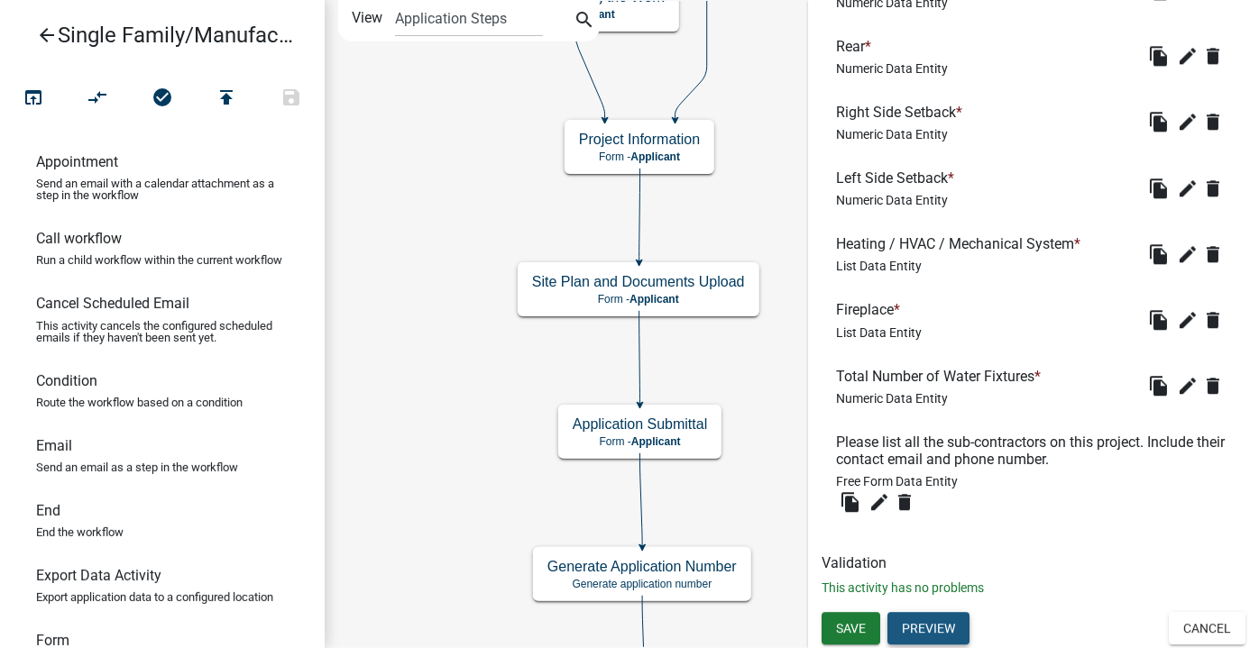
click at [925, 625] on button "Preview" at bounding box center [928, 628] width 82 height 32
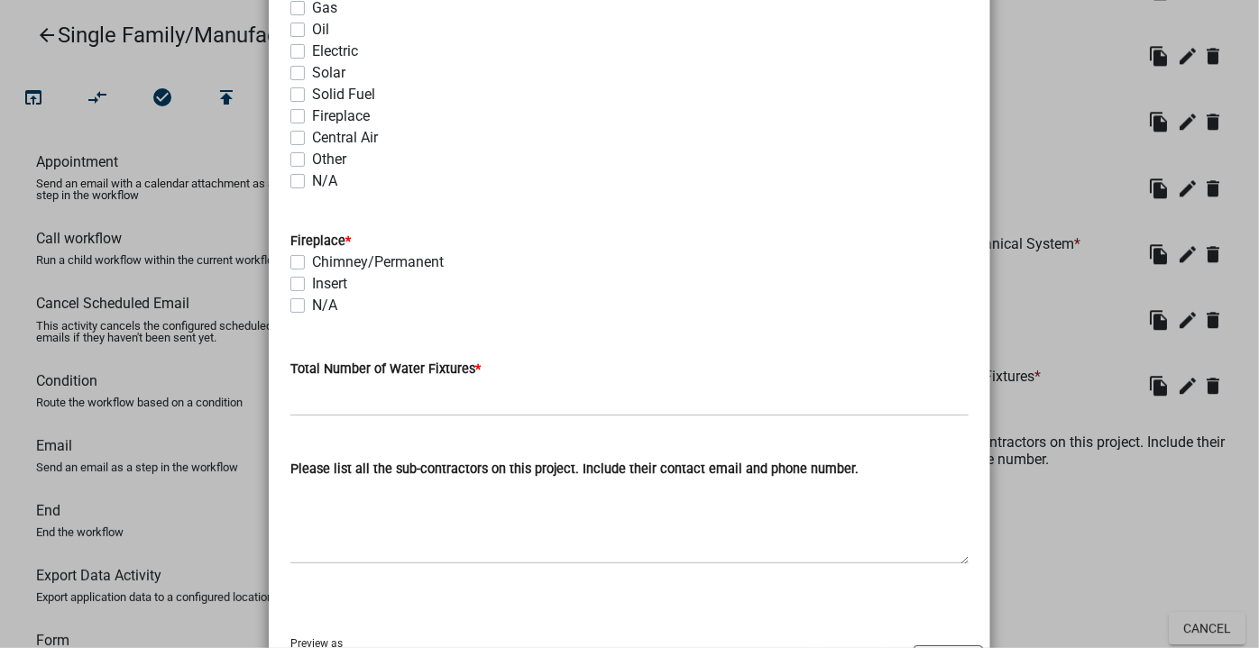
scroll to position [3279, 0]
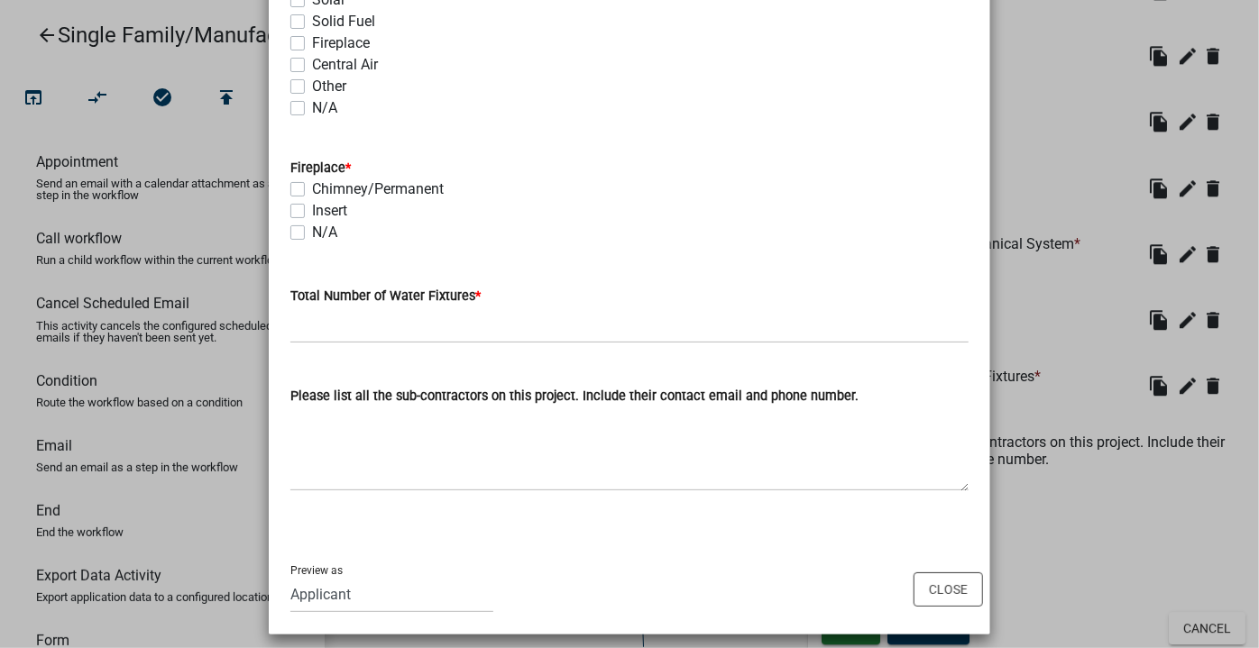
click at [892, 586] on div "Preview as Applicant Building Inspector Admin Building Commissioner Building As…" at bounding box center [629, 589] width 721 height 91
click at [947, 586] on button "Close" at bounding box center [947, 590] width 69 height 34
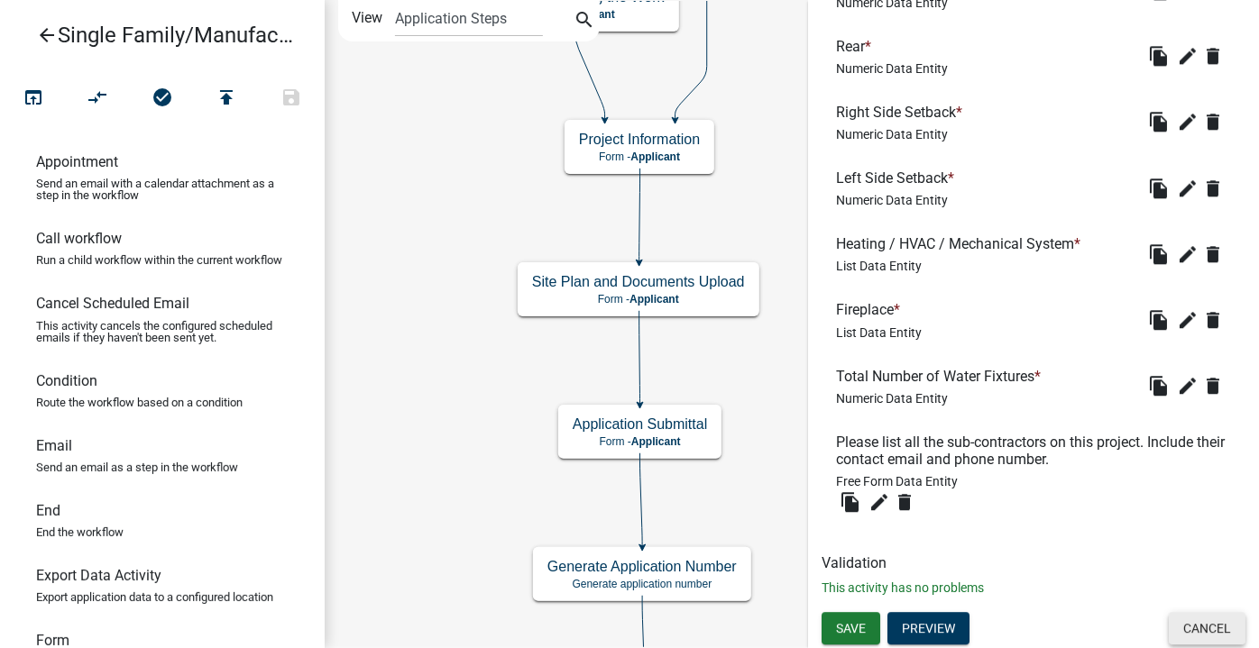
click at [1186, 625] on button "Cancel" at bounding box center [1207, 628] width 77 height 32
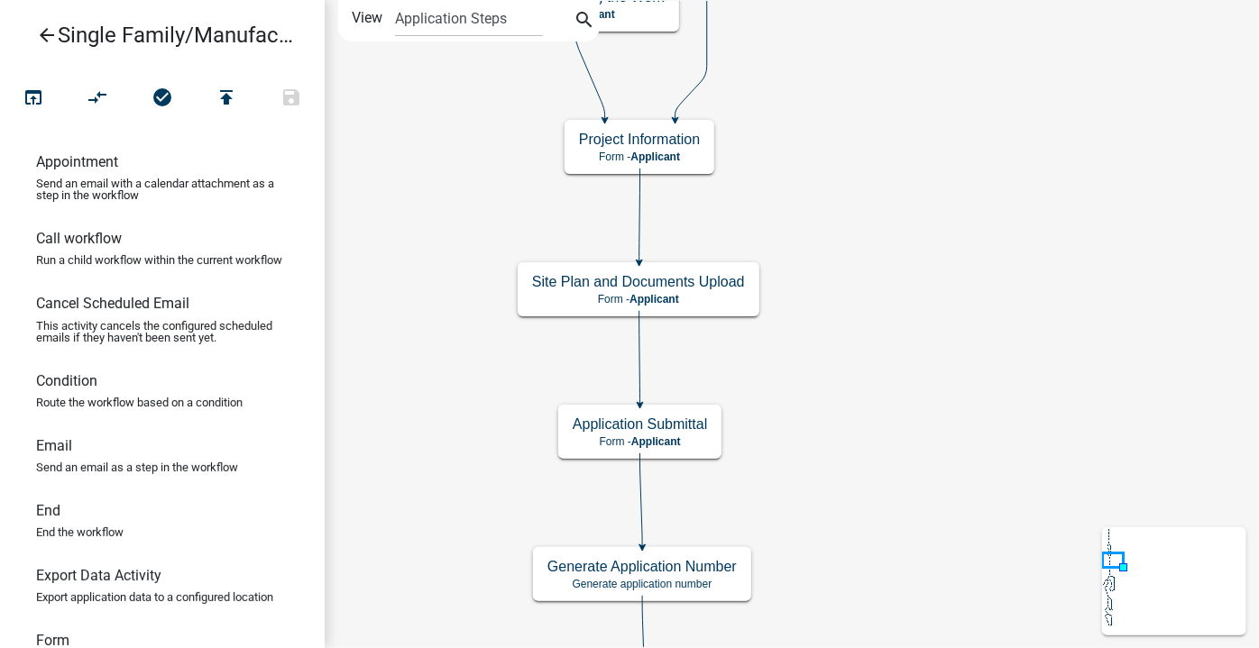
scroll to position [0, 0]
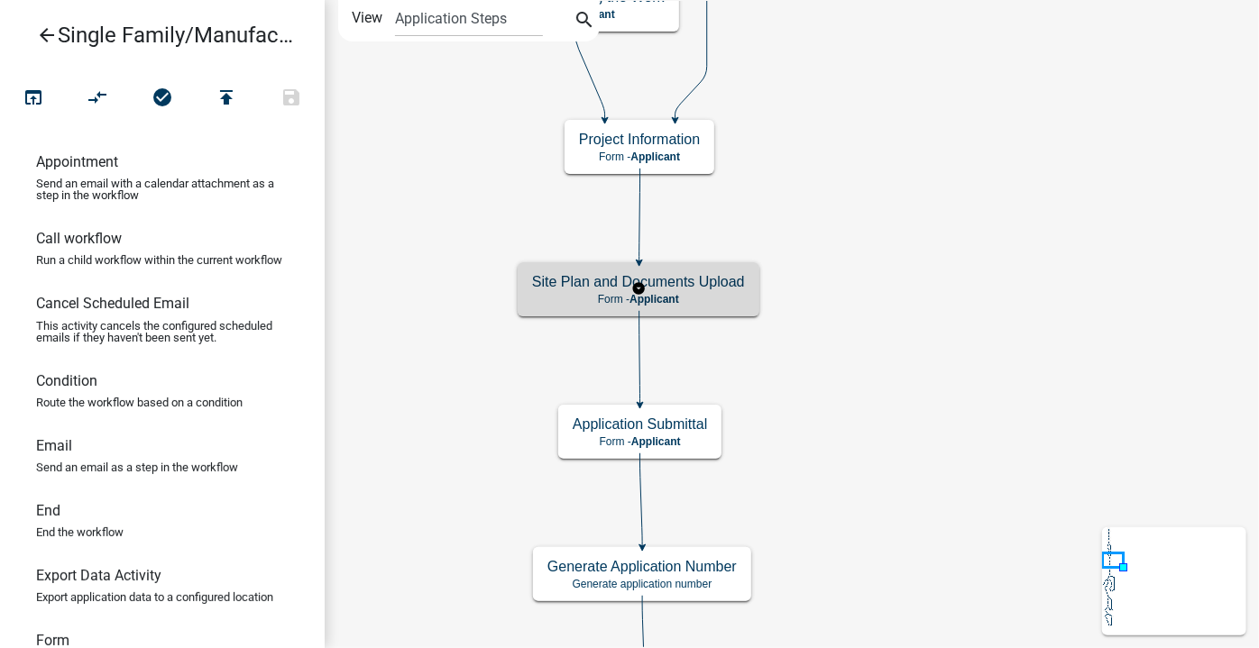
click at [688, 293] on p "Form - Applicant" at bounding box center [638, 299] width 213 height 13
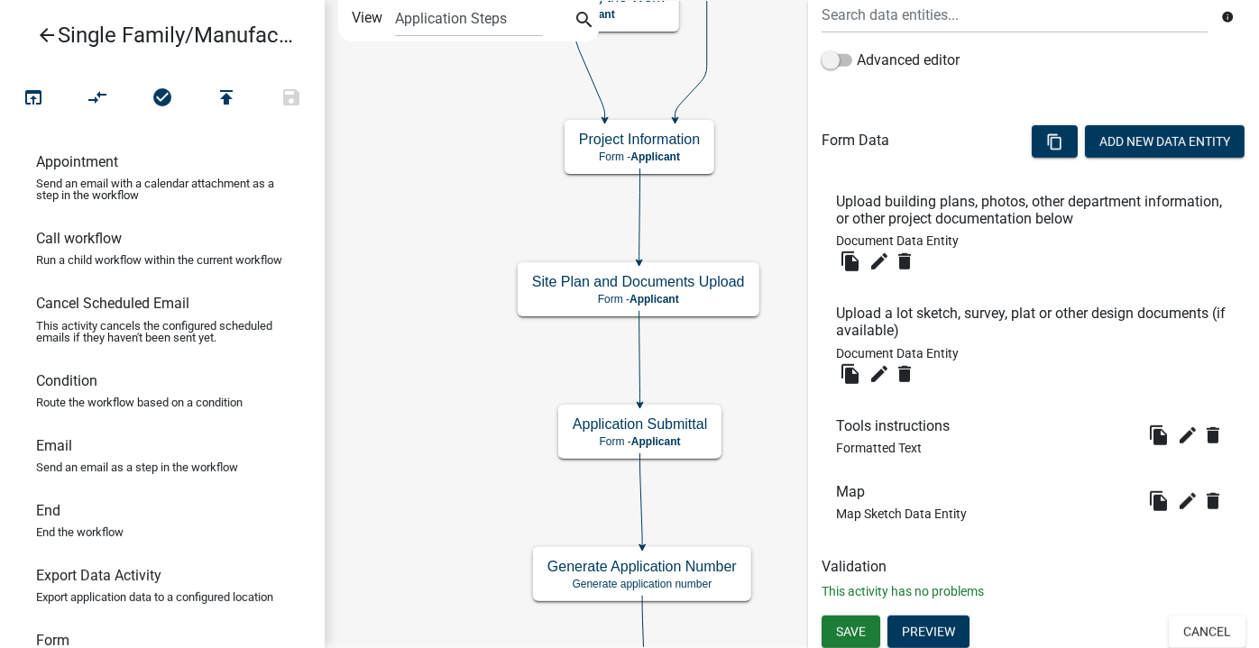
scroll to position [427, 0]
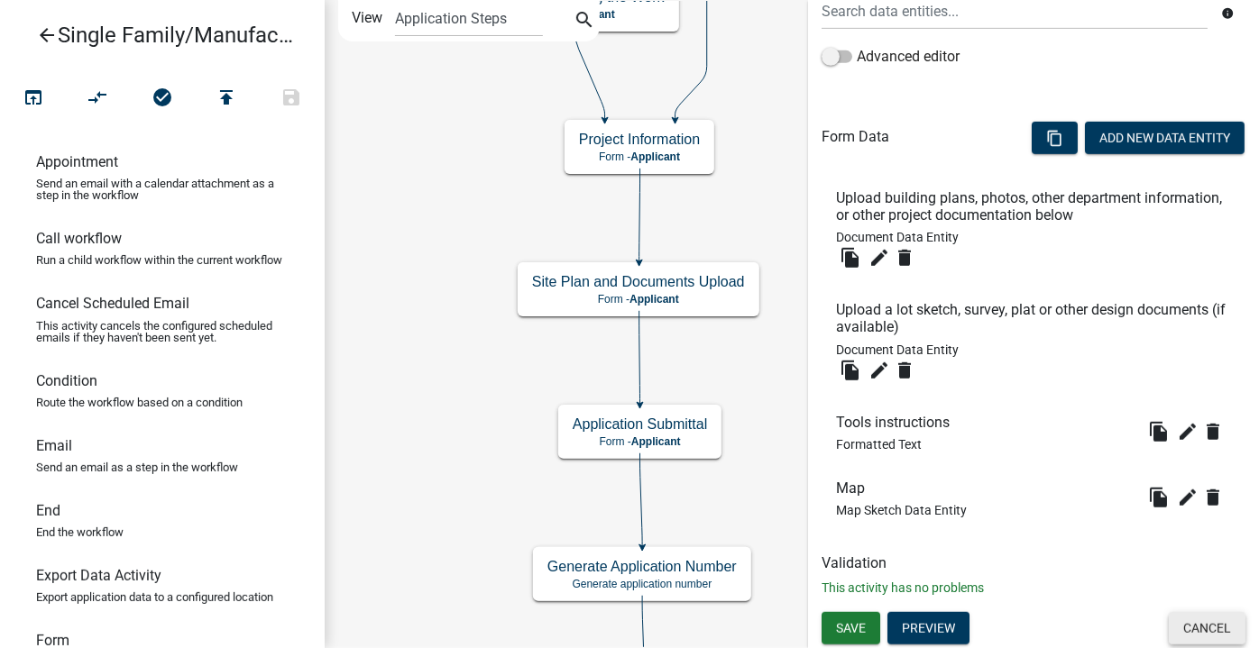
click at [1188, 624] on button "Cancel" at bounding box center [1207, 628] width 77 height 32
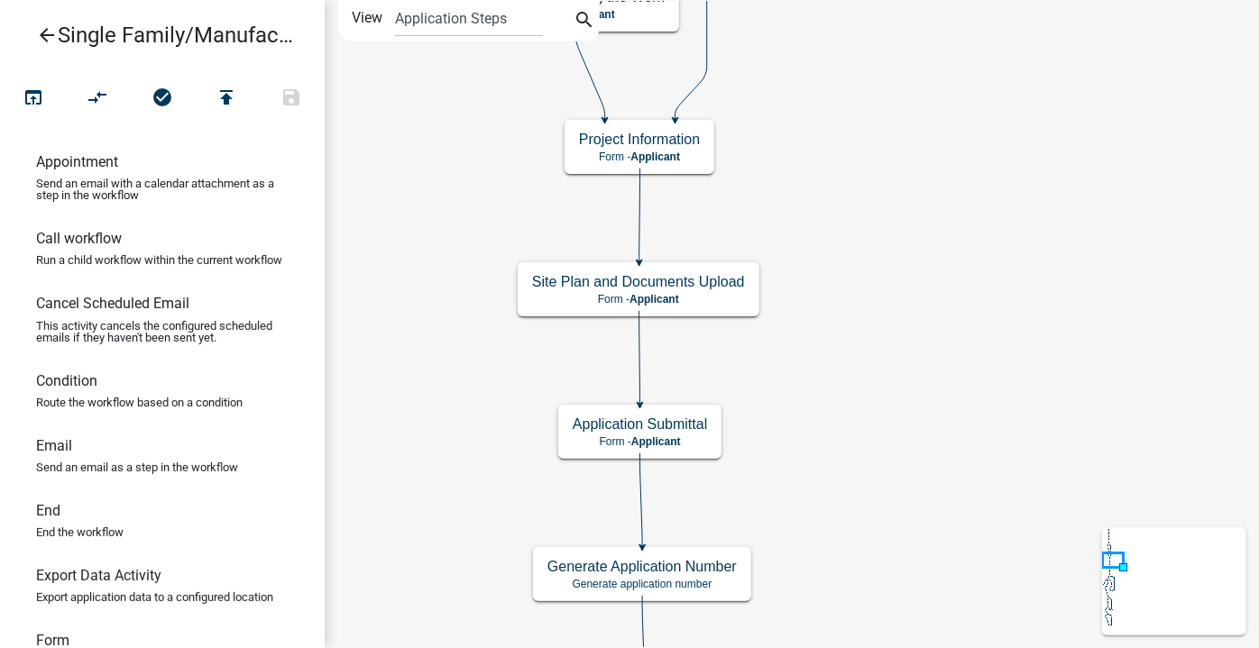
scroll to position [0, 0]
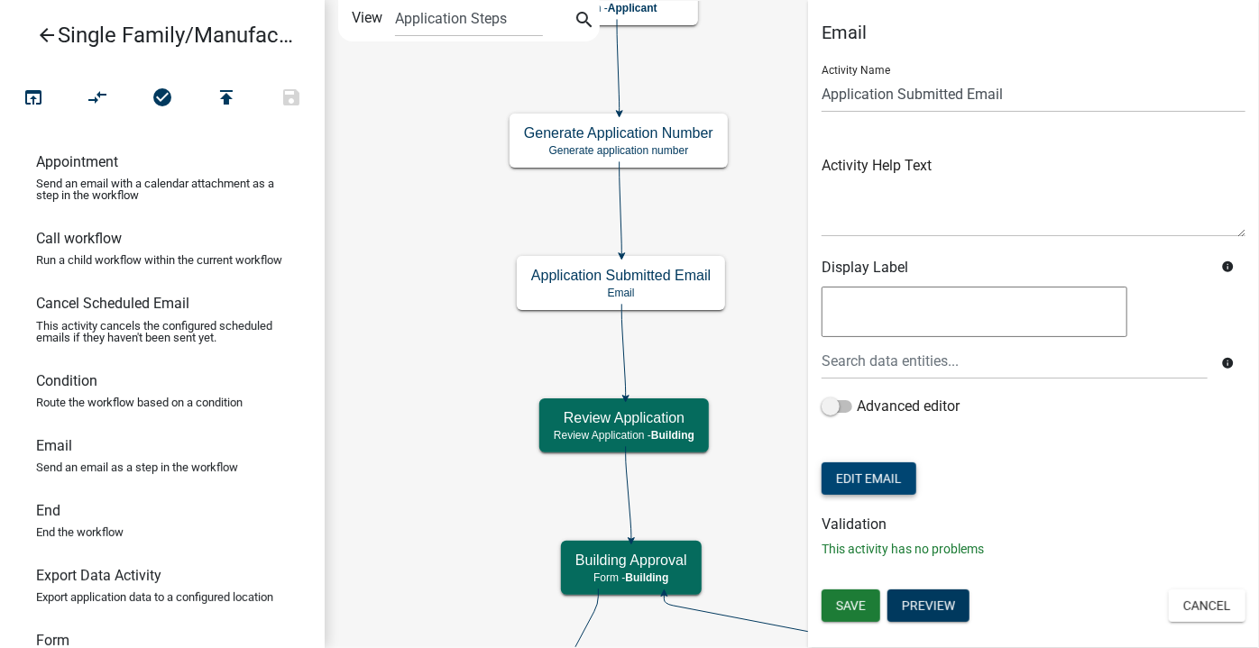
click at [884, 489] on button "Edit Email" at bounding box center [869, 479] width 95 height 32
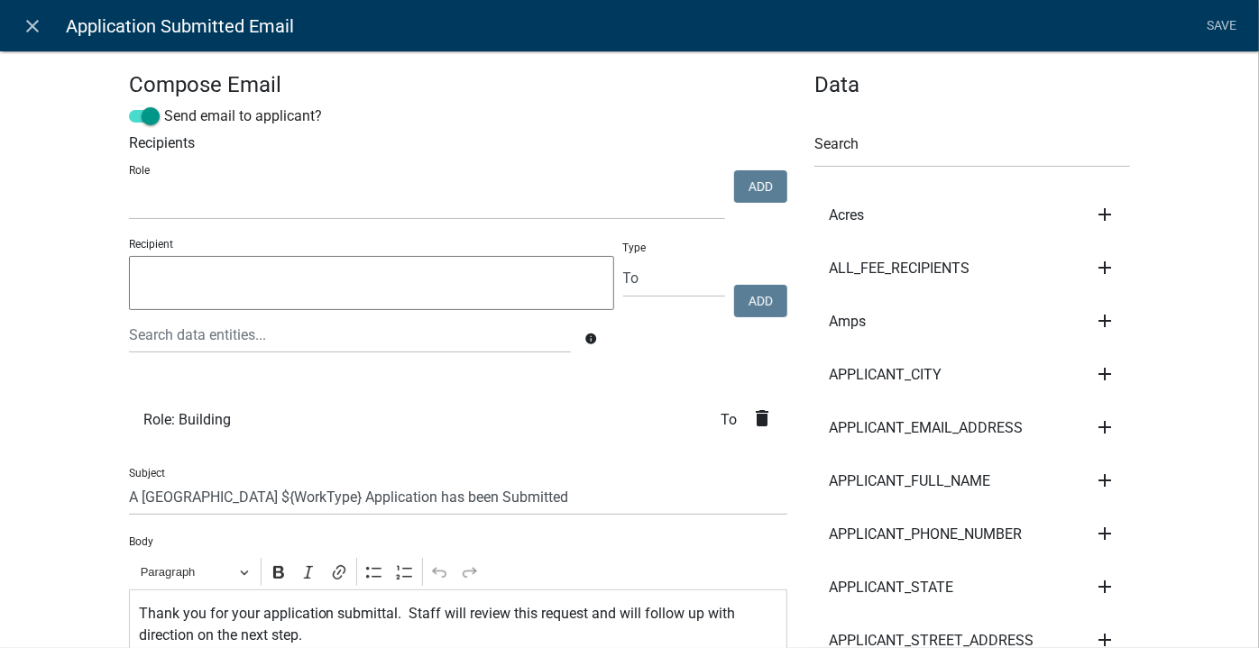
select select
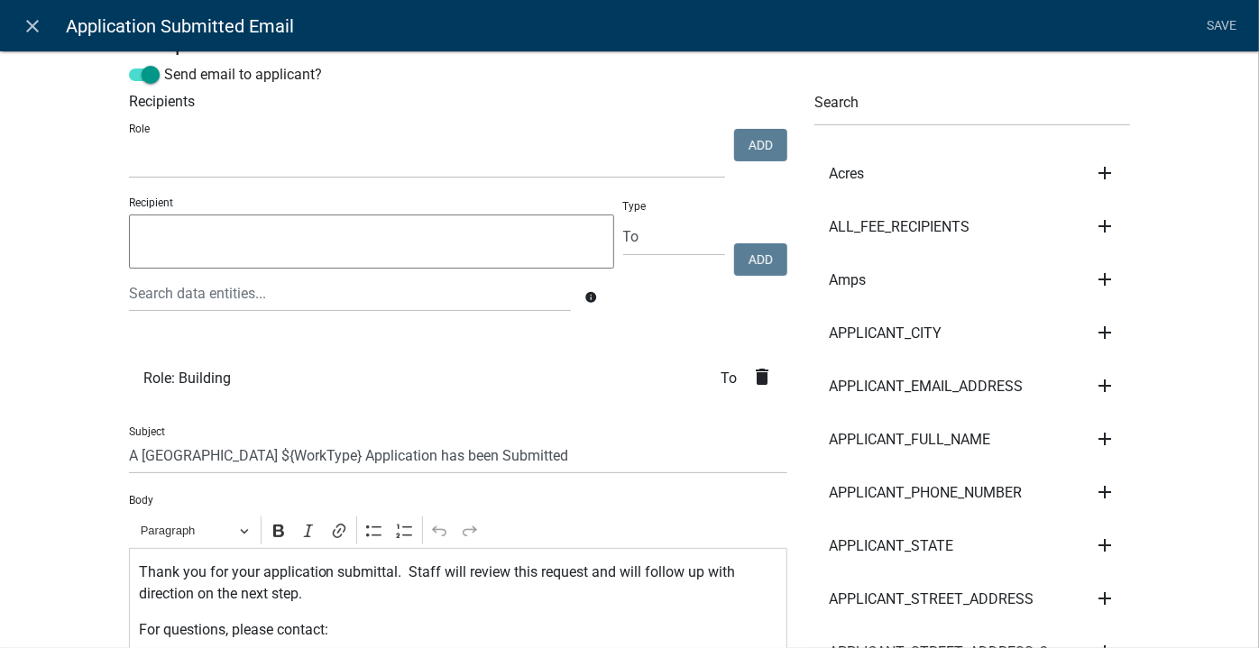
scroll to position [81, 0]
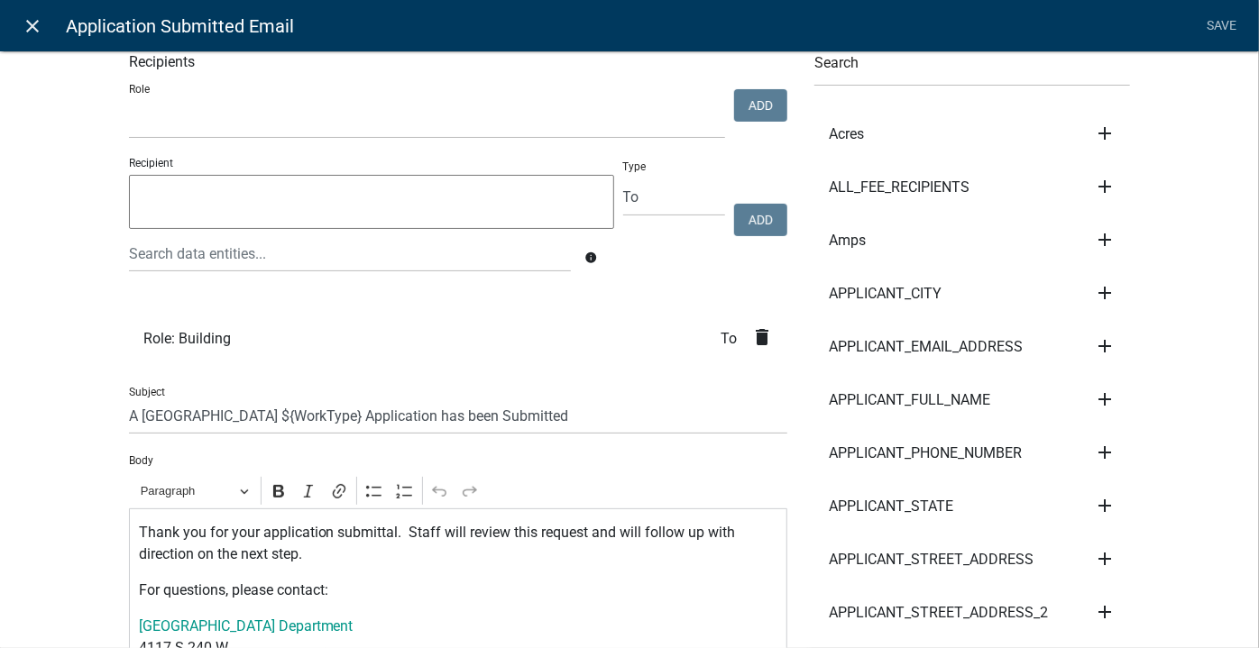
click at [18, 31] on link "close" at bounding box center [32, 25] width 37 height 37
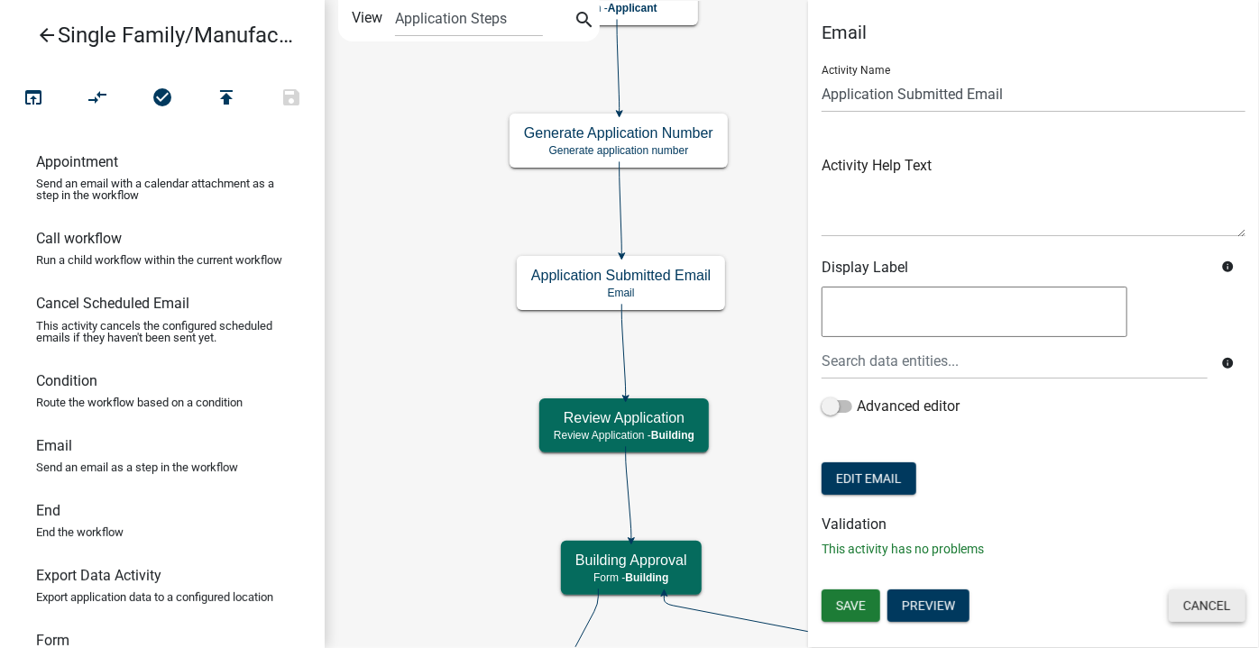
click at [1198, 601] on button "Cancel" at bounding box center [1207, 606] width 77 height 32
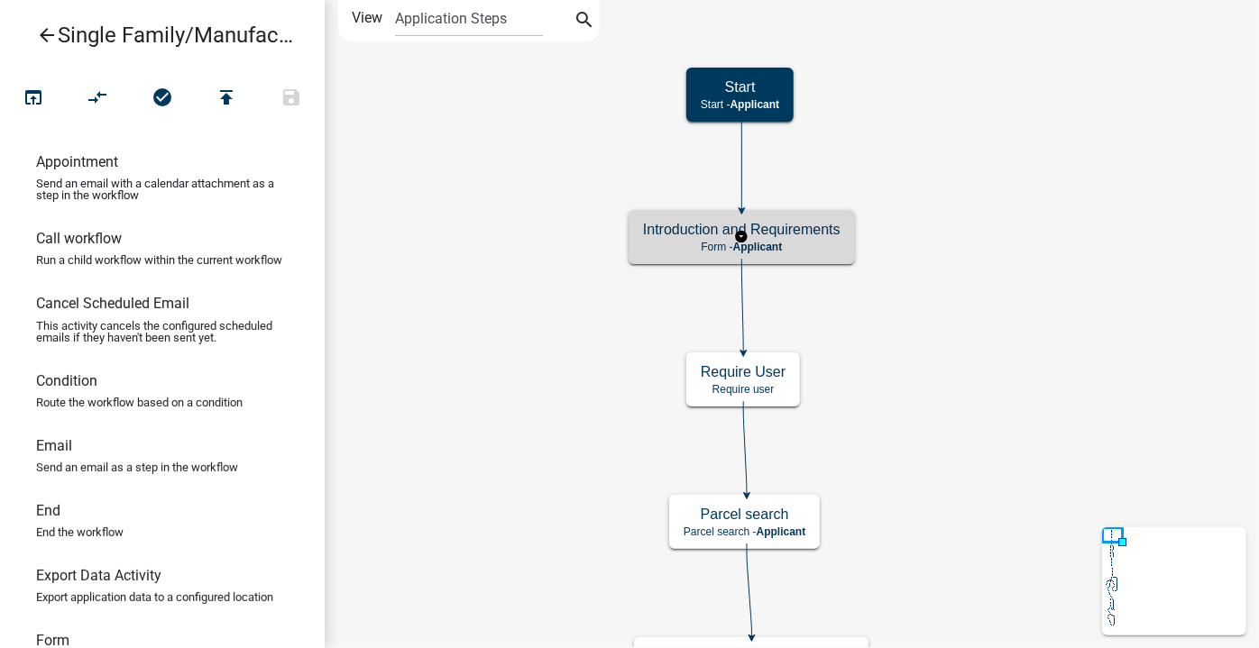
click at [811, 242] on p "Form - Applicant" at bounding box center [741, 247] width 197 height 13
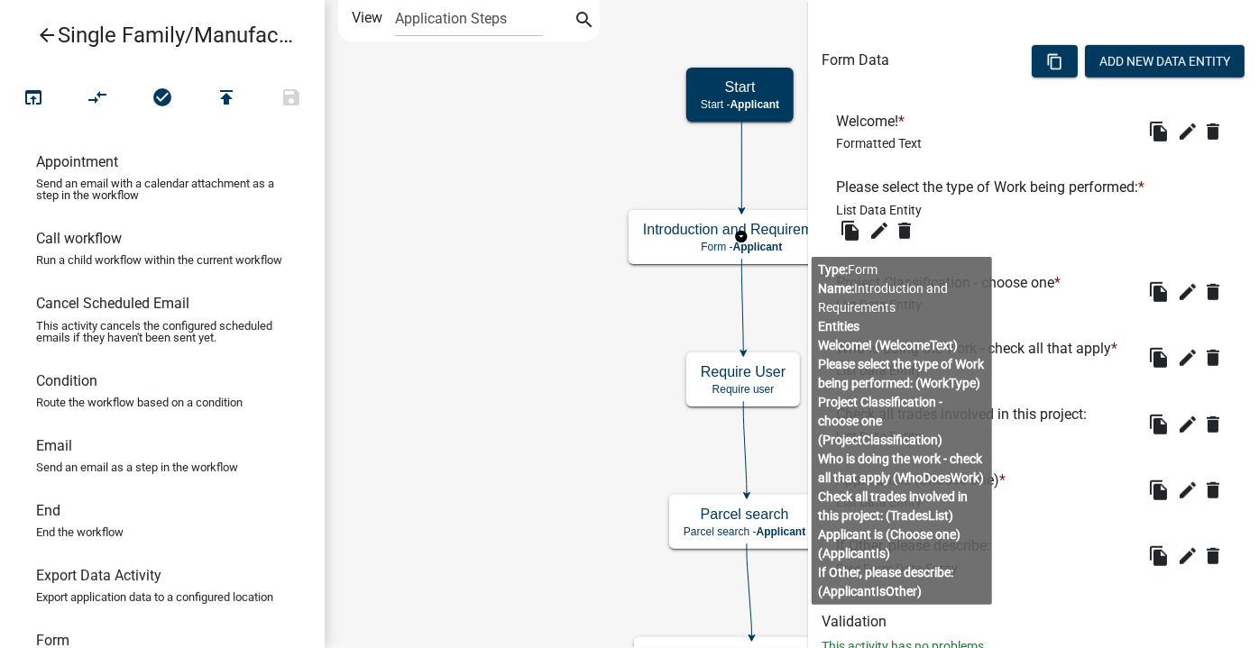
scroll to position [452, 0]
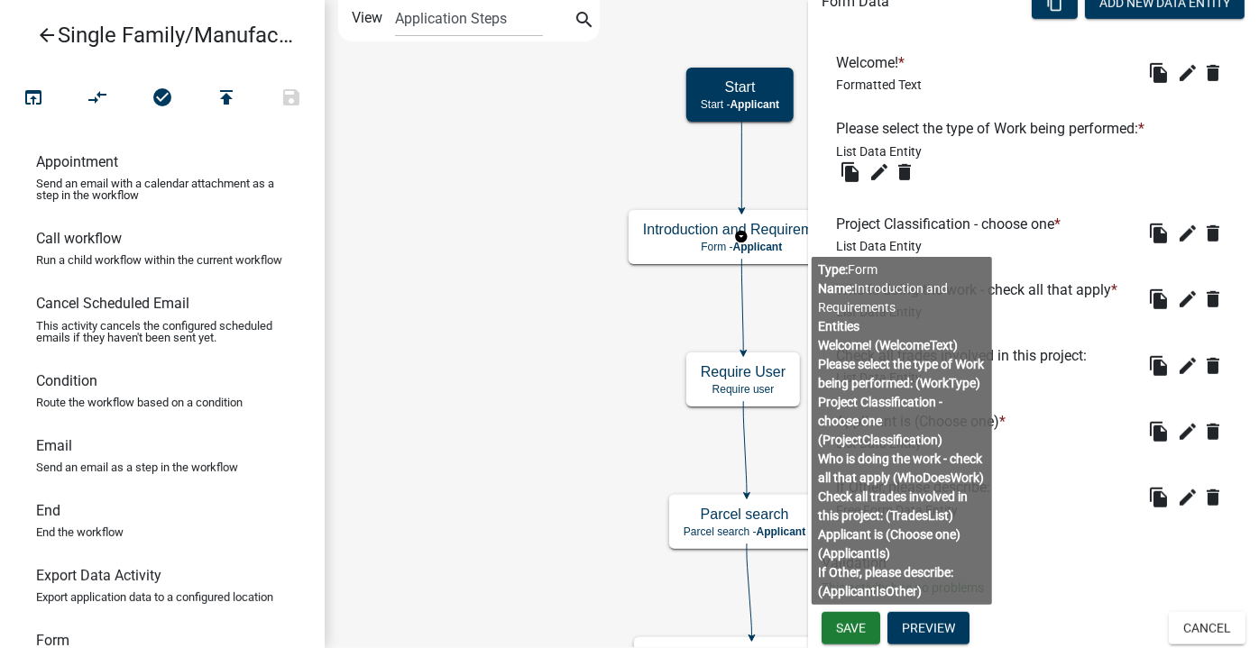
click at [898, 412] on body "Internet Explorer does NOT work with GeoPermits. Get a new browser for more sec…" at bounding box center [629, 324] width 1259 height 648
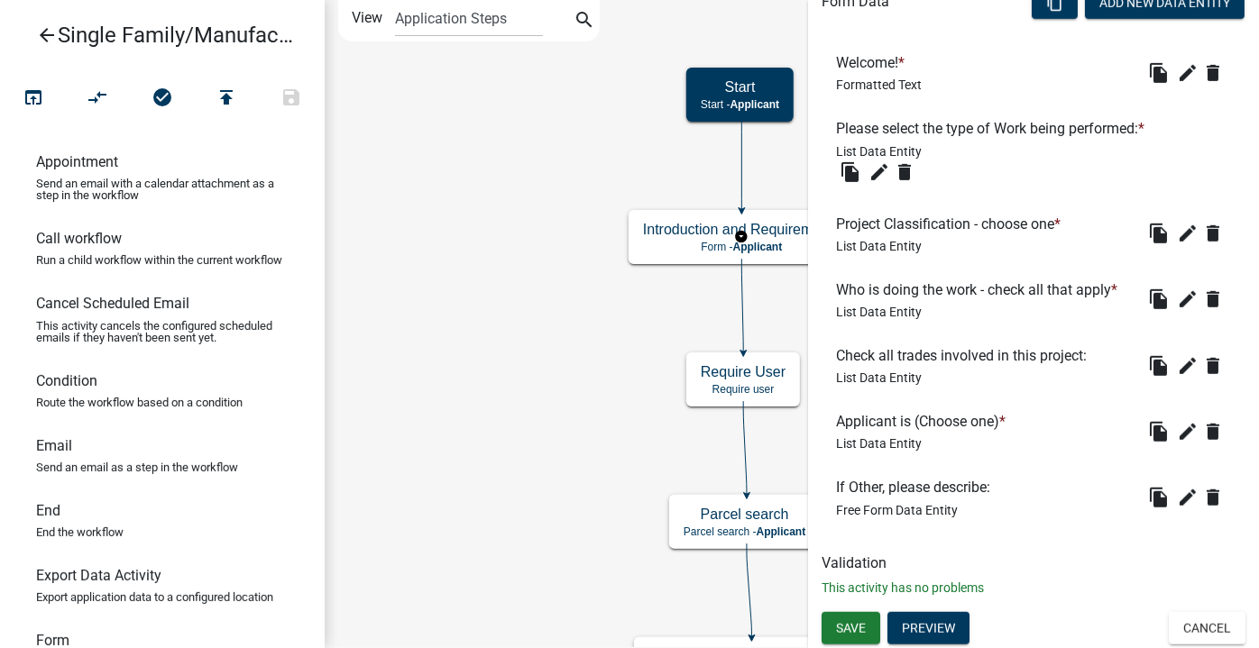
scroll to position [561, 0]
click at [868, 172] on icon "edit" at bounding box center [879, 172] width 22 height 22
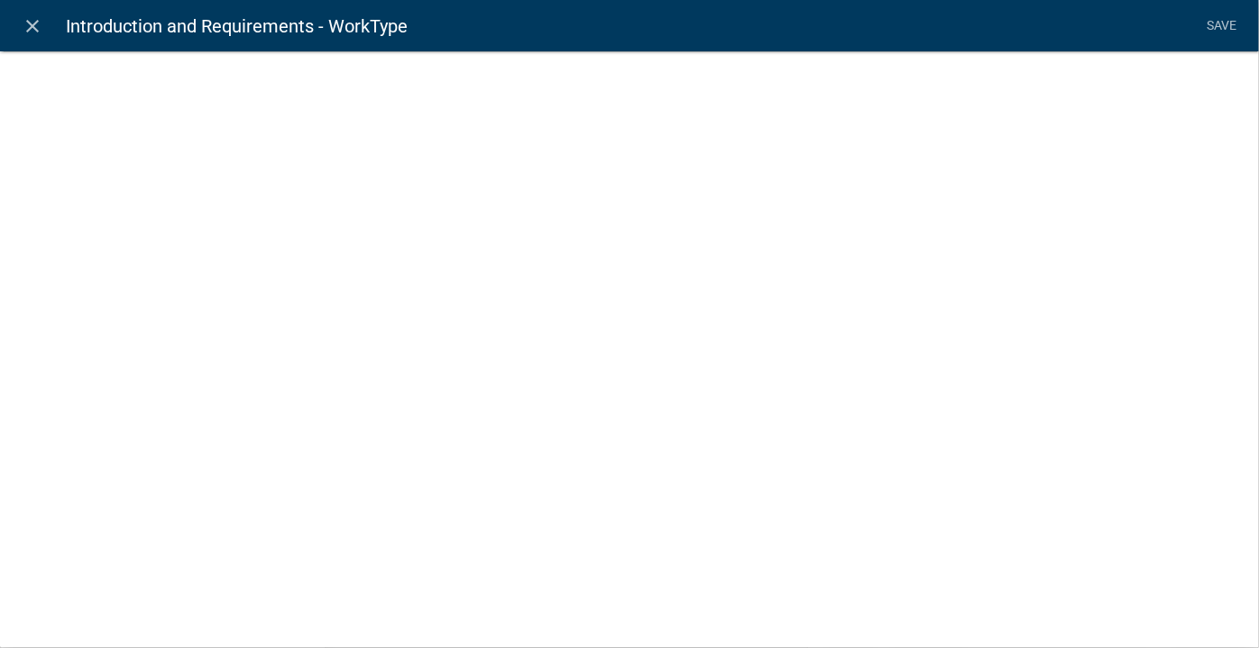
select select "list-data"
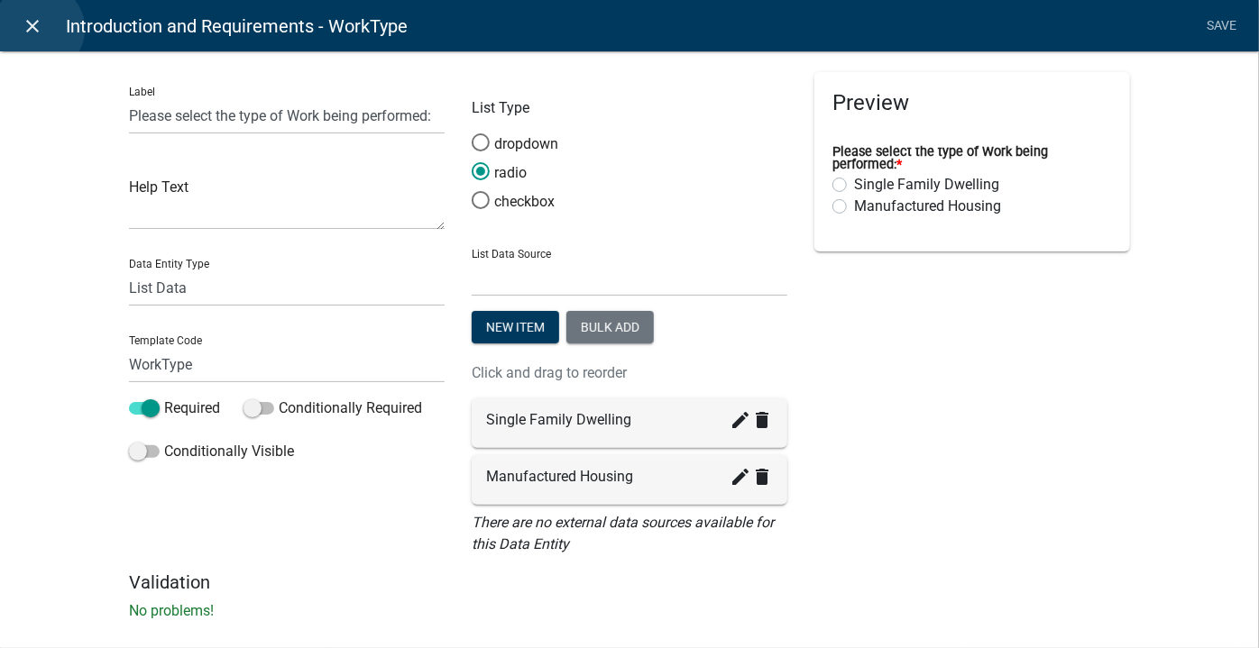
click at [39, 29] on icon "close" at bounding box center [34, 26] width 22 height 22
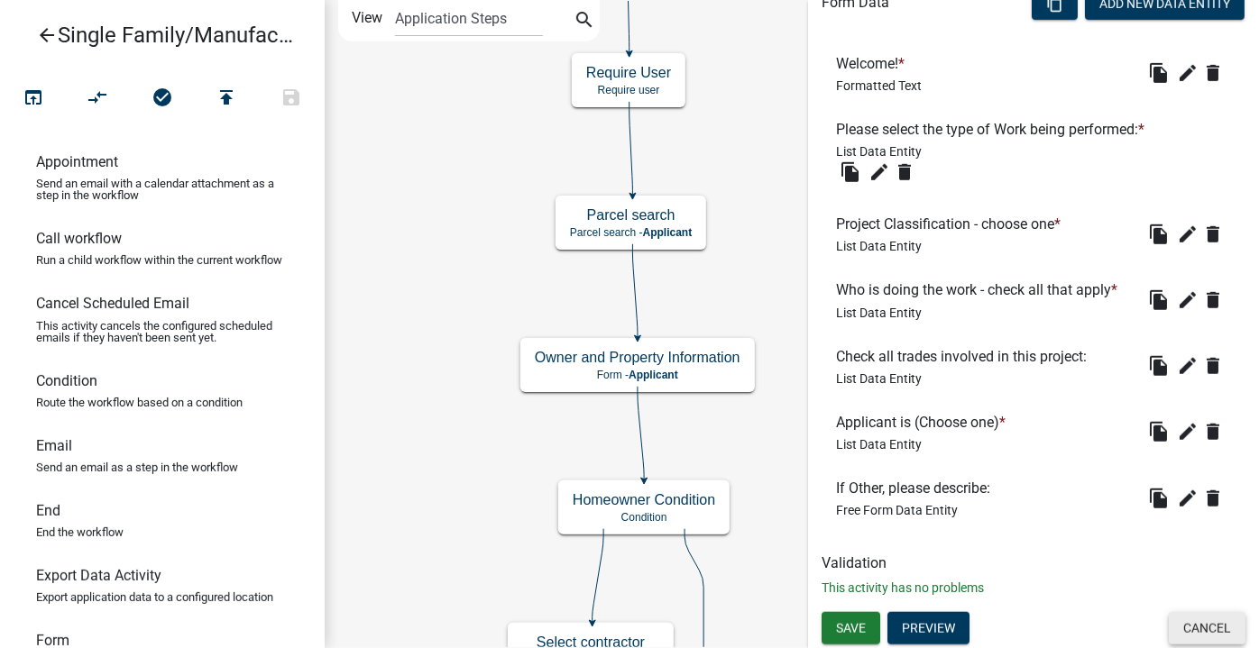
click at [1227, 621] on button "Cancel" at bounding box center [1207, 628] width 77 height 32
